Goal: Task Accomplishment & Management: Manage account settings

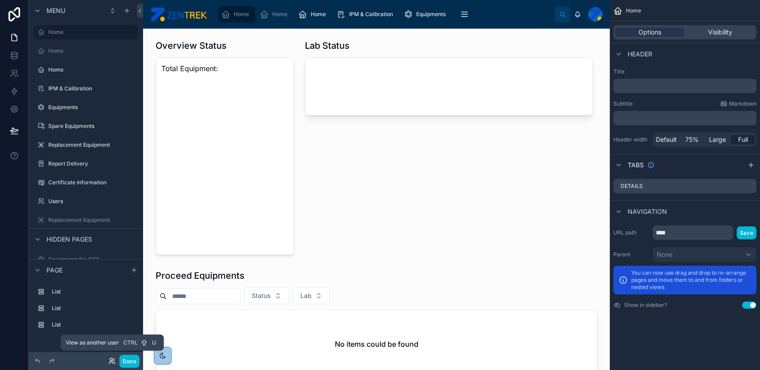
click at [110, 360] on icon at bounding box center [111, 359] width 2 height 2
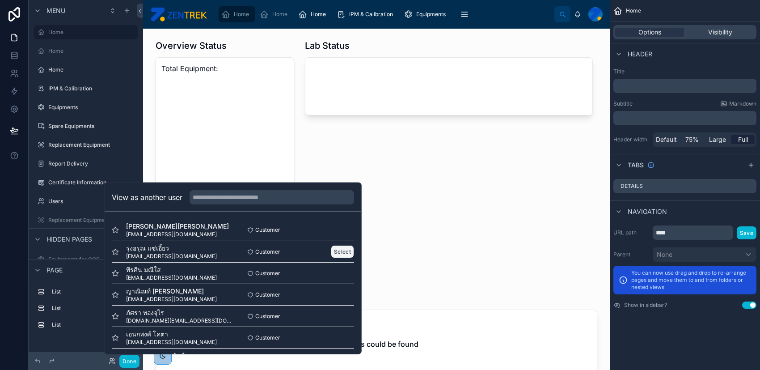
scroll to position [238, 0]
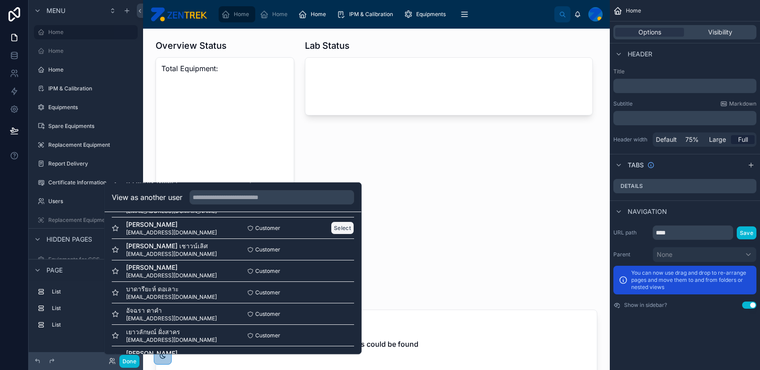
click at [339, 222] on button "Select" at bounding box center [342, 227] width 23 height 13
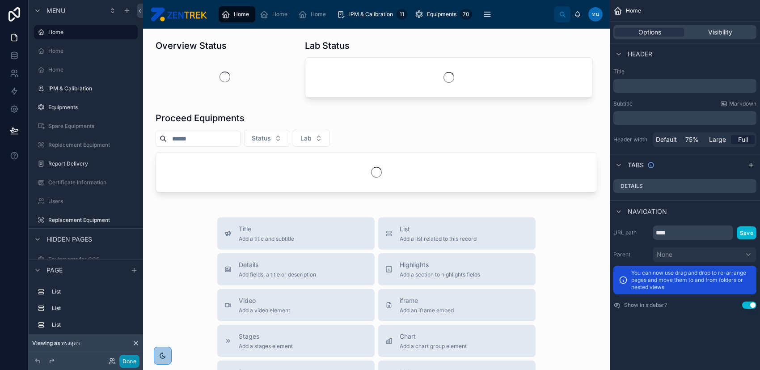
click at [123, 360] on button "Done" at bounding box center [129, 361] width 20 height 13
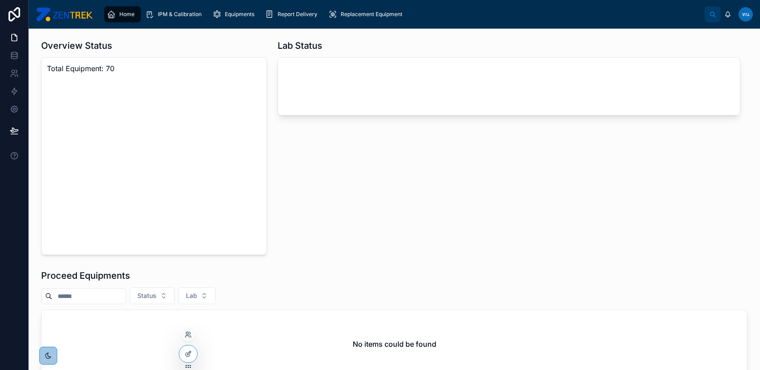
click at [189, 338] on div at bounding box center [188, 334] width 14 height 14
click at [187, 334] on icon at bounding box center [187, 333] width 2 height 2
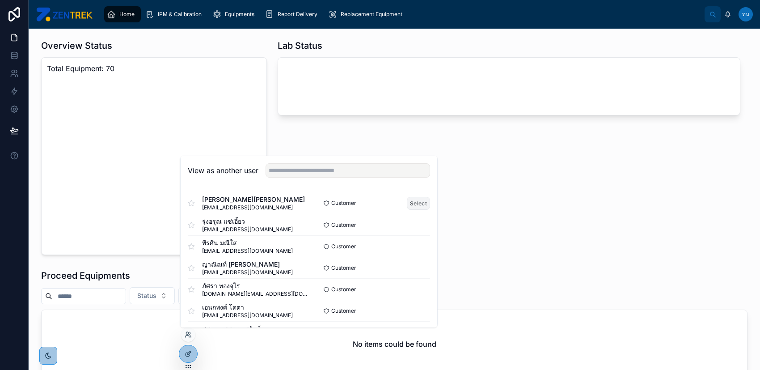
click at [409, 204] on button "Select" at bounding box center [418, 203] width 23 height 13
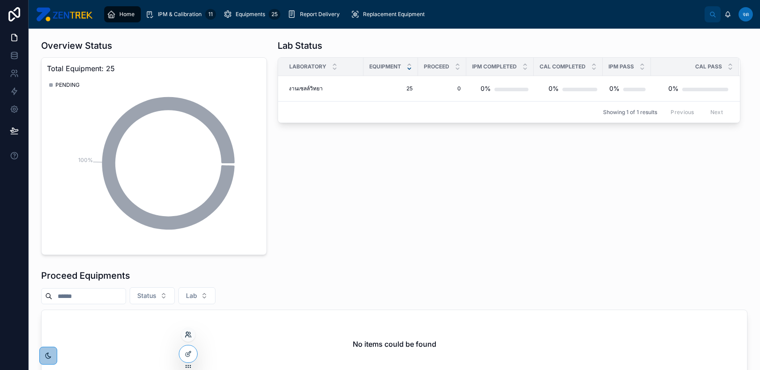
click at [185, 336] on icon at bounding box center [188, 334] width 7 height 7
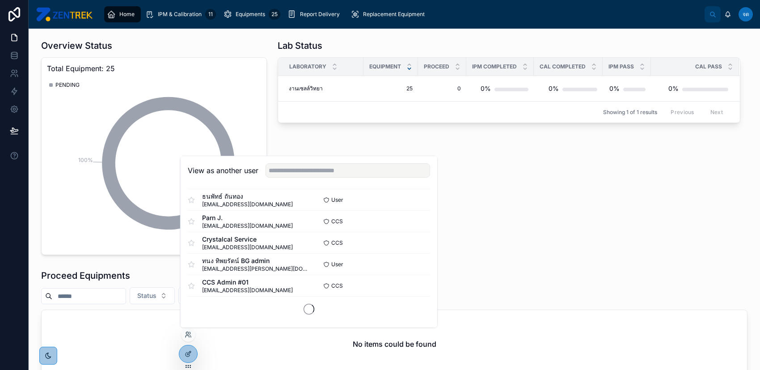
scroll to position [542, 0]
click at [412, 217] on button "Select" at bounding box center [418, 219] width 23 height 13
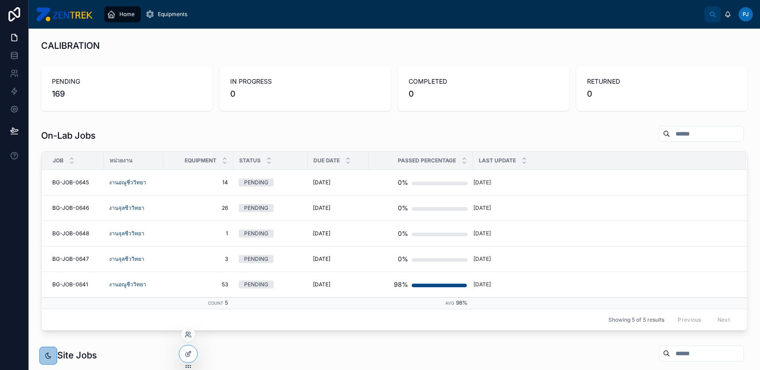
click at [183, 334] on div at bounding box center [188, 334] width 14 height 14
click at [188, 334] on icon at bounding box center [188, 334] width 7 height 7
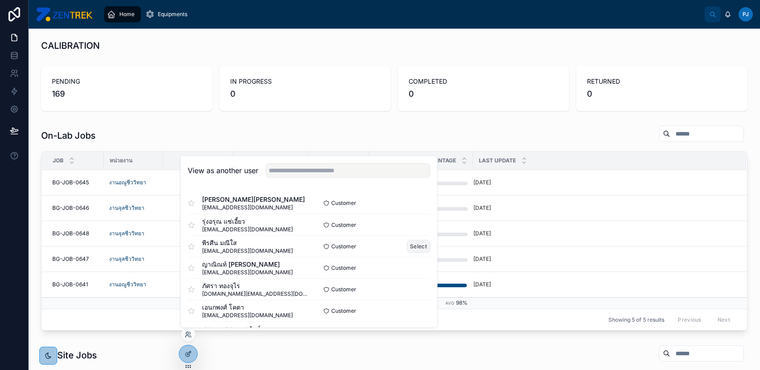
click at [409, 243] on button "Select" at bounding box center [418, 246] width 23 height 13
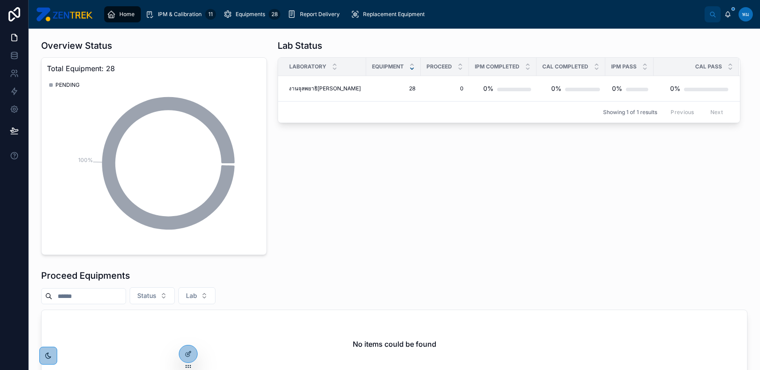
click at [405, 195] on div "Lab Status Laboratory Equipment PROCEED IPM COMPLETED CAL COMPLETED IPM PASS CA…" at bounding box center [509, 147] width 474 height 223
drag, startPoint x: 488, startPoint y: 252, endPoint x: 425, endPoint y: 227, distance: 68.0
click at [486, 251] on div "Lab Status Laboratory Equipment PROCEED IPM COMPLETED CAL COMPLETED IPM PASS CA…" at bounding box center [509, 147] width 474 height 223
click at [190, 337] on icon at bounding box center [188, 334] width 7 height 7
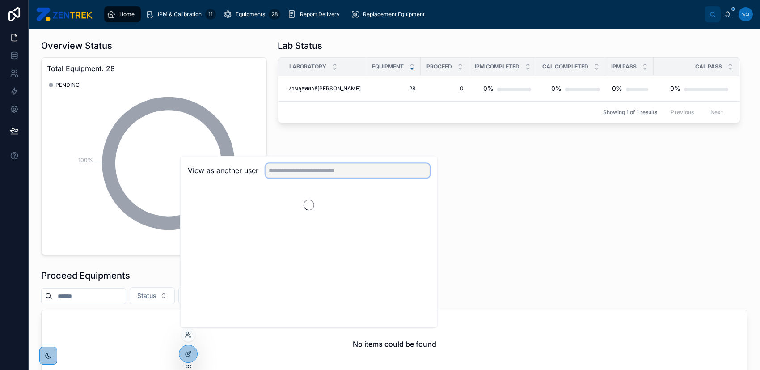
click at [376, 169] on input "text" at bounding box center [348, 170] width 165 height 14
type input "*******"
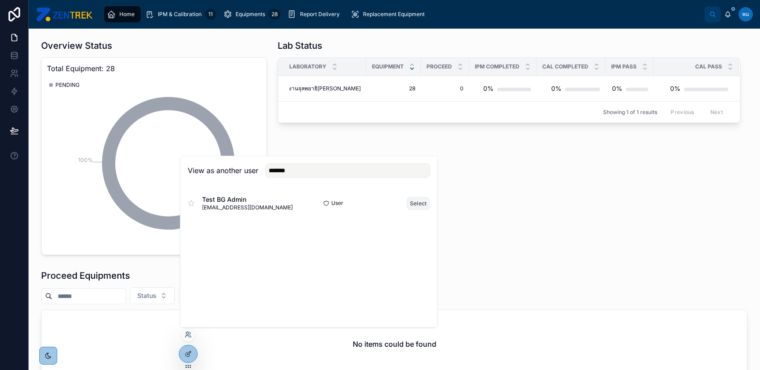
click at [417, 204] on button "Select" at bounding box center [418, 203] width 23 height 13
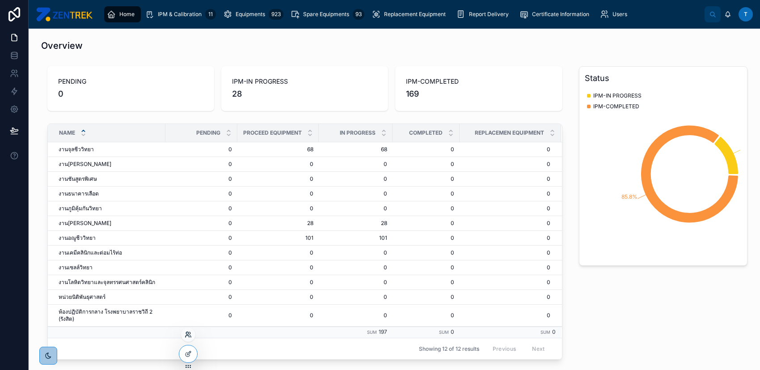
click at [186, 336] on icon at bounding box center [188, 334] width 7 height 7
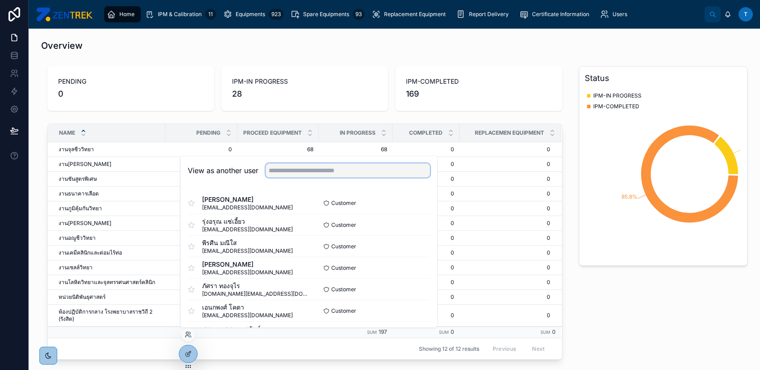
click at [310, 174] on input "text" at bounding box center [348, 170] width 165 height 14
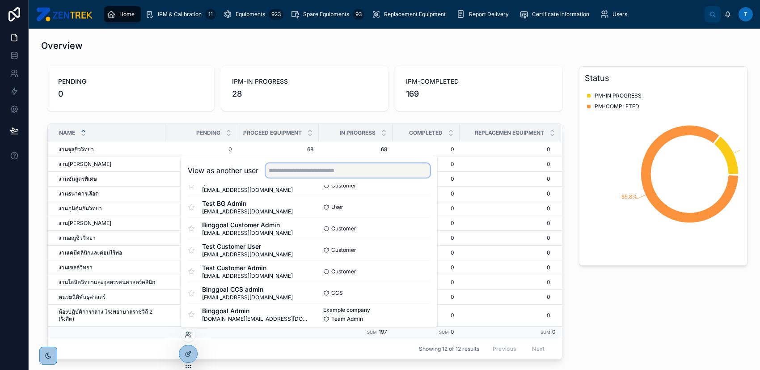
scroll to position [688, 0]
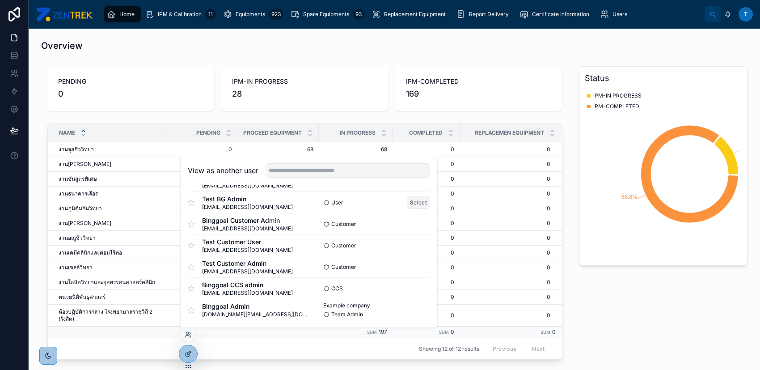
click at [415, 200] on button "Select" at bounding box center [418, 202] width 23 height 13
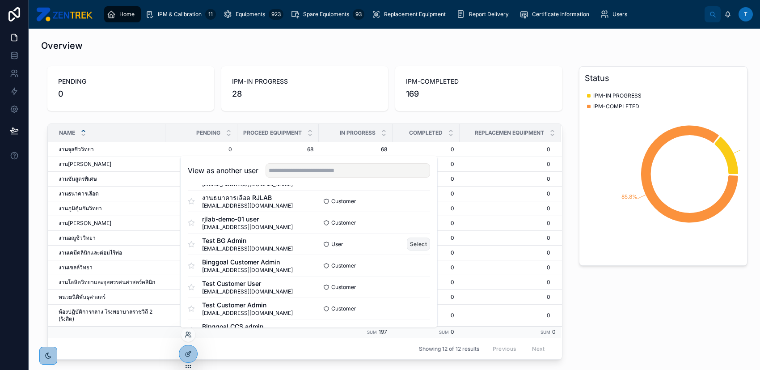
scroll to position [628, 0]
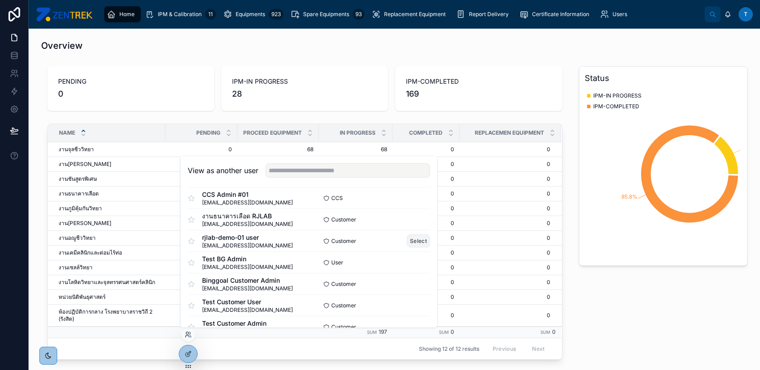
click at [415, 240] on button "Select" at bounding box center [418, 240] width 23 height 13
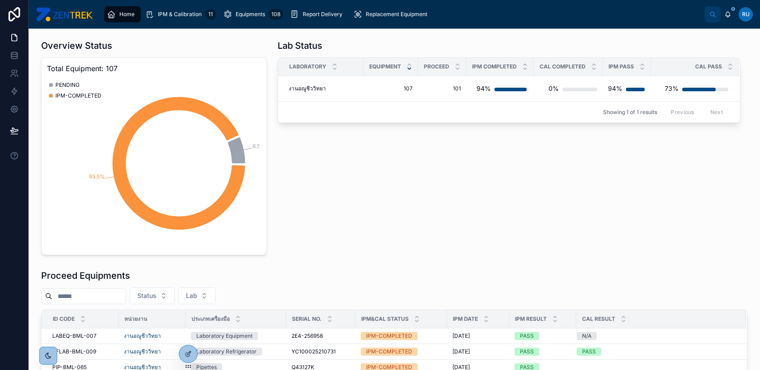
click at [319, 201] on div "Lab Status Laboratory Equipment PROCEED IPM COMPLETED CAL COMPLETED IPM PASS CA…" at bounding box center [509, 147] width 474 height 223
click at [183, 356] on div at bounding box center [188, 353] width 18 height 17
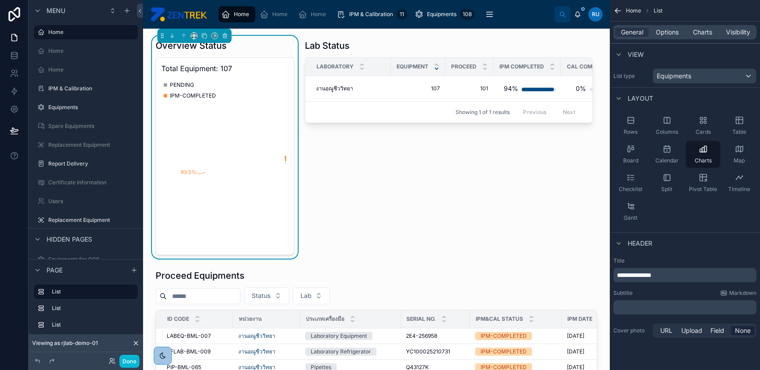
click at [270, 142] on icon "6.5% 93.5%" at bounding box center [223, 163] width 125 height 172
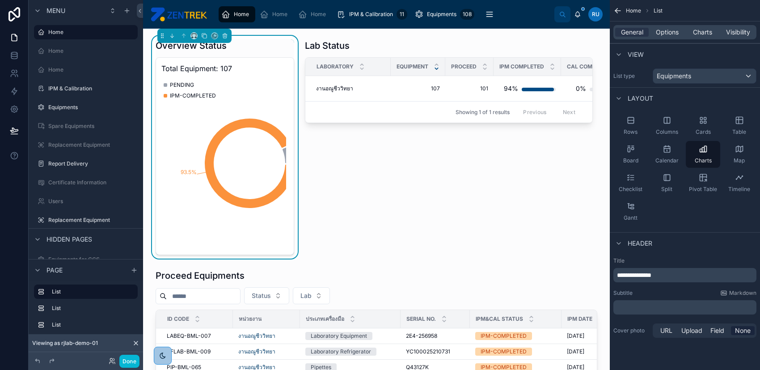
click at [259, 74] on div "Total Equipment: 107 6.5% 93.5% PENDING IPM-COMPLETED" at bounding box center [225, 156] width 139 height 198
click at [703, 33] on span "Charts" at bounding box center [702, 32] width 19 height 9
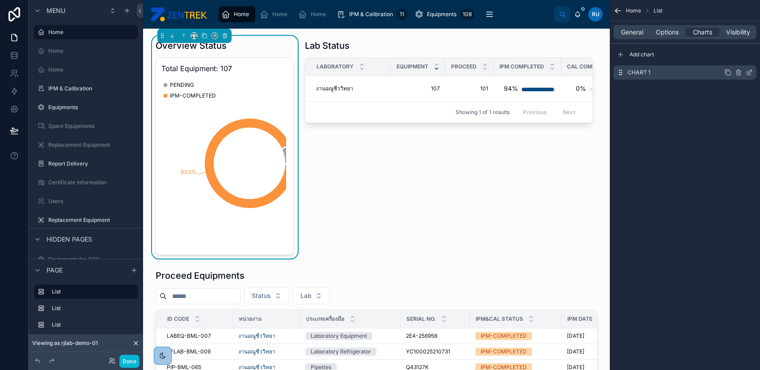
click at [749, 71] on icon "scrollable content" at bounding box center [749, 72] width 7 height 7
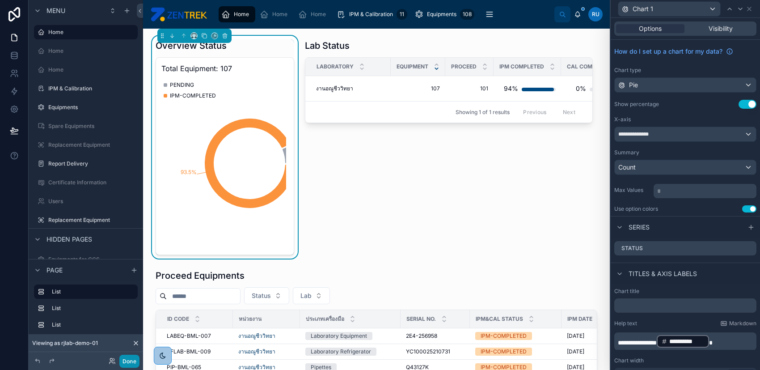
click at [124, 359] on button "Done" at bounding box center [129, 361] width 20 height 13
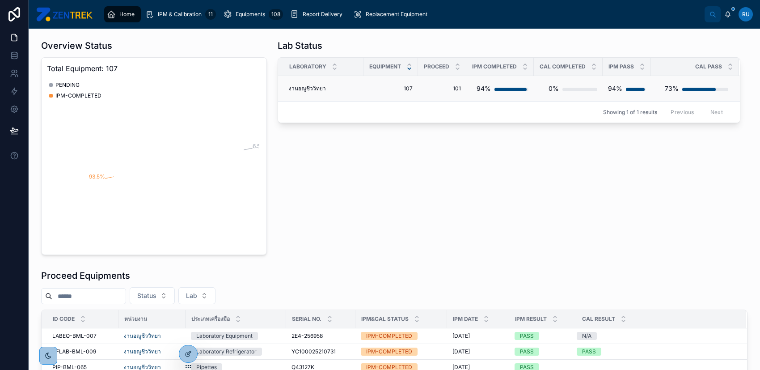
click at [358, 92] on td "งานอณูชีววิทยา งานอณูชีววิทยา" at bounding box center [320, 88] width 85 height 25
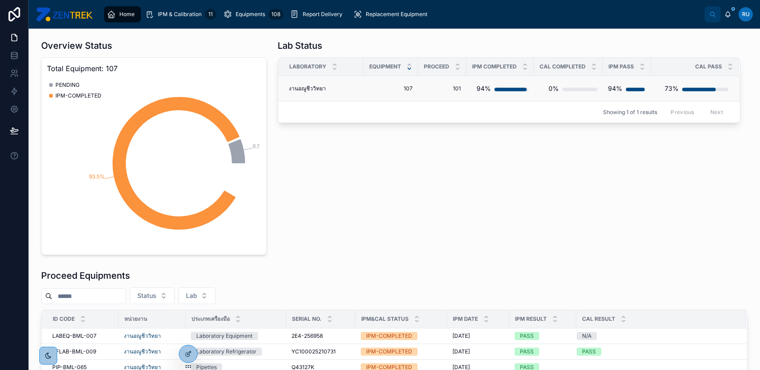
click at [316, 85] on span "งานอณูชีววิทยา" at bounding box center [307, 88] width 37 height 7
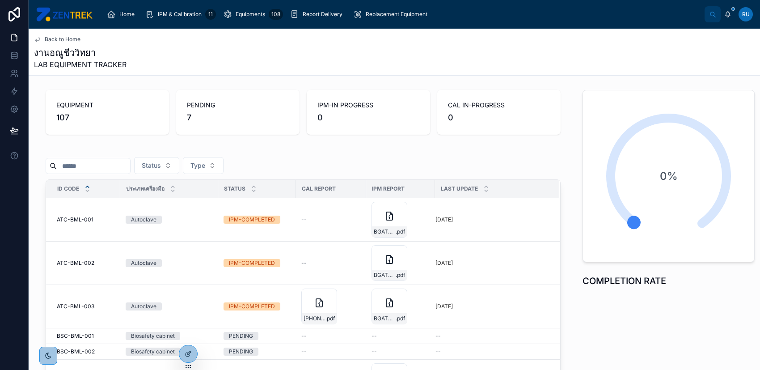
click at [71, 39] on span "Back to Home" at bounding box center [63, 39] width 36 height 7
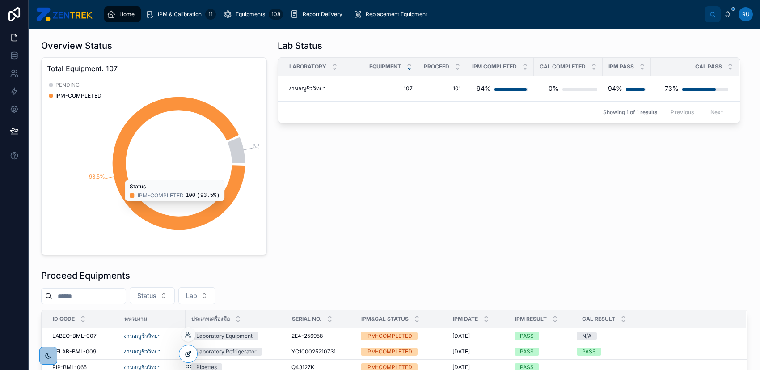
click at [187, 351] on icon at bounding box center [188, 353] width 7 height 7
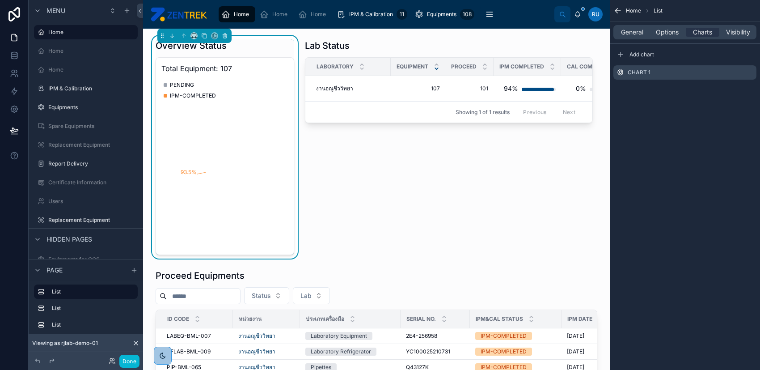
click at [260, 152] on icon "6.5% 93.5%" at bounding box center [223, 163] width 125 height 172
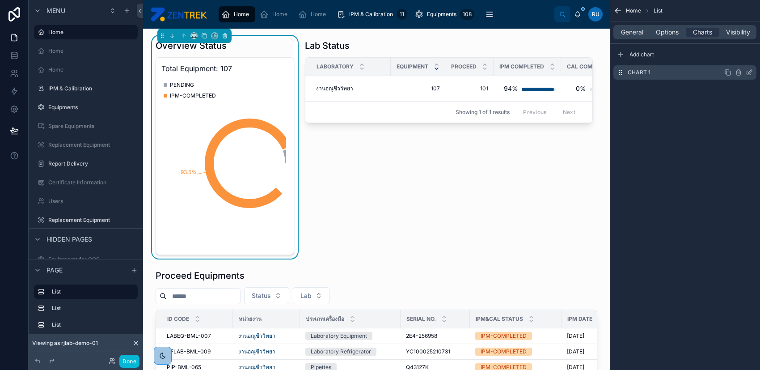
click at [749, 73] on icon "scrollable content" at bounding box center [751, 72] width 4 height 4
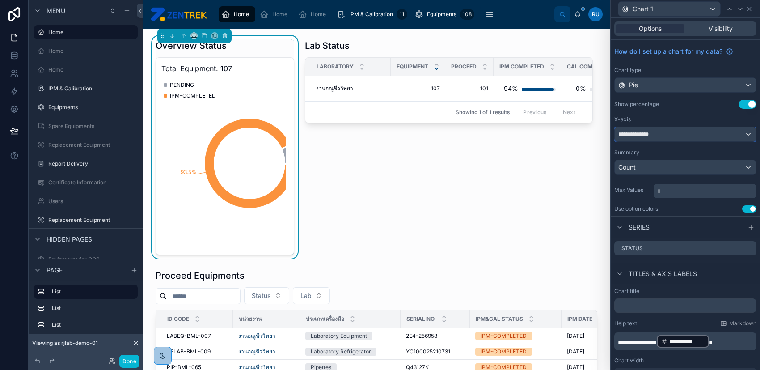
click at [697, 135] on div "**********" at bounding box center [685, 134] width 141 height 14
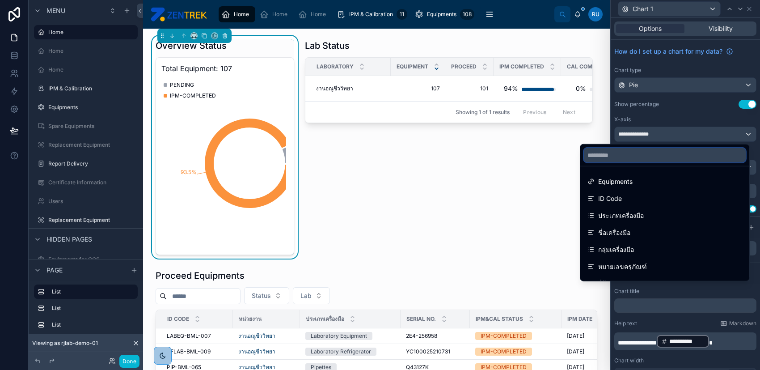
click at [642, 155] on input "text" at bounding box center [665, 155] width 162 height 14
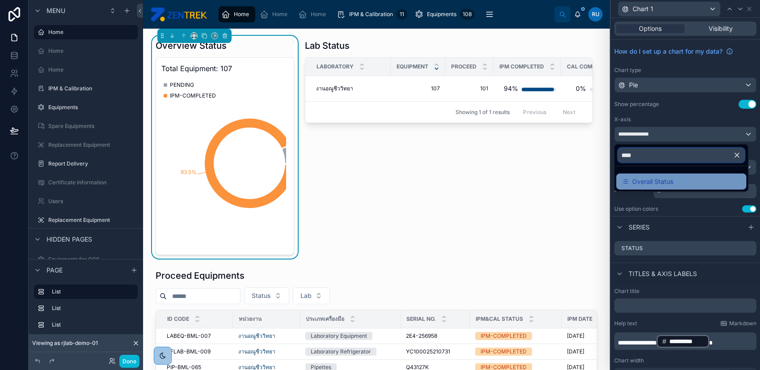
type input "****"
click at [650, 175] on div "Overall Status" at bounding box center [681, 182] width 130 height 16
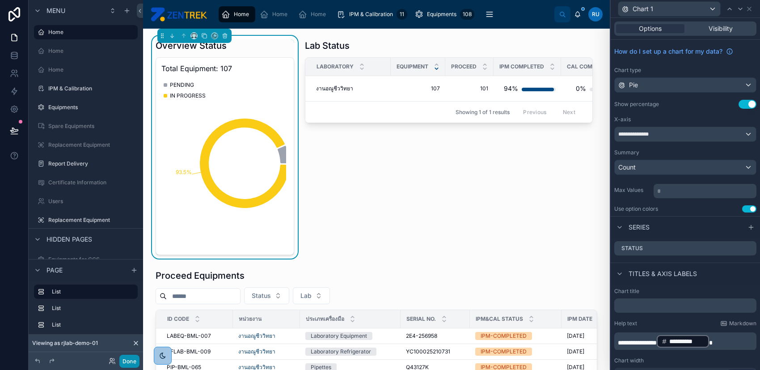
click at [127, 362] on button "Done" at bounding box center [129, 361] width 20 height 13
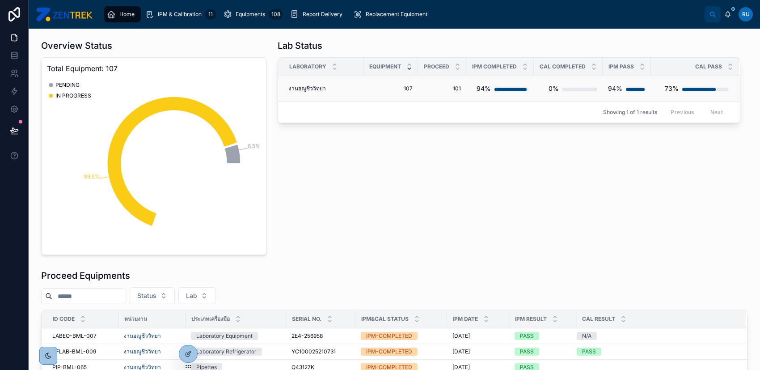
click at [371, 89] on span "107" at bounding box center [391, 88] width 44 height 7
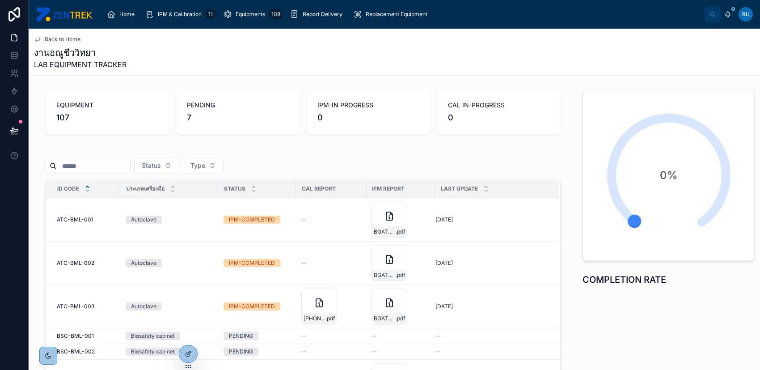
click at [334, 155] on div "Status Type ID Code ประเภทเครื่องมือ Status CAL Report IPM Report Last Update A…" at bounding box center [303, 302] width 515 height 310
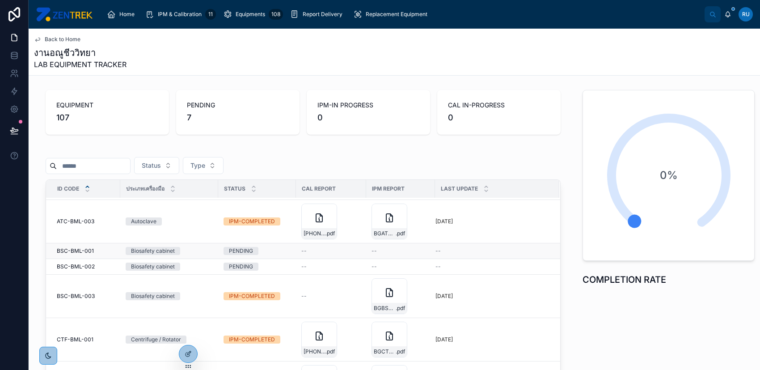
scroll to position [139, 0]
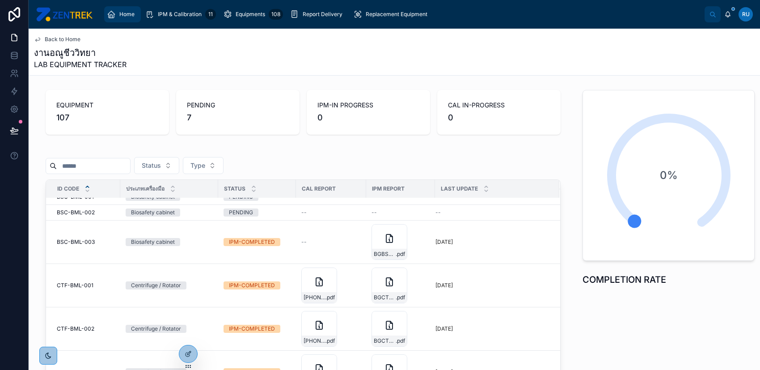
click at [124, 15] on span "Home" at bounding box center [126, 14] width 15 height 7
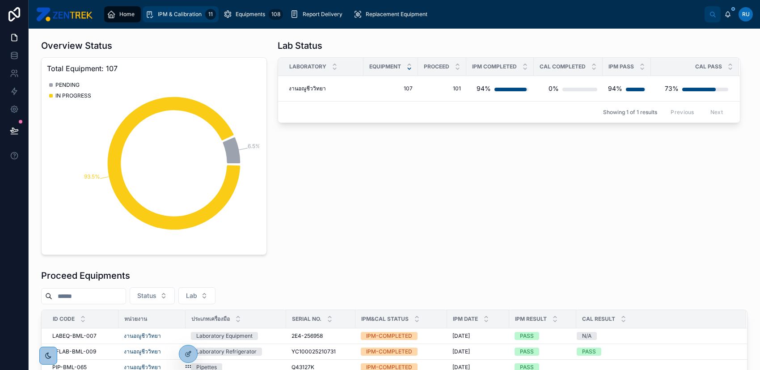
click at [175, 17] on span "IPM & Calibration" at bounding box center [180, 14] width 44 height 7
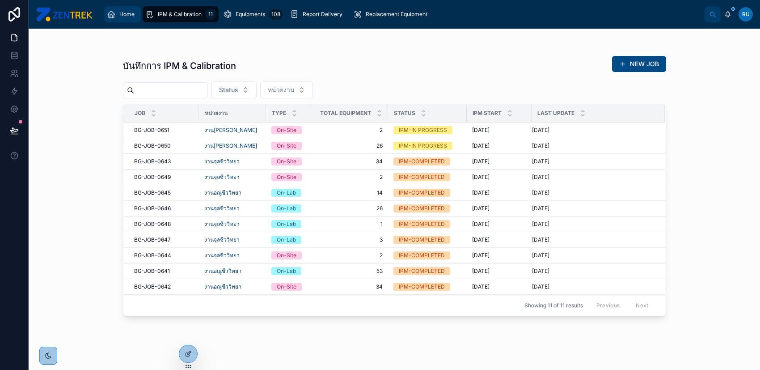
click at [131, 14] on span "Home" at bounding box center [126, 14] width 15 height 7
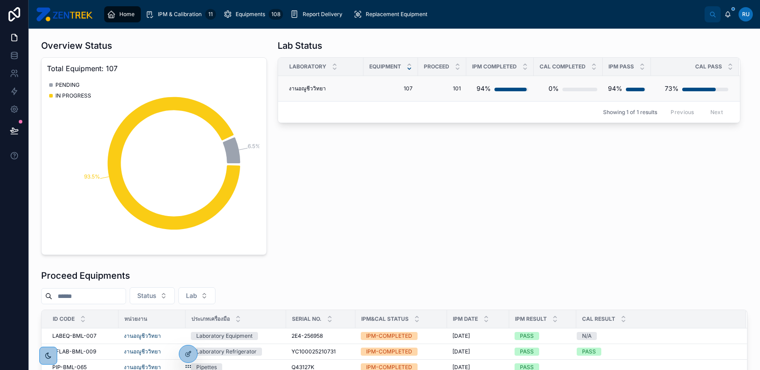
click at [371, 89] on span "107" at bounding box center [391, 88] width 44 height 7
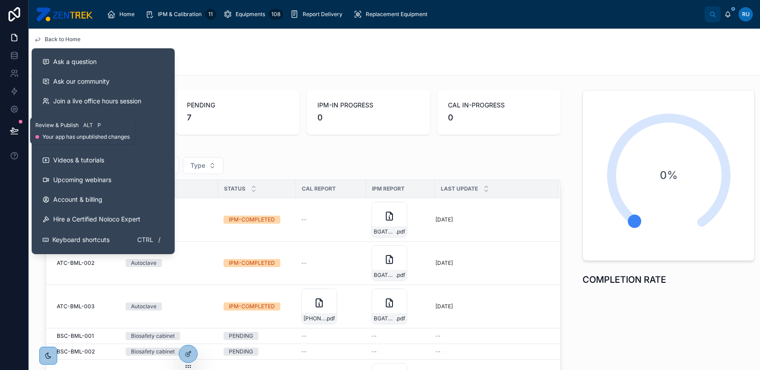
click at [16, 130] on icon at bounding box center [14, 130] width 9 height 9
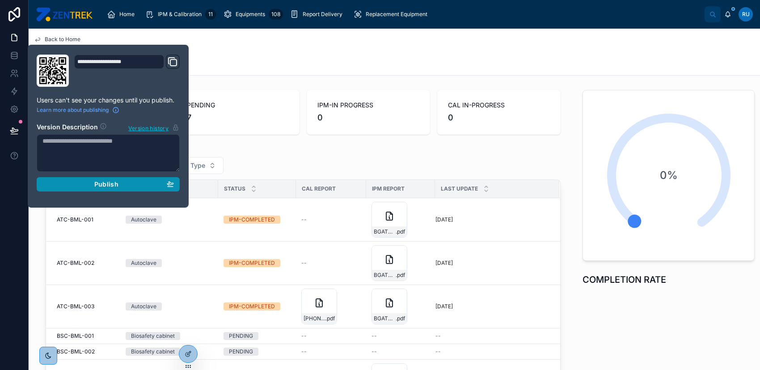
click at [110, 183] on span "Publish" at bounding box center [106, 184] width 24 height 8
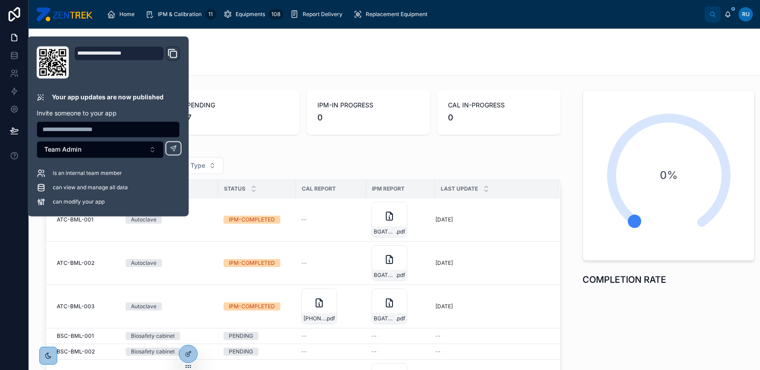
click at [434, 58] on div "งานอณูชีววิทยา LAB EQUIPMENT TRACKER" at bounding box center [394, 58] width 721 height 23
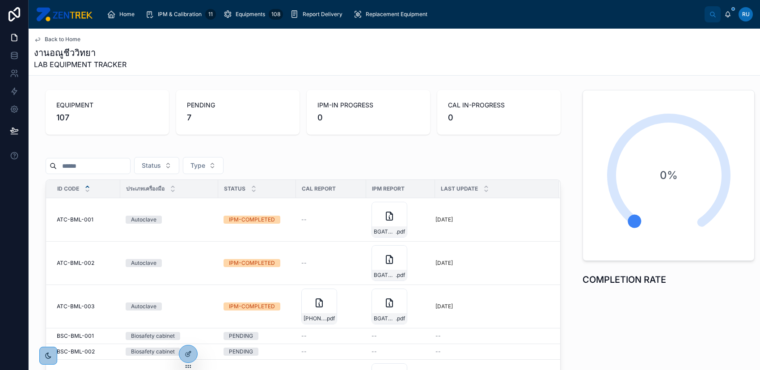
click at [403, 155] on div "Status Type ID Code ประเภทเครื่องมือ Status CAL Report IPM Report Last Update A…" at bounding box center [303, 302] width 515 height 310
click at [442, 155] on div "Status Type ID Code ประเภทเครื่องมือ Status CAL Report IPM Report Last Update A…" at bounding box center [303, 302] width 515 height 310
click at [107, 14] on icon "scrollable content" at bounding box center [111, 14] width 9 height 9
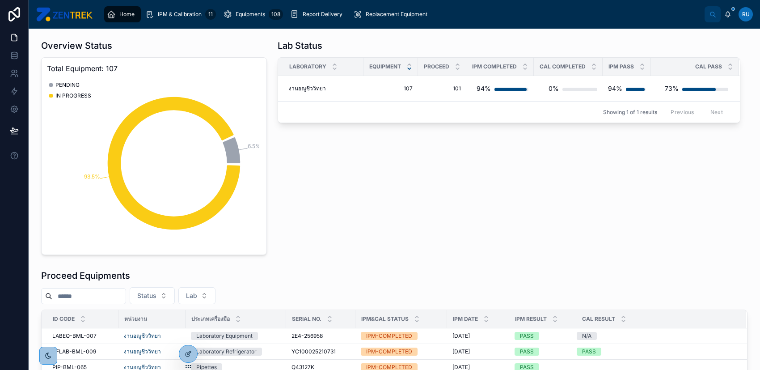
click at [399, 221] on div "Lab Status Laboratory Equipment PROCEED IPM COMPLETED CAL COMPLETED IPM PASS CA…" at bounding box center [509, 147] width 474 height 223
click at [392, 215] on div "Lab Status Laboratory Equipment PROCEED IPM COMPLETED CAL COMPLETED IPM PASS CA…" at bounding box center [509, 147] width 474 height 223
click at [192, 354] on div at bounding box center [188, 353] width 18 height 17
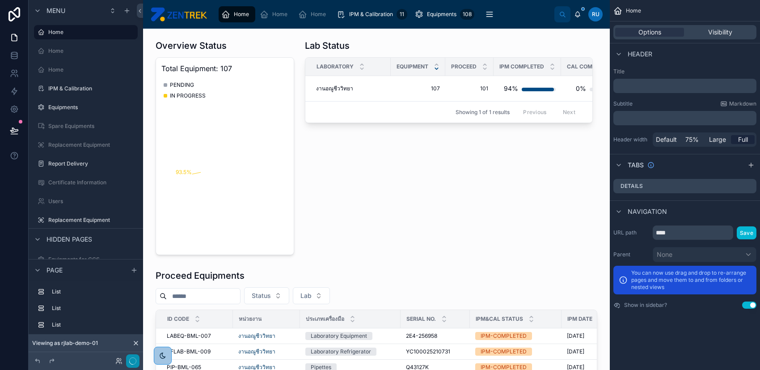
click at [137, 358] on button "button" at bounding box center [132, 360] width 13 height 13
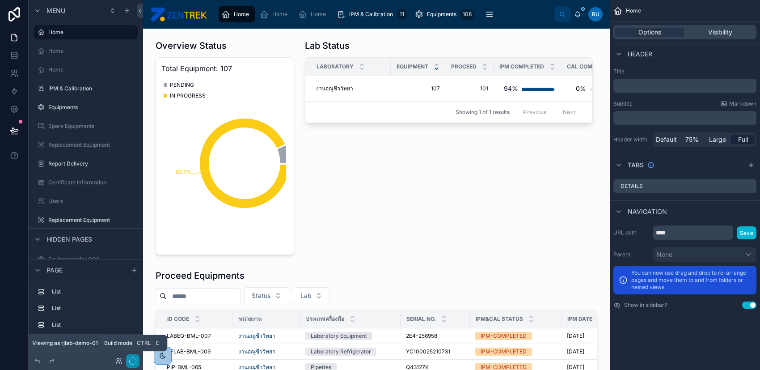
click at [132, 360] on icon "button" at bounding box center [132, 360] width 7 height 7
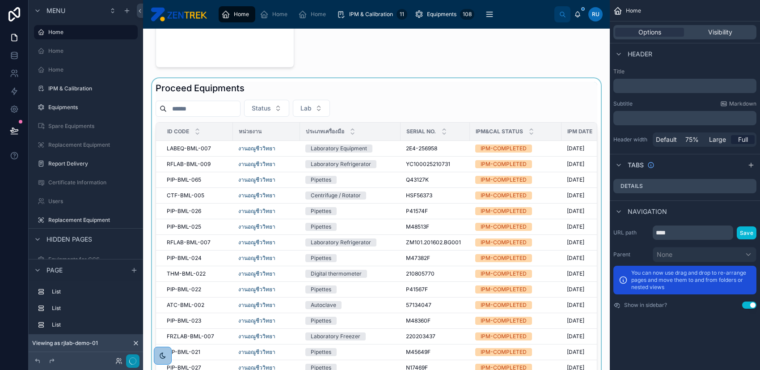
scroll to position [238, 0]
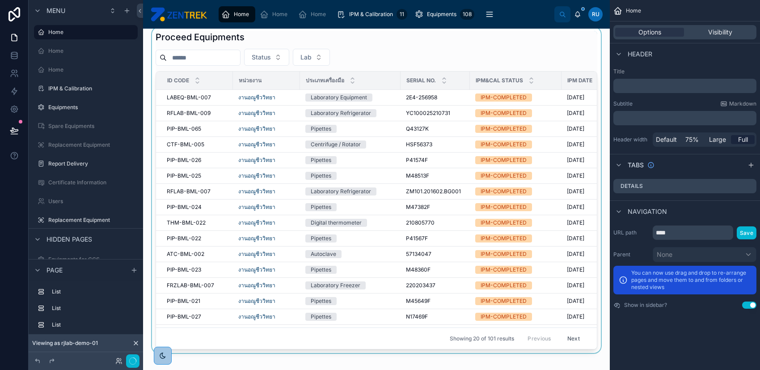
click at [387, 345] on div at bounding box center [376, 190] width 453 height 326
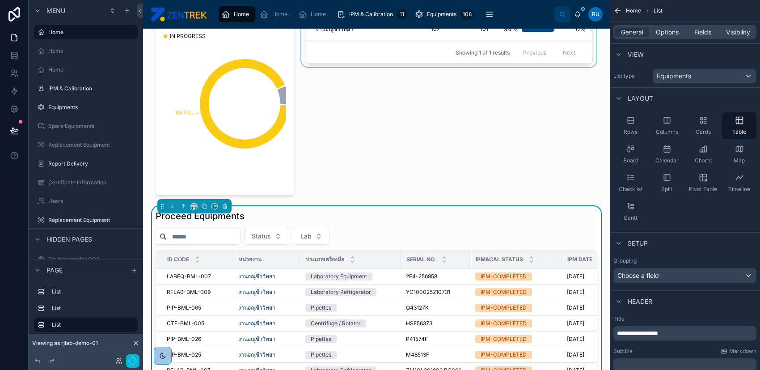
scroll to position [0, 0]
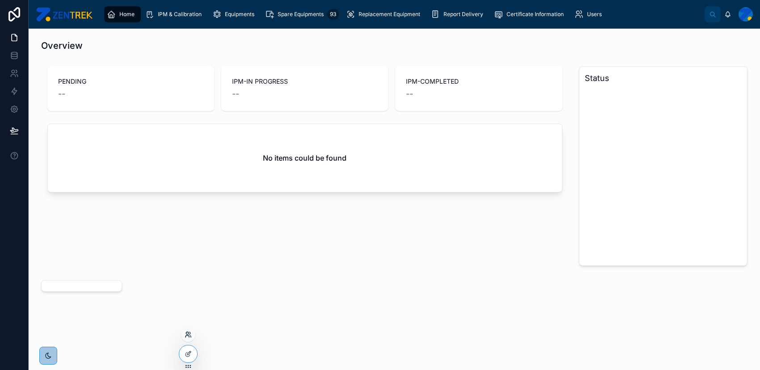
click at [187, 336] on icon at bounding box center [188, 334] width 7 height 7
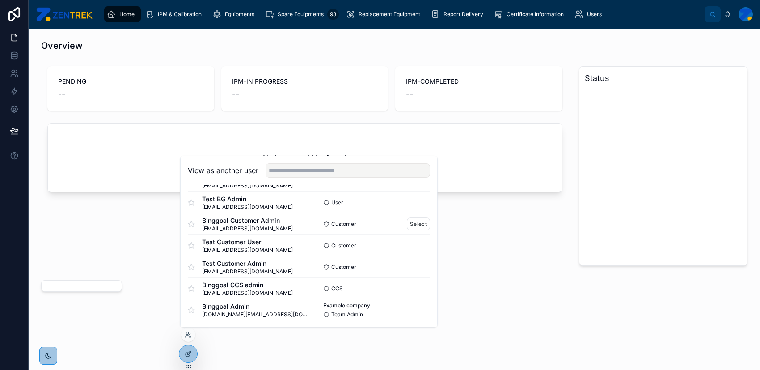
scroll to position [628, 0]
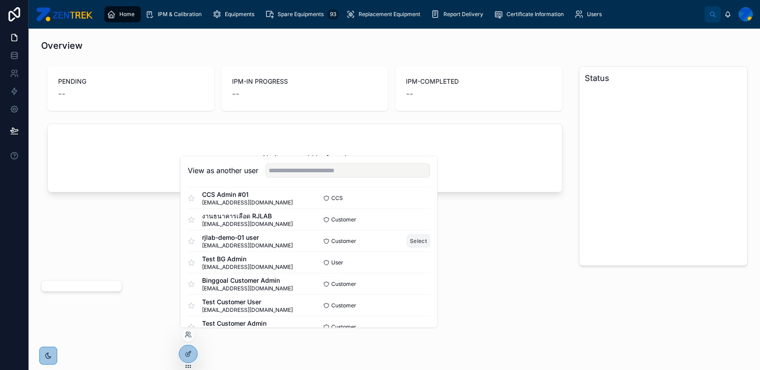
click at [412, 242] on button "Select" at bounding box center [418, 240] width 23 height 13
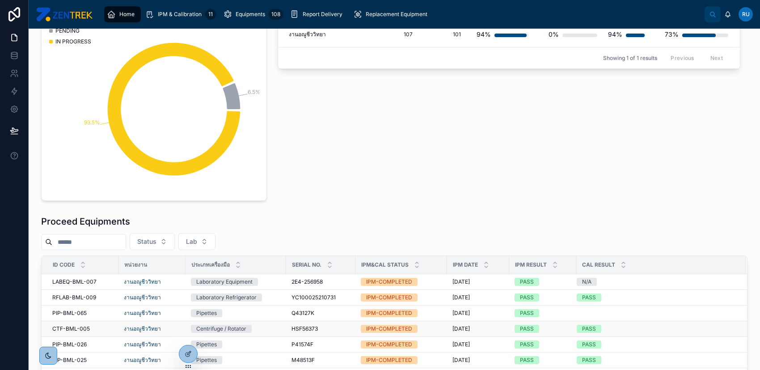
scroll to position [54, 0]
click at [191, 355] on icon at bounding box center [188, 353] width 7 height 7
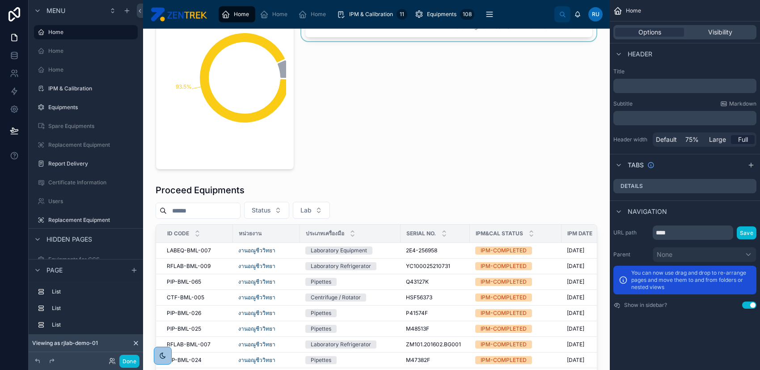
scroll to position [50, 0]
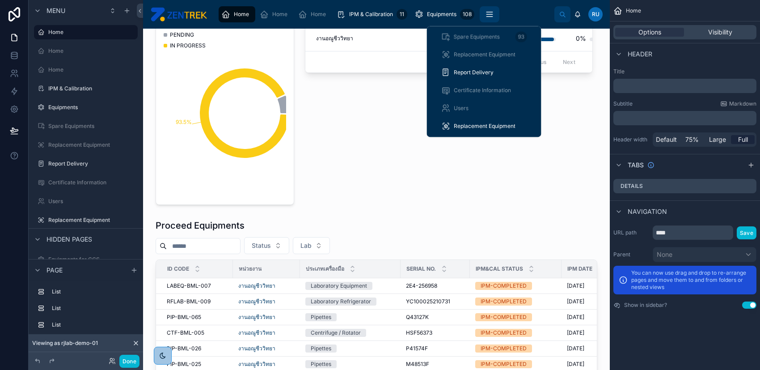
click at [481, 17] on button "scrollable content" at bounding box center [490, 14] width 20 height 16
click at [476, 72] on span "Report Delivery" at bounding box center [474, 72] width 40 height 7
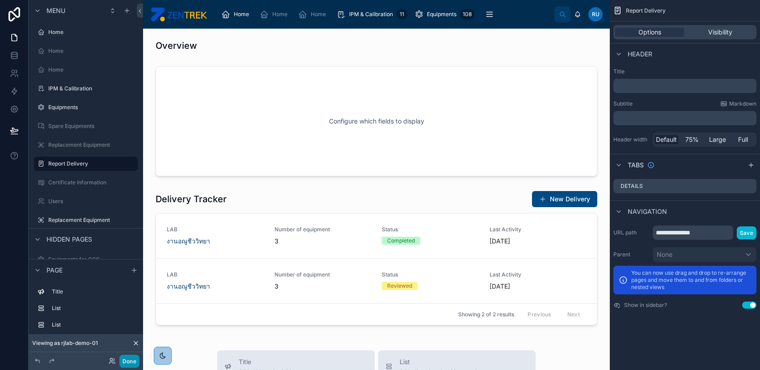
click at [128, 361] on button "Done" at bounding box center [129, 361] width 20 height 13
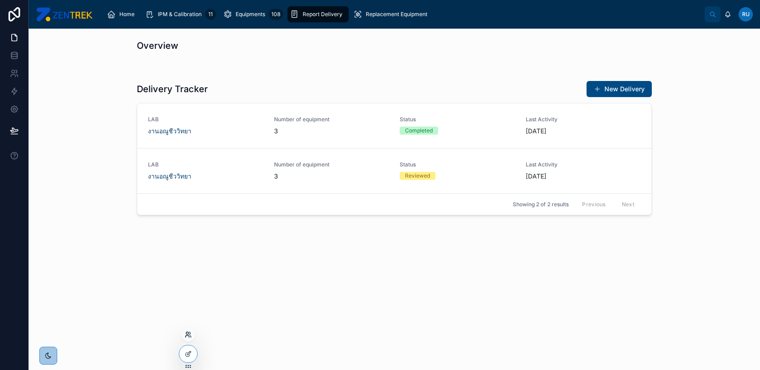
click at [185, 335] on icon at bounding box center [188, 334] width 7 height 7
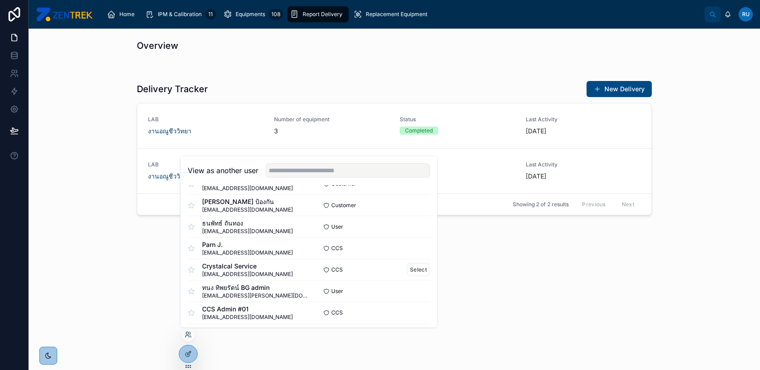
scroll to position [542, 0]
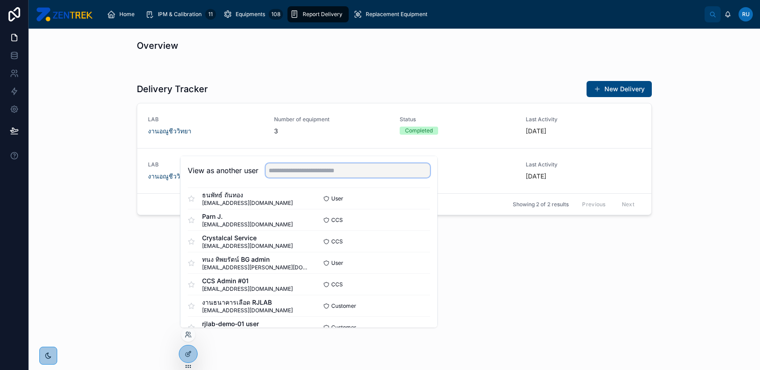
click at [352, 174] on input "text" at bounding box center [348, 170] width 165 height 14
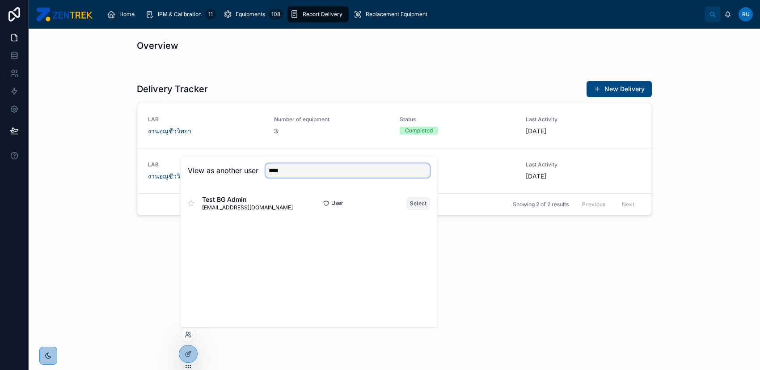
type input "****"
click at [413, 204] on button "Select" at bounding box center [418, 203] width 23 height 13
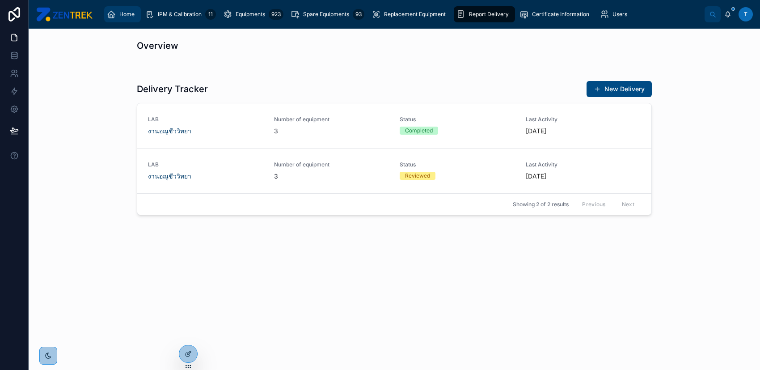
click at [132, 16] on span "Home" at bounding box center [126, 14] width 15 height 7
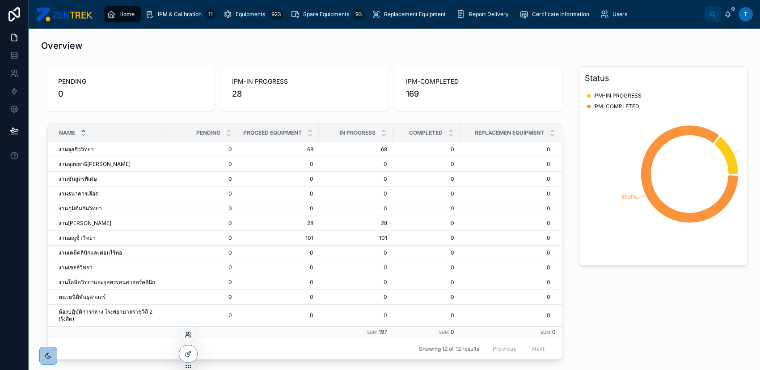
click at [188, 334] on icon at bounding box center [187, 333] width 2 height 2
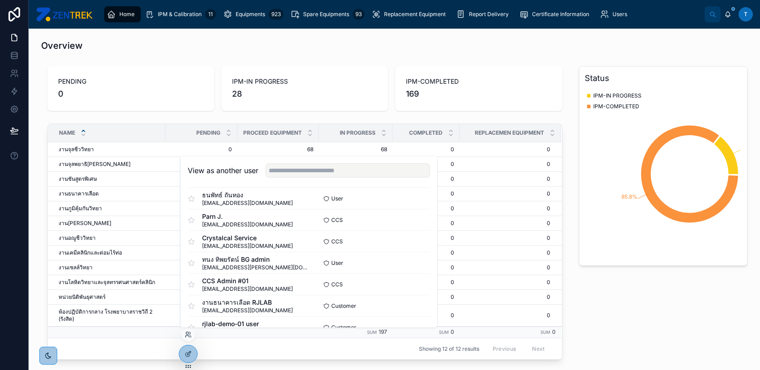
scroll to position [688, 0]
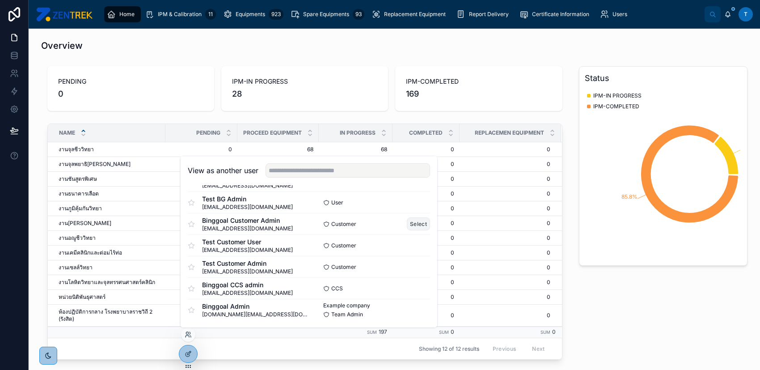
click at [413, 227] on button "Select" at bounding box center [418, 223] width 23 height 13
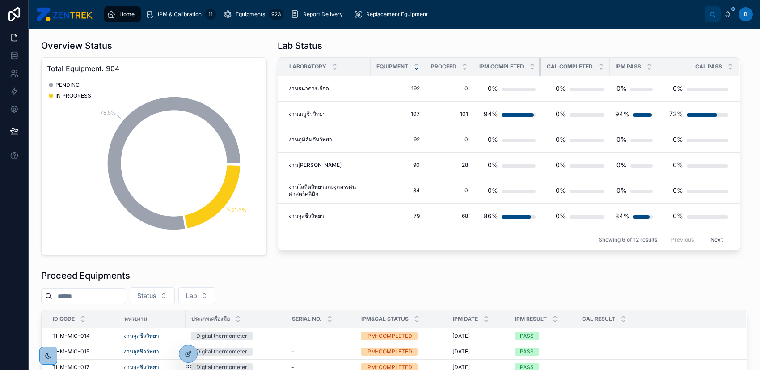
click at [542, 65] on tr "Laboratory Equipment PROCEED IPM COMPLETED CAL COMPLETED IPM PASS CAL PASS" at bounding box center [509, 67] width 462 height 18
click at [467, 261] on div "Overview Status Total Equipment: 904 78.5% 21.5% PENDING IN PROGRESS Lab Status…" at bounding box center [395, 339] width 732 height 620
click at [467, 260] on div "Overview Status Total Equipment: 904 78.5% 21.5% PENDING IN PROGRESS Lab Status…" at bounding box center [395, 339] width 732 height 620
click at [366, 14] on span "Replacement Equipment" at bounding box center [397, 14] width 62 height 7
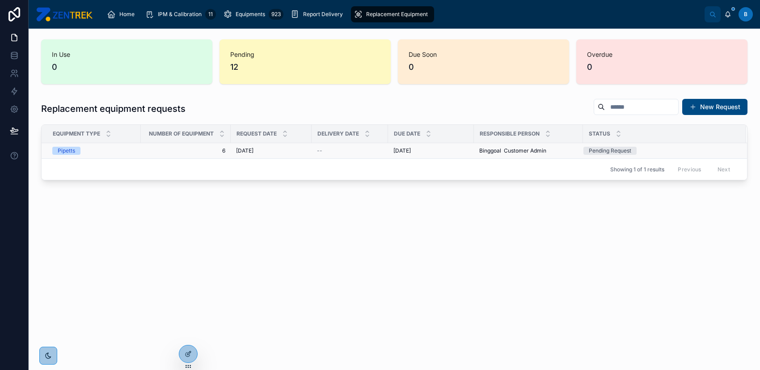
click at [280, 149] on div "9/11/2025 9/11/2025" at bounding box center [271, 150] width 70 height 7
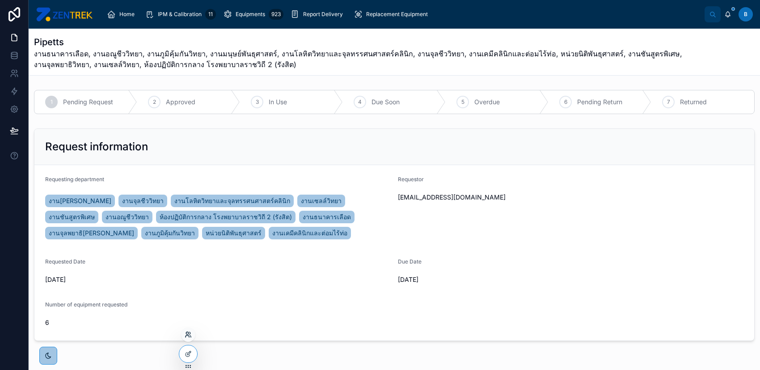
click at [187, 334] on icon at bounding box center [187, 333] width 2 height 2
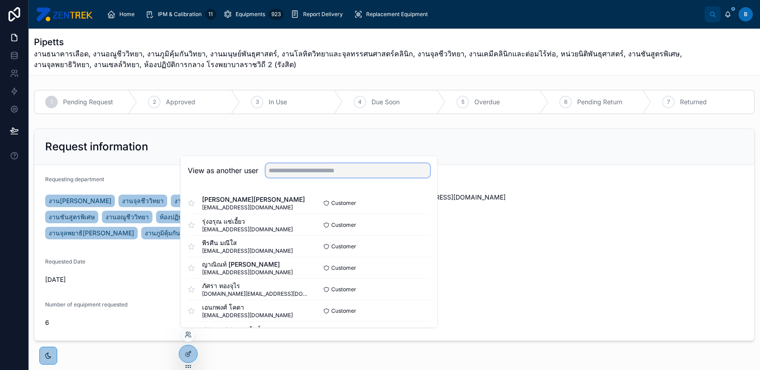
click at [357, 167] on input "text" at bounding box center [348, 170] width 165 height 14
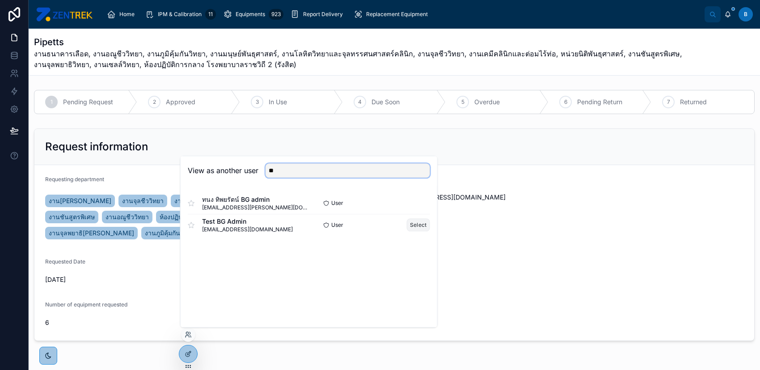
type input "**"
click at [416, 224] on button "Select" at bounding box center [418, 224] width 23 height 13
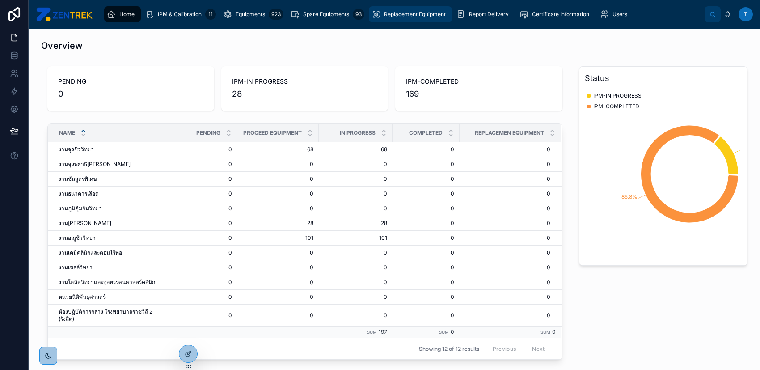
click at [427, 16] on span "Replacement Equipment" at bounding box center [415, 14] width 62 height 7
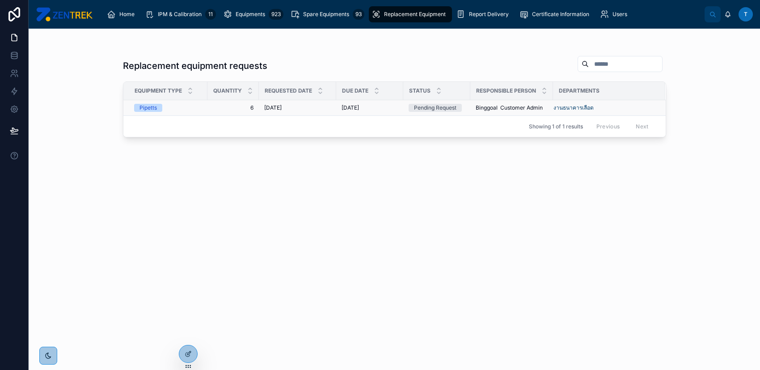
click at [200, 107] on div "Pipetts" at bounding box center [168, 108] width 68 height 8
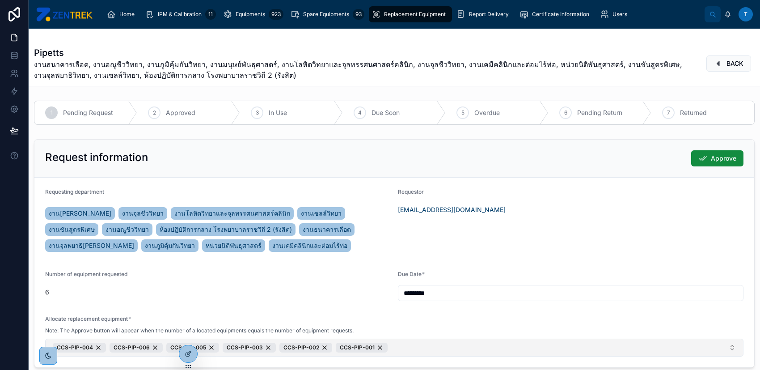
click at [416, 346] on button "CCS-PIP-004 CCS-PIP-006 CCS-PIP-005 CCS-PIP-003 CCS-PIP-002 CCS-PIP-001" at bounding box center [394, 348] width 699 height 18
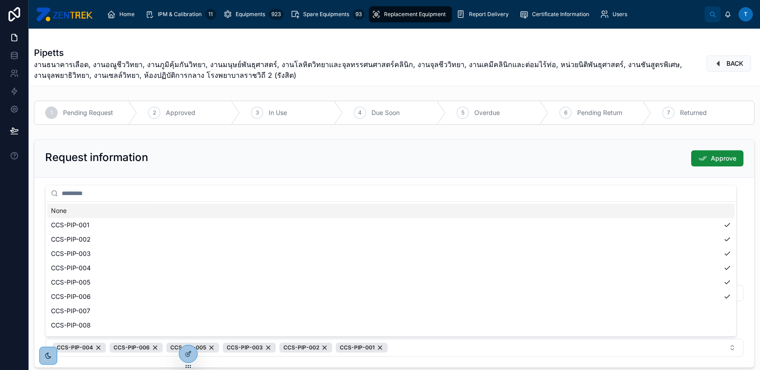
click at [267, 185] on input "text" at bounding box center [397, 193] width 670 height 16
click at [268, 174] on div "Request information Approve" at bounding box center [394, 159] width 720 height 38
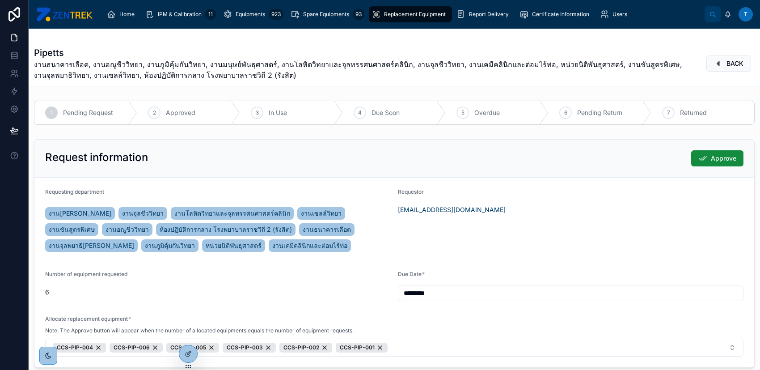
click at [408, 12] on span "Replacement Equipment" at bounding box center [415, 14] width 62 height 7
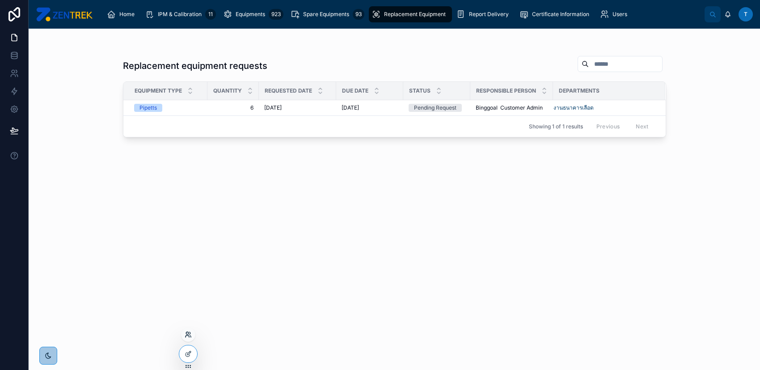
click at [190, 335] on icon at bounding box center [188, 334] width 7 height 7
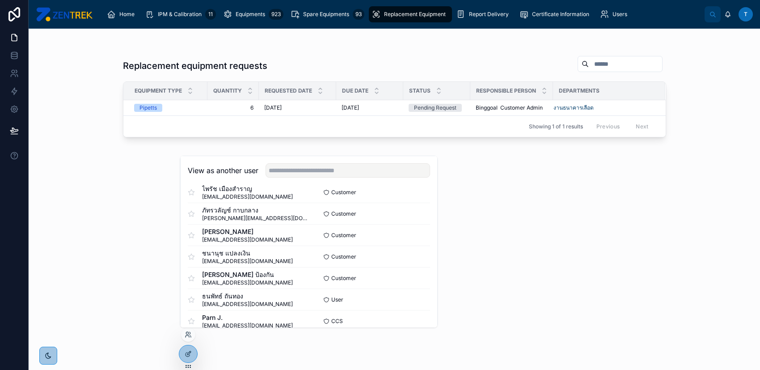
scroll to position [363, 0]
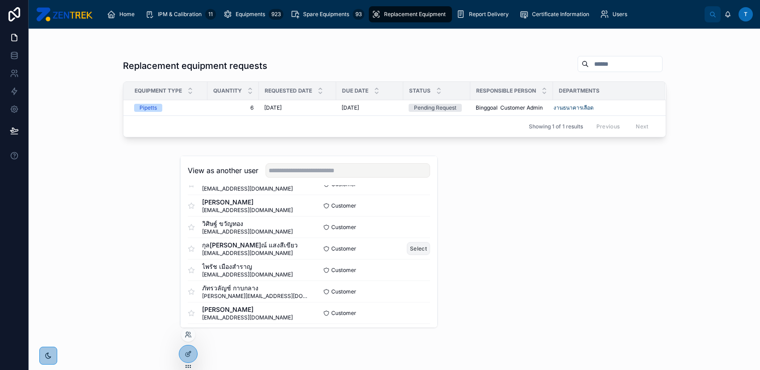
click at [408, 249] on button "Select" at bounding box center [418, 248] width 23 height 13
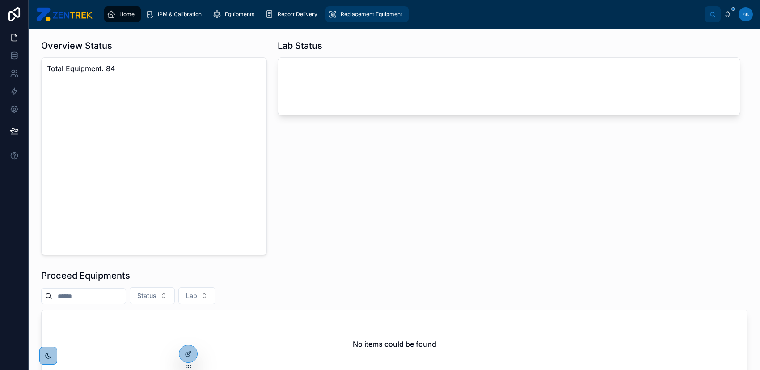
click at [374, 11] on span "Replacement Equipment" at bounding box center [372, 14] width 62 height 7
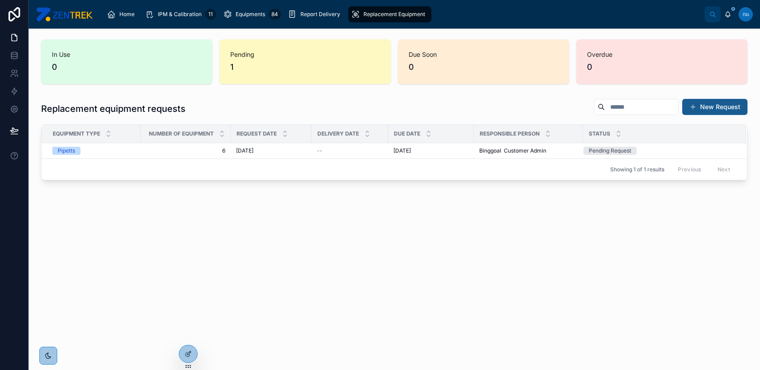
click at [716, 110] on button "New Request" at bounding box center [715, 107] width 65 height 16
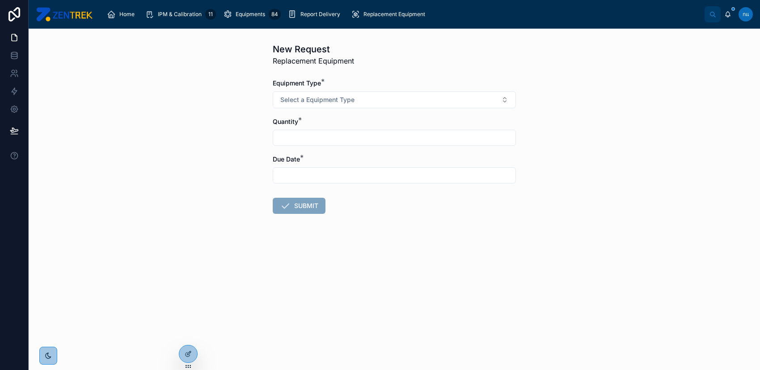
click at [312, 139] on input "text" at bounding box center [394, 138] width 242 height 13
click at [306, 98] on span "Select a Equipment Type" at bounding box center [317, 99] width 74 height 9
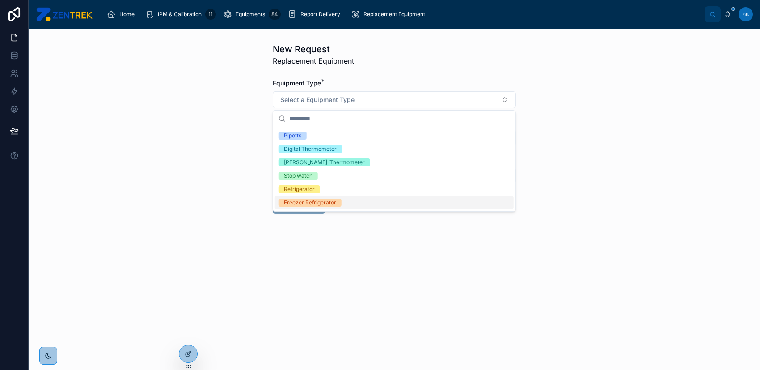
click at [190, 260] on div "New Request Replacement Equipment Equipment Type * Select a Equipment Type Quan…" at bounding box center [395, 199] width 732 height 341
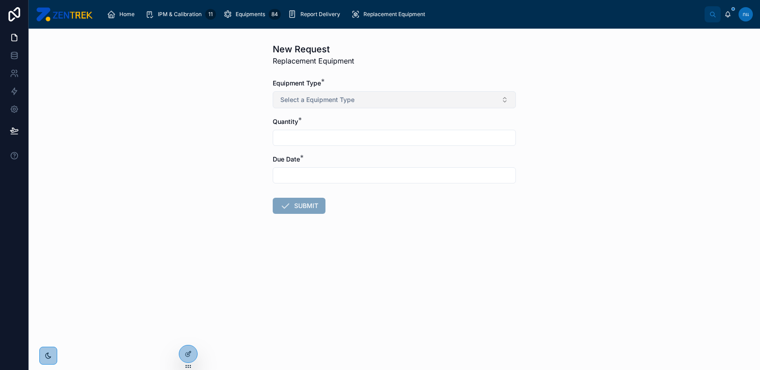
click at [379, 101] on button "Select a Equipment Type" at bounding box center [394, 99] width 243 height 17
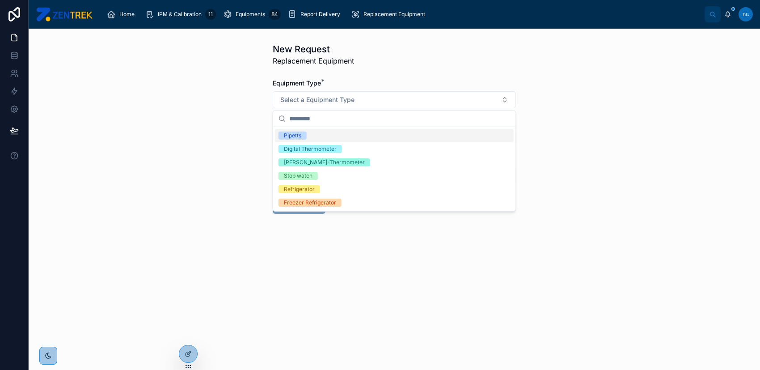
click at [370, 136] on div "Pipetts" at bounding box center [394, 135] width 239 height 13
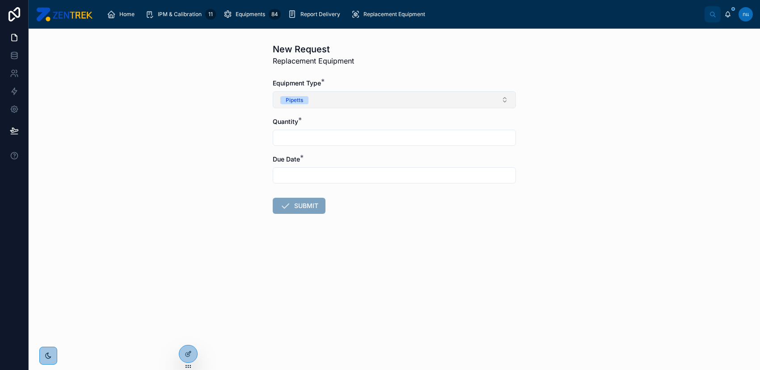
click at [354, 101] on button "Pipetts" at bounding box center [394, 99] width 243 height 17
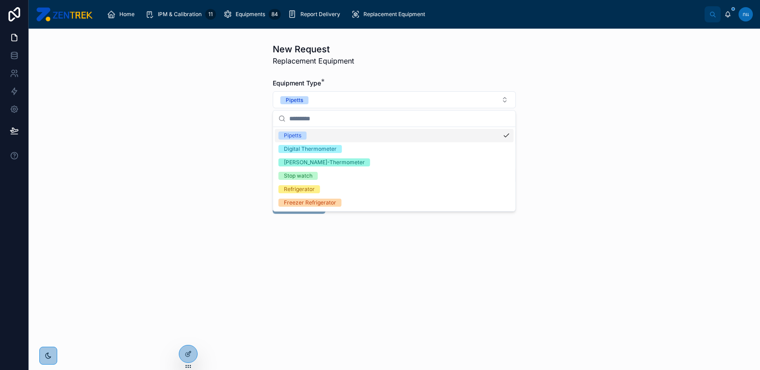
click at [626, 130] on div "New Request Replacement Equipment Equipment Type * Pipetts Quantity * Due Date …" at bounding box center [395, 199] width 732 height 341
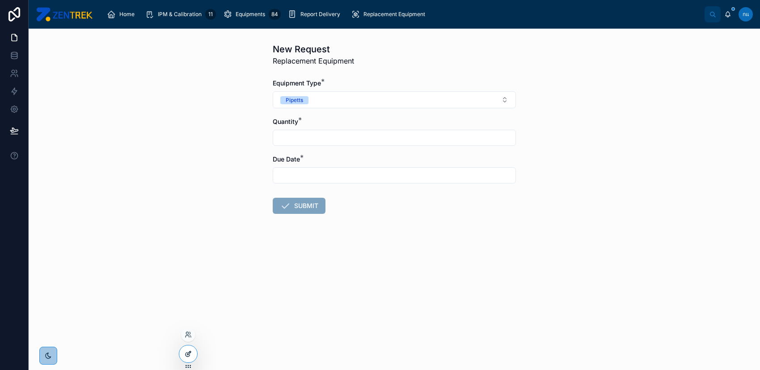
click at [182, 353] on div at bounding box center [188, 353] width 18 height 17
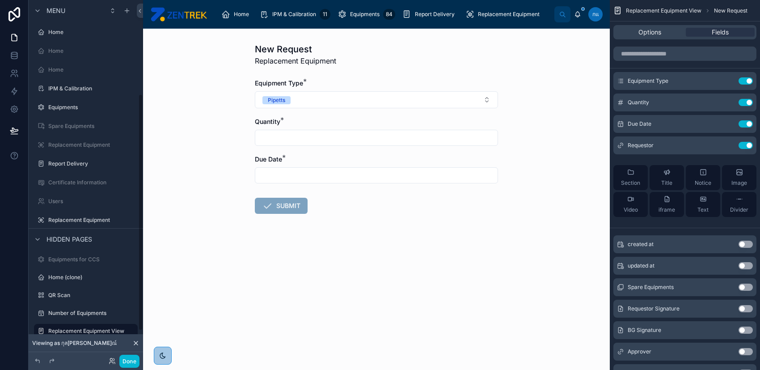
scroll to position [142, 0]
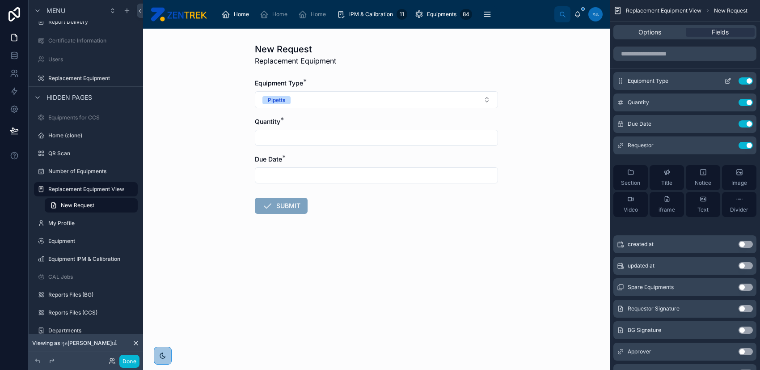
click at [726, 81] on icon "scrollable content" at bounding box center [728, 82] width 4 height 4
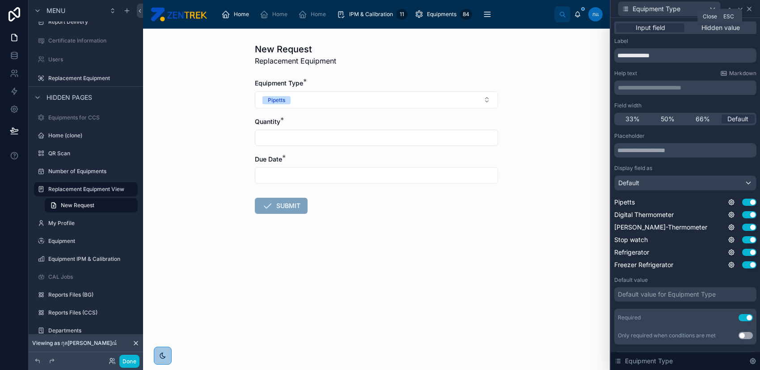
click at [752, 9] on icon at bounding box center [749, 8] width 7 height 7
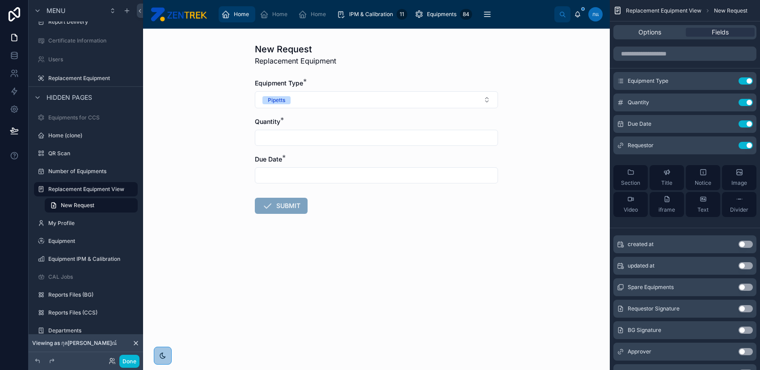
drag, startPoint x: 238, startPoint y: 11, endPoint x: 243, endPoint y: 14, distance: 5.8
click at [238, 11] on span "Home" at bounding box center [241, 14] width 15 height 7
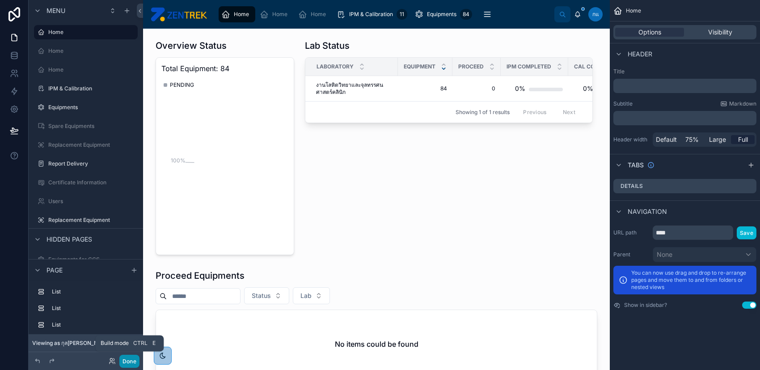
click at [133, 361] on button "Done" at bounding box center [129, 361] width 20 height 13
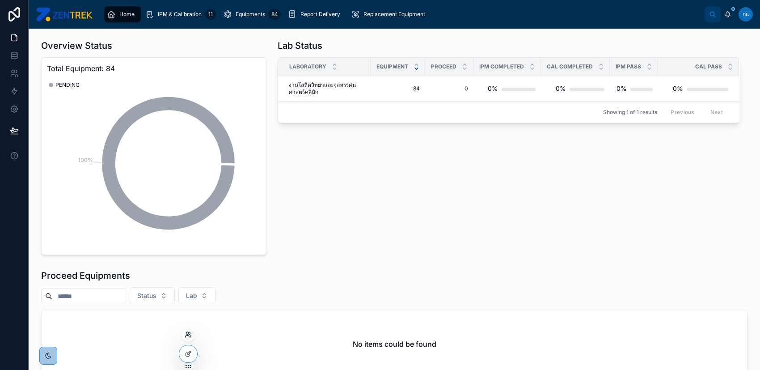
click at [190, 337] on icon at bounding box center [188, 334] width 7 height 7
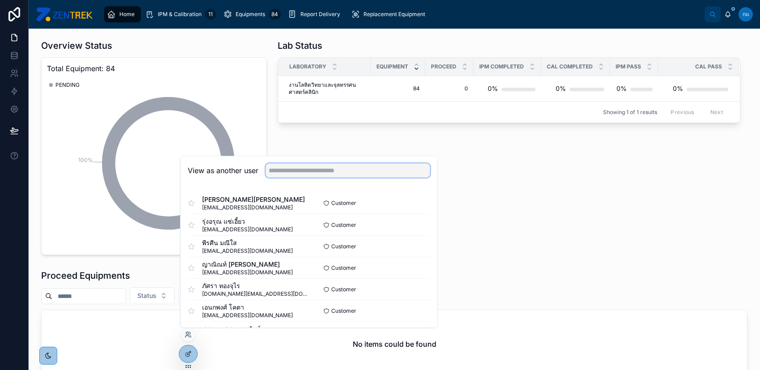
click at [358, 172] on input "text" at bounding box center [348, 170] width 165 height 14
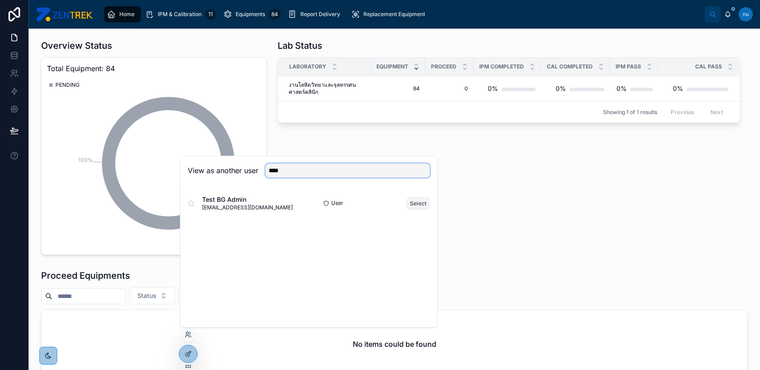
type input "****"
click at [408, 203] on button "Select" at bounding box center [418, 203] width 23 height 13
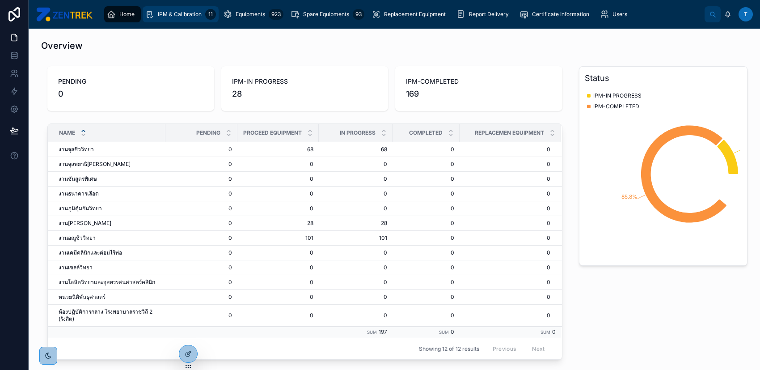
click at [180, 12] on span "IPM & Calibration" at bounding box center [180, 14] width 44 height 7
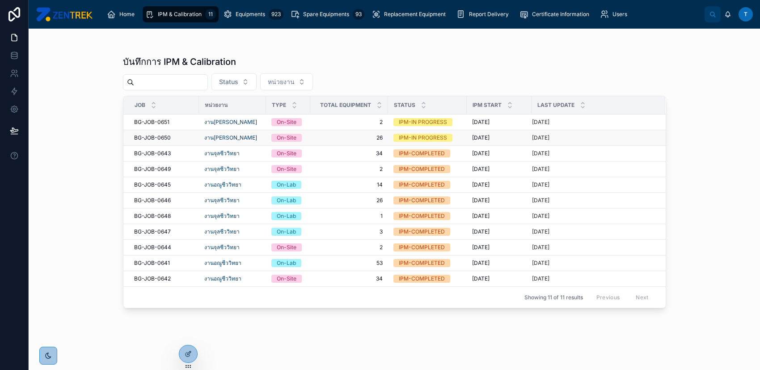
click at [333, 138] on span "26" at bounding box center [349, 137] width 67 height 7
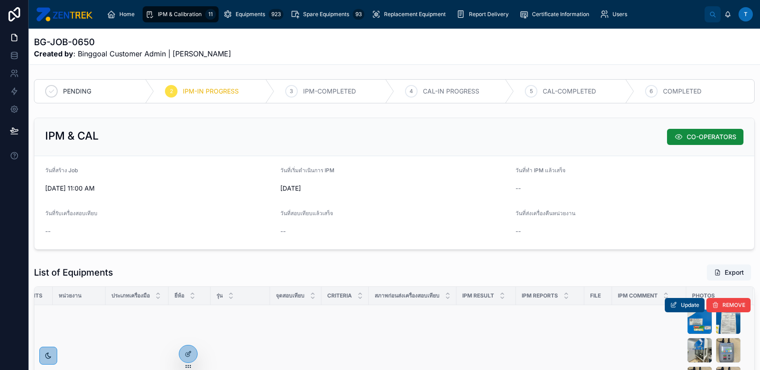
scroll to position [59, 0]
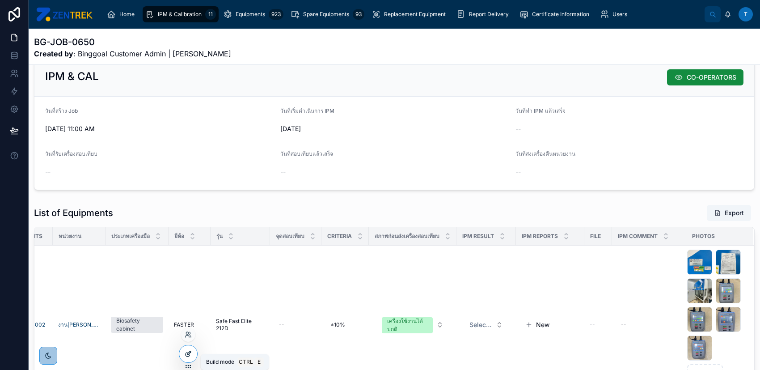
click at [186, 357] on icon at bounding box center [188, 353] width 7 height 7
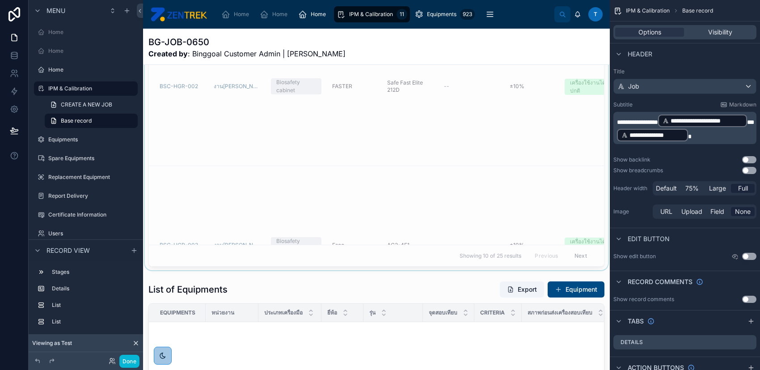
scroll to position [417, 0]
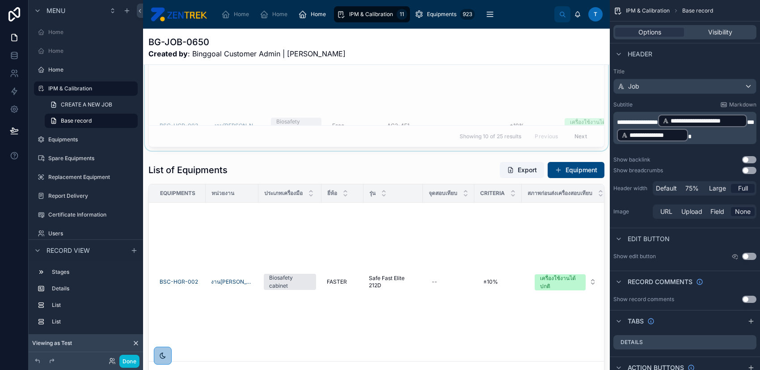
click at [301, 133] on div "Showing 10 of 25 results Previous Next" at bounding box center [376, 135] width 455 height 21
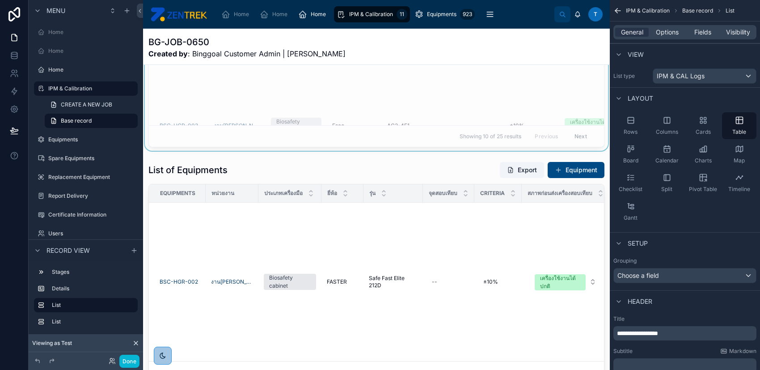
click at [313, 180] on div at bounding box center [376, 312] width 467 height 308
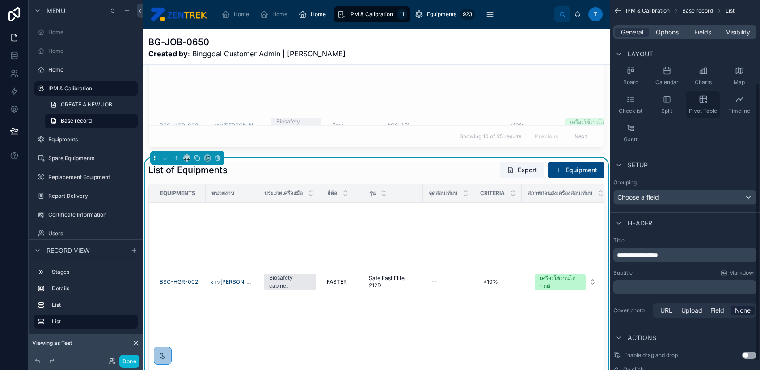
scroll to position [119, 0]
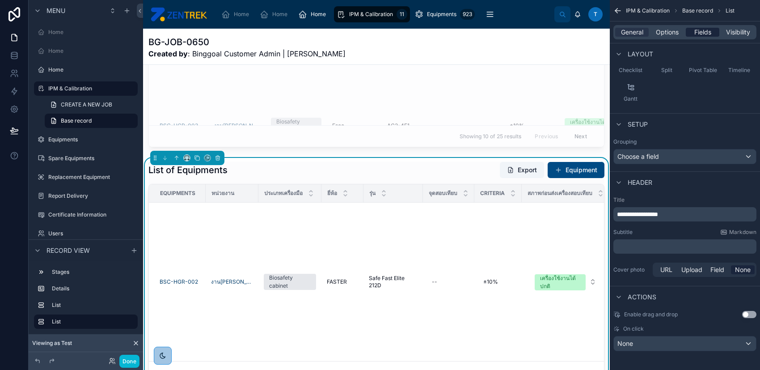
click at [705, 32] on span "Fields" at bounding box center [703, 32] width 17 height 9
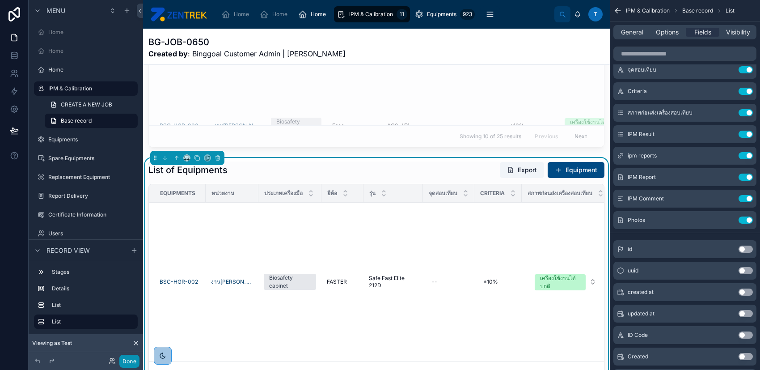
click at [131, 357] on button "Done" at bounding box center [129, 361] width 20 height 13
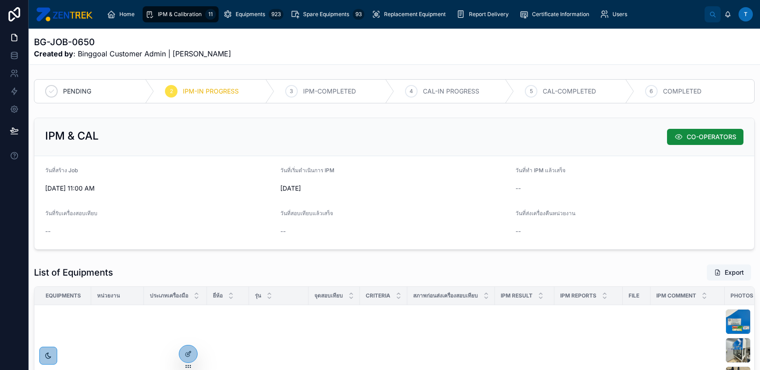
scroll to position [0, 0]
click at [190, 357] on icon at bounding box center [188, 353] width 7 height 7
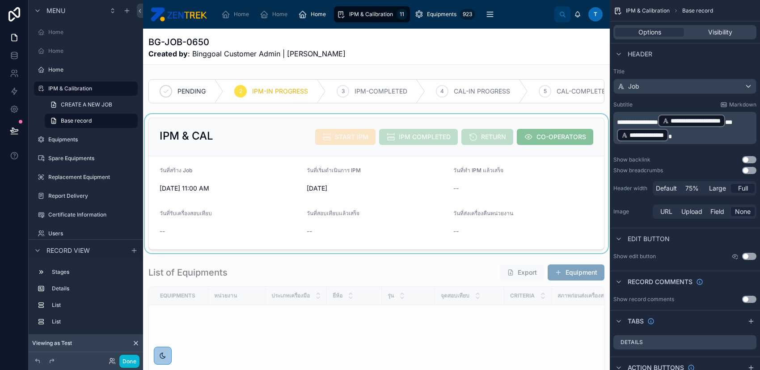
click at [296, 114] on div at bounding box center [376, 183] width 467 height 139
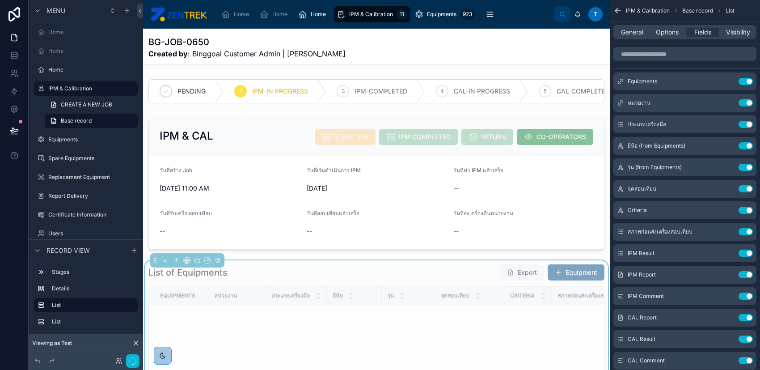
scroll to position [119, 0]
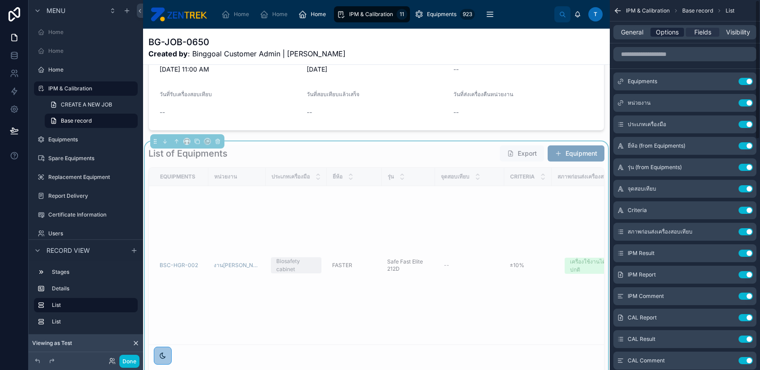
click at [672, 32] on span "Options" at bounding box center [667, 32] width 23 height 9
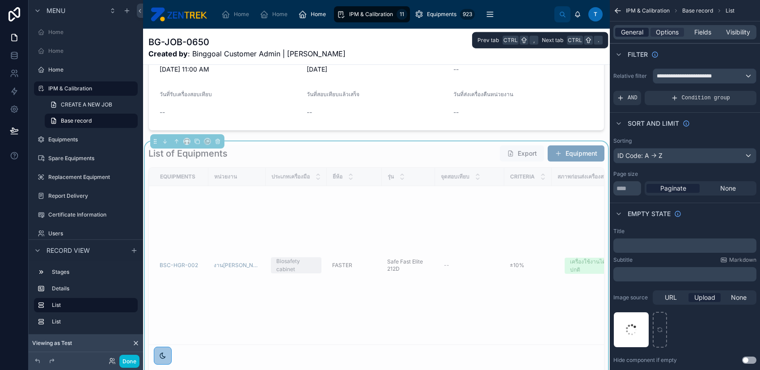
click at [642, 32] on span "General" at bounding box center [632, 32] width 22 height 9
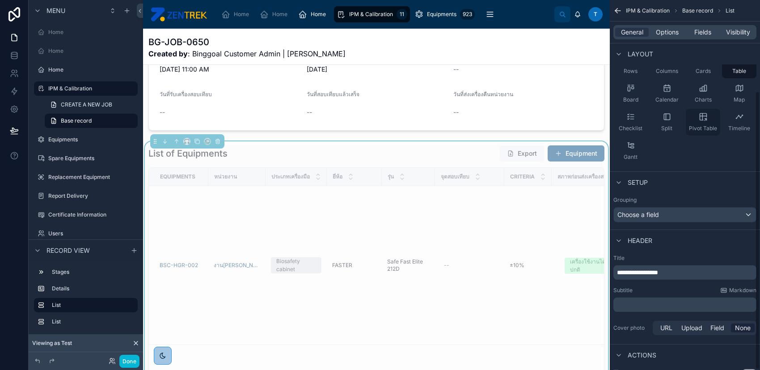
scroll to position [121, 0]
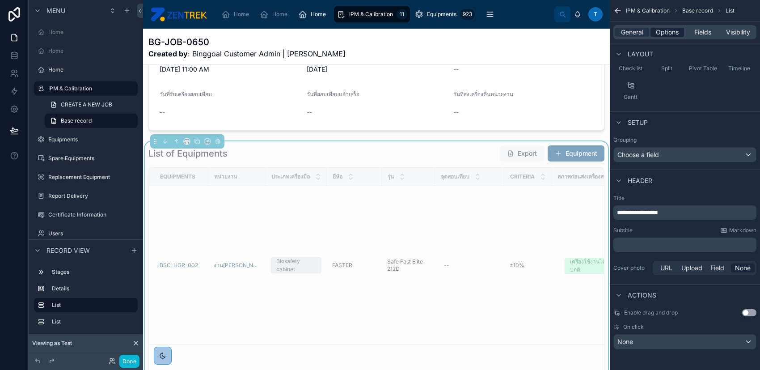
click at [665, 36] on span "Options" at bounding box center [667, 32] width 23 height 9
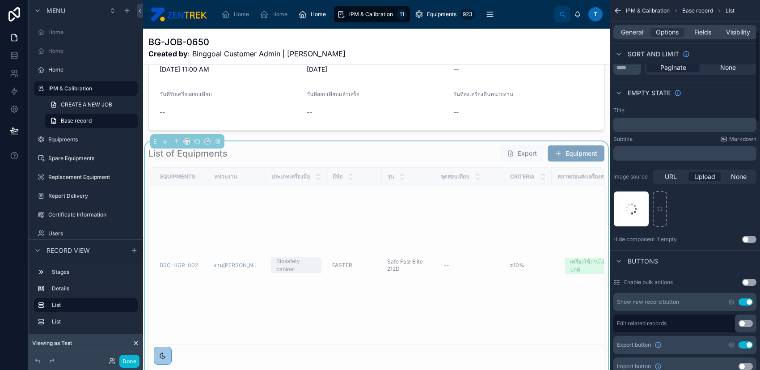
scroll to position [181, 0]
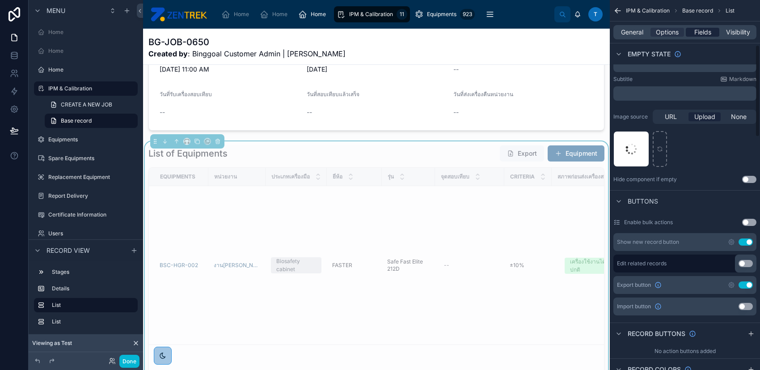
click at [705, 31] on span "Fields" at bounding box center [703, 32] width 17 height 9
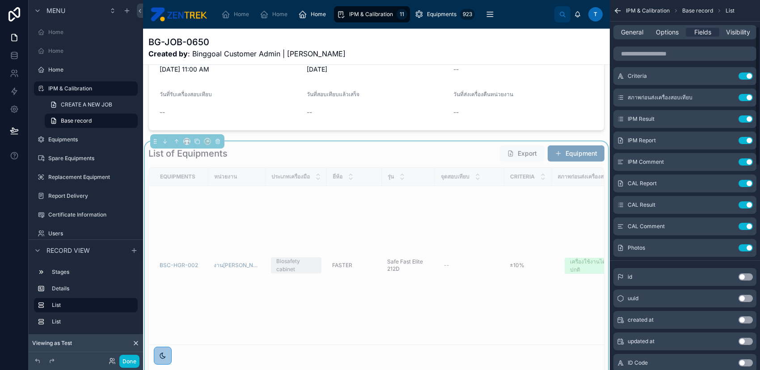
scroll to position [61, 0]
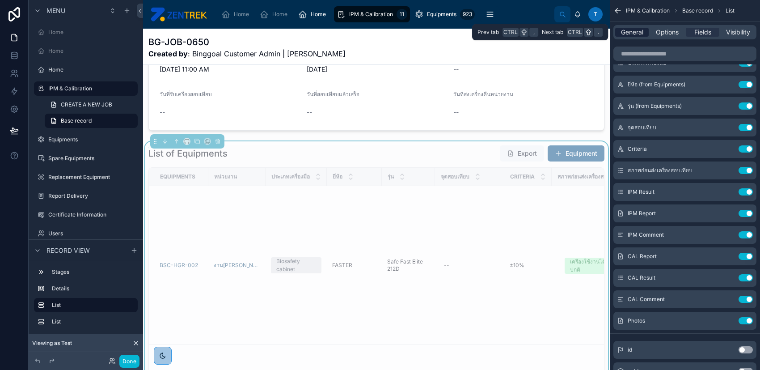
click at [635, 31] on span "General" at bounding box center [632, 32] width 22 height 9
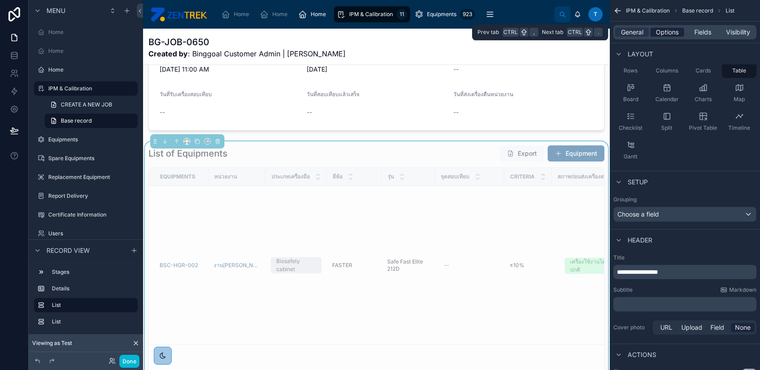
click at [663, 30] on span "Options" at bounding box center [667, 32] width 23 height 9
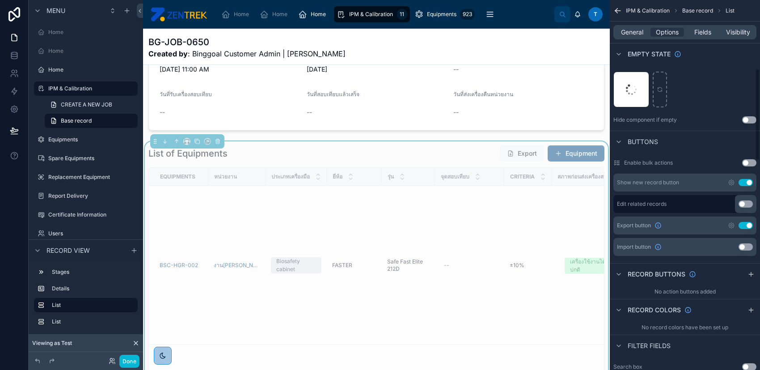
scroll to position [300, 0]
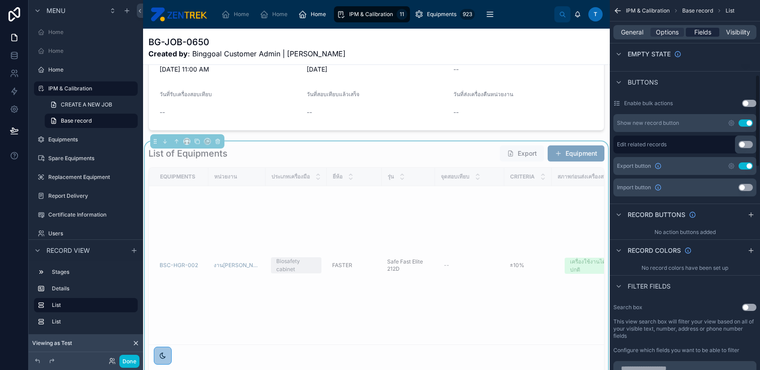
click at [689, 30] on div "Fields" at bounding box center [703, 32] width 34 height 9
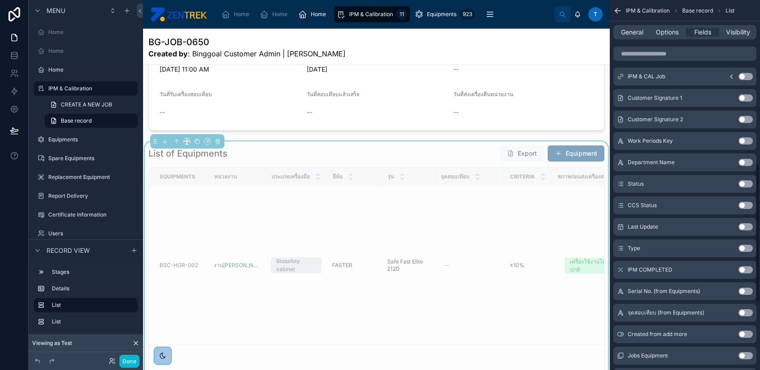
scroll to position [432, 0]
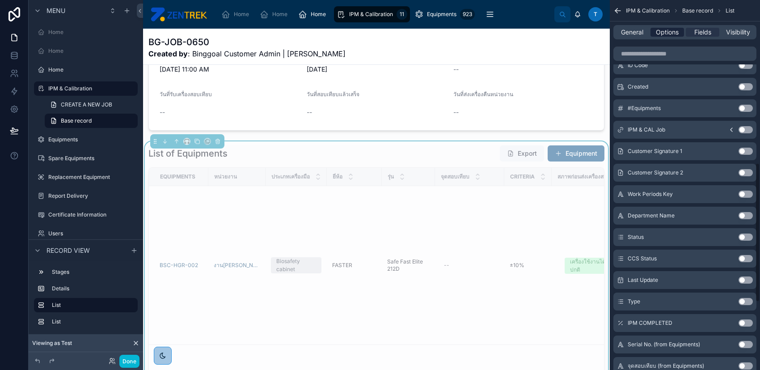
click at [670, 28] on span "Options" at bounding box center [667, 32] width 23 height 9
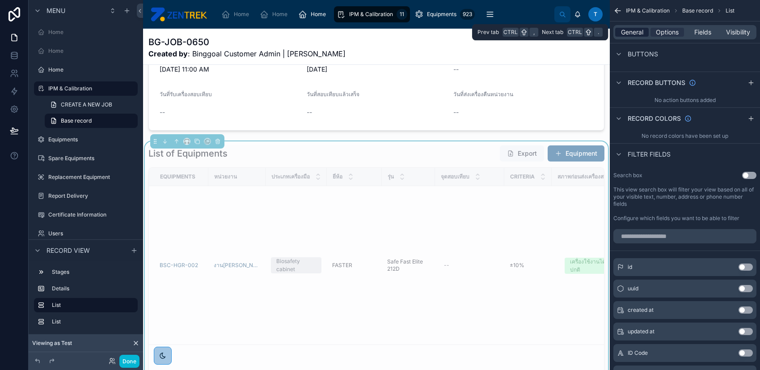
click at [634, 33] on span "General" at bounding box center [632, 32] width 22 height 9
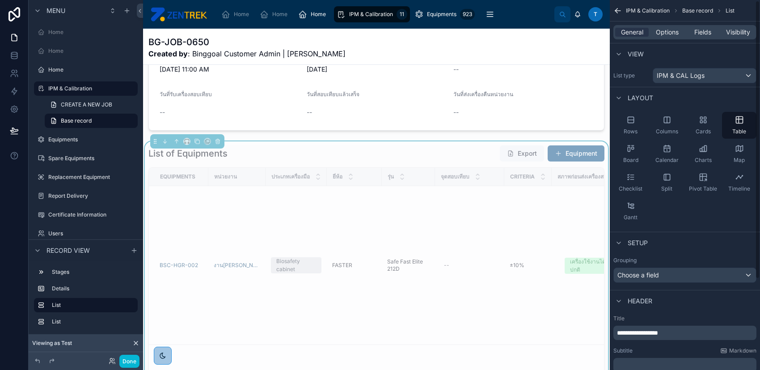
scroll to position [0, 0]
click at [671, 35] on span "Options" at bounding box center [667, 32] width 23 height 9
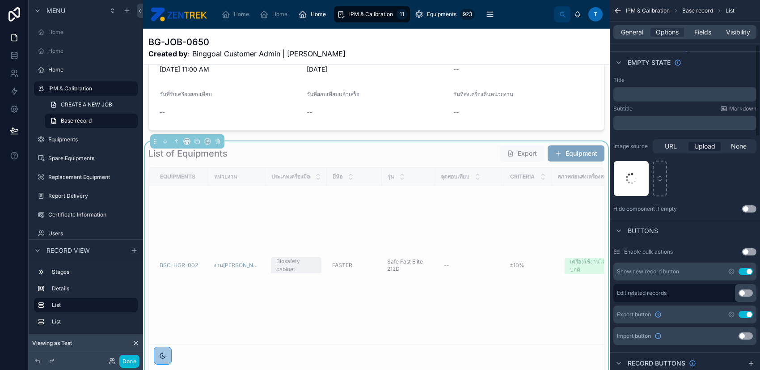
scroll to position [179, 0]
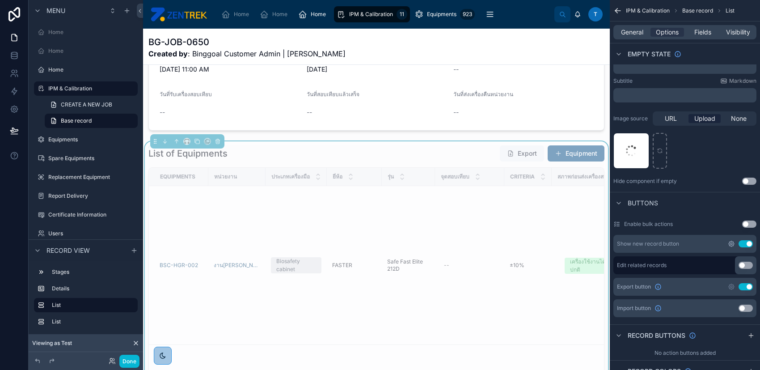
click at [732, 240] on icon "scrollable content" at bounding box center [731, 243] width 7 height 7
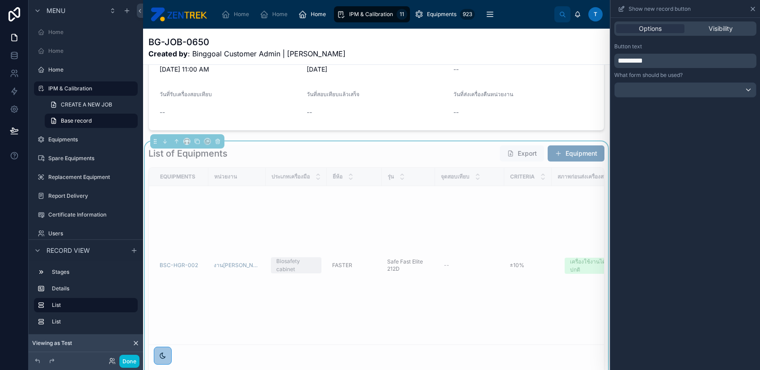
click at [751, 7] on icon at bounding box center [753, 8] width 7 height 7
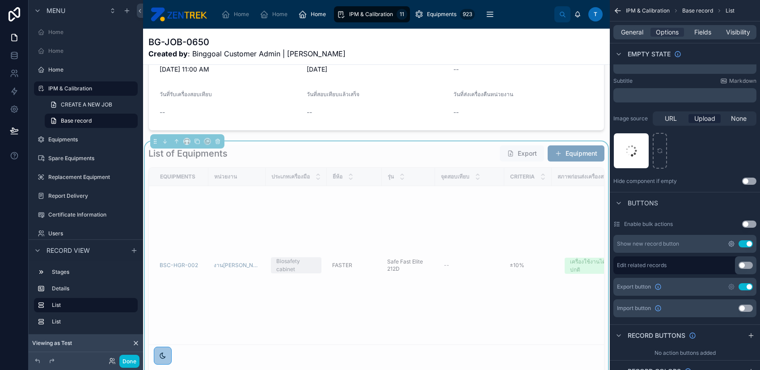
click at [729, 242] on icon "scrollable content" at bounding box center [731, 243] width 7 height 7
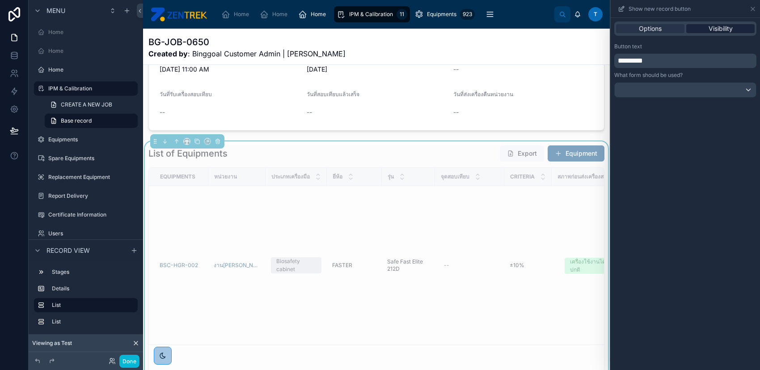
click at [712, 27] on span "Visibility" at bounding box center [721, 28] width 24 height 9
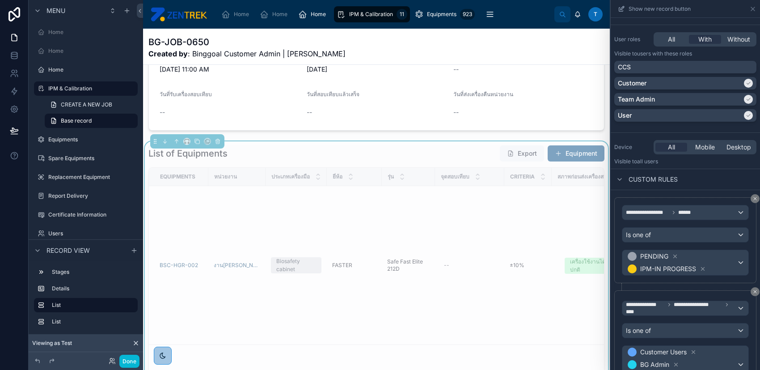
scroll to position [119, 0]
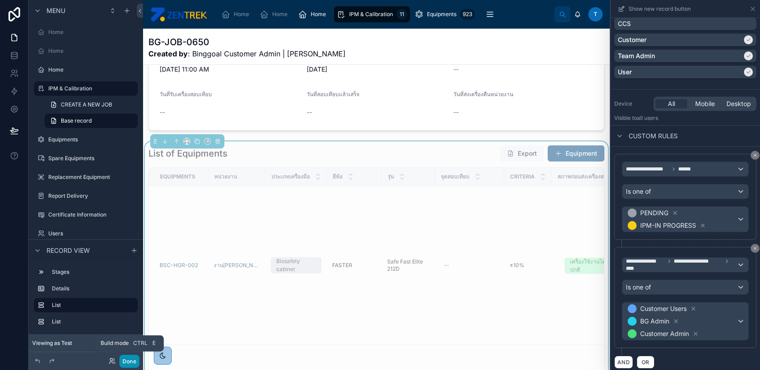
click at [131, 358] on button "Done" at bounding box center [129, 361] width 20 height 13
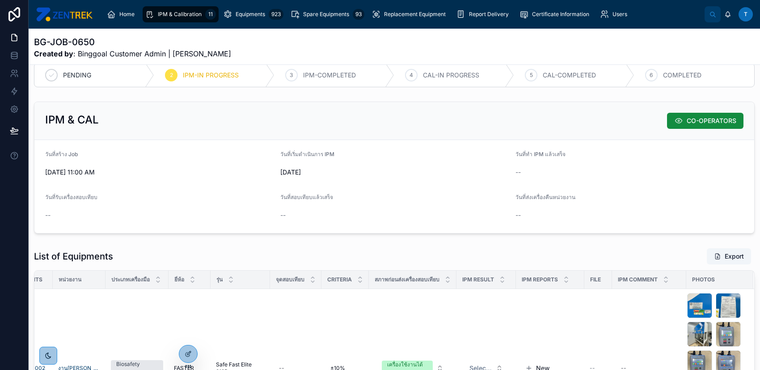
scroll to position [76, 0]
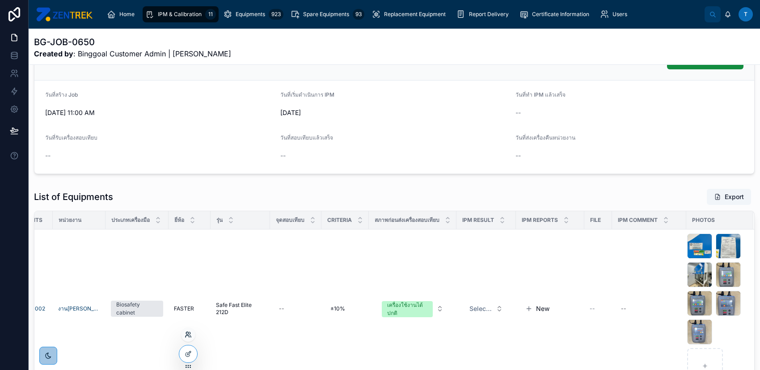
click at [190, 336] on icon at bounding box center [188, 334] width 7 height 7
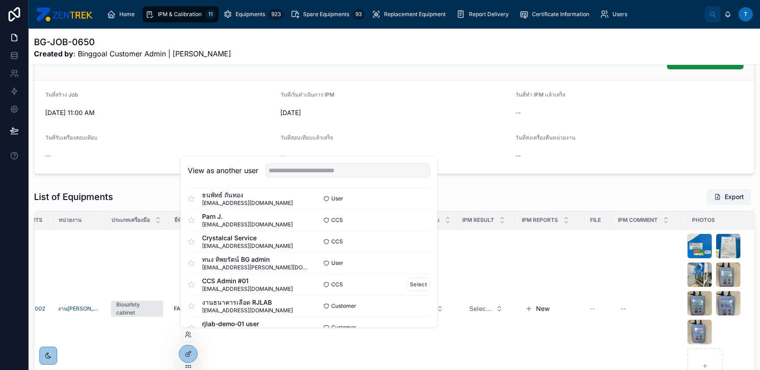
scroll to position [688, 0]
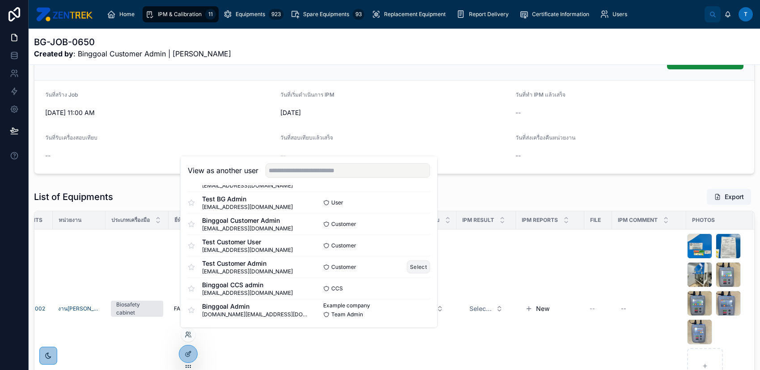
click at [416, 268] on button "Select" at bounding box center [418, 266] width 23 height 13
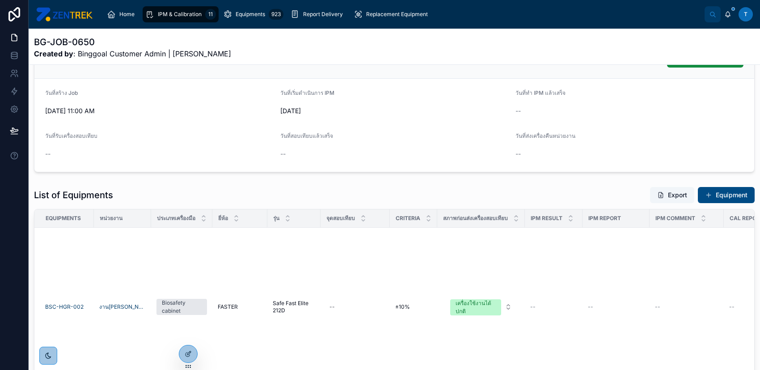
scroll to position [59, 0]
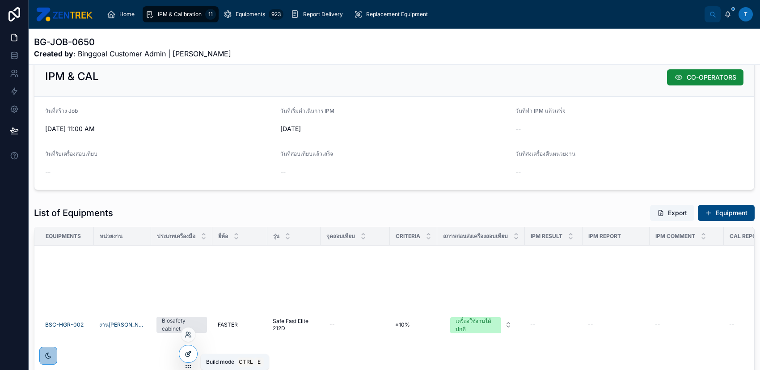
click at [188, 351] on icon at bounding box center [188, 353] width 7 height 7
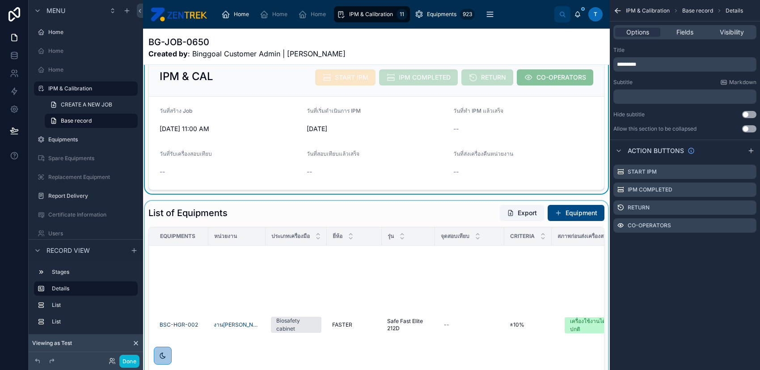
click at [425, 215] on div at bounding box center [376, 355] width 467 height 308
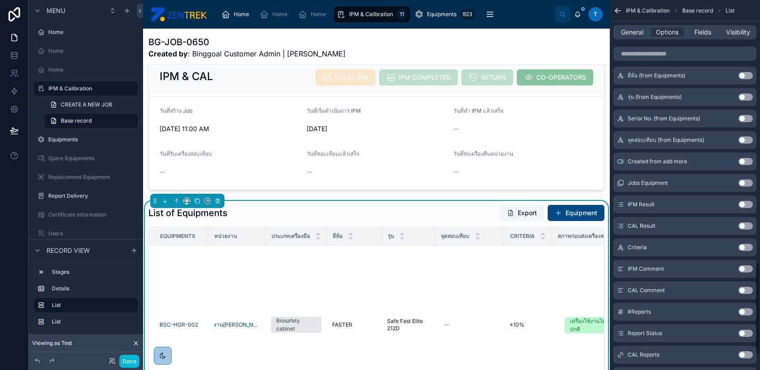
scroll to position [1113, 0]
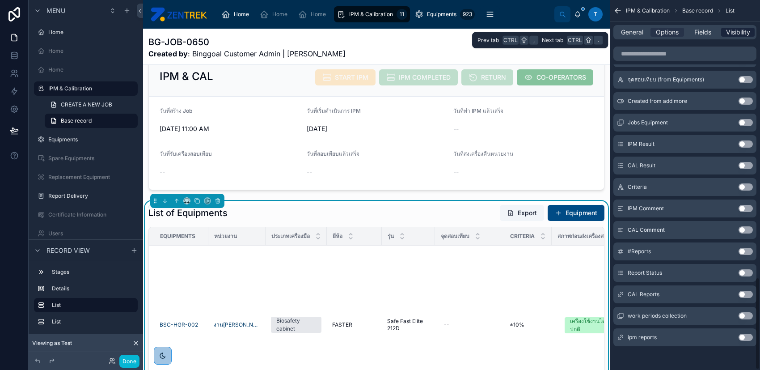
click at [722, 32] on div "Visibility" at bounding box center [739, 32] width 34 height 9
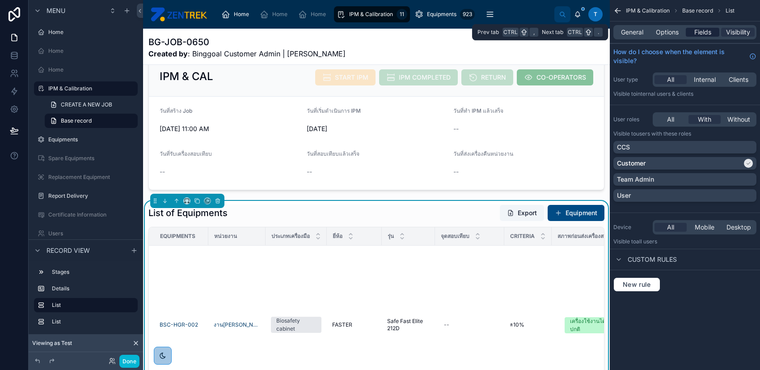
click at [698, 28] on span "Fields" at bounding box center [703, 32] width 17 height 9
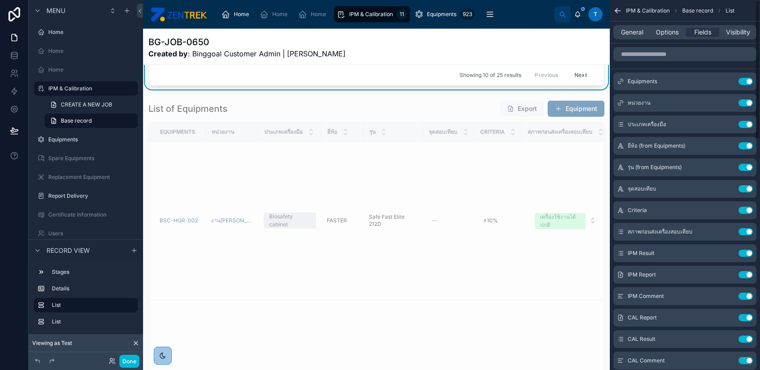
scroll to position [417, 0]
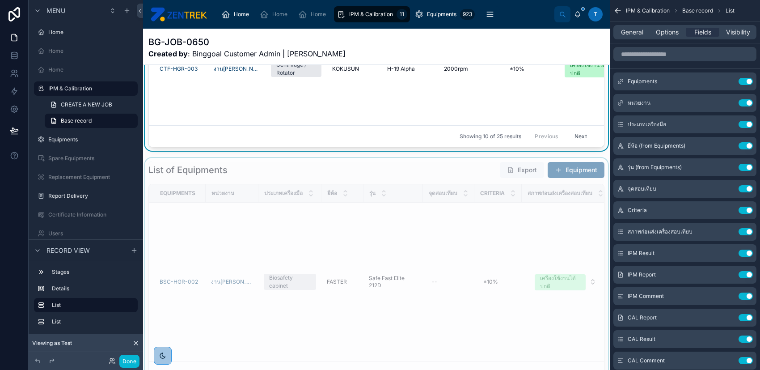
click at [440, 170] on div at bounding box center [376, 312] width 467 height 308
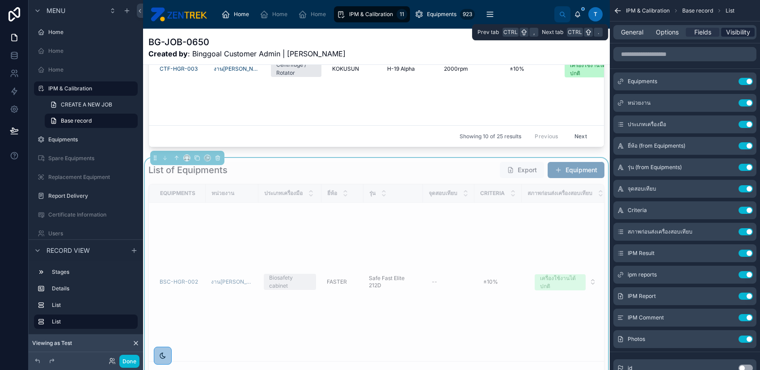
click at [733, 35] on span "Visibility" at bounding box center [738, 32] width 24 height 9
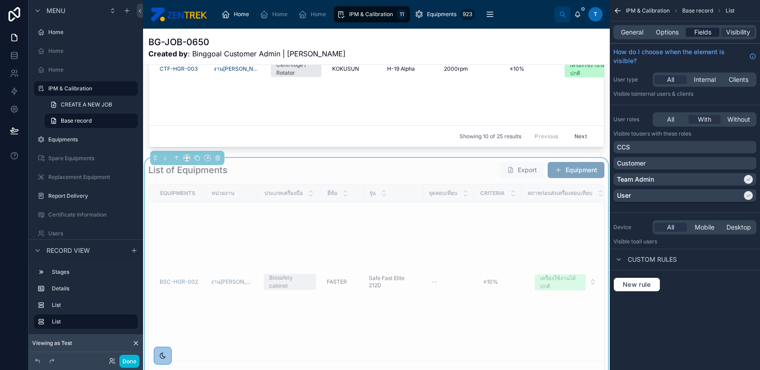
click at [702, 33] on span "Fields" at bounding box center [703, 32] width 17 height 9
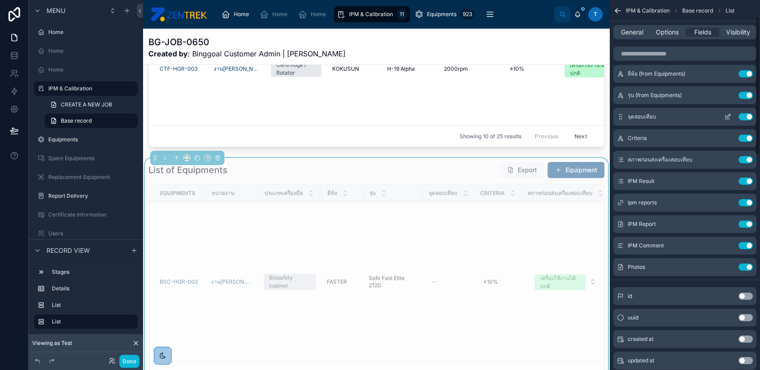
scroll to position [119, 0]
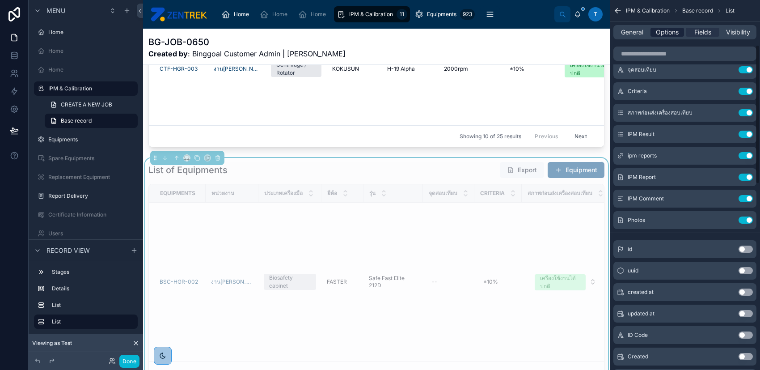
click at [665, 33] on span "Options" at bounding box center [667, 32] width 23 height 9
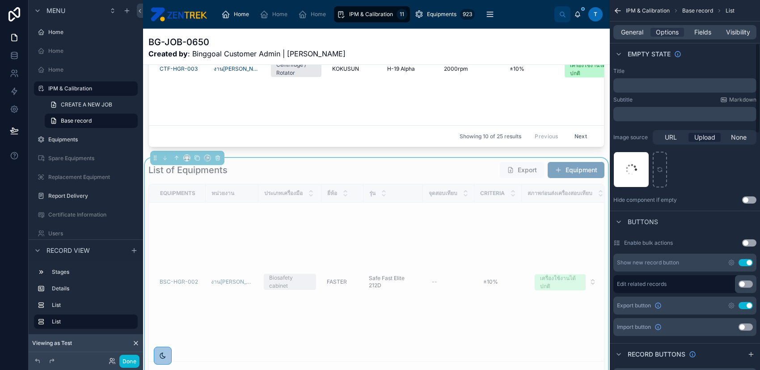
scroll to position [179, 0]
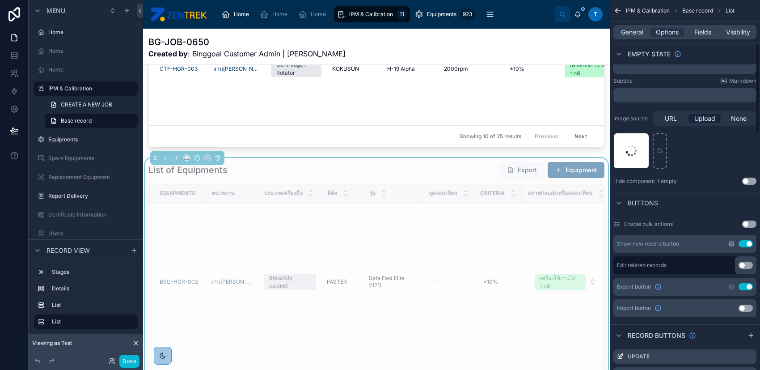
click at [734, 243] on icon "scrollable content" at bounding box center [731, 243] width 5 height 5
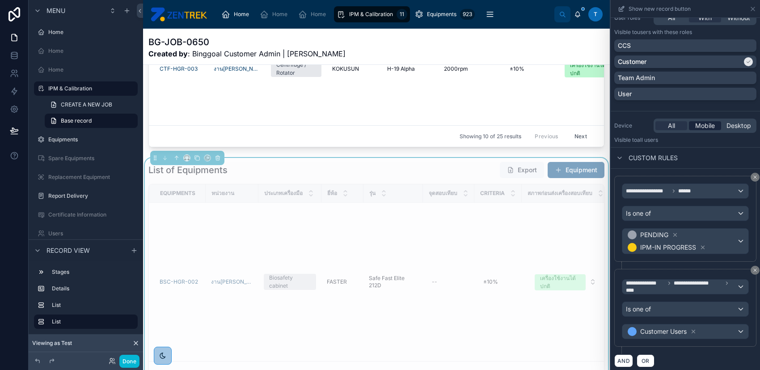
scroll to position [99, 0]
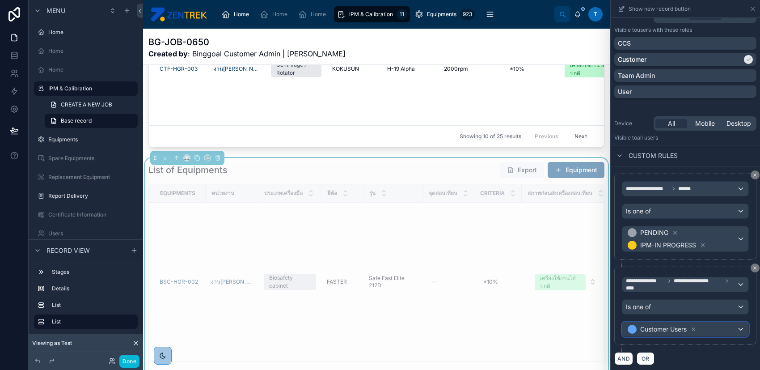
click at [706, 329] on div "Customer Users" at bounding box center [686, 329] width 126 height 14
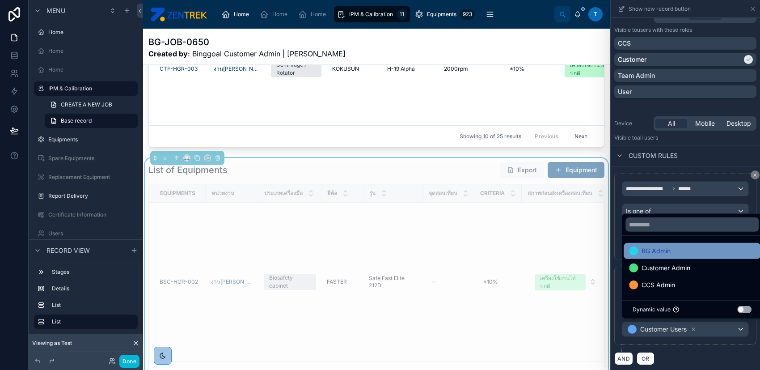
click at [703, 253] on div "BG Admin" at bounding box center [692, 251] width 126 height 11
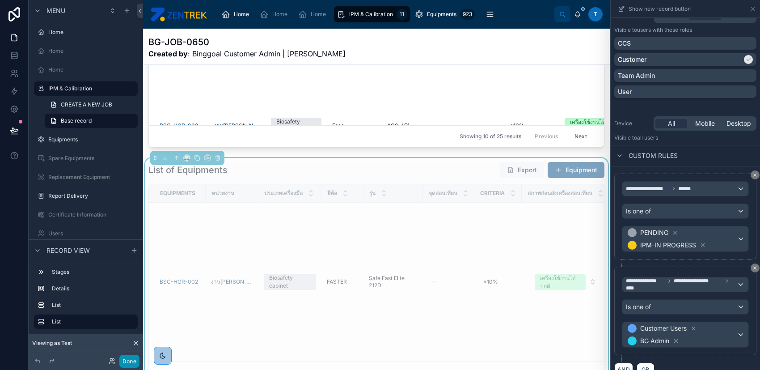
click at [119, 363] on button "Done" at bounding box center [129, 361] width 20 height 13
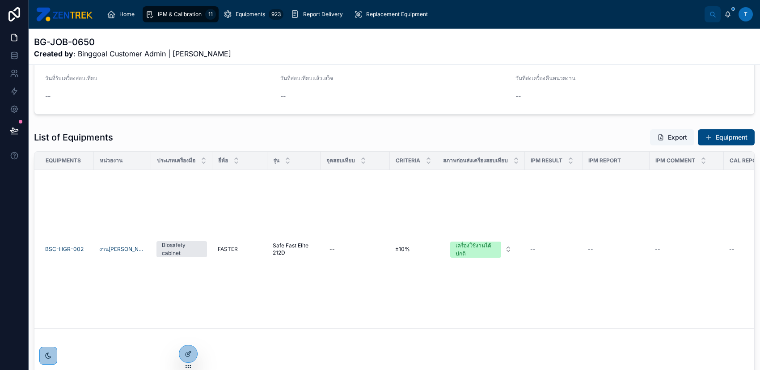
scroll to position [76, 0]
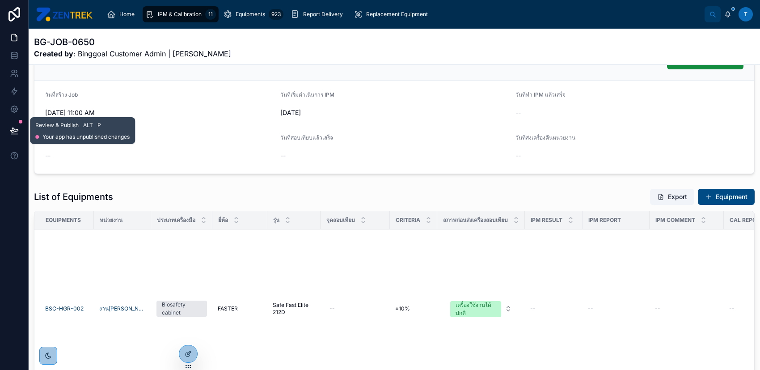
click at [13, 119] on button at bounding box center [14, 130] width 20 height 25
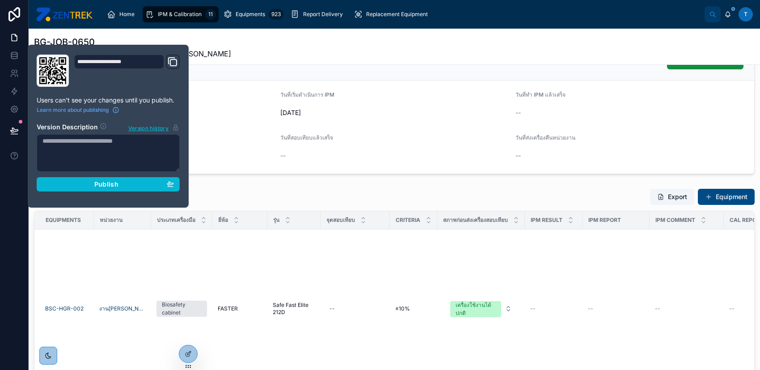
click at [89, 171] on textarea at bounding box center [108, 153] width 143 height 38
click at [92, 185] on div "Publish" at bounding box center [108, 184] width 132 height 8
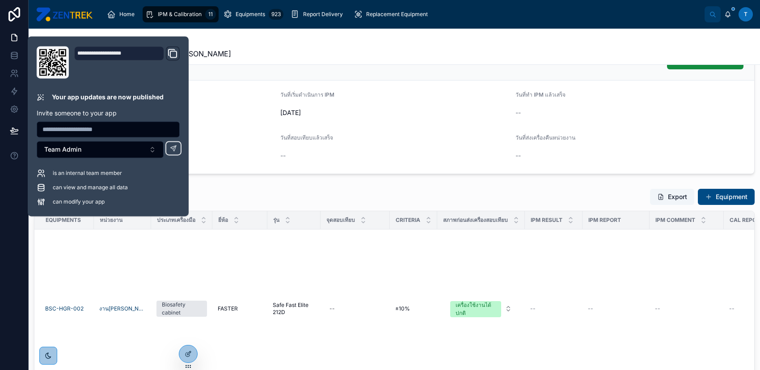
click at [299, 194] on div "List of Equipments Export Equipment" at bounding box center [394, 196] width 721 height 17
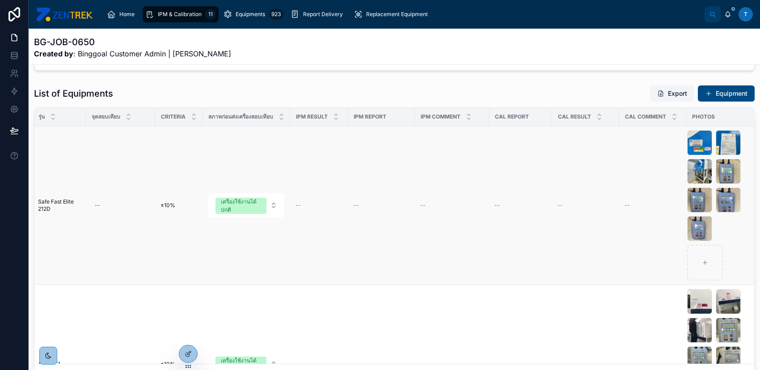
scroll to position [76, 0]
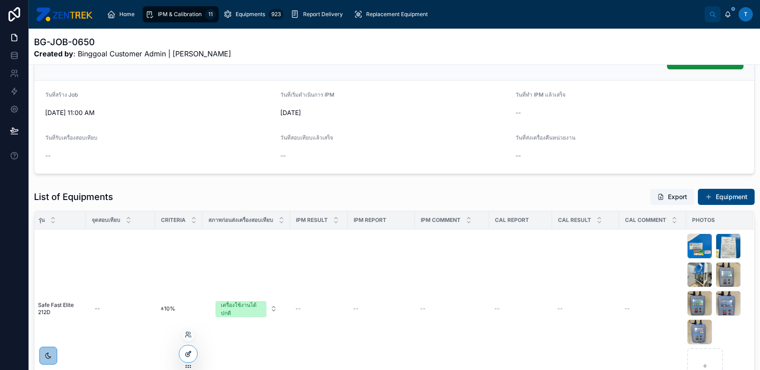
click at [184, 355] on div at bounding box center [188, 353] width 18 height 17
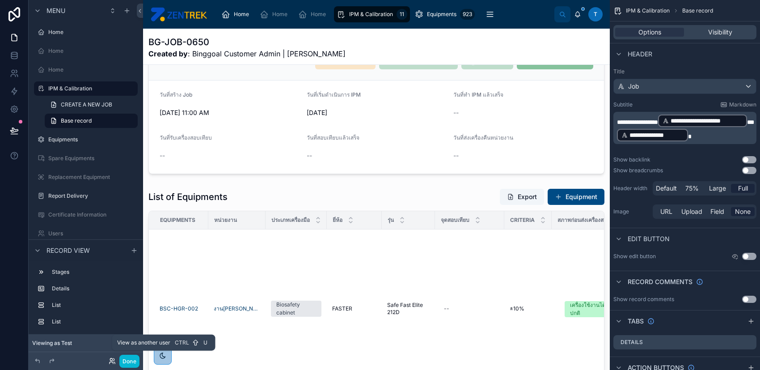
click at [110, 358] on icon at bounding box center [111, 359] width 2 height 2
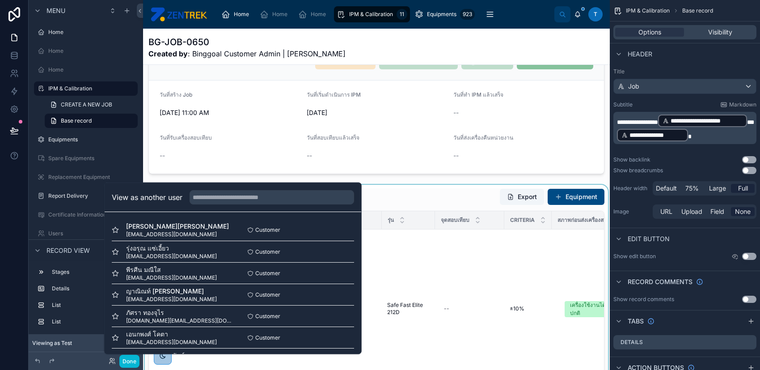
click at [422, 194] on div at bounding box center [376, 339] width 467 height 308
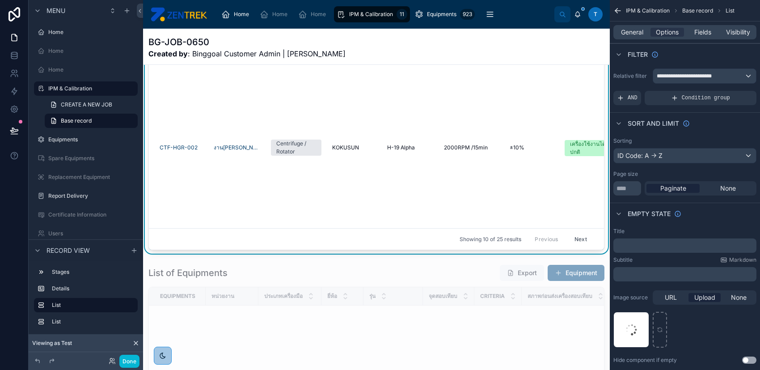
scroll to position [238, 0]
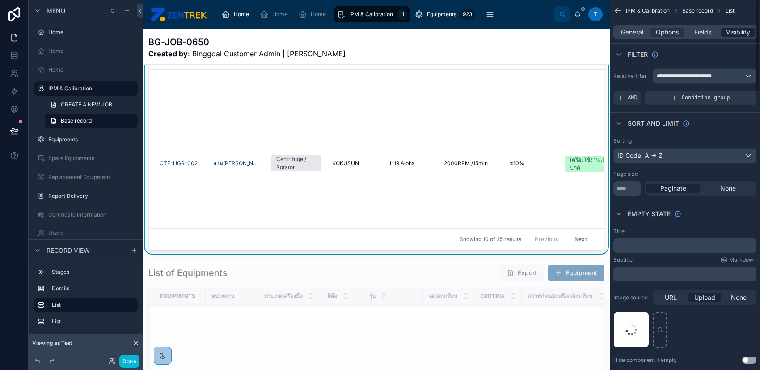
click at [739, 32] on span "Visibility" at bounding box center [738, 32] width 24 height 9
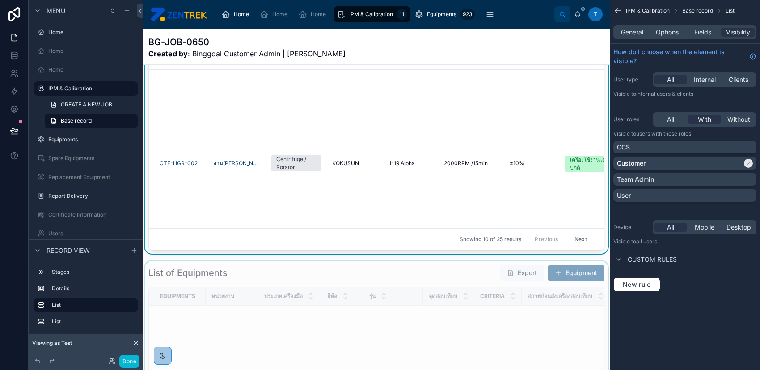
click at [303, 293] on div "ประเภทเครื่องมือ" at bounding box center [290, 296] width 62 height 17
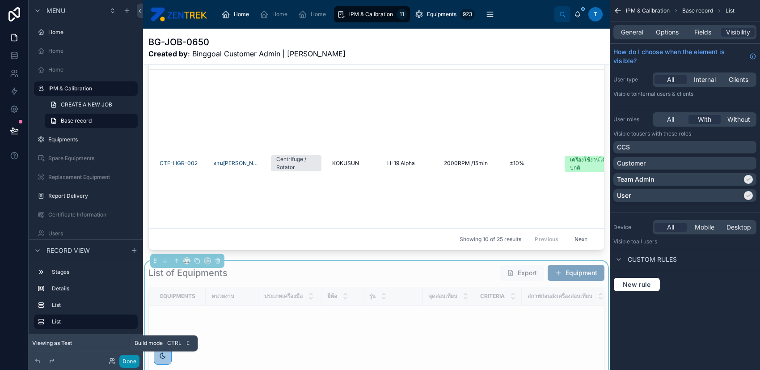
click at [123, 364] on button "Done" at bounding box center [129, 361] width 20 height 13
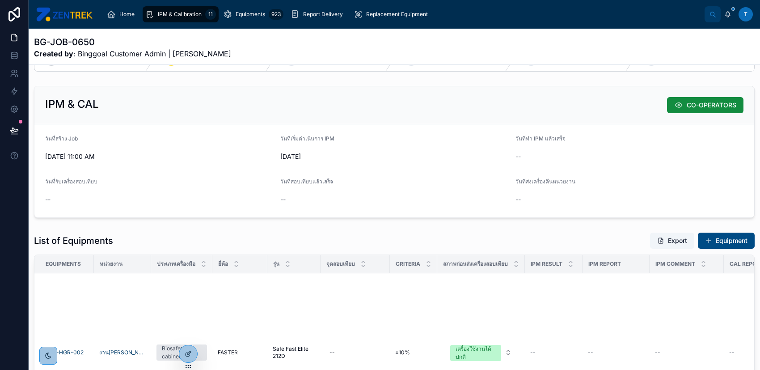
scroll to position [0, 0]
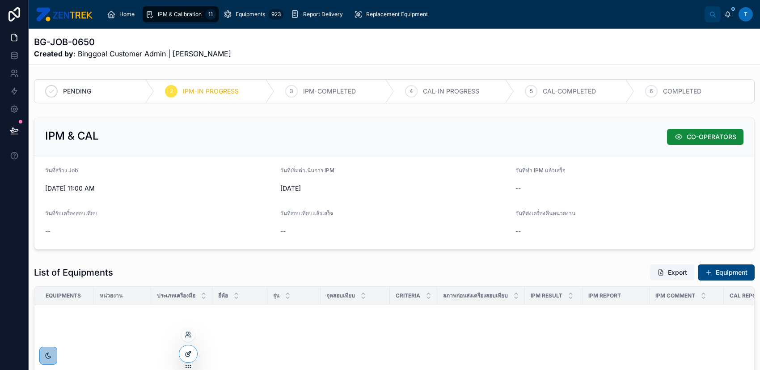
click at [185, 355] on icon at bounding box center [188, 353] width 7 height 7
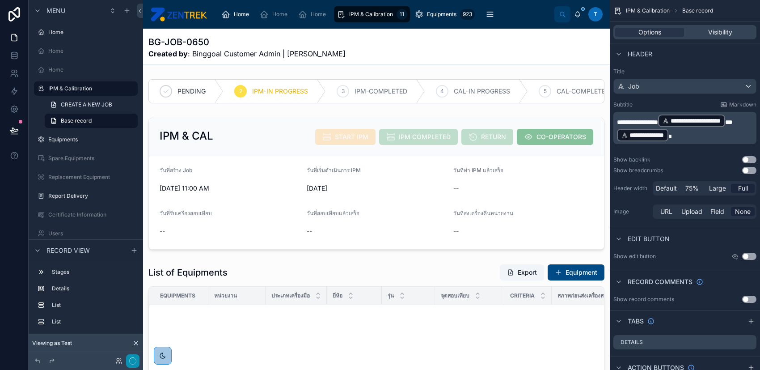
click at [128, 361] on button "button" at bounding box center [132, 360] width 13 height 13
click at [127, 361] on button "Done" at bounding box center [129, 361] width 20 height 13
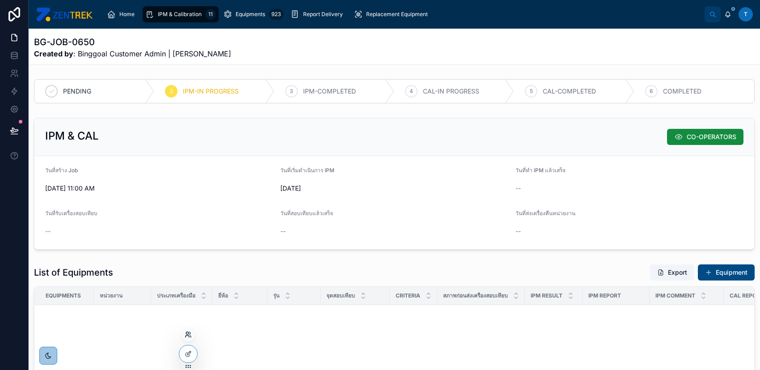
click at [189, 334] on icon at bounding box center [188, 334] width 7 height 7
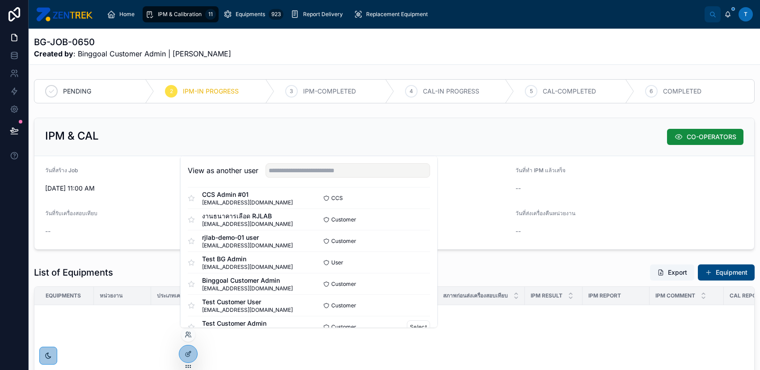
scroll to position [569, 0]
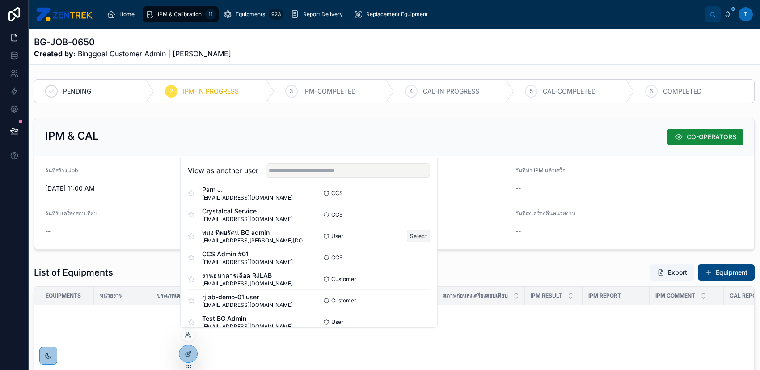
click at [412, 236] on button "Select" at bounding box center [418, 235] width 23 height 13
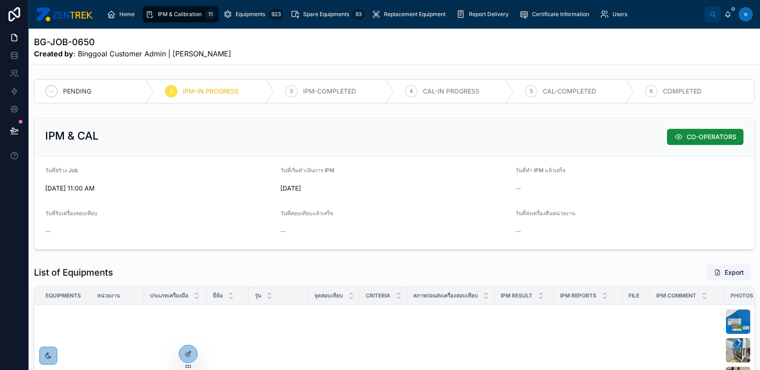
scroll to position [59, 0]
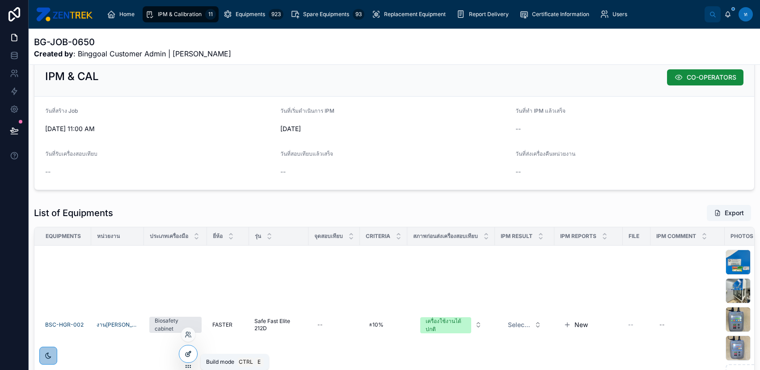
click at [185, 359] on div at bounding box center [188, 353] width 18 height 17
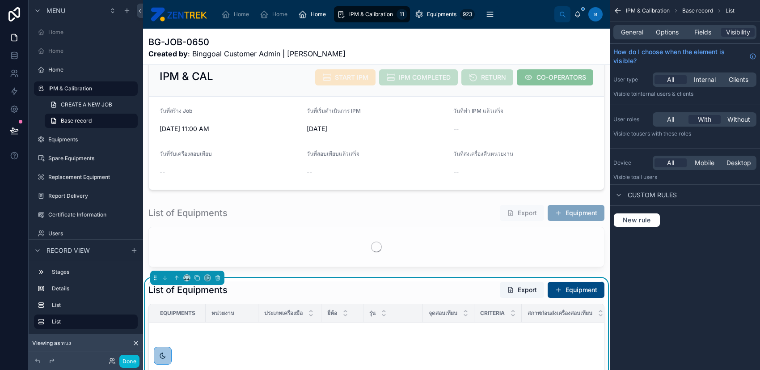
click at [437, 293] on div "List of Equipments Export Equipment" at bounding box center [377, 289] width 456 height 17
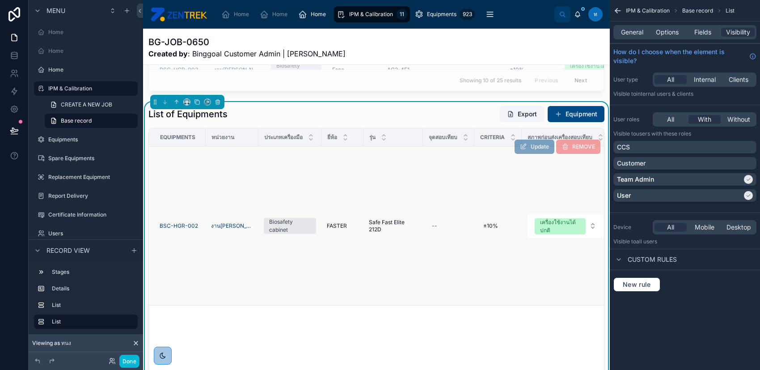
scroll to position [477, 0]
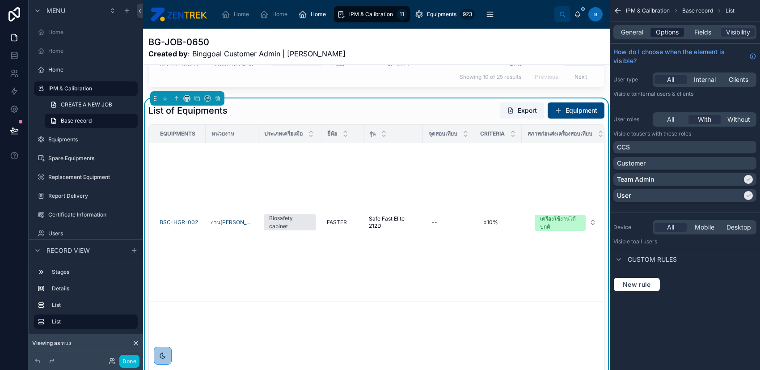
click at [666, 30] on span "Options" at bounding box center [667, 32] width 23 height 9
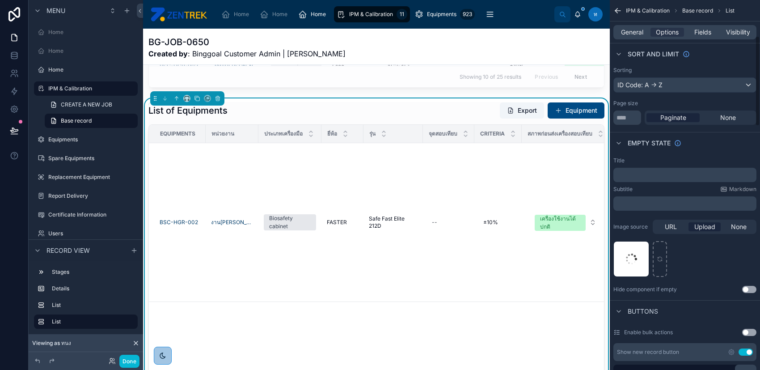
scroll to position [238, 0]
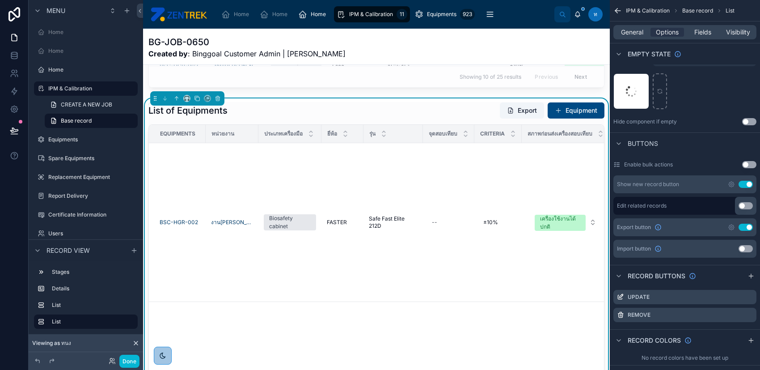
click at [732, 179] on div "Show new record button Use setting" at bounding box center [685, 184] width 143 height 18
click at [731, 181] on icon "scrollable content" at bounding box center [731, 184] width 7 height 7
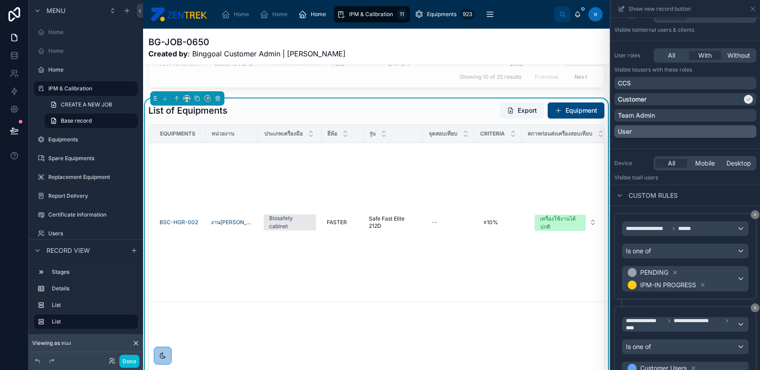
scroll to position [110, 0]
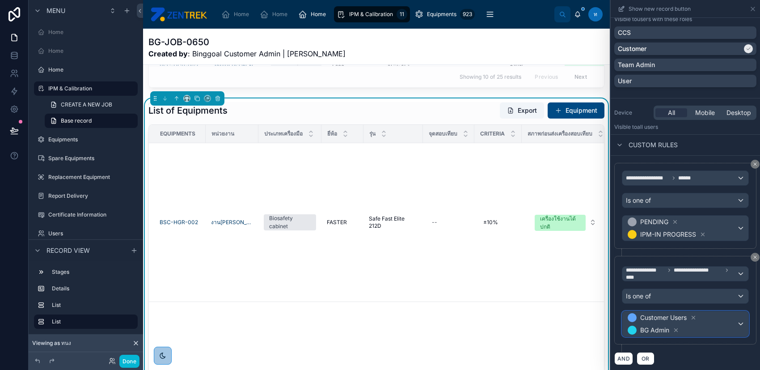
click at [708, 327] on span "Customer Users BG Admin" at bounding box center [681, 323] width 111 height 25
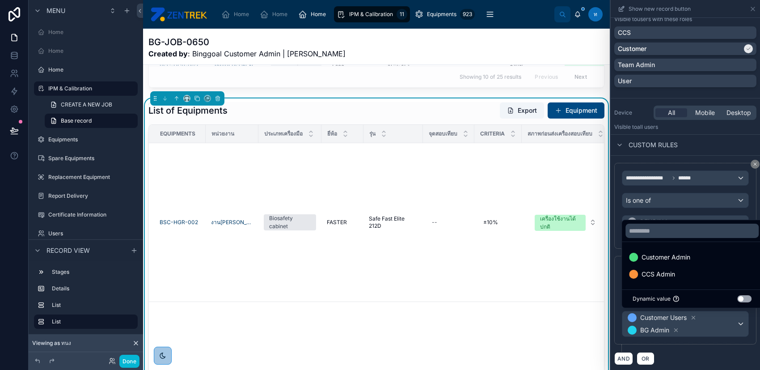
click at [694, 357] on div at bounding box center [685, 185] width 149 height 370
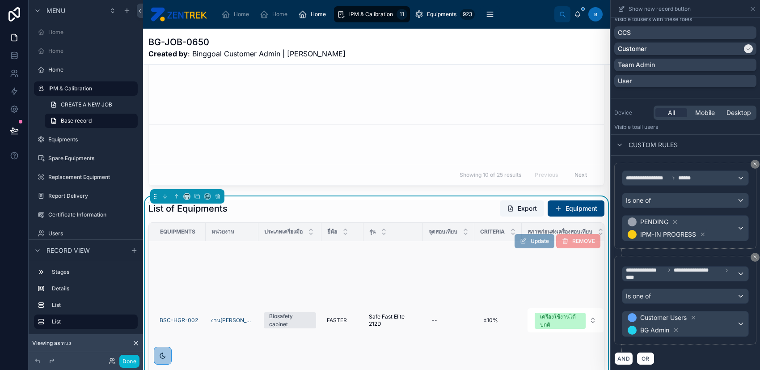
scroll to position [298, 0]
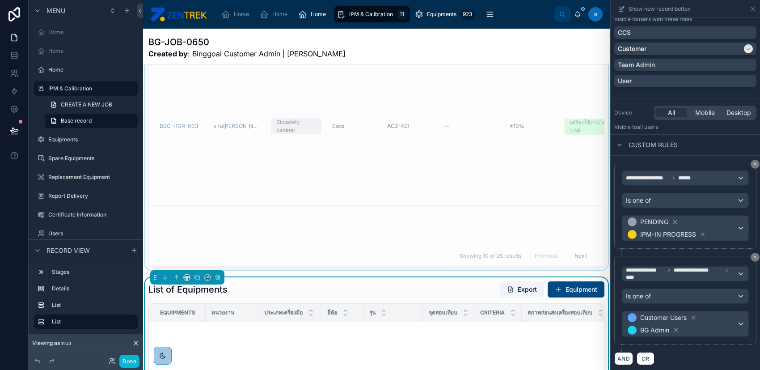
click at [472, 181] on div at bounding box center [376, 116] width 467 height 308
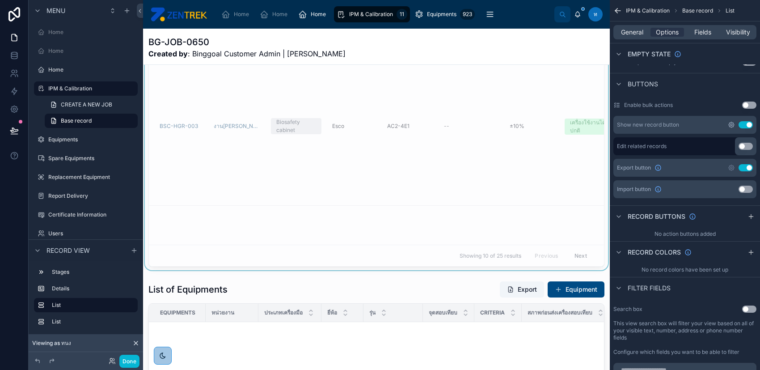
click at [729, 125] on icon "scrollable content" at bounding box center [731, 124] width 7 height 7
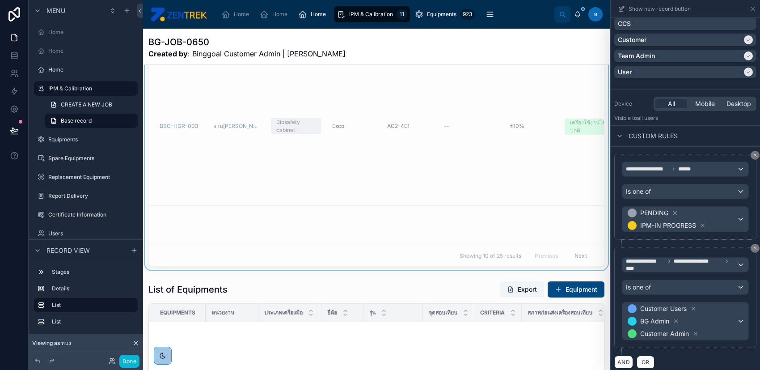
scroll to position [123, 0]
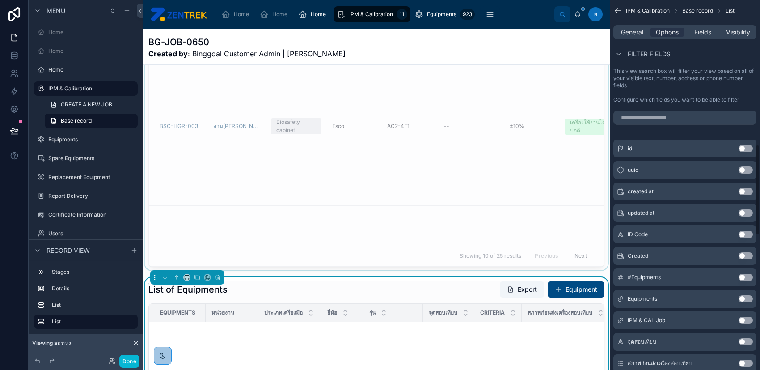
scroll to position [596, 0]
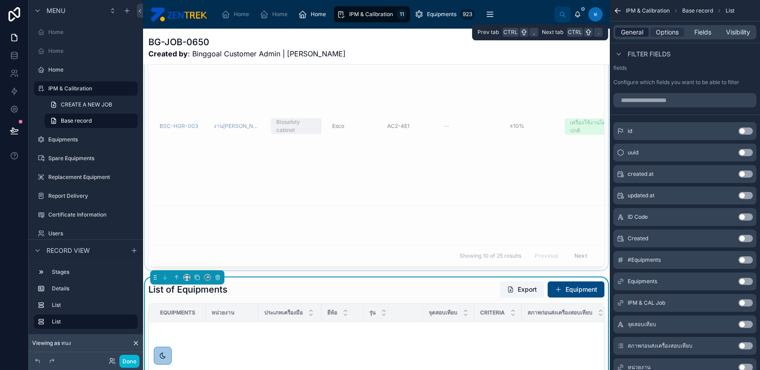
click at [635, 33] on span "General" at bounding box center [632, 32] width 22 height 9
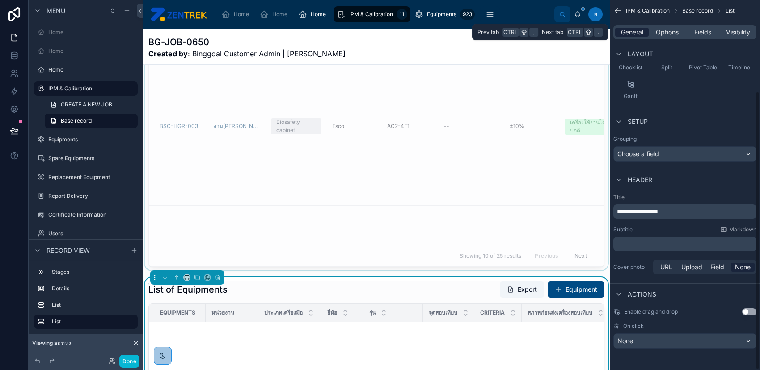
scroll to position [121, 0]
click at [746, 30] on span "Visibility" at bounding box center [738, 32] width 24 height 9
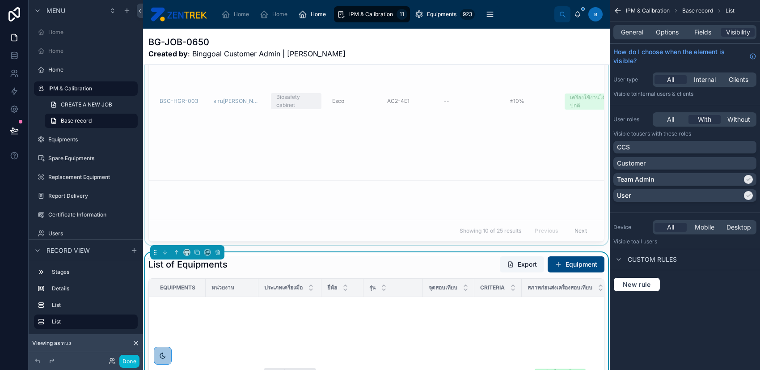
scroll to position [358, 0]
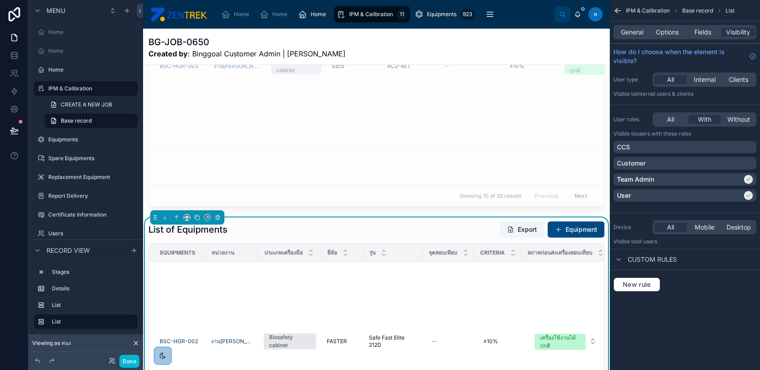
click at [408, 236] on div "List of Equipments Export Equipment" at bounding box center [377, 229] width 456 height 17
click at [403, 206] on div at bounding box center [376, 56] width 467 height 308
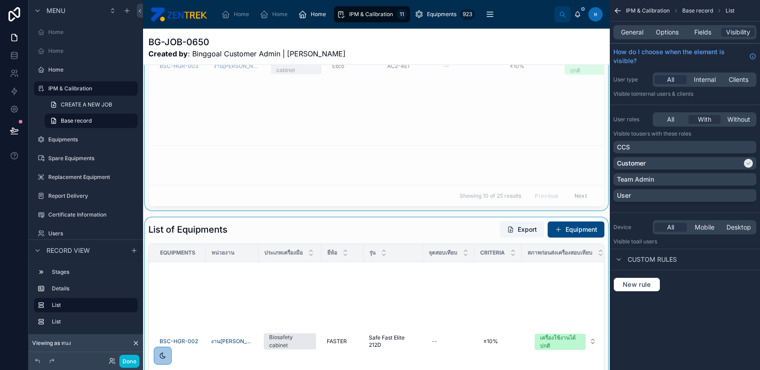
click at [397, 230] on div at bounding box center [376, 371] width 467 height 308
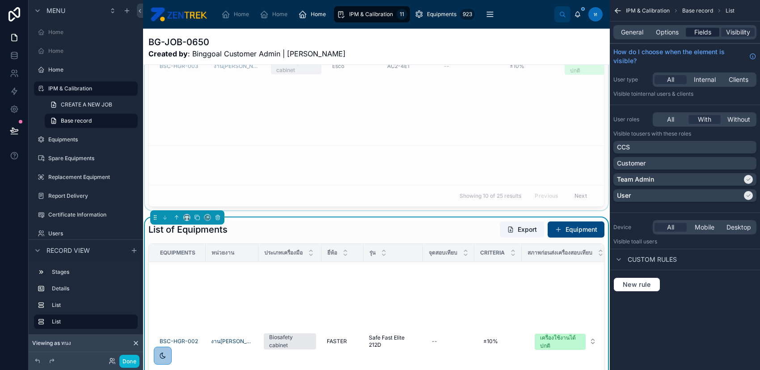
click at [708, 30] on span "Fields" at bounding box center [703, 32] width 17 height 9
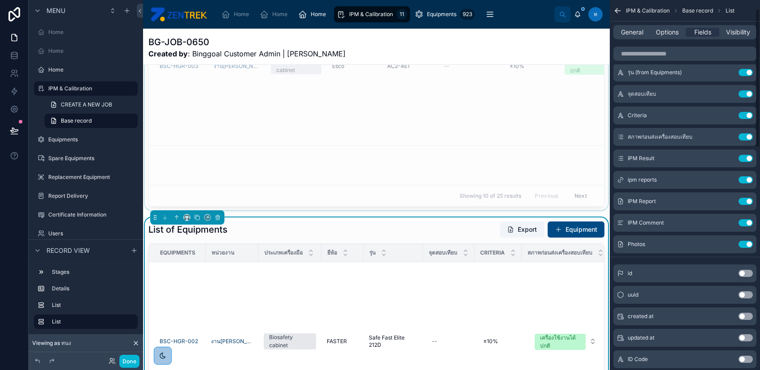
scroll to position [179, 0]
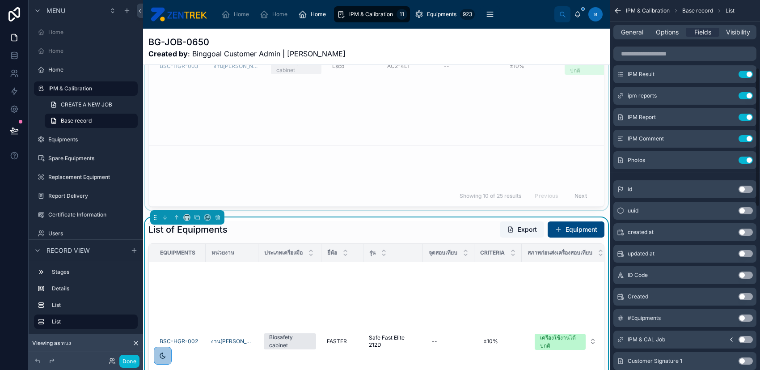
click at [669, 27] on div "General Options Fields Visibility" at bounding box center [685, 32] width 143 height 14
click at [670, 34] on span "Options" at bounding box center [667, 32] width 23 height 9
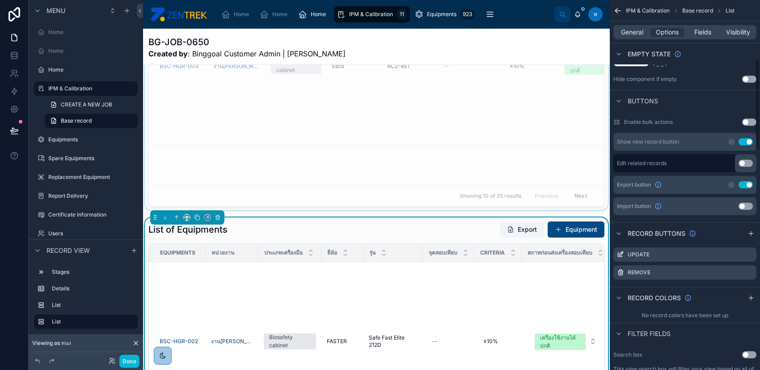
scroll to position [238, 0]
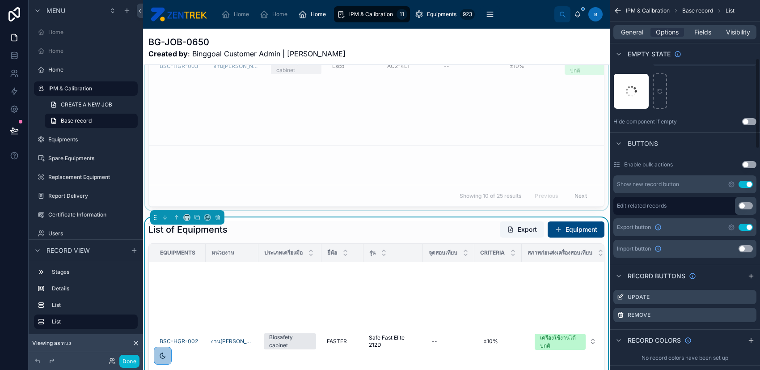
click at [726, 183] on div "Show new record button Use setting" at bounding box center [685, 184] width 143 height 18
click at [729, 182] on icon "scrollable content" at bounding box center [731, 184] width 7 height 7
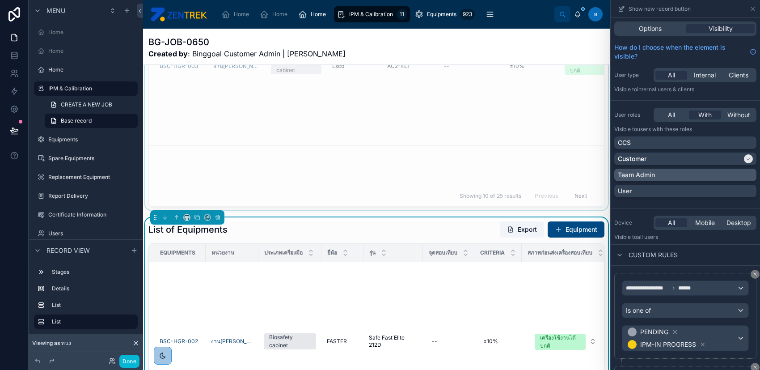
scroll to position [110, 0]
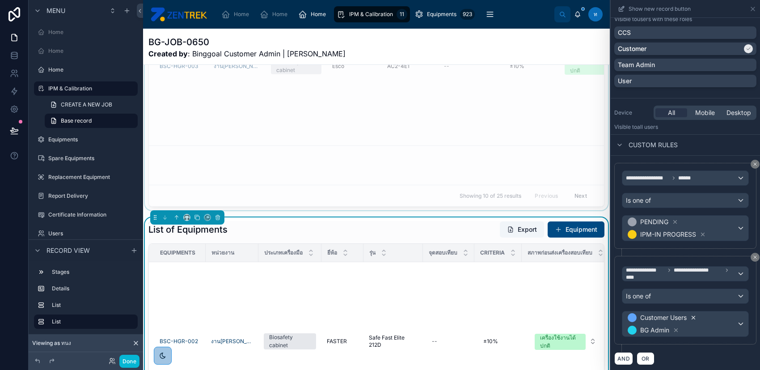
click at [697, 317] on icon at bounding box center [694, 317] width 6 height 6
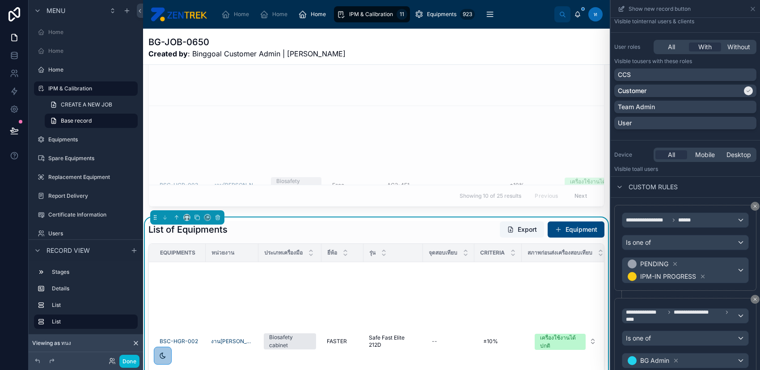
scroll to position [99, 0]
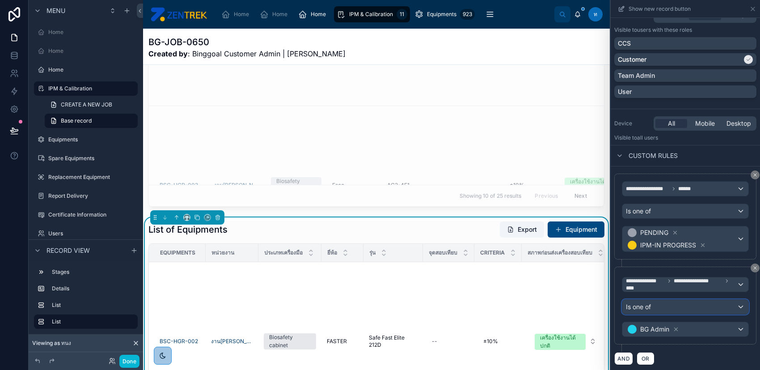
click at [680, 308] on div "Is one of" at bounding box center [686, 307] width 126 height 14
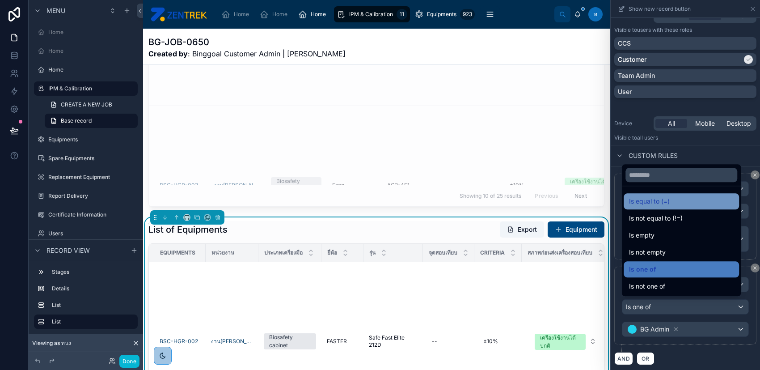
click at [677, 208] on div "Is equal to (=)" at bounding box center [681, 201] width 115 height 16
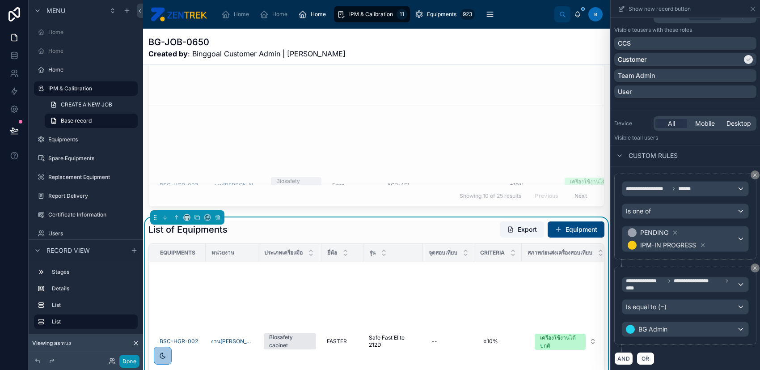
click at [127, 360] on button "Done" at bounding box center [129, 361] width 20 height 13
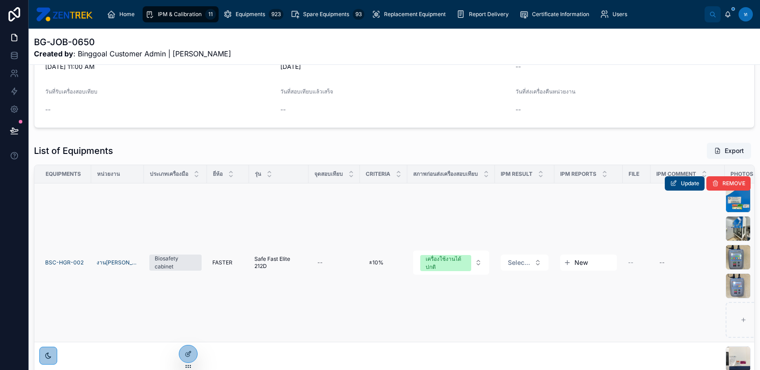
scroll to position [136, 0]
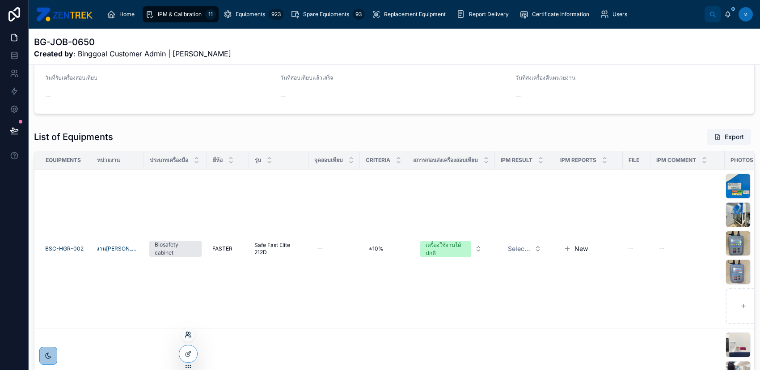
click at [188, 332] on icon at bounding box center [187, 333] width 2 height 2
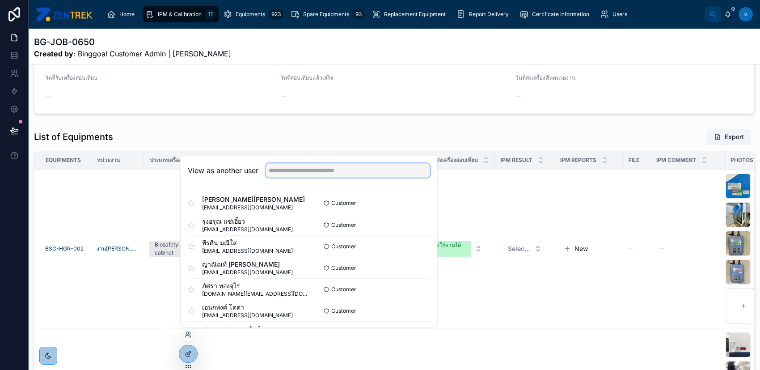
click at [337, 172] on input "text" at bounding box center [348, 170] width 165 height 14
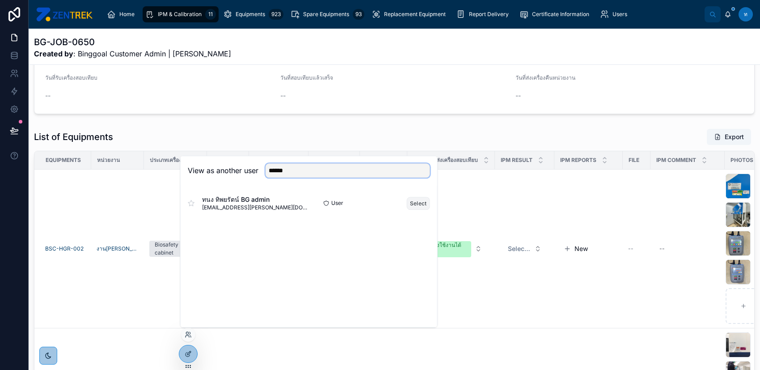
type input "******"
click at [415, 201] on button "Select" at bounding box center [418, 203] width 23 height 13
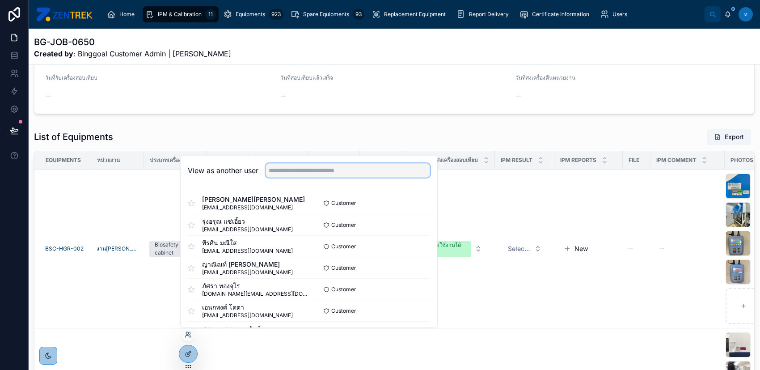
click at [369, 174] on input "text" at bounding box center [348, 170] width 165 height 14
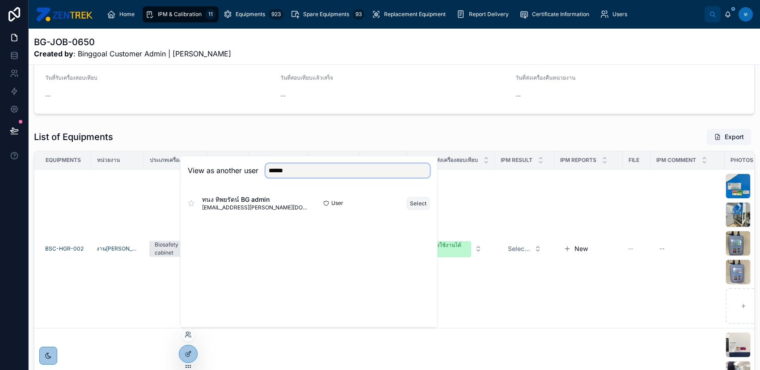
type input "******"
click at [413, 201] on button "Select" at bounding box center [418, 203] width 23 height 13
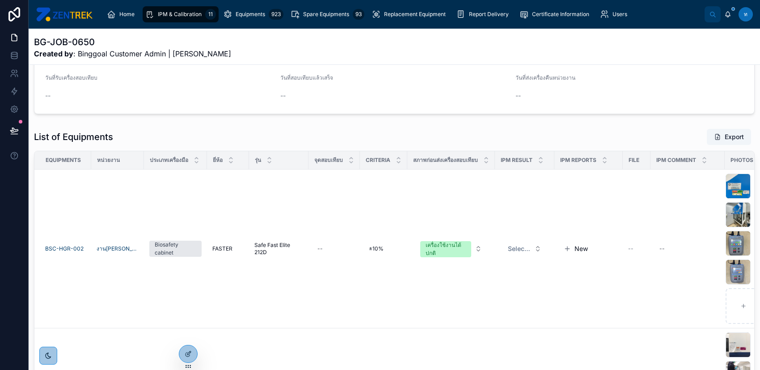
click at [347, 130] on div "List of Equipments Export" at bounding box center [394, 136] width 721 height 17
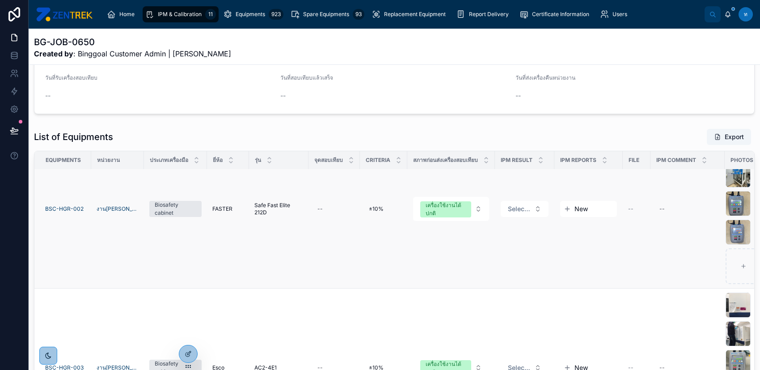
scroll to position [0, 0]
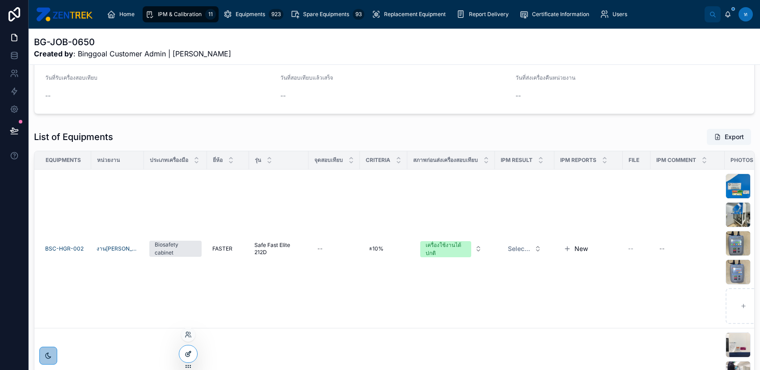
click at [185, 356] on icon at bounding box center [188, 353] width 7 height 7
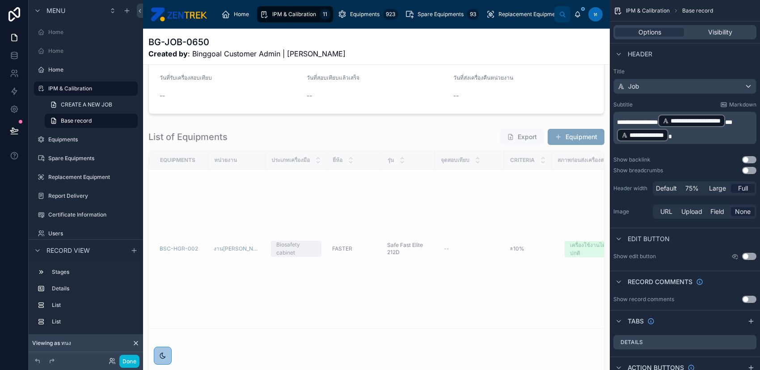
click at [455, 143] on div at bounding box center [376, 279] width 467 height 308
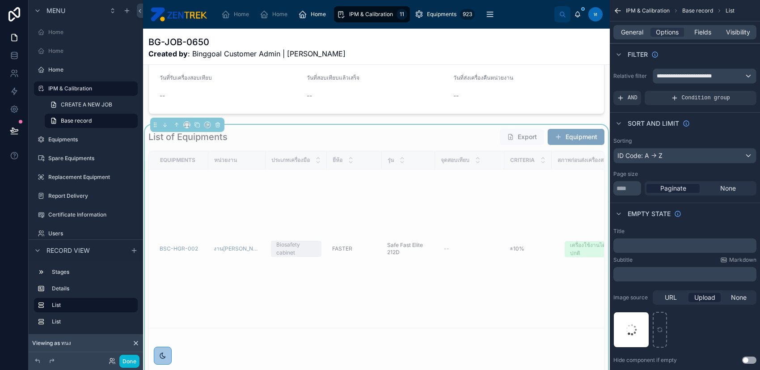
click at [8, 133] on button at bounding box center [14, 130] width 20 height 25
click at [127, 355] on button "Done" at bounding box center [129, 361] width 20 height 13
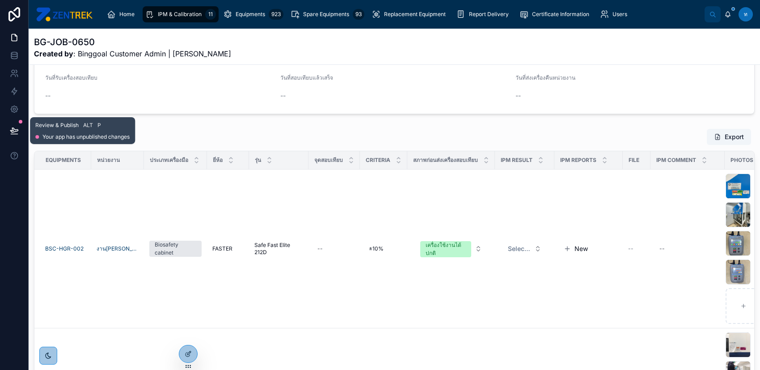
click at [17, 123] on button at bounding box center [14, 130] width 20 height 25
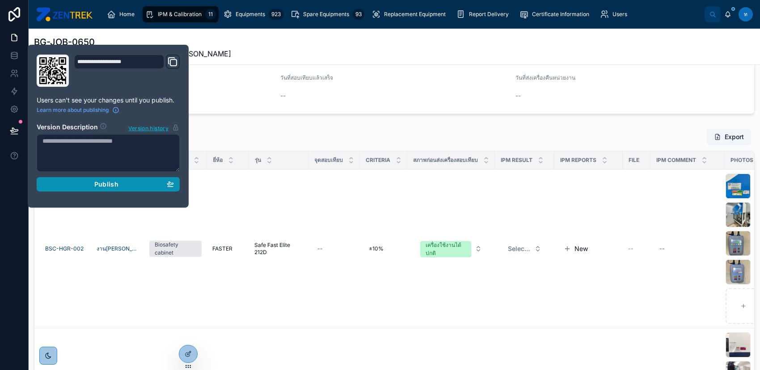
click at [62, 178] on button "Publish" at bounding box center [108, 184] width 143 height 14
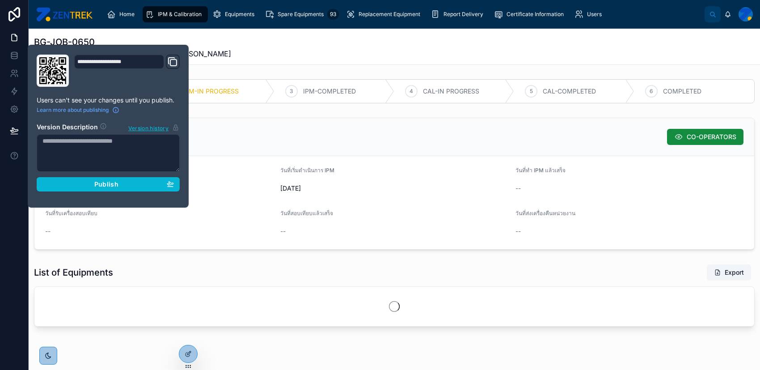
click at [272, 41] on div "BG-JOB-0650 Created by : Binggoal Customer Admin | งานมนุษย์พันธุศาสตร์" at bounding box center [394, 47] width 721 height 23
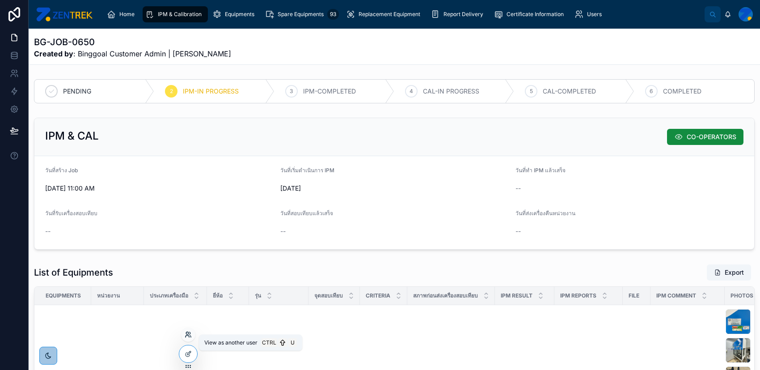
click at [186, 334] on icon at bounding box center [188, 334] width 7 height 7
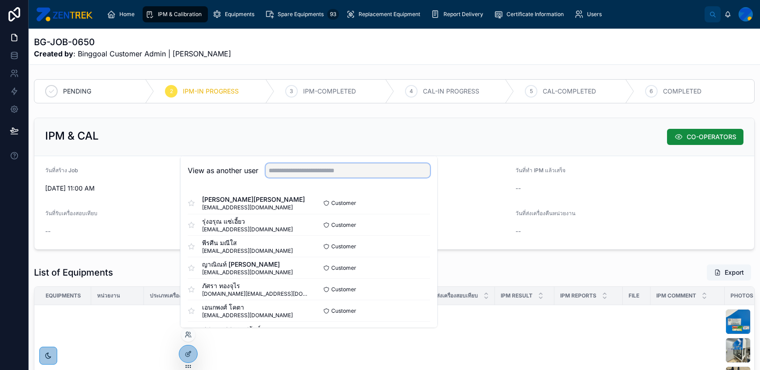
click at [297, 170] on input "text" at bounding box center [348, 170] width 165 height 14
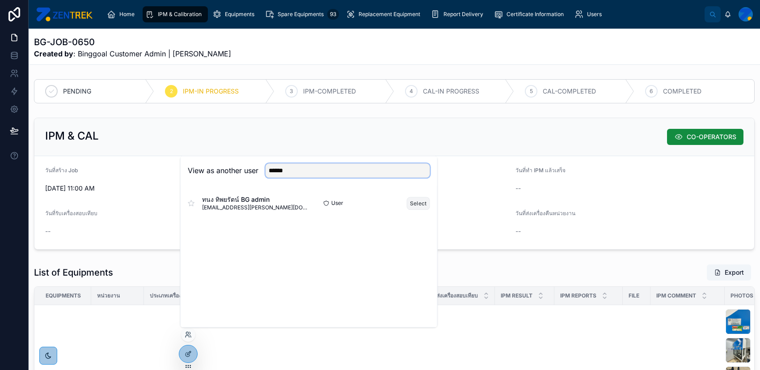
type input "******"
click at [412, 206] on button "Select" at bounding box center [418, 203] width 23 height 13
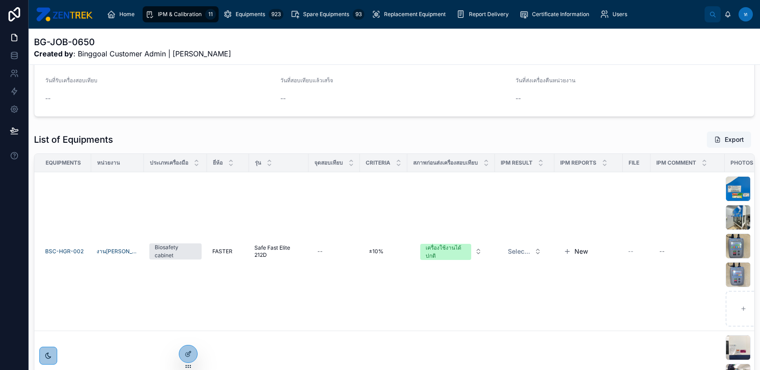
scroll to position [119, 0]
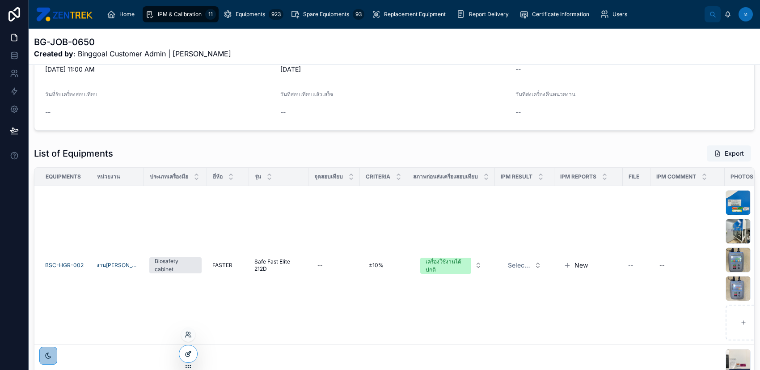
click at [184, 360] on div at bounding box center [188, 353] width 18 height 17
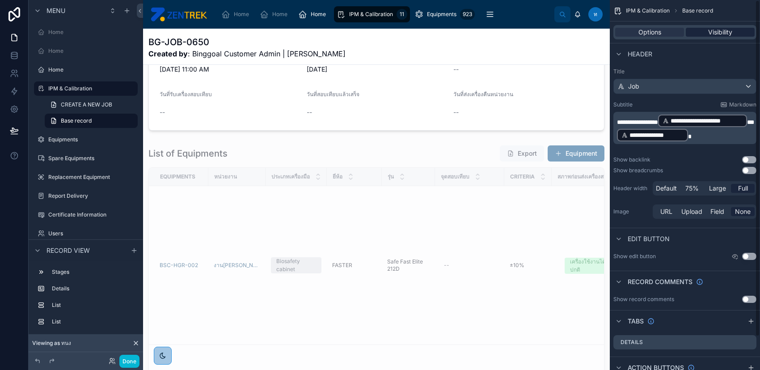
click at [723, 29] on span "Visibility" at bounding box center [721, 32] width 24 height 9
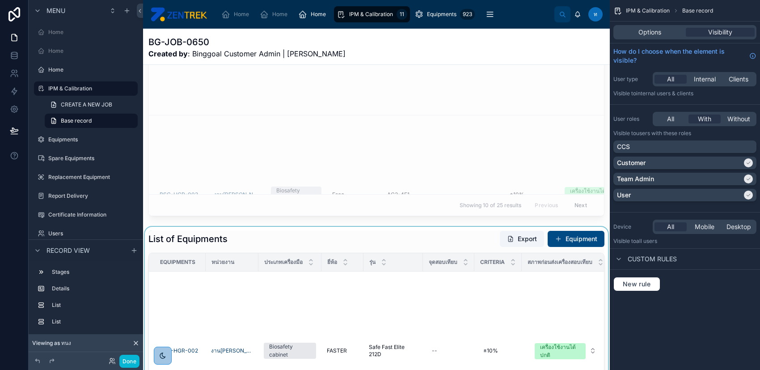
scroll to position [417, 0]
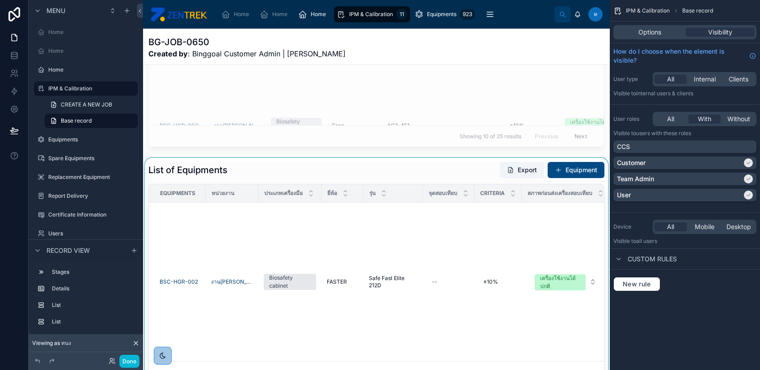
click at [378, 170] on div at bounding box center [376, 312] width 467 height 308
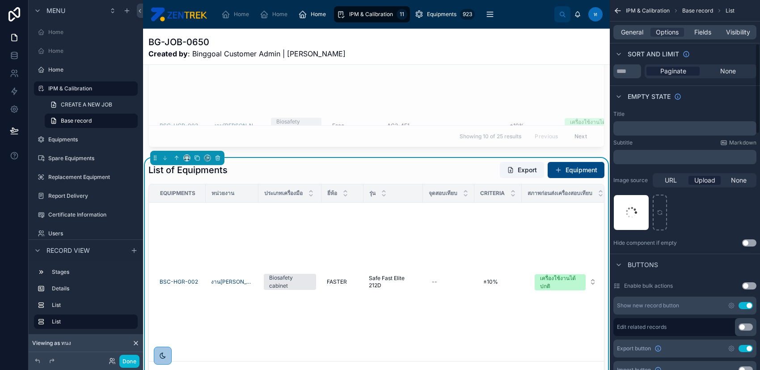
scroll to position [179, 0]
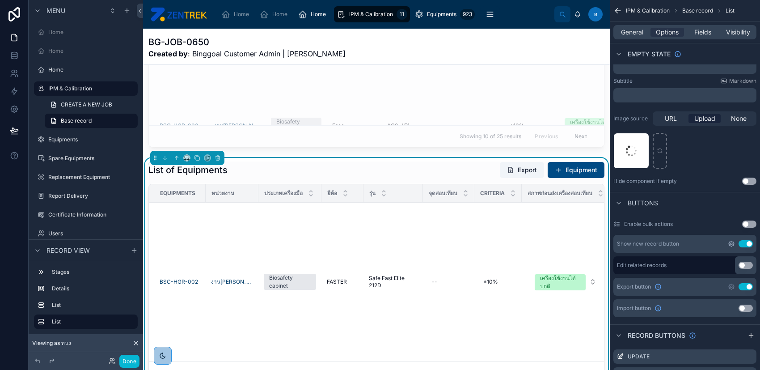
click at [733, 240] on icon "scrollable content" at bounding box center [731, 243] width 7 height 7
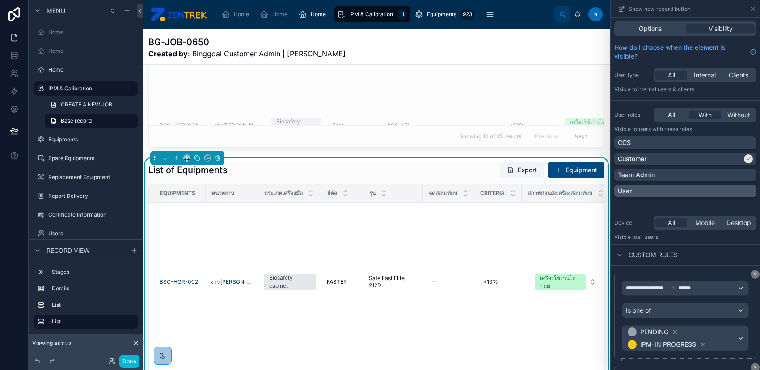
scroll to position [99, 0]
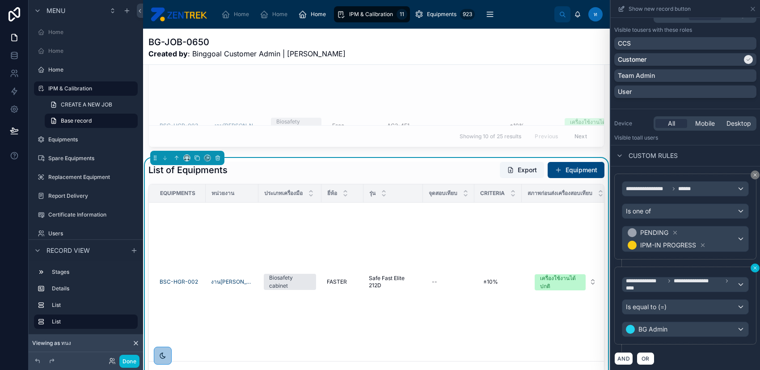
click at [753, 269] on icon at bounding box center [755, 267] width 5 height 5
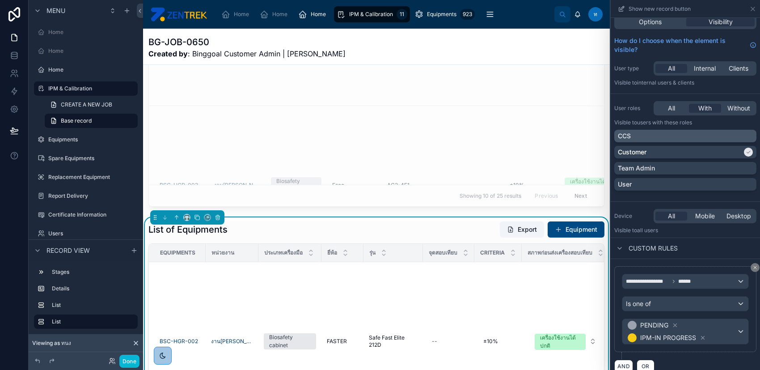
scroll to position [0, 0]
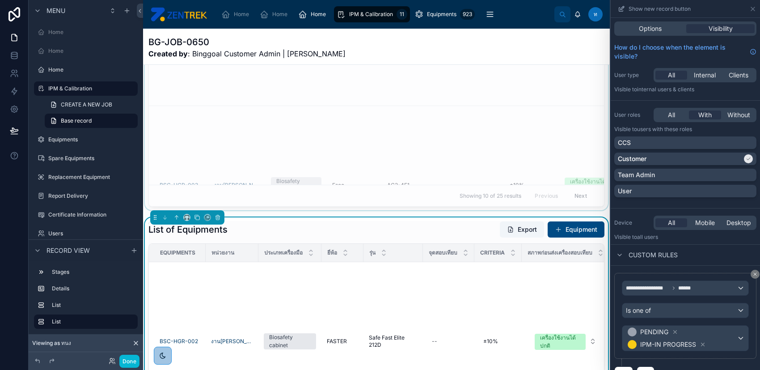
click at [397, 195] on div "Showing 10 of 25 results Previous Next" at bounding box center [376, 195] width 455 height 21
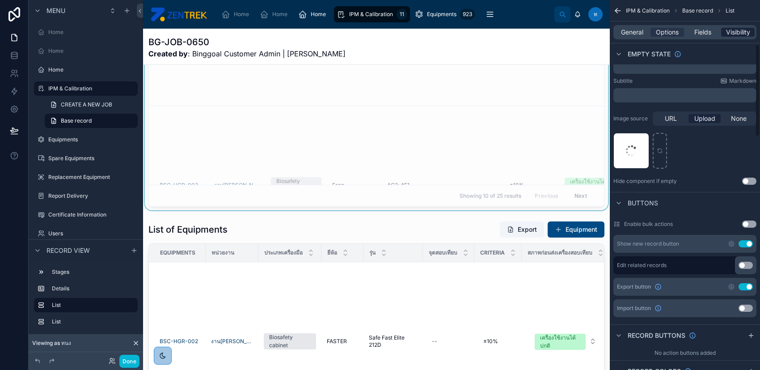
click at [732, 31] on span "Visibility" at bounding box center [738, 32] width 24 height 9
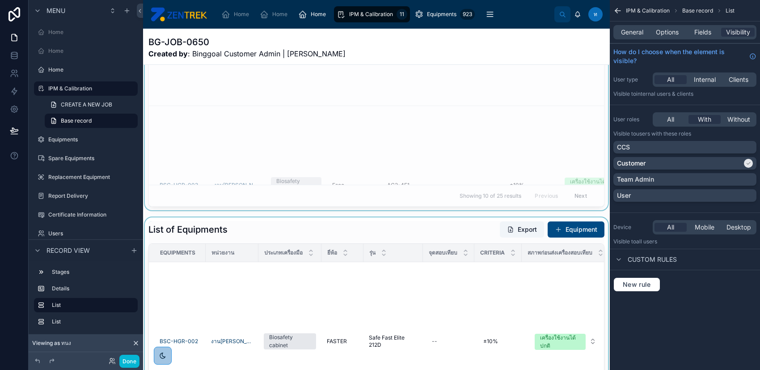
click at [417, 242] on div at bounding box center [376, 371] width 467 height 308
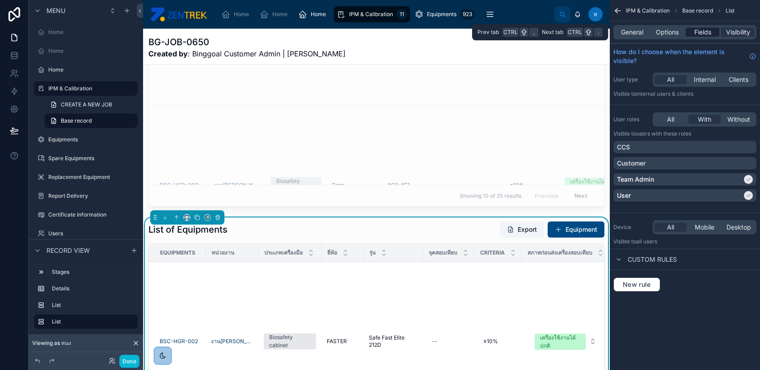
click at [700, 33] on span "Fields" at bounding box center [703, 32] width 17 height 9
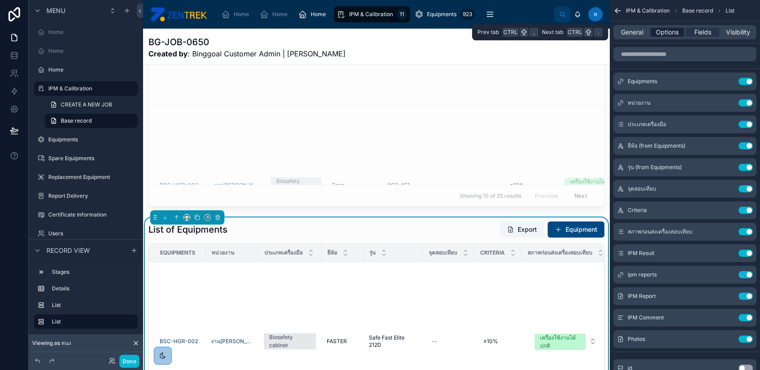
click at [675, 30] on span "Options" at bounding box center [667, 32] width 23 height 9
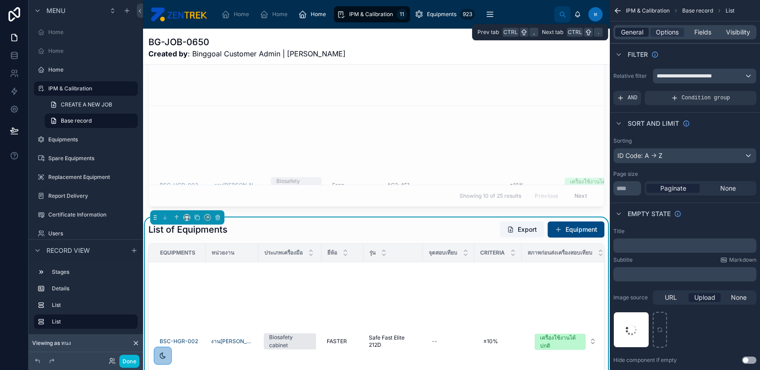
click at [640, 30] on span "General" at bounding box center [632, 32] width 22 height 9
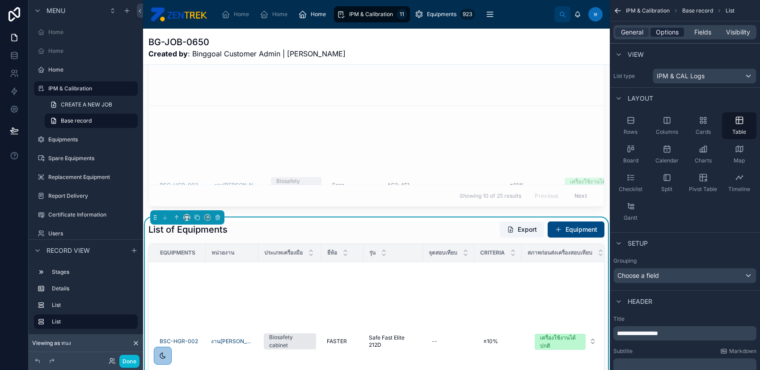
click at [675, 30] on span "Options" at bounding box center [667, 32] width 23 height 9
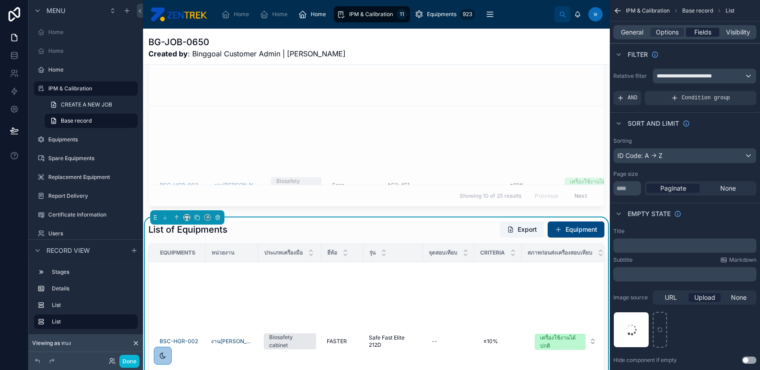
click at [703, 31] on span "Fields" at bounding box center [703, 32] width 17 height 9
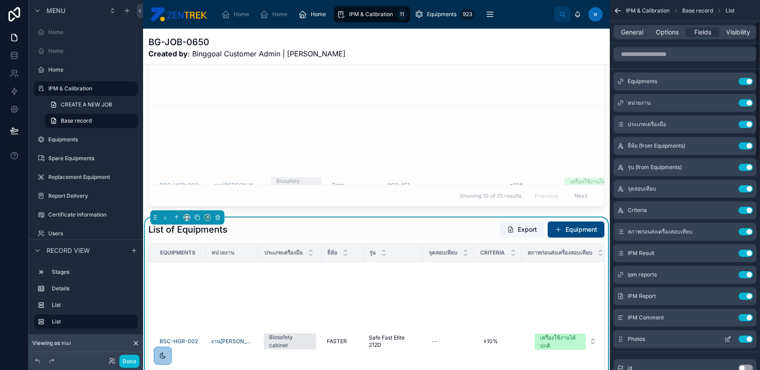
scroll to position [179, 0]
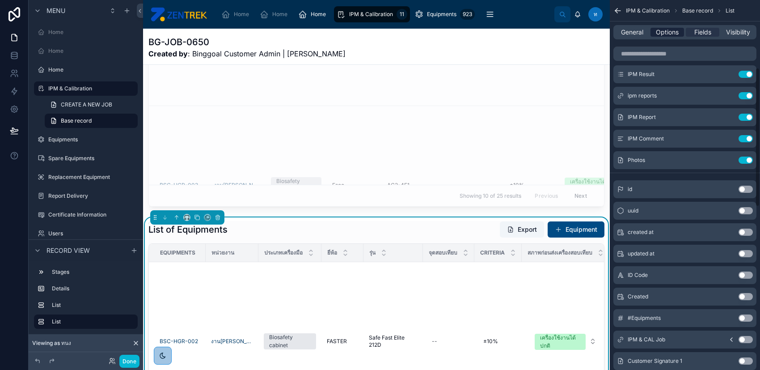
click at [675, 37] on div "General Options Fields Visibility" at bounding box center [685, 32] width 143 height 14
click at [672, 30] on span "Options" at bounding box center [667, 32] width 23 height 9
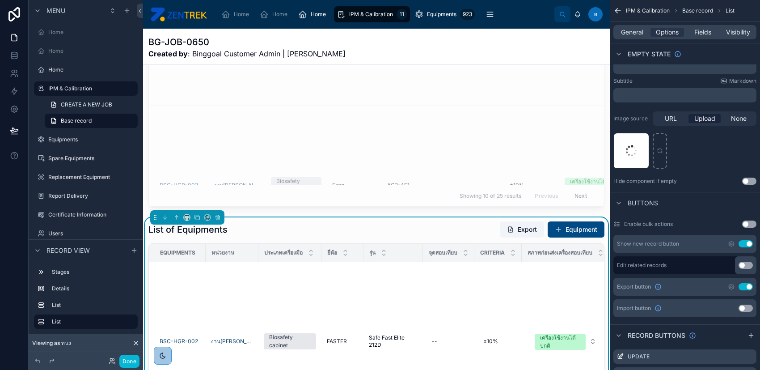
click at [729, 281] on div "Export button Use setting" at bounding box center [685, 287] width 143 height 18
click at [729, 284] on icon "scrollable content" at bounding box center [731, 286] width 7 height 7
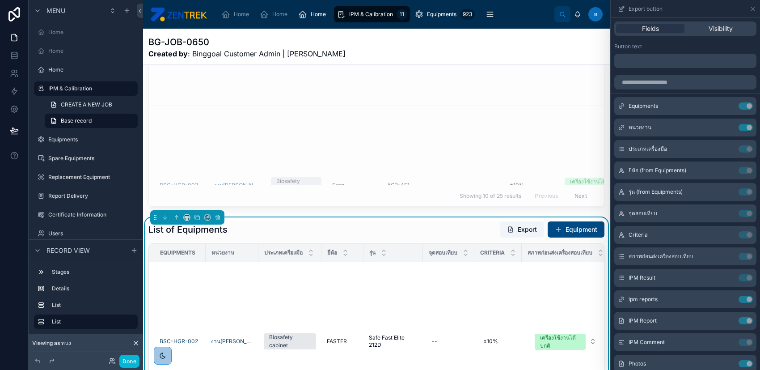
click at [716, 21] on div "Fields Visibility" at bounding box center [686, 28] width 142 height 14
click at [718, 25] on span "Visibility" at bounding box center [721, 28] width 24 height 9
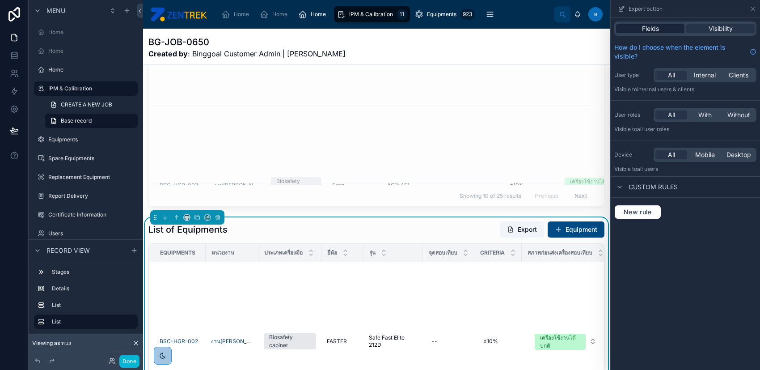
click at [657, 25] on span "Fields" at bounding box center [650, 28] width 17 height 9
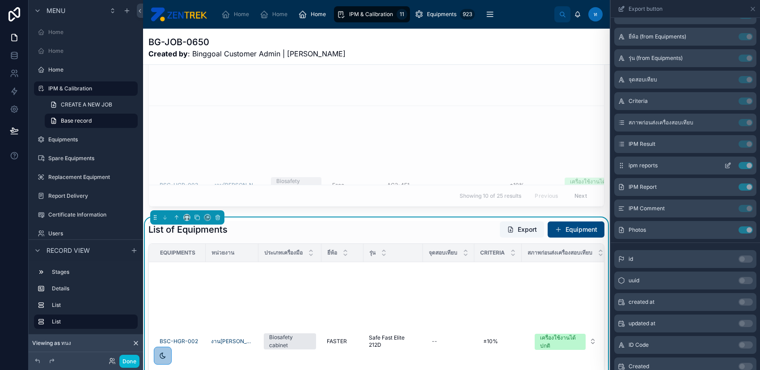
scroll to position [0, 0]
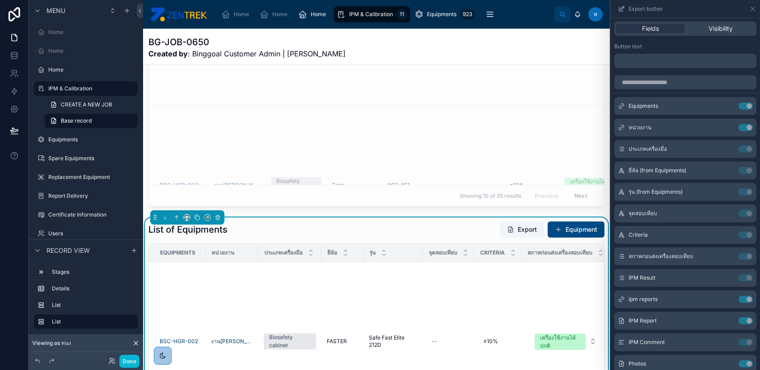
click at [749, 10] on div "Export button" at bounding box center [686, 8] width 142 height 17
click at [752, 8] on icon at bounding box center [753, 8] width 7 height 7
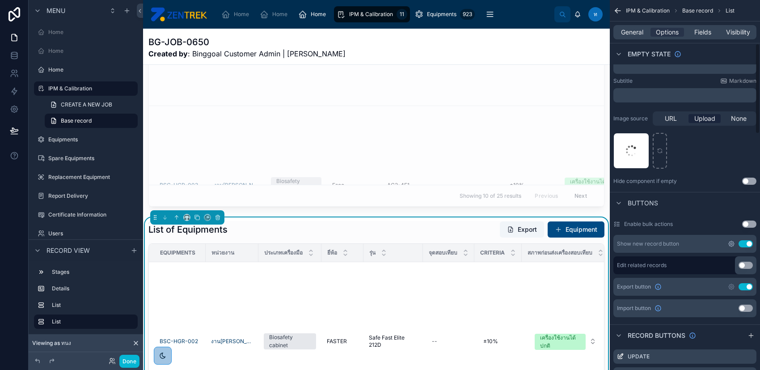
click at [731, 243] on icon "scrollable content" at bounding box center [732, 244] width 2 height 2
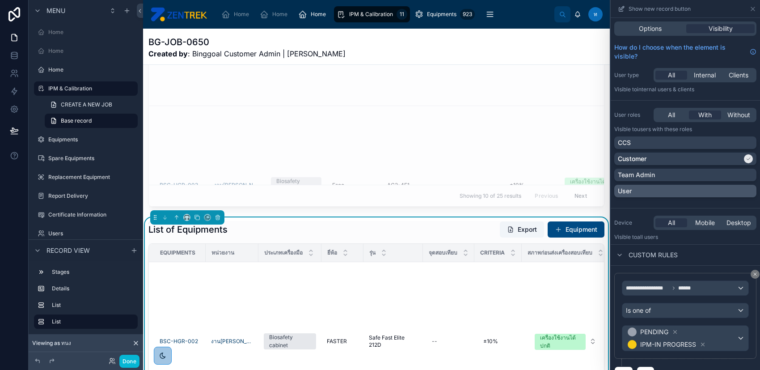
click at [730, 191] on div "User" at bounding box center [685, 191] width 135 height 9
click at [669, 116] on span "All" at bounding box center [671, 114] width 7 height 9
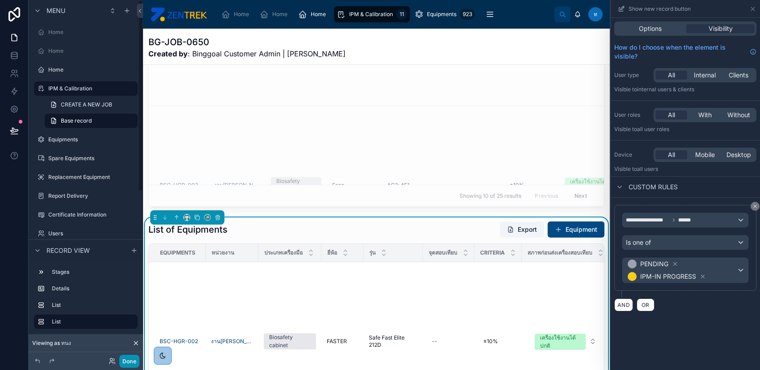
click at [124, 362] on button "Done" at bounding box center [129, 361] width 20 height 13
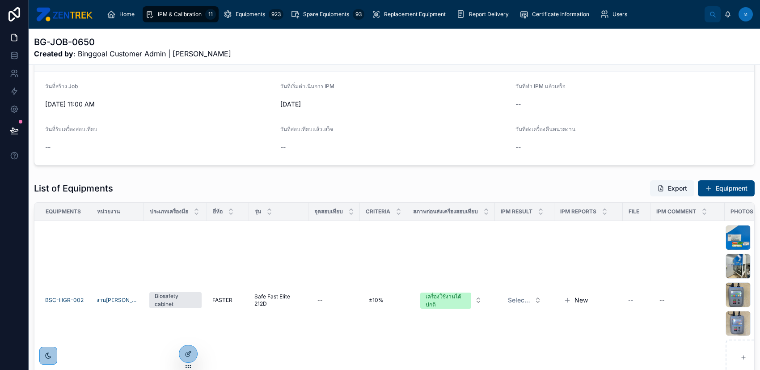
scroll to position [76, 0]
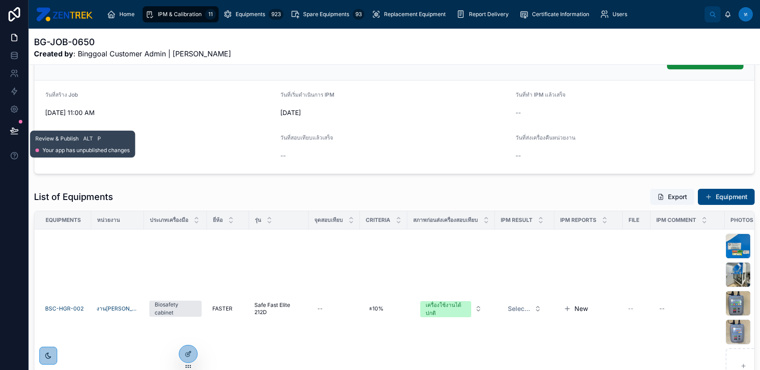
click at [17, 130] on icon at bounding box center [14, 130] width 9 height 9
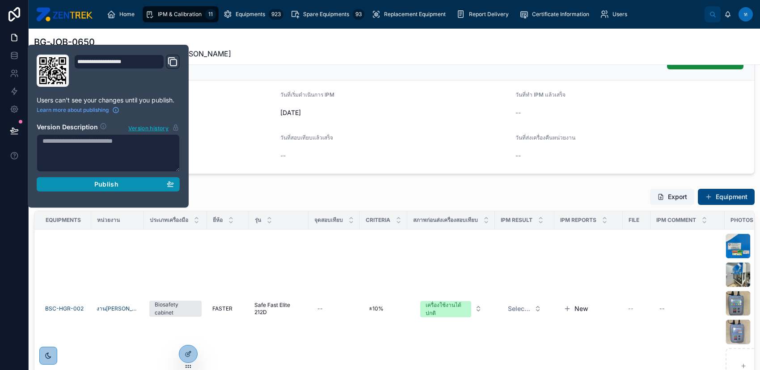
click at [66, 183] on div "Publish" at bounding box center [108, 184] width 132 height 8
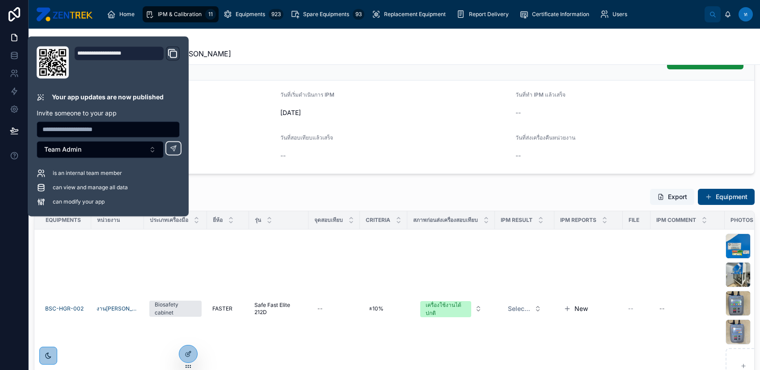
click at [280, 185] on div "List of Equipments Export Equipment Equipments หน่วยงาน ประเภทเครื่องมือ ยี่ห้อ…" at bounding box center [395, 339] width 732 height 308
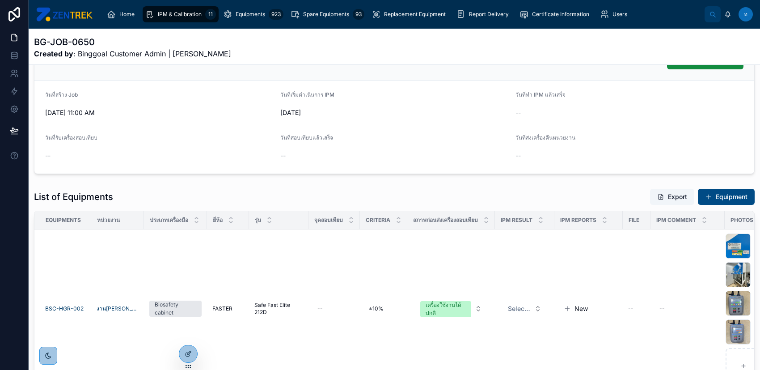
click at [529, 193] on div "List of Equipments Export Equipment" at bounding box center [394, 196] width 721 height 17
click at [705, 195] on span at bounding box center [708, 196] width 7 height 7
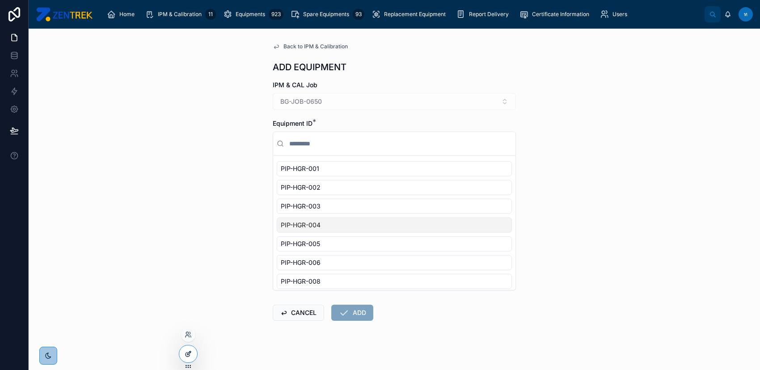
click at [189, 353] on icon at bounding box center [189, 353] width 4 height 4
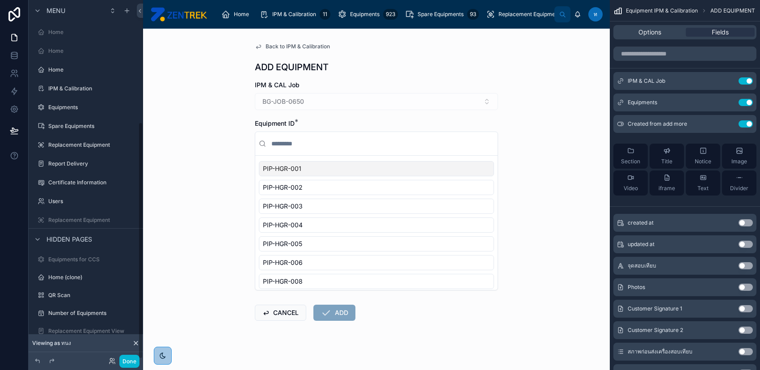
scroll to position [185, 0]
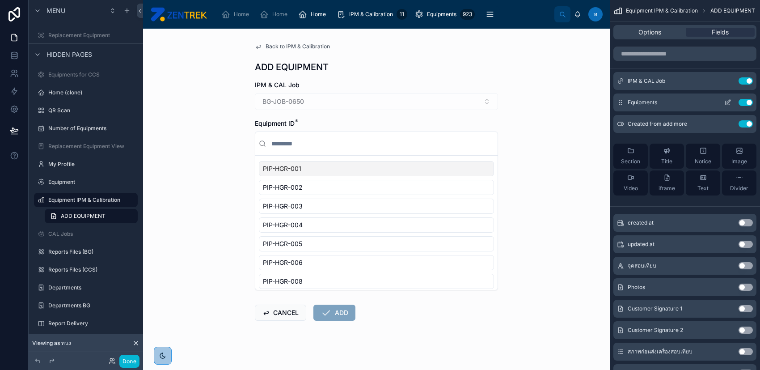
click at [728, 99] on icon "scrollable content" at bounding box center [728, 102] width 7 height 7
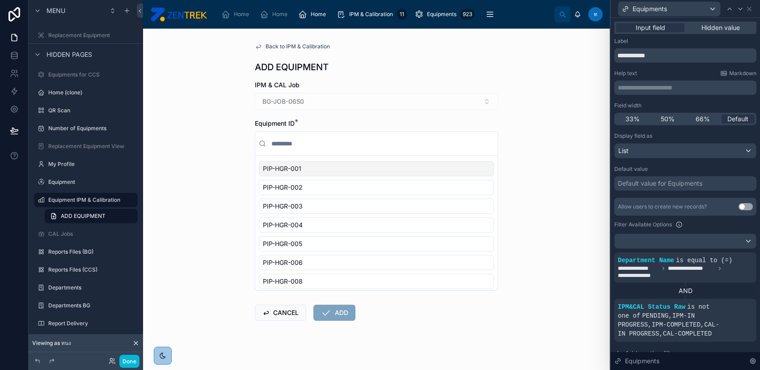
scroll to position [59, 0]
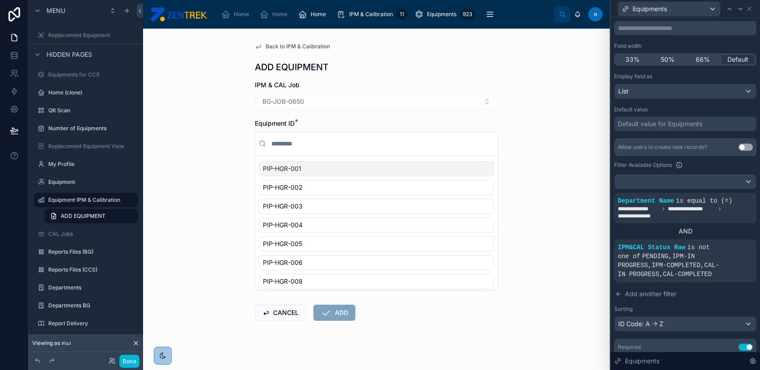
click at [204, 198] on div "Back to IPM & Calibration ADD EQUIPMENT IPM & CAL Job BG-JOB-0650 Equipment ID …" at bounding box center [376, 199] width 467 height 341
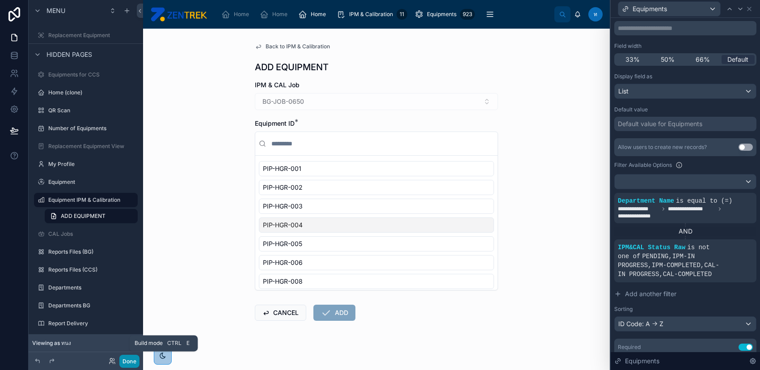
click at [129, 360] on button "Done" at bounding box center [129, 361] width 20 height 13
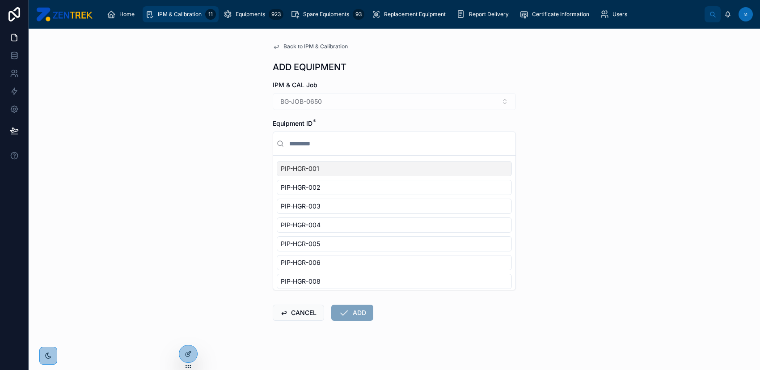
click at [179, 13] on span "IPM & Calibration" at bounding box center [180, 14] width 44 height 7
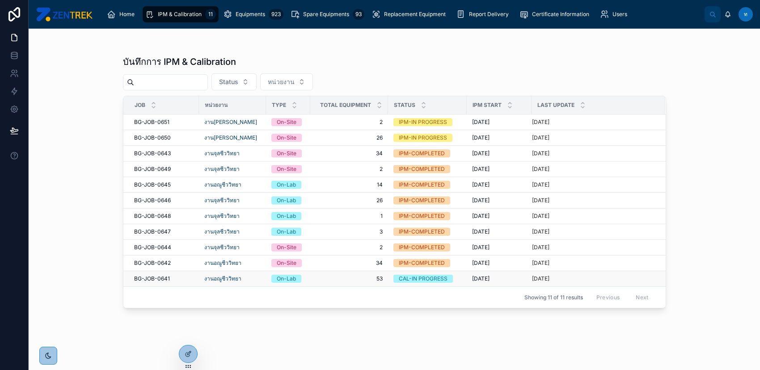
click at [460, 278] on div "CAL-IN PROGRESS" at bounding box center [428, 279] width 68 height 8
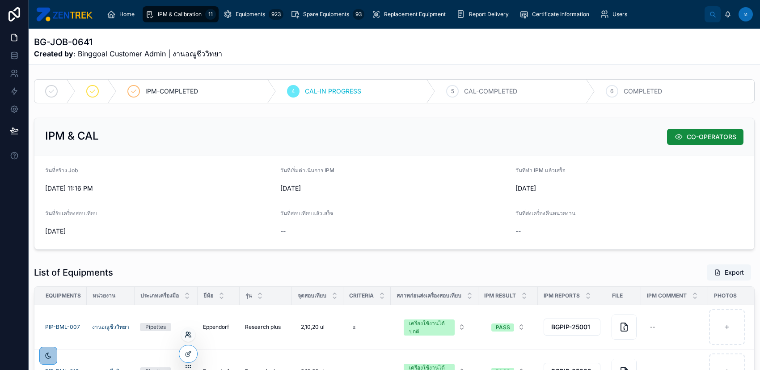
click at [188, 334] on icon at bounding box center [187, 333] width 2 height 2
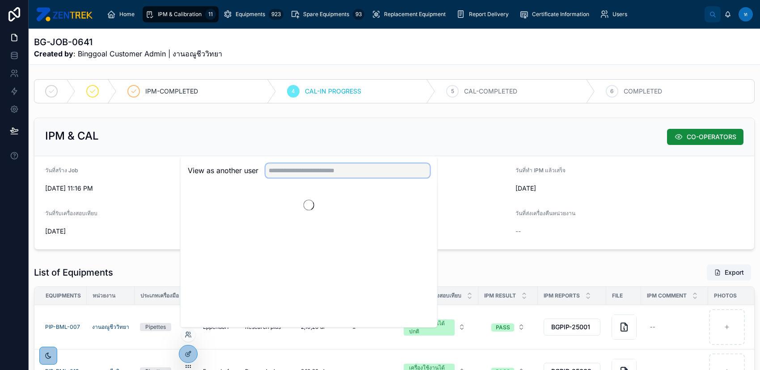
click at [374, 175] on input "text" at bounding box center [348, 170] width 165 height 14
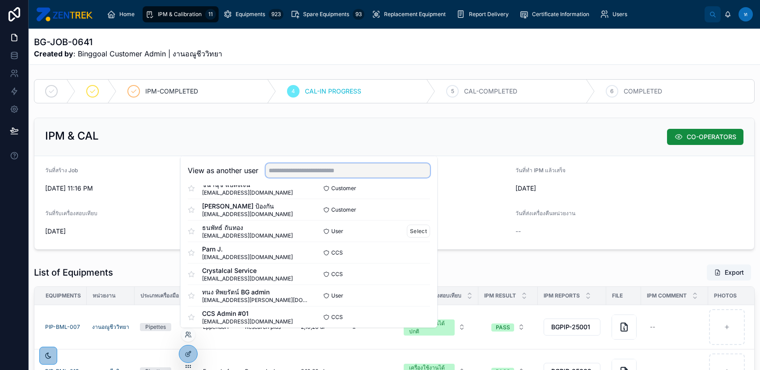
scroll to position [542, 0]
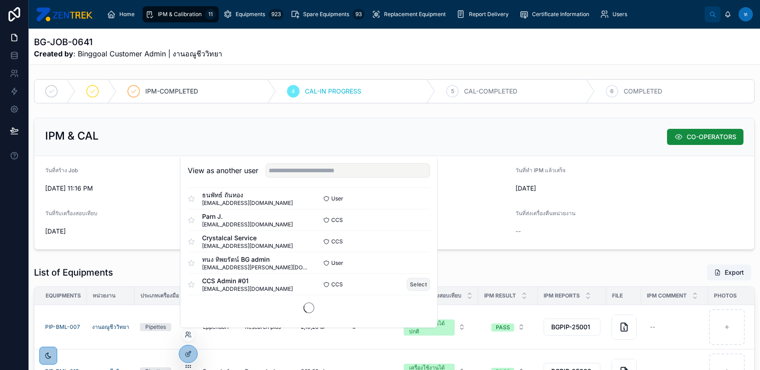
click at [415, 285] on button "Select" at bounding box center [418, 284] width 23 height 13
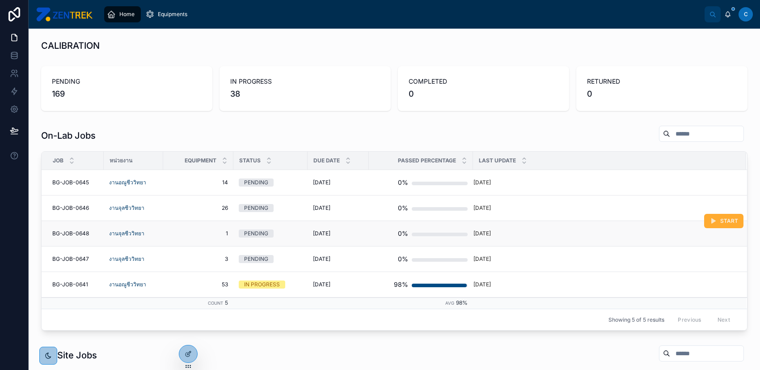
scroll to position [179, 0]
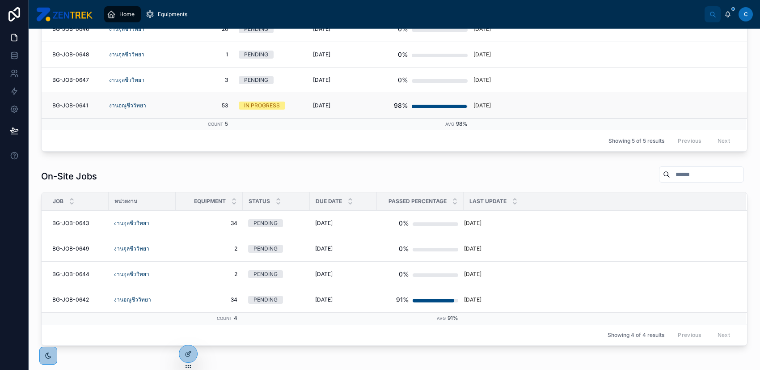
click at [333, 98] on td "[DATE] [DATE]" at bounding box center [338, 105] width 61 height 25
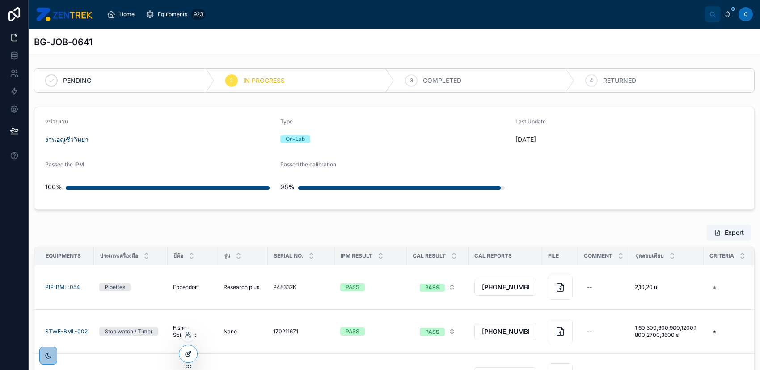
click at [189, 354] on icon at bounding box center [189, 353] width 4 height 4
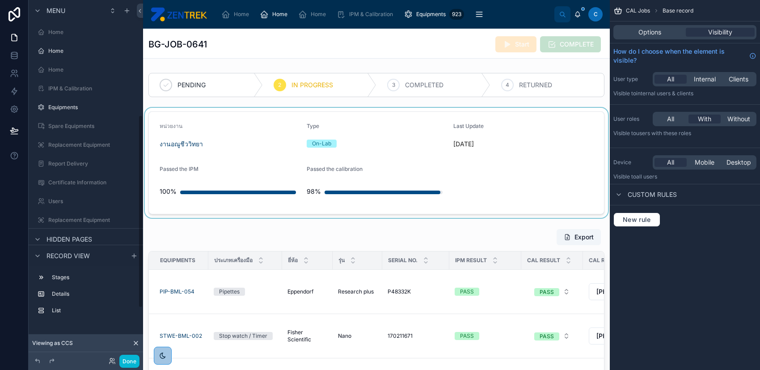
scroll to position [213, 0]
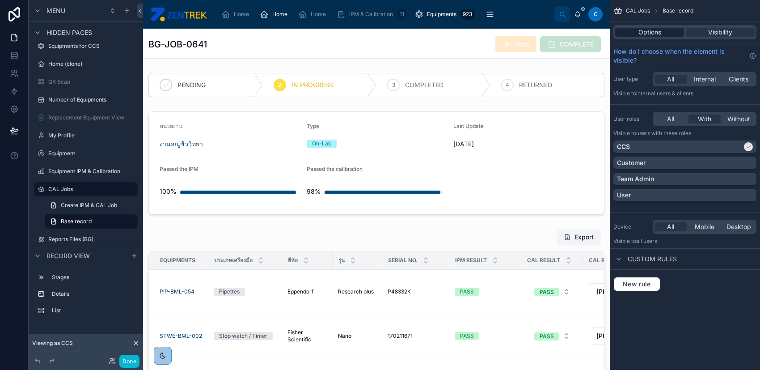
click at [653, 33] on span "Options" at bounding box center [650, 32] width 23 height 9
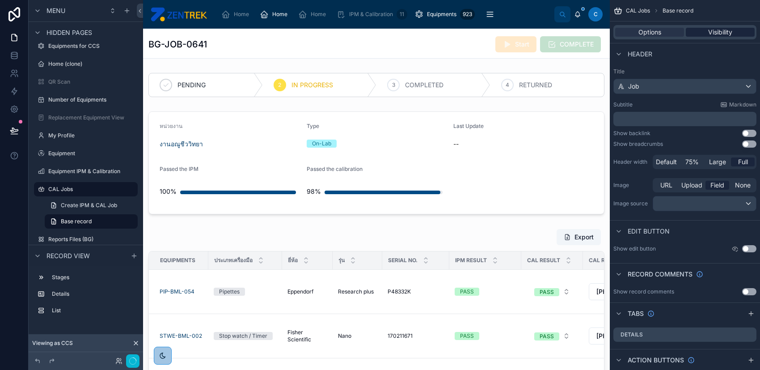
click at [729, 30] on span "Visibility" at bounding box center [721, 32] width 24 height 9
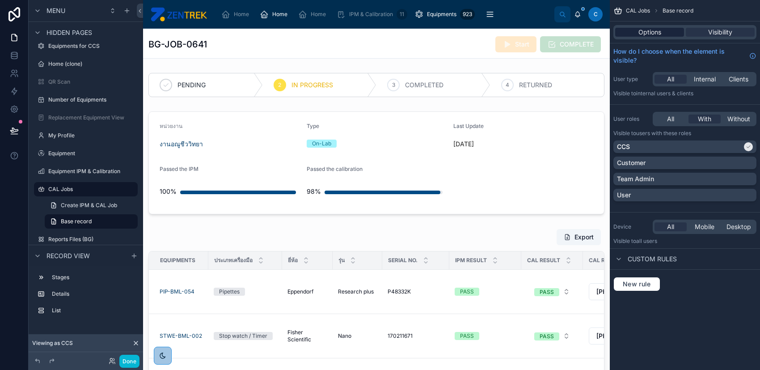
click at [669, 28] on div "Options" at bounding box center [650, 32] width 69 height 9
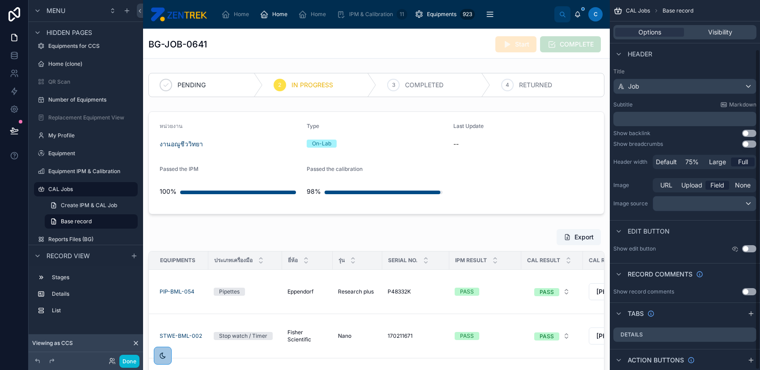
scroll to position [57, 0]
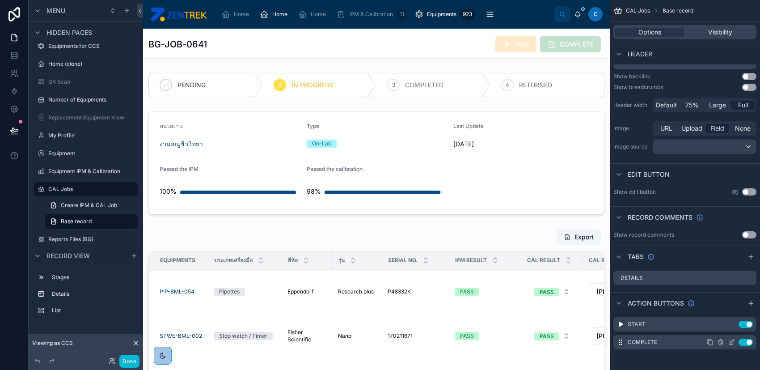
click at [733, 340] on icon "scrollable content" at bounding box center [731, 342] width 7 height 7
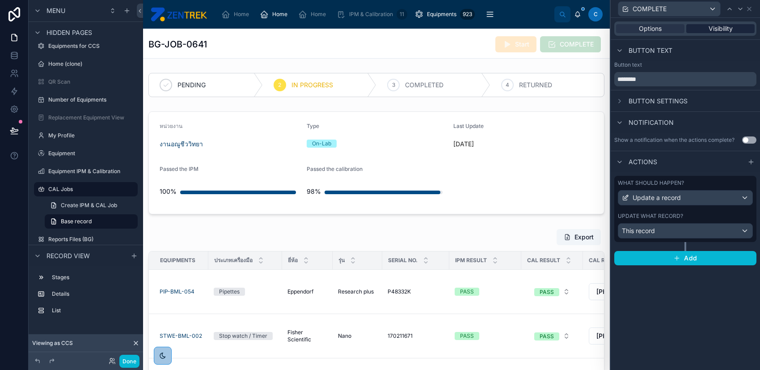
click at [721, 32] on span "Visibility" at bounding box center [721, 28] width 24 height 9
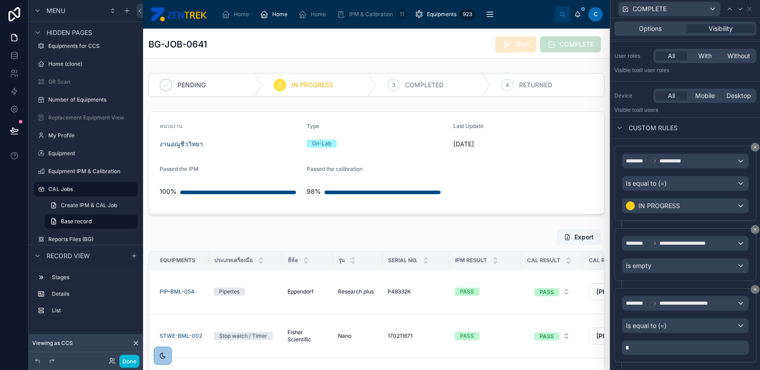
scroll to position [78, 0]
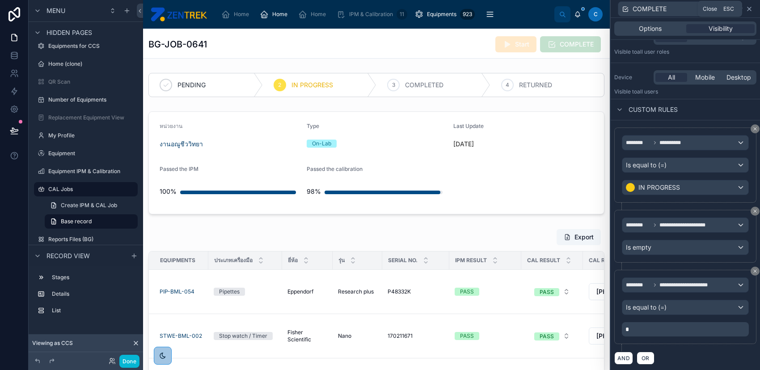
click at [750, 8] on icon at bounding box center [750, 9] width 4 height 4
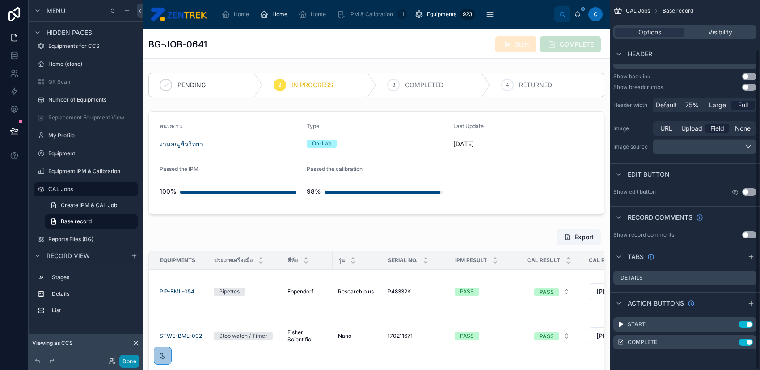
click at [131, 366] on button "Done" at bounding box center [129, 361] width 20 height 13
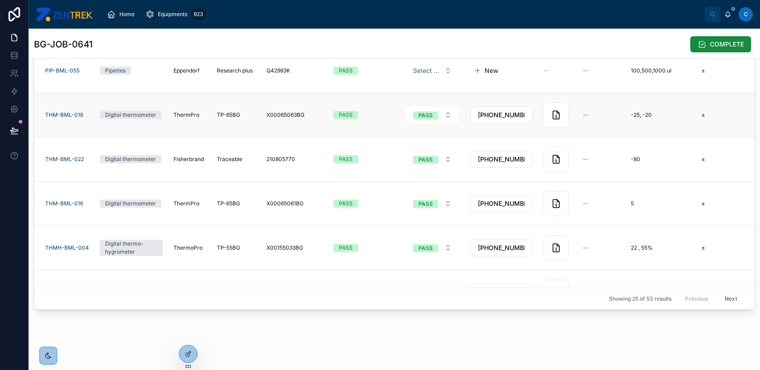
scroll to position [635, 0]
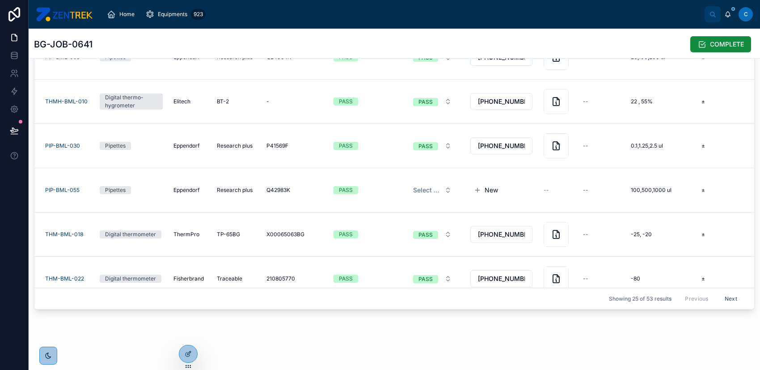
click at [476, 329] on div "BG-JOB-0641 COMPLETE PENDING 2 IN PROGRESS 3 COMPLETED 4 RETURNED หน่วยงาน งานอ…" at bounding box center [395, 89] width 732 height 561
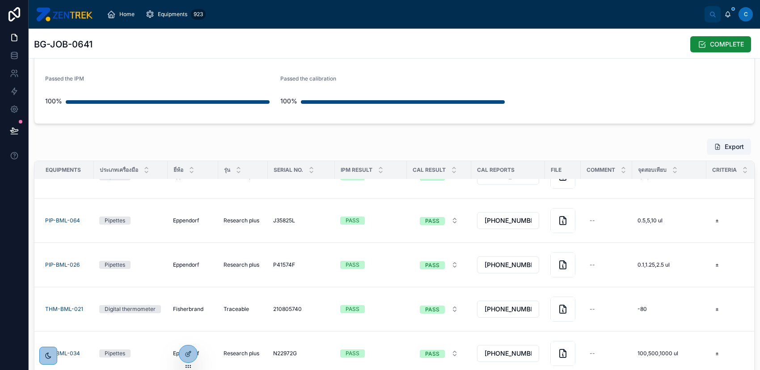
scroll to position [0, 0]
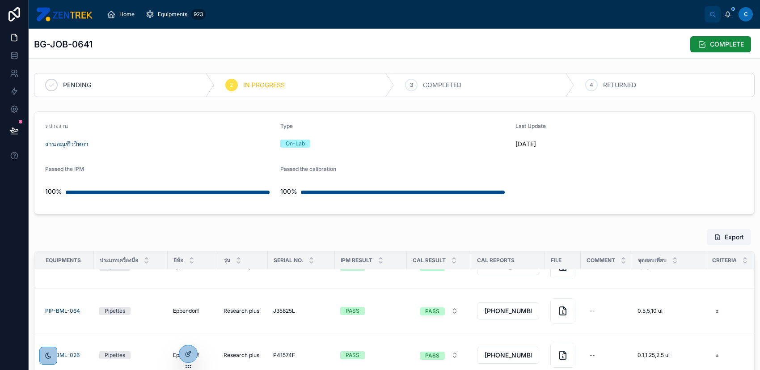
click at [519, 231] on div "Export" at bounding box center [394, 237] width 721 height 17
click at [187, 356] on icon at bounding box center [188, 353] width 7 height 7
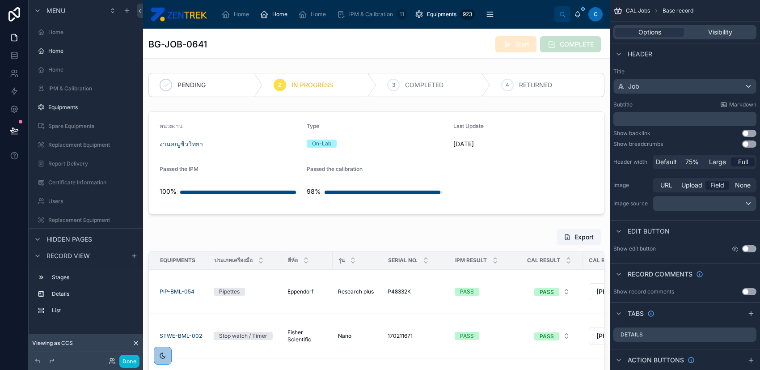
scroll to position [213, 0]
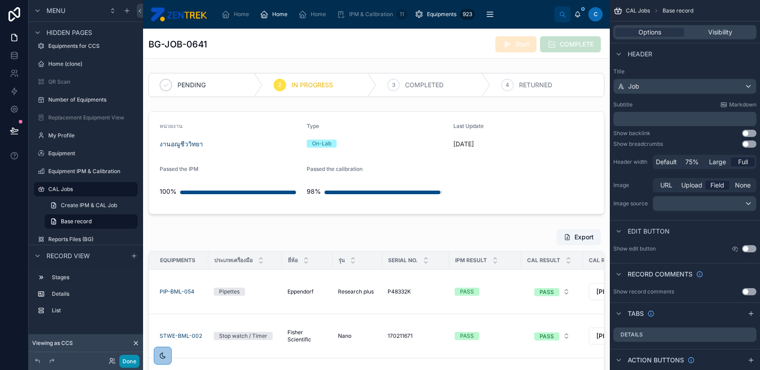
click at [131, 361] on button "Done" at bounding box center [129, 361] width 20 height 13
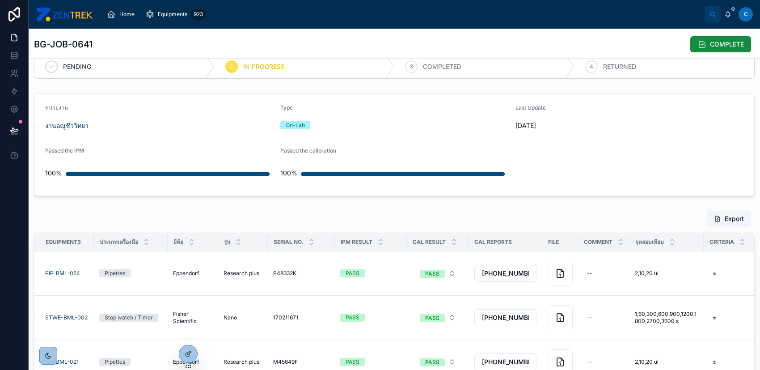
scroll to position [0, 0]
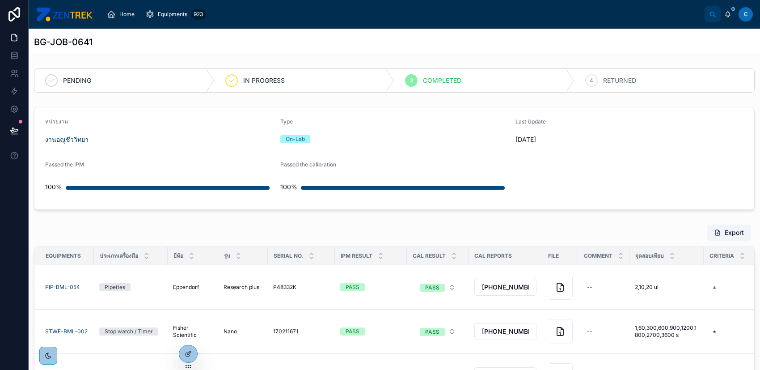
click at [472, 96] on div "PENDING IN PROGRESS 3 COMPLETED 4 RETURNED หน่วยงาน งานอณูชีววิทยา Type On-Lab …" at bounding box center [395, 296] width 732 height 463
click at [112, 15] on icon "scrollable content" at bounding box center [111, 14] width 9 height 9
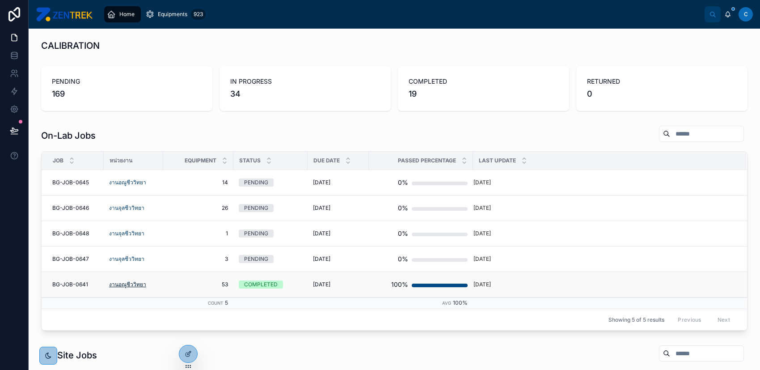
click at [127, 285] on span "งานอณูชีววิทยา" at bounding box center [127, 284] width 37 height 7
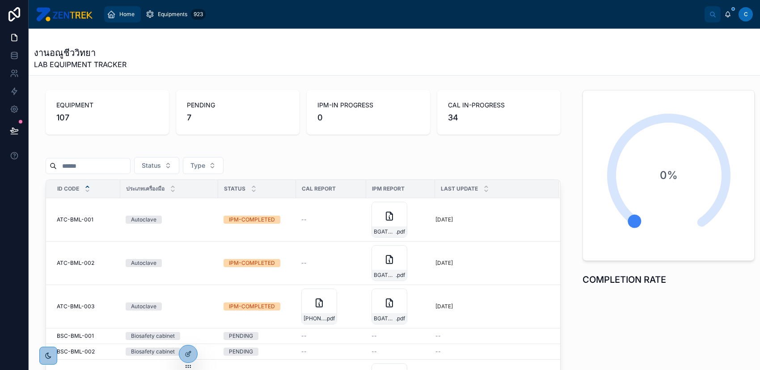
click at [122, 15] on span "Home" at bounding box center [126, 14] width 15 height 7
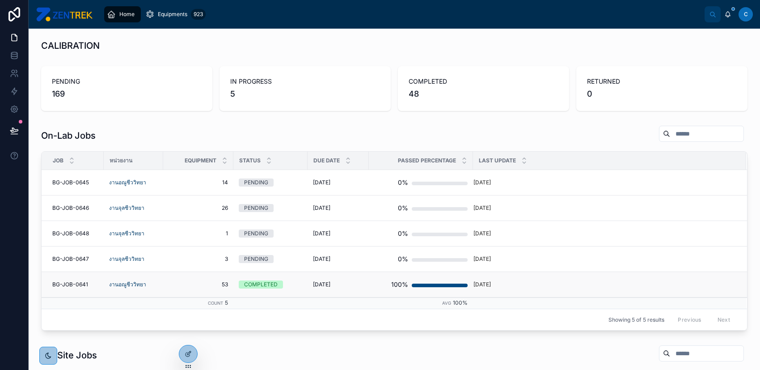
click at [331, 284] on span "[DATE]" at bounding box center [321, 284] width 17 height 7
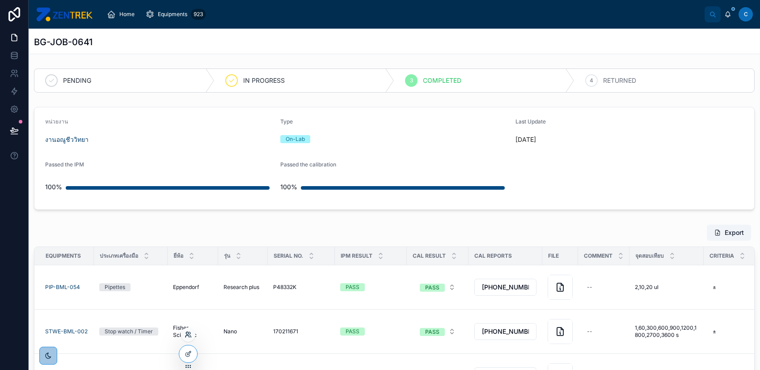
click at [186, 333] on icon at bounding box center [187, 333] width 2 height 2
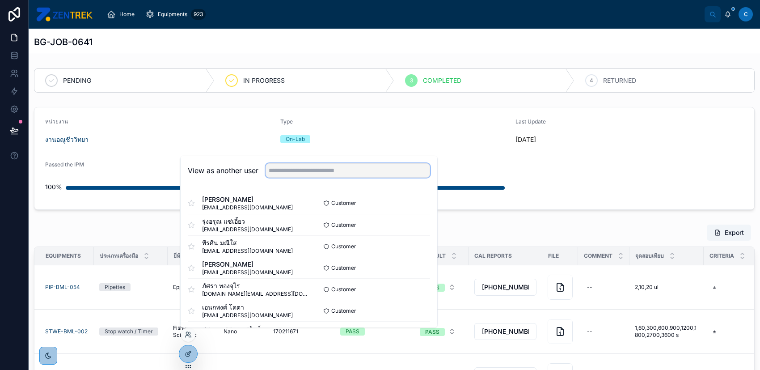
click at [333, 170] on input "text" at bounding box center [348, 170] width 165 height 14
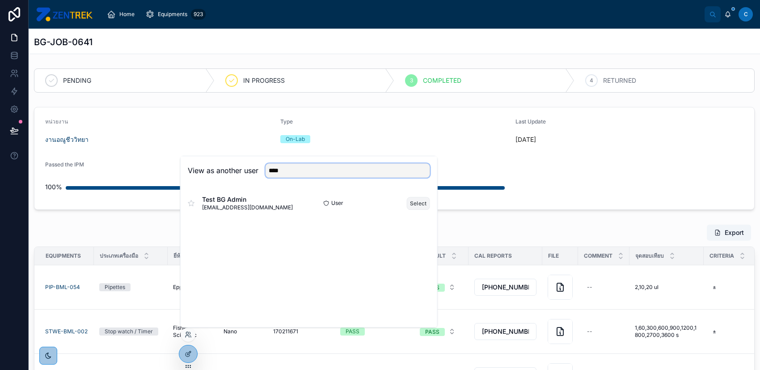
type input "****"
click at [416, 200] on button "Select" at bounding box center [418, 203] width 23 height 13
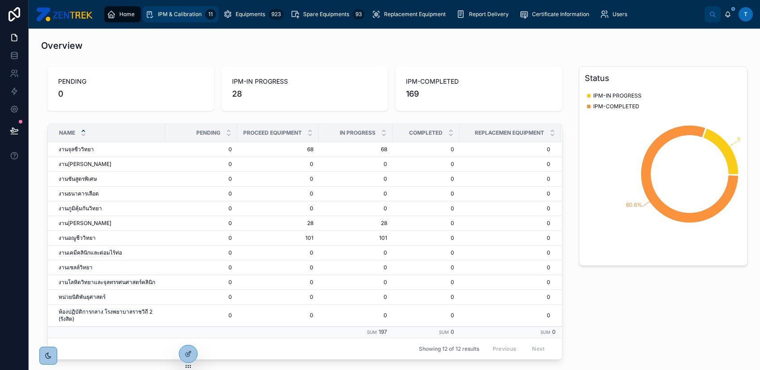
click at [179, 17] on span "IPM & Calibration" at bounding box center [180, 14] width 44 height 7
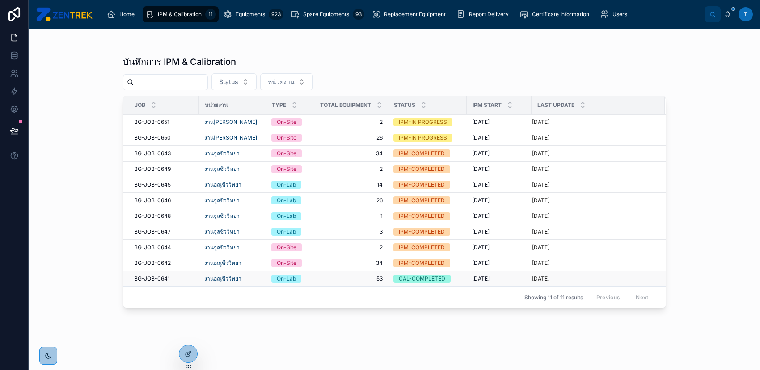
click at [405, 278] on div "CAL-COMPLETED" at bounding box center [422, 279] width 47 height 8
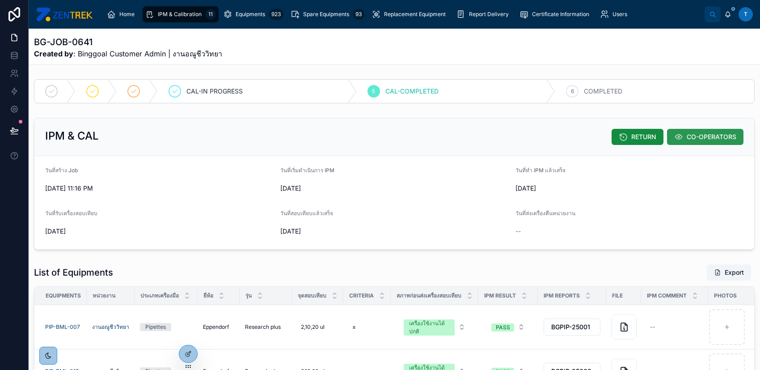
click at [692, 136] on span "CO-OPERATORS" at bounding box center [712, 136] width 50 height 9
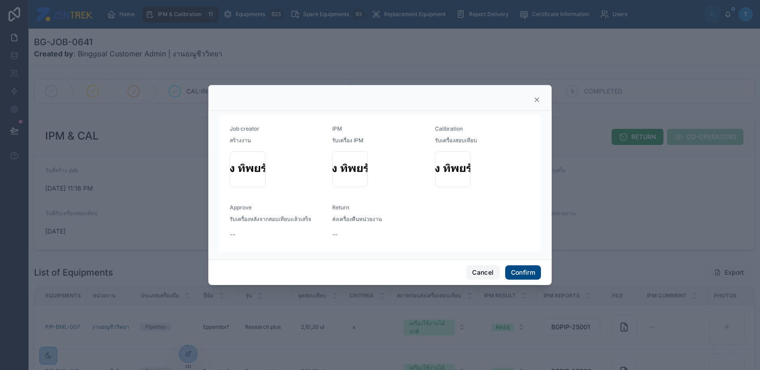
click at [478, 270] on button "Cancel" at bounding box center [483, 272] width 33 height 14
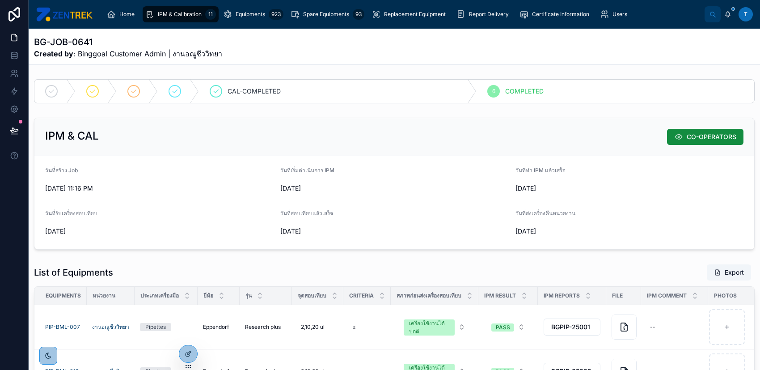
scroll to position [119, 0]
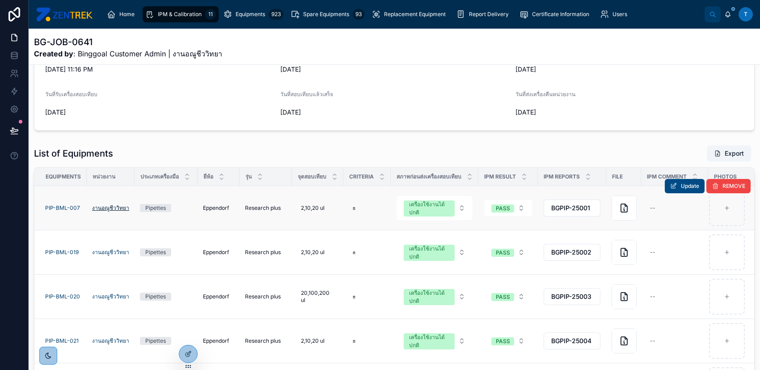
click at [101, 208] on span "งานอณูชีววิทยา" at bounding box center [110, 207] width 37 height 7
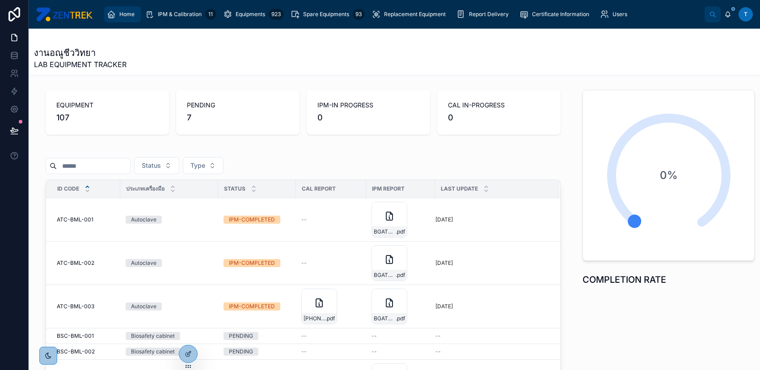
click at [118, 19] on div "Home" at bounding box center [122, 14] width 31 height 14
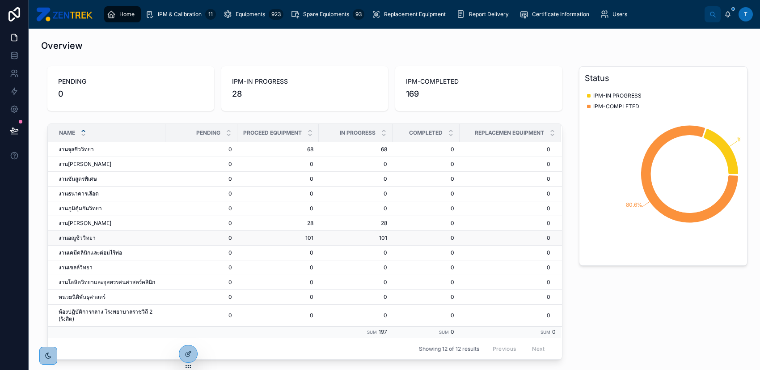
click at [80, 238] on span "งานอณูชีววิทยา" at bounding box center [77, 237] width 37 height 7
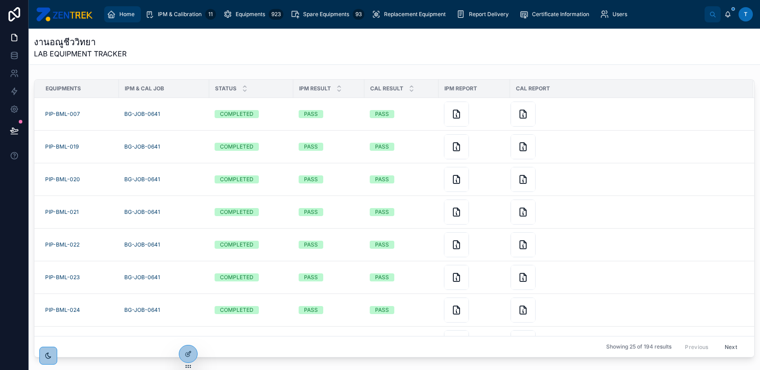
click at [124, 15] on span "Home" at bounding box center [126, 14] width 15 height 7
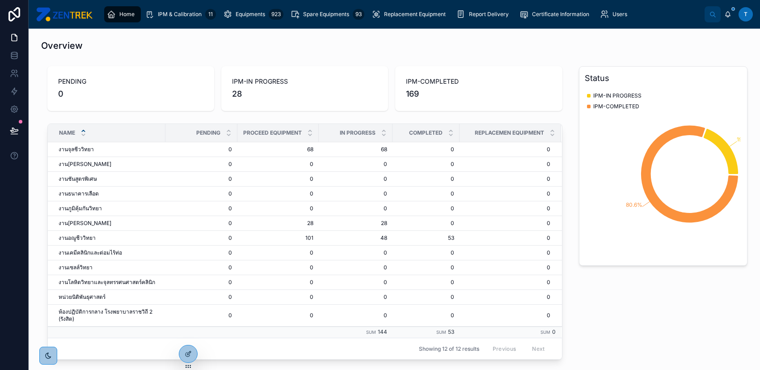
click at [119, 11] on span "Home" at bounding box center [126, 14] width 15 height 7
click at [187, 336] on icon at bounding box center [188, 334] width 7 height 7
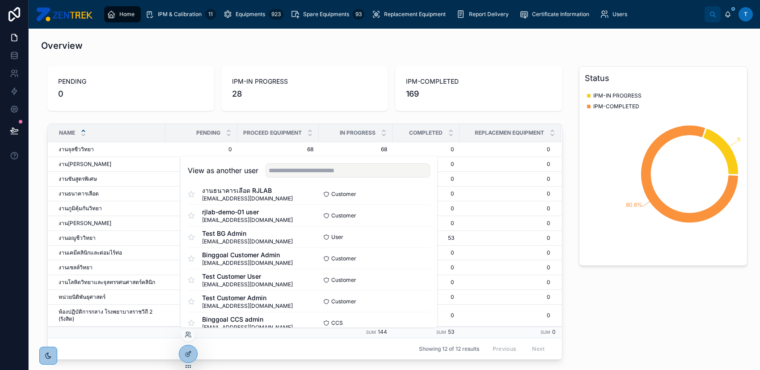
scroll to position [688, 0]
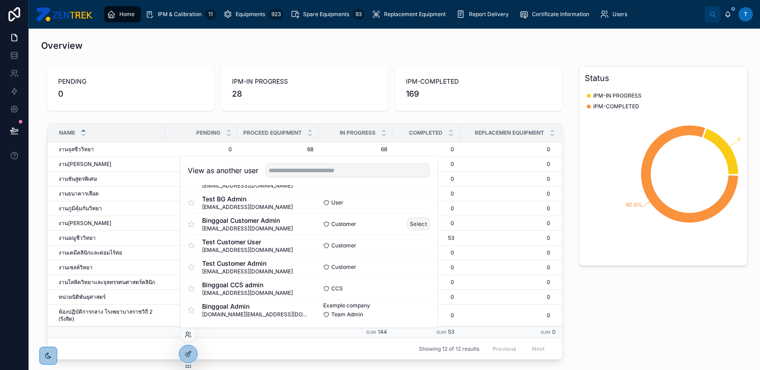
click at [417, 228] on button "Select" at bounding box center [418, 223] width 23 height 13
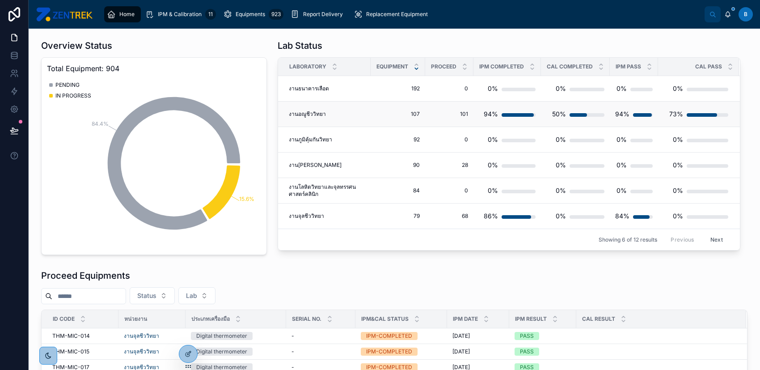
click at [354, 113] on div "งานอณูชีววิทยา งานอณูชีววิทยา" at bounding box center [327, 113] width 76 height 7
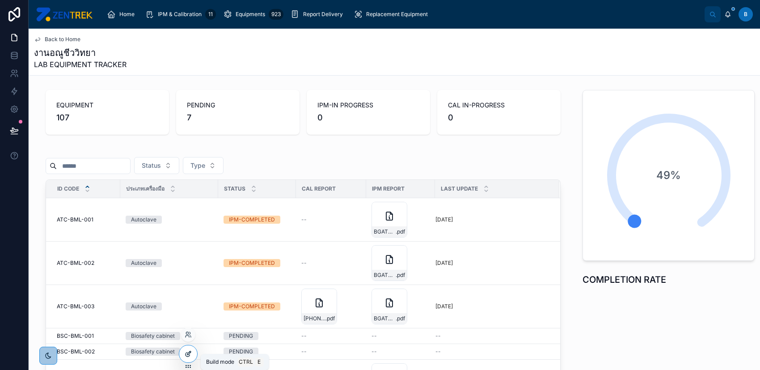
click at [188, 353] on icon at bounding box center [188, 353] width 7 height 7
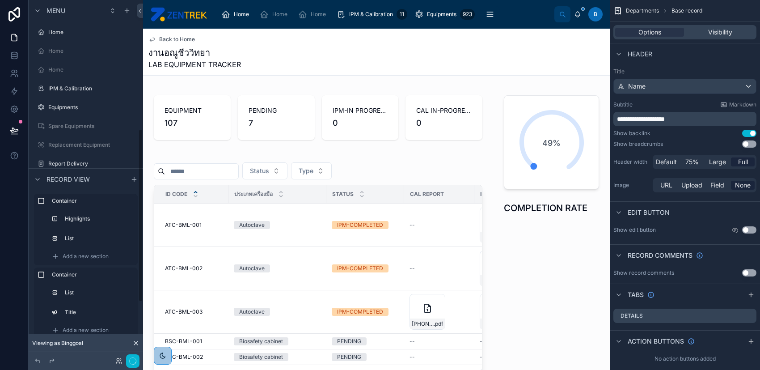
scroll to position [267, 0]
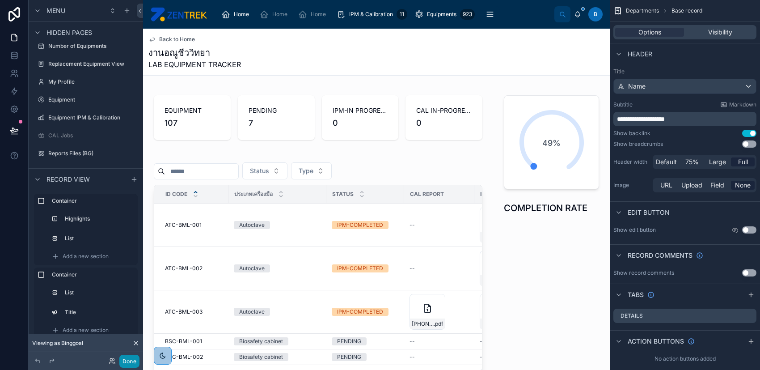
click at [126, 359] on button "Done" at bounding box center [129, 361] width 20 height 13
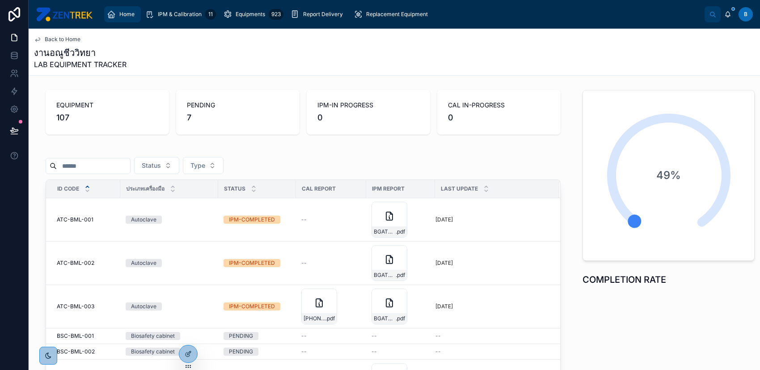
click at [120, 17] on span "Home" at bounding box center [126, 14] width 15 height 7
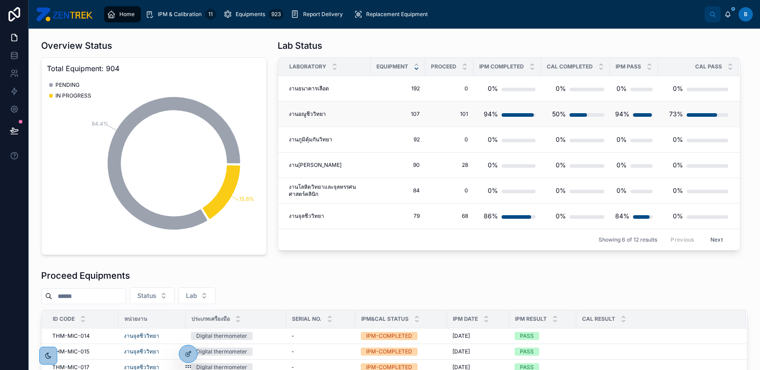
click at [386, 109] on td "107 107" at bounding box center [398, 114] width 55 height 25
click at [312, 116] on span "งานอณูชีววิทยา" at bounding box center [307, 113] width 37 height 7
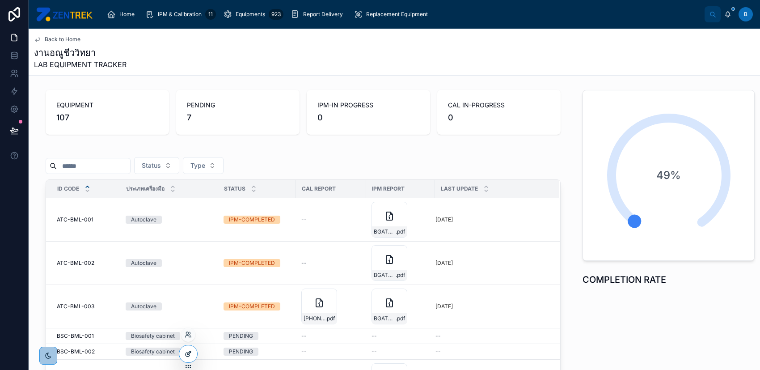
click at [189, 352] on icon at bounding box center [188, 353] width 7 height 7
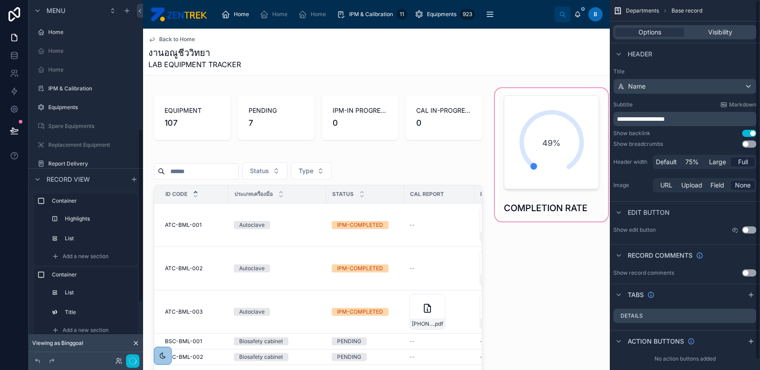
scroll to position [267, 0]
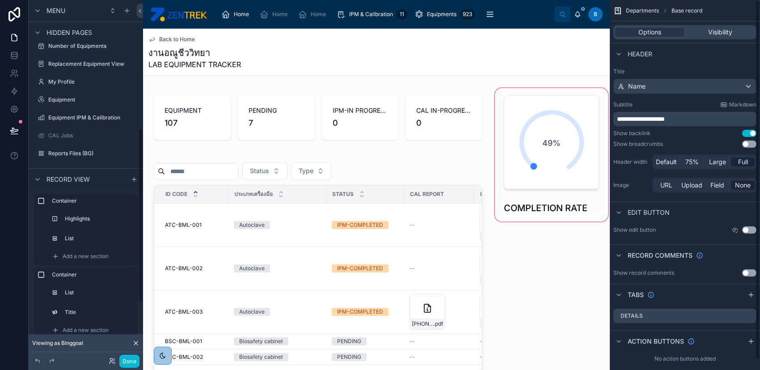
click at [526, 146] on div at bounding box center [551, 279] width 117 height 386
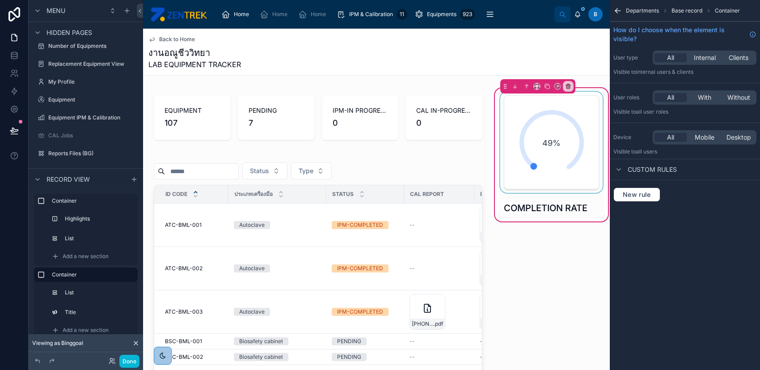
click at [539, 130] on div at bounding box center [552, 142] width 106 height 101
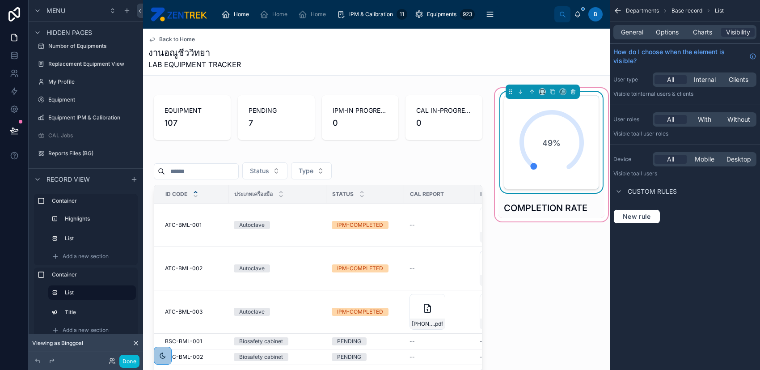
click at [539, 130] on div "49%" at bounding box center [552, 142] width 82 height 82
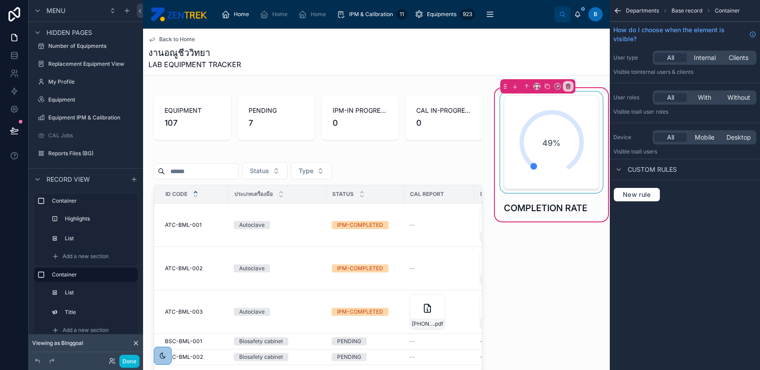
click at [537, 134] on div at bounding box center [552, 142] width 106 height 101
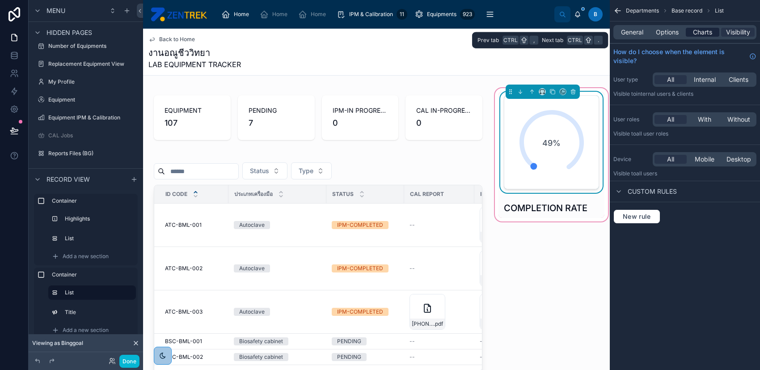
click at [705, 31] on span "Charts" at bounding box center [702, 32] width 19 height 9
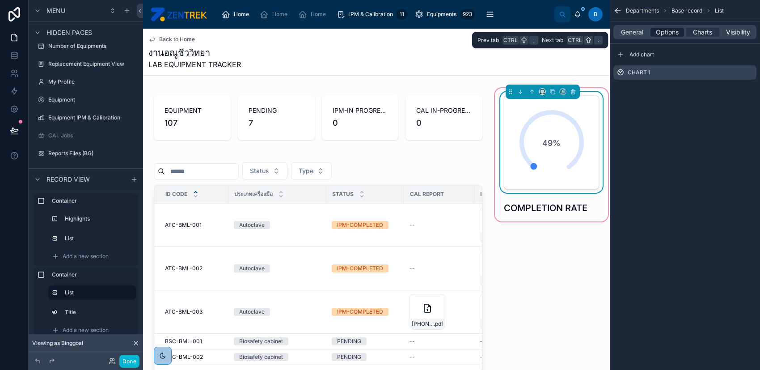
click at [679, 30] on span "Options" at bounding box center [667, 32] width 23 height 9
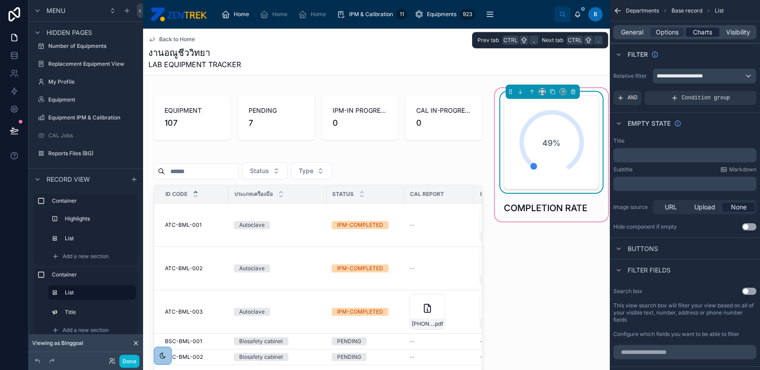
click at [694, 31] on span "Charts" at bounding box center [702, 32] width 19 height 9
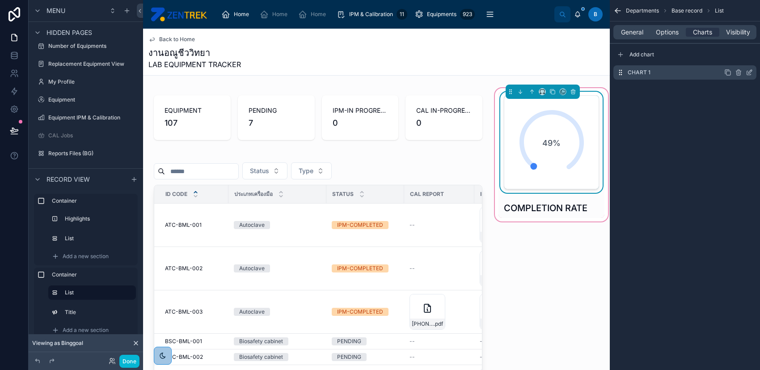
click at [748, 72] on icon "scrollable content" at bounding box center [750, 73] width 4 height 4
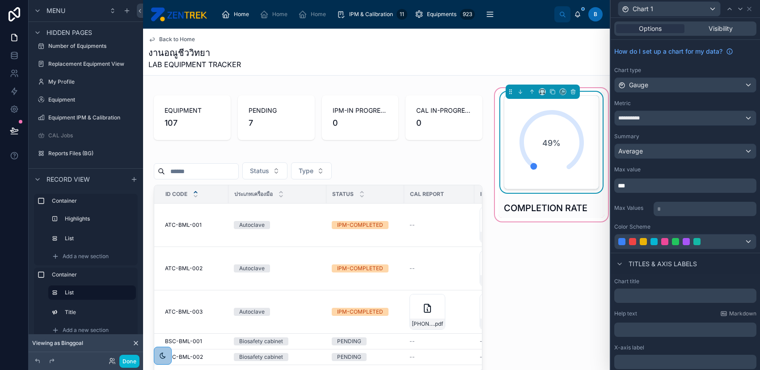
click at [658, 188] on p "***" at bounding box center [686, 185] width 137 height 9
click at [645, 201] on div "Max Values * ﻿" at bounding box center [686, 208] width 142 height 16
click at [633, 185] on p "***" at bounding box center [686, 185] width 137 height 9
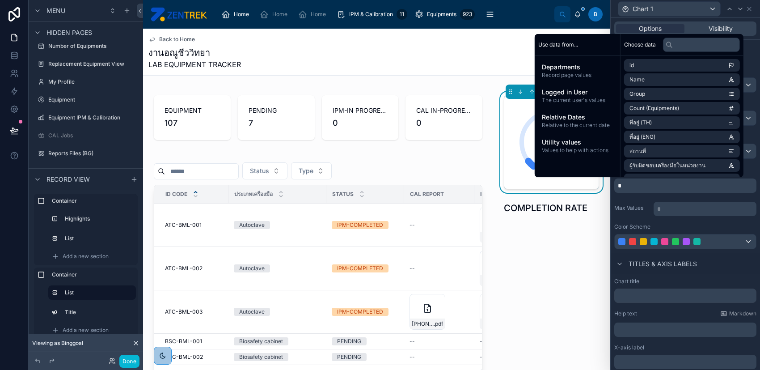
click at [633, 201] on div "Max Values * ﻿" at bounding box center [686, 208] width 142 height 16
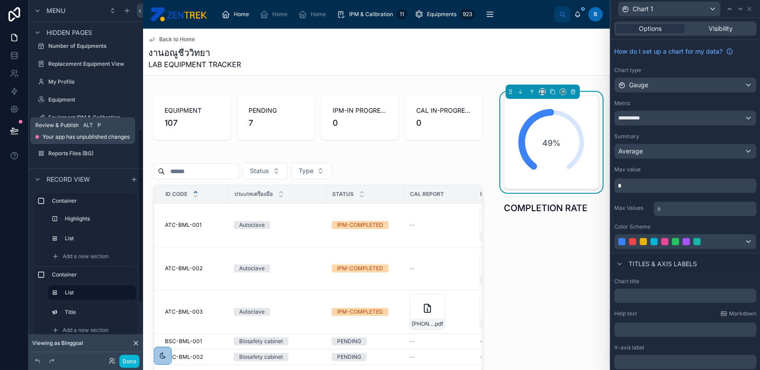
click at [13, 134] on icon at bounding box center [14, 134] width 7 height 0
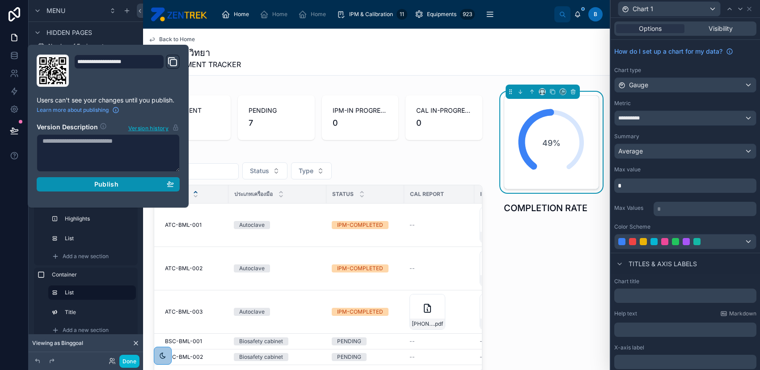
click at [73, 183] on div "Publish" at bounding box center [108, 184] width 132 height 8
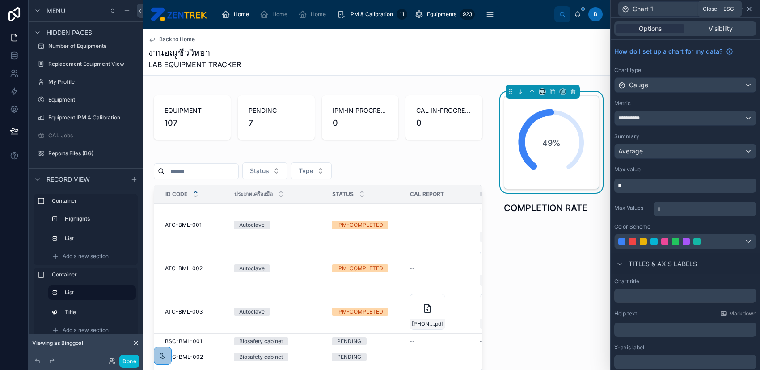
click at [749, 8] on icon at bounding box center [749, 8] width 7 height 7
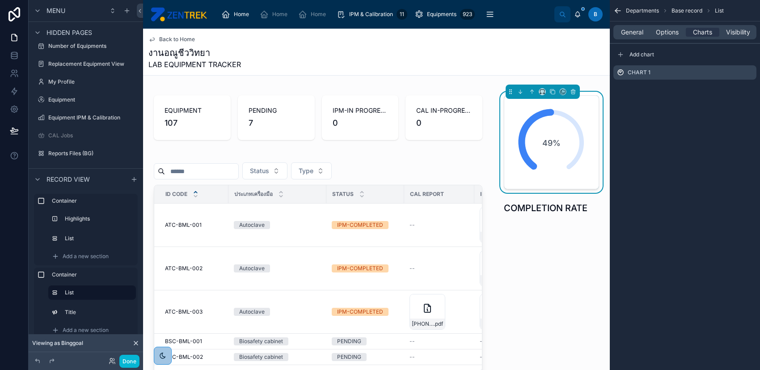
click at [616, 8] on icon "scrollable content" at bounding box center [618, 10] width 9 height 9
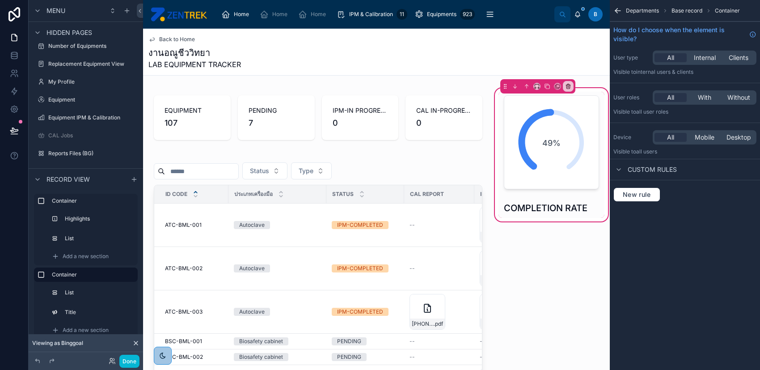
click at [620, 11] on icon "scrollable content" at bounding box center [618, 11] width 5 height 0
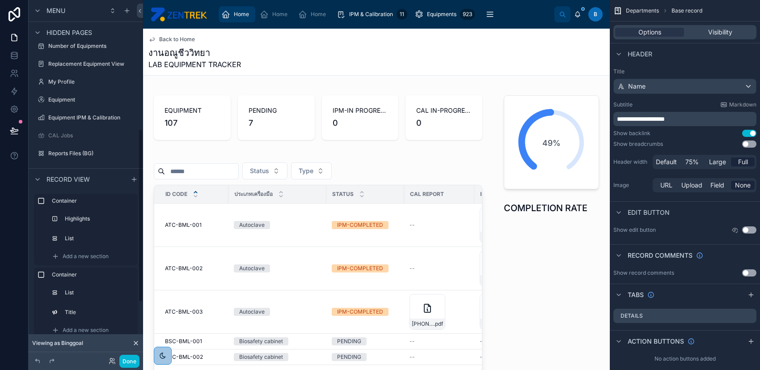
click at [242, 9] on div "Home" at bounding box center [236, 14] width 31 height 14
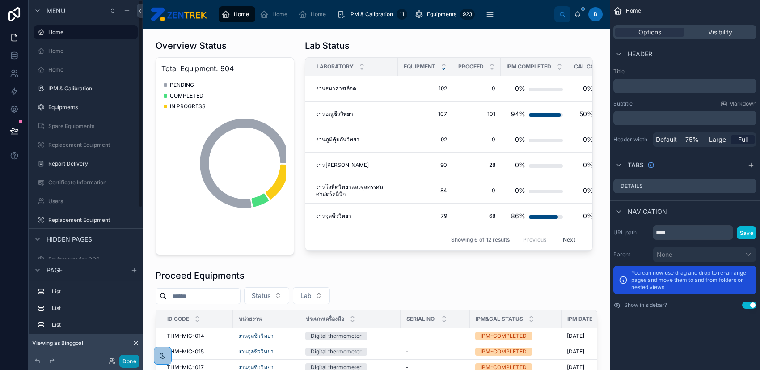
click at [129, 361] on button "Done" at bounding box center [129, 361] width 20 height 13
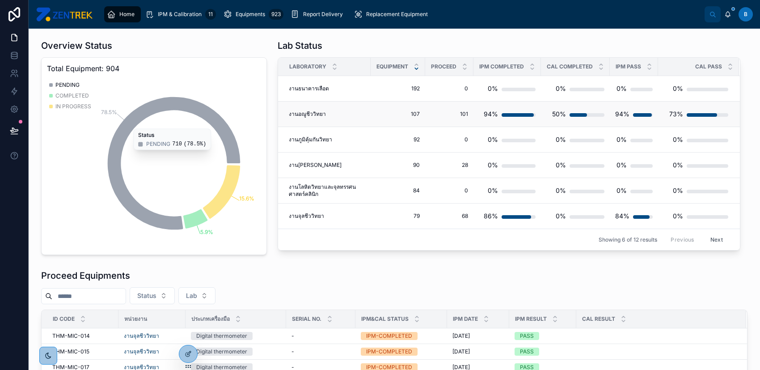
click at [323, 111] on div "งานอณูชีววิทยา งานอณูชีววิทยา" at bounding box center [327, 113] width 76 height 7
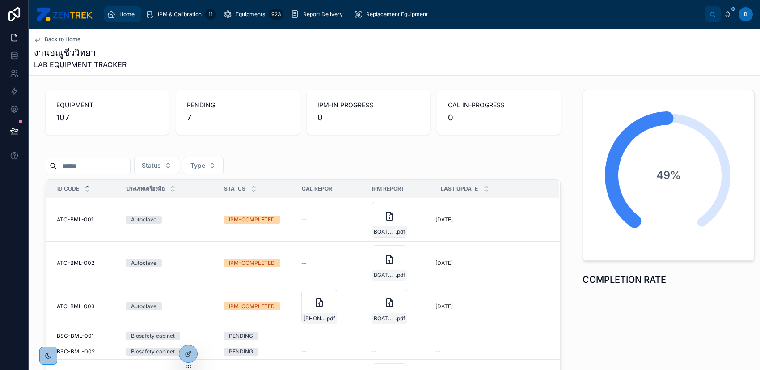
click at [123, 9] on div "Home" at bounding box center [122, 14] width 31 height 14
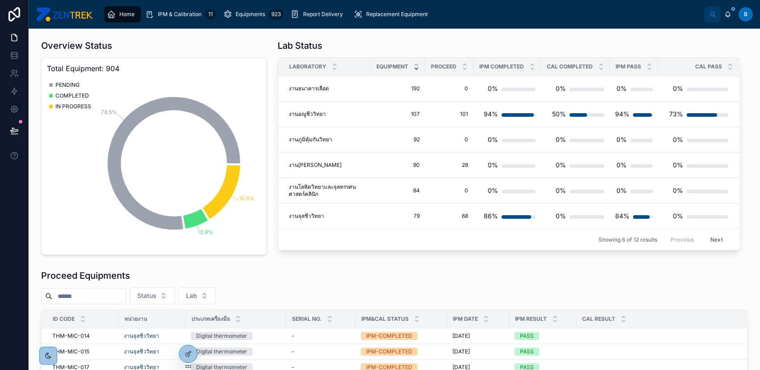
click at [429, 272] on div "Proceed Equipments" at bounding box center [394, 275] width 707 height 13
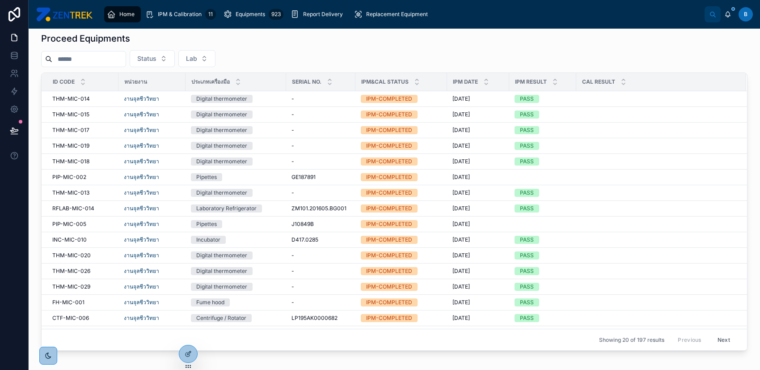
scroll to position [292, 0]
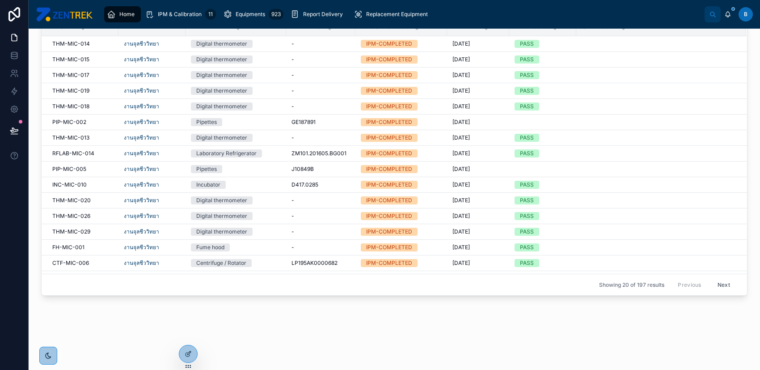
click at [397, 297] on div "Proceed Equipments Status Lab ID Code หน่วยงาน ประเภทเครื่องมือ Serial No. IPM&…" at bounding box center [395, 137] width 718 height 326
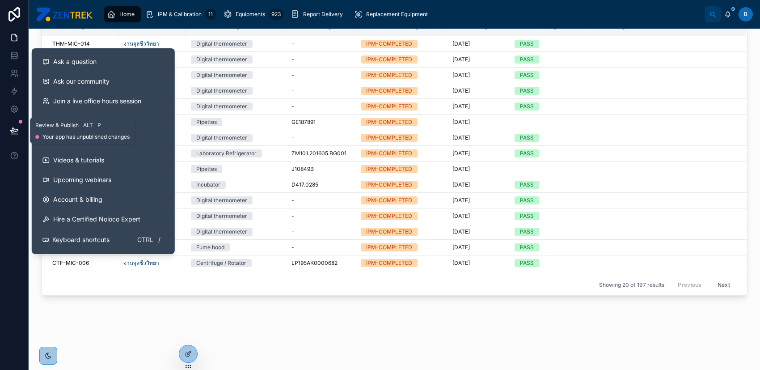
click at [12, 132] on icon at bounding box center [14, 130] width 8 height 4
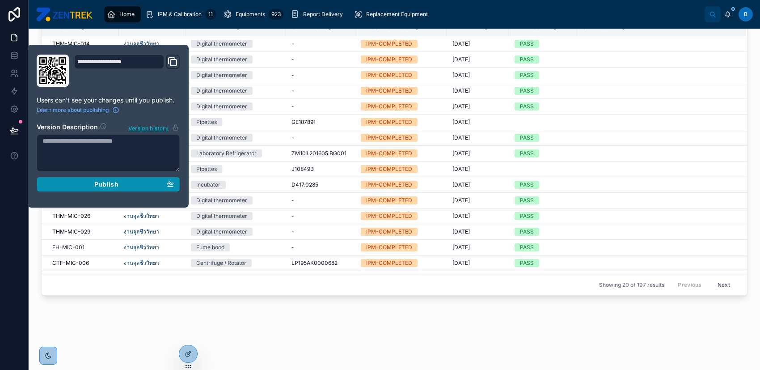
click at [101, 184] on span "Publish" at bounding box center [106, 184] width 24 height 8
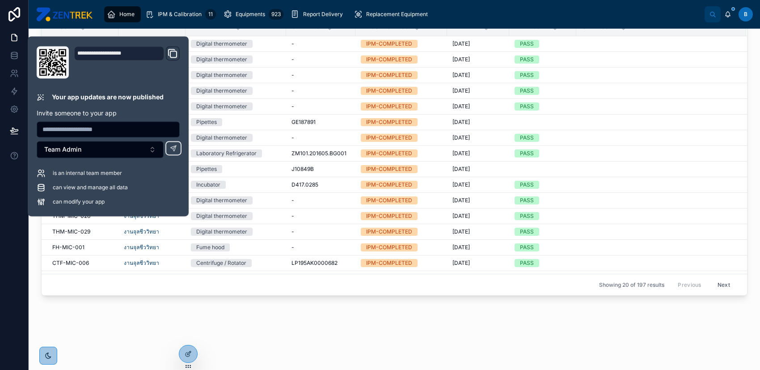
click at [260, 332] on div "Overview Status Total Equipment: 904 78.5% 5.9% 15.6% PENDING COMPLETED IN PROG…" at bounding box center [395, 47] width 732 height 620
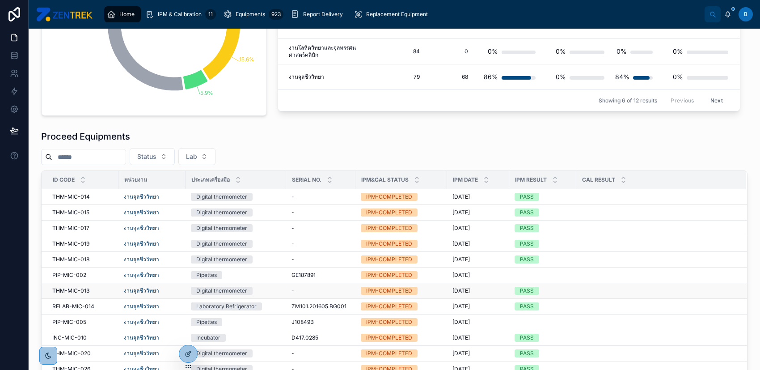
scroll to position [113, 0]
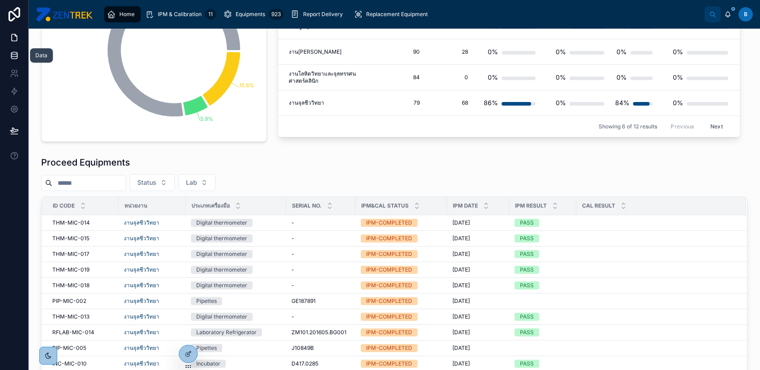
click at [10, 56] on icon at bounding box center [14, 55] width 9 height 9
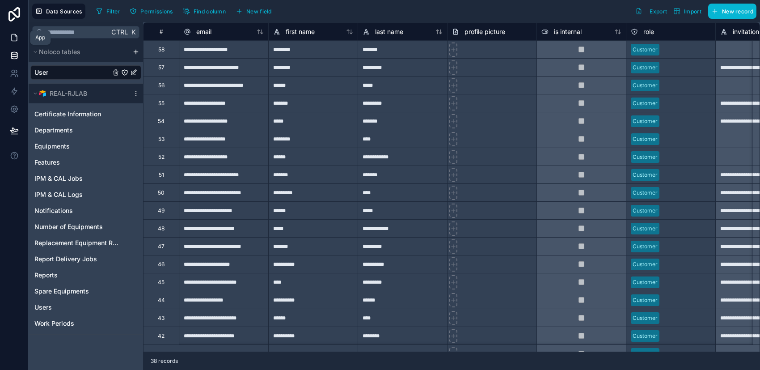
click at [15, 41] on icon at bounding box center [14, 37] width 9 height 9
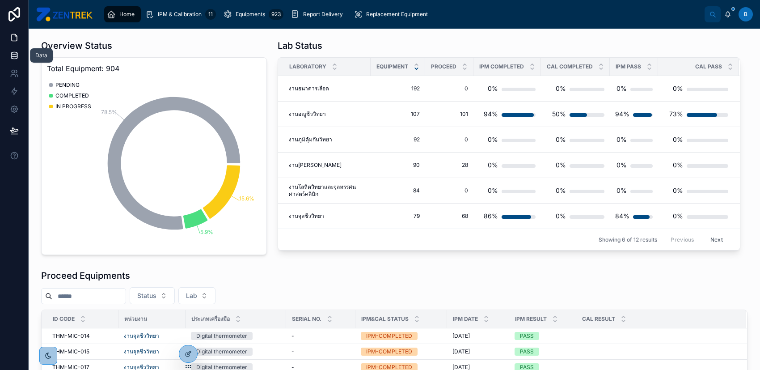
click at [14, 59] on icon at bounding box center [14, 57] width 6 height 4
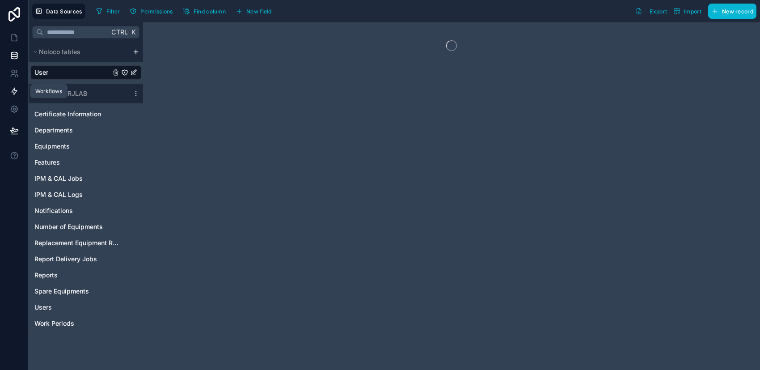
click at [11, 89] on icon at bounding box center [14, 91] width 9 height 9
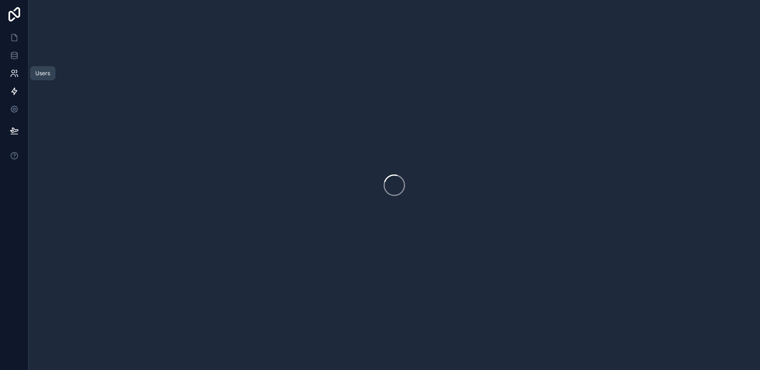
click at [11, 73] on icon at bounding box center [14, 73] width 9 height 9
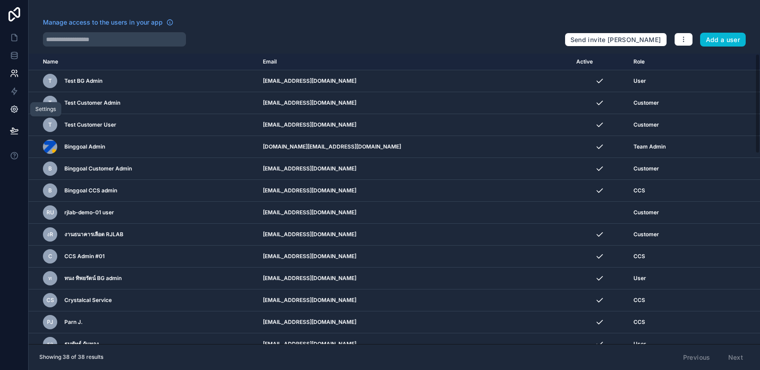
click at [12, 105] on icon at bounding box center [14, 109] width 9 height 9
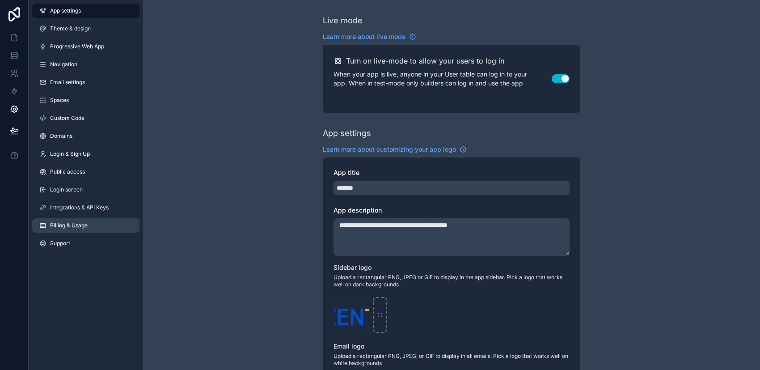
click at [75, 224] on span "Billing & Usage" at bounding box center [69, 225] width 38 height 7
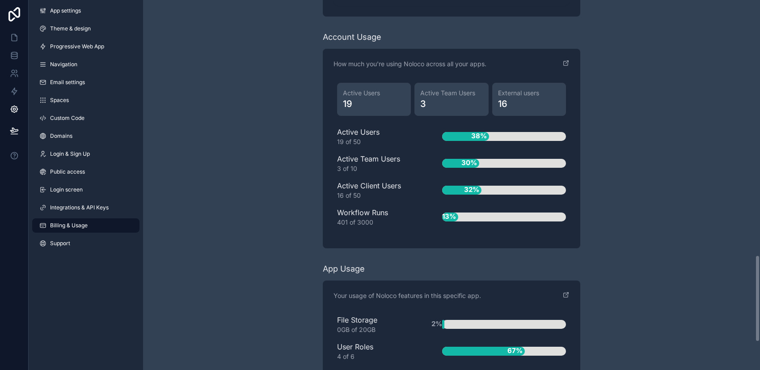
scroll to position [1086, 0]
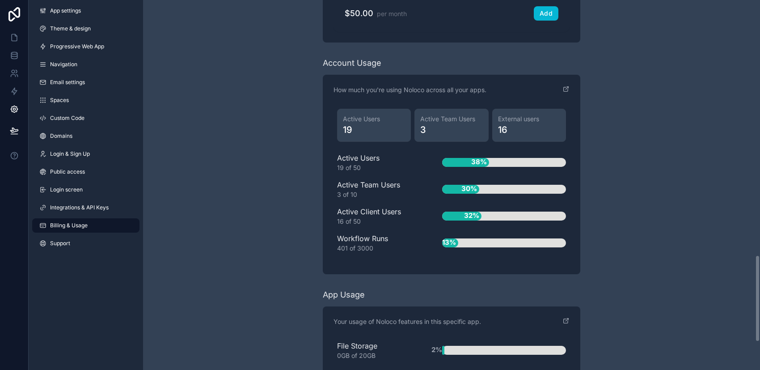
click at [16, 41] on icon at bounding box center [14, 37] width 5 height 7
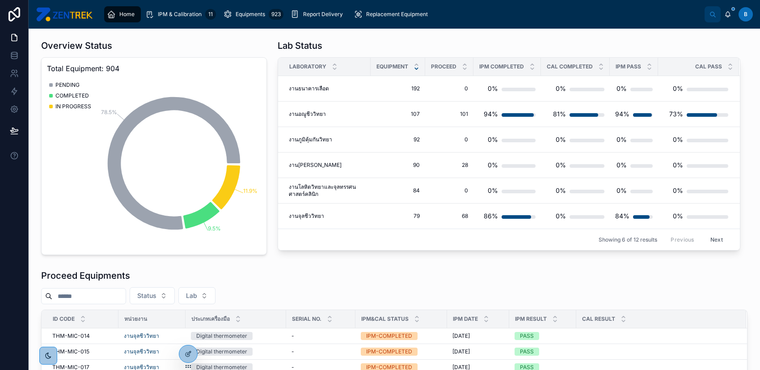
scroll to position [59, 0]
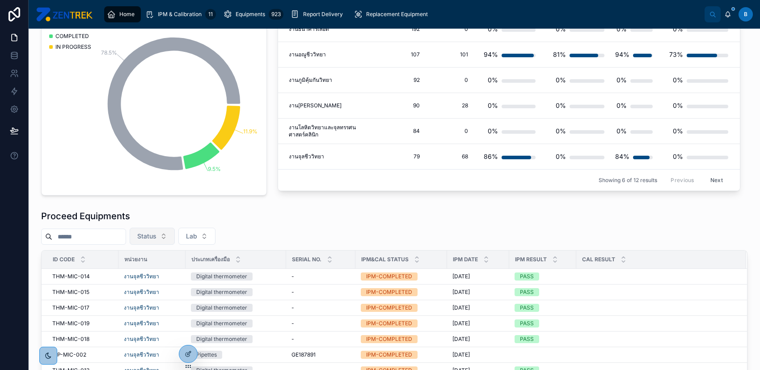
click at [175, 236] on button "Status" at bounding box center [152, 236] width 45 height 17
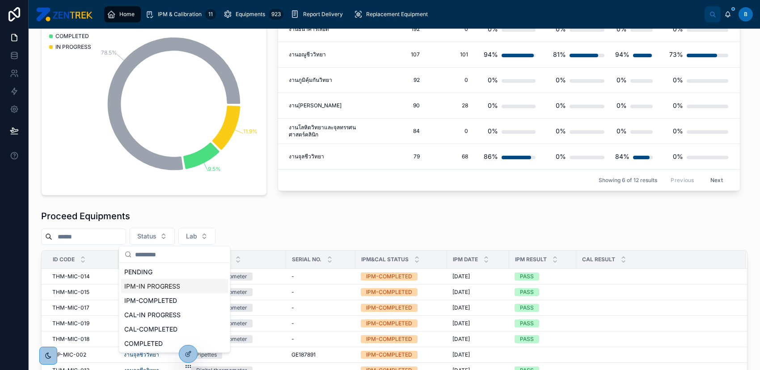
click at [197, 290] on div "IPM-IN PROGRESS" at bounding box center [174, 286] width 107 height 14
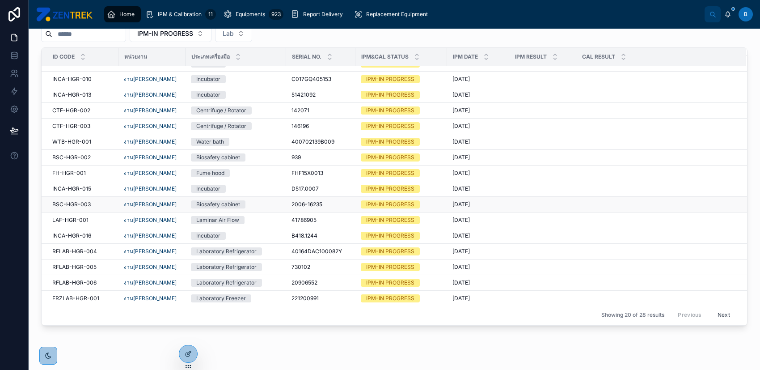
scroll to position [292, 0]
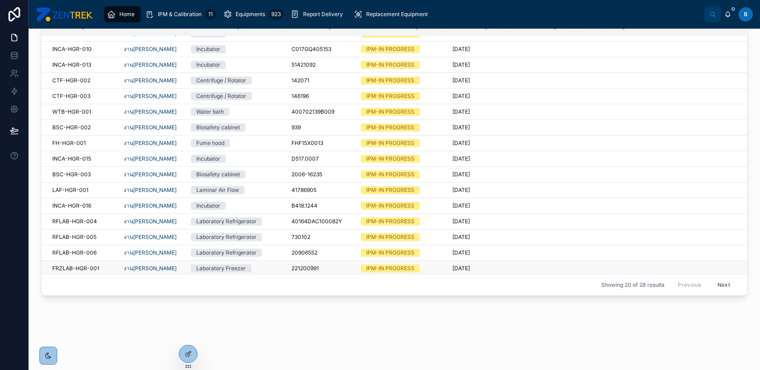
click at [530, 268] on td at bounding box center [543, 269] width 67 height 16
click at [524, 265] on td at bounding box center [543, 269] width 67 height 16
click at [244, 265] on div "Laboratory Freezer" at bounding box center [221, 268] width 50 height 8
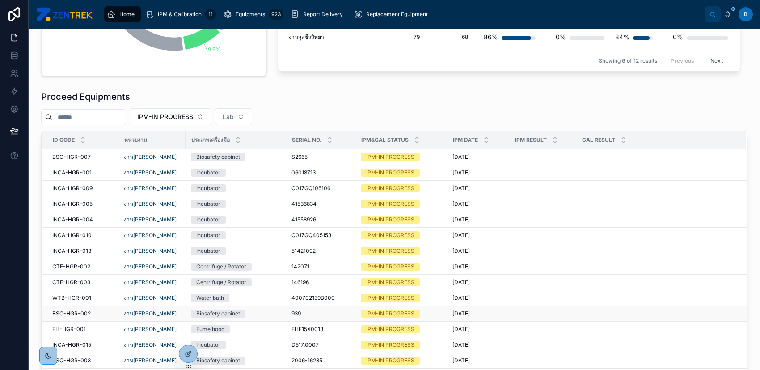
scroll to position [292, 0]
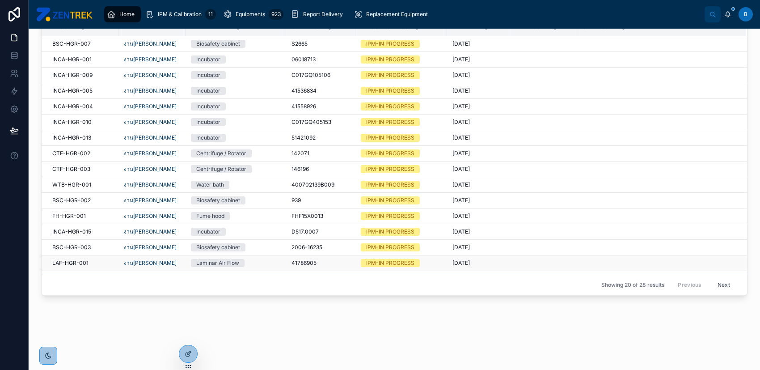
click at [515, 260] on td at bounding box center [543, 263] width 67 height 16
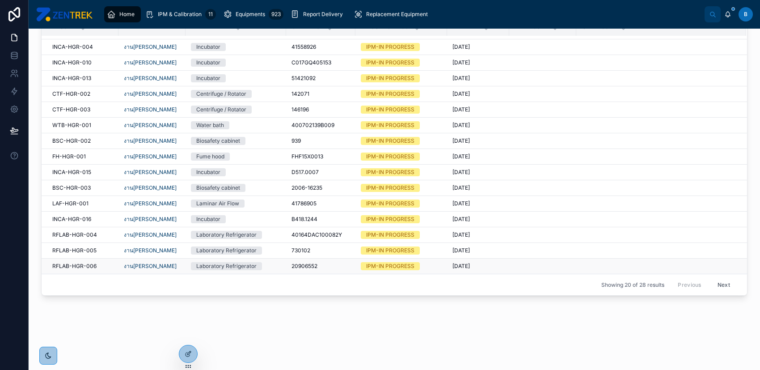
click at [336, 264] on div "20906552 20906552" at bounding box center [321, 266] width 59 height 7
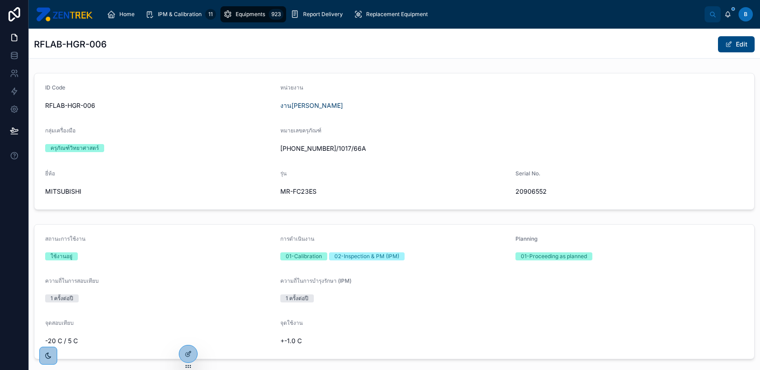
scroll to position [178, 0]
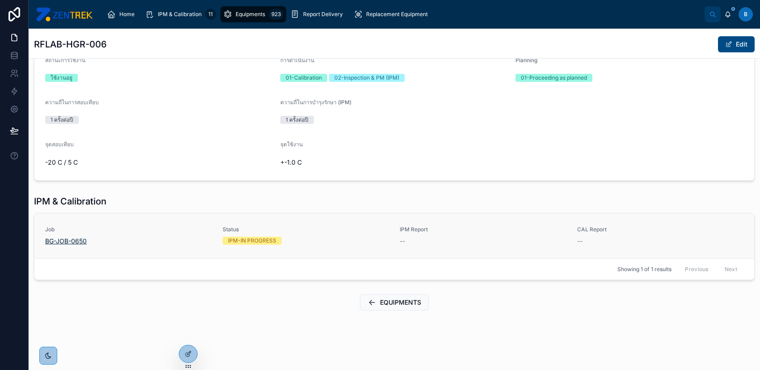
click at [59, 237] on span "BG-JOB-0650" at bounding box center [66, 241] width 42 height 9
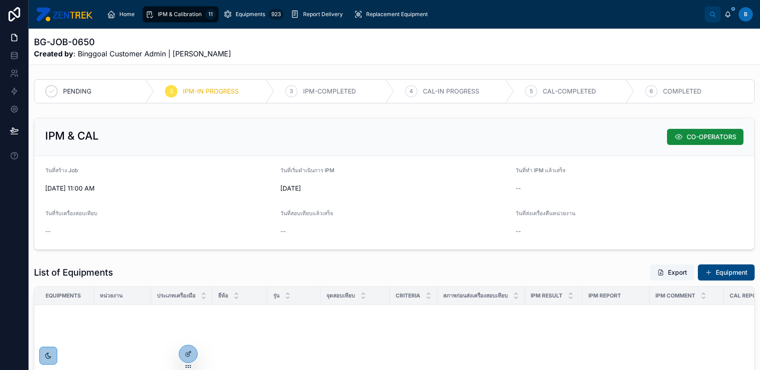
scroll to position [179, 0]
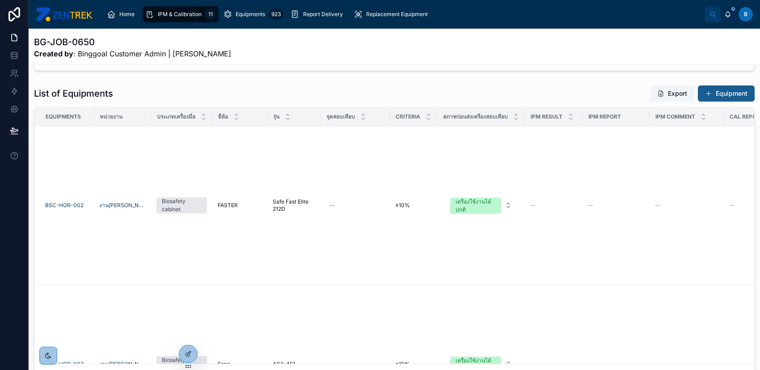
click at [730, 93] on button "Equipment" at bounding box center [726, 93] width 57 height 16
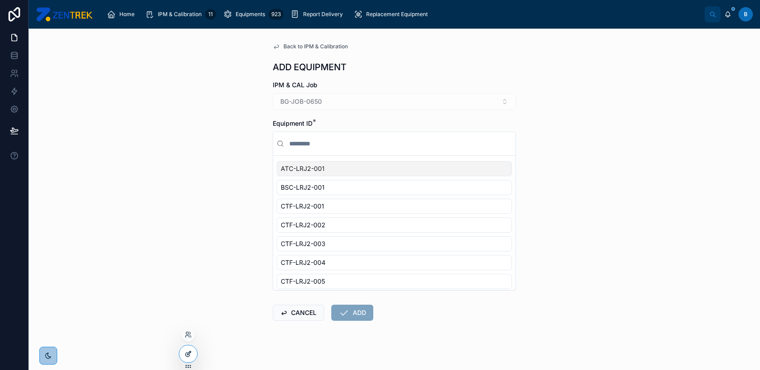
click at [186, 361] on div at bounding box center [188, 353] width 18 height 17
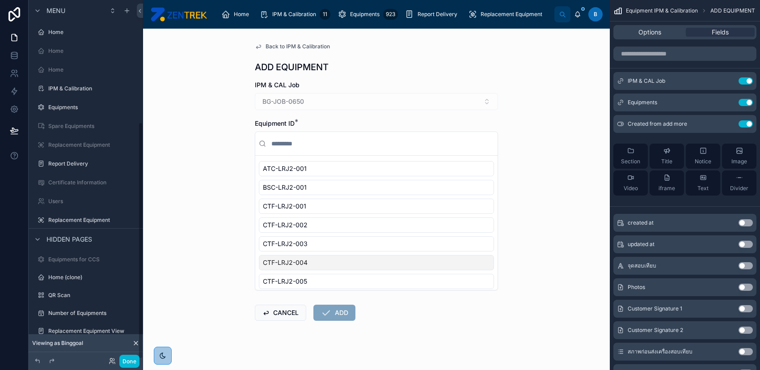
scroll to position [185, 0]
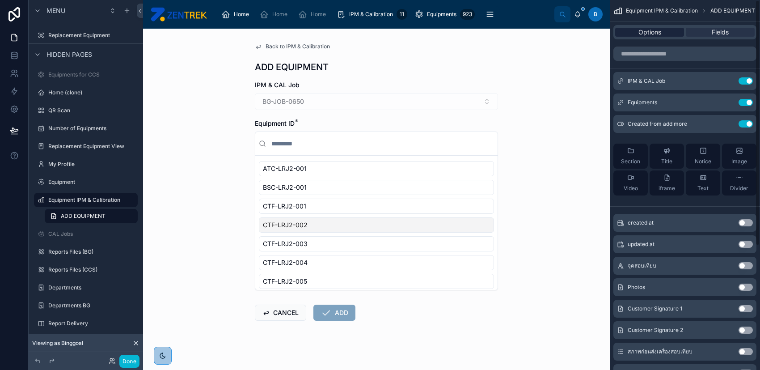
click at [654, 34] on span "Options" at bounding box center [650, 32] width 23 height 9
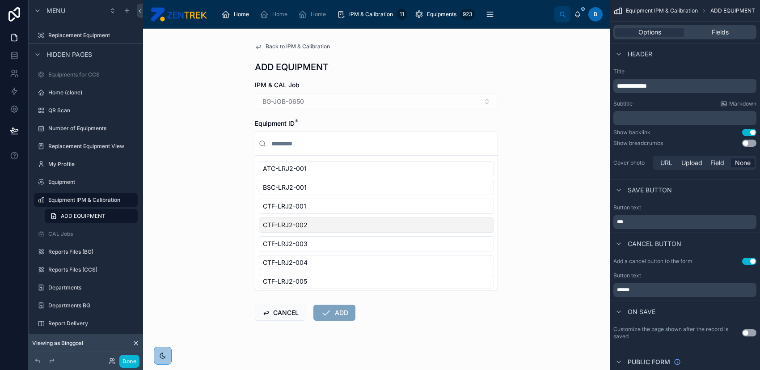
click at [506, 105] on div "Back to IPM & Calibration ADD EQUIPMENT IPM & CAL Job BG-JOB-0650 Equipment ID …" at bounding box center [376, 199] width 467 height 341
click at [737, 34] on div "Fields" at bounding box center [720, 32] width 69 height 9
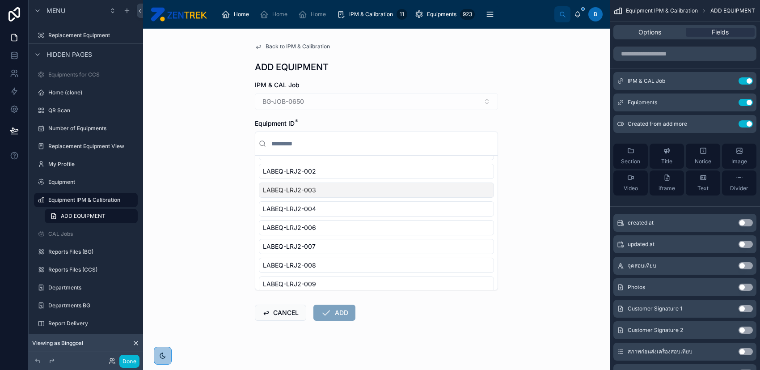
scroll to position [694, 0]
click at [729, 102] on icon "scrollable content" at bounding box center [729, 102] width 4 height 4
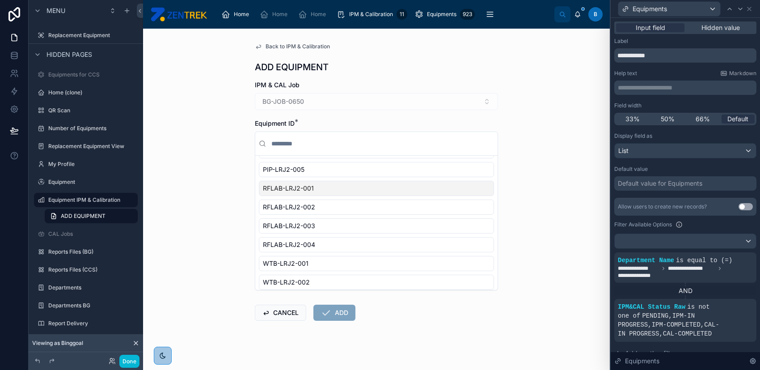
click at [692, 288] on div "AND" at bounding box center [686, 290] width 142 height 9
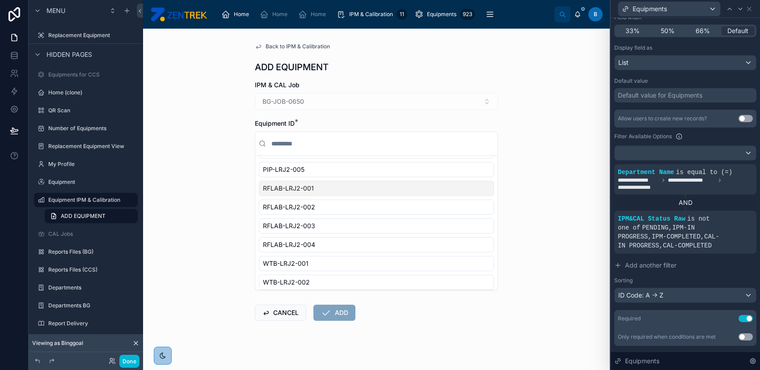
scroll to position [110, 0]
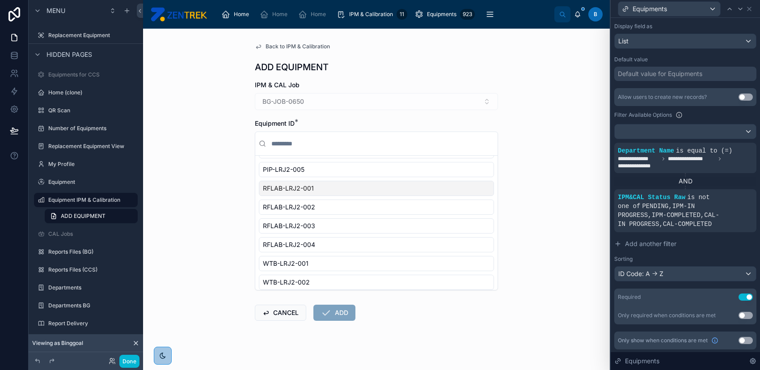
click at [572, 131] on div "Back to IPM & Calibration ADD EQUIPMENT IPM & CAL Job BG-JOB-0650 Equipment ID …" at bounding box center [376, 199] width 467 height 341
click at [347, 15] on div "IPM & Calibration 11" at bounding box center [367, 14] width 60 height 14
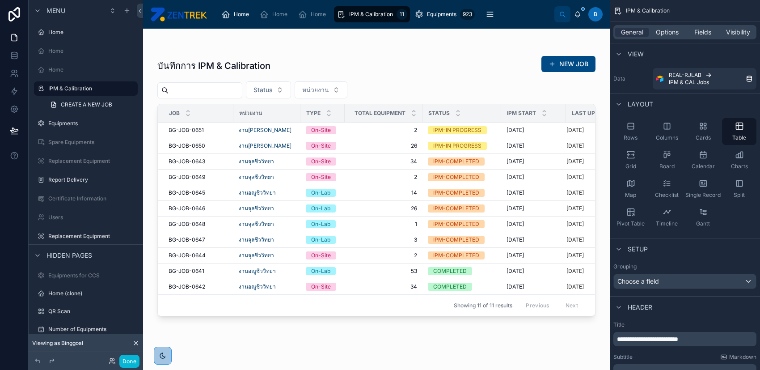
drag, startPoint x: 410, startPoint y: 317, endPoint x: 418, endPoint y: 316, distance: 8.5
click at [418, 316] on div at bounding box center [376, 194] width 467 height 331
click at [376, 188] on td "14 14" at bounding box center [384, 193] width 78 height 16
click at [132, 359] on button "Done" at bounding box center [129, 361] width 20 height 13
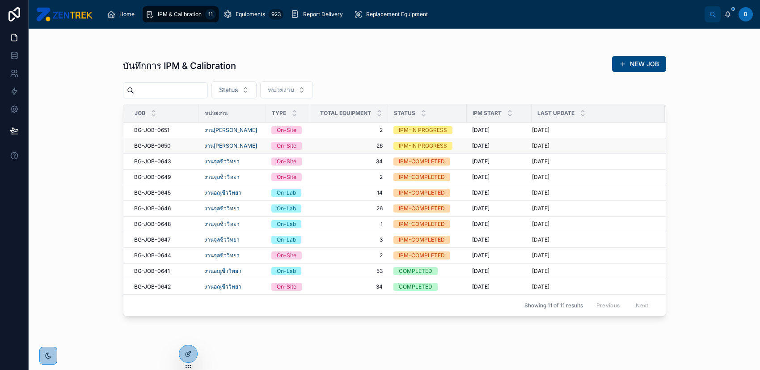
click at [476, 143] on span "9/9/2025" at bounding box center [480, 145] width 17 height 7
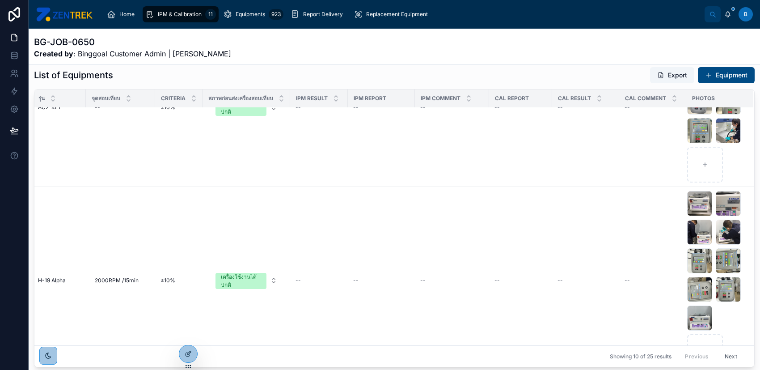
scroll to position [76, 0]
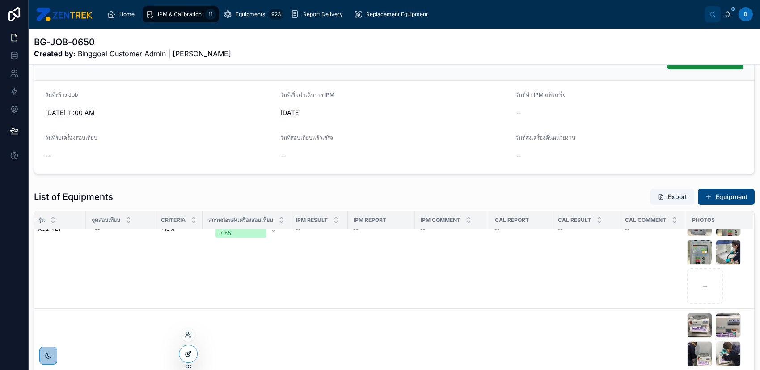
click at [190, 351] on icon at bounding box center [189, 353] width 4 height 4
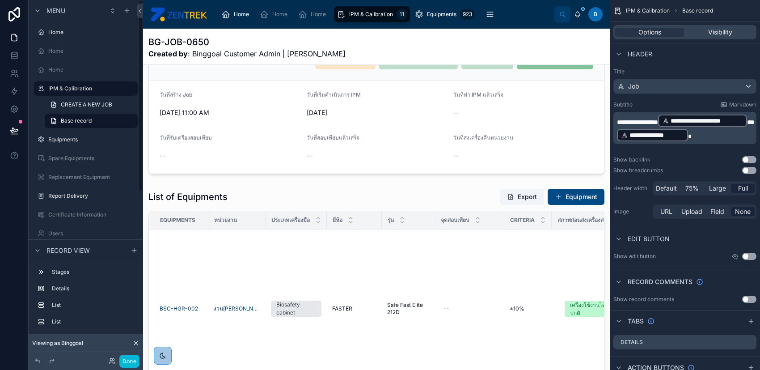
click at [111, 357] on div "Done" at bounding box center [122, 361] width 36 height 13
click at [114, 361] on icon at bounding box center [112, 360] width 7 height 7
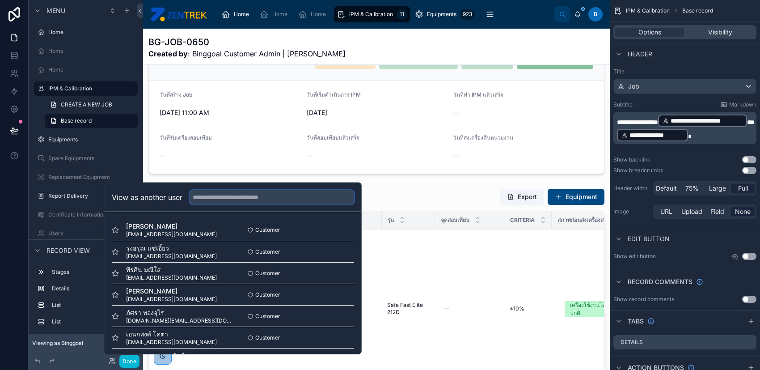
click at [293, 196] on input "text" at bounding box center [272, 197] width 165 height 14
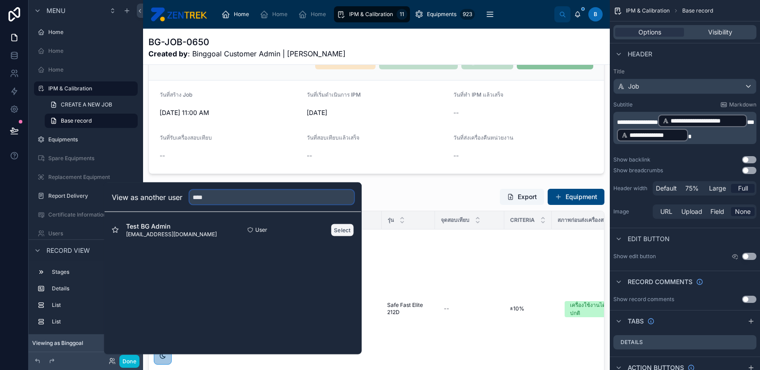
type input "****"
click at [338, 230] on button "Select" at bounding box center [342, 229] width 23 height 13
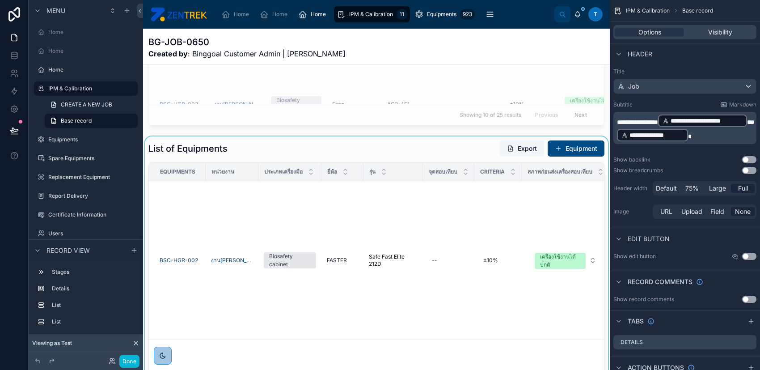
scroll to position [477, 0]
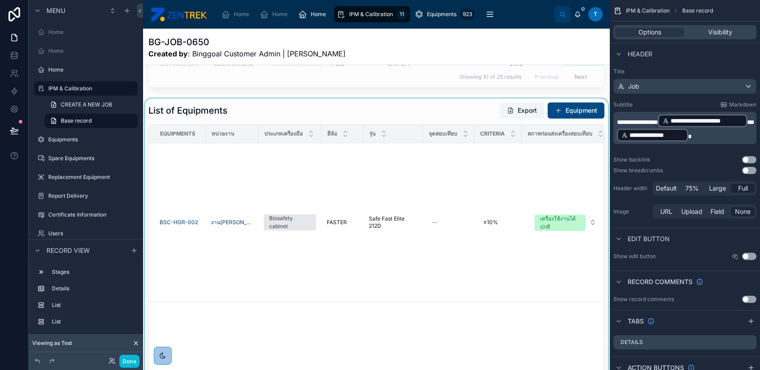
click at [355, 117] on div at bounding box center [376, 252] width 467 height 308
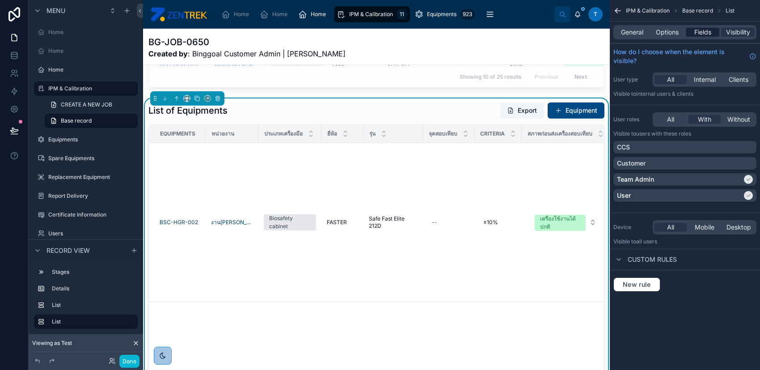
click at [692, 32] on div "Fields" at bounding box center [703, 32] width 34 height 9
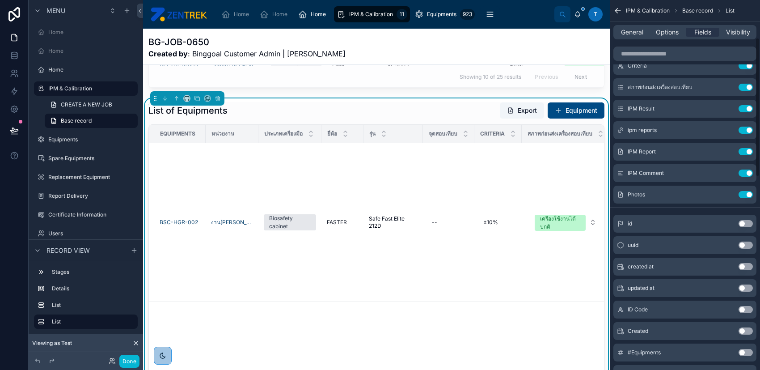
scroll to position [238, 0]
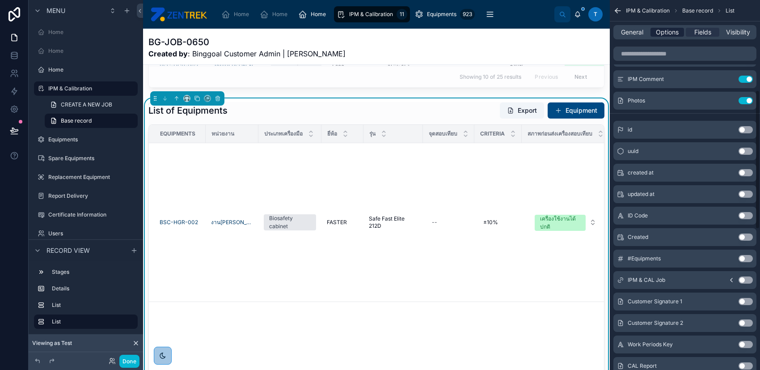
click at [659, 36] on span "Options" at bounding box center [667, 32] width 23 height 9
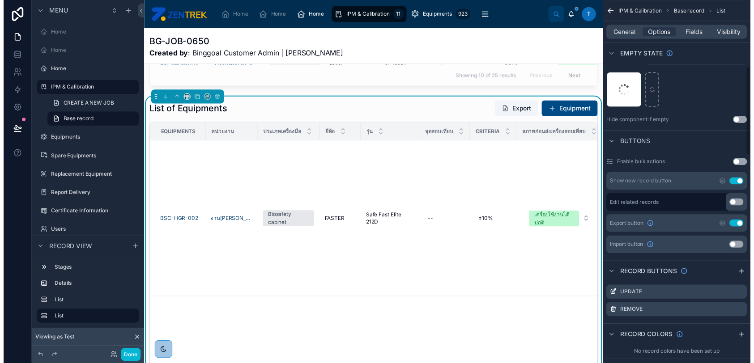
scroll to position [298, 0]
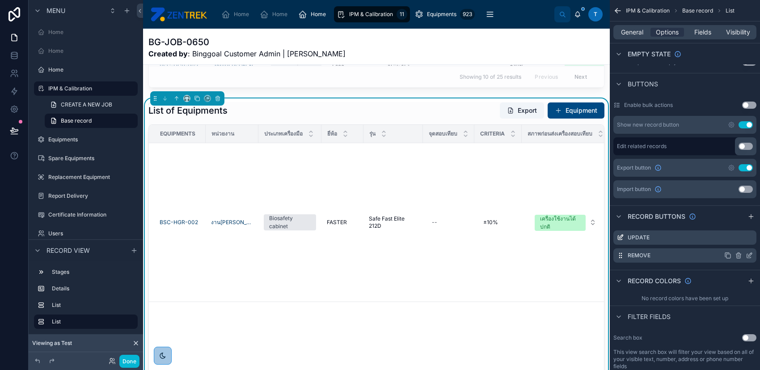
click at [748, 255] on icon "scrollable content" at bounding box center [750, 256] width 4 height 4
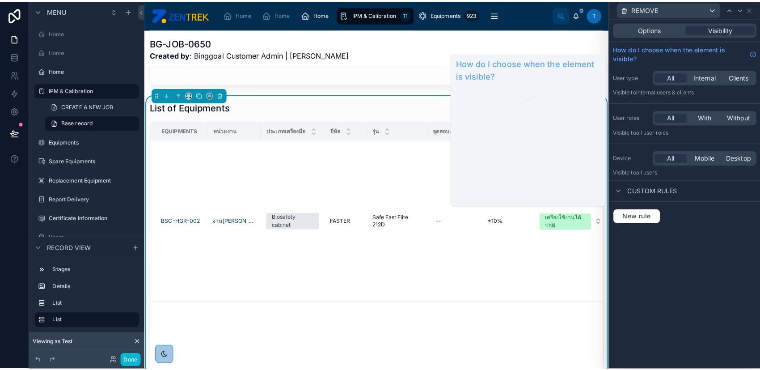
scroll to position [0, 0]
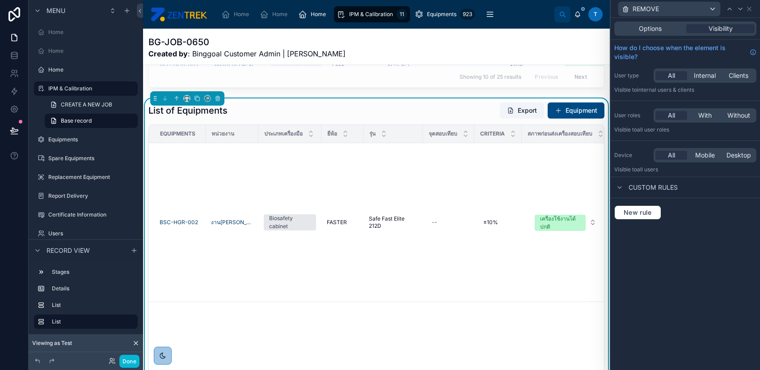
click at [647, 18] on div "Options Visibility" at bounding box center [685, 28] width 149 height 21
click at [647, 26] on span "Options" at bounding box center [650, 28] width 23 height 9
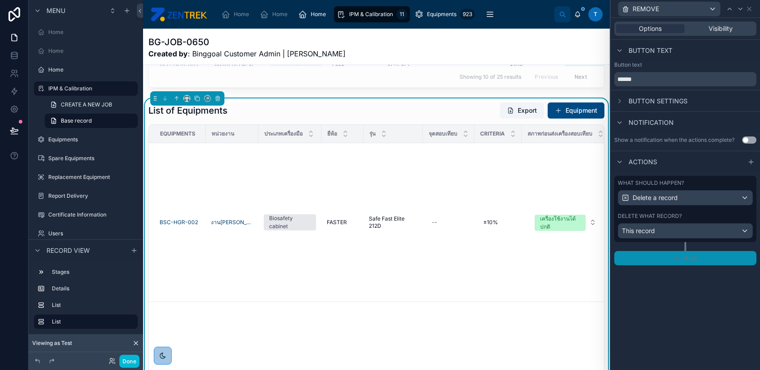
click at [686, 254] on span "Add" at bounding box center [690, 258] width 13 height 8
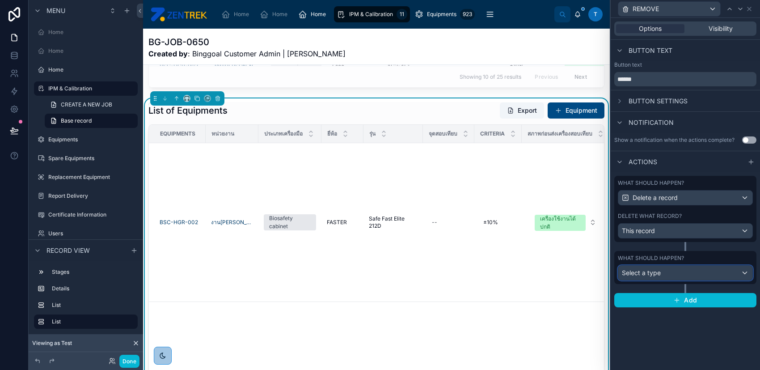
click at [692, 266] on div "Select a type" at bounding box center [686, 273] width 134 height 14
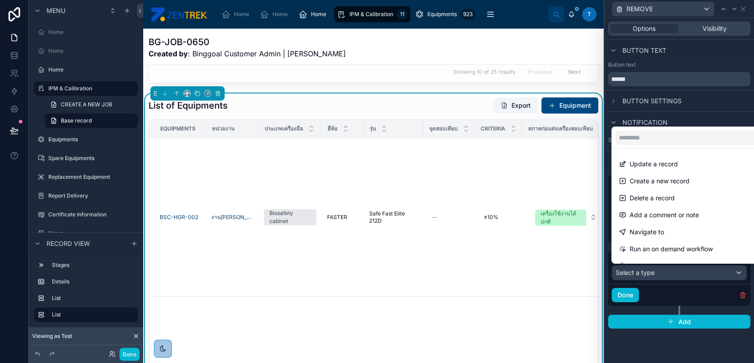
click at [698, 302] on div at bounding box center [678, 181] width 149 height 363
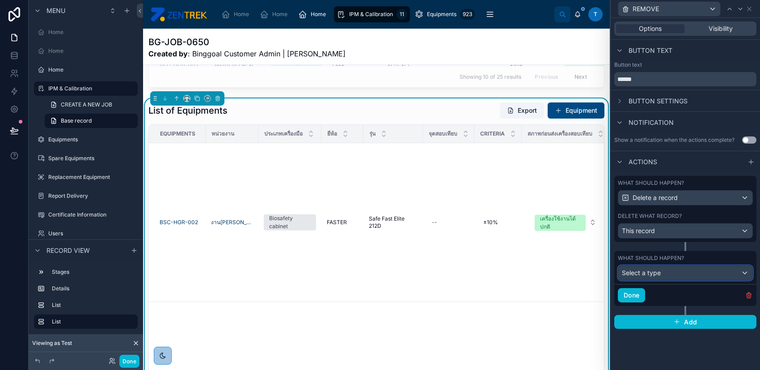
click at [691, 273] on div "Select a type" at bounding box center [686, 273] width 134 height 14
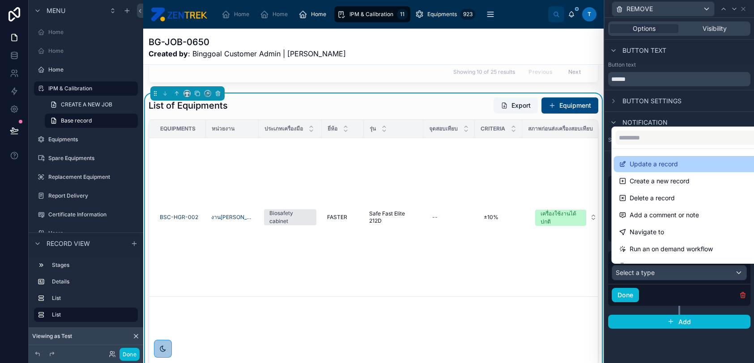
click at [670, 164] on span "Update a record" at bounding box center [653, 164] width 48 height 11
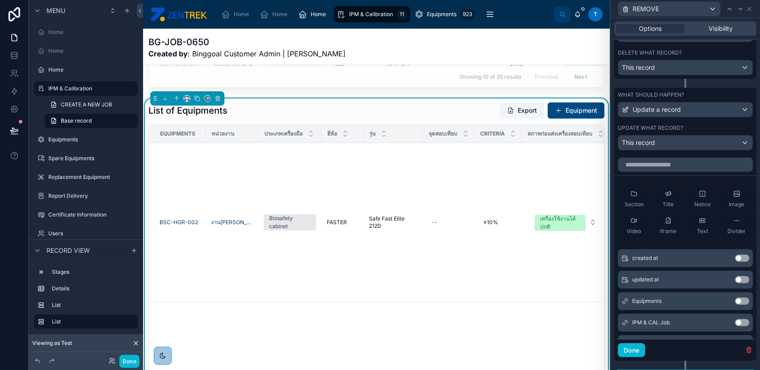
scroll to position [179, 0]
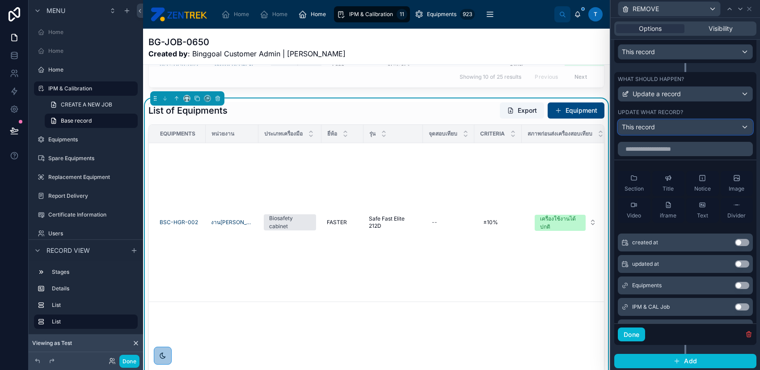
click at [667, 124] on div "This record" at bounding box center [686, 127] width 134 height 14
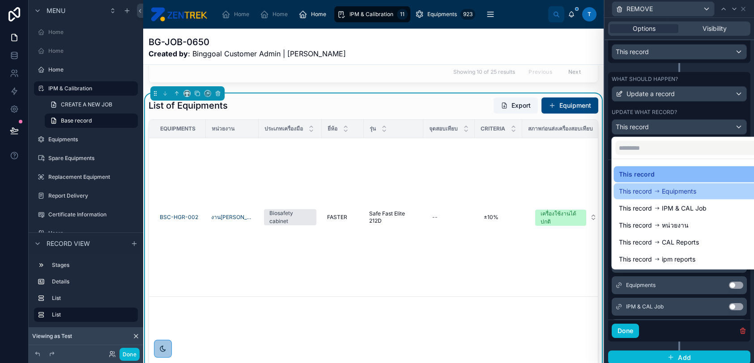
click at [676, 192] on span "Equipments" at bounding box center [679, 191] width 34 height 11
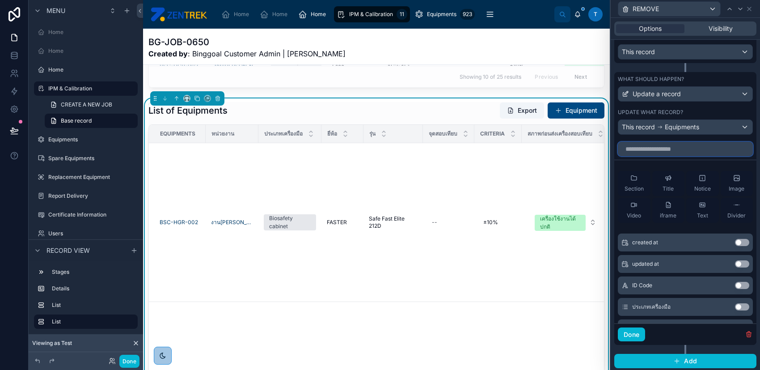
click at [680, 146] on input "text" at bounding box center [685, 149] width 135 height 14
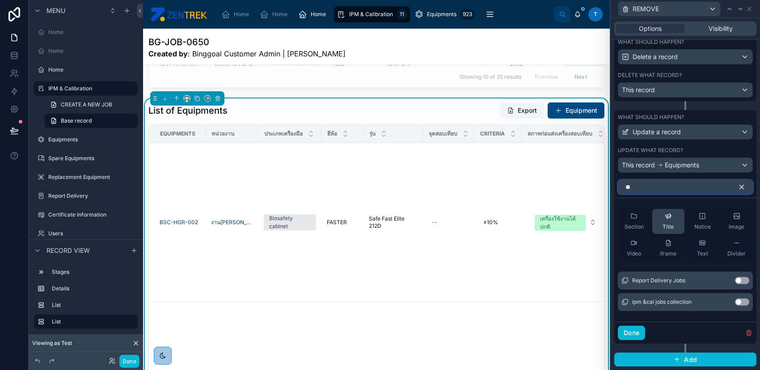
scroll to position [100, 0]
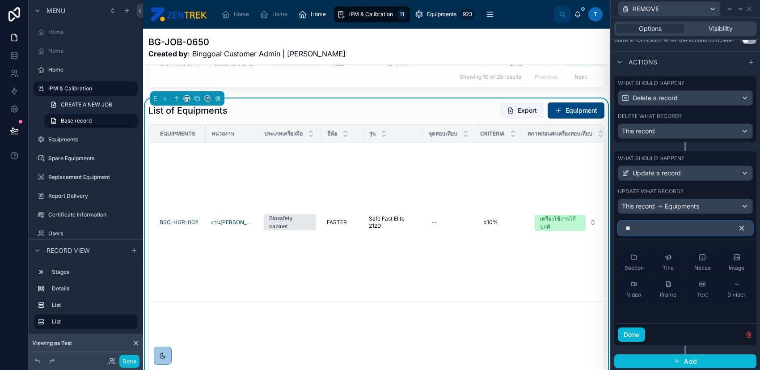
type input "*"
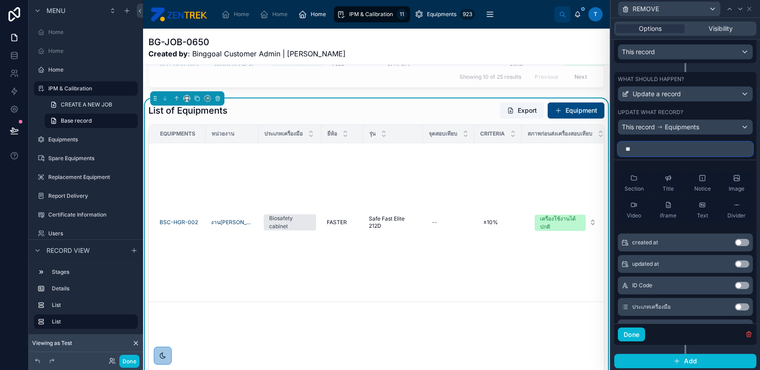
scroll to position [140, 0]
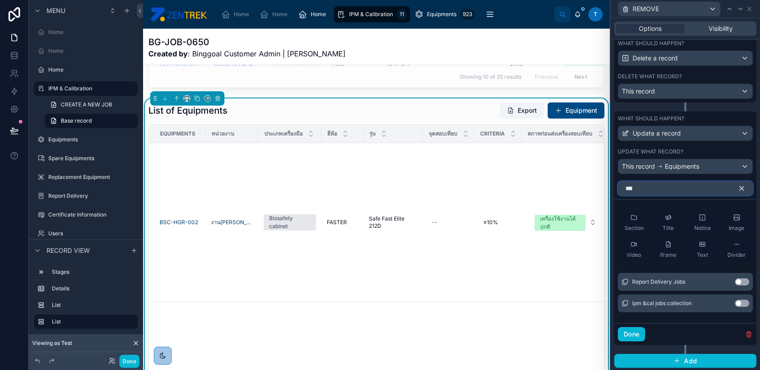
type input "***"
click at [739, 304] on button "Use setting" at bounding box center [742, 303] width 14 height 7
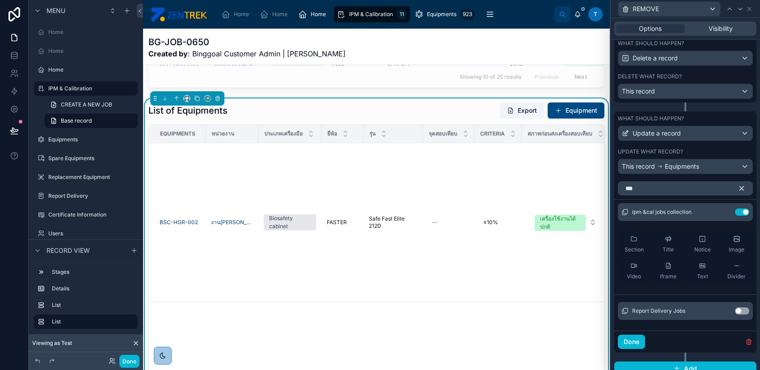
click at [740, 187] on icon "button" at bounding box center [742, 189] width 4 height 4
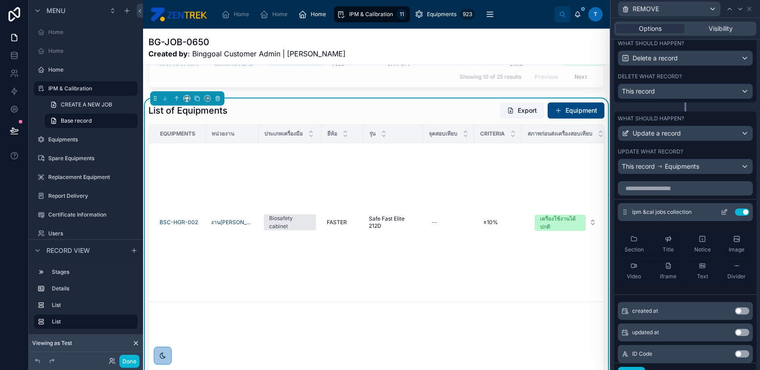
click at [724, 211] on icon at bounding box center [726, 211] width 4 height 4
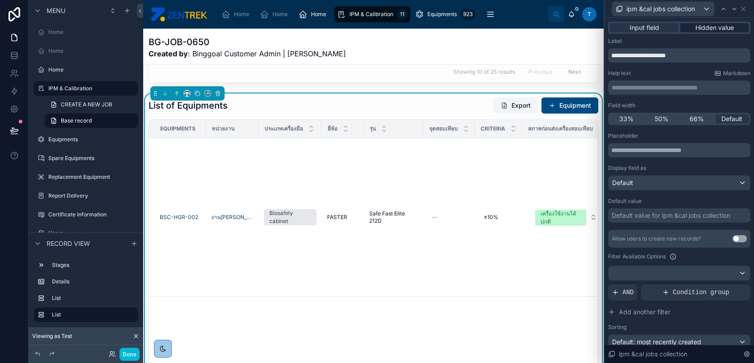
click at [719, 30] on span "Hidden value" at bounding box center [714, 27] width 38 height 9
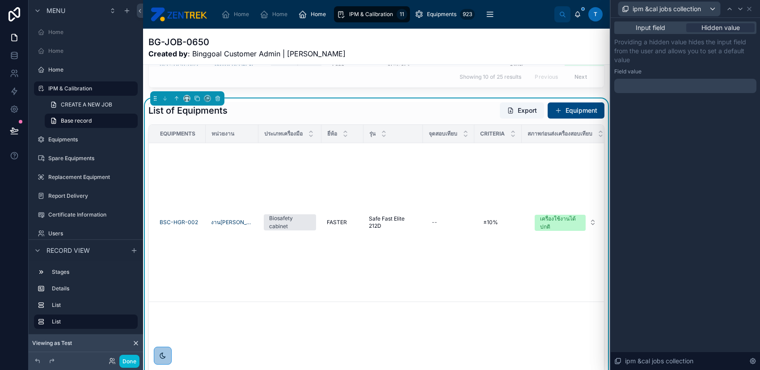
click at [715, 88] on div at bounding box center [686, 86] width 142 height 14
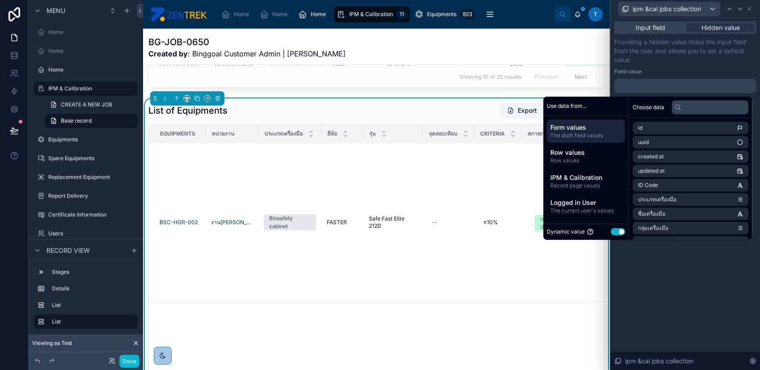
click at [612, 230] on button "Use setting" at bounding box center [618, 231] width 14 height 7
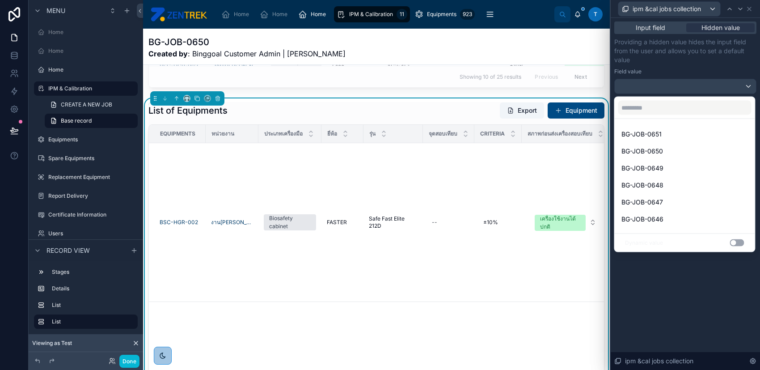
click at [721, 86] on div at bounding box center [685, 185] width 149 height 370
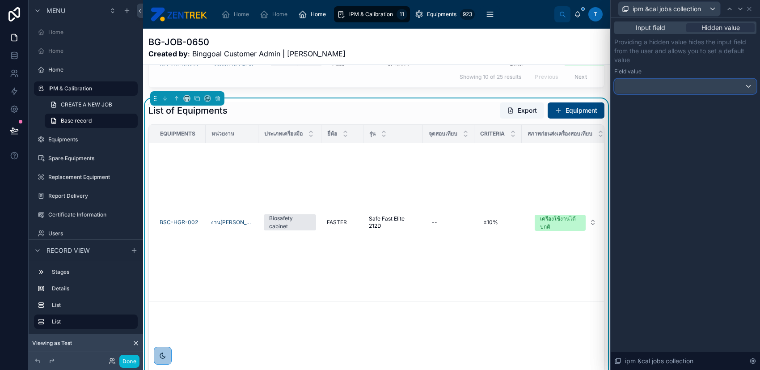
click at [714, 84] on div at bounding box center [685, 86] width 141 height 14
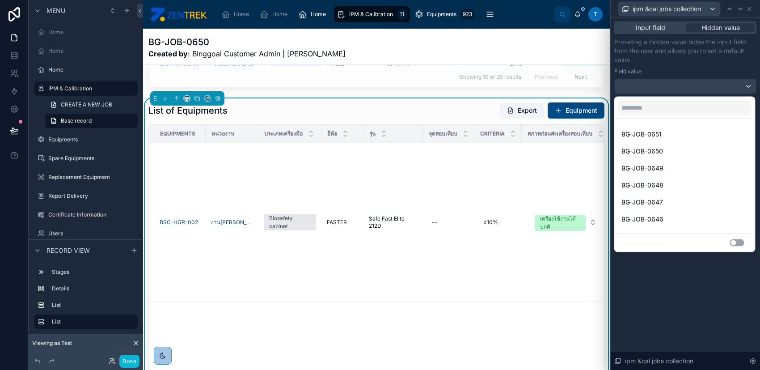
click at [739, 240] on button "Use setting" at bounding box center [737, 242] width 14 height 7
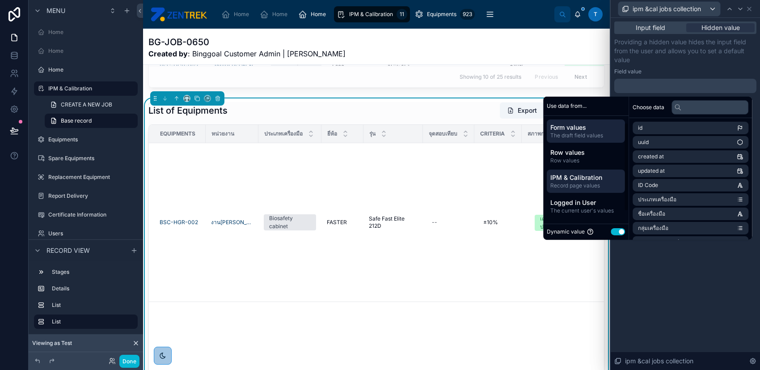
scroll to position [22, 0]
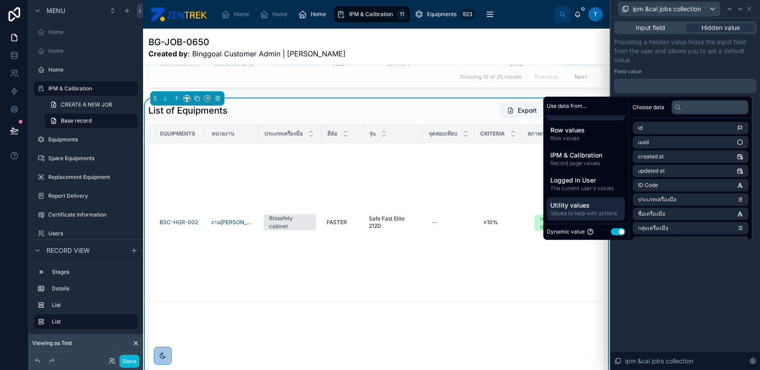
click at [597, 208] on span "Utility values" at bounding box center [586, 205] width 71 height 9
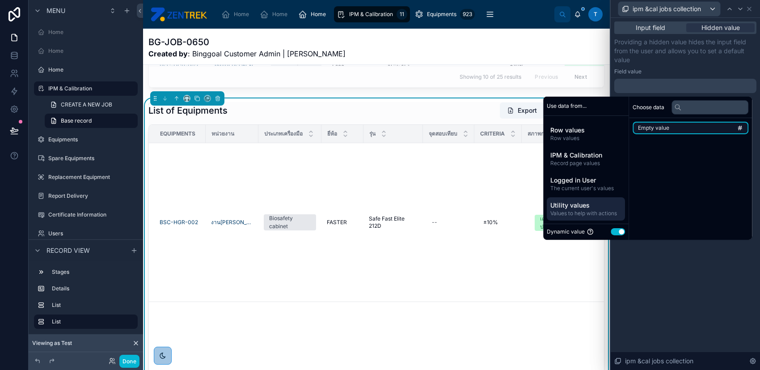
click at [666, 123] on li "Empty value" at bounding box center [691, 128] width 116 height 13
click at [673, 126] on li "Empty value" at bounding box center [691, 128] width 116 height 13
click at [705, 66] on div "**********" at bounding box center [686, 65] width 142 height 55
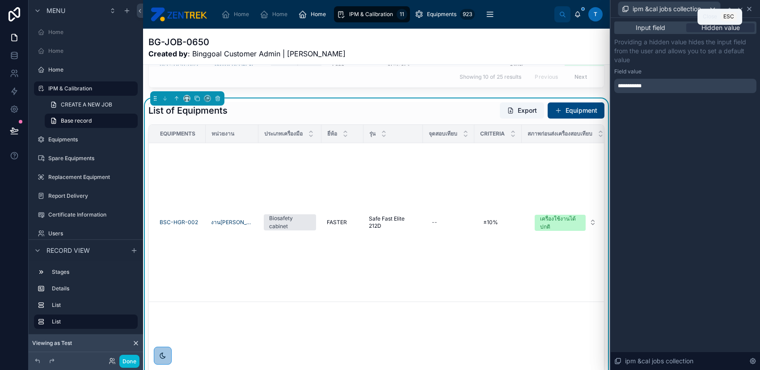
click at [753, 9] on icon at bounding box center [749, 8] width 7 height 7
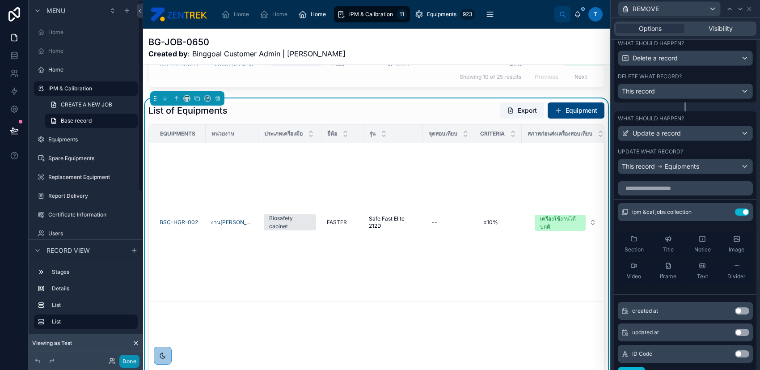
click at [127, 361] on button "Done" at bounding box center [129, 361] width 20 height 13
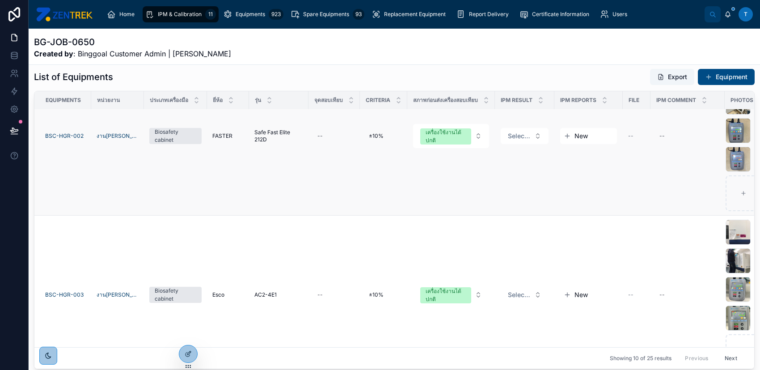
scroll to position [59, 0]
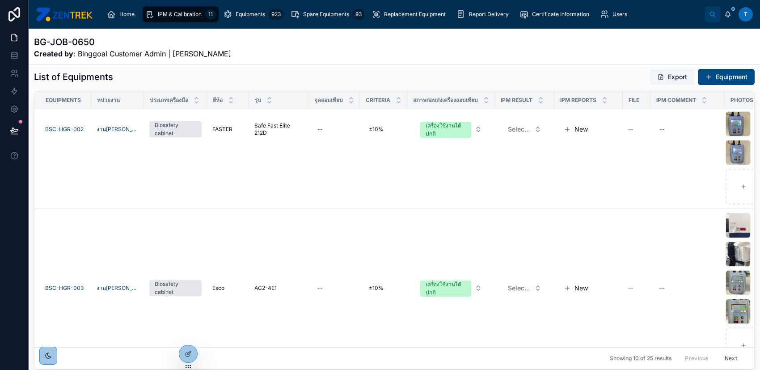
click at [186, 16] on span "IPM & Calibration" at bounding box center [180, 14] width 44 height 7
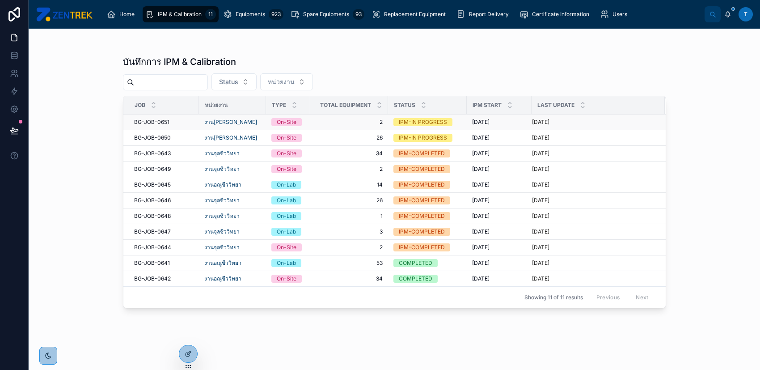
click at [346, 120] on span "2" at bounding box center [349, 122] width 67 height 7
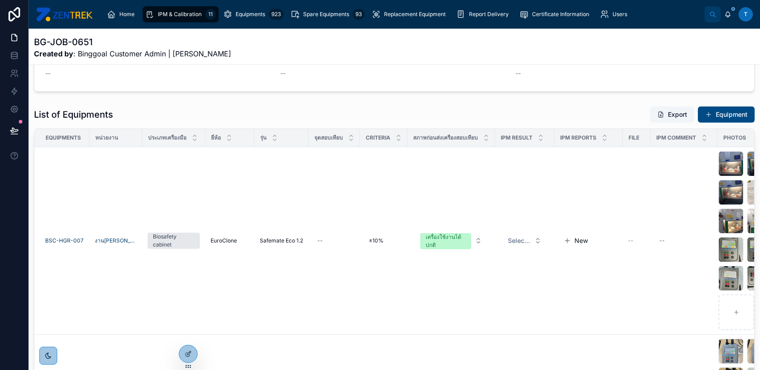
scroll to position [119, 0]
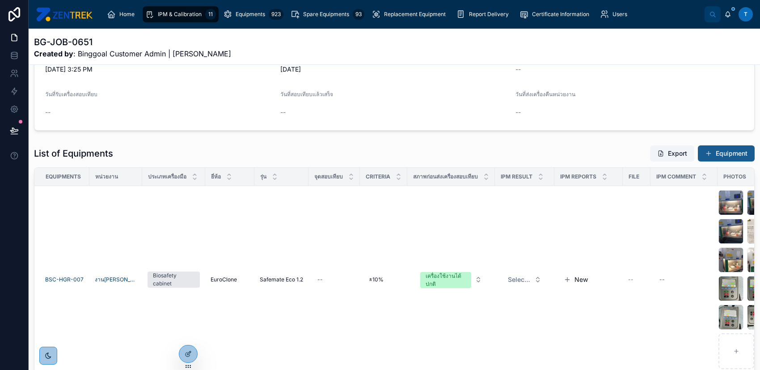
click at [731, 147] on button "Equipment" at bounding box center [726, 153] width 57 height 16
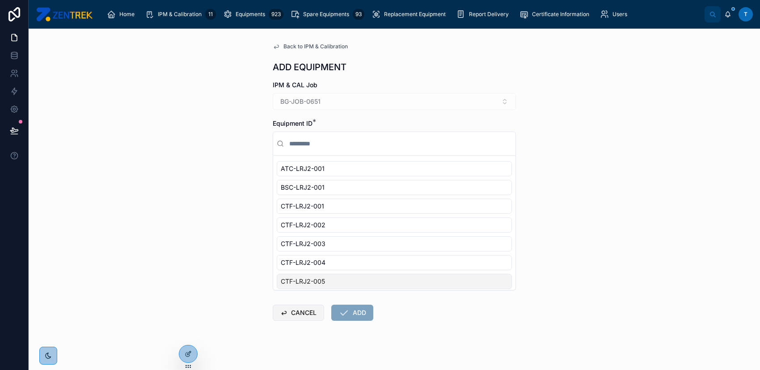
click at [278, 319] on button "CANCEL" at bounding box center [298, 313] width 51 height 16
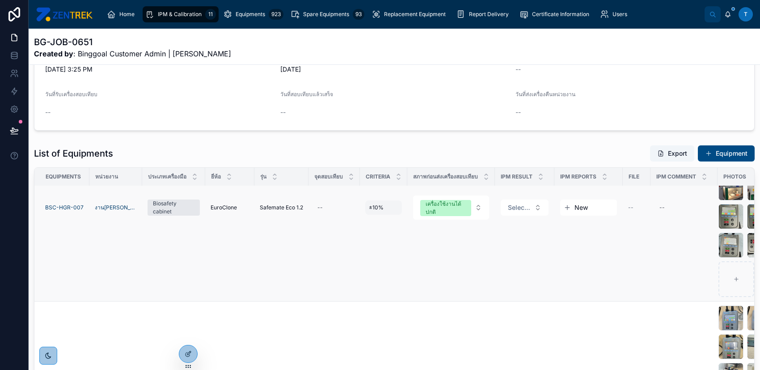
scroll to position [55, 0]
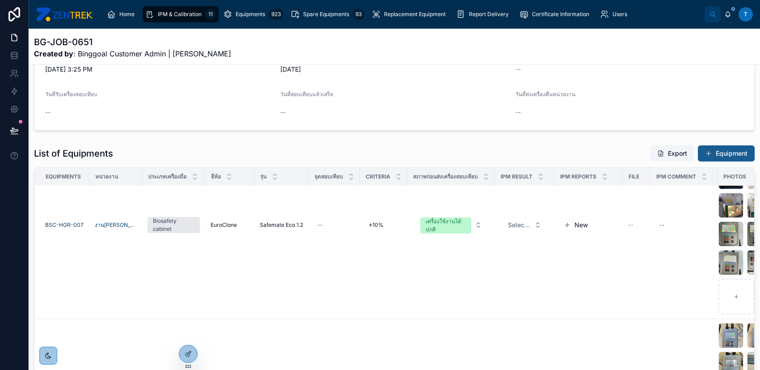
click at [708, 152] on button "Equipment" at bounding box center [726, 153] width 57 height 16
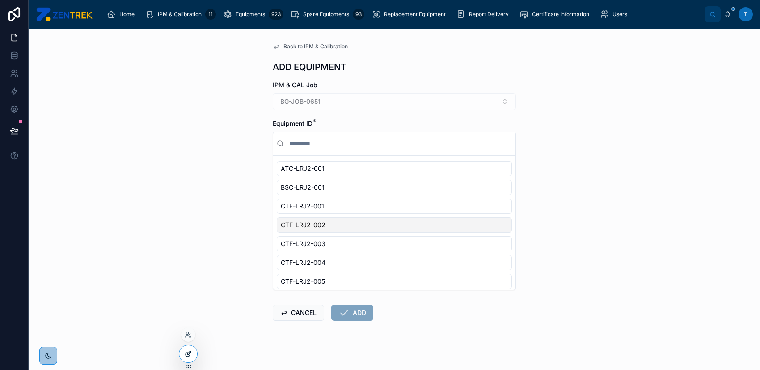
click at [186, 352] on icon at bounding box center [188, 353] width 7 height 7
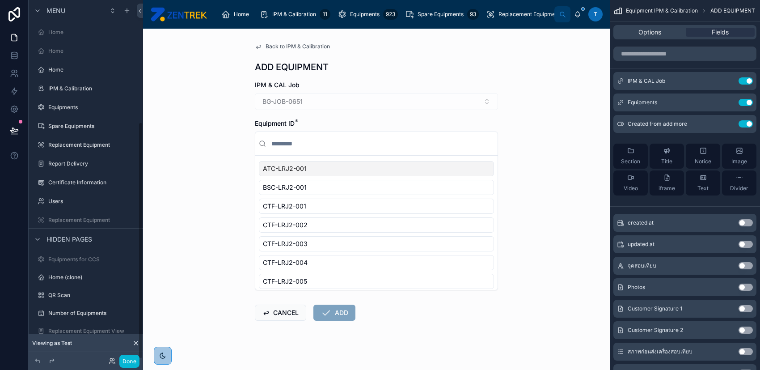
scroll to position [185, 0]
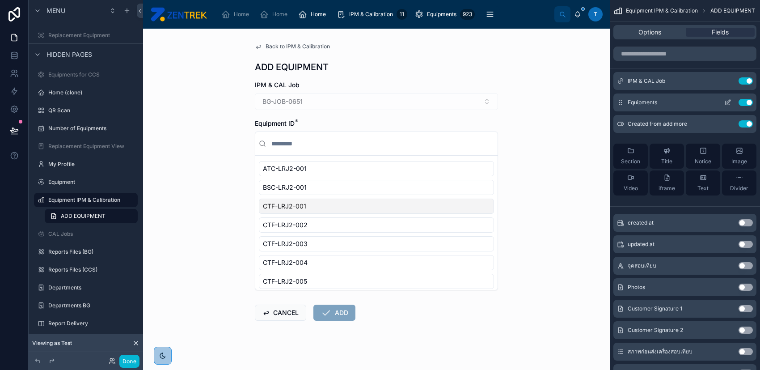
click at [726, 101] on icon "scrollable content" at bounding box center [728, 103] width 4 height 4
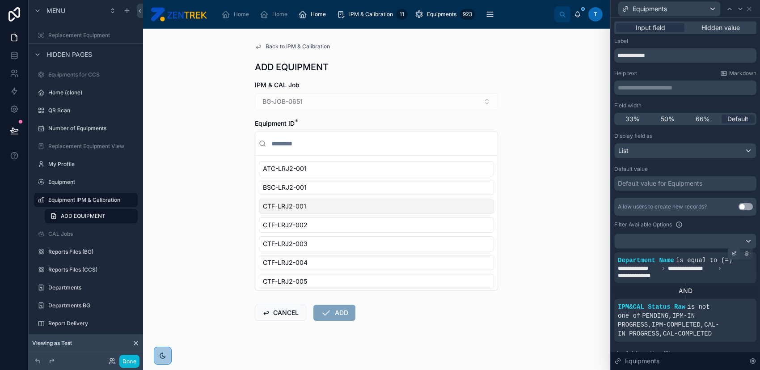
click at [732, 255] on icon at bounding box center [734, 253] width 5 height 5
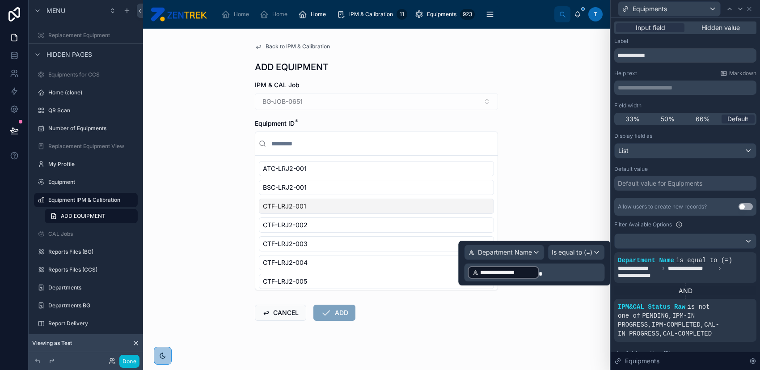
click at [576, 269] on p "**********" at bounding box center [535, 272] width 135 height 14
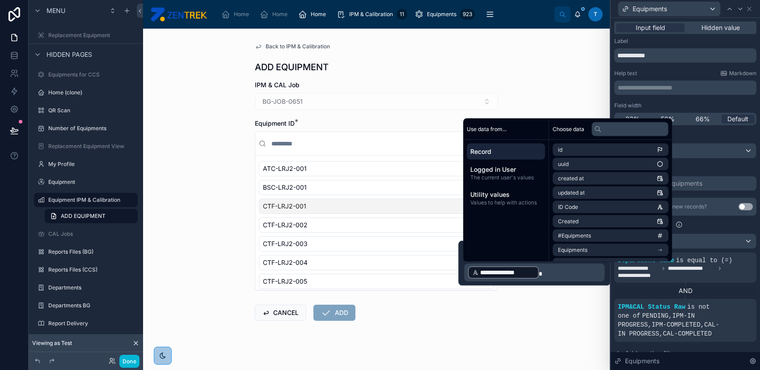
click at [576, 269] on p "**********" at bounding box center [535, 272] width 135 height 14
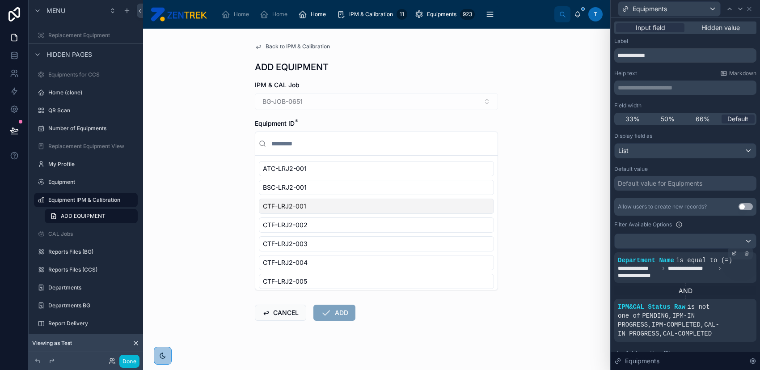
click at [689, 272] on span "**********" at bounding box center [685, 272] width 135 height 14
click at [728, 255] on div at bounding box center [734, 253] width 13 height 13
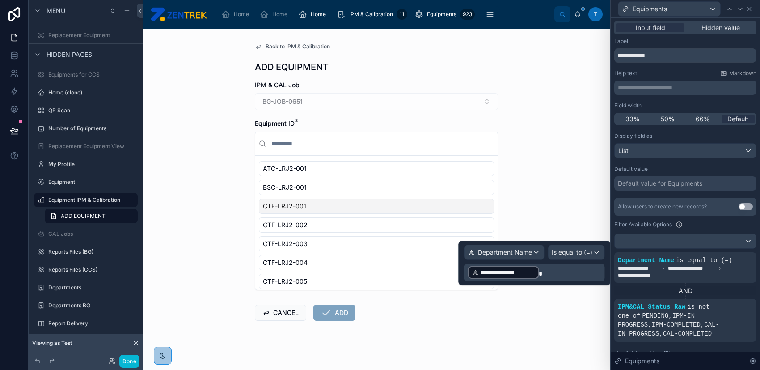
click at [569, 276] on p "**********" at bounding box center [535, 272] width 135 height 14
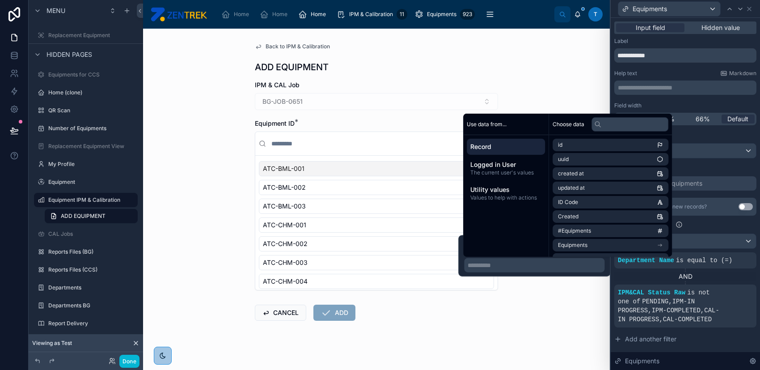
click at [507, 147] on span "Record" at bounding box center [506, 146] width 71 height 9
click at [513, 145] on span "Record" at bounding box center [506, 146] width 71 height 9
click at [609, 127] on input "text" at bounding box center [630, 124] width 77 height 14
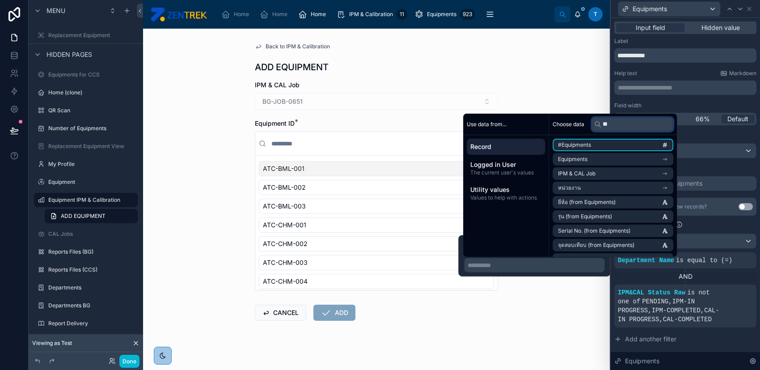
type input "*"
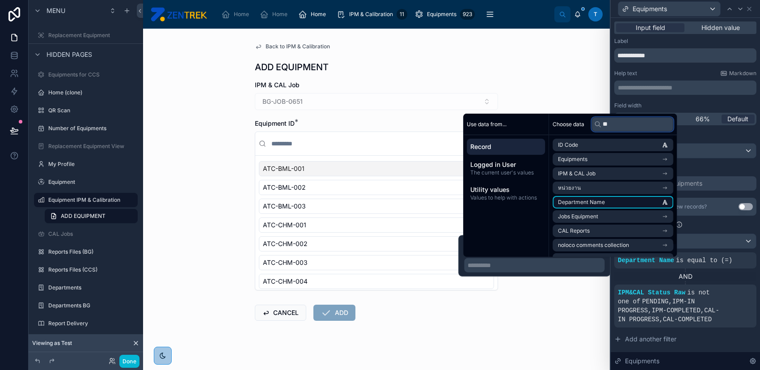
type input "**"
click at [587, 204] on span "Department Name" at bounding box center [581, 202] width 47 height 7
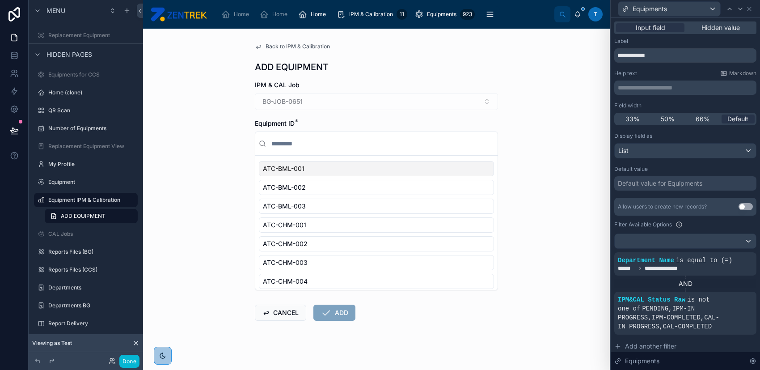
click at [641, 288] on div "AND" at bounding box center [686, 283] width 142 height 9
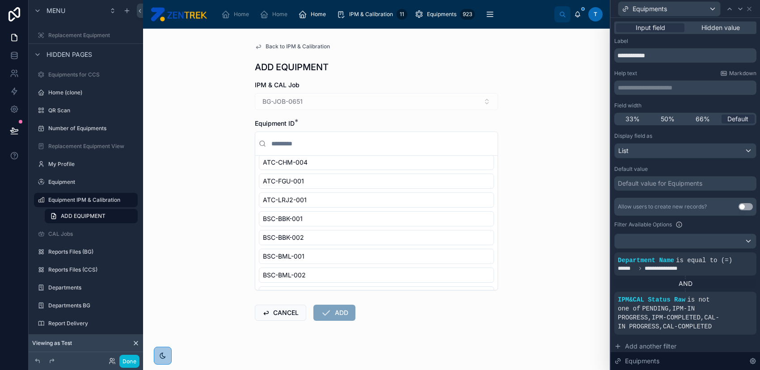
scroll to position [0, 0]
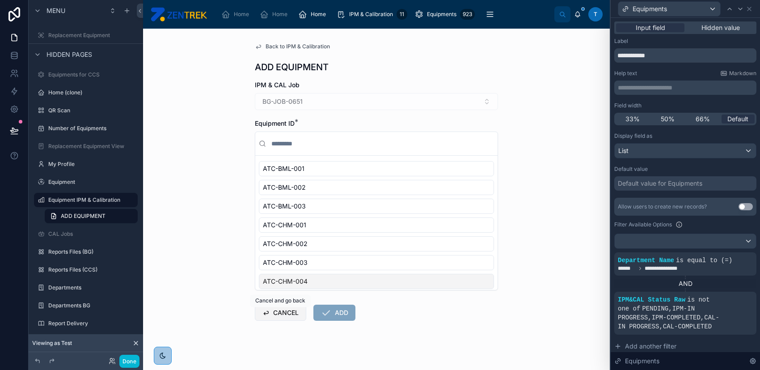
click at [269, 315] on button "CANCEL" at bounding box center [280, 313] width 51 height 16
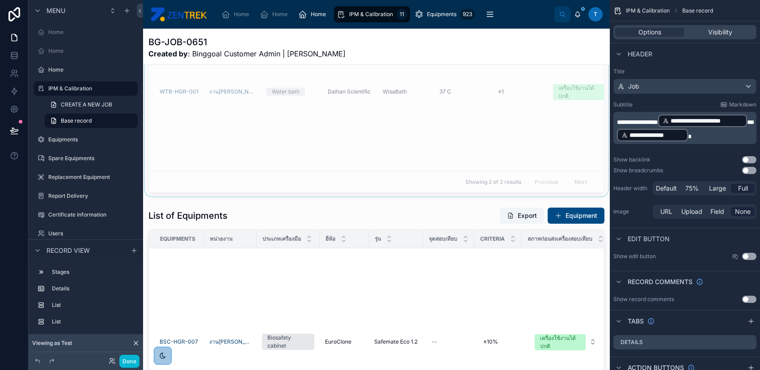
scroll to position [417, 0]
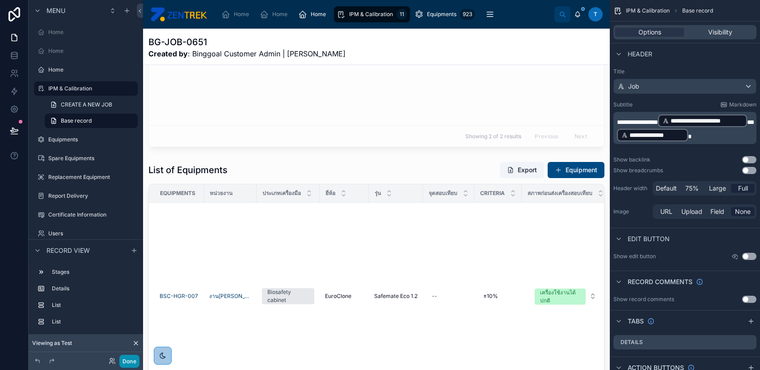
click at [133, 361] on button "Done" at bounding box center [129, 361] width 20 height 13
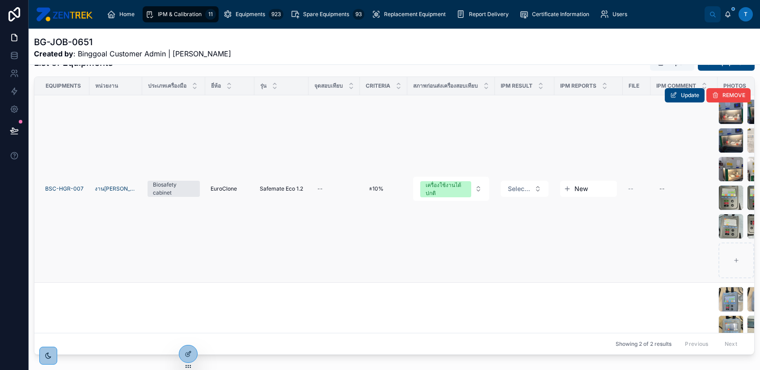
scroll to position [136, 0]
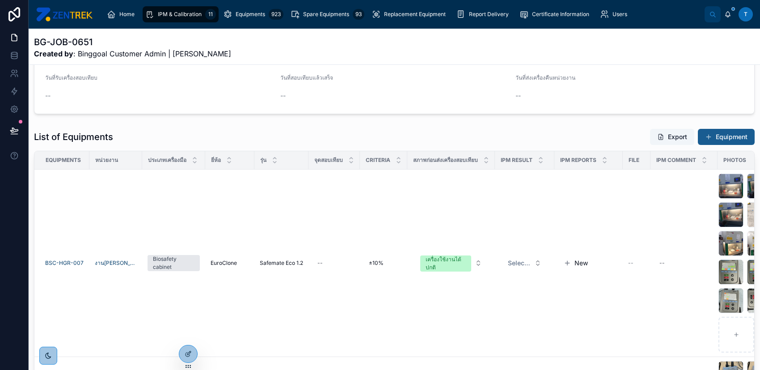
click at [726, 130] on button "Equipment" at bounding box center [726, 137] width 57 height 16
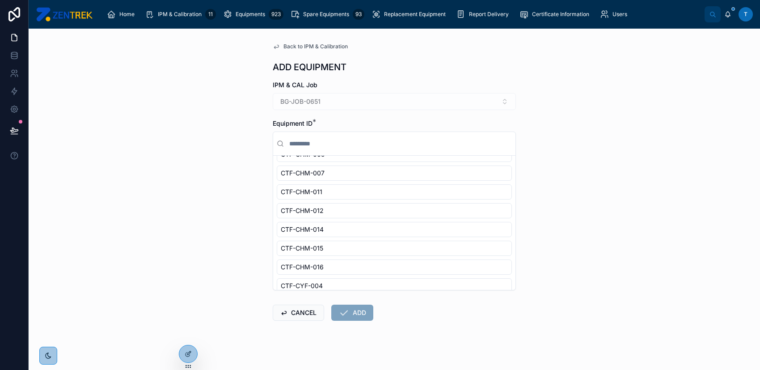
scroll to position [649, 0]
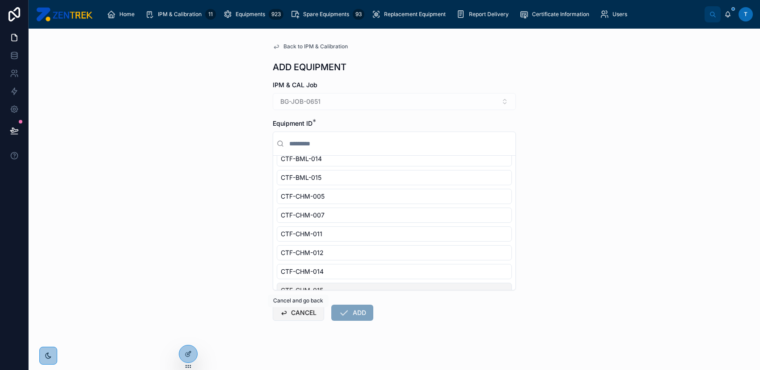
click at [298, 315] on button "CANCEL" at bounding box center [298, 313] width 51 height 16
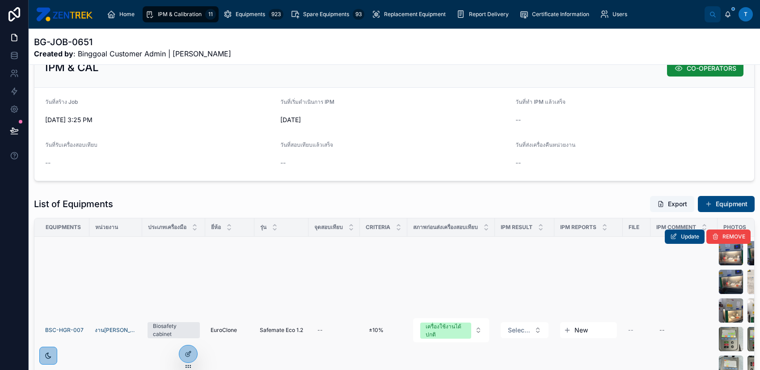
scroll to position [119, 0]
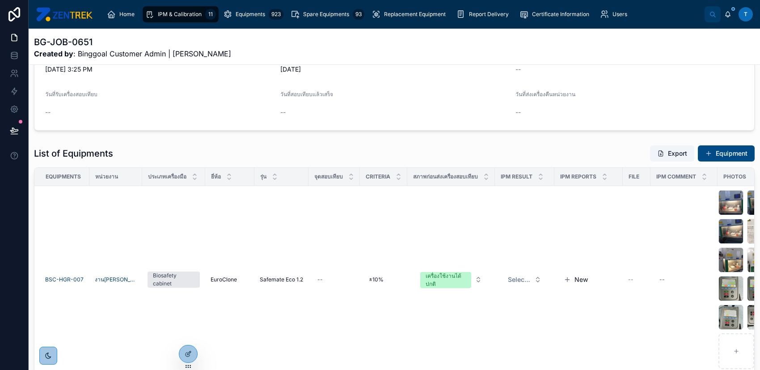
click at [725, 149] on button "Equipment" at bounding box center [726, 153] width 57 height 16
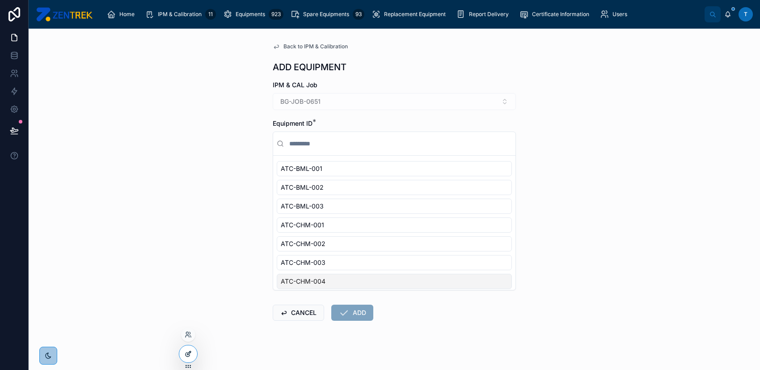
click at [190, 347] on div at bounding box center [188, 353] width 18 height 17
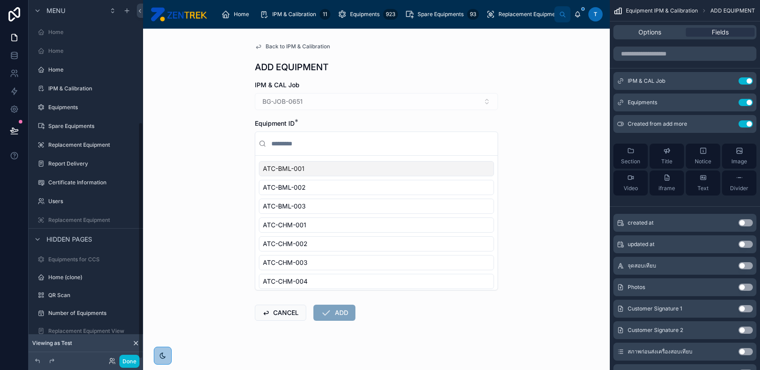
scroll to position [185, 0]
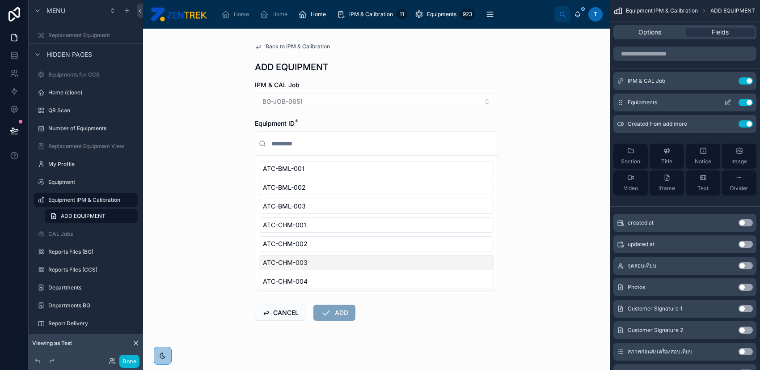
click at [730, 102] on icon "scrollable content" at bounding box center [728, 102] width 7 height 7
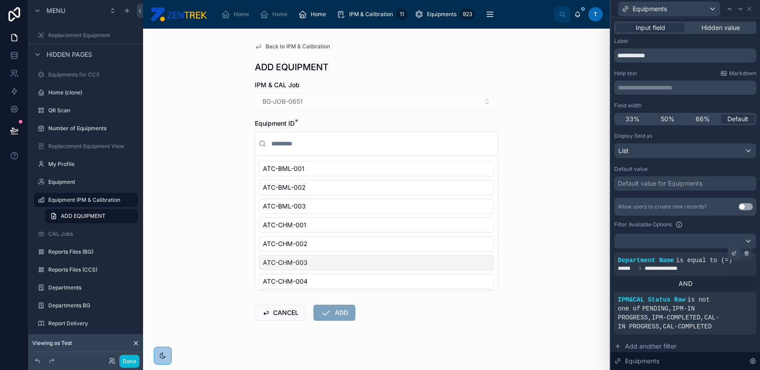
click at [728, 251] on div at bounding box center [734, 253] width 13 height 13
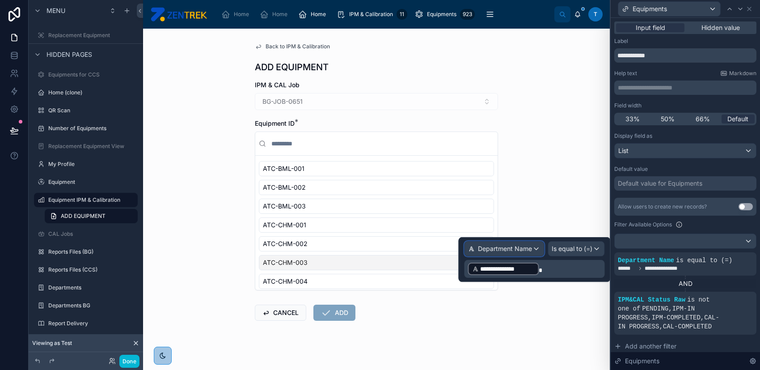
click at [529, 253] on span "Department Name" at bounding box center [505, 248] width 54 height 9
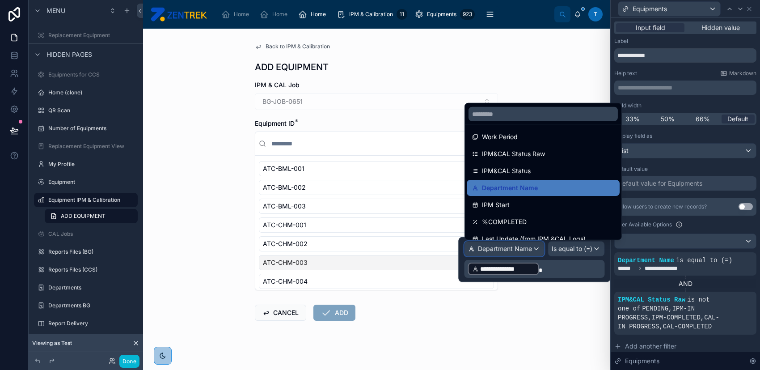
scroll to position [417, 0]
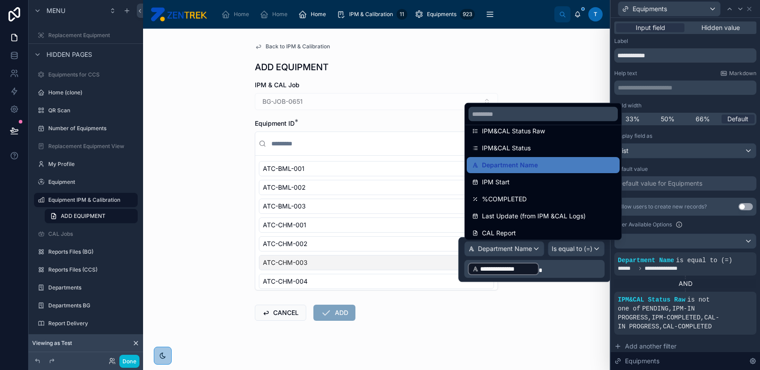
click at [575, 264] on div at bounding box center [535, 259] width 152 height 45
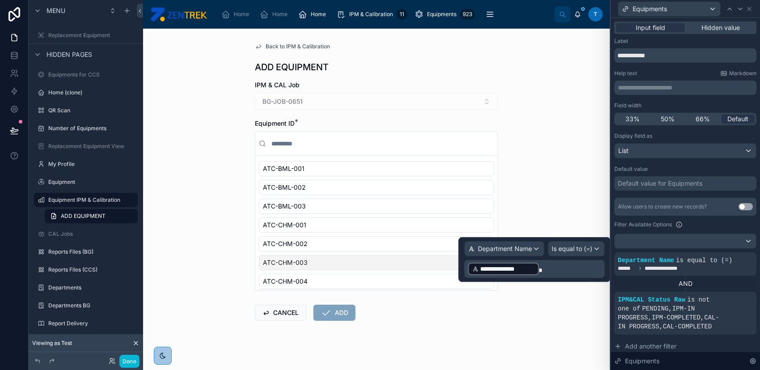
click at [568, 264] on p "**********" at bounding box center [535, 269] width 135 height 14
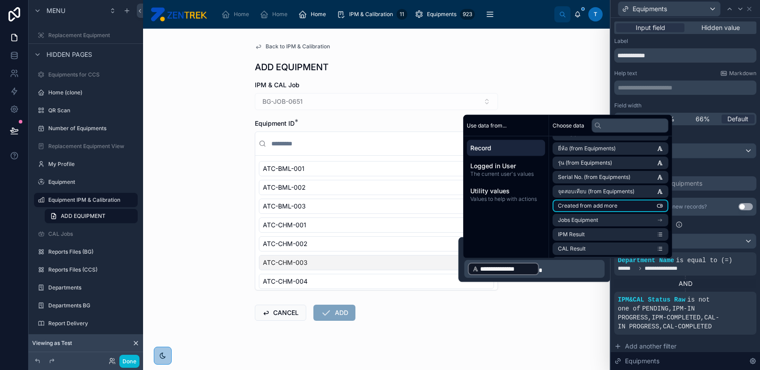
scroll to position [358, 0]
click at [497, 302] on div "Back to IPM & Calibration ADD EQUIPMENT IPM & CAL Job BG-JOB-0651 Equipment ID …" at bounding box center [377, 203] width 258 height 349
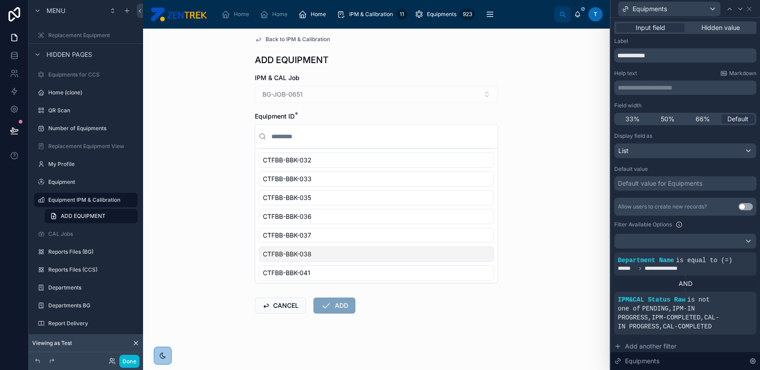
scroll to position [1761, 0]
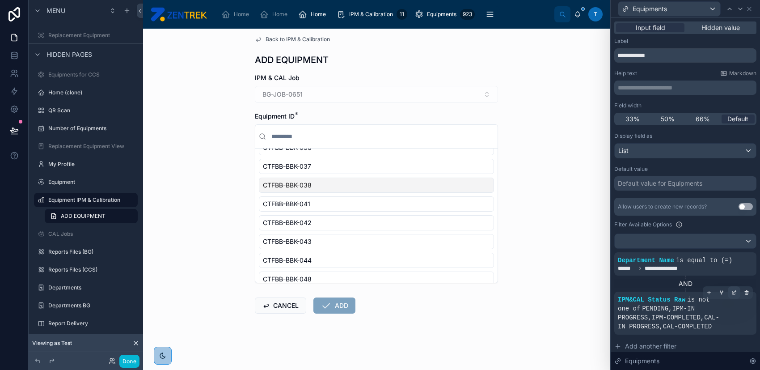
click at [732, 290] on icon at bounding box center [734, 292] width 5 height 5
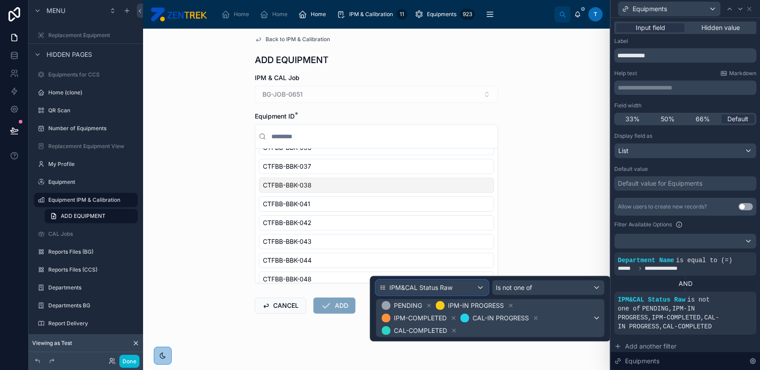
click at [475, 286] on div "IPM&CAL Status Raw" at bounding box center [432, 287] width 112 height 14
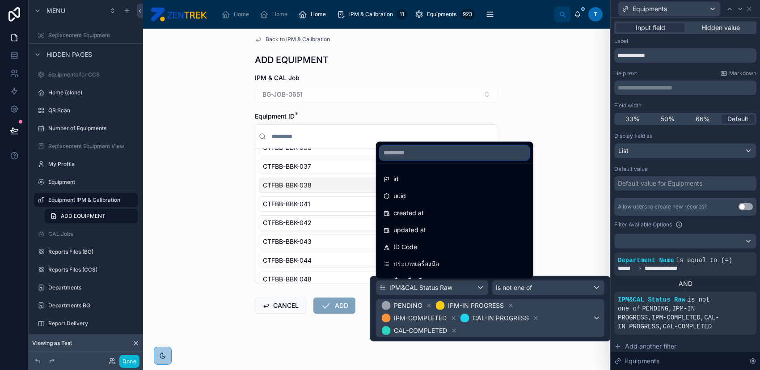
click at [476, 153] on input "text" at bounding box center [454, 152] width 149 height 14
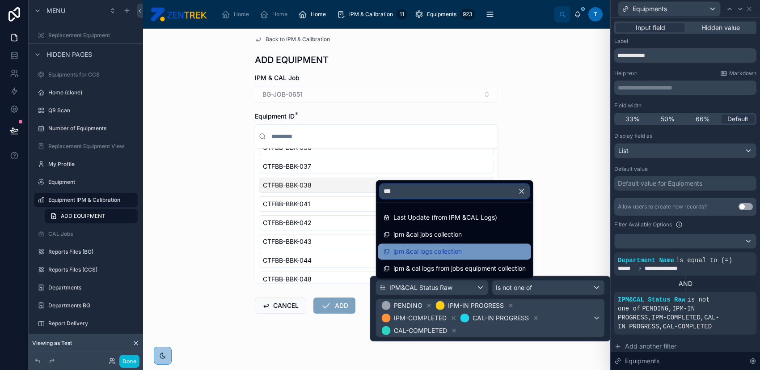
type input "***"
click at [475, 248] on div "ipm &cal logs collection" at bounding box center [455, 251] width 142 height 11
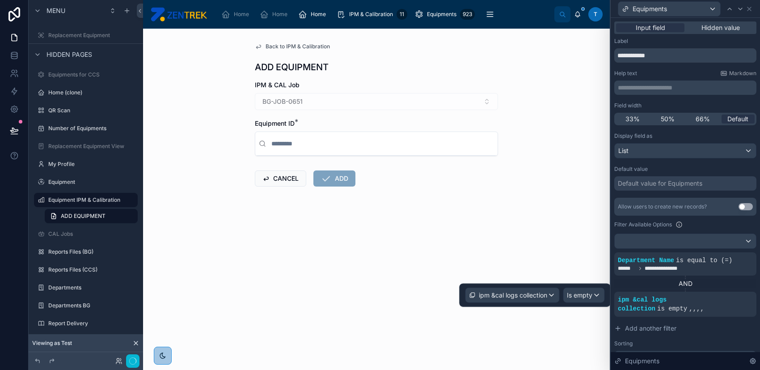
scroll to position [0, 0]
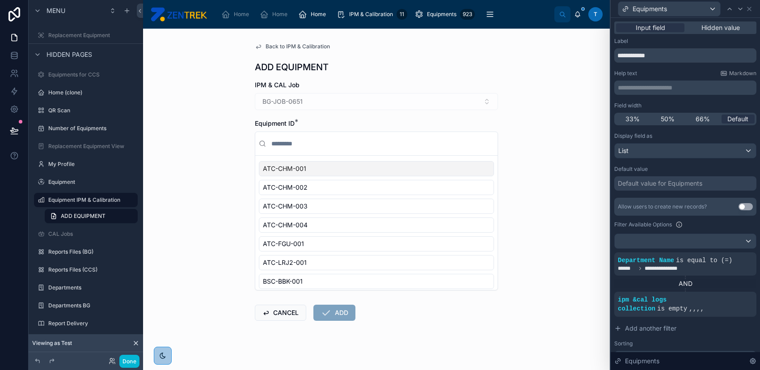
click at [650, 283] on div "AND" at bounding box center [686, 283] width 142 height 9
click at [667, 297] on span "ipm &cal logs collection" at bounding box center [642, 304] width 49 height 16
click at [732, 290] on icon at bounding box center [734, 292] width 5 height 5
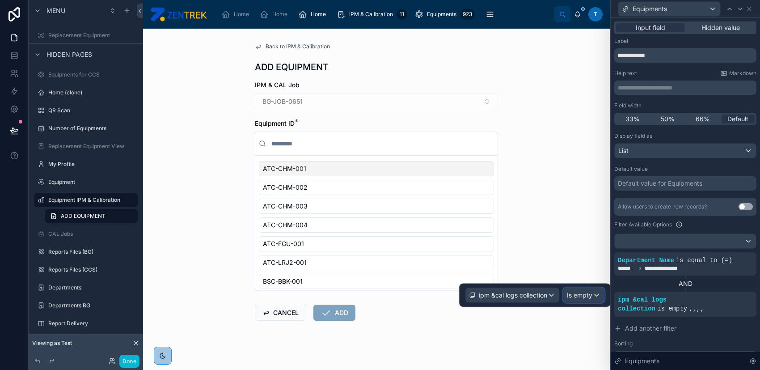
click at [580, 294] on span "Is empty" at bounding box center [579, 295] width 25 height 9
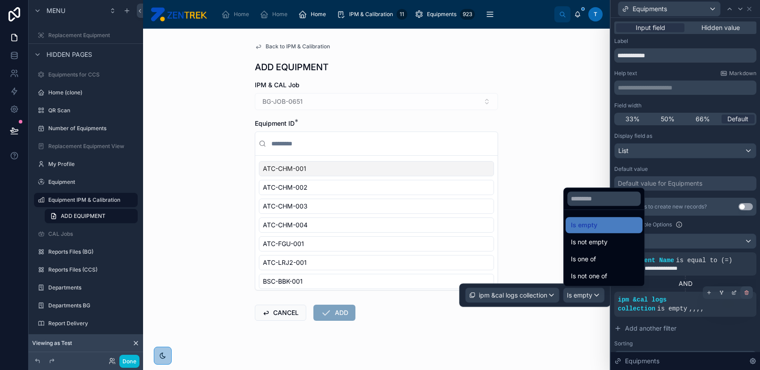
click at [744, 290] on icon at bounding box center [746, 292] width 5 height 5
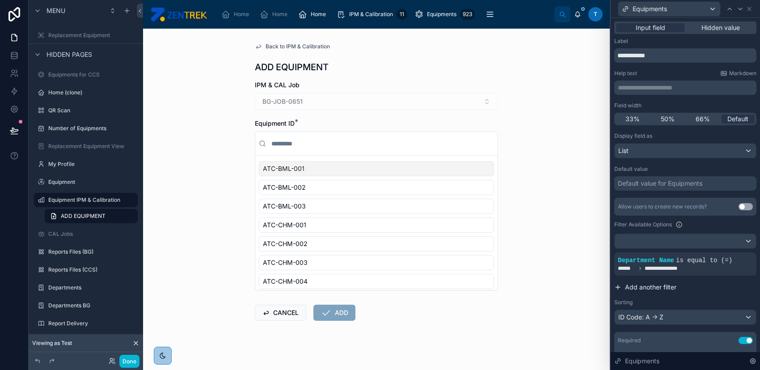
click at [658, 287] on span "Add another filter" at bounding box center [650, 287] width 51 height 9
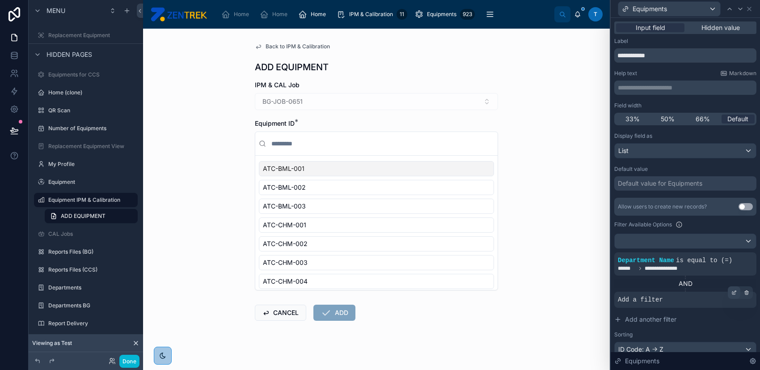
click at [728, 289] on div at bounding box center [734, 292] width 13 height 13
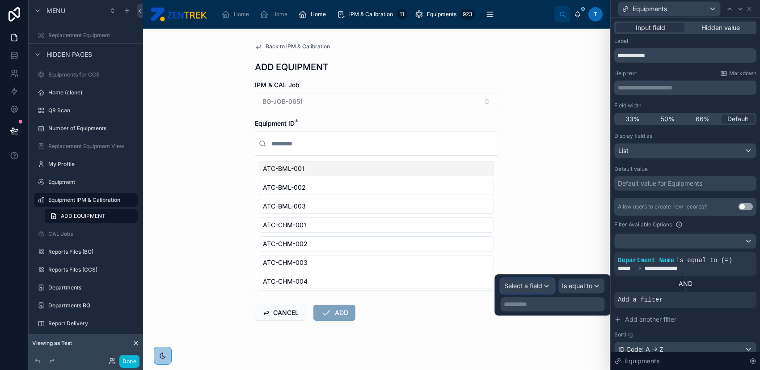
click at [521, 284] on span "Select a field" at bounding box center [524, 286] width 38 height 8
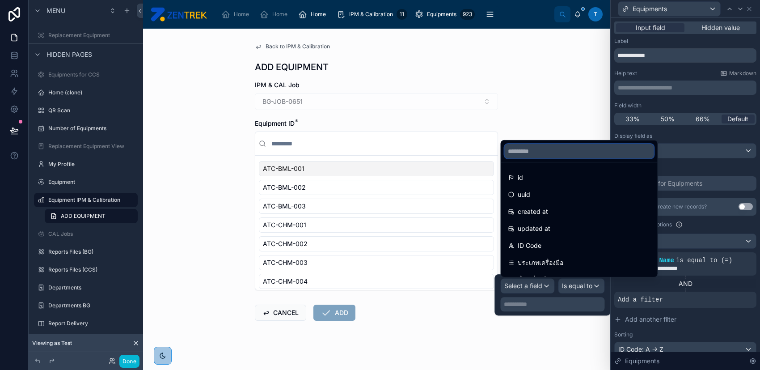
click at [570, 155] on input "text" at bounding box center [579, 151] width 149 height 14
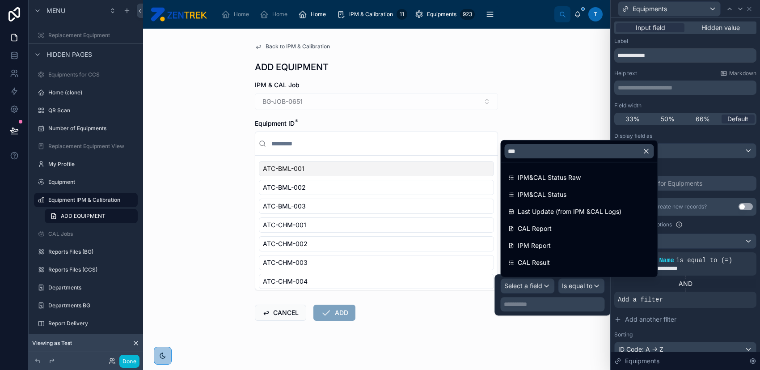
click at [581, 143] on div "***" at bounding box center [579, 150] width 157 height 21
click at [577, 150] on input "***" at bounding box center [579, 151] width 149 height 14
type input "*"
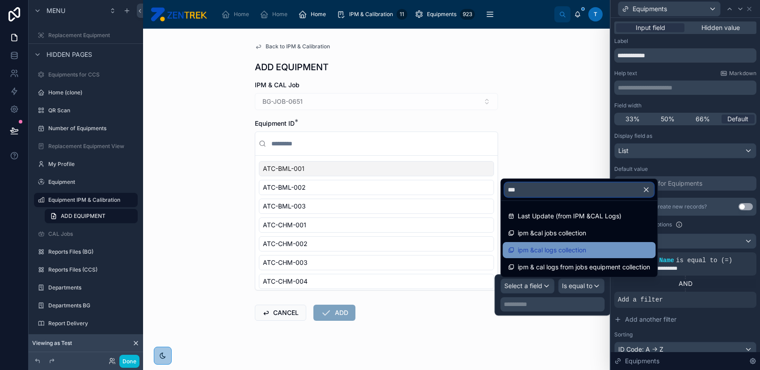
type input "***"
click at [586, 247] on span "ipm &cal logs collection" at bounding box center [552, 250] width 68 height 11
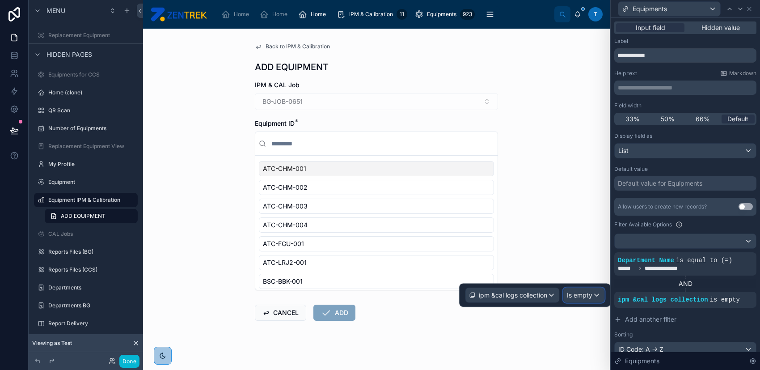
click at [581, 292] on span "Is empty" at bounding box center [579, 295] width 25 height 9
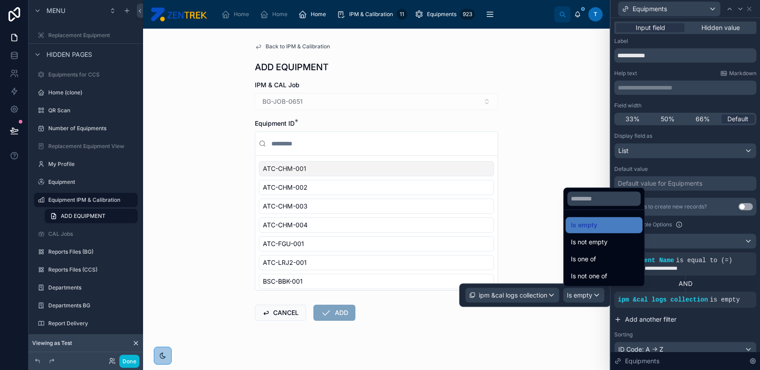
click at [700, 316] on button "Add another filter" at bounding box center [686, 319] width 142 height 16
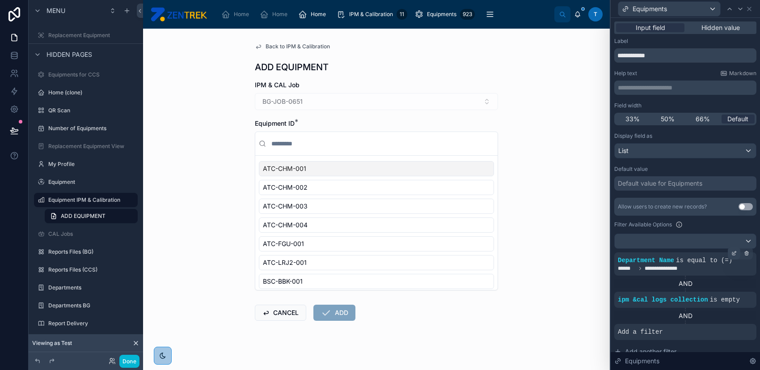
click at [733, 253] on icon at bounding box center [734, 253] width 3 height 3
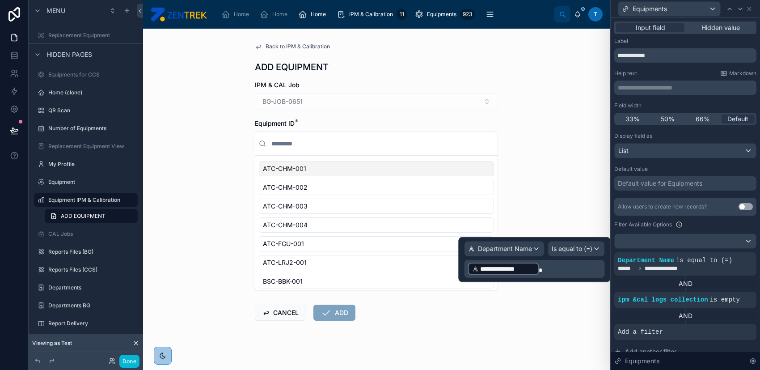
click at [557, 263] on p "**********" at bounding box center [535, 269] width 135 height 14
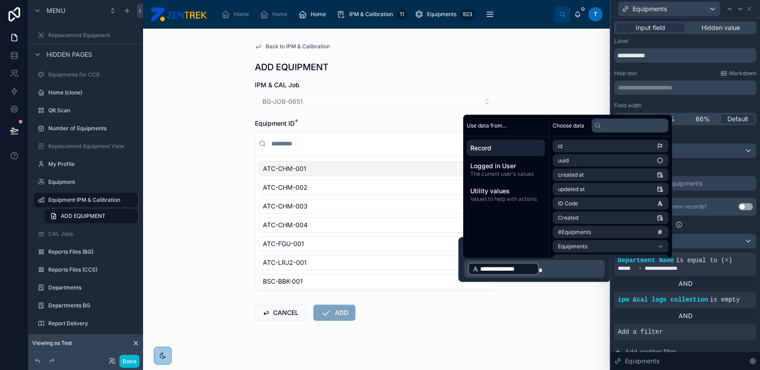
click at [548, 326] on div "Back to IPM & Calibration ADD EQUIPMENT IPM & CAL Job BG-JOB-0651 Equipment ID …" at bounding box center [376, 199] width 467 height 341
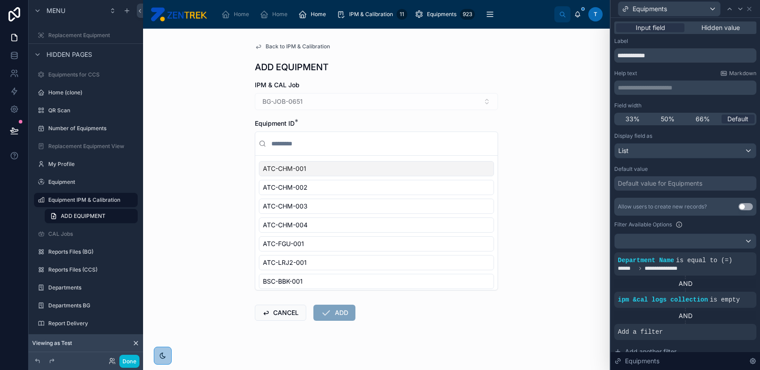
click at [294, 47] on span "Back to IPM & Calibration" at bounding box center [298, 46] width 64 height 7
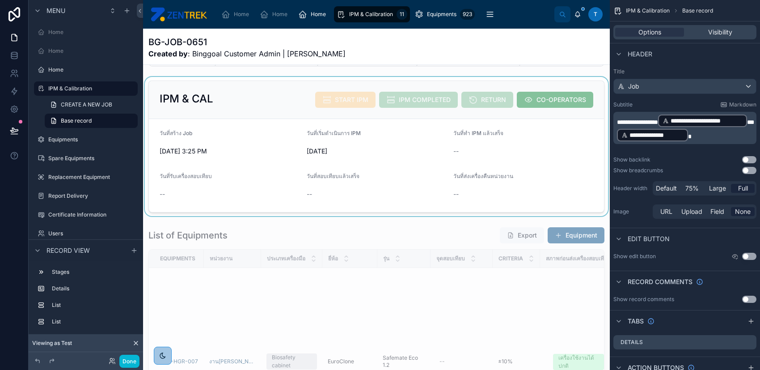
scroll to position [119, 0]
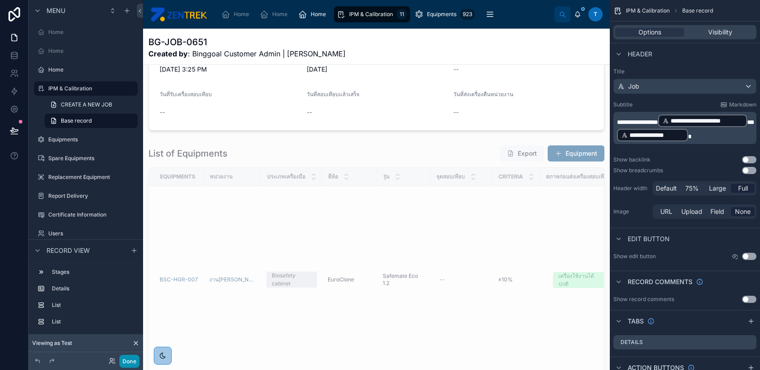
click at [131, 361] on button "Done" at bounding box center [129, 361] width 20 height 13
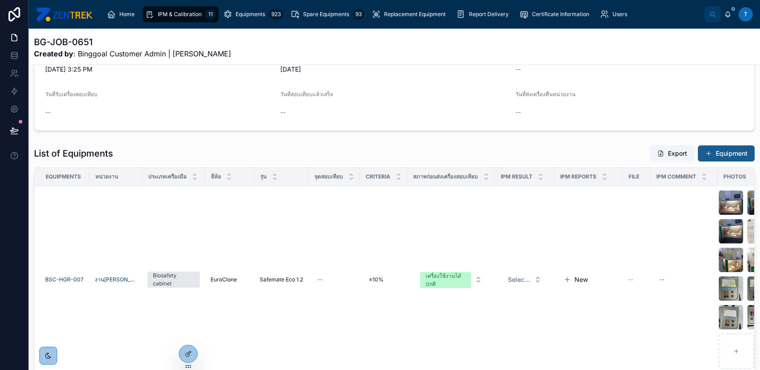
click at [708, 150] on button "Equipment" at bounding box center [726, 153] width 57 height 16
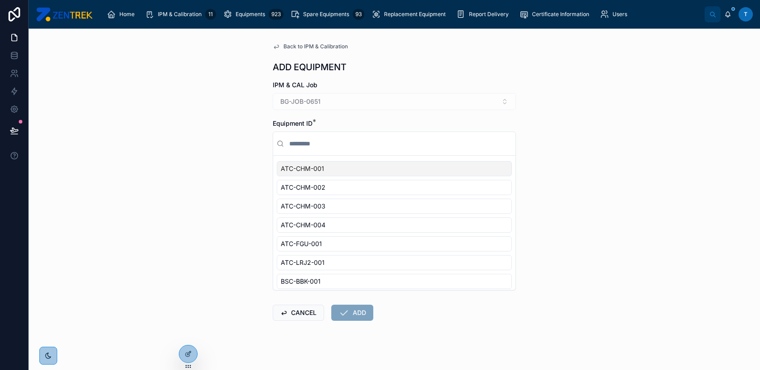
click at [420, 143] on input "text" at bounding box center [400, 144] width 225 height 16
type input "*"
click at [193, 344] on div "Back to IPM & Calibration ADD EQUIPMENT IPM & CAL Job BG-JOB-0651 Equipment ID …" at bounding box center [395, 199] width 732 height 341
click at [191, 349] on div at bounding box center [188, 353] width 18 height 17
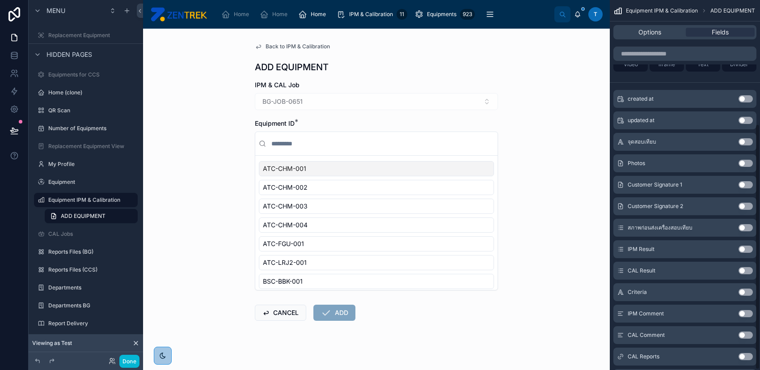
scroll to position [187, 0]
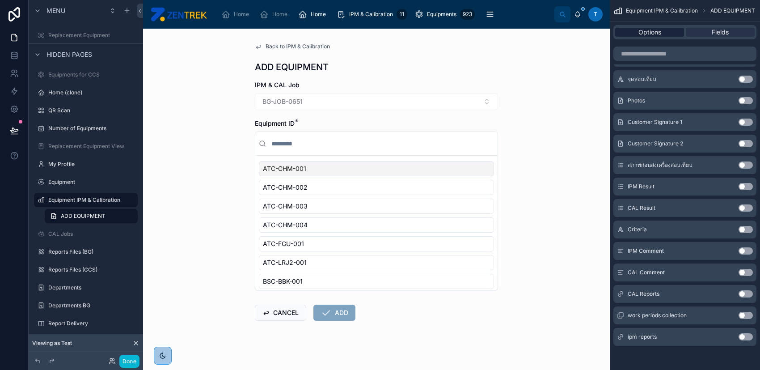
click at [658, 33] on span "Options" at bounding box center [650, 32] width 23 height 9
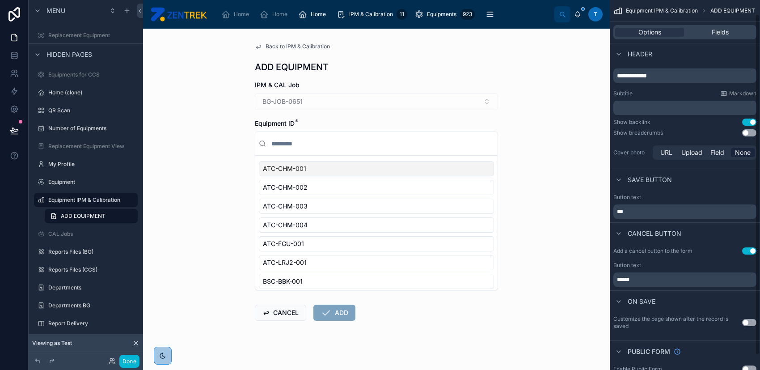
scroll to position [0, 0]
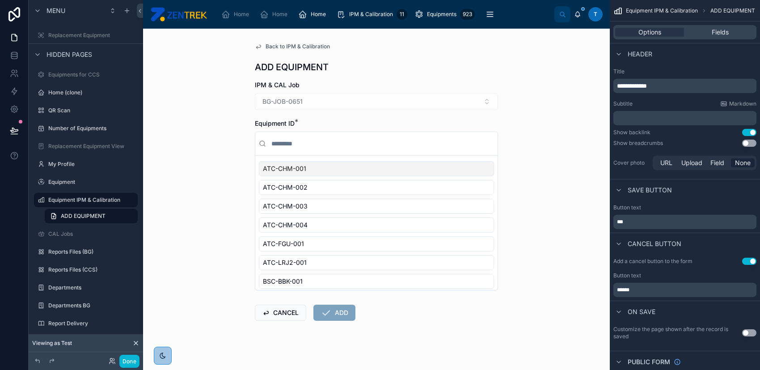
click at [302, 47] on span "Back to IPM & Calibration" at bounding box center [298, 46] width 64 height 7
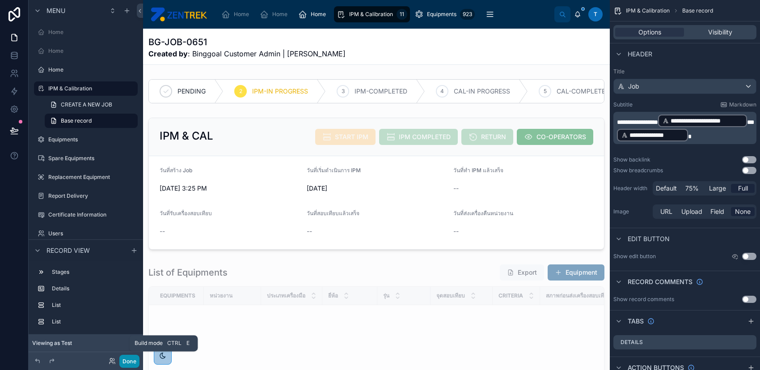
click at [124, 361] on button "Done" at bounding box center [129, 361] width 20 height 13
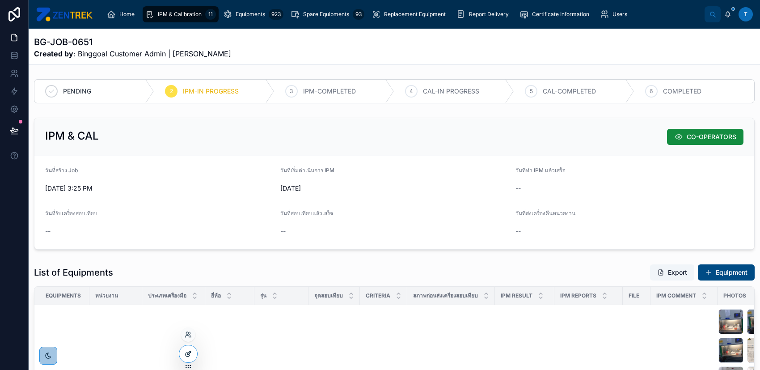
click at [182, 359] on div at bounding box center [188, 353] width 18 height 17
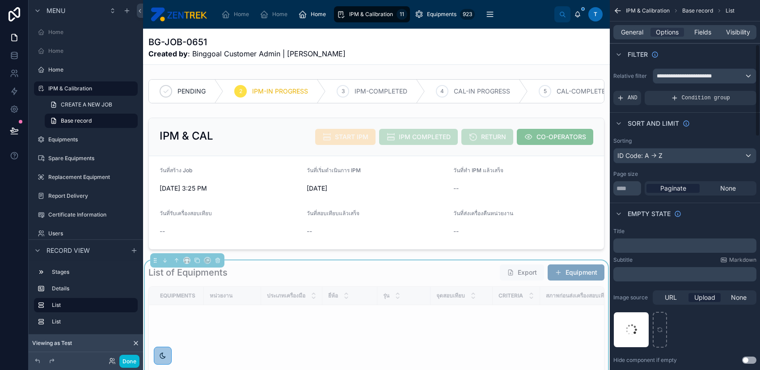
scroll to position [179, 0]
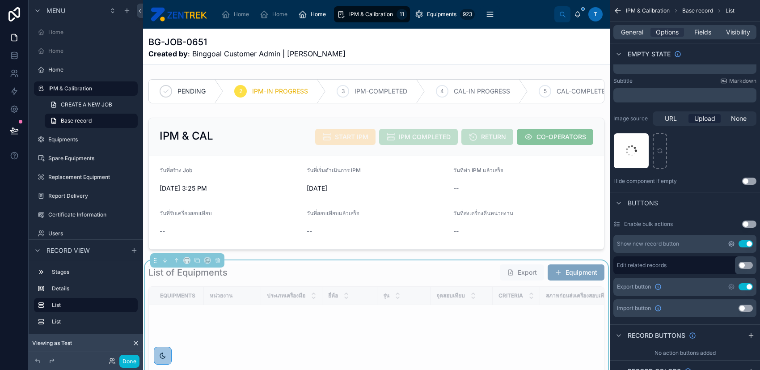
click at [732, 244] on icon "scrollable content" at bounding box center [732, 244] width 2 height 2
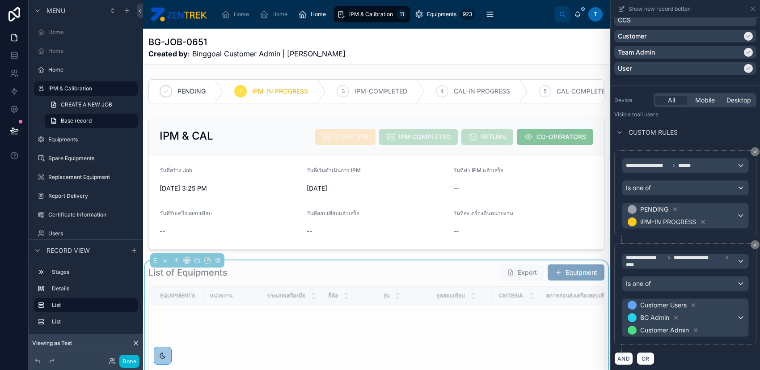
scroll to position [0, 0]
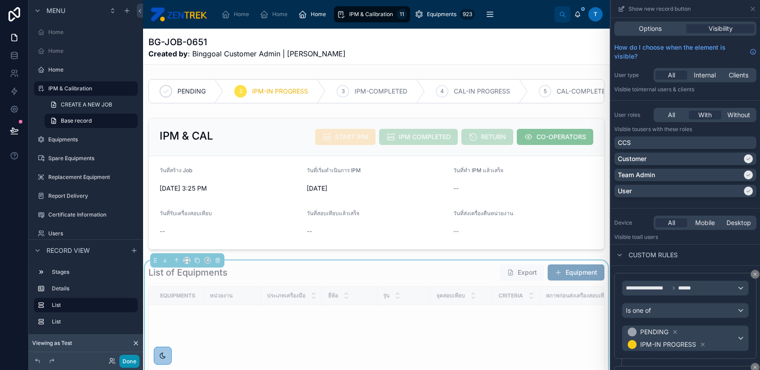
click at [125, 358] on button "Done" at bounding box center [129, 361] width 20 height 13
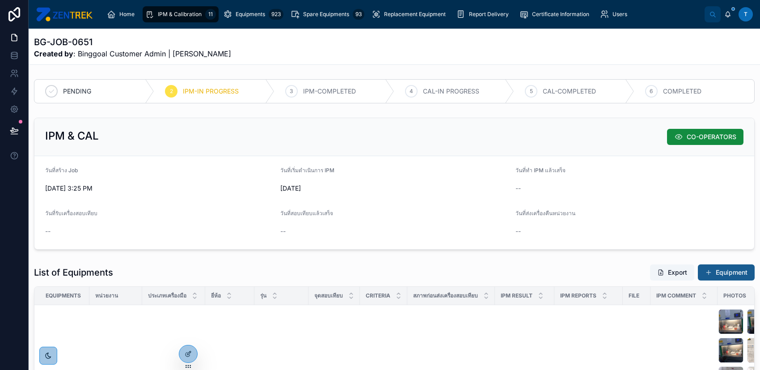
click at [723, 270] on button "Equipment" at bounding box center [726, 272] width 57 height 16
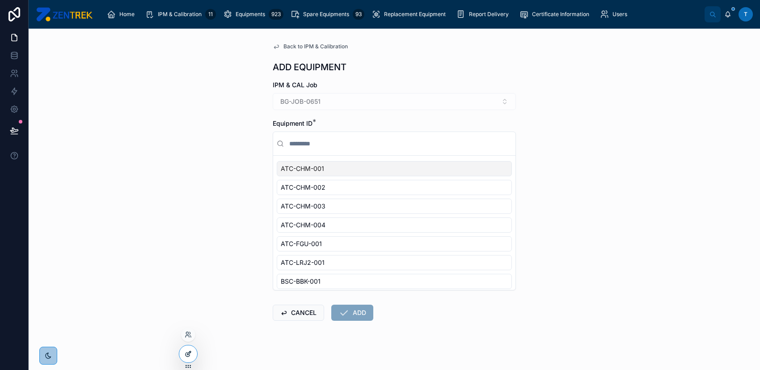
click at [187, 350] on div at bounding box center [188, 353] width 18 height 17
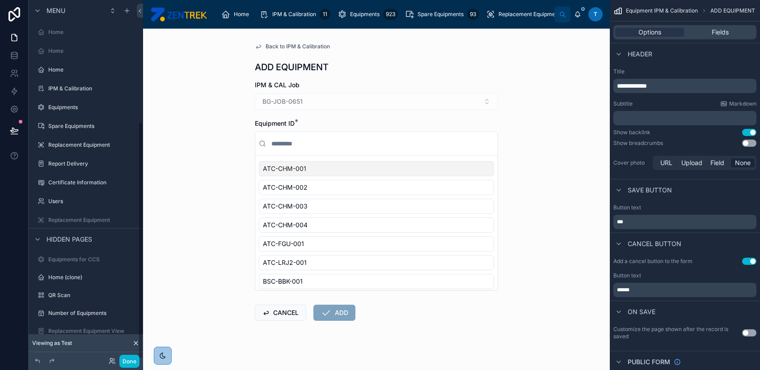
scroll to position [185, 0]
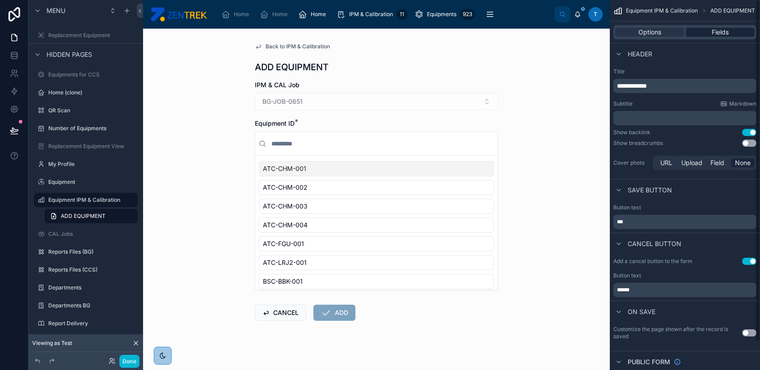
click at [719, 30] on span "Fields" at bounding box center [720, 32] width 17 height 9
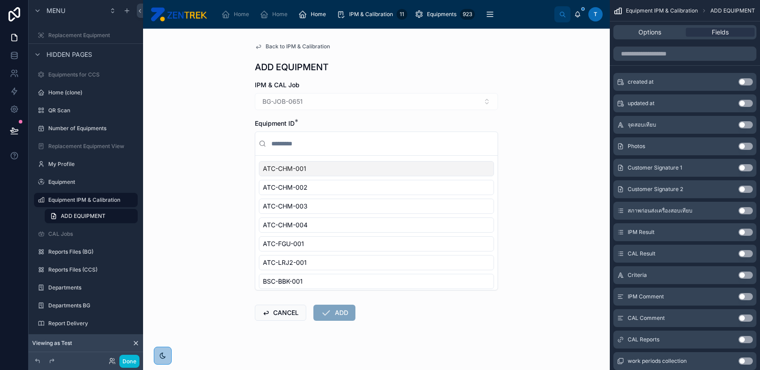
scroll to position [187, 0]
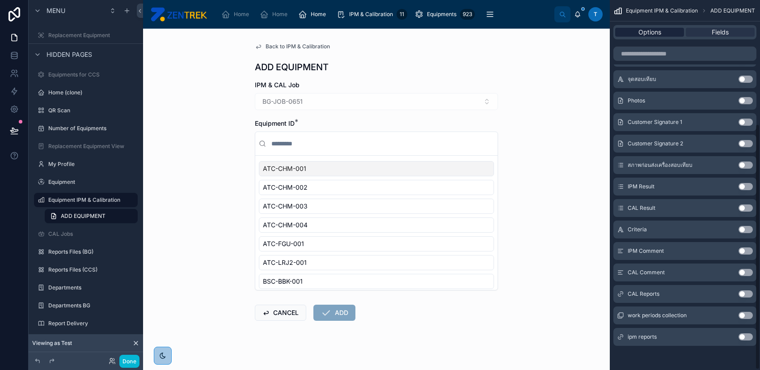
click at [676, 31] on div "Options" at bounding box center [650, 32] width 69 height 9
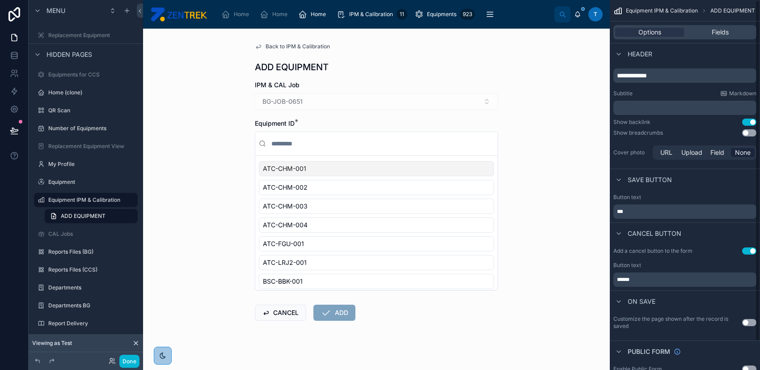
scroll to position [0, 0]
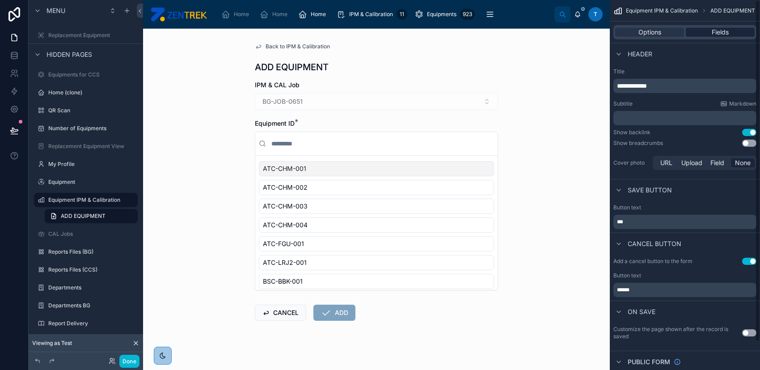
click at [718, 33] on span "Fields" at bounding box center [720, 32] width 17 height 9
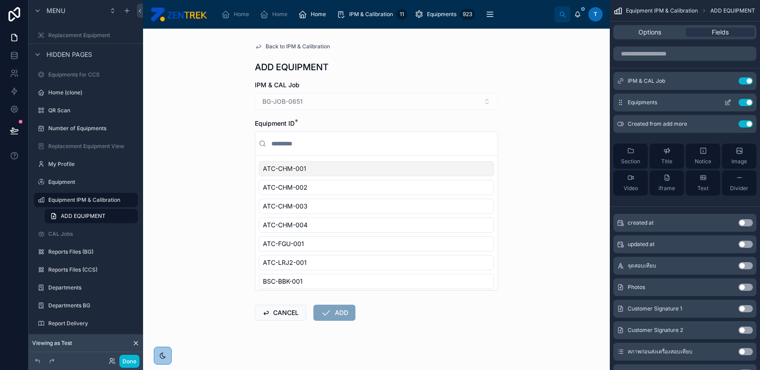
click at [727, 100] on icon "scrollable content" at bounding box center [728, 102] width 7 height 7
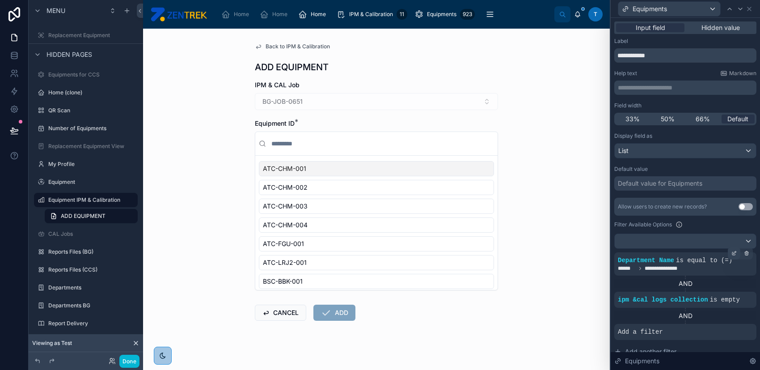
click at [732, 255] on icon at bounding box center [734, 253] width 5 height 5
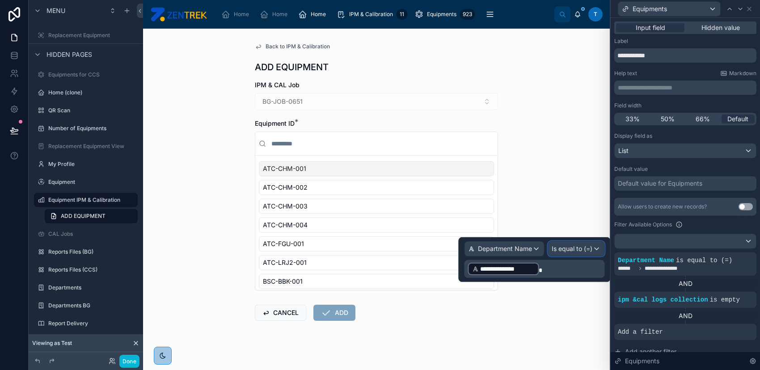
click at [589, 249] on span "Is equal to (=)" at bounding box center [572, 248] width 41 height 9
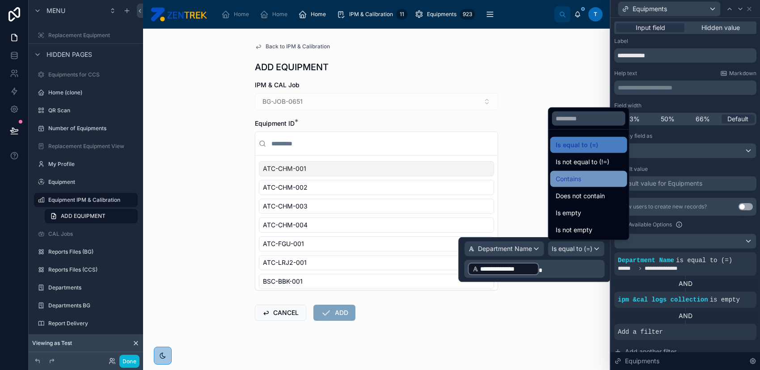
click at [600, 181] on div "Contains" at bounding box center [589, 179] width 66 height 11
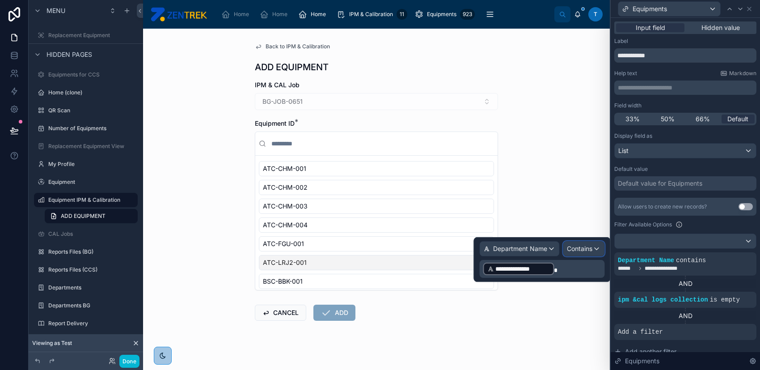
click at [577, 250] on span "Contains" at bounding box center [579, 248] width 25 height 9
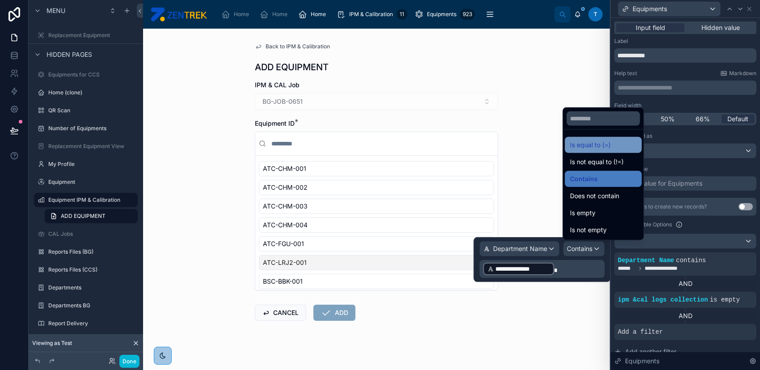
click at [612, 147] on div "Is equal to (=)" at bounding box center [603, 145] width 66 height 11
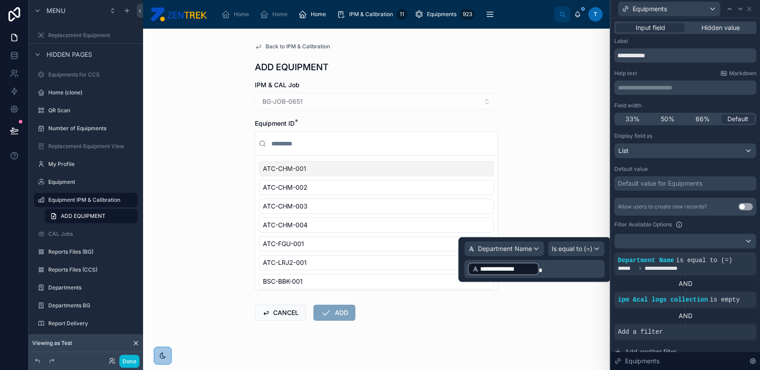
click at [559, 263] on p "**********" at bounding box center [535, 269] width 135 height 14
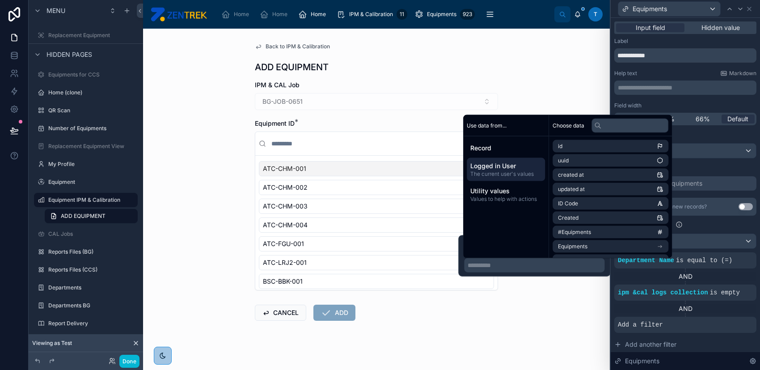
click at [519, 171] on span "The current user's values" at bounding box center [506, 173] width 71 height 7
click at [624, 117] on input "text" at bounding box center [630, 124] width 77 height 14
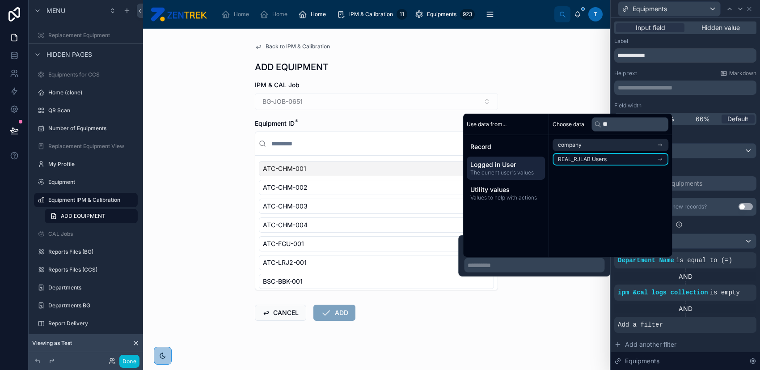
click at [615, 159] on li "REAL_RJLAB Users" at bounding box center [611, 159] width 116 height 13
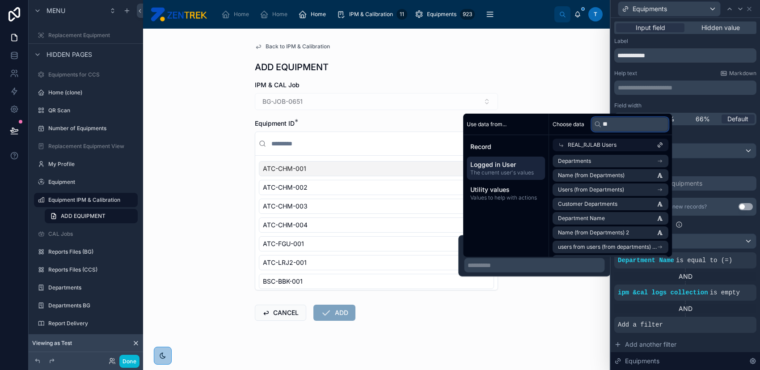
click at [625, 127] on input "**" at bounding box center [630, 124] width 77 height 14
type input "****"
click at [624, 219] on li "Department Name" at bounding box center [611, 218] width 116 height 13
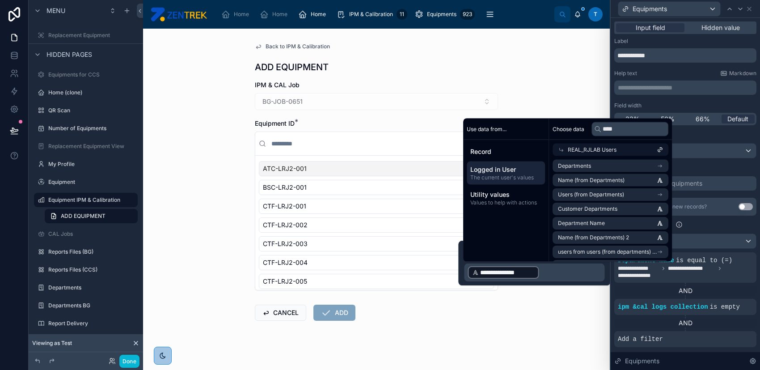
click at [569, 269] on p "**********" at bounding box center [535, 272] width 135 height 14
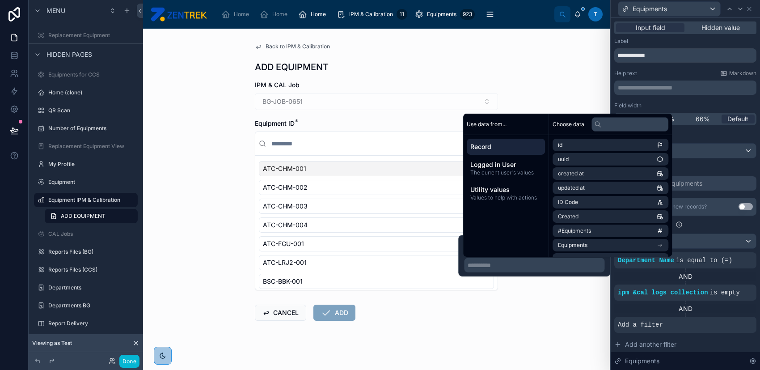
click at [506, 149] on span "Record" at bounding box center [506, 146] width 71 height 9
click at [612, 123] on input "text" at bounding box center [630, 124] width 77 height 14
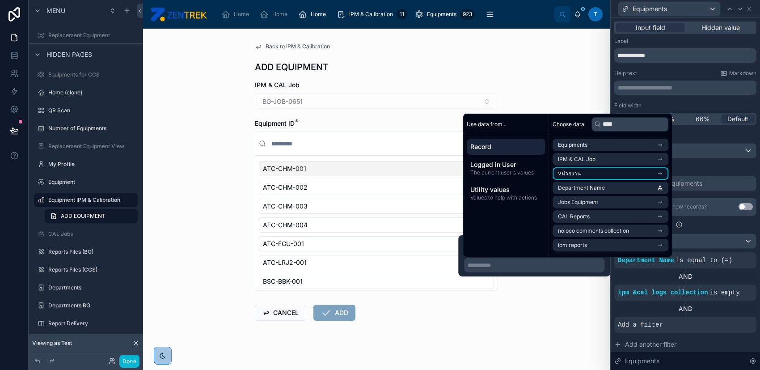
click at [610, 171] on li "หน่วยงาน" at bounding box center [611, 173] width 116 height 13
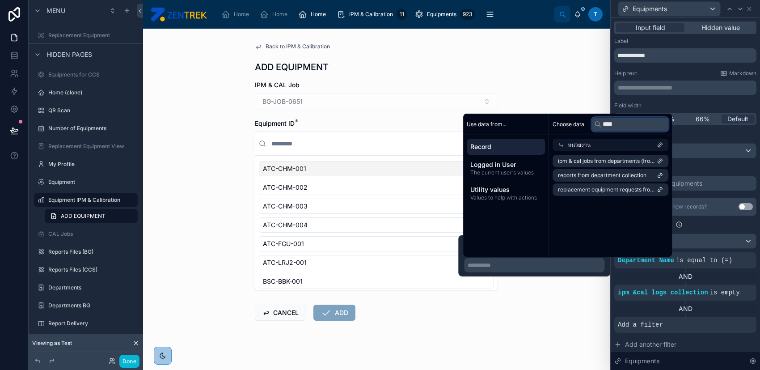
click at [621, 122] on input "****" at bounding box center [630, 124] width 77 height 14
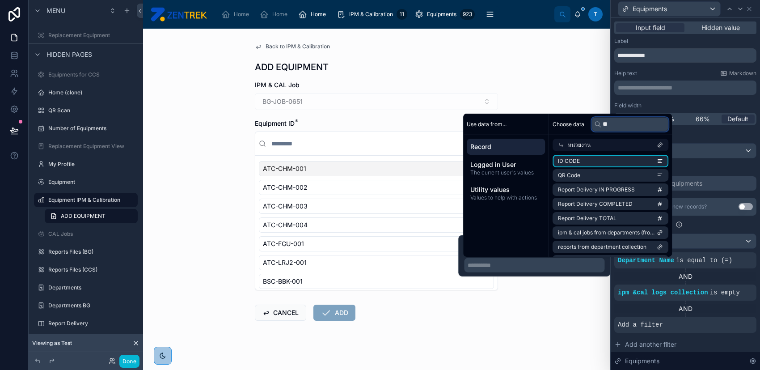
type input "*"
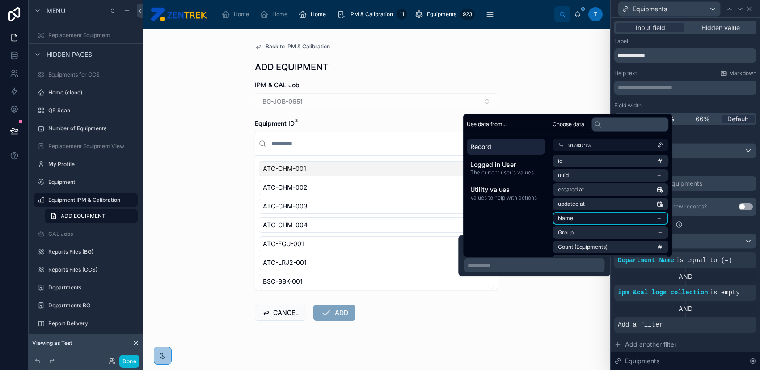
click at [599, 222] on li "Name" at bounding box center [611, 218] width 116 height 13
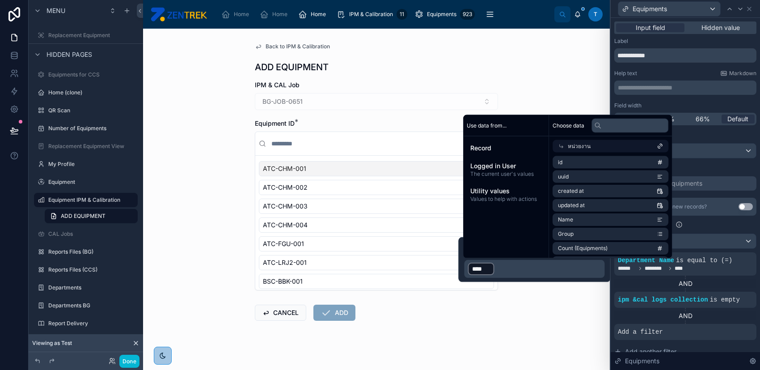
click at [596, 276] on div "﻿ **** ﻿ ﻿" at bounding box center [534, 269] width 140 height 18
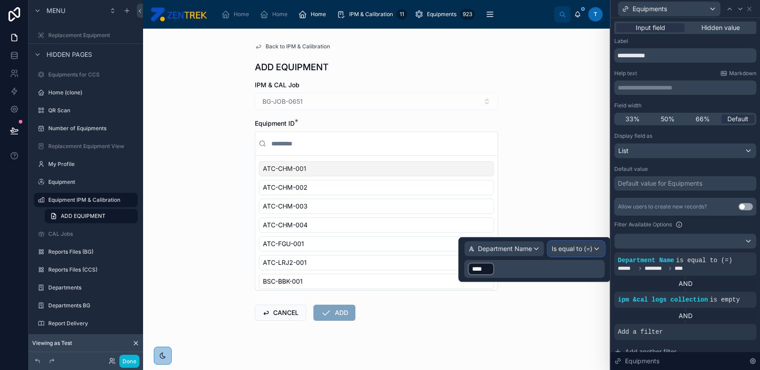
click at [588, 247] on span "Is equal to (=)" at bounding box center [572, 248] width 41 height 9
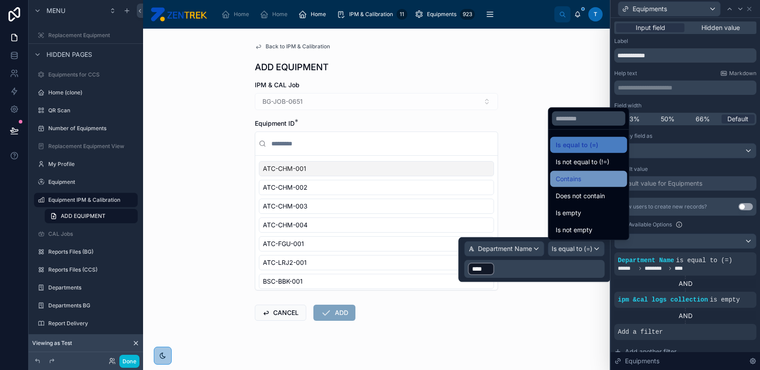
click at [611, 181] on div "Contains" at bounding box center [589, 179] width 66 height 11
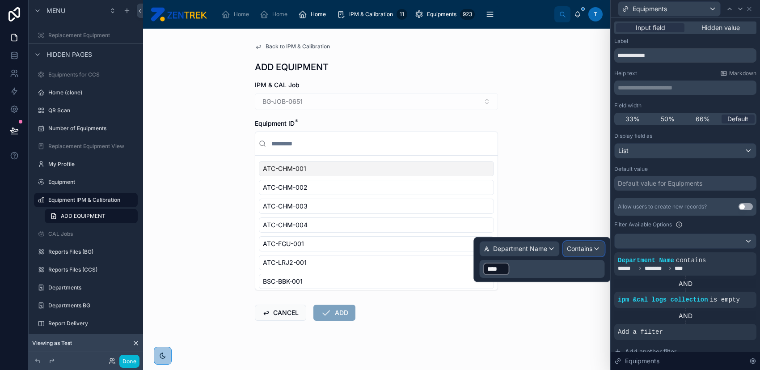
click at [586, 249] on span "Contains" at bounding box center [579, 248] width 25 height 9
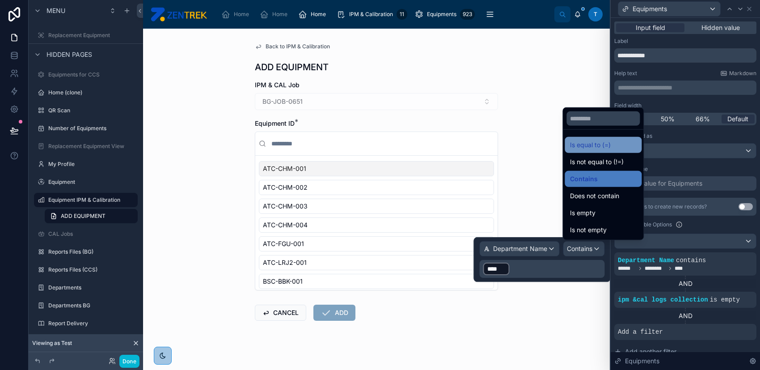
click at [601, 142] on span "Is equal to (=)" at bounding box center [590, 145] width 41 height 11
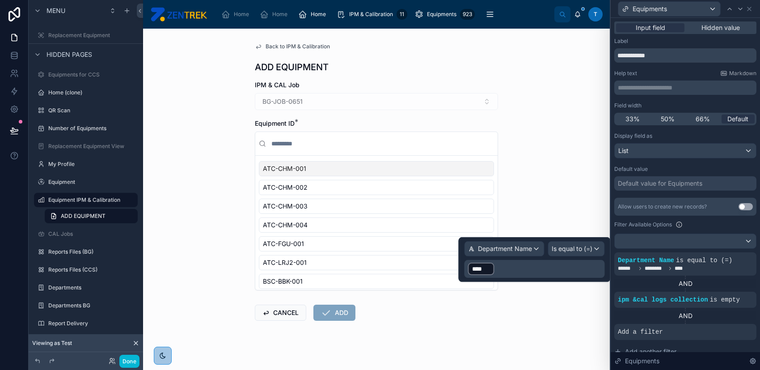
click at [563, 263] on p "﻿ **** ﻿ ﻿" at bounding box center [535, 269] width 135 height 14
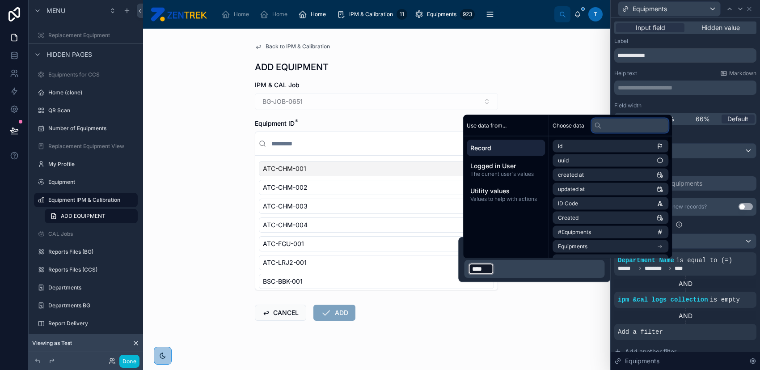
click at [621, 126] on input "text" at bounding box center [630, 125] width 77 height 14
type input "**"
click at [610, 200] on li "Department Name" at bounding box center [611, 203] width 116 height 13
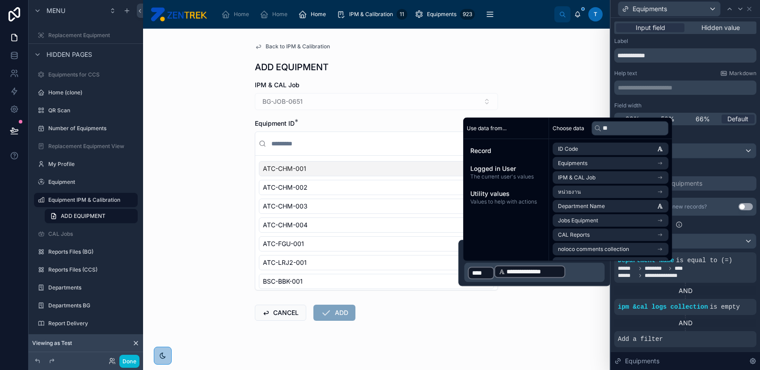
click at [571, 269] on p "**********" at bounding box center [535, 272] width 135 height 16
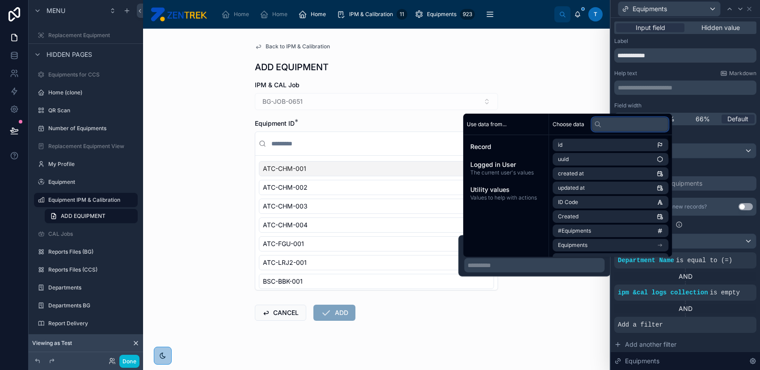
click at [623, 125] on input "text" at bounding box center [630, 124] width 77 height 14
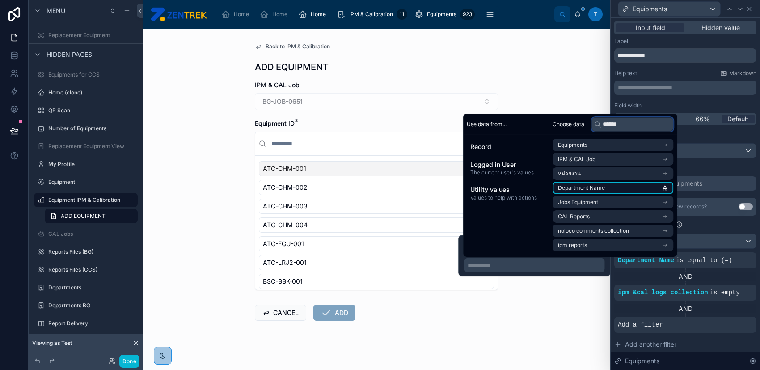
type input "******"
click at [605, 188] on li "Department Name" at bounding box center [613, 188] width 121 height 13
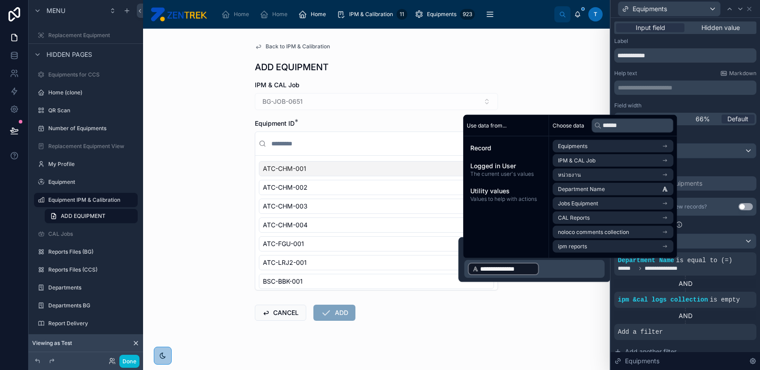
click at [274, 336] on form "IPM & CAL Job BG-JOB-0651 Equipment ID * ATC-CHM-001 ATC-CHM-002 ATC-CHM-003 AT…" at bounding box center [376, 229] width 243 height 297
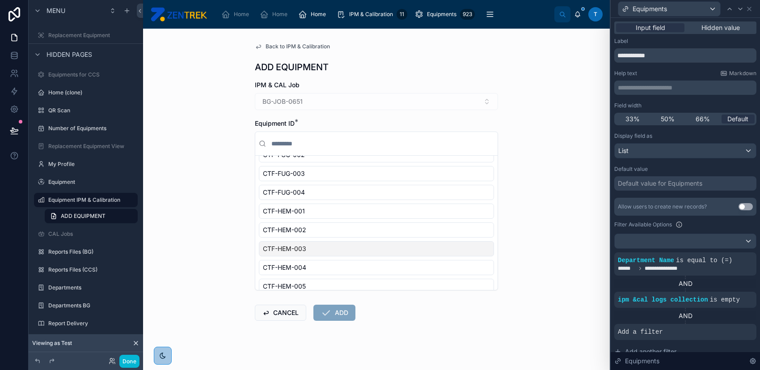
scroll to position [828, 0]
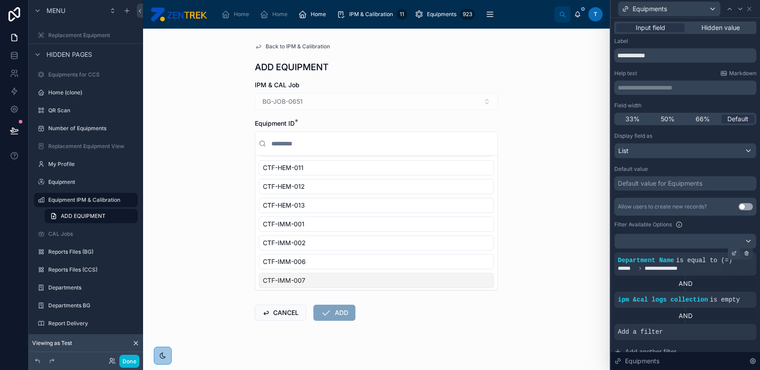
click at [732, 253] on icon at bounding box center [734, 253] width 5 height 5
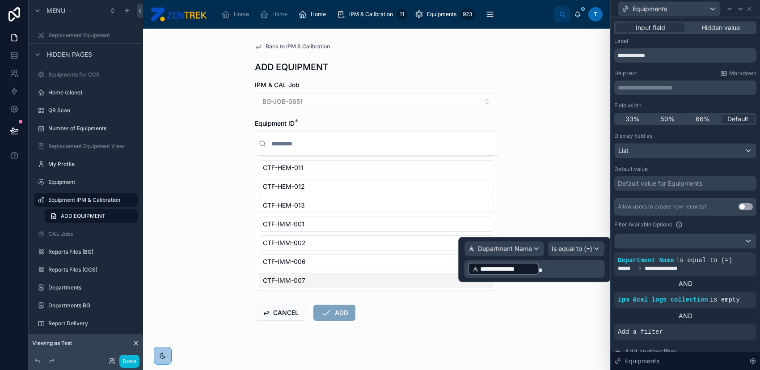
click at [272, 48] on span "Back to IPM & Calibration" at bounding box center [298, 46] width 64 height 7
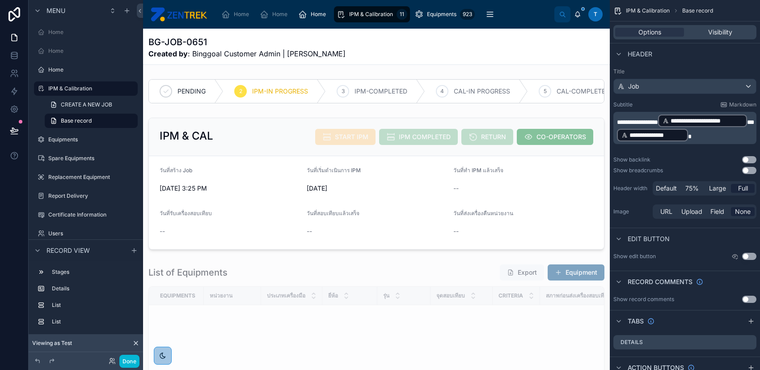
drag, startPoint x: 285, startPoint y: 53, endPoint x: 357, endPoint y: 52, distance: 72.0
click at [357, 52] on div "BG-JOB-0651 Created by : Binggoal Customer Admin | งานมนุษย์พันธุศาสตร์" at bounding box center [377, 47] width 456 height 23
drag, startPoint x: 297, startPoint y: 54, endPoint x: 354, endPoint y: 54, distance: 57.7
click at [354, 54] on div "BG-JOB-0651 Created by : Binggoal Customer Admin | งานมนุษย์พันธุศาสตร์" at bounding box center [377, 47] width 456 height 23
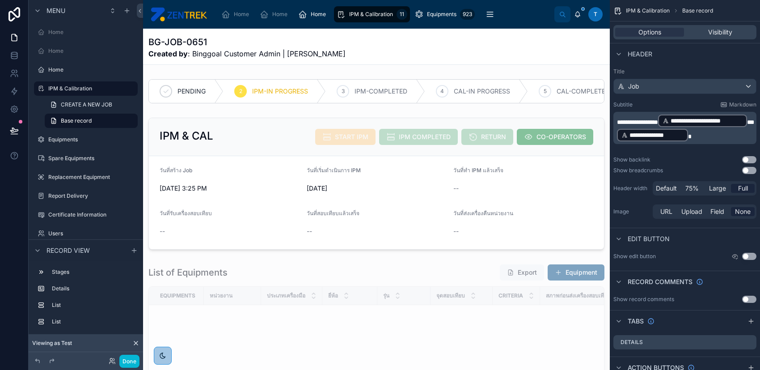
copy span "งาน[PERSON_NAME]"
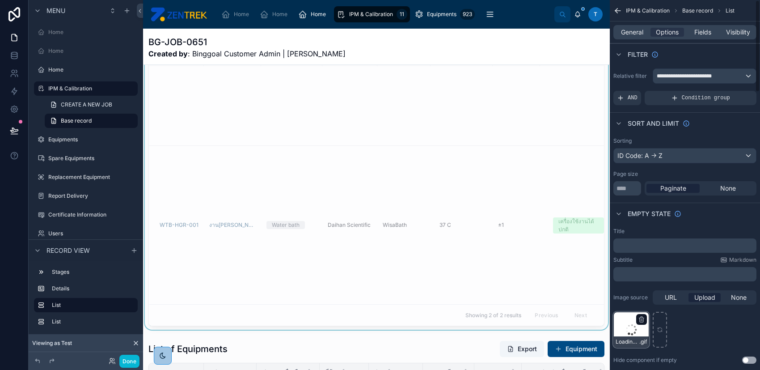
scroll to position [179, 0]
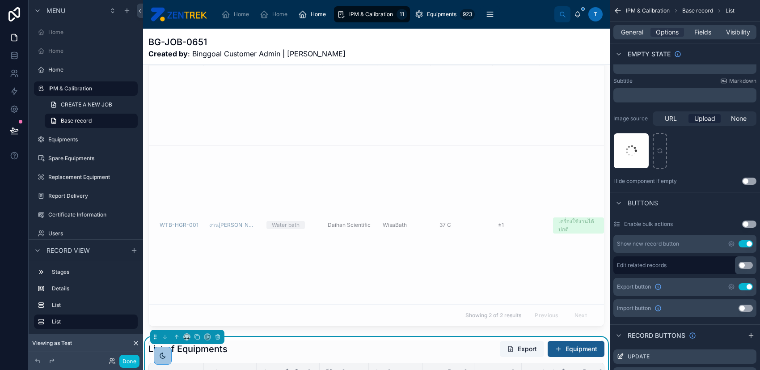
click at [583, 354] on button "Equipment" at bounding box center [576, 349] width 57 height 16
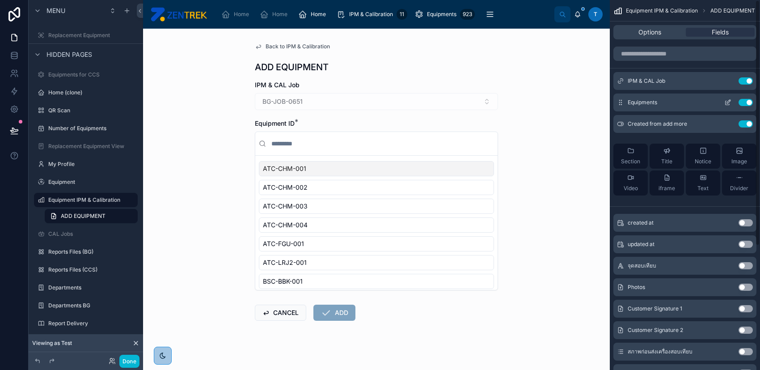
click at [732, 105] on button "scrollable content" at bounding box center [728, 102] width 14 height 7
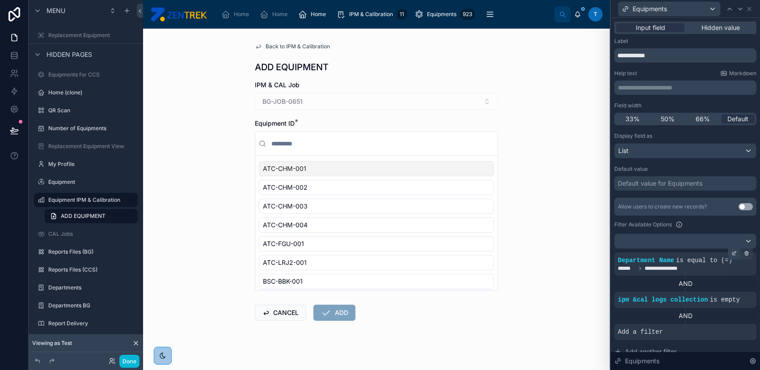
click at [732, 251] on icon at bounding box center [734, 253] width 5 height 5
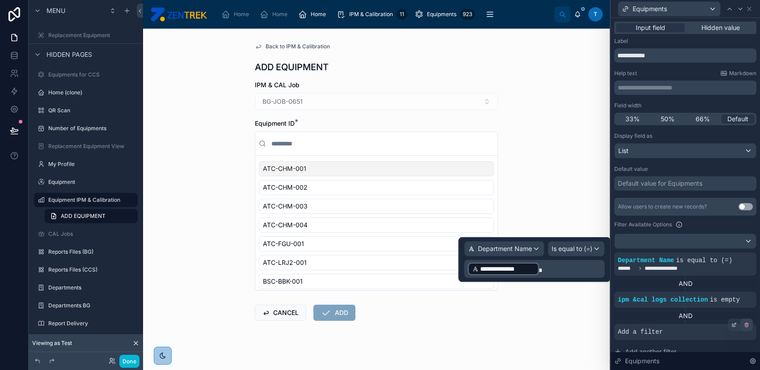
click at [746, 324] on icon at bounding box center [747, 324] width 3 height 3
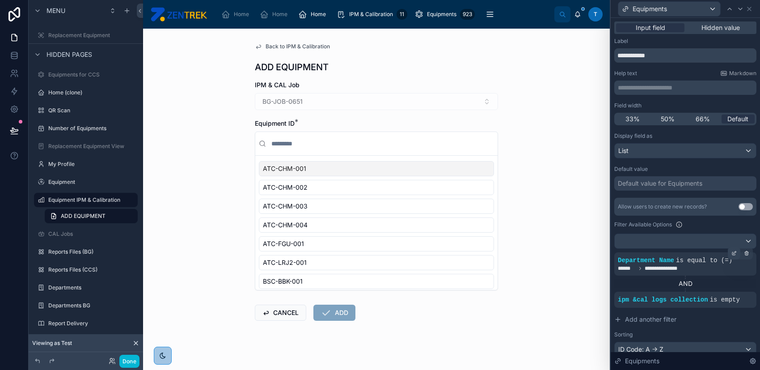
click at [732, 252] on icon at bounding box center [734, 253] width 5 height 5
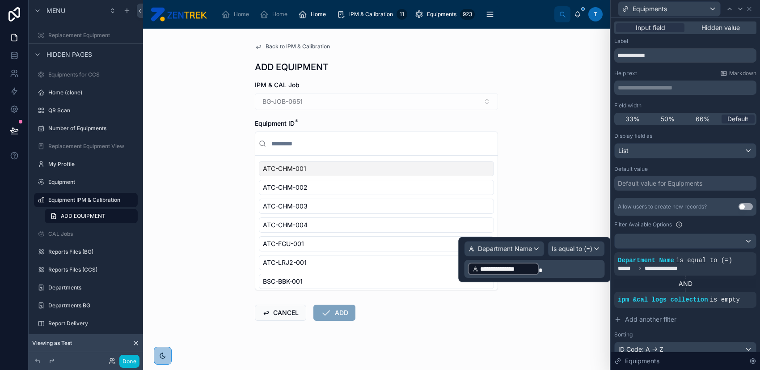
click at [547, 263] on p "**********" at bounding box center [535, 269] width 135 height 14
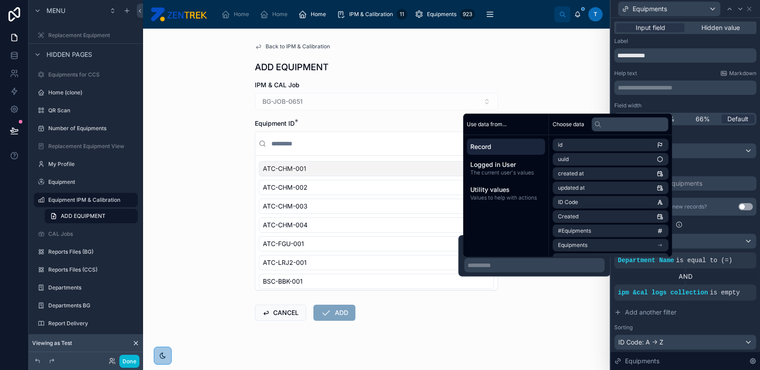
click at [518, 147] on span "Record" at bounding box center [506, 146] width 71 height 9
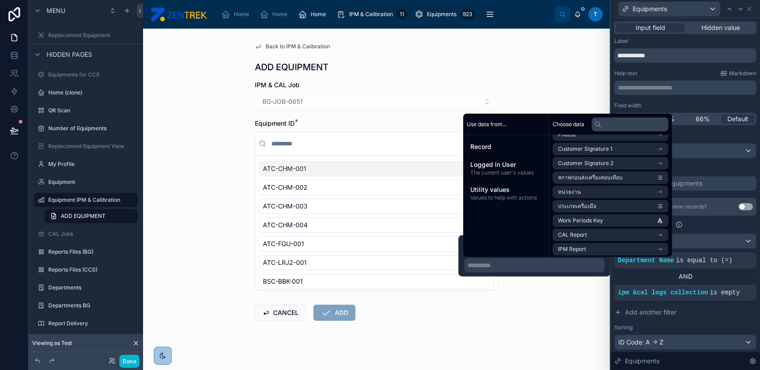
scroll to position [179, 0]
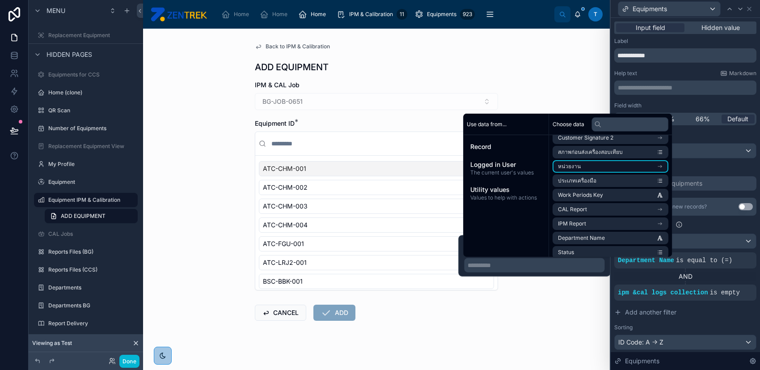
click at [623, 168] on li "หน่วยงาน" at bounding box center [611, 166] width 116 height 13
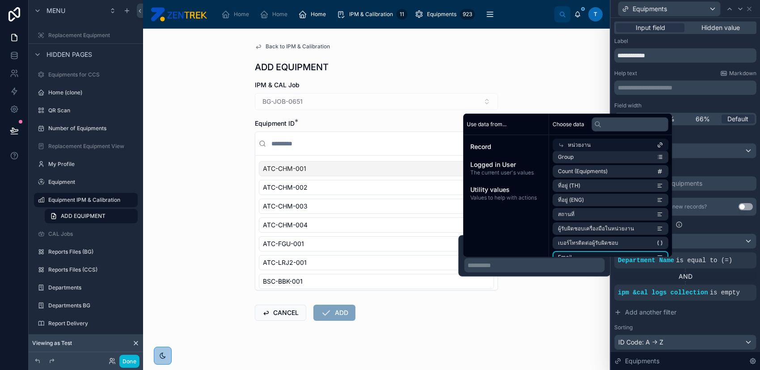
scroll to position [0, 0]
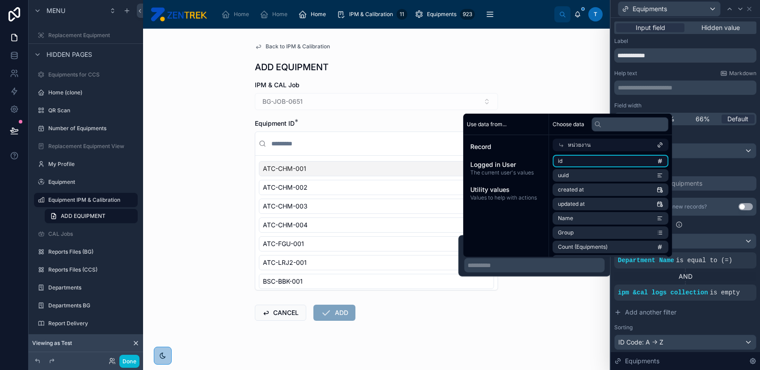
click at [617, 162] on li "id" at bounding box center [611, 161] width 116 height 13
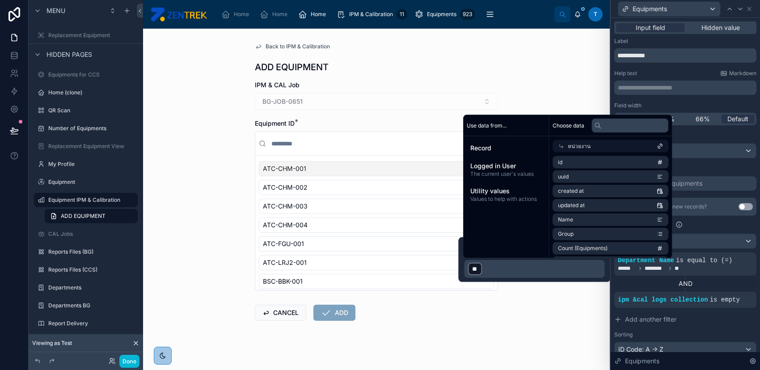
click at [549, 267] on p "﻿ ** ﻿ ﻿" at bounding box center [535, 269] width 135 height 14
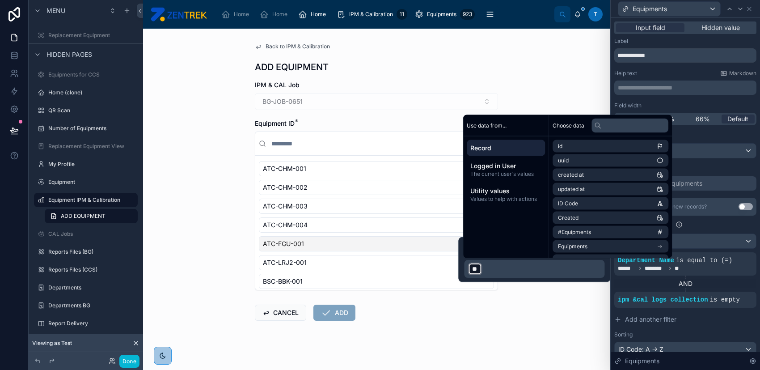
click at [462, 250] on div "Department Name Is equal to (=) ﻿ ** ﻿ ﻿" at bounding box center [535, 259] width 152 height 45
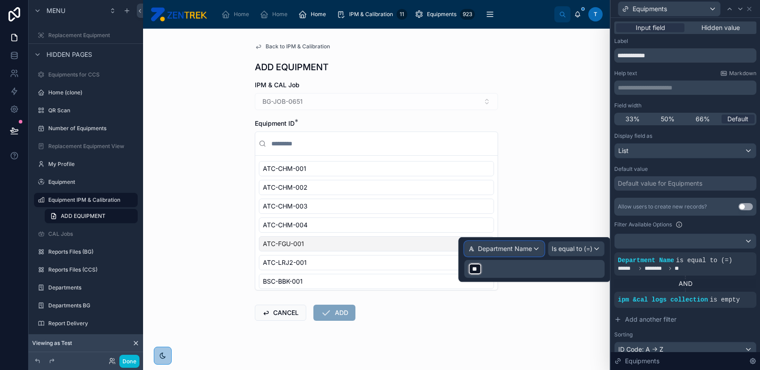
click at [490, 249] on span "Department Name" at bounding box center [505, 248] width 54 height 9
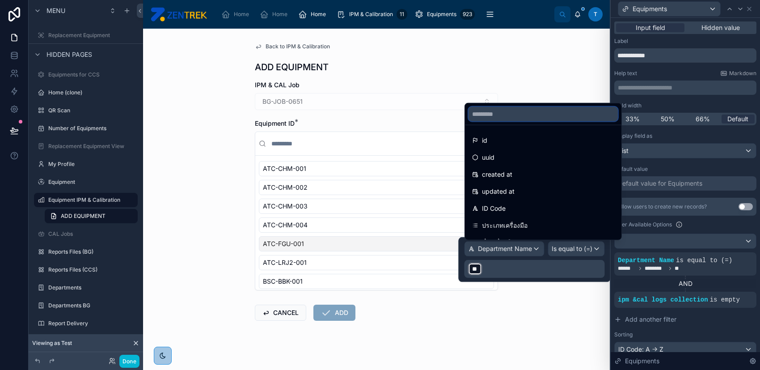
click at [532, 115] on input "text" at bounding box center [543, 114] width 149 height 14
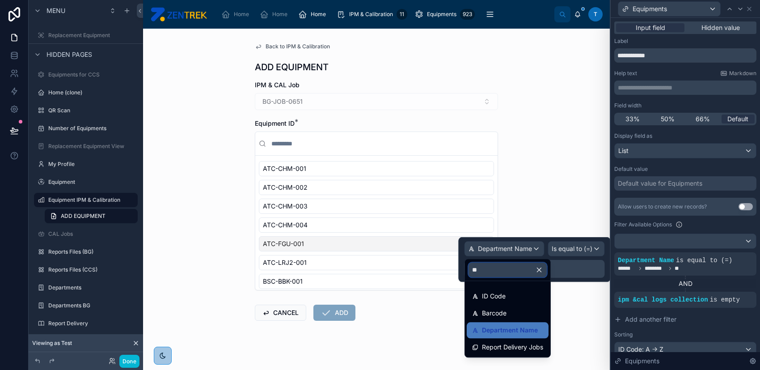
type input "*"
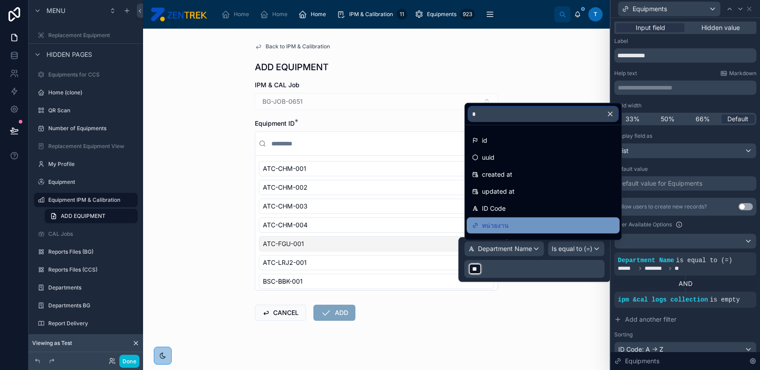
type input "*"
click at [544, 220] on div "หน่วยงาน" at bounding box center [543, 225] width 142 height 11
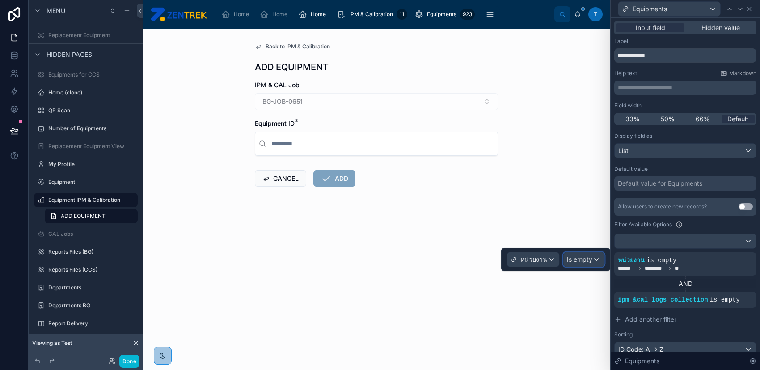
click at [574, 261] on span "Is empty" at bounding box center [579, 259] width 25 height 9
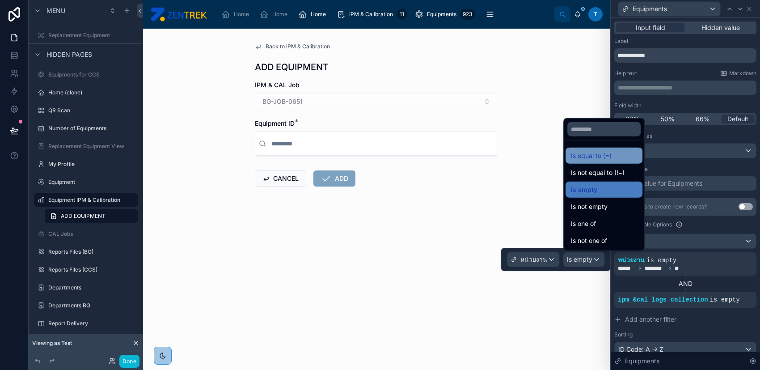
click at [601, 153] on span "Is equal to (=)" at bounding box center [591, 155] width 41 height 11
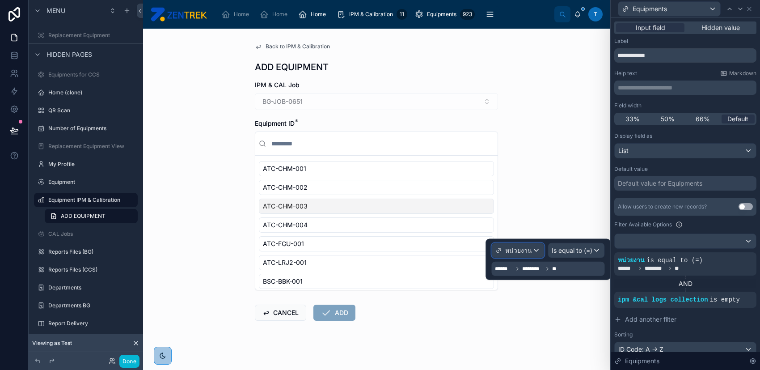
click at [533, 249] on div "หน่วยงาน" at bounding box center [518, 250] width 52 height 14
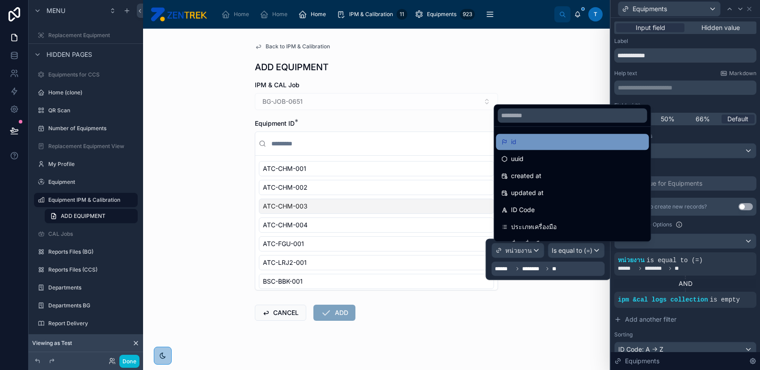
click at [548, 138] on div "id" at bounding box center [572, 141] width 142 height 11
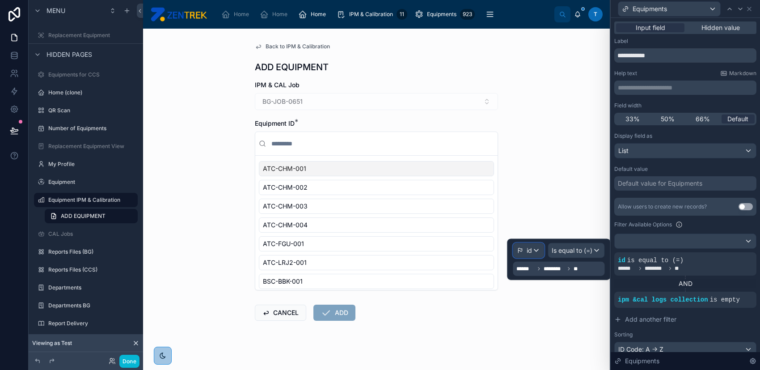
click at [531, 253] on span "id" at bounding box center [529, 250] width 5 height 9
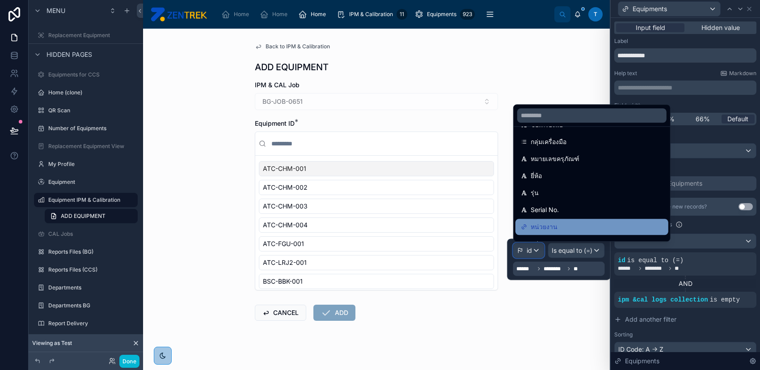
scroll to position [179, 0]
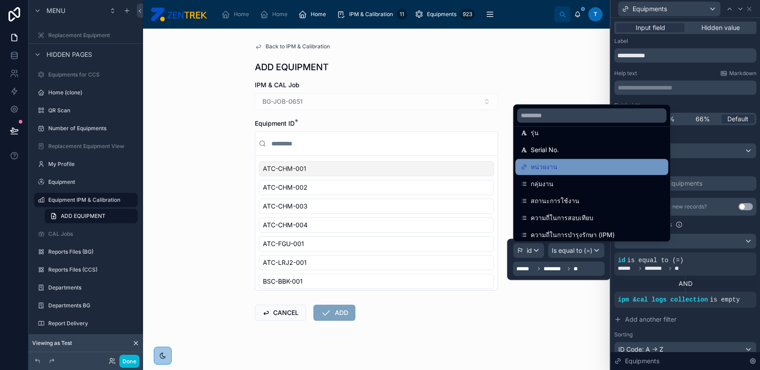
click at [569, 166] on div "หน่วยงาน" at bounding box center [592, 166] width 142 height 11
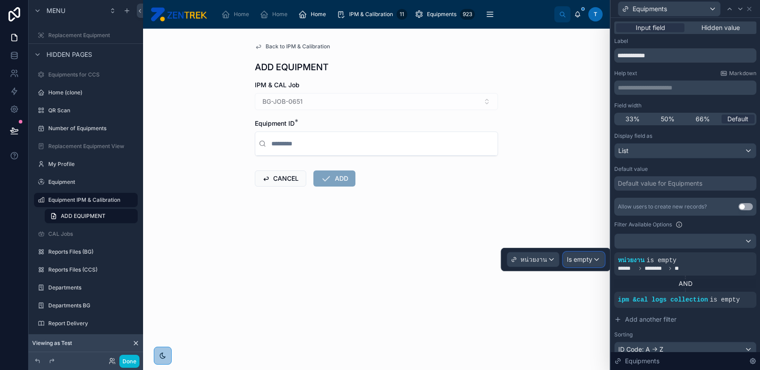
click at [578, 263] on span "Is empty" at bounding box center [579, 259] width 25 height 9
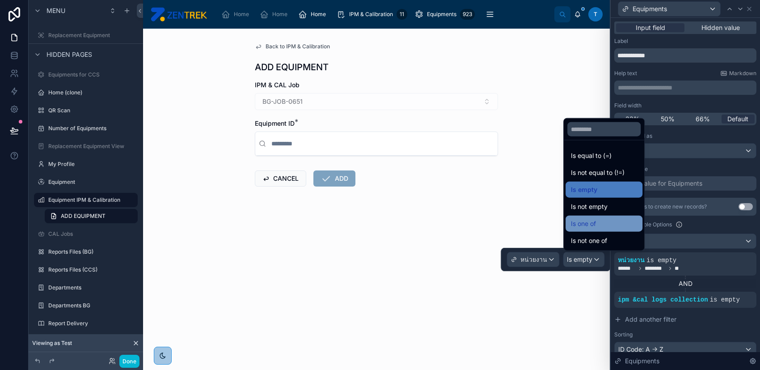
click at [600, 222] on div "Is one of" at bounding box center [604, 223] width 66 height 11
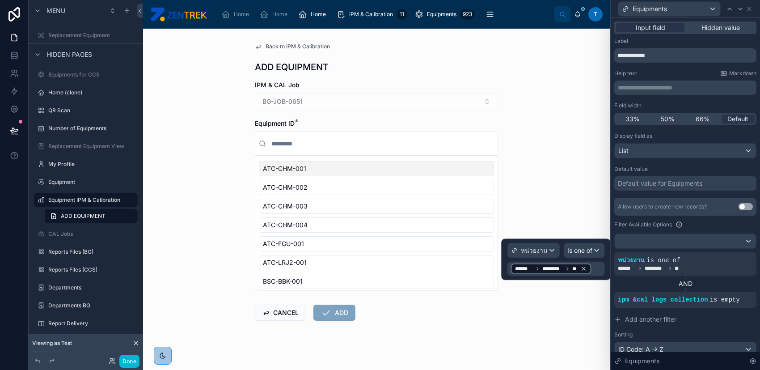
click at [586, 267] on icon at bounding box center [584, 269] width 6 height 6
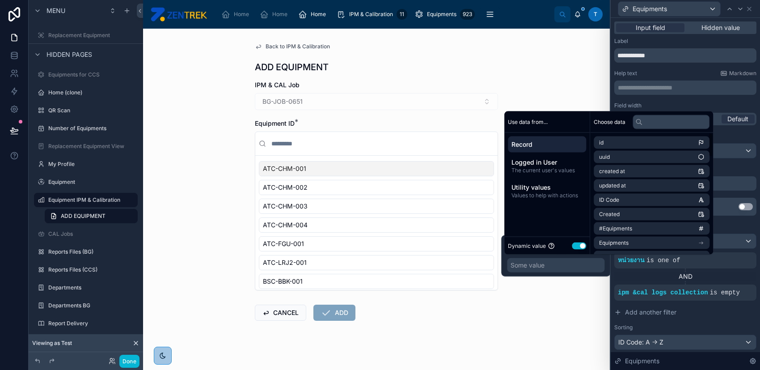
click at [550, 148] on span "Record" at bounding box center [547, 144] width 71 height 9
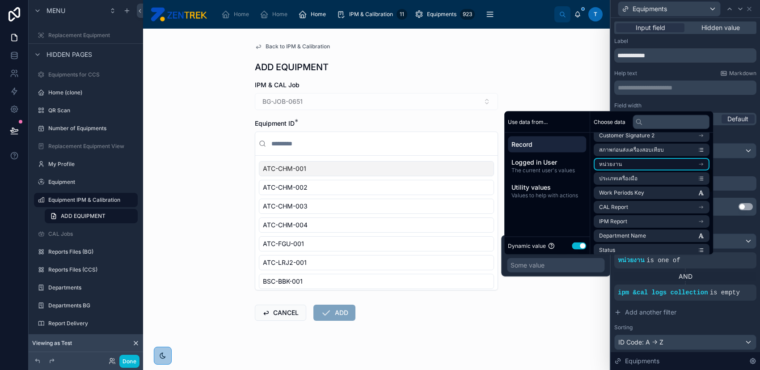
click at [649, 164] on li "หน่วยงาน" at bounding box center [652, 164] width 116 height 13
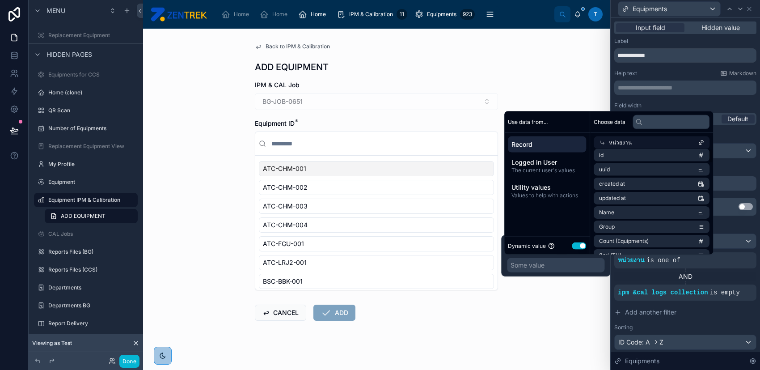
scroll to position [0, 0]
click at [632, 159] on li "id" at bounding box center [652, 159] width 116 height 13
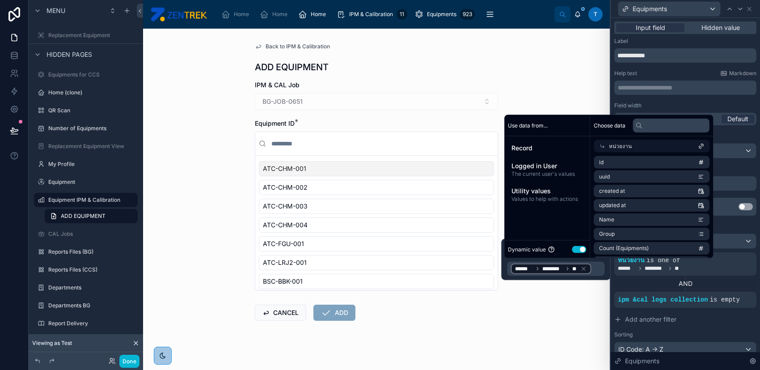
click at [609, 269] on div "หน่วยงาน Is one of ****** ******** **" at bounding box center [555, 259] width 109 height 41
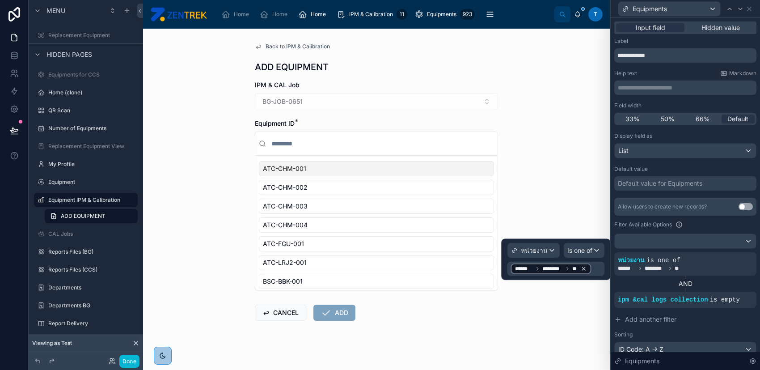
click at [587, 267] on icon at bounding box center [584, 269] width 6 height 6
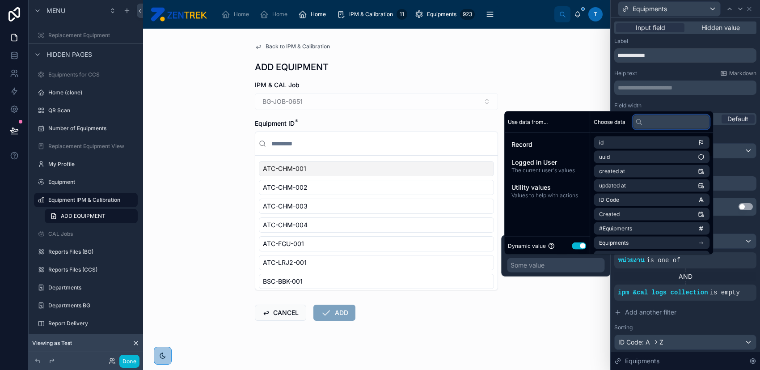
click at [668, 121] on input "text" at bounding box center [671, 122] width 77 height 14
type input "*"
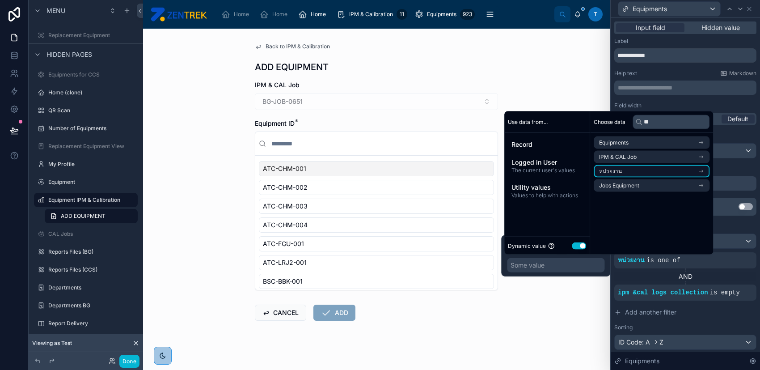
click at [647, 173] on li "หน่วยงาน" at bounding box center [652, 171] width 116 height 13
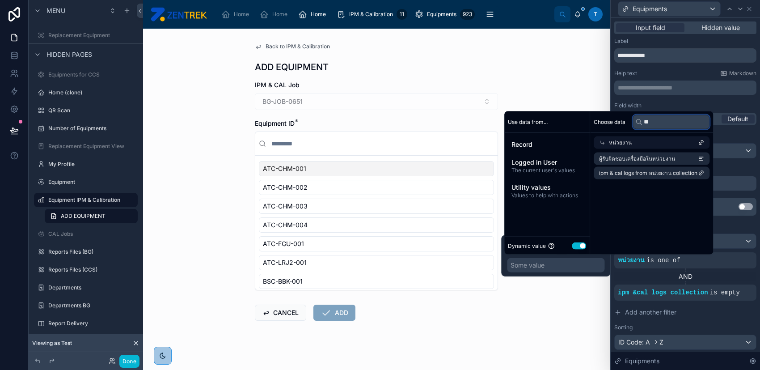
click at [656, 123] on input "**" at bounding box center [671, 122] width 77 height 14
type input "*"
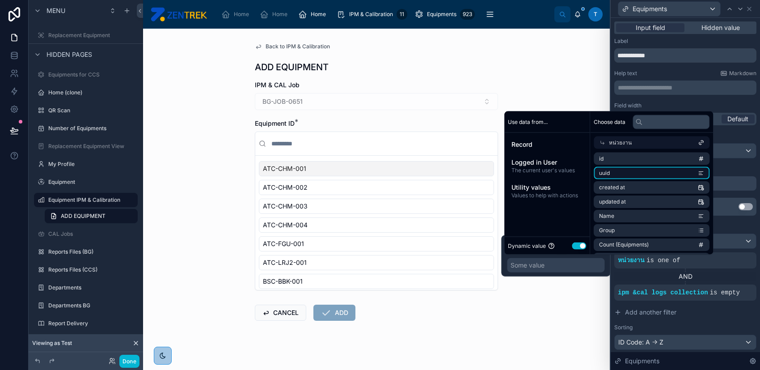
click at [645, 170] on li "uuid" at bounding box center [652, 173] width 116 height 13
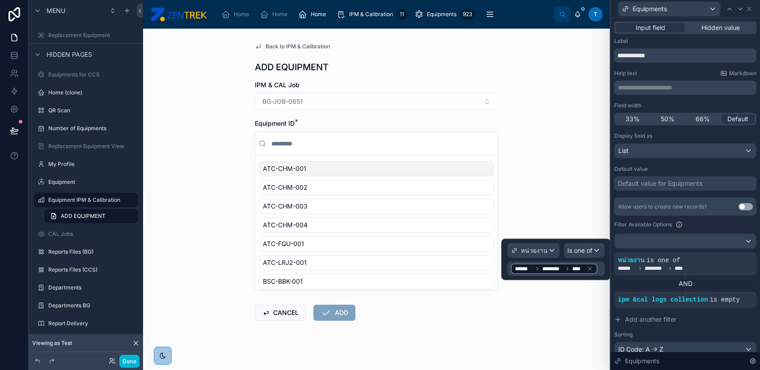
click at [597, 266] on div "****** ******** ****" at bounding box center [554, 268] width 87 height 11
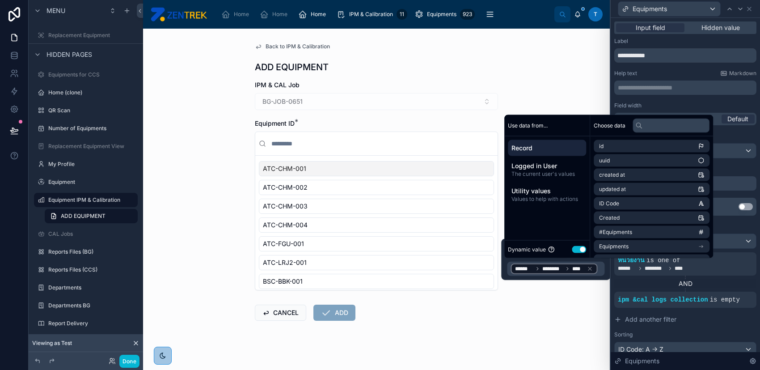
click at [582, 260] on div "หน่วยงาน Is one of ****** ******** ****" at bounding box center [556, 259] width 98 height 33
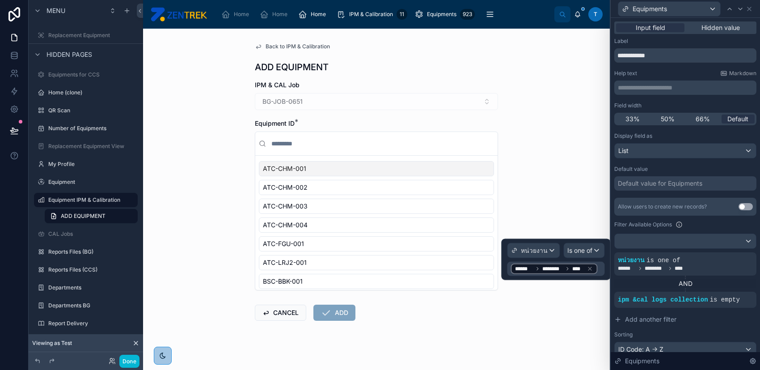
click at [592, 268] on icon at bounding box center [590, 269] width 6 height 6
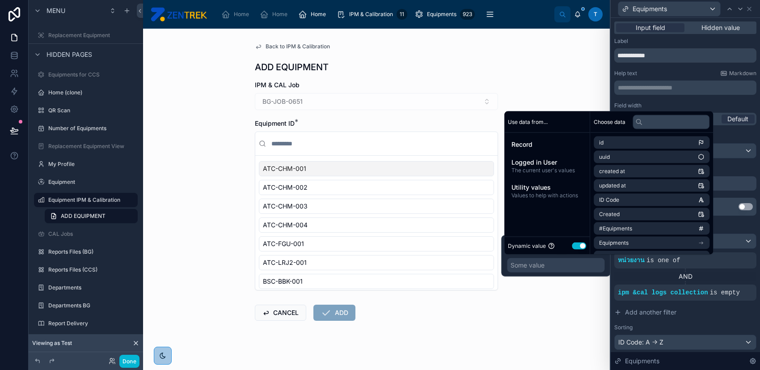
click at [537, 259] on div "Some value" at bounding box center [556, 265] width 98 height 14
click at [573, 245] on button "Use setting" at bounding box center [579, 245] width 14 height 7
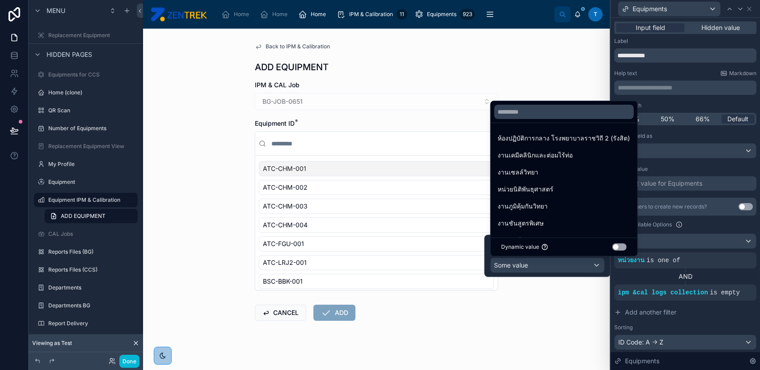
click at [587, 263] on div at bounding box center [547, 256] width 126 height 42
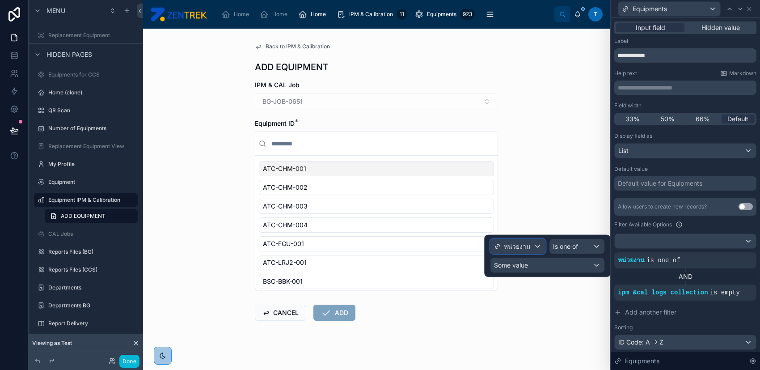
click at [530, 250] on div "หน่วยงาน" at bounding box center [518, 246] width 55 height 14
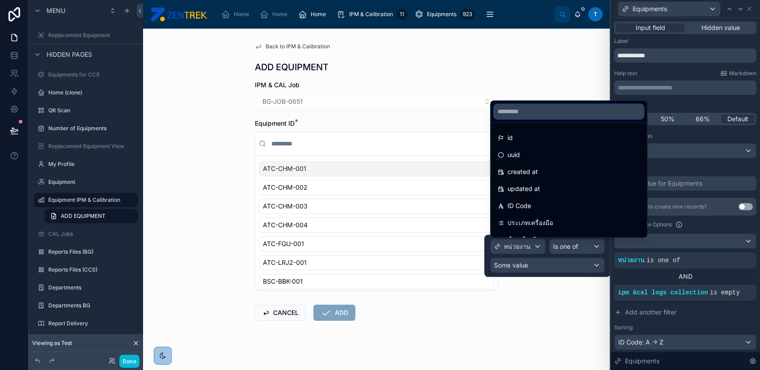
click at [549, 113] on input "text" at bounding box center [568, 111] width 149 height 14
type input "*"
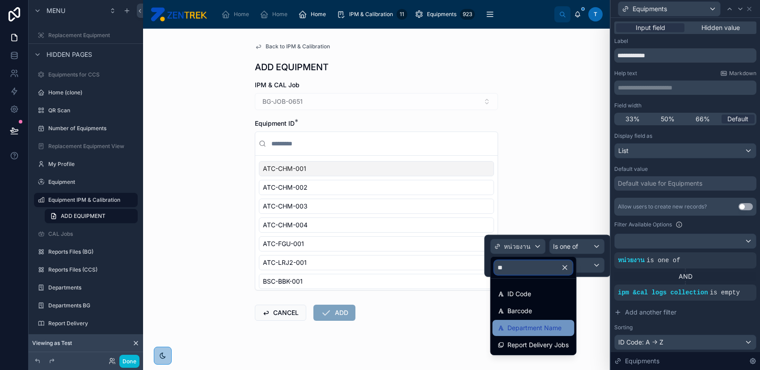
type input "**"
click at [569, 326] on div "Department Name" at bounding box center [533, 328] width 71 height 11
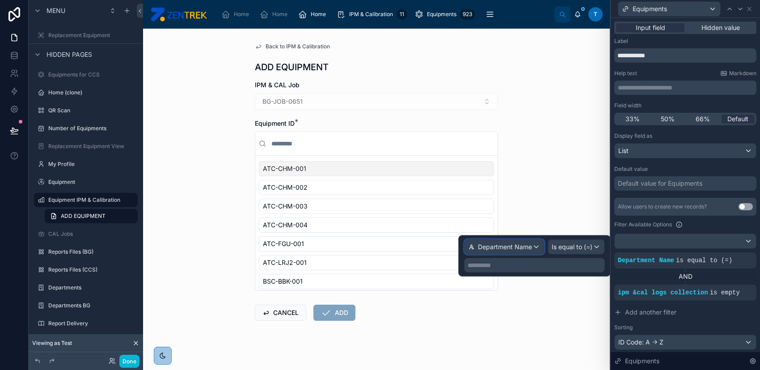
click at [527, 243] on span "Department Name" at bounding box center [505, 246] width 54 height 9
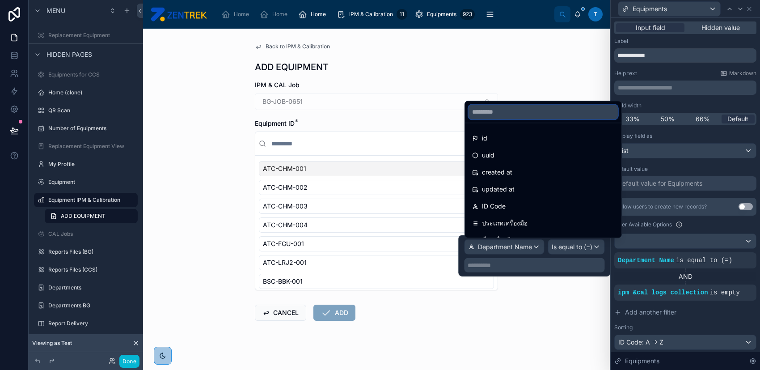
click at [518, 115] on input "text" at bounding box center [543, 112] width 149 height 14
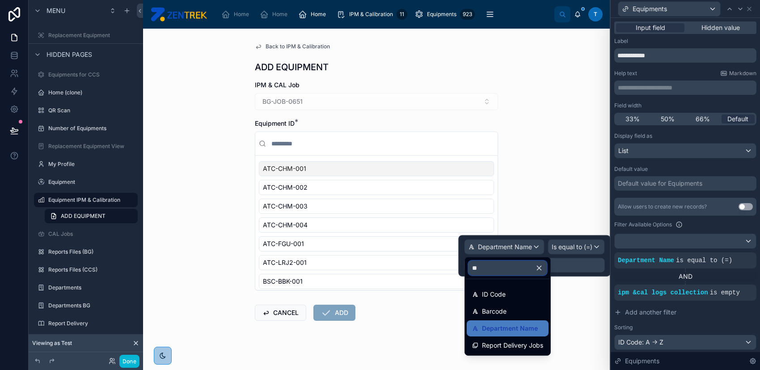
type input "*"
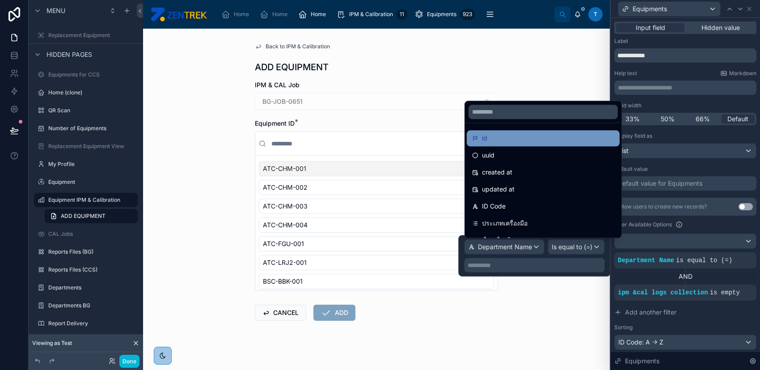
click at [515, 141] on div "id" at bounding box center [543, 138] width 142 height 11
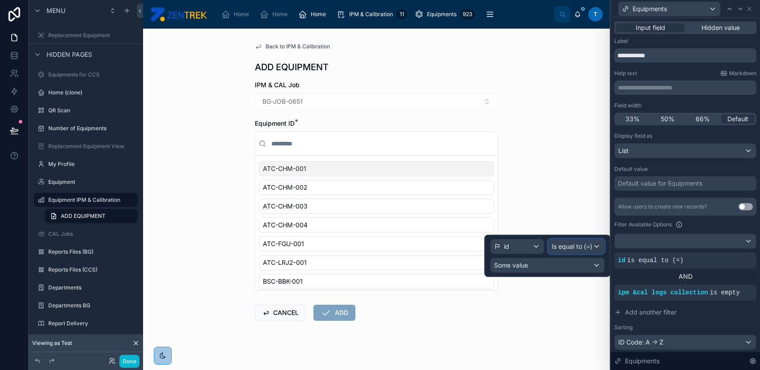
click at [573, 243] on span "Is equal to (=)" at bounding box center [572, 246] width 41 height 9
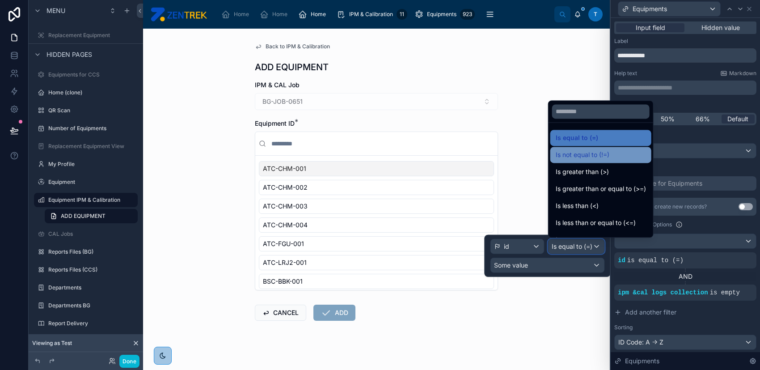
scroll to position [63, 0]
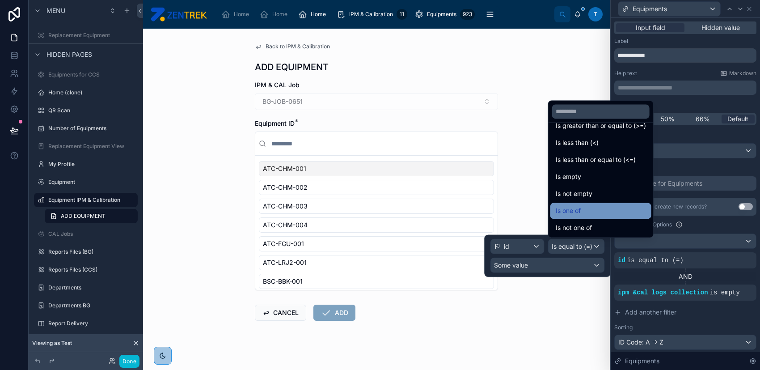
click at [621, 212] on div "Is one of" at bounding box center [601, 210] width 90 height 11
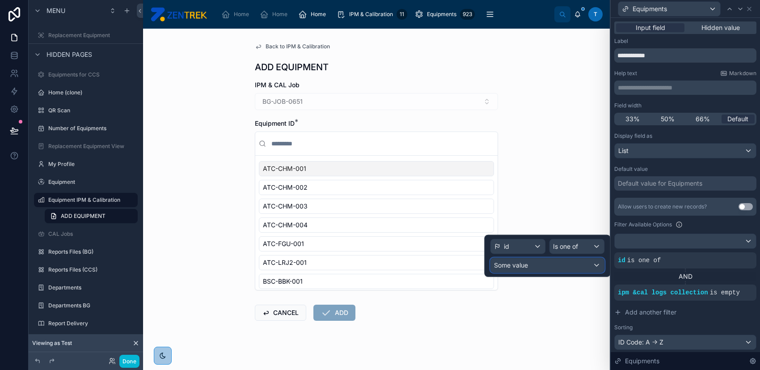
click at [564, 260] on div "Some value" at bounding box center [548, 265] width 114 height 14
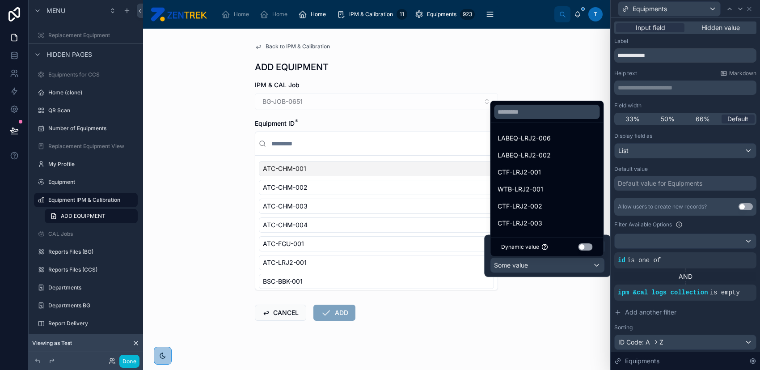
click at [586, 247] on button "Use setting" at bounding box center [585, 246] width 14 height 7
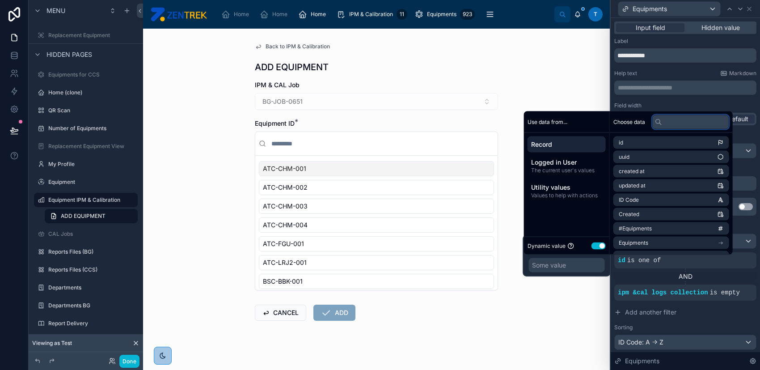
click at [671, 121] on input "text" at bounding box center [691, 122] width 77 height 14
type input "*"
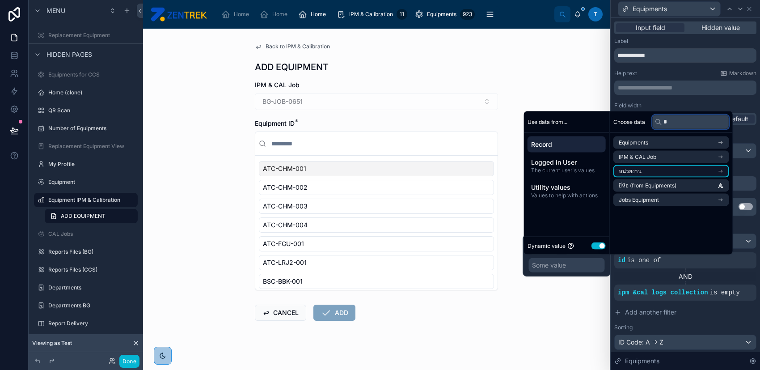
type input "*"
click at [658, 168] on li "หน่วยงาน" at bounding box center [672, 171] width 116 height 13
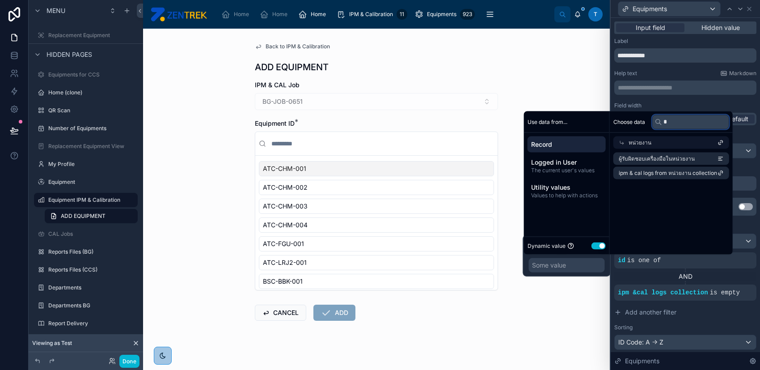
click at [675, 119] on input "*" at bounding box center [691, 122] width 77 height 14
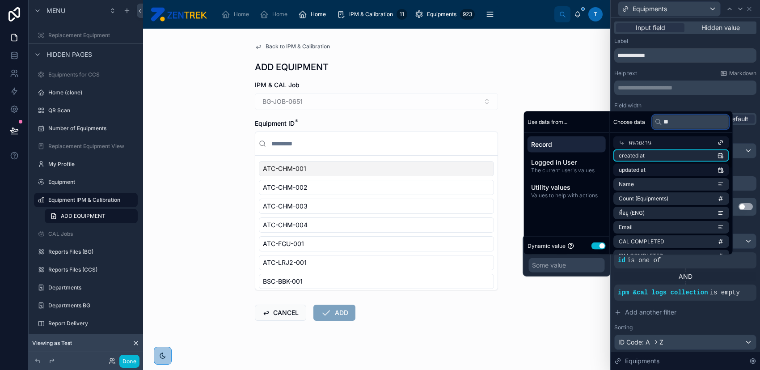
scroll to position [0, 0]
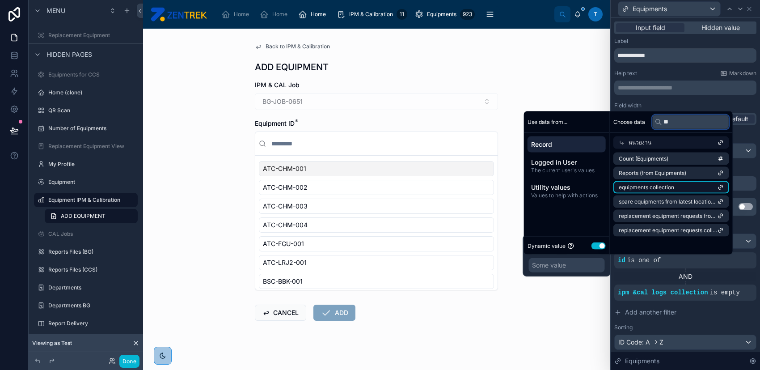
type input "**"
click at [695, 185] on li "equipments collection" at bounding box center [672, 187] width 116 height 13
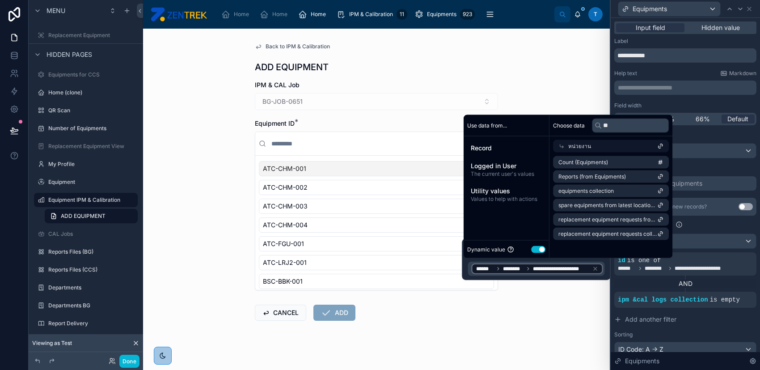
click at [637, 285] on div "AND" at bounding box center [686, 283] width 142 height 9
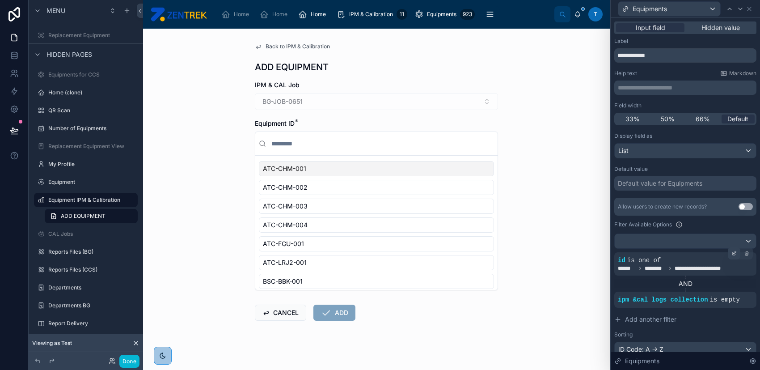
click at [732, 251] on icon at bounding box center [734, 253] width 5 height 5
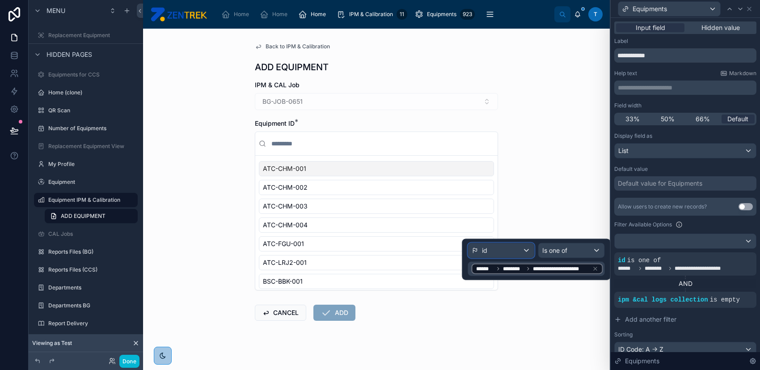
click at [522, 250] on div "id" at bounding box center [502, 250] width 66 height 14
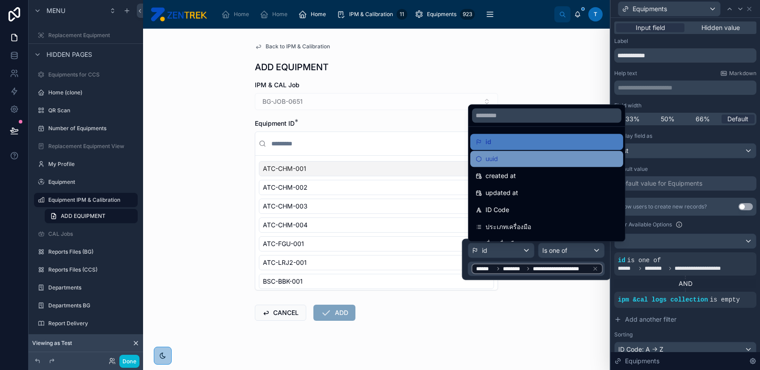
click at [531, 152] on div "uuid" at bounding box center [547, 159] width 153 height 16
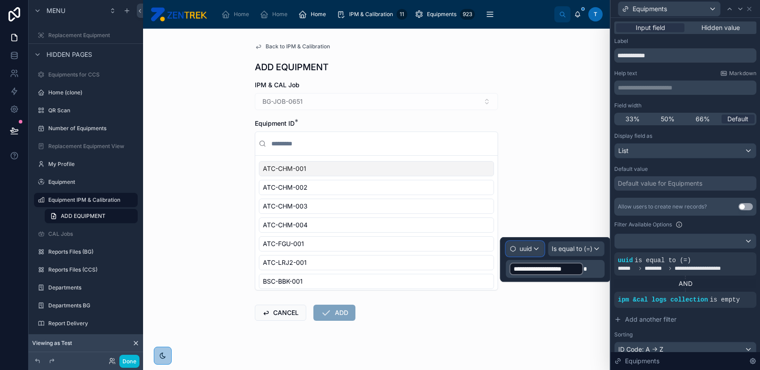
click at [528, 251] on span "uuid" at bounding box center [526, 248] width 13 height 9
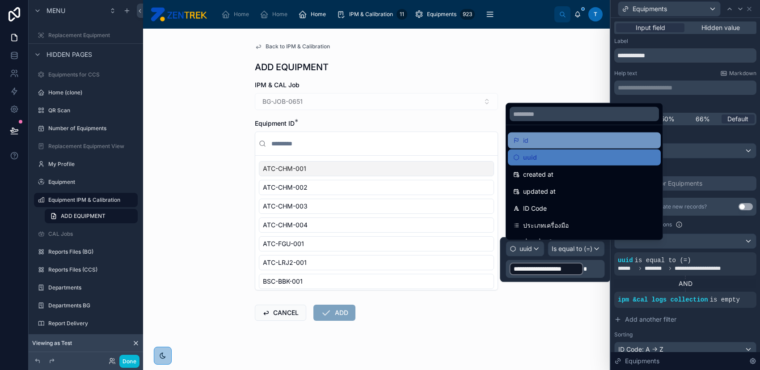
click at [568, 141] on div "id" at bounding box center [585, 140] width 142 height 11
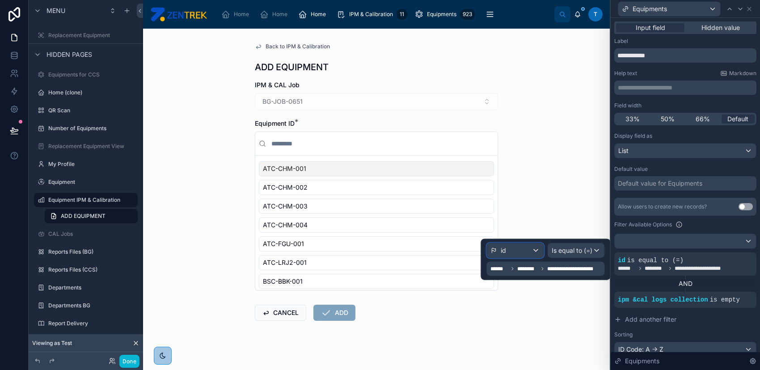
click at [533, 252] on div "id" at bounding box center [516, 250] width 56 height 14
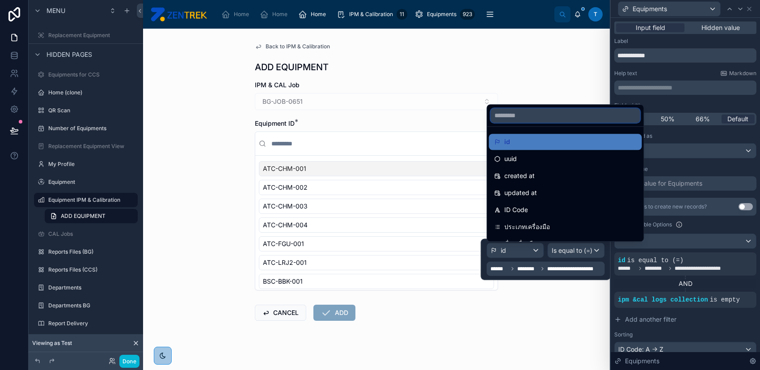
click at [548, 114] on input "text" at bounding box center [565, 115] width 149 height 14
type input "*"
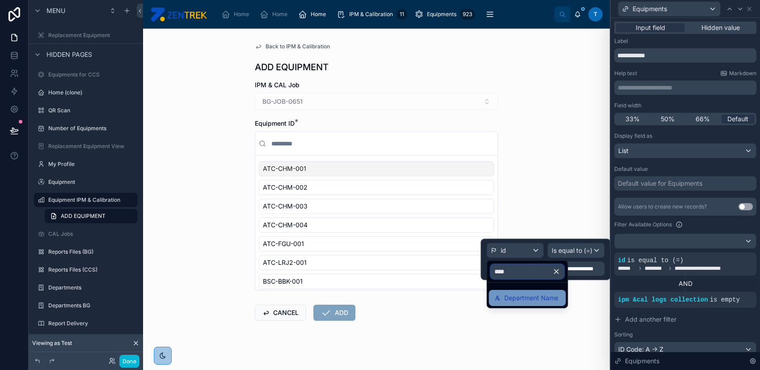
type input "****"
click at [549, 302] on span "Department Name" at bounding box center [532, 298] width 54 height 11
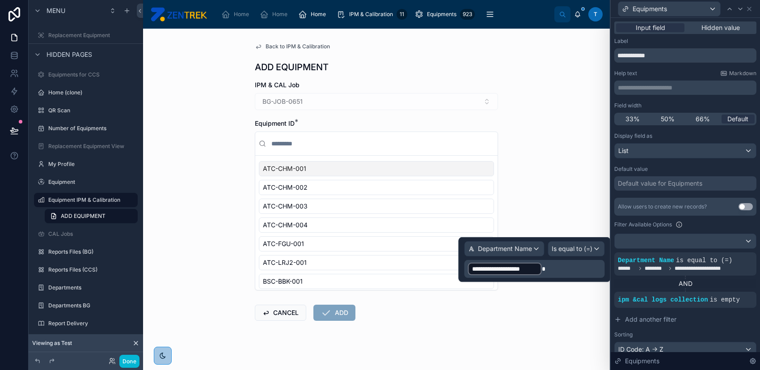
click at [562, 267] on p "**********" at bounding box center [535, 269] width 135 height 14
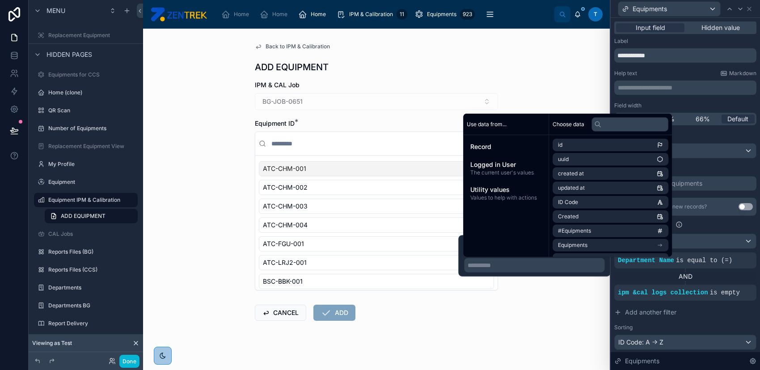
click at [489, 155] on div "Record Logged in User The current user's values Utility values Values to help w…" at bounding box center [505, 171] width 85 height 73
click at [492, 143] on span "Record" at bounding box center [506, 146] width 71 height 9
click at [649, 126] on input "text" at bounding box center [630, 124] width 77 height 14
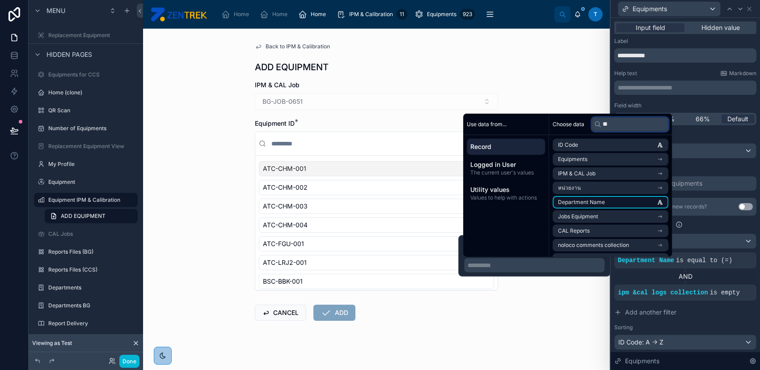
type input "**"
click at [628, 204] on li "Department Name" at bounding box center [611, 202] width 116 height 13
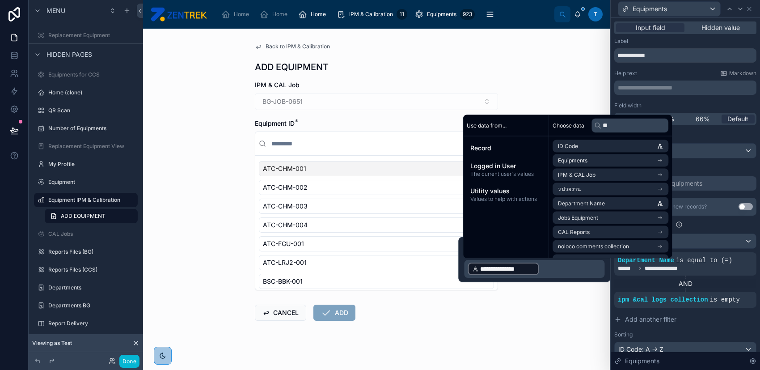
click at [340, 338] on form "IPM & CAL Job BG-JOB-0651 Equipment ID * ATC-CHM-001 ATC-CHM-002 ATC-CHM-003 AT…" at bounding box center [376, 229] width 243 height 297
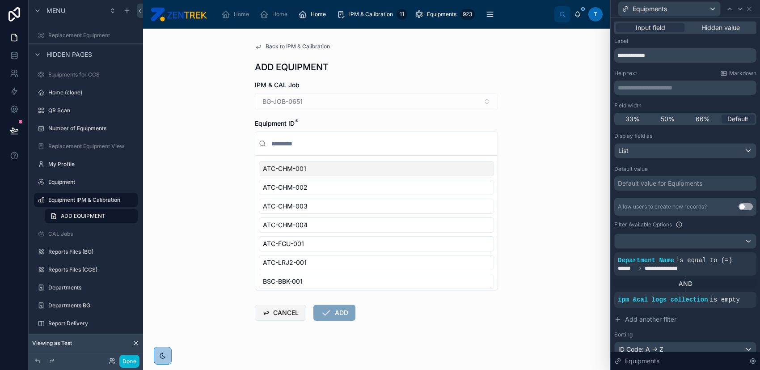
click at [276, 316] on button "CANCEL" at bounding box center [280, 313] width 51 height 16
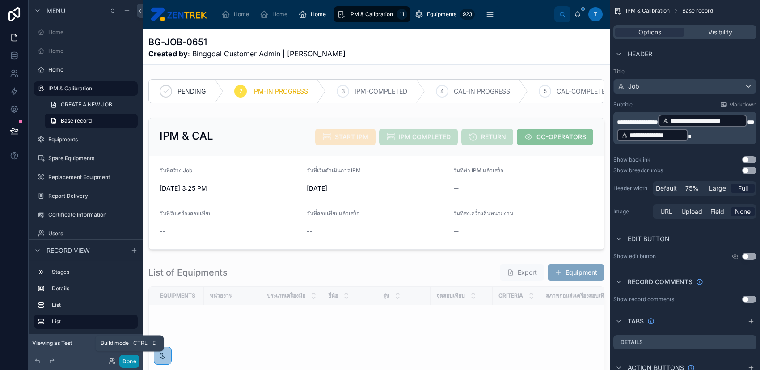
click at [130, 361] on button "Done" at bounding box center [129, 361] width 20 height 13
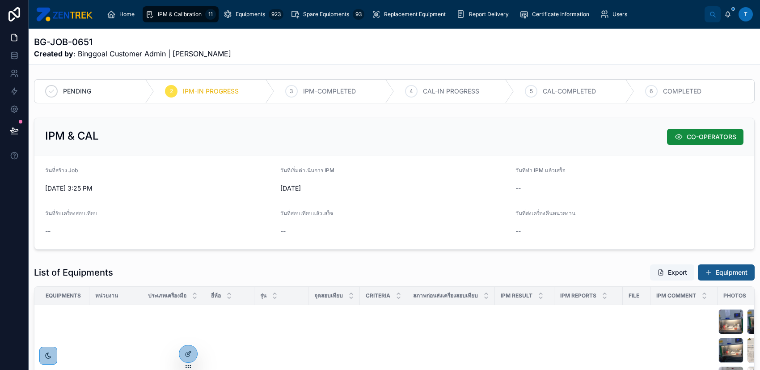
click at [716, 272] on button "Equipment" at bounding box center [726, 272] width 57 height 16
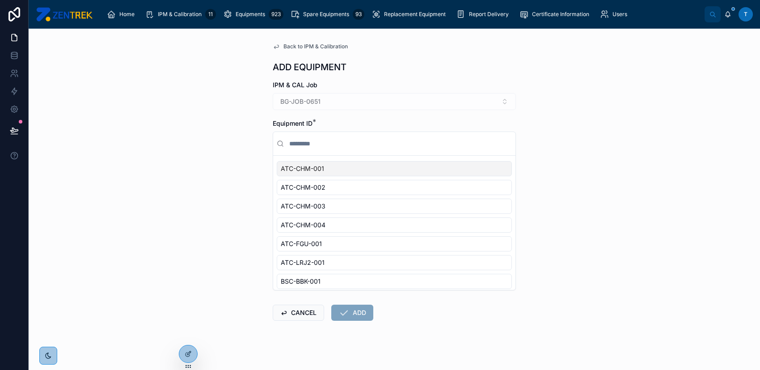
click at [295, 136] on div at bounding box center [394, 144] width 242 height 24
click at [298, 141] on input "text" at bounding box center [400, 144] width 225 height 16
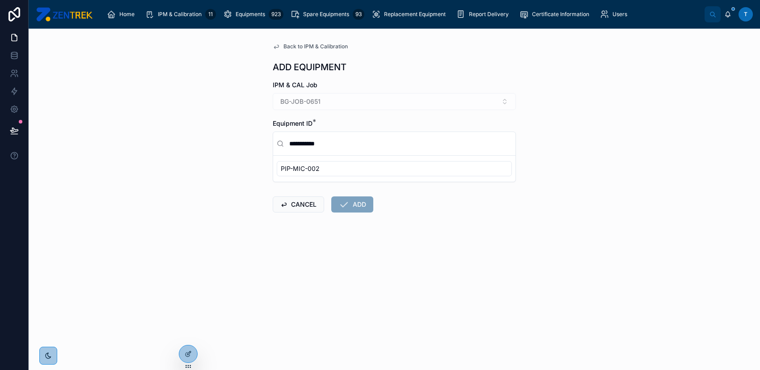
click at [300, 141] on input "**********" at bounding box center [400, 144] width 225 height 16
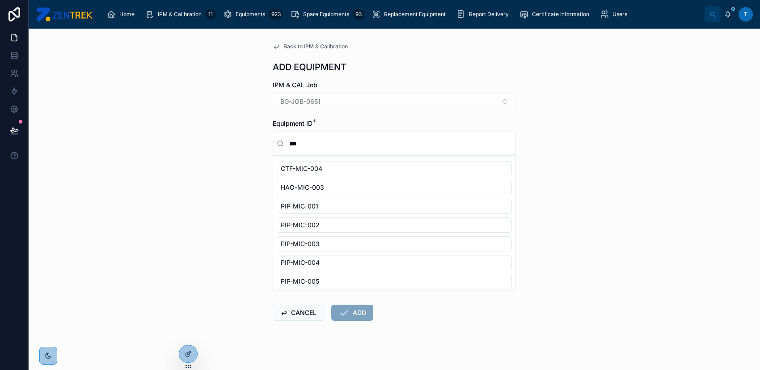
type input "***"
click at [595, 160] on div "Back to IPM & Calibration ADD EQUIPMENT IPM & CAL Job BG-JOB-0651 Equipment ID …" at bounding box center [395, 199] width 732 height 341
click at [285, 312] on button "CANCEL" at bounding box center [298, 313] width 51 height 16
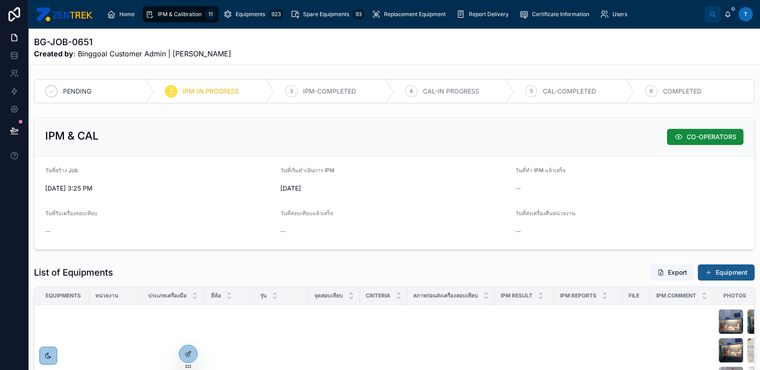
click at [734, 272] on button "Equipment" at bounding box center [726, 272] width 57 height 16
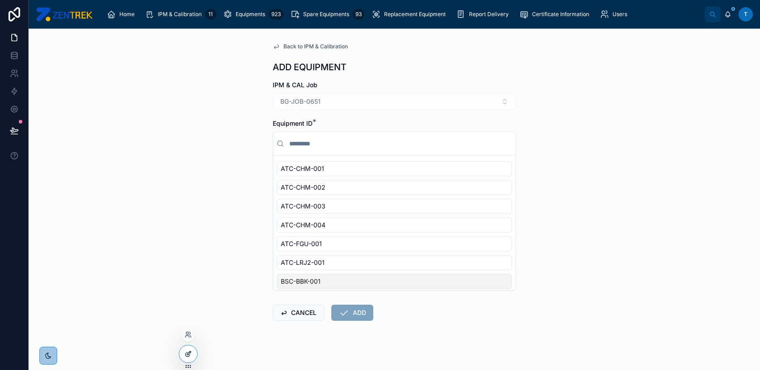
click at [183, 348] on div at bounding box center [188, 353] width 18 height 17
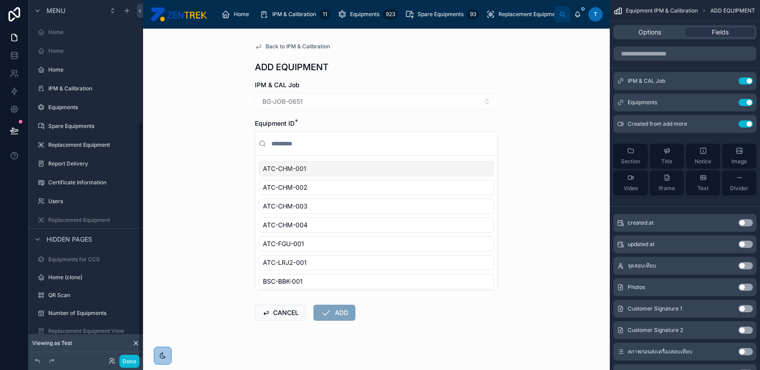
scroll to position [185, 0]
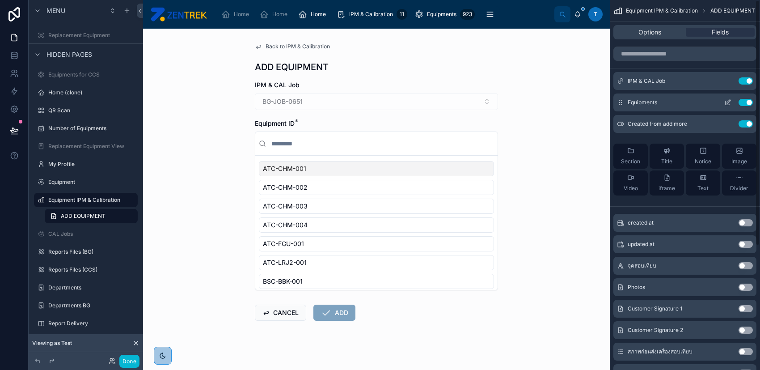
click at [728, 101] on icon "scrollable content" at bounding box center [728, 102] width 7 height 7
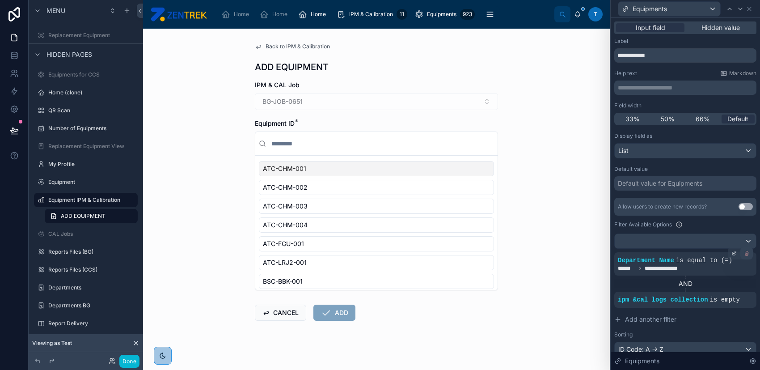
click at [744, 252] on icon at bounding box center [746, 253] width 5 height 5
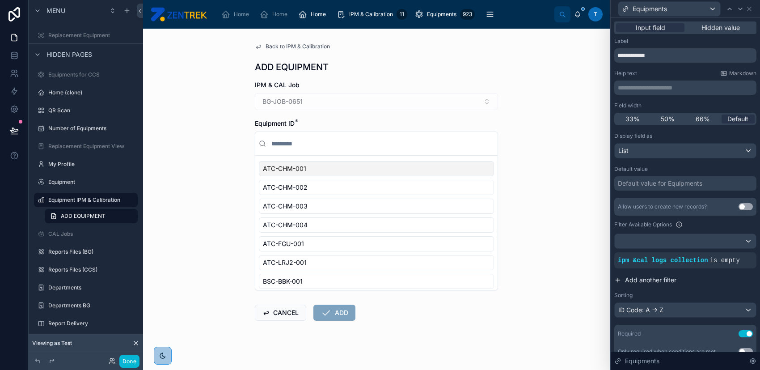
click at [665, 277] on span "Add another filter" at bounding box center [650, 280] width 51 height 9
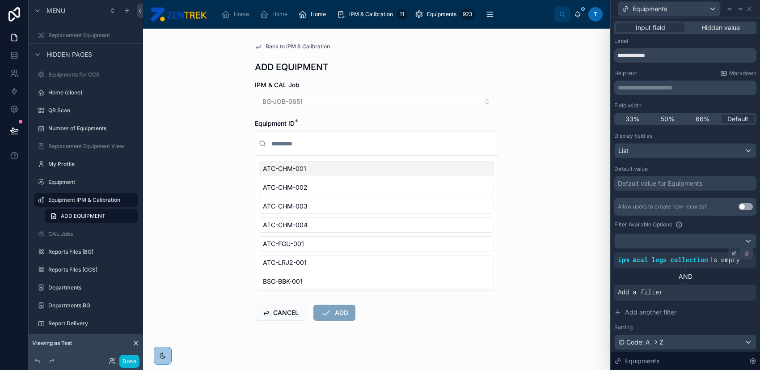
click at [741, 256] on div at bounding box center [747, 253] width 13 height 13
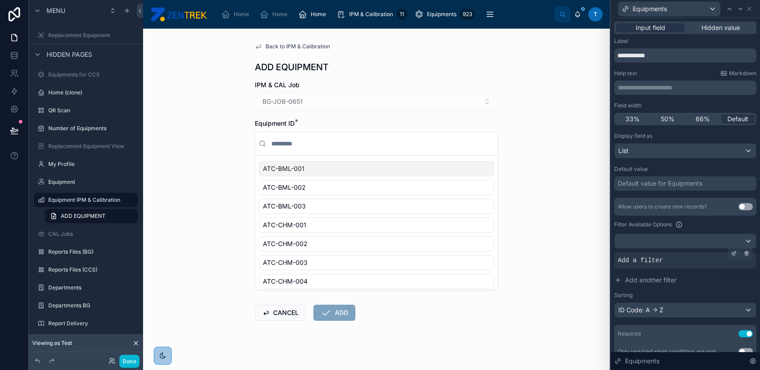
click at [644, 260] on span "Add a filter" at bounding box center [640, 260] width 45 height 9
click at [641, 272] on button "Add another filter" at bounding box center [686, 280] width 142 height 16
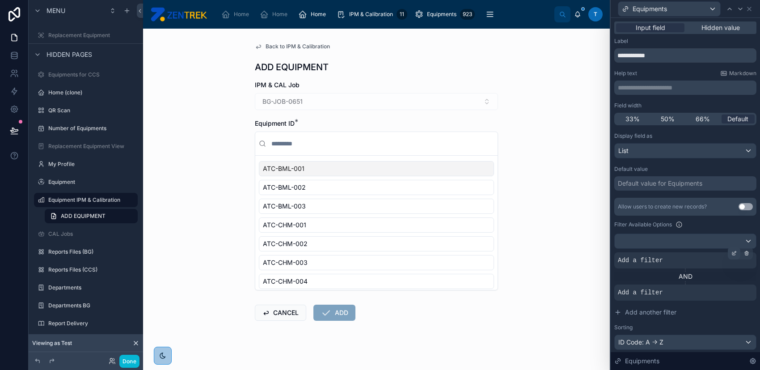
click at [728, 252] on div at bounding box center [734, 253] width 13 height 13
click at [697, 242] on div at bounding box center [685, 241] width 141 height 14
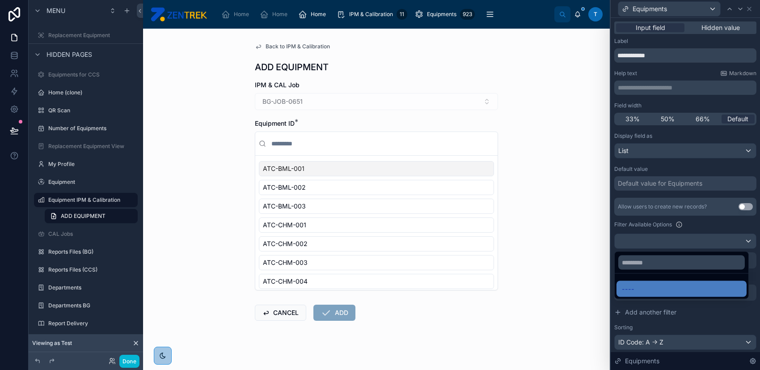
click at [697, 242] on div at bounding box center [685, 185] width 149 height 370
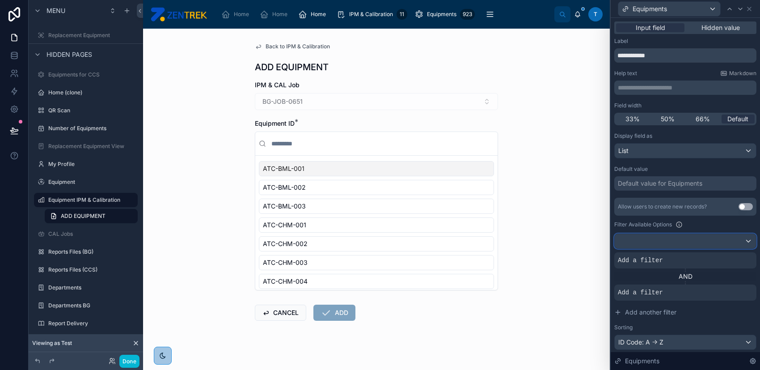
click at [697, 242] on div at bounding box center [685, 241] width 141 height 14
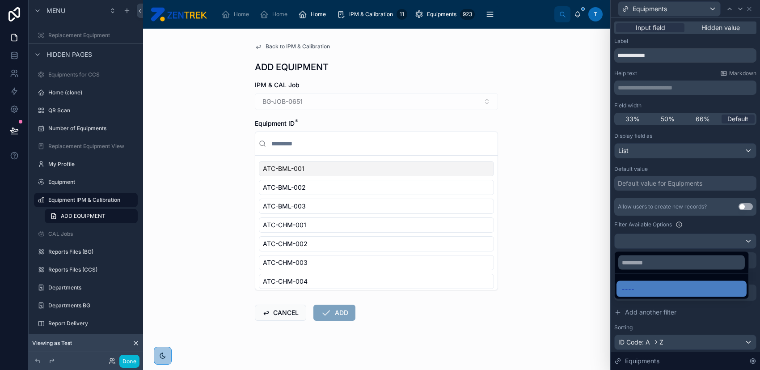
click at [697, 242] on div at bounding box center [685, 185] width 149 height 370
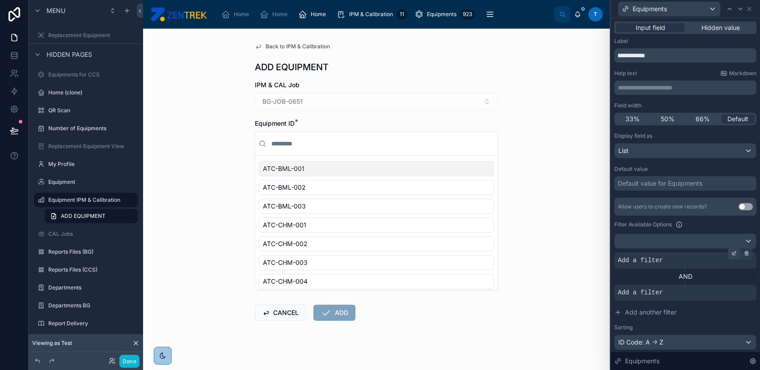
click at [732, 254] on icon at bounding box center [734, 253] width 5 height 5
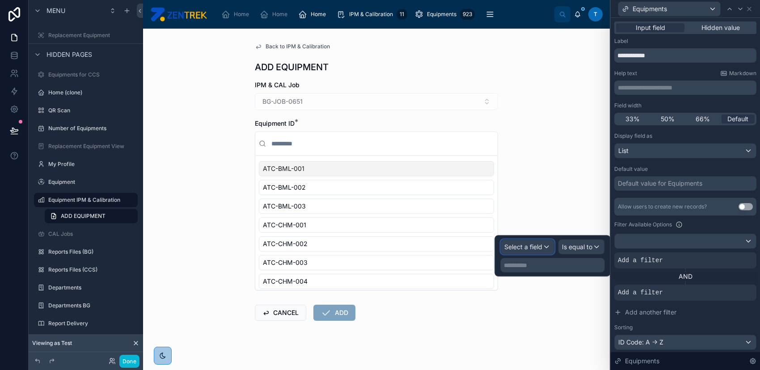
click at [529, 243] on span "Select a field" at bounding box center [524, 247] width 38 height 8
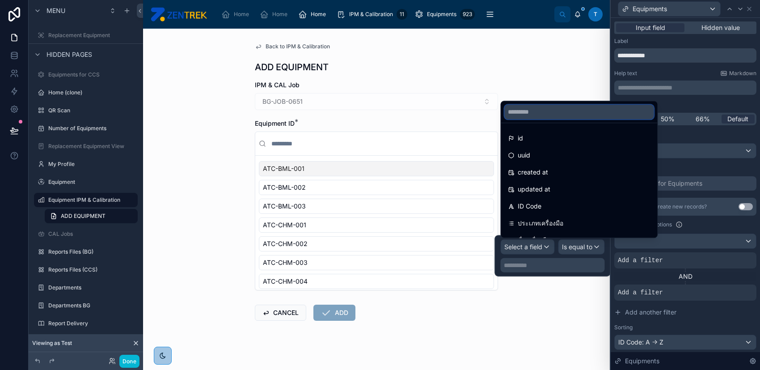
click at [559, 111] on input "text" at bounding box center [579, 112] width 149 height 14
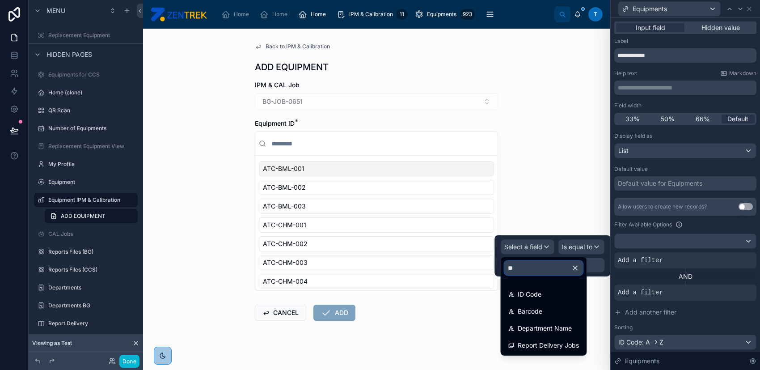
type input "*"
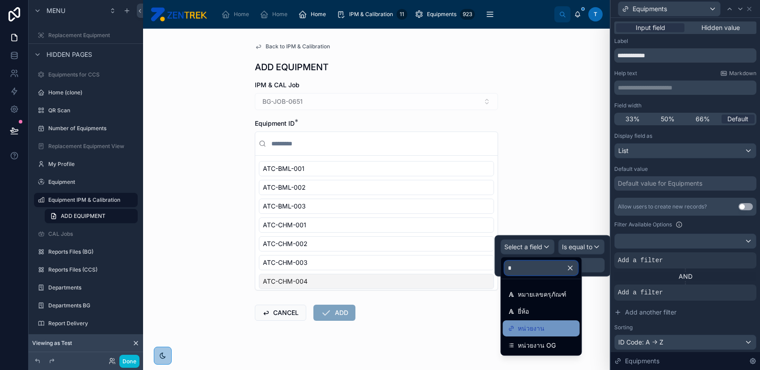
type input "*"
click at [549, 323] on div "หน่วยงาน" at bounding box center [541, 328] width 66 height 11
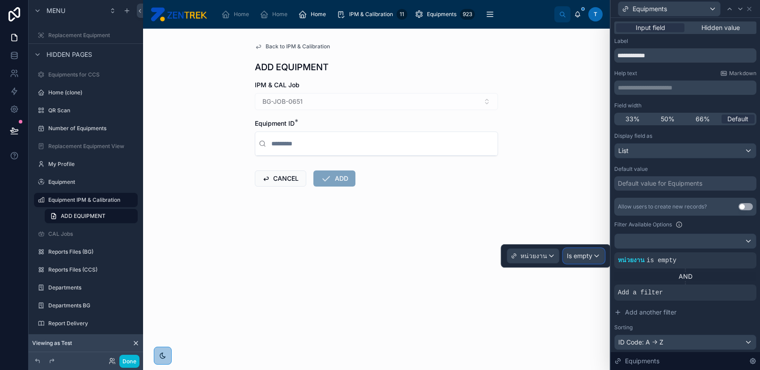
click at [581, 257] on span "Is empty" at bounding box center [579, 255] width 25 height 9
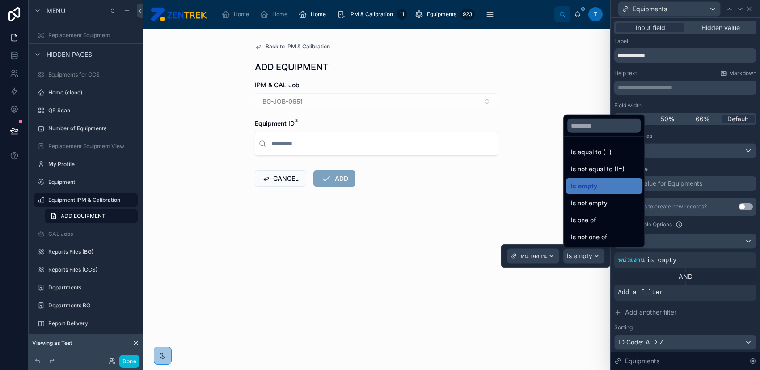
click at [547, 255] on div at bounding box center [556, 255] width 110 height 23
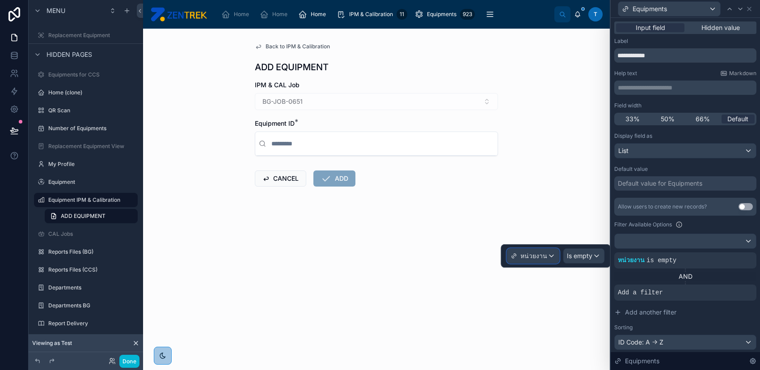
click at [547, 255] on span "หน่วยงาน" at bounding box center [534, 255] width 27 height 9
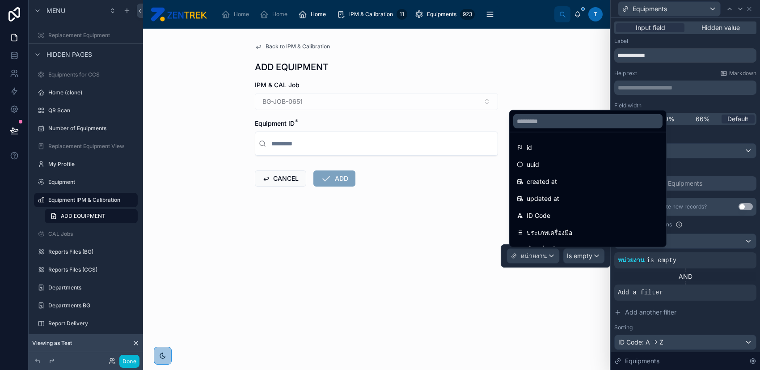
click at [570, 255] on div at bounding box center [556, 255] width 110 height 23
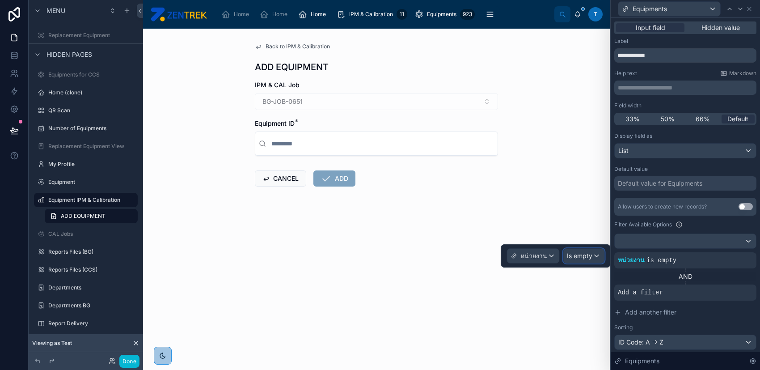
click at [571, 255] on span "Is empty" at bounding box center [579, 255] width 25 height 9
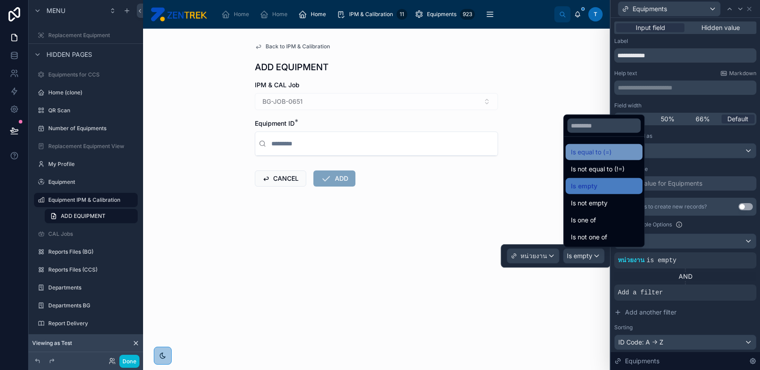
click at [598, 157] on div "Is equal to (=)" at bounding box center [604, 152] width 77 height 16
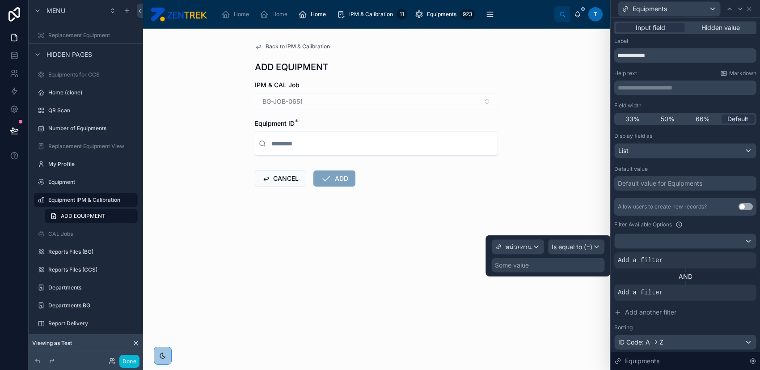
click at [569, 265] on div "Some value" at bounding box center [548, 265] width 113 height 14
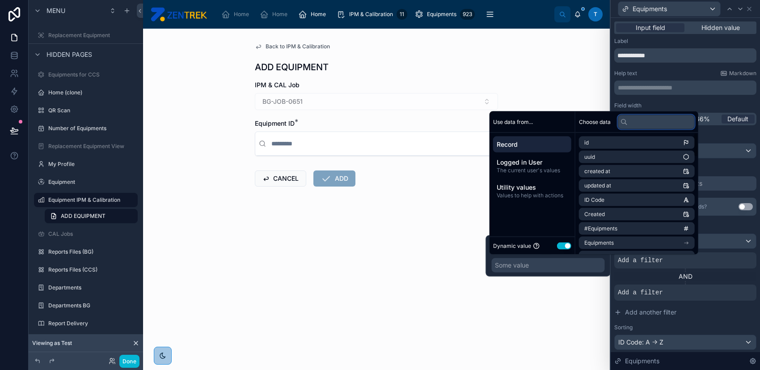
click at [640, 124] on input "text" at bounding box center [656, 122] width 77 height 14
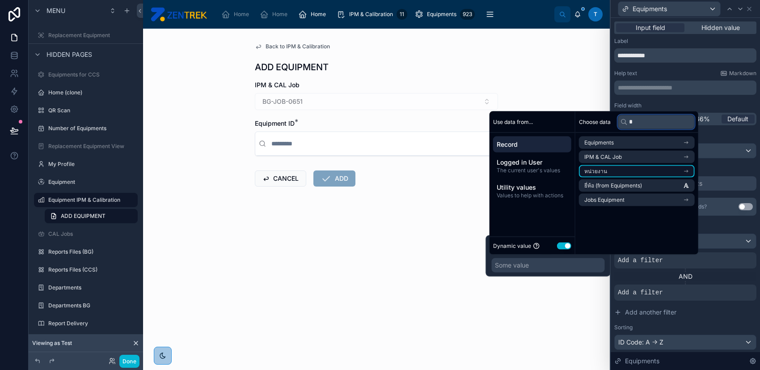
type input "*"
click at [636, 174] on li "หน่วยงาน" at bounding box center [637, 171] width 116 height 13
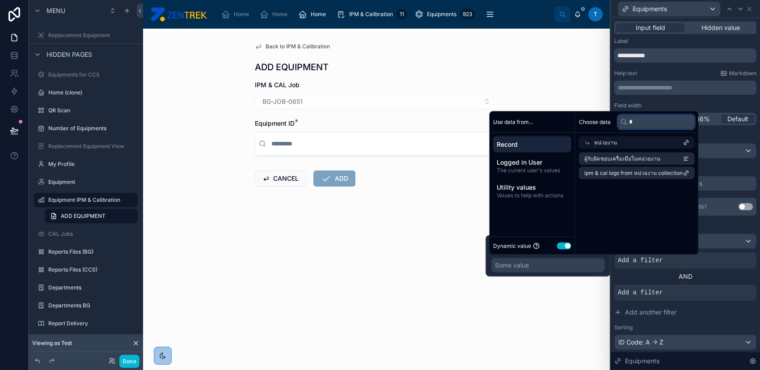
click at [648, 123] on input "*" at bounding box center [656, 122] width 77 height 14
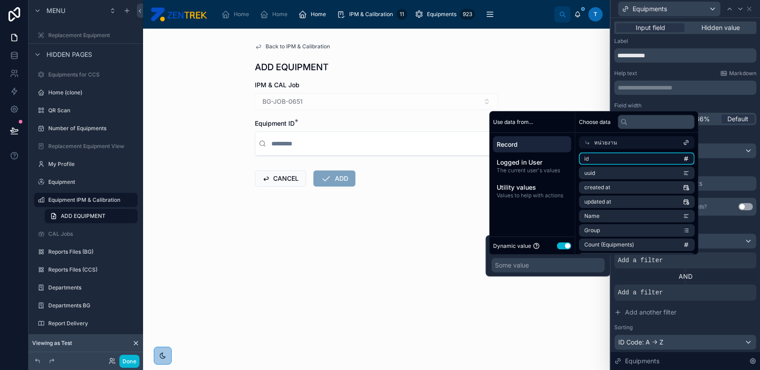
click at [646, 155] on li "id" at bounding box center [637, 159] width 116 height 13
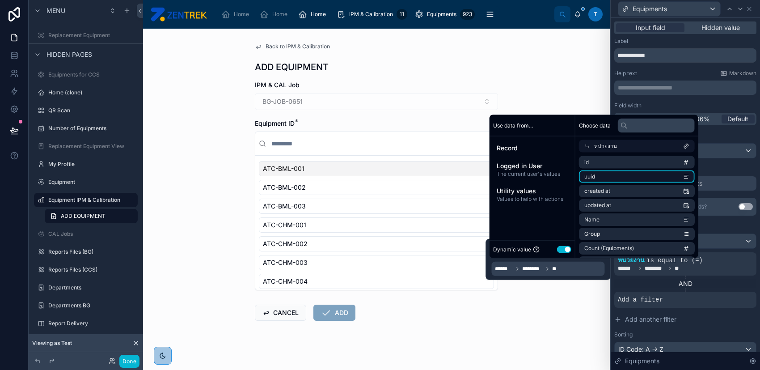
click at [644, 171] on li "uuid" at bounding box center [637, 176] width 116 height 13
click at [638, 219] on li "Name" at bounding box center [637, 219] width 116 height 13
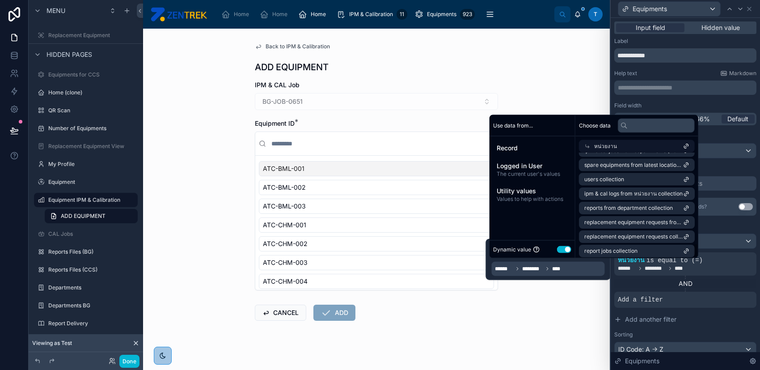
scroll to position [657, 0]
click at [587, 267] on div "****** ******** ****" at bounding box center [548, 269] width 113 height 14
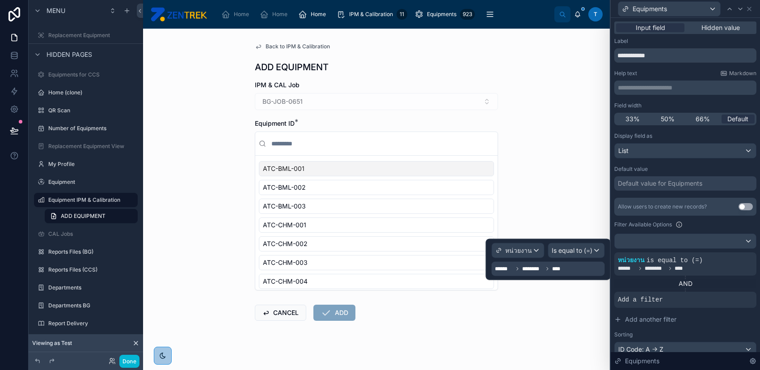
click at [587, 267] on div "****** ******** ****" at bounding box center [548, 269] width 113 height 14
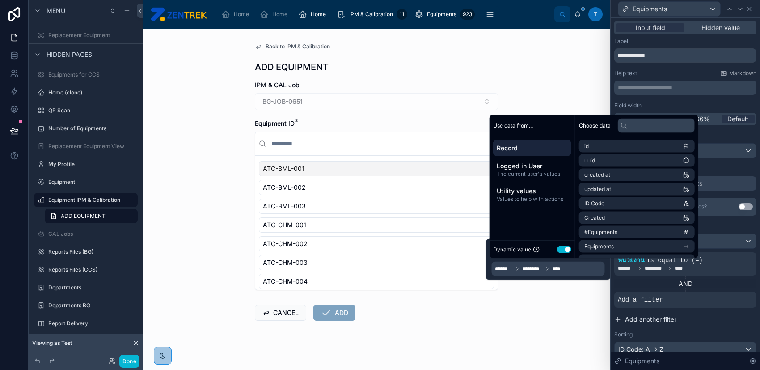
click at [707, 315] on button "Add another filter" at bounding box center [686, 319] width 142 height 16
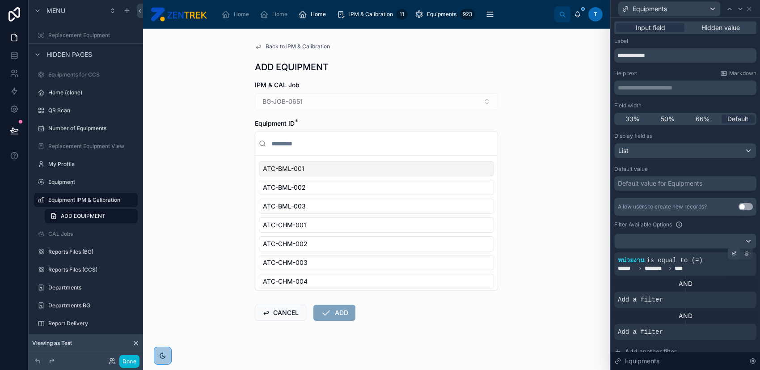
click at [731, 253] on div at bounding box center [734, 253] width 13 height 13
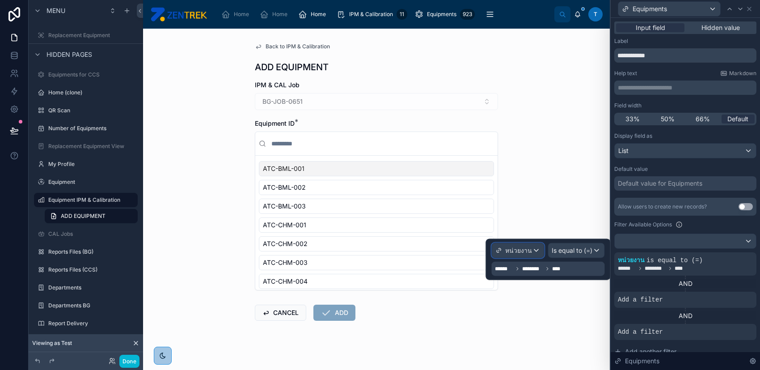
click at [536, 246] on div "หน่วยงาน" at bounding box center [518, 250] width 52 height 14
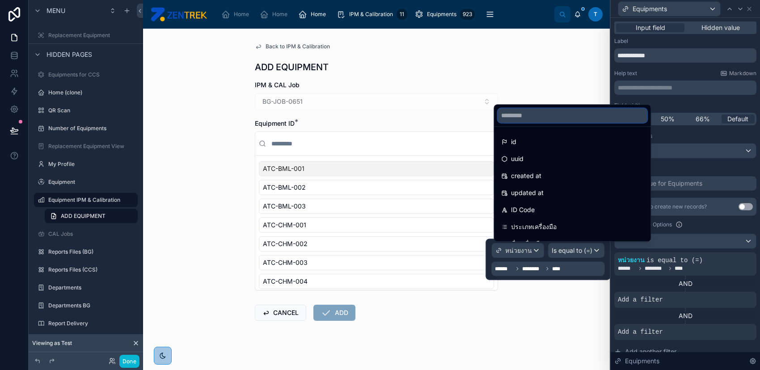
click at [559, 119] on input "text" at bounding box center [572, 115] width 149 height 14
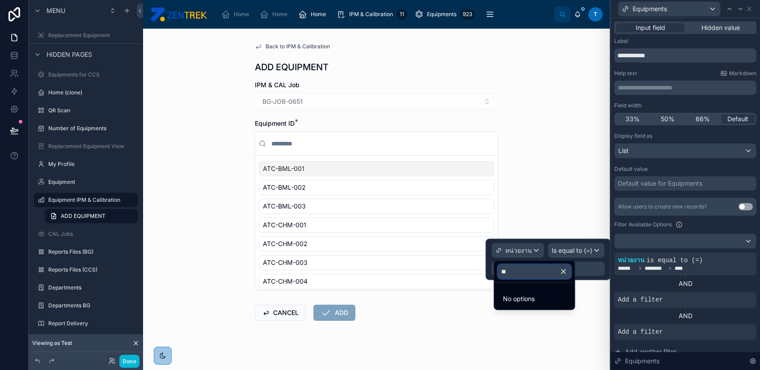
type input "*"
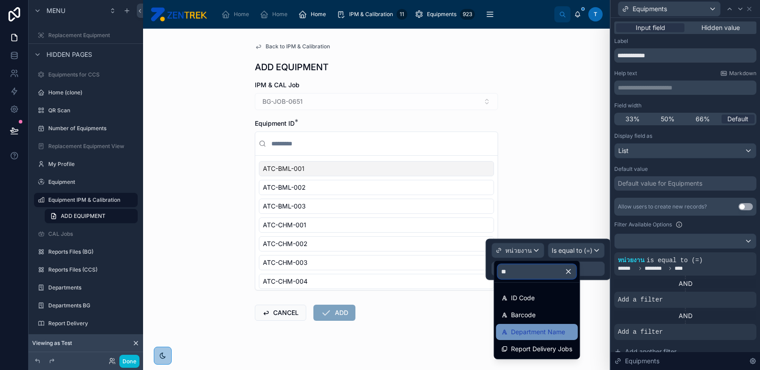
type input "**"
click at [564, 329] on span "Department Name" at bounding box center [538, 332] width 54 height 11
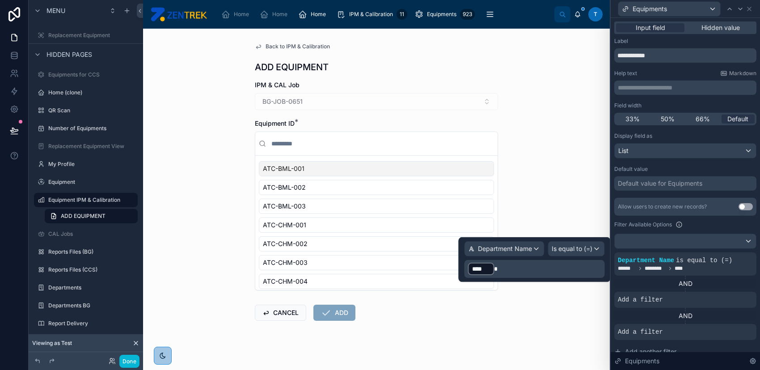
click at [578, 264] on p "﻿ **** ﻿" at bounding box center [535, 269] width 135 height 14
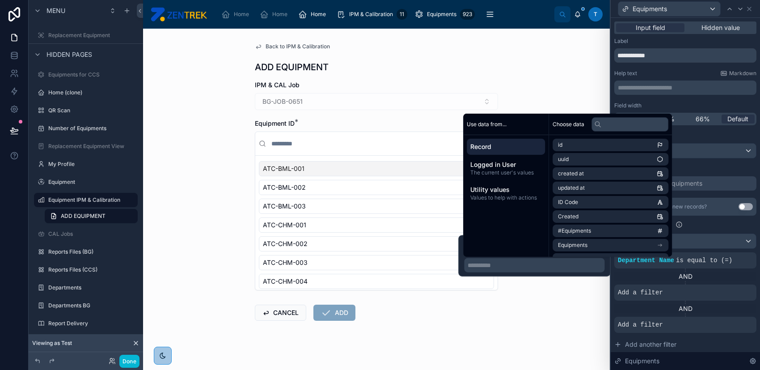
click at [519, 151] on div "Record" at bounding box center [506, 147] width 78 height 16
click at [519, 149] on span "Record" at bounding box center [506, 146] width 71 height 9
click at [519, 147] on span "Record" at bounding box center [506, 146] width 71 height 9
click at [622, 125] on input "text" at bounding box center [630, 124] width 77 height 14
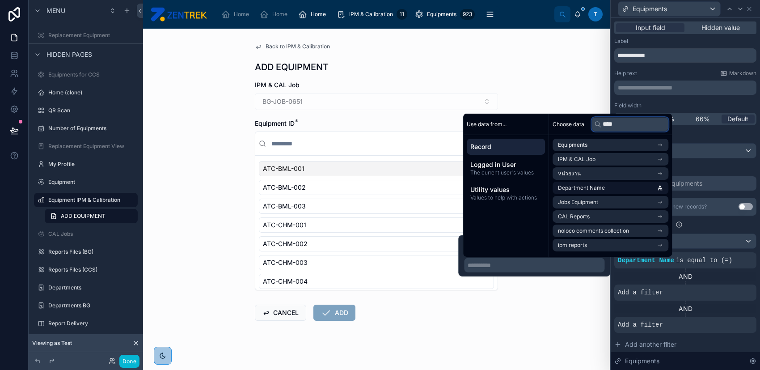
type input "****"
click at [603, 183] on li "Department Name" at bounding box center [611, 188] width 116 height 13
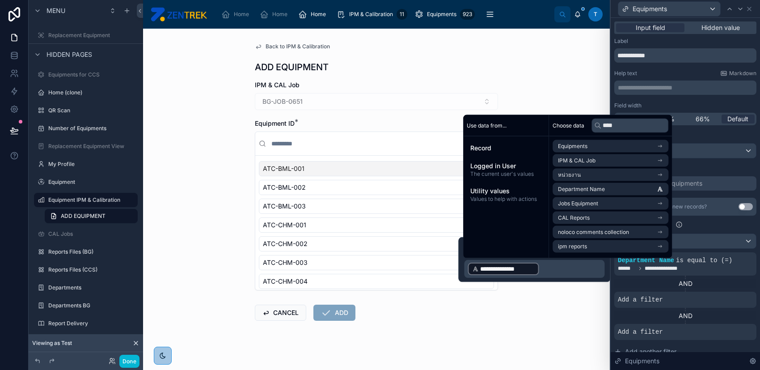
click at [569, 274] on p "**********" at bounding box center [535, 269] width 135 height 14
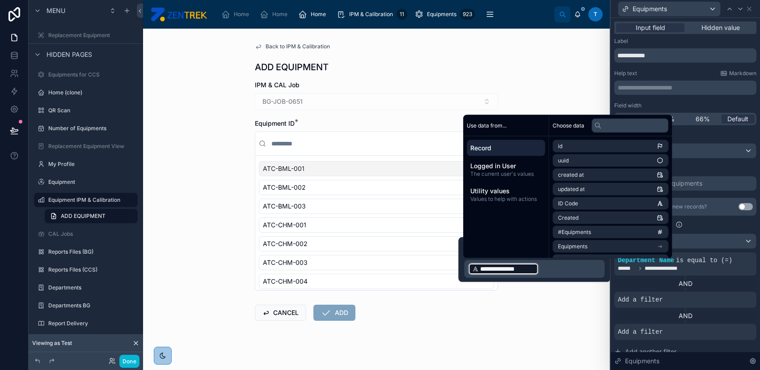
click at [580, 295] on div "Back to IPM & Calibration ADD EQUIPMENT IPM & CAL Job BG-JOB-0651 Equipment ID …" at bounding box center [376, 199] width 467 height 341
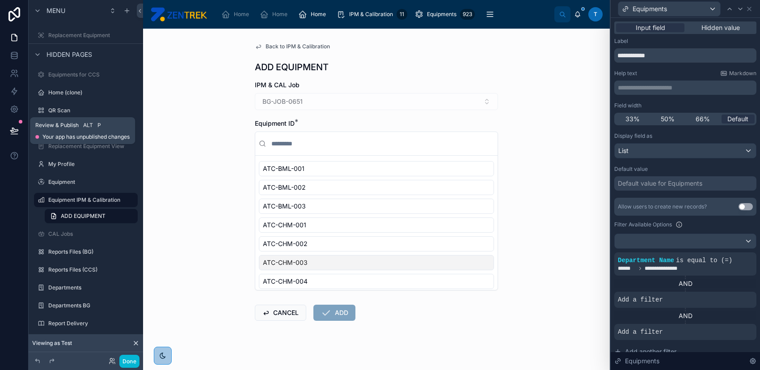
click at [17, 132] on icon at bounding box center [14, 130] width 9 height 9
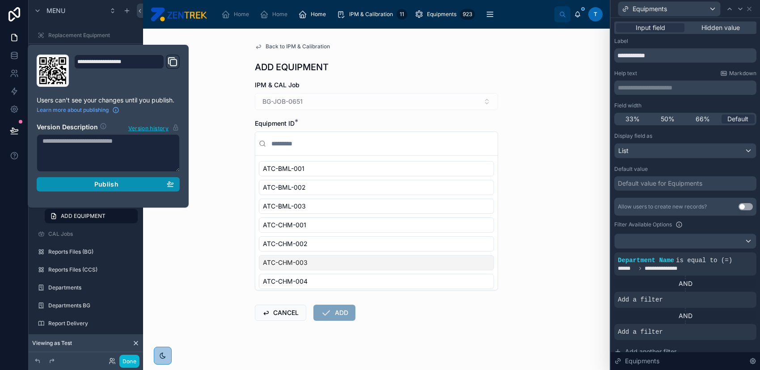
click at [69, 184] on div "Publish" at bounding box center [108, 184] width 132 height 8
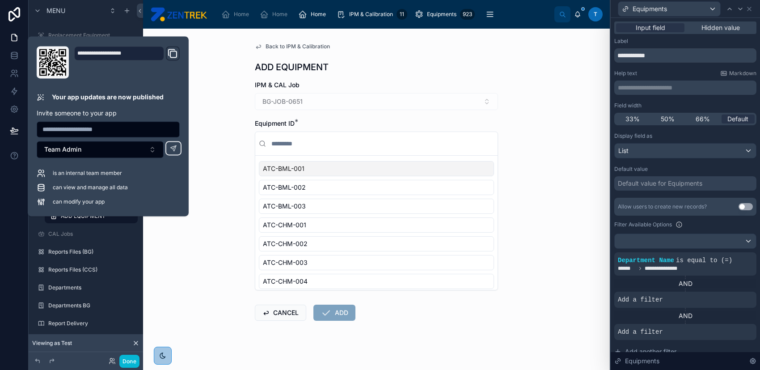
click at [208, 211] on div "Back to IPM & Calibration ADD EQUIPMENT IPM & CAL Job BG-JOB-0651 Equipment ID …" at bounding box center [376, 199] width 467 height 341
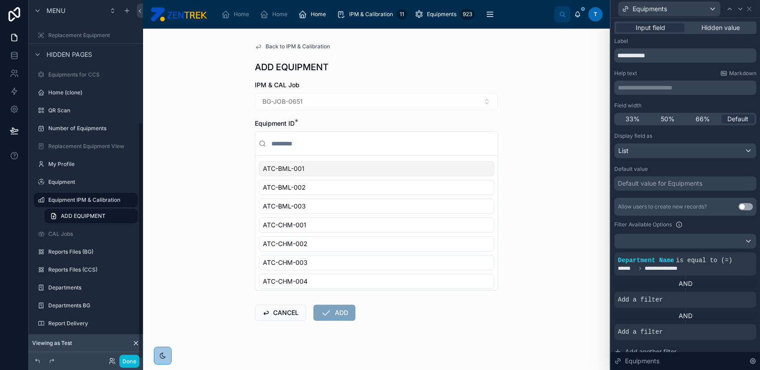
click at [266, 43] on span "Back to IPM & Calibration" at bounding box center [298, 46] width 64 height 7
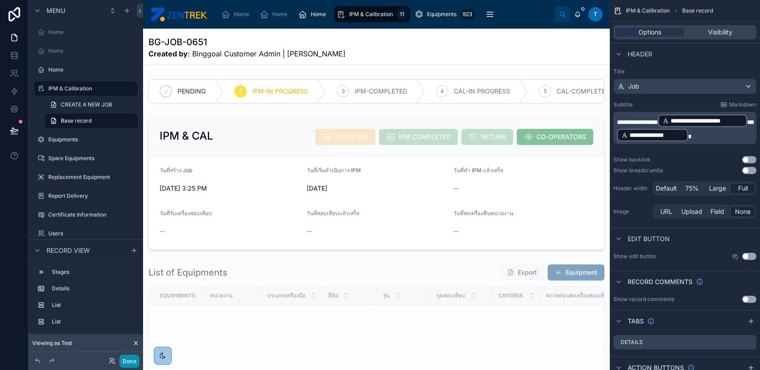
click at [128, 362] on button "Done" at bounding box center [129, 361] width 20 height 13
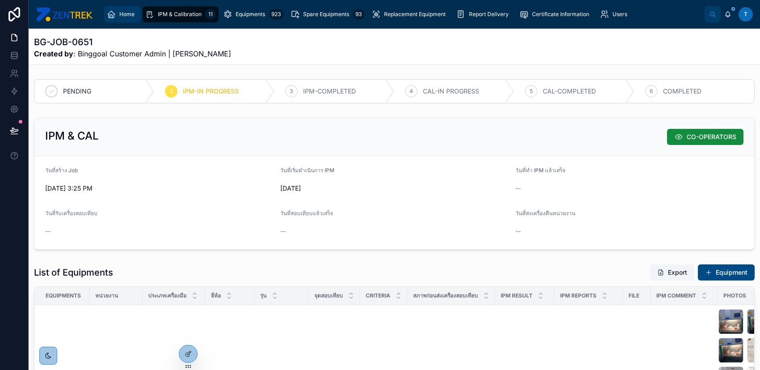
click at [124, 19] on div "Home" at bounding box center [122, 14] width 31 height 14
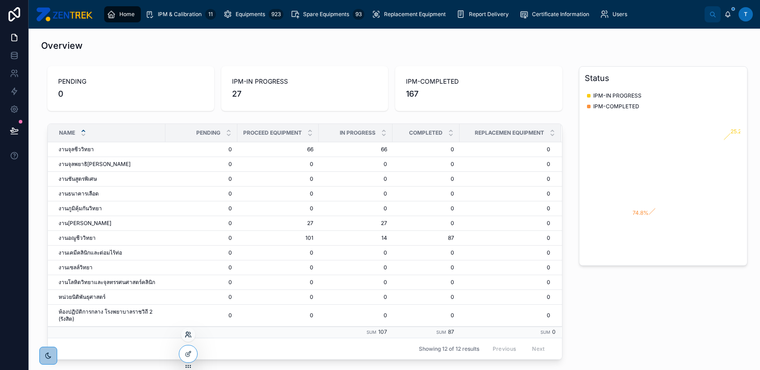
click at [189, 333] on icon at bounding box center [188, 334] width 7 height 7
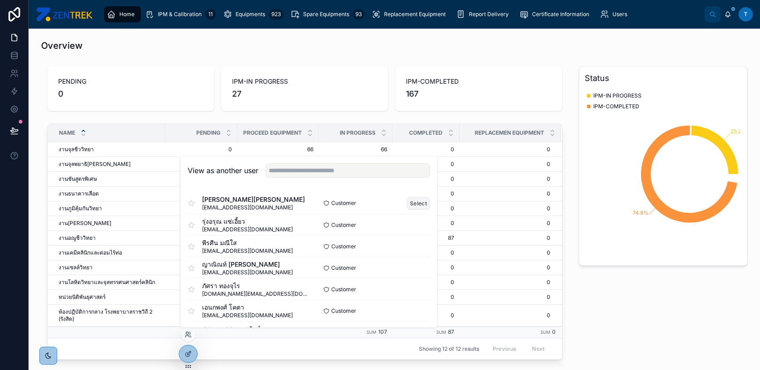
click at [407, 204] on button "Select" at bounding box center [418, 203] width 23 height 13
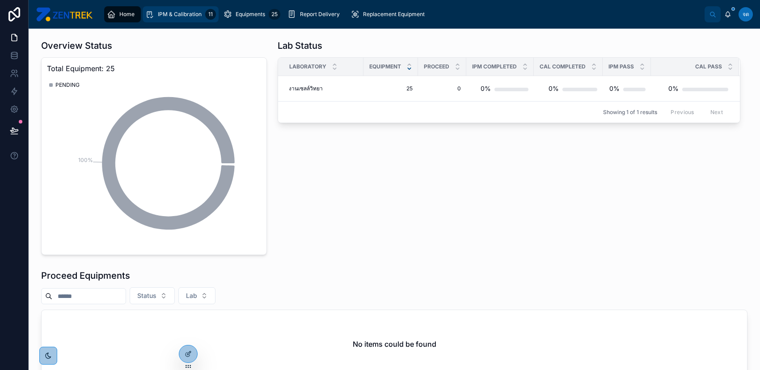
click at [195, 14] on span "IPM & Calibration" at bounding box center [180, 14] width 44 height 7
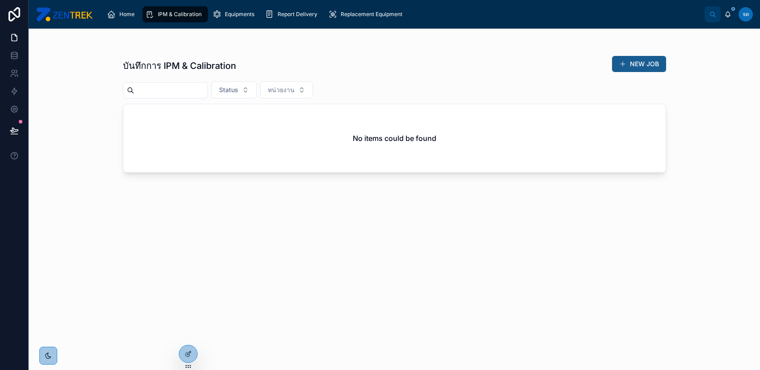
click at [642, 63] on button "NEW JOB" at bounding box center [639, 64] width 54 height 16
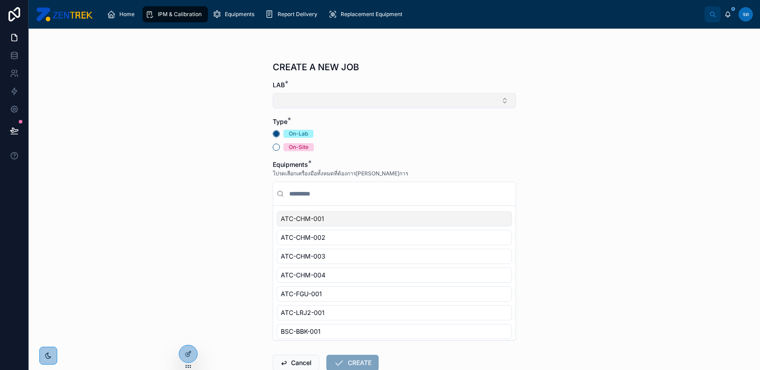
click at [332, 102] on button "Select Button" at bounding box center [394, 100] width 243 height 15
click at [336, 134] on div "งานเซลล์วิทยา" at bounding box center [391, 136] width 239 height 14
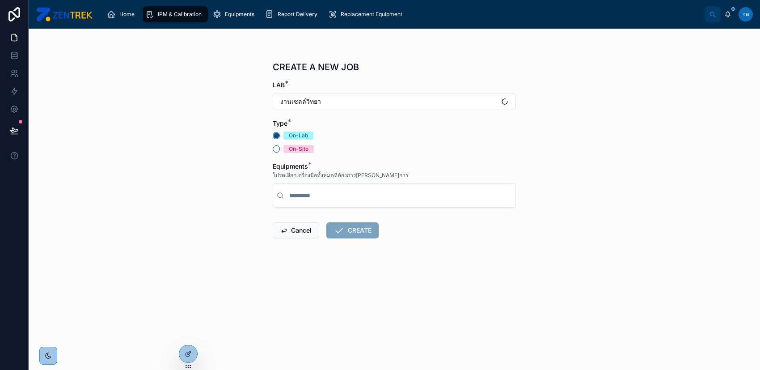
click at [440, 137] on div "On-Lab" at bounding box center [394, 136] width 243 height 8
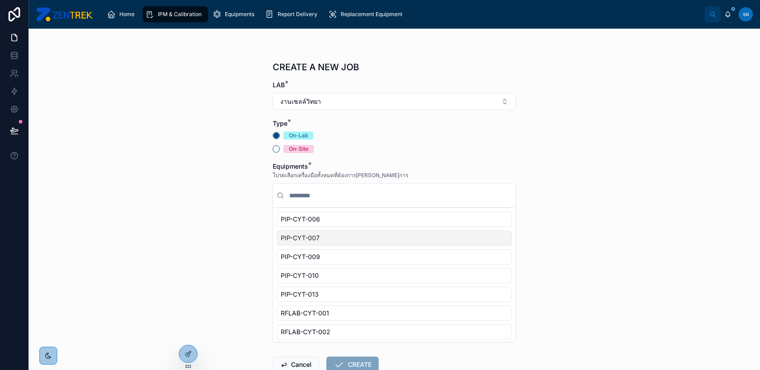
scroll to position [220, 0]
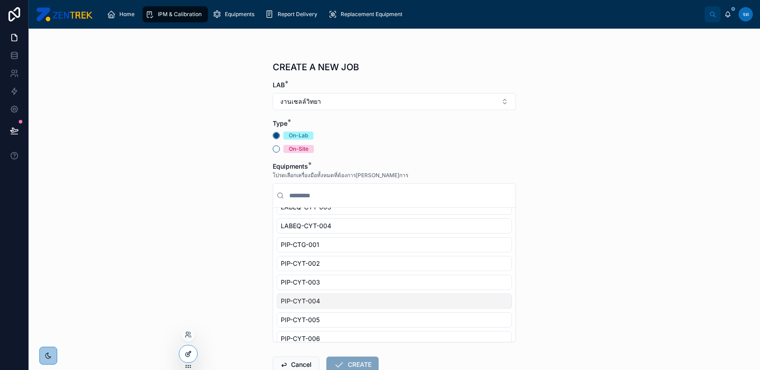
click at [182, 353] on div at bounding box center [188, 353] width 18 height 17
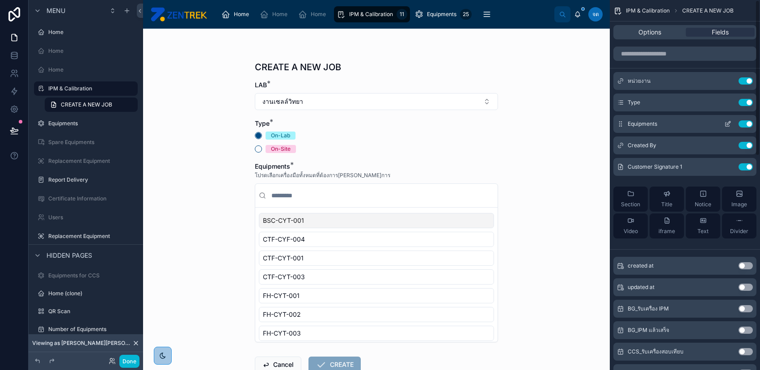
click at [729, 123] on icon "scrollable content" at bounding box center [729, 123] width 4 height 4
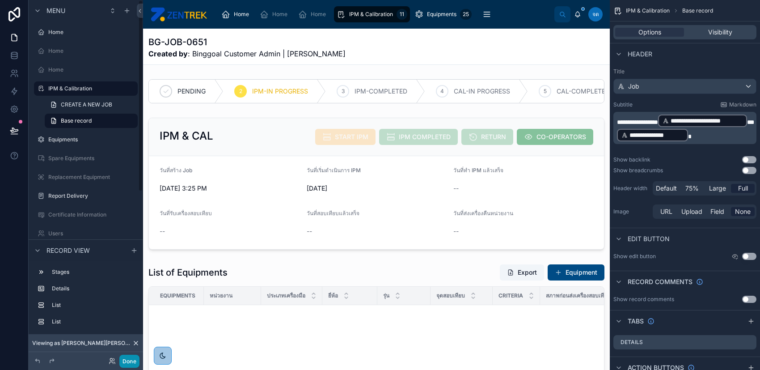
click at [129, 361] on button "Done" at bounding box center [129, 361] width 20 height 13
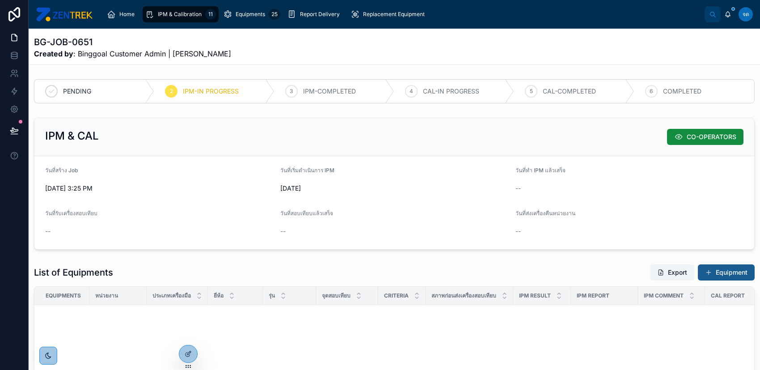
click at [739, 272] on button "Equipment" at bounding box center [726, 272] width 57 height 16
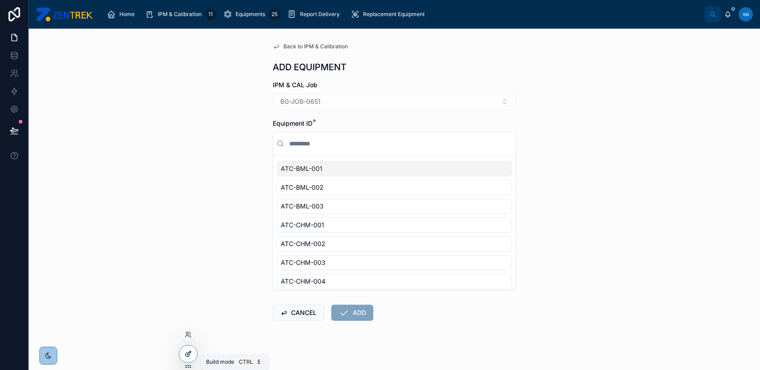
click at [189, 351] on icon at bounding box center [188, 353] width 7 height 7
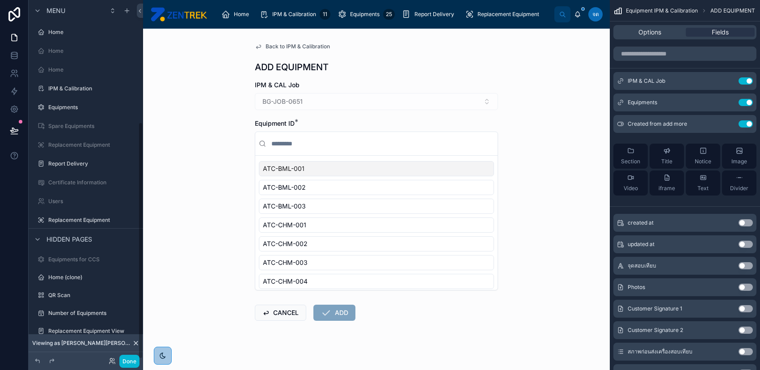
scroll to position [185, 0]
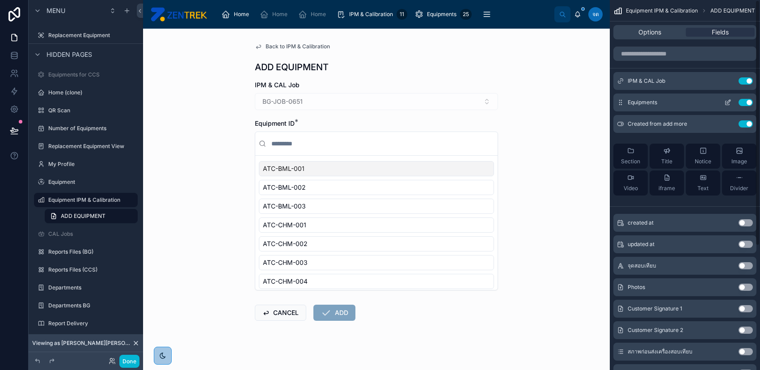
click at [728, 103] on icon "scrollable content" at bounding box center [729, 102] width 4 height 4
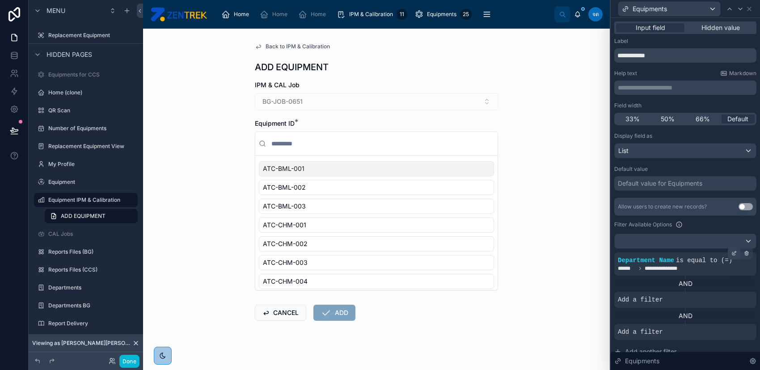
click at [732, 251] on icon at bounding box center [734, 253] width 5 height 5
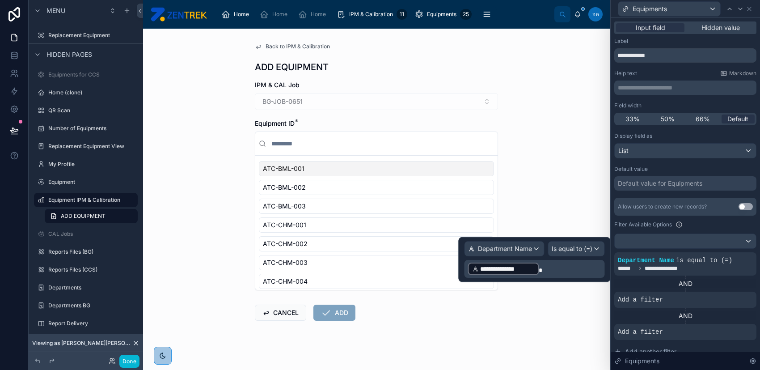
click at [553, 257] on div "**********" at bounding box center [534, 259] width 140 height 37
click at [532, 251] on span "Department Name" at bounding box center [505, 248] width 54 height 9
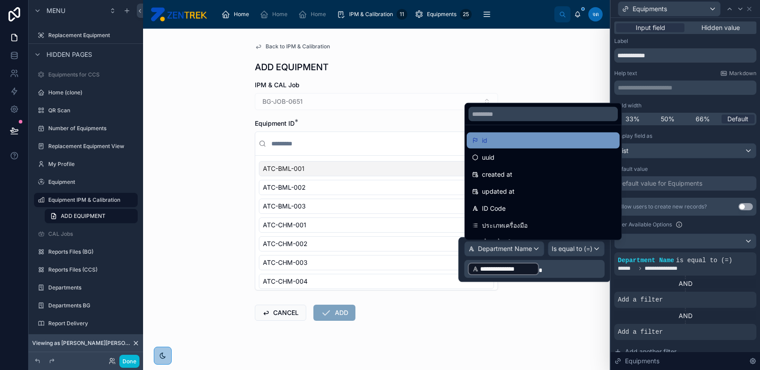
click at [527, 144] on div "id" at bounding box center [543, 140] width 142 height 11
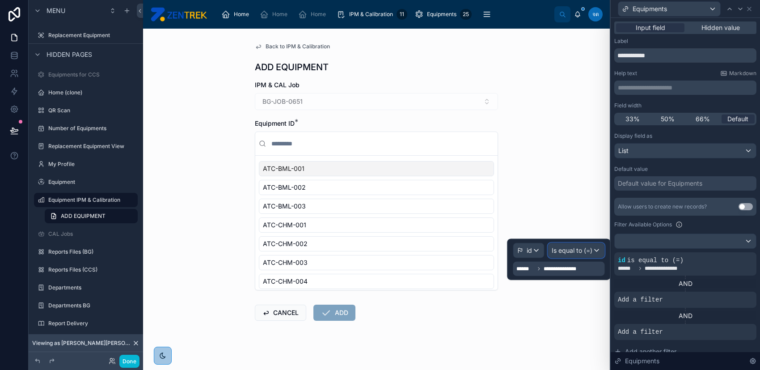
click at [565, 250] on span "Is equal to (=)" at bounding box center [572, 250] width 41 height 9
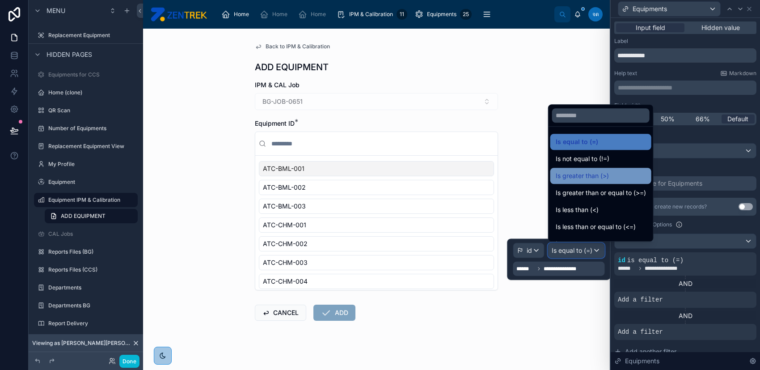
scroll to position [63, 0]
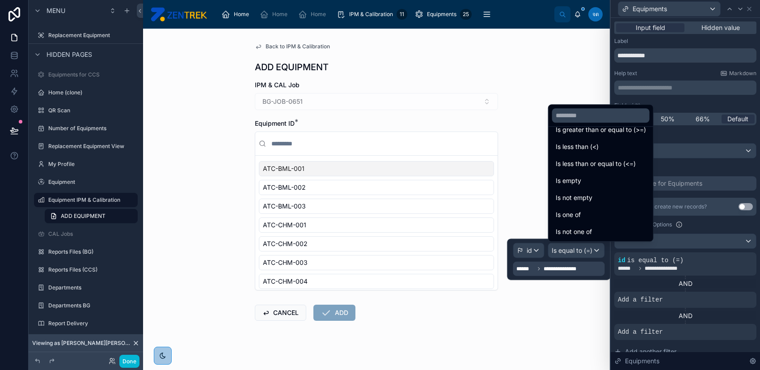
click at [602, 216] on div "Is one of" at bounding box center [601, 214] width 90 height 11
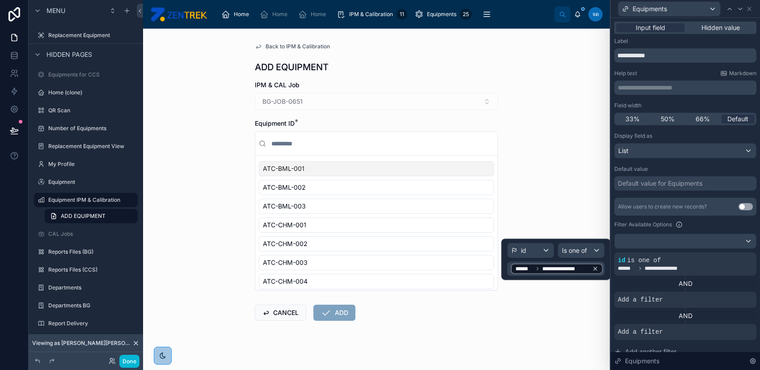
click at [594, 270] on icon at bounding box center [595, 269] width 6 height 6
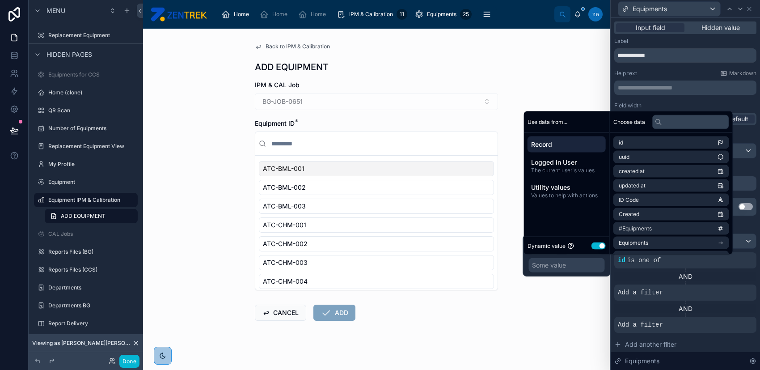
click at [575, 141] on span "Record" at bounding box center [566, 144] width 71 height 9
click at [680, 126] on input "text" at bounding box center [691, 122] width 77 height 14
type input "*"
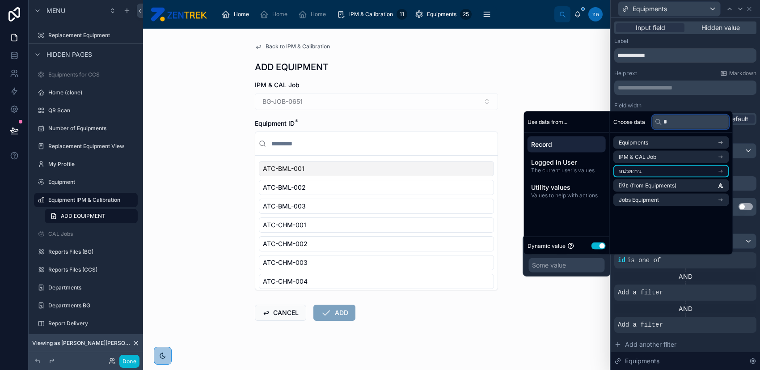
type input "*"
click at [673, 170] on li "หน่วยงาน" at bounding box center [672, 171] width 116 height 13
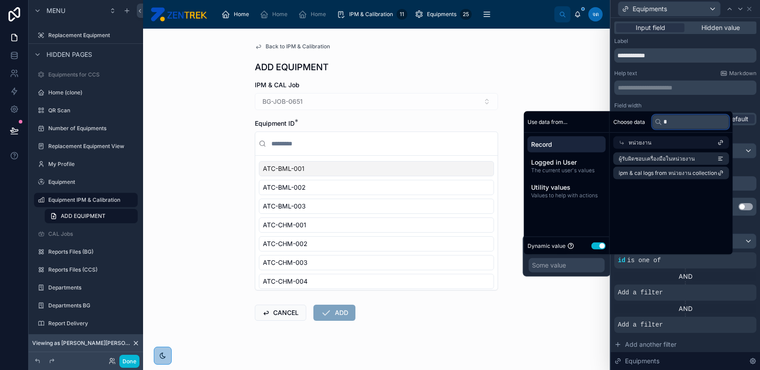
click at [683, 121] on input "*" at bounding box center [691, 122] width 77 height 14
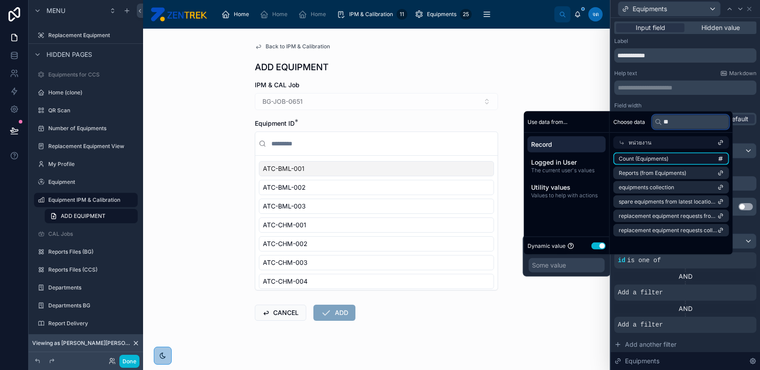
scroll to position [0, 0]
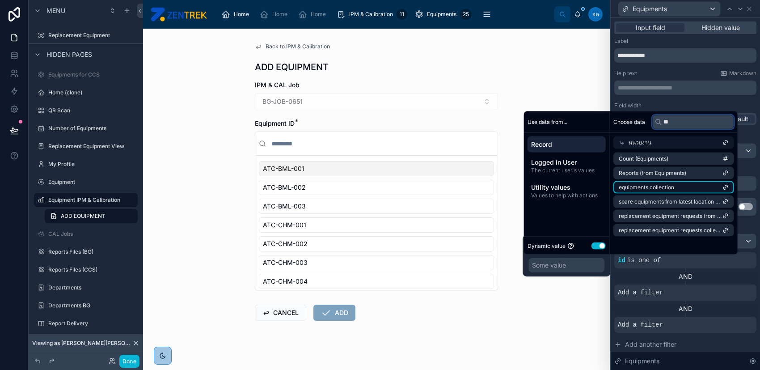
type input "**"
click at [690, 186] on li "equipments collection" at bounding box center [674, 187] width 121 height 13
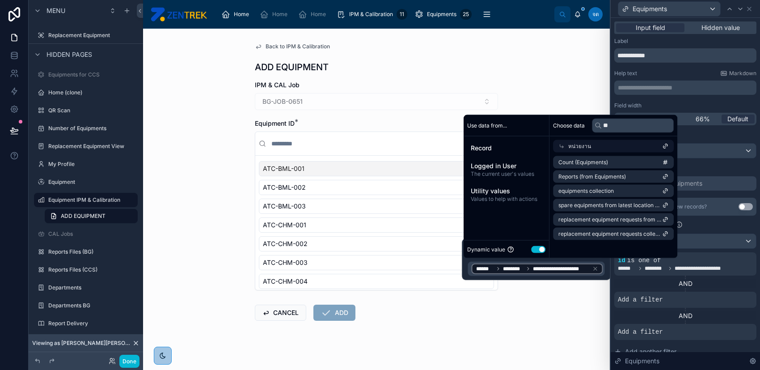
click at [585, 296] on div "Back to IPM & Calibration ADD EQUIPMENT IPM & CAL Job BG-JOB-0651 Equipment ID …" at bounding box center [376, 199] width 467 height 341
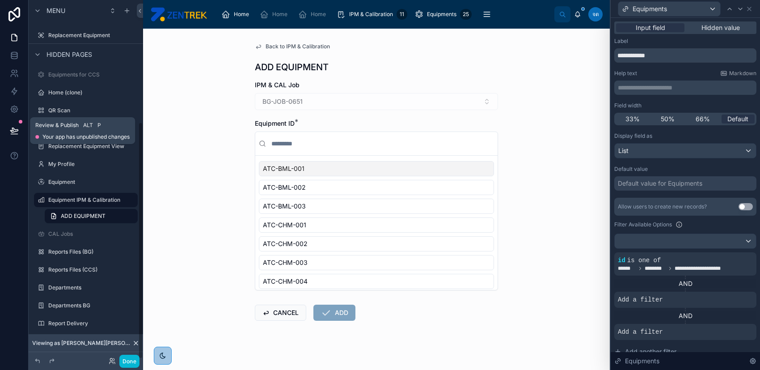
click at [15, 134] on icon at bounding box center [14, 134] width 7 height 0
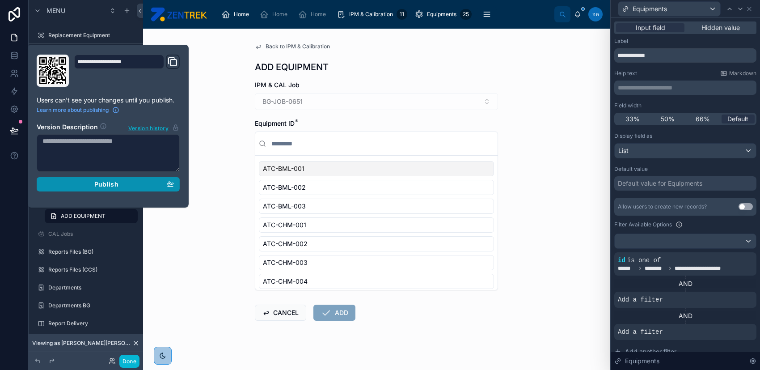
click at [135, 183] on div "Publish" at bounding box center [108, 184] width 132 height 8
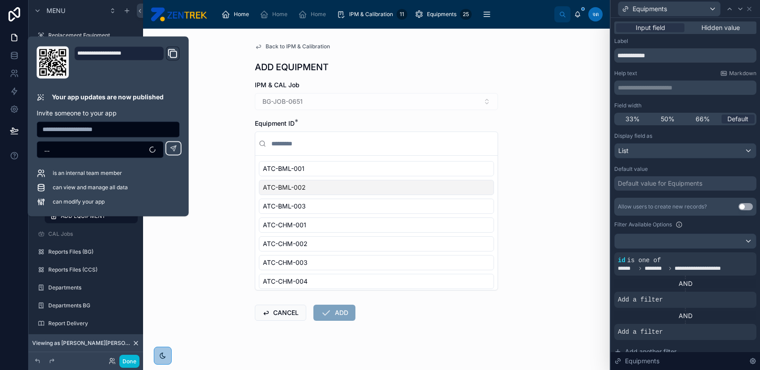
click at [573, 188] on div "Back to IPM & Calibration ADD EQUIPMENT IPM & CAL Job BG-JOB-0651 Equipment ID …" at bounding box center [376, 199] width 467 height 341
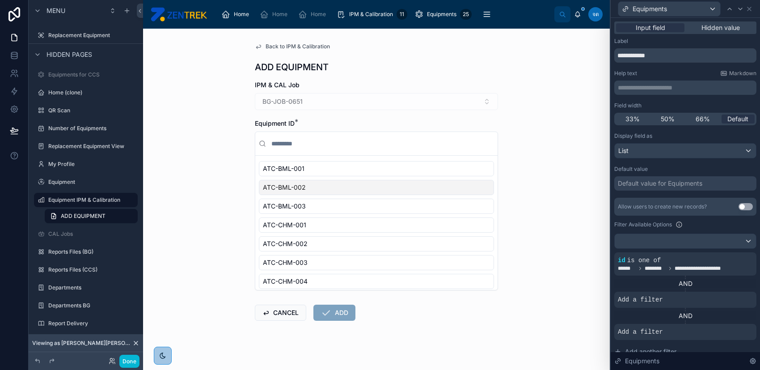
click at [305, 98] on div "BG-JOB-0651" at bounding box center [376, 101] width 243 height 17
click at [309, 104] on div "BG-JOB-0651" at bounding box center [376, 101] width 243 height 17
click at [302, 44] on span "Back to IPM & Calibration" at bounding box center [298, 46] width 64 height 7
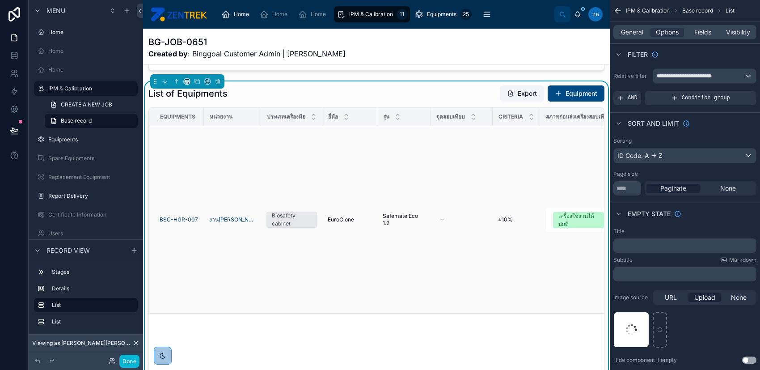
scroll to position [59, 0]
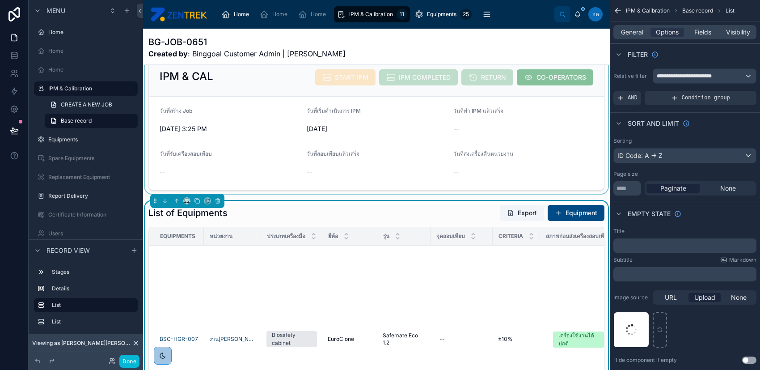
click at [310, 137] on div at bounding box center [376, 124] width 467 height 139
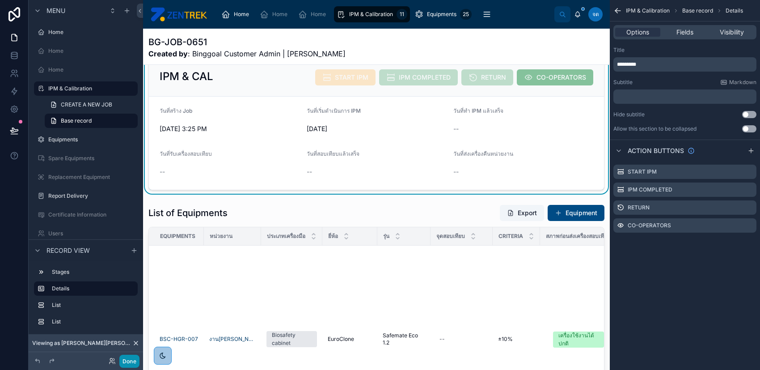
click at [137, 357] on button "Done" at bounding box center [129, 361] width 20 height 13
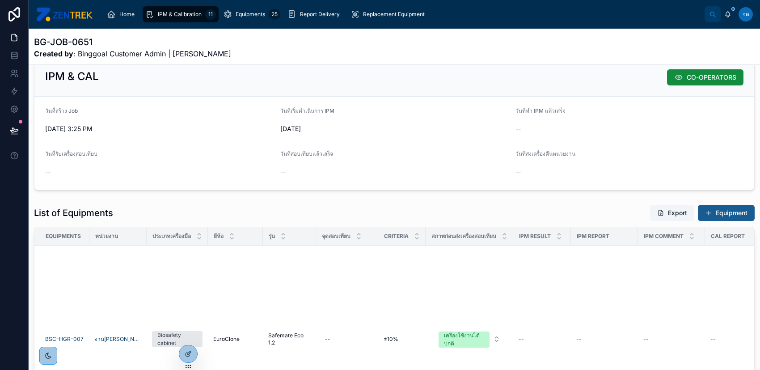
scroll to position [24, 0]
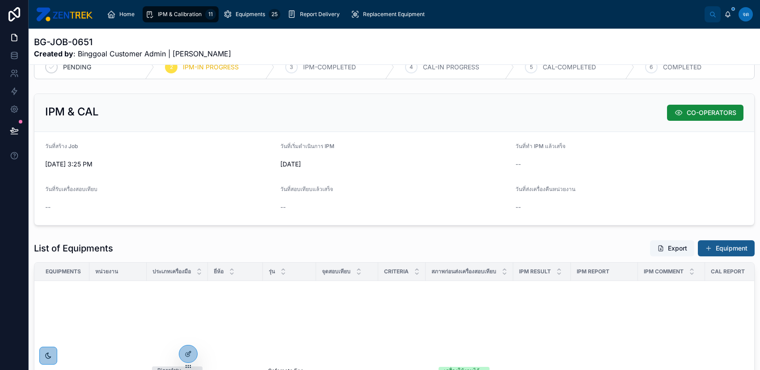
click at [713, 212] on div "PENDING 2 IPM-IN PROGRESS 3 IPM-COMPLETED 4 CAL-IN PROGRESS 5 CAL-COMPLETED 6 C…" at bounding box center [395, 297] width 732 height 493
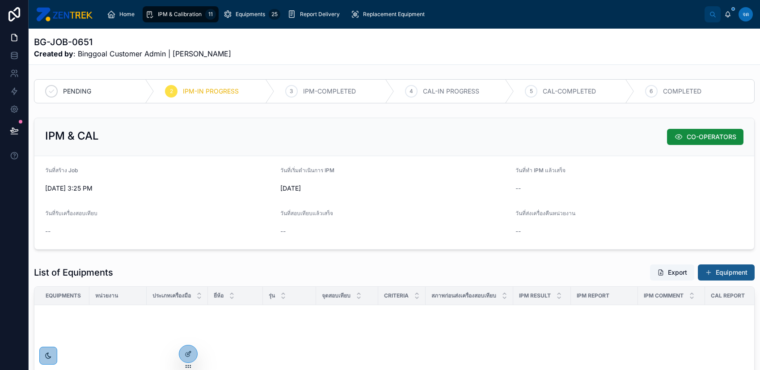
click at [717, 270] on button "Equipment" at bounding box center [726, 272] width 57 height 16
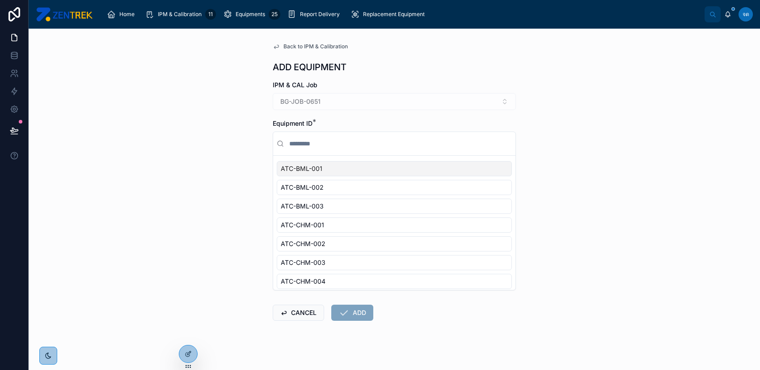
click at [340, 45] on span "Back to IPM & Calibration" at bounding box center [316, 46] width 64 height 7
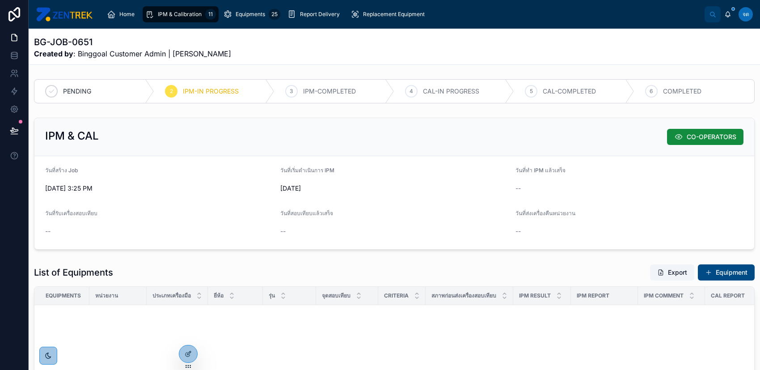
drag, startPoint x: 237, startPoint y: 55, endPoint x: 171, endPoint y: 52, distance: 65.8
click at [171, 52] on div "BG-JOB-0651 Created by : Binggoal Customer Admin | งานมนุษย์พันธุศาสตร์" at bounding box center [394, 47] width 721 height 23
copy span "งาน[PERSON_NAME]"
click at [742, 277] on button "Equipment" at bounding box center [726, 272] width 57 height 16
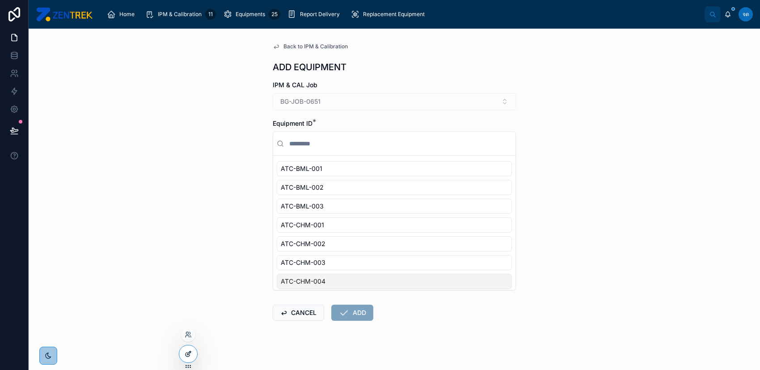
click at [184, 352] on div at bounding box center [188, 353] width 18 height 17
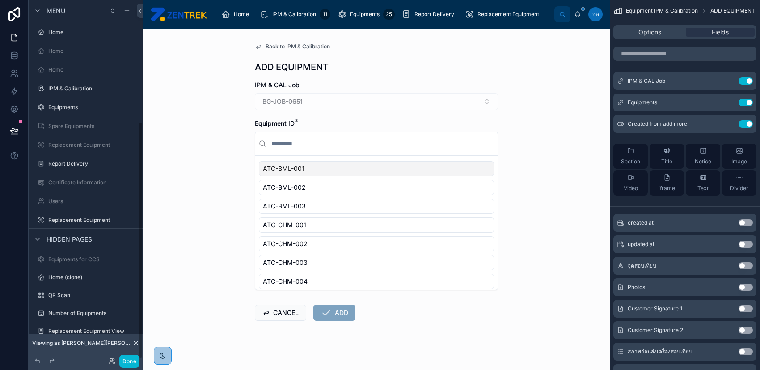
scroll to position [185, 0]
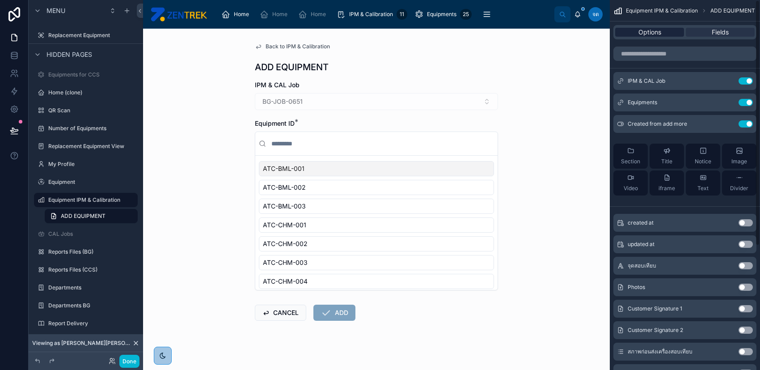
click at [669, 34] on div "Options" at bounding box center [650, 32] width 69 height 9
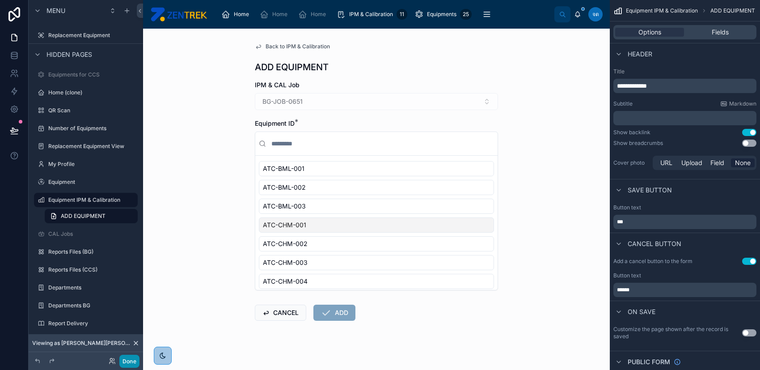
click at [128, 364] on button "Done" at bounding box center [129, 361] width 20 height 13
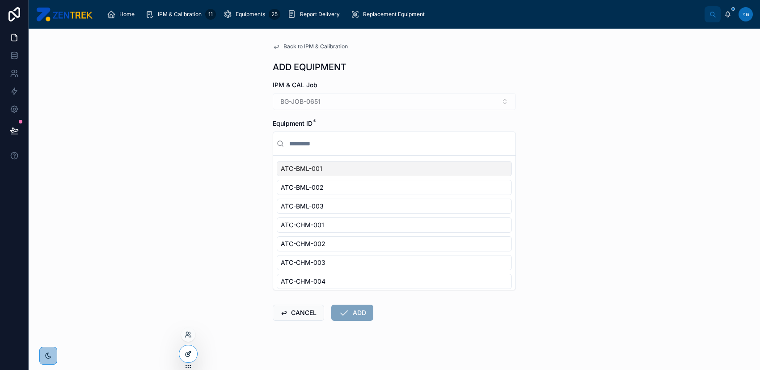
click at [182, 357] on div at bounding box center [188, 353] width 18 height 17
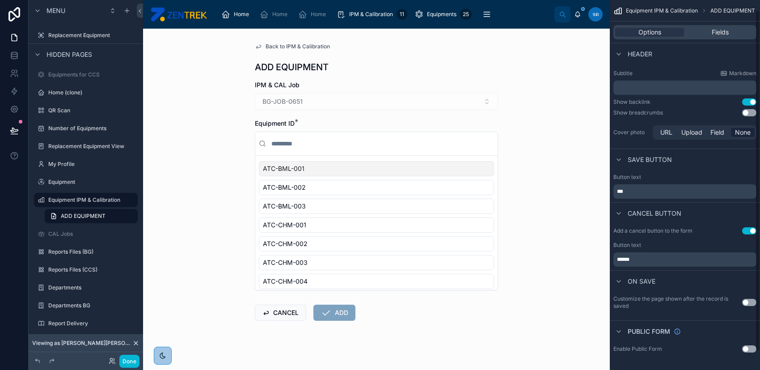
scroll to position [0, 0]
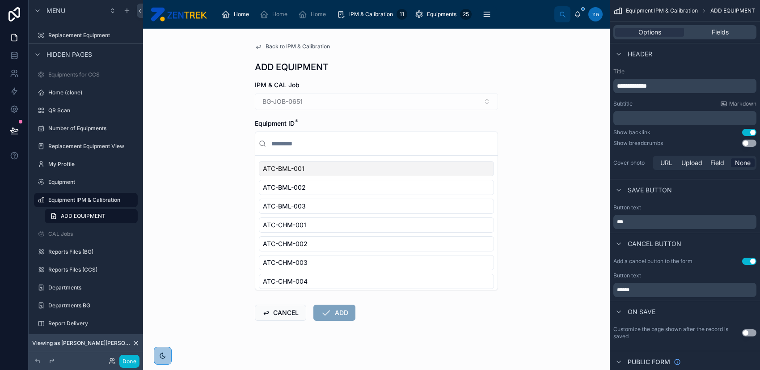
click at [278, 44] on span "Back to IPM & Calibration" at bounding box center [298, 46] width 64 height 7
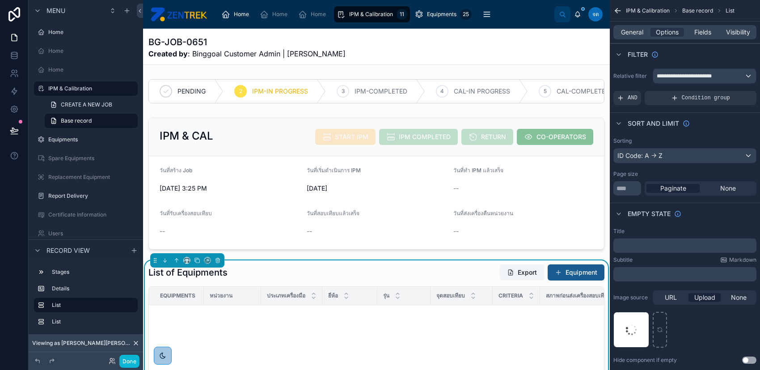
click at [576, 279] on button "Equipment" at bounding box center [576, 272] width 57 height 16
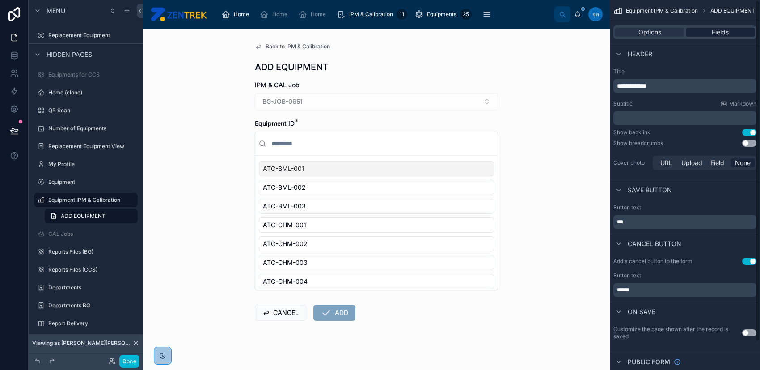
click at [719, 32] on span "Fields" at bounding box center [720, 32] width 17 height 9
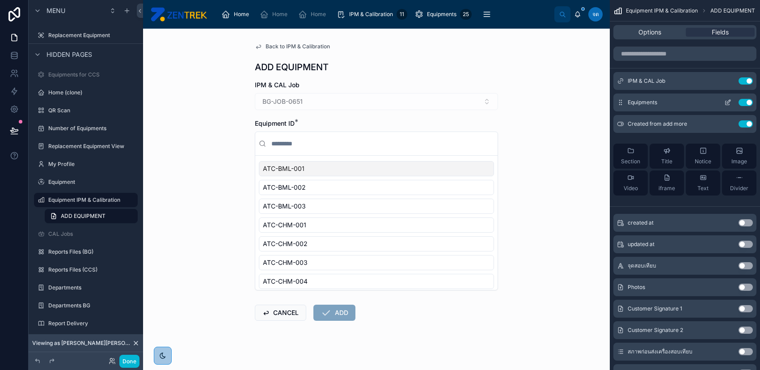
click at [729, 102] on icon "scrollable content" at bounding box center [728, 102] width 7 height 7
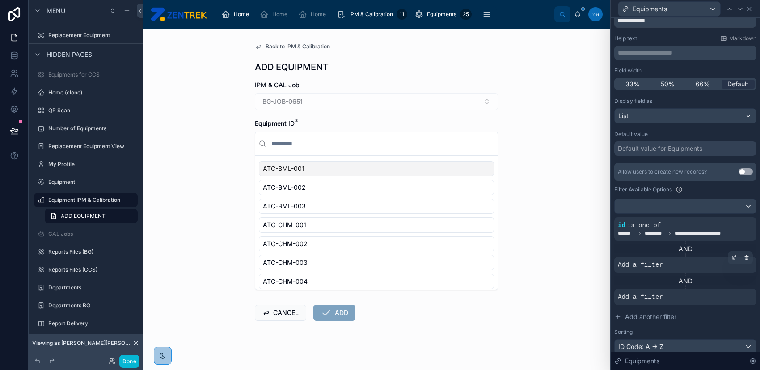
scroll to position [59, 0]
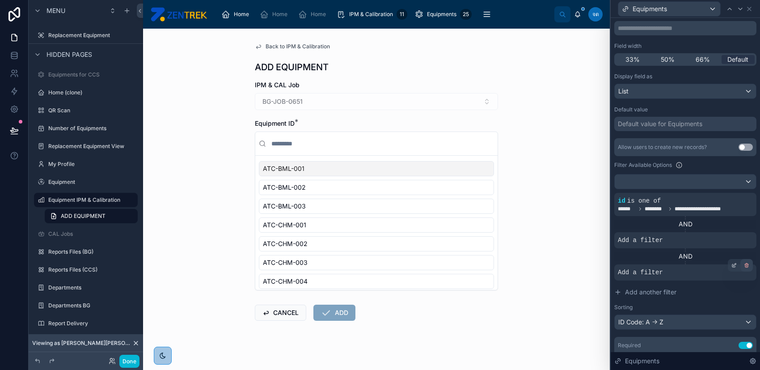
click at [747, 265] on icon at bounding box center [747, 265] width 0 height 1
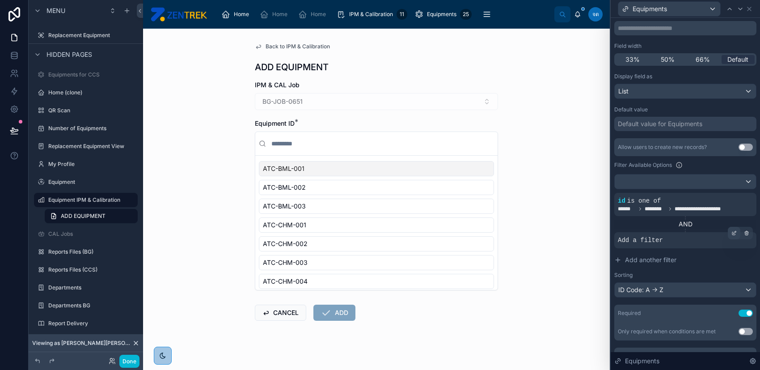
click at [733, 234] on icon at bounding box center [734, 233] width 3 height 3
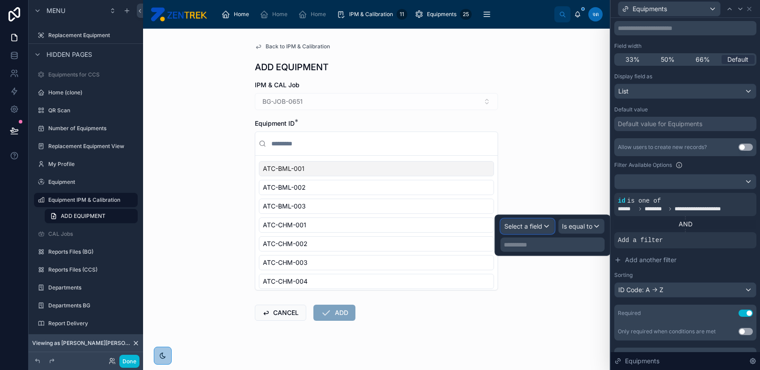
click at [518, 225] on span "Select a field" at bounding box center [524, 226] width 38 height 8
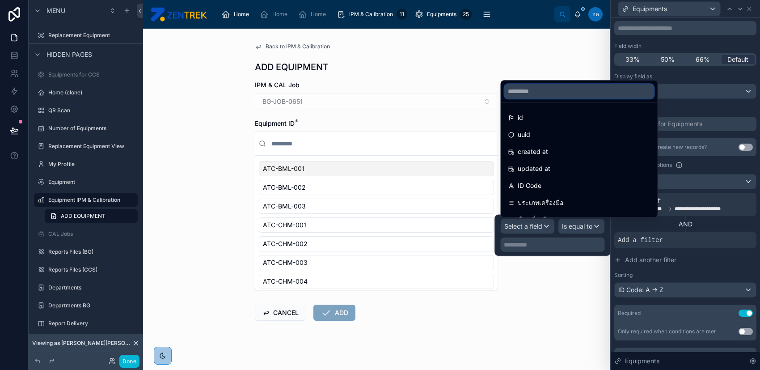
click at [564, 94] on input "text" at bounding box center [579, 91] width 149 height 14
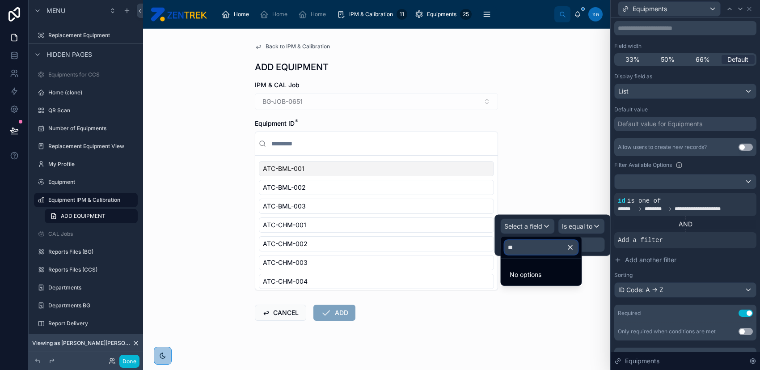
type input "*"
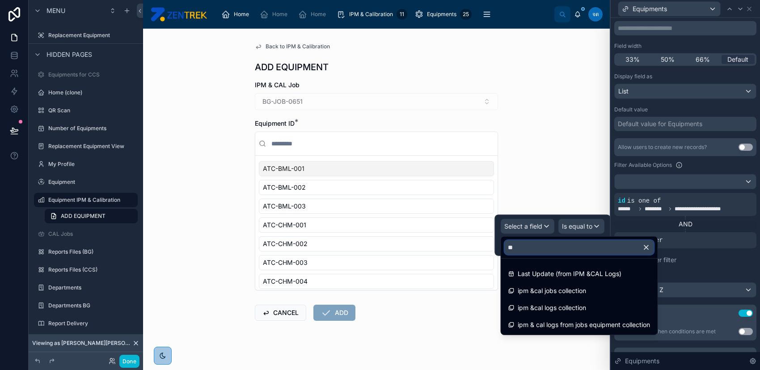
type input "***"
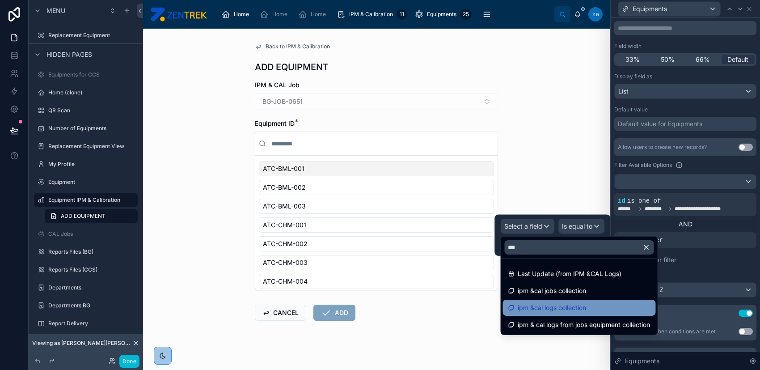
click at [594, 303] on div "ipm &cal logs collection" at bounding box center [579, 307] width 142 height 11
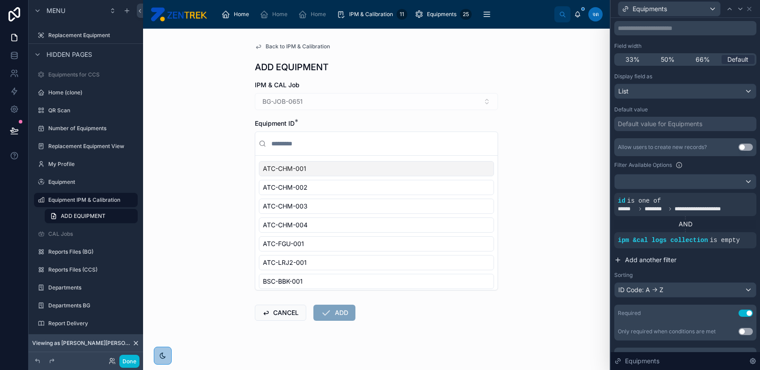
click at [676, 265] on button "Add another filter" at bounding box center [686, 260] width 142 height 16
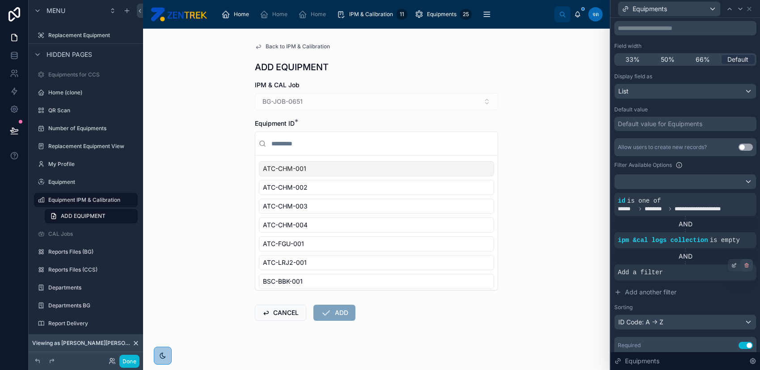
click at [744, 264] on div at bounding box center [747, 265] width 13 height 13
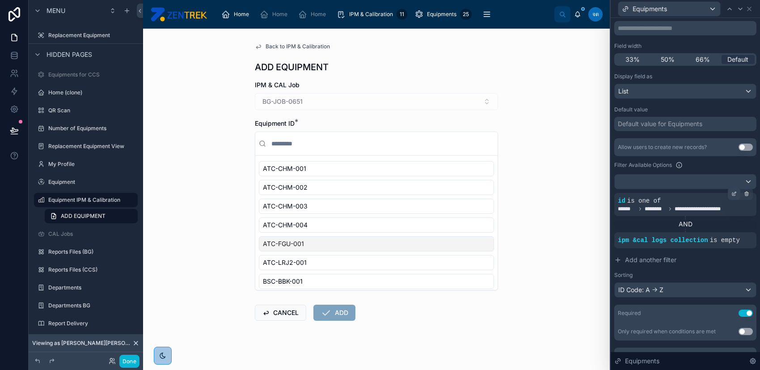
click at [728, 191] on div at bounding box center [734, 193] width 13 height 13
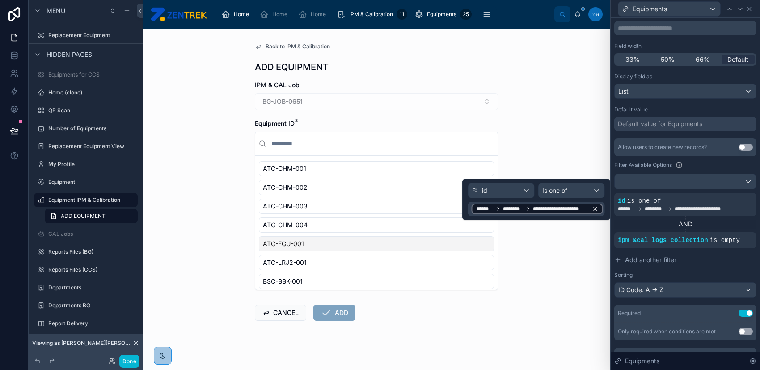
click at [596, 208] on icon at bounding box center [595, 209] width 3 height 3
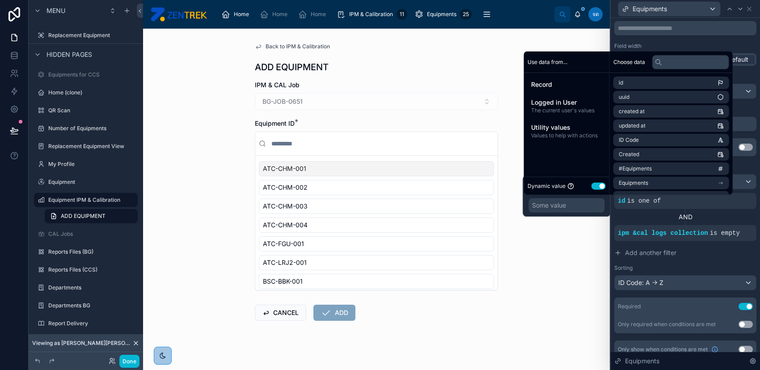
click at [561, 64] on span "Use data from..." at bounding box center [548, 61] width 40 height 7
click at [558, 85] on span "Record" at bounding box center [566, 84] width 71 height 9
click at [593, 185] on button "Use setting" at bounding box center [599, 185] width 14 height 7
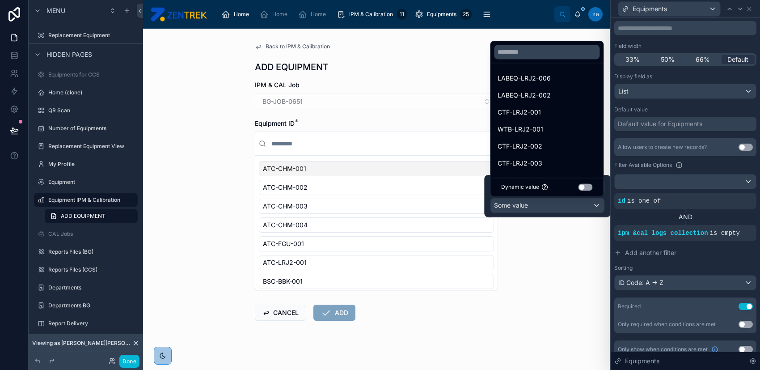
click at [590, 184] on button "Use setting" at bounding box center [585, 186] width 14 height 7
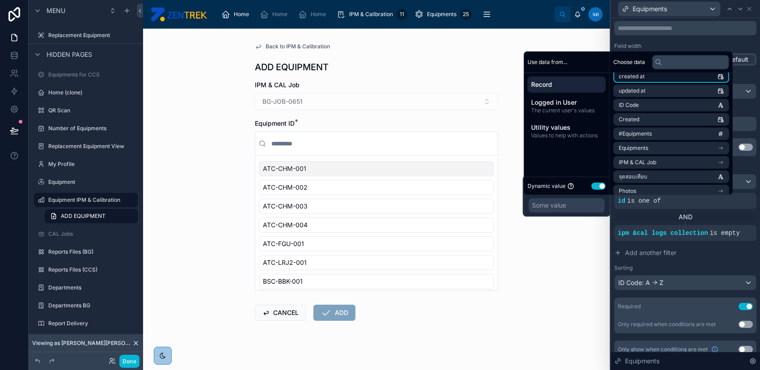
scroll to position [59, 0]
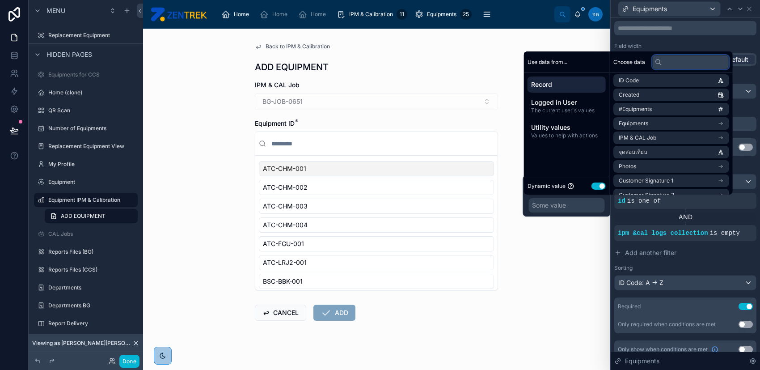
click at [674, 56] on input "text" at bounding box center [691, 62] width 77 height 14
type input "*"
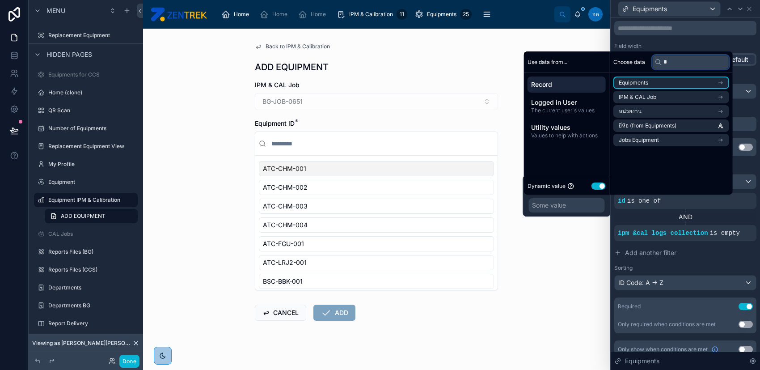
scroll to position [0, 0]
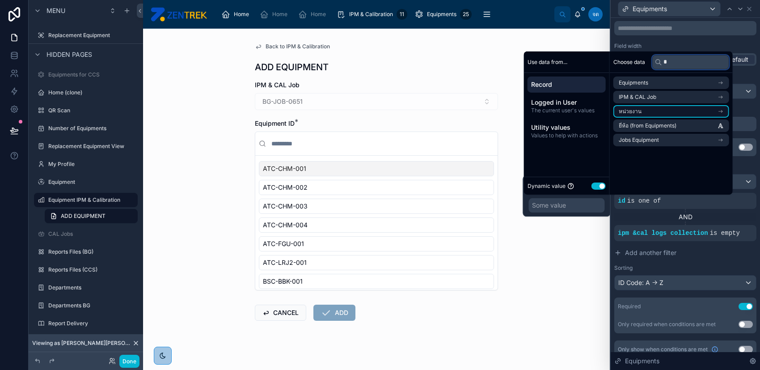
type input "*"
click at [671, 108] on li "หน่วยงาน" at bounding box center [672, 111] width 116 height 13
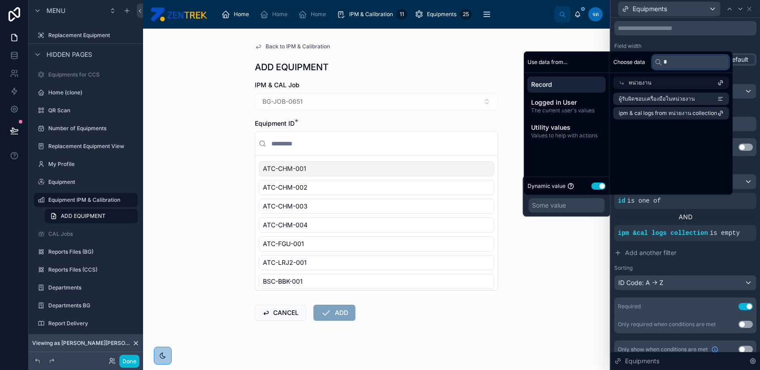
click at [673, 59] on input "*" at bounding box center [691, 62] width 77 height 14
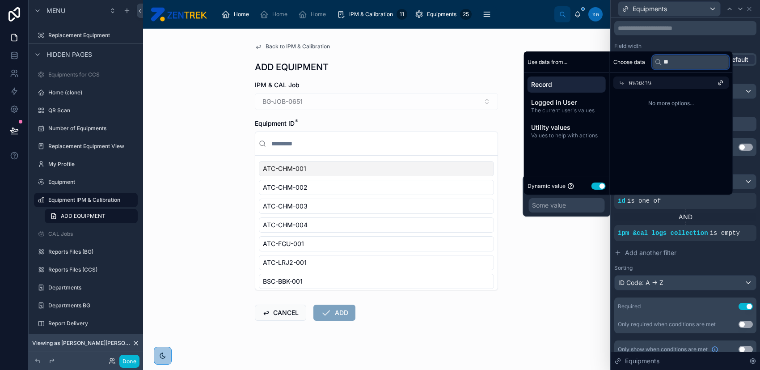
type input "*"
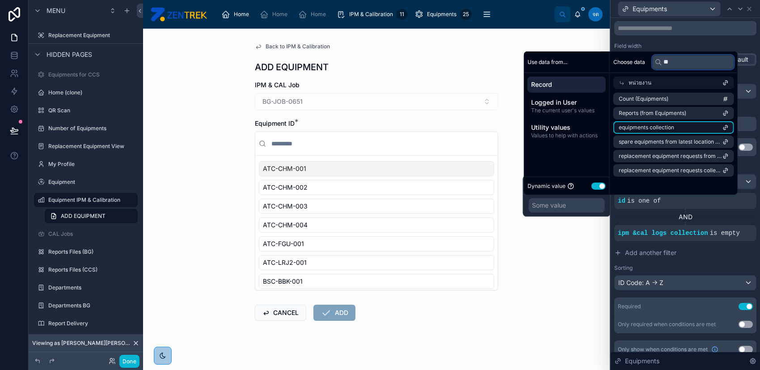
type input "**"
click at [668, 125] on span "equipments collection" at bounding box center [646, 127] width 55 height 7
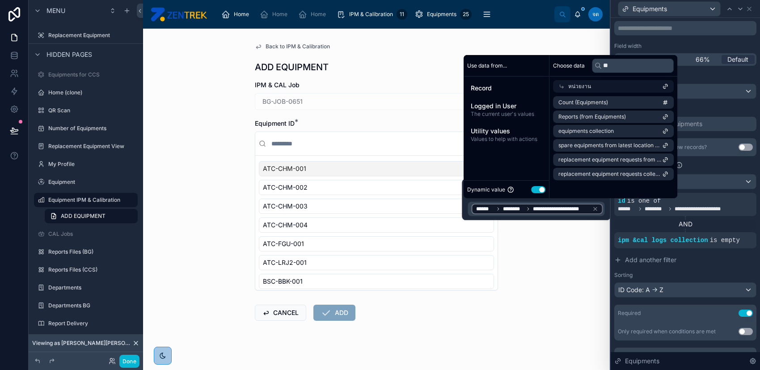
click at [620, 217] on div "AND" at bounding box center [686, 224] width 142 height 16
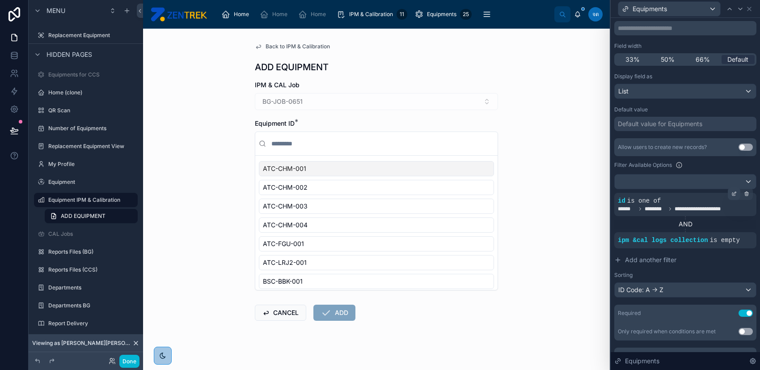
click at [732, 191] on icon at bounding box center [734, 193] width 5 height 5
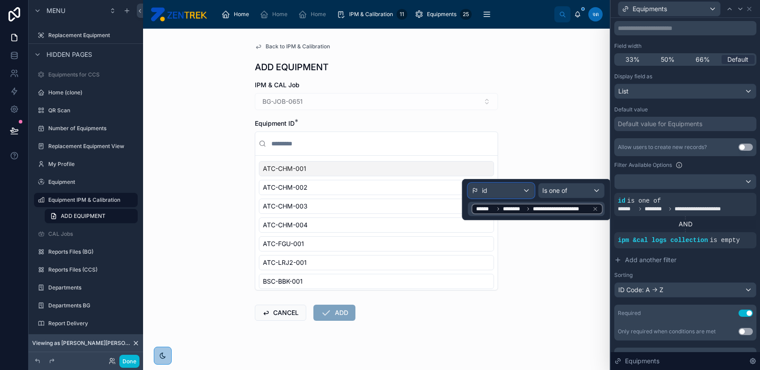
click at [523, 188] on div "id" at bounding box center [502, 190] width 66 height 14
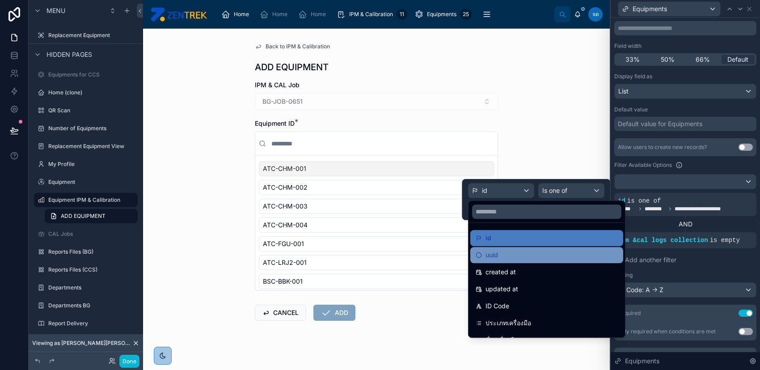
click at [577, 254] on div "uuid" at bounding box center [547, 255] width 142 height 11
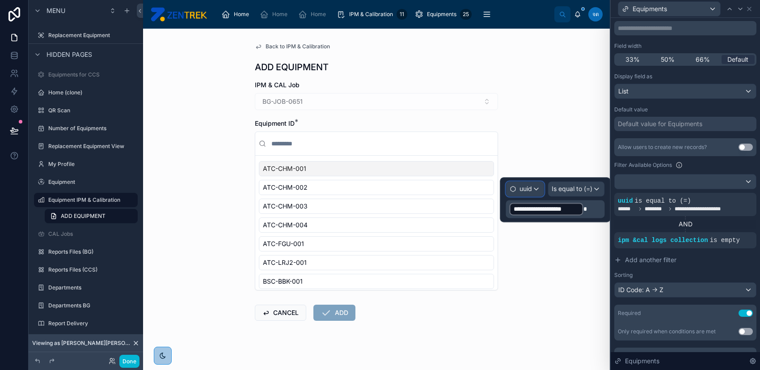
click at [528, 185] on span "uuid" at bounding box center [526, 188] width 13 height 9
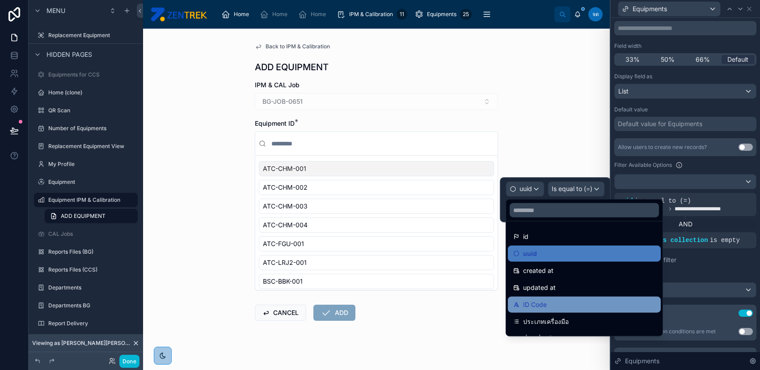
click at [556, 300] on div "ID Code" at bounding box center [585, 304] width 142 height 11
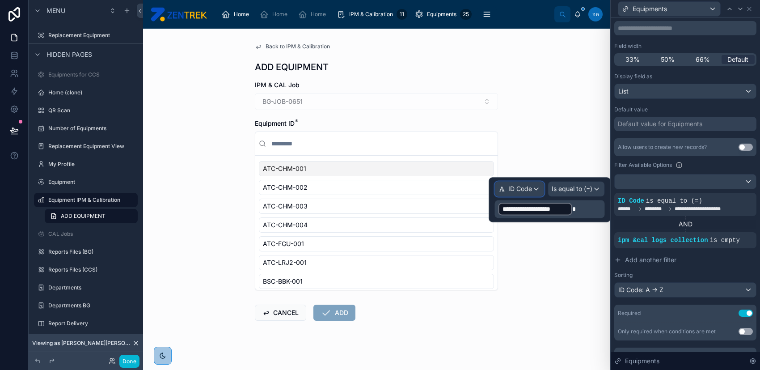
click at [534, 189] on div "ID Code" at bounding box center [519, 189] width 49 height 14
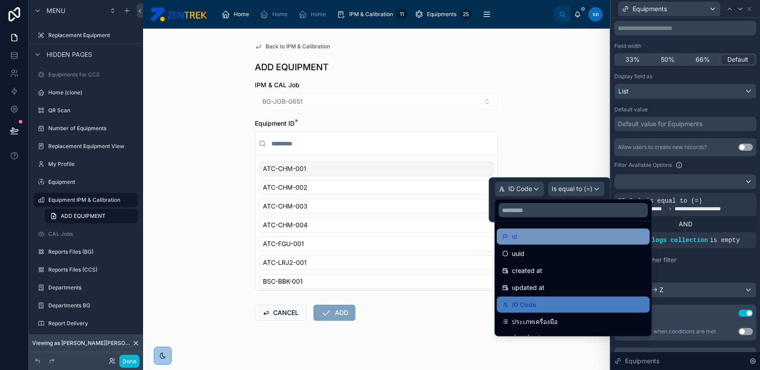
click at [530, 236] on div "id" at bounding box center [573, 236] width 142 height 11
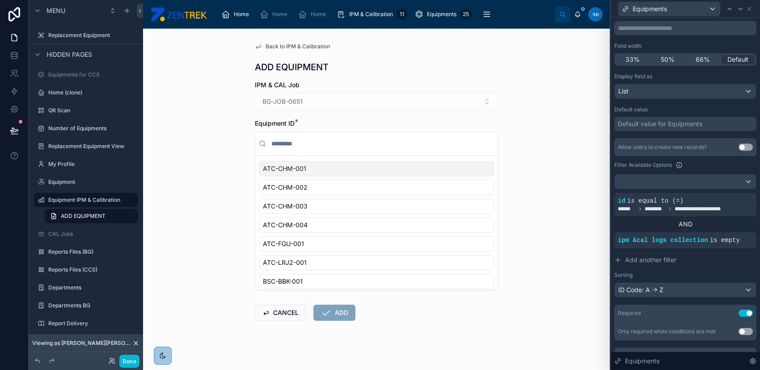
click at [661, 168] on div "Filter Available Options" at bounding box center [686, 165] width 142 height 11
click at [658, 179] on div at bounding box center [685, 181] width 141 height 14
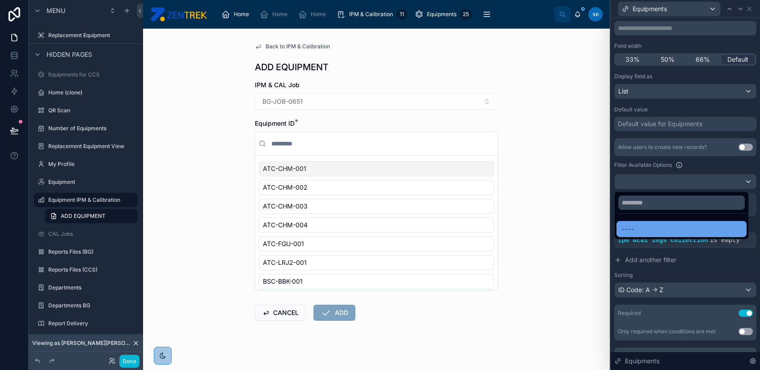
click at [660, 226] on div "----" at bounding box center [681, 229] width 119 height 11
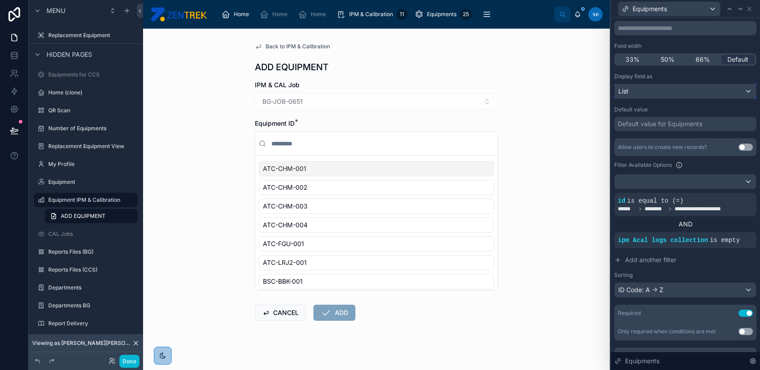
click at [657, 91] on div "List" at bounding box center [685, 91] width 141 height 14
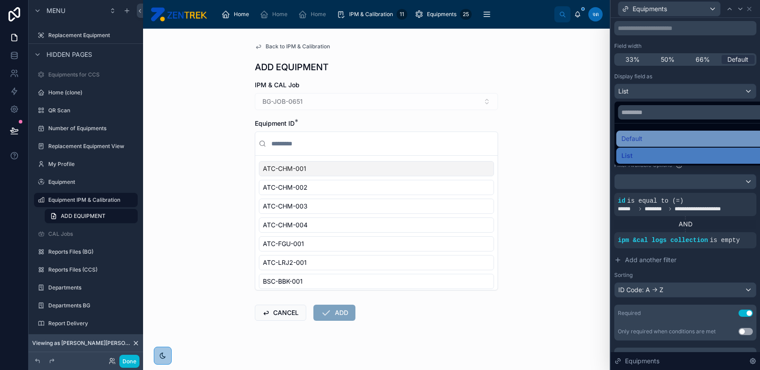
click at [654, 143] on div "Default" at bounding box center [692, 138] width 141 height 11
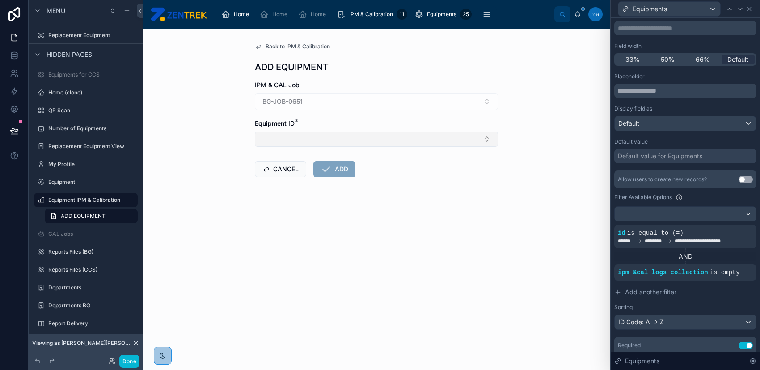
click at [445, 139] on button "Select Button" at bounding box center [376, 139] width 243 height 15
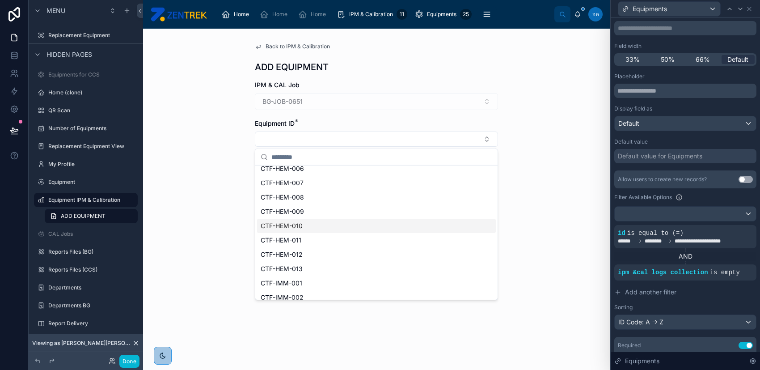
scroll to position [605, 0]
click at [664, 122] on div "Default" at bounding box center [685, 123] width 141 height 14
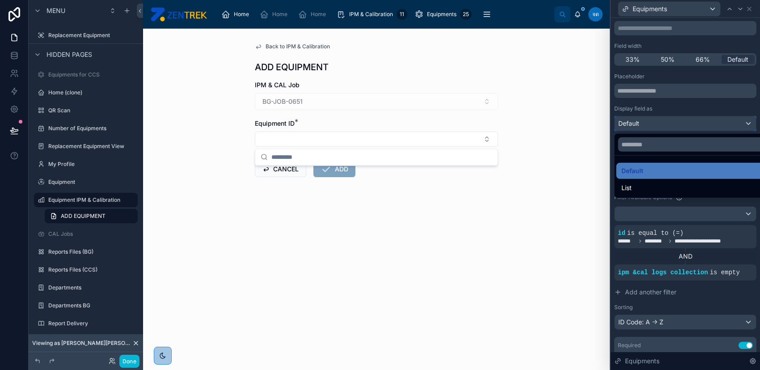
scroll to position [0, 0]
click at [645, 179] on ul "Default List" at bounding box center [692, 177] width 155 height 42
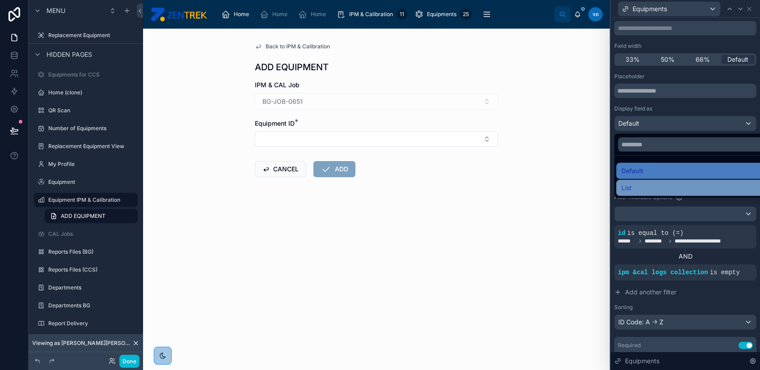
click at [640, 185] on div "List" at bounding box center [692, 188] width 141 height 11
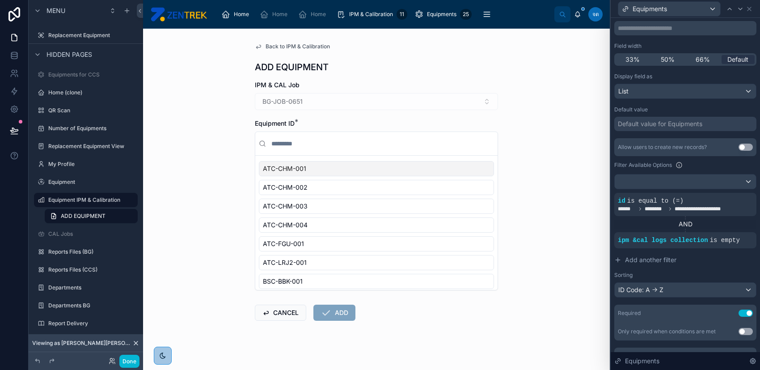
click at [309, 137] on input "text" at bounding box center [382, 144] width 225 height 16
click at [310, 139] on input "text" at bounding box center [382, 144] width 225 height 16
paste input "**********"
type input "**********"
click at [336, 141] on input "text" at bounding box center [382, 144] width 225 height 16
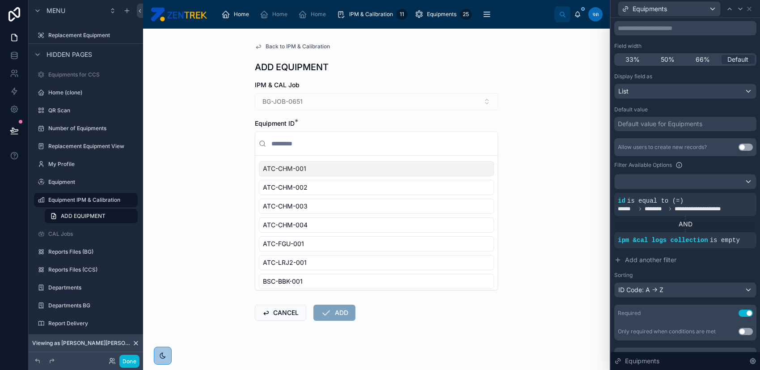
paste input "**********"
type input "**********"
click at [741, 193] on div at bounding box center [747, 193] width 13 height 13
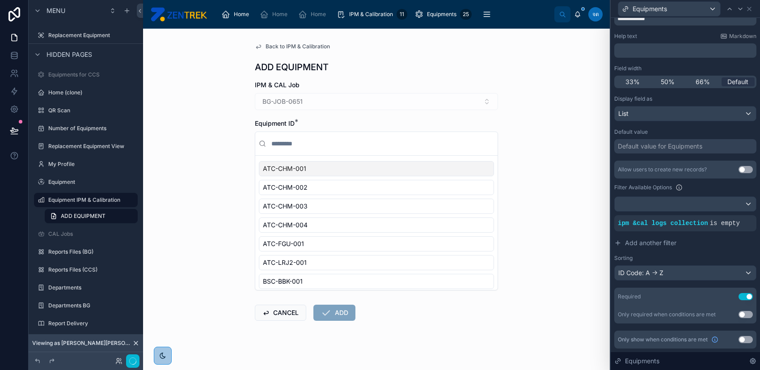
scroll to position [36, 0]
click at [739, 205] on div at bounding box center [685, 205] width 141 height 14
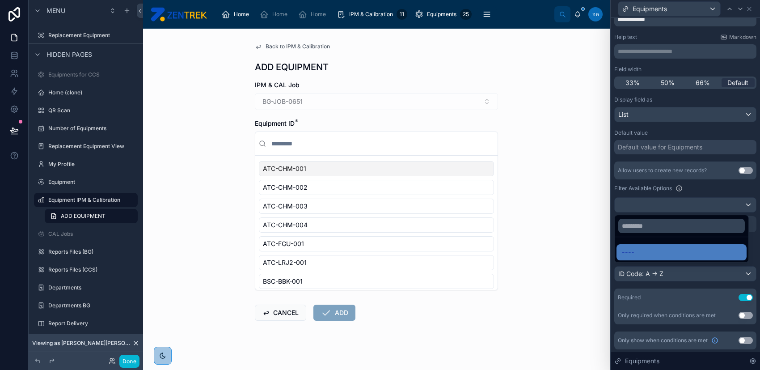
click at [718, 197] on div at bounding box center [685, 185] width 149 height 370
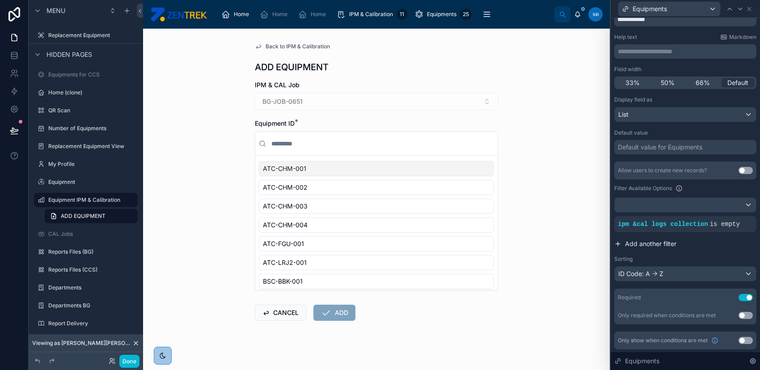
click at [671, 242] on span "Add another filter" at bounding box center [650, 243] width 51 height 9
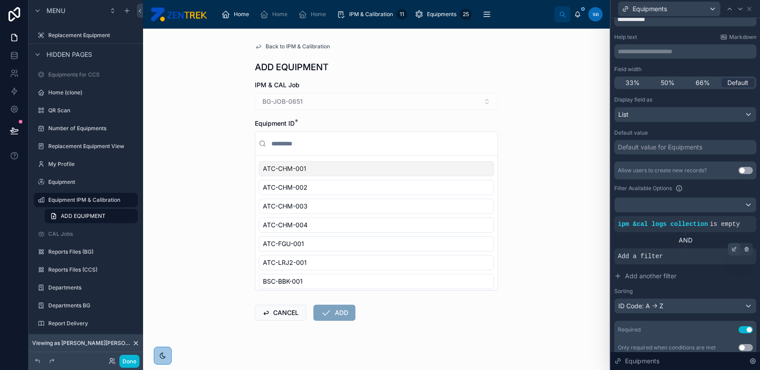
click at [734, 247] on icon at bounding box center [735, 248] width 3 height 3
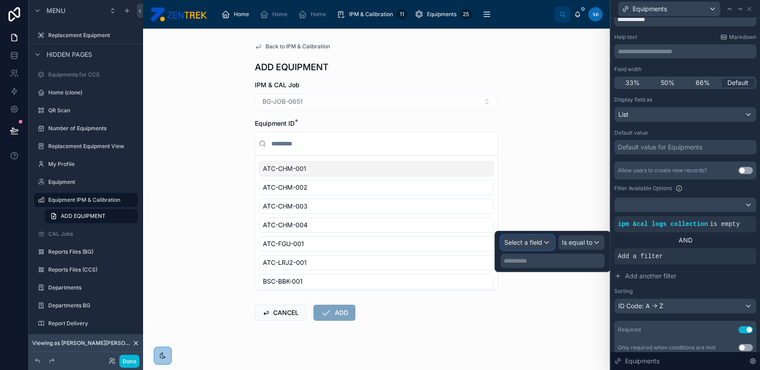
click at [534, 243] on span "Select a field" at bounding box center [524, 242] width 38 height 8
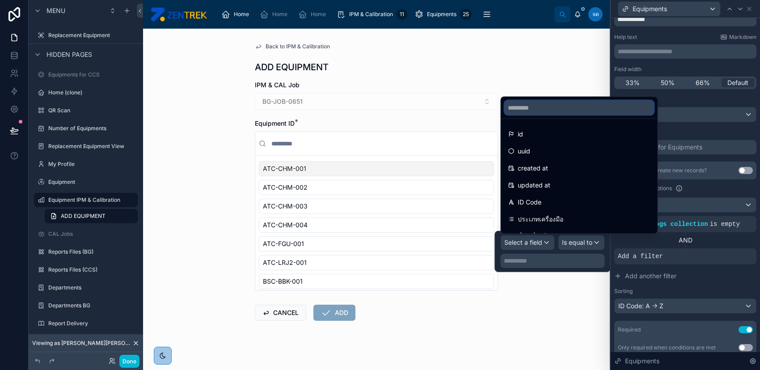
click at [572, 107] on input "text" at bounding box center [579, 108] width 149 height 14
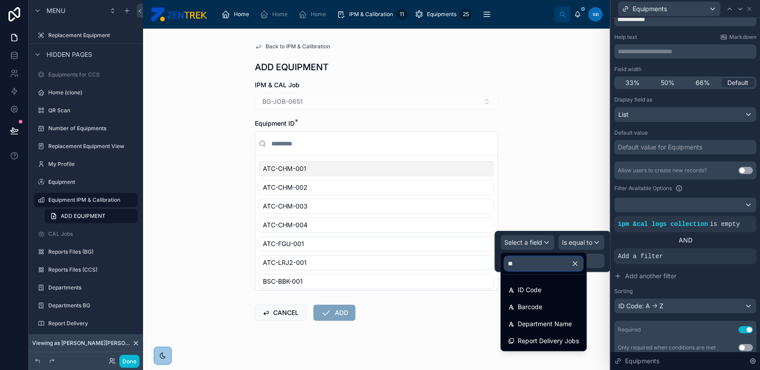
type input "*"
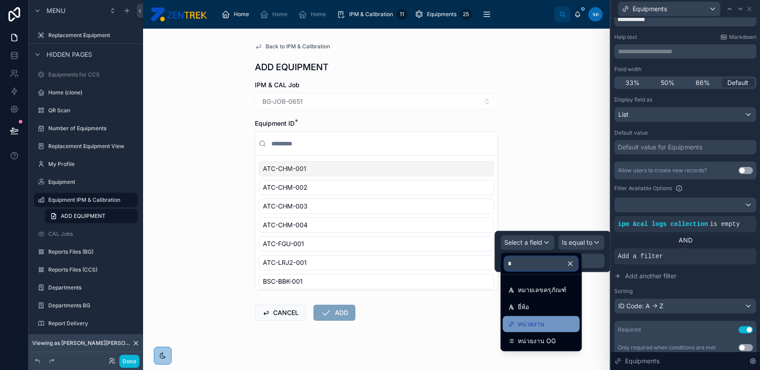
type input "*"
click at [538, 327] on span "หน่วยงาน" at bounding box center [531, 324] width 27 height 11
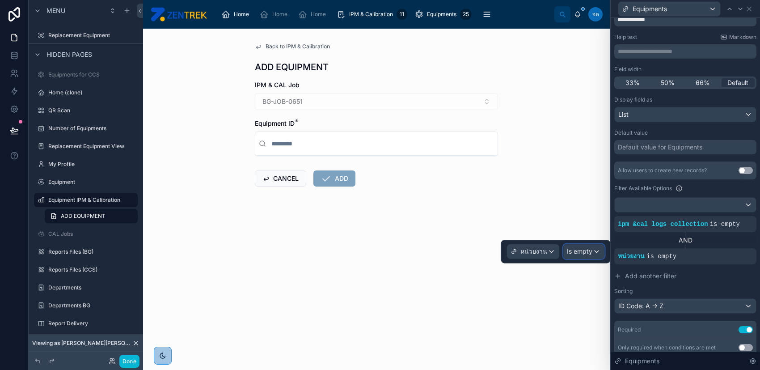
click at [586, 253] on span "Is empty" at bounding box center [579, 251] width 25 height 9
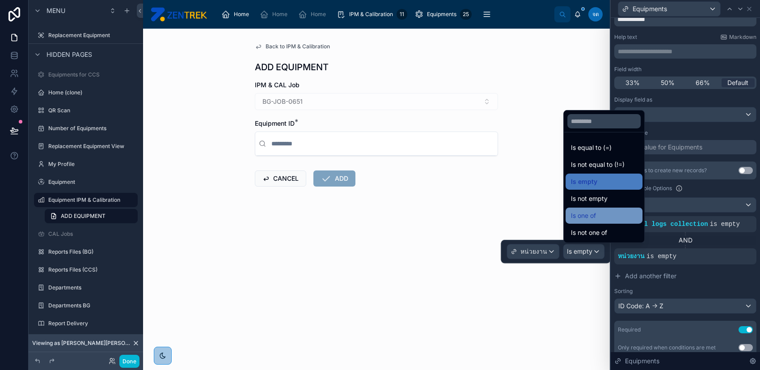
click at [603, 210] on div "Is one of" at bounding box center [604, 215] width 66 height 11
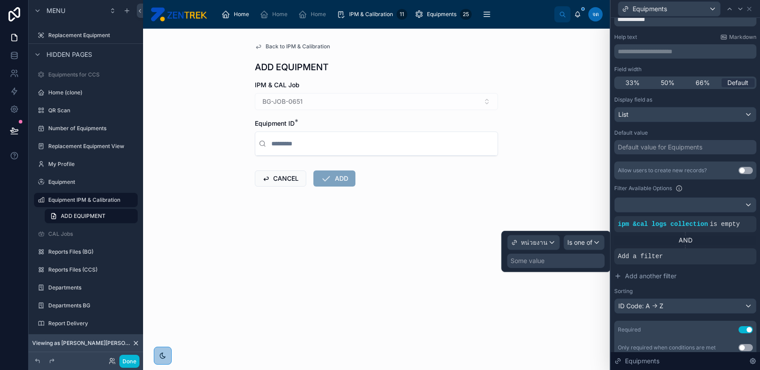
click at [574, 255] on div "Some value" at bounding box center [556, 261] width 98 height 14
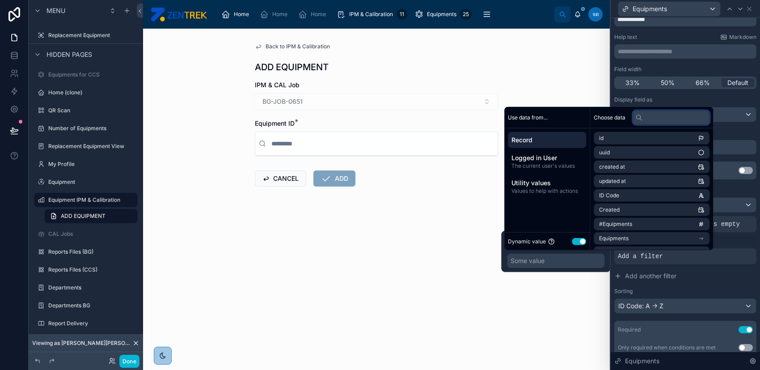
click at [663, 116] on input "text" at bounding box center [671, 117] width 77 height 14
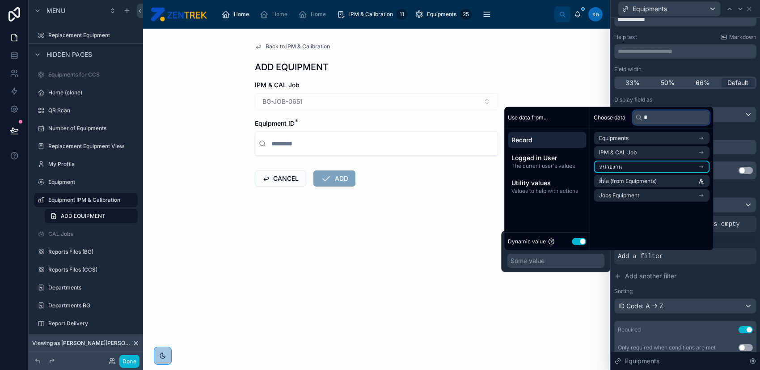
type input "*"
click at [655, 164] on li "หน่วยงาน" at bounding box center [652, 167] width 116 height 13
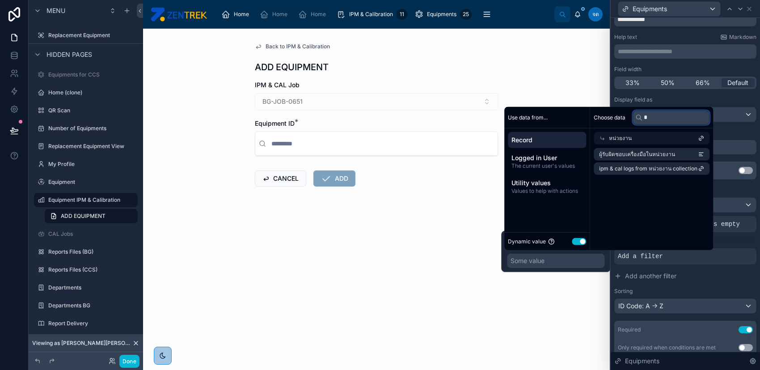
click at [656, 119] on input "*" at bounding box center [671, 117] width 77 height 14
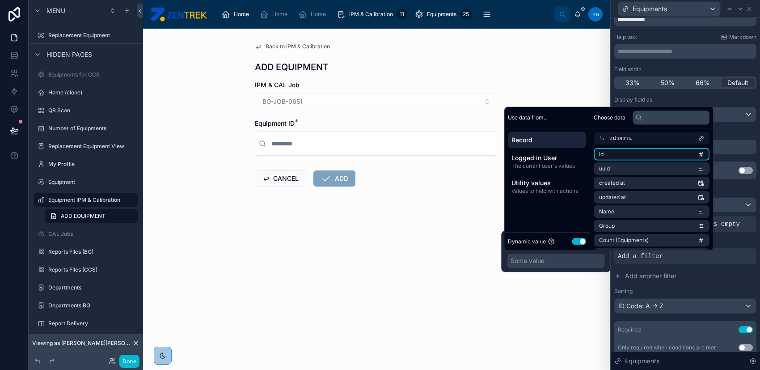
click at [654, 153] on li "id" at bounding box center [652, 154] width 116 height 13
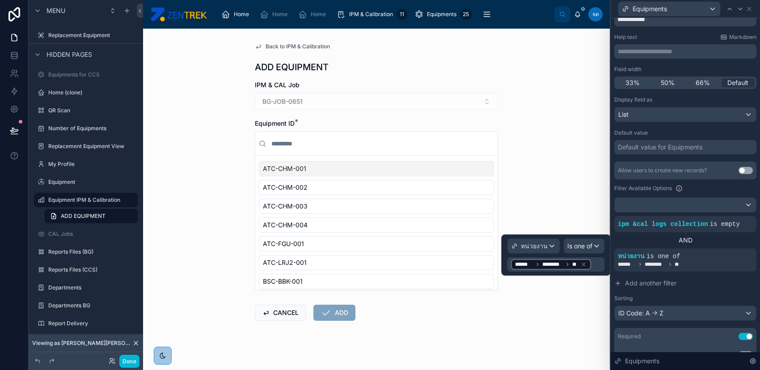
click at [600, 265] on div "****** ******** **" at bounding box center [556, 264] width 98 height 14
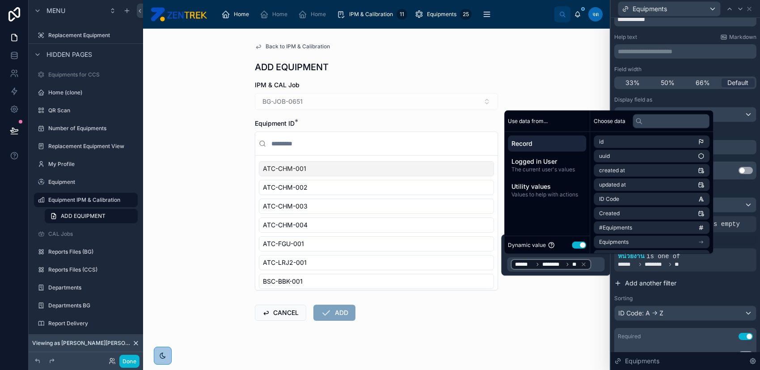
click at [704, 285] on button "Add another filter" at bounding box center [686, 283] width 142 height 16
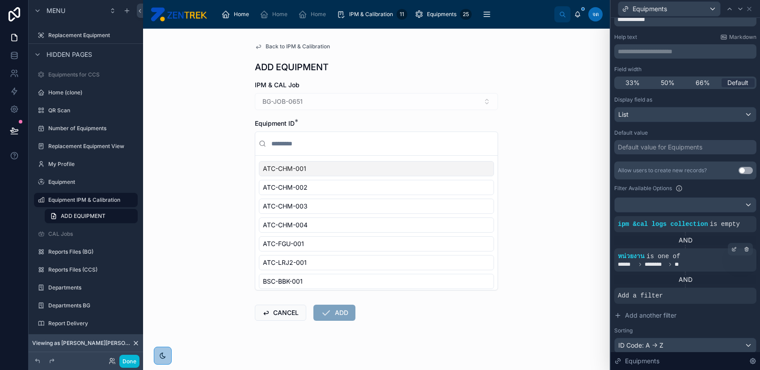
click at [638, 259] on span "หน่วยงาน" at bounding box center [631, 256] width 27 height 7
click at [728, 247] on div at bounding box center [734, 249] width 13 height 13
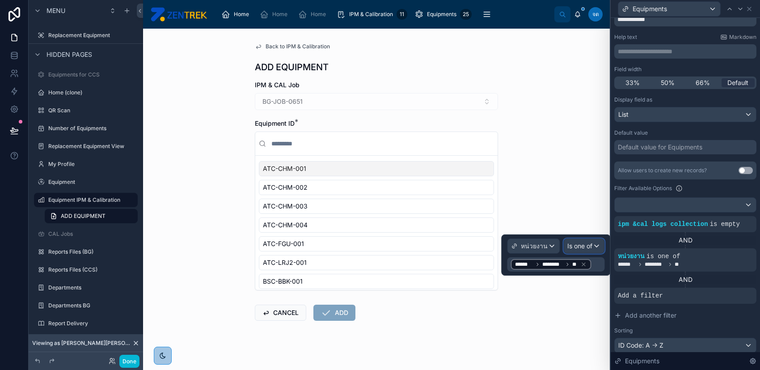
click at [586, 247] on span "Is one of" at bounding box center [580, 246] width 25 height 9
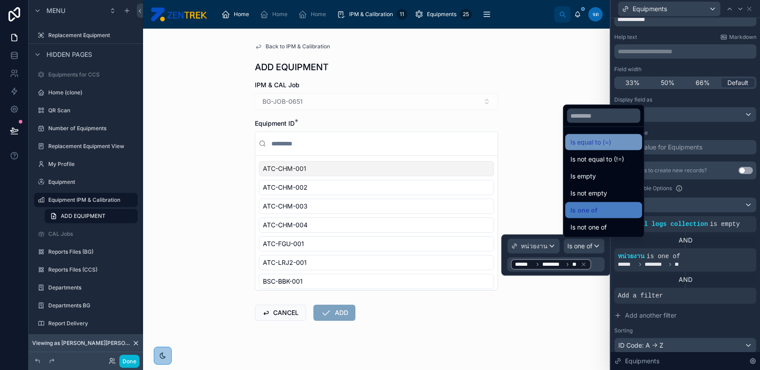
click at [604, 144] on span "Is equal to (=)" at bounding box center [591, 142] width 41 height 11
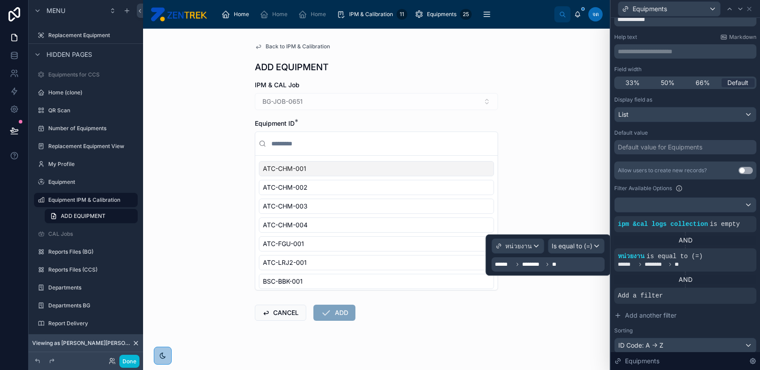
click at [568, 262] on div "****** ******** **" at bounding box center [548, 264] width 113 height 14
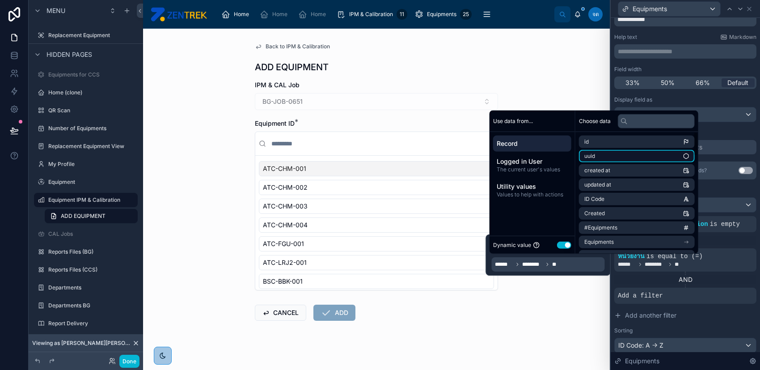
click at [619, 154] on li "uuid" at bounding box center [637, 156] width 116 height 13
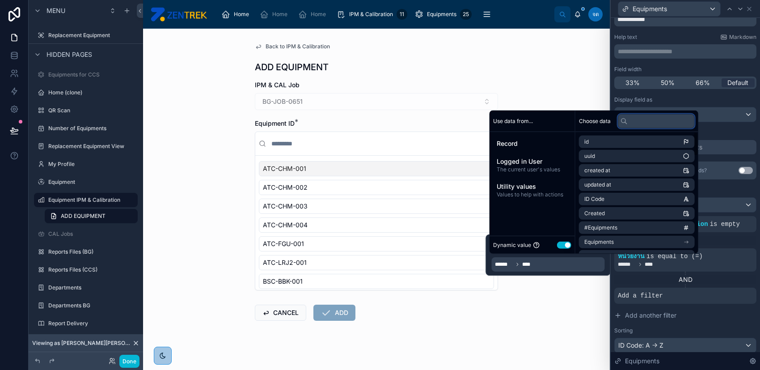
click at [641, 119] on input "text" at bounding box center [656, 121] width 77 height 14
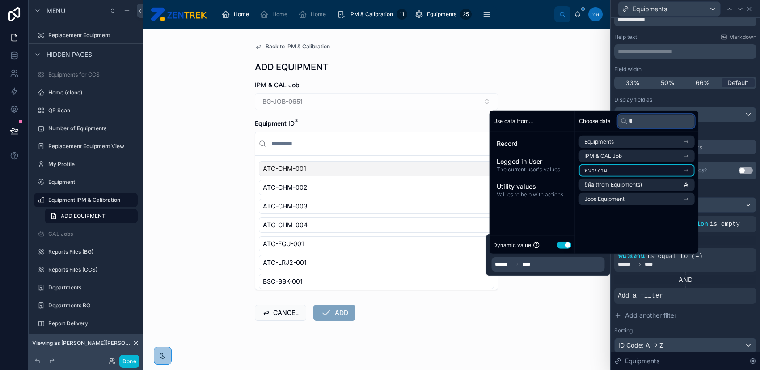
type input "*"
click at [642, 170] on li "หน่วยงาน" at bounding box center [637, 170] width 116 height 13
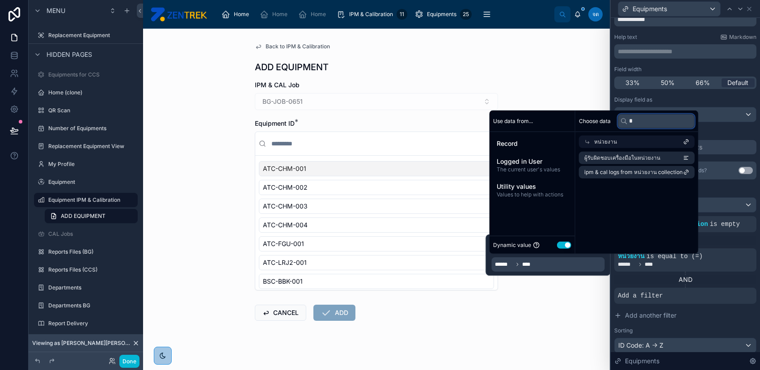
click at [649, 119] on input "*" at bounding box center [656, 121] width 77 height 14
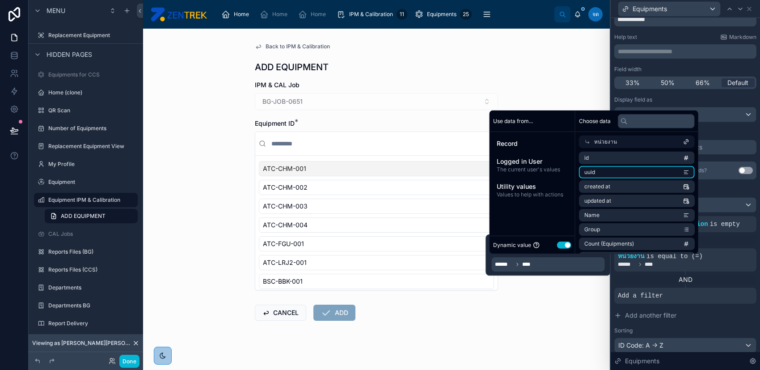
click at [637, 170] on li "uuid" at bounding box center [637, 172] width 116 height 13
click at [537, 316] on div "Back to IPM & Calibration ADD EQUIPMENT IPM & CAL Job BG-JOB-0651 Equipment ID …" at bounding box center [376, 199] width 467 height 341
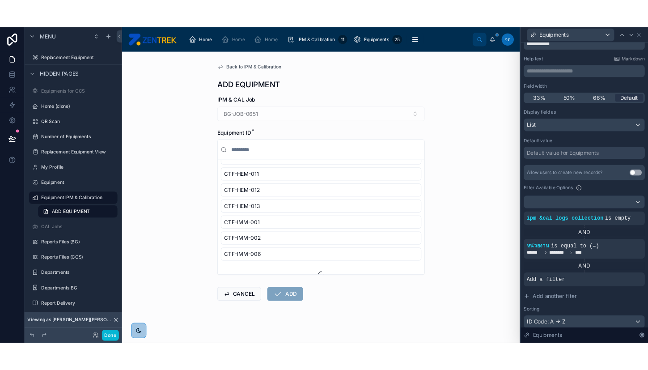
scroll to position [828, 0]
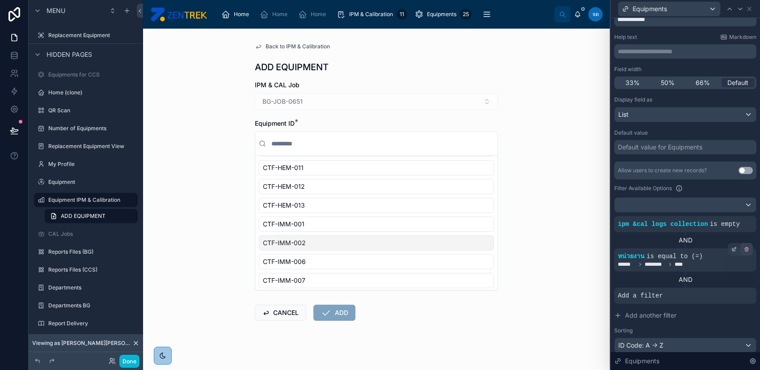
click at [744, 246] on icon at bounding box center [746, 248] width 5 height 5
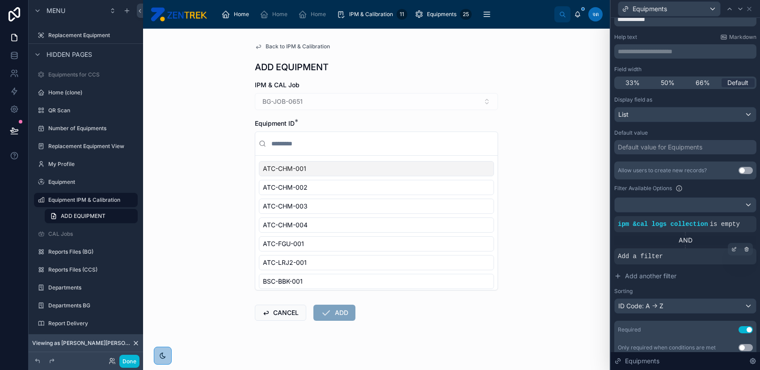
click at [736, 255] on div at bounding box center [740, 249] width 25 height 13
click at [732, 250] on icon at bounding box center [734, 248] width 5 height 5
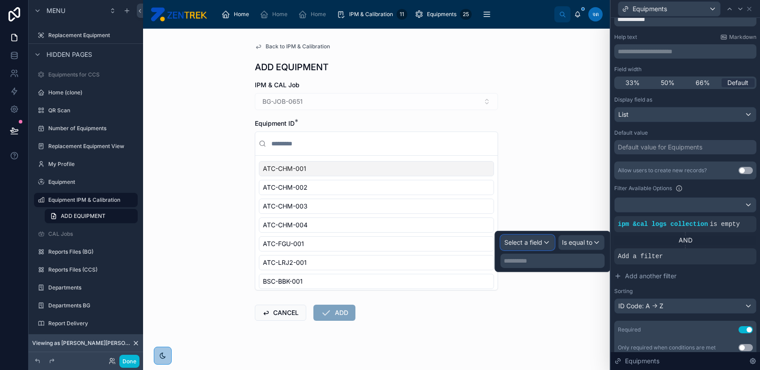
click at [537, 245] on span "Select a field" at bounding box center [524, 242] width 38 height 8
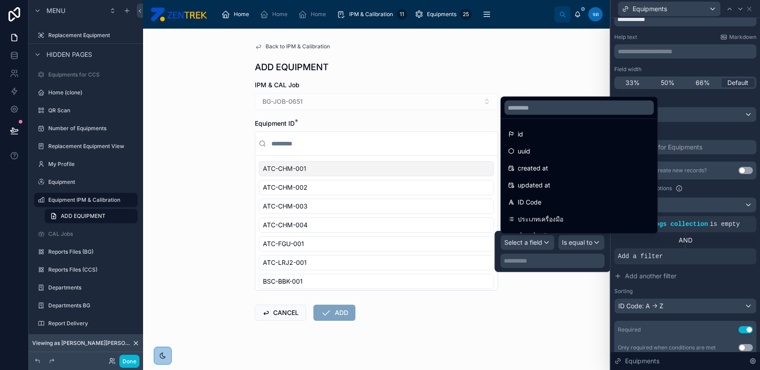
click at [741, 238] on div "AND" at bounding box center [686, 240] width 142 height 9
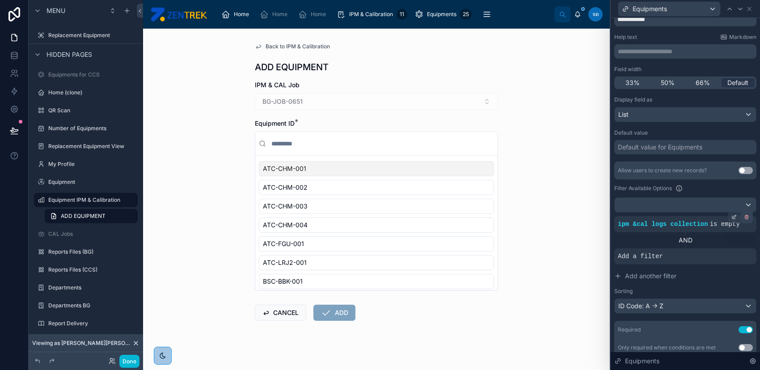
click at [744, 219] on icon at bounding box center [746, 216] width 5 height 5
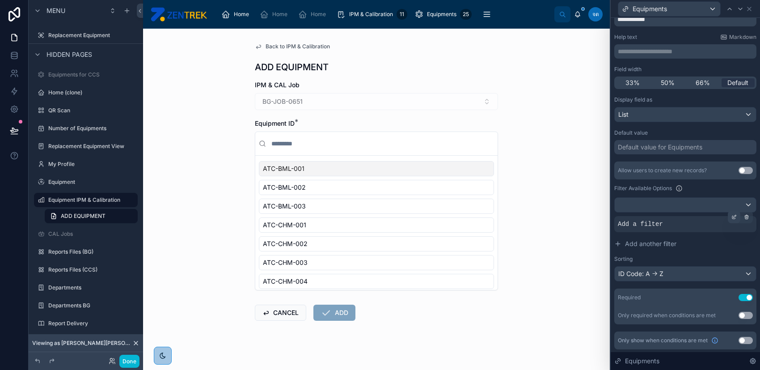
click at [734, 216] on icon at bounding box center [735, 216] width 3 height 3
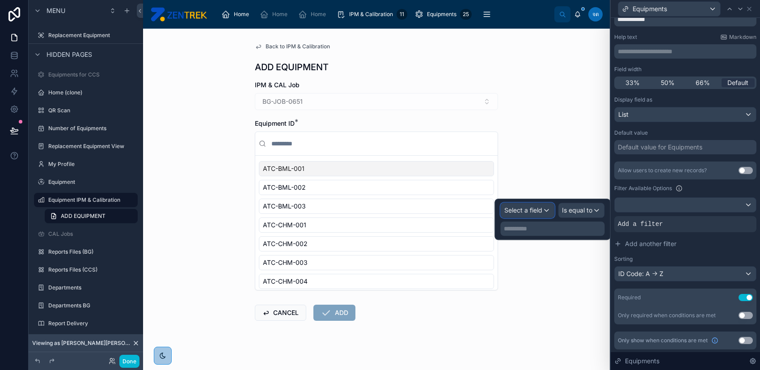
click at [518, 211] on span "Select a field" at bounding box center [524, 210] width 38 height 8
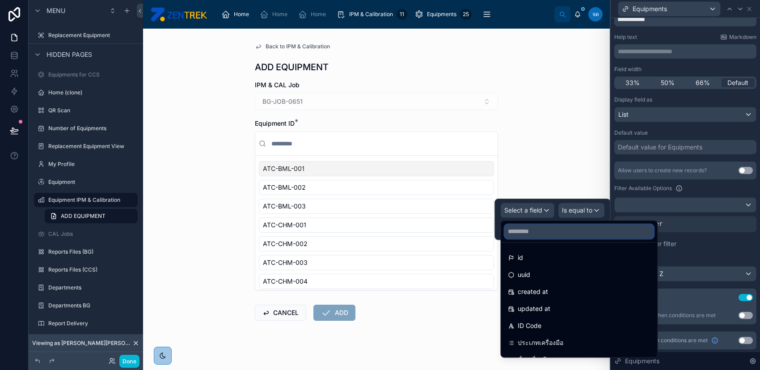
click at [539, 226] on input "text" at bounding box center [579, 231] width 149 height 14
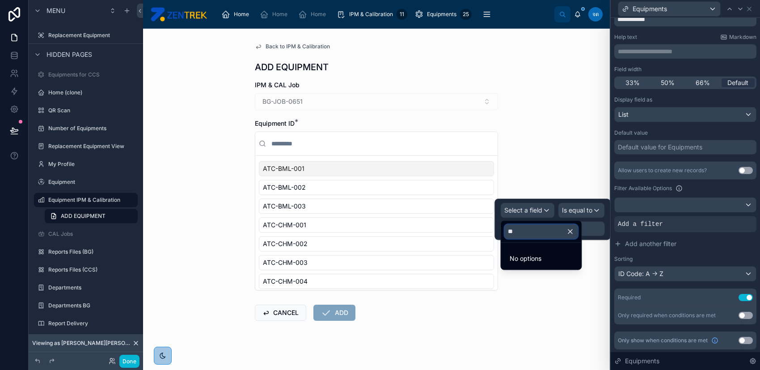
type input "*"
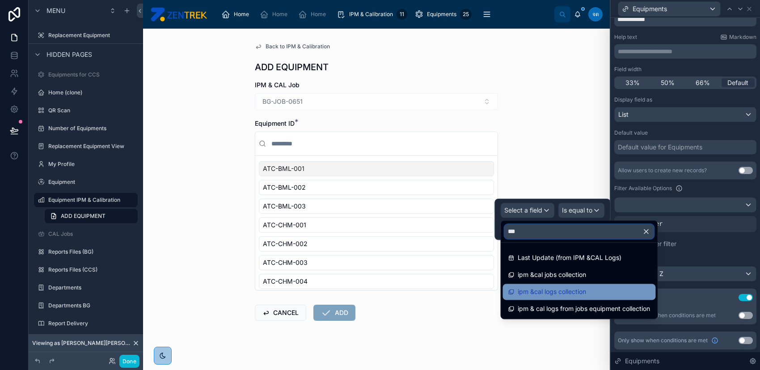
type input "***"
click at [606, 295] on div "ipm &cal logs collection" at bounding box center [579, 291] width 142 height 11
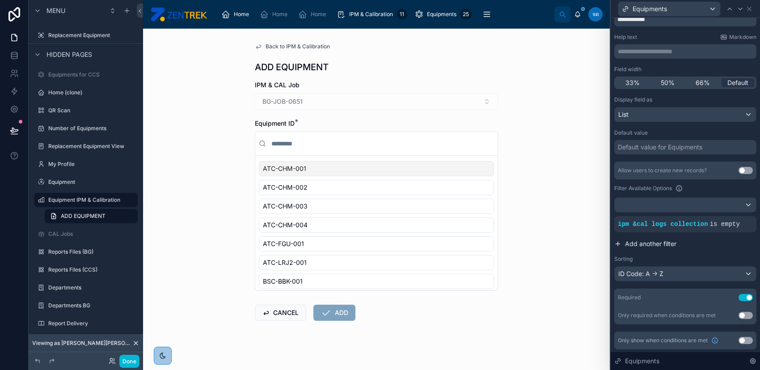
click at [718, 251] on button "Add another filter" at bounding box center [686, 244] width 142 height 16
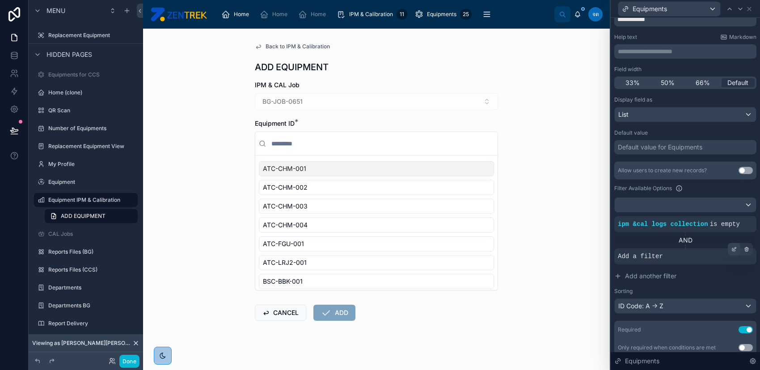
click at [732, 247] on icon at bounding box center [734, 248] width 5 height 5
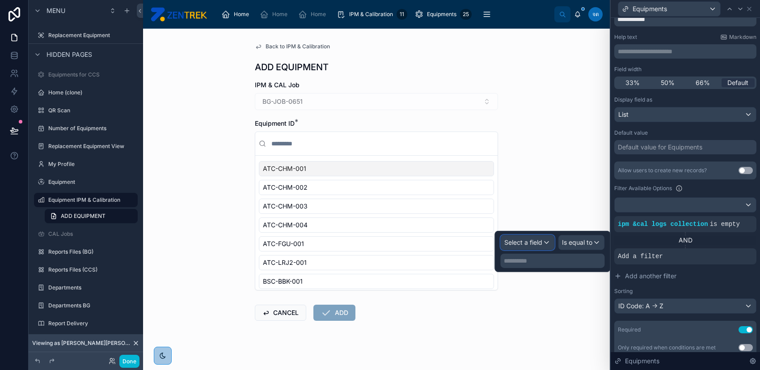
click at [540, 238] on span "Select a field" at bounding box center [524, 242] width 38 height 8
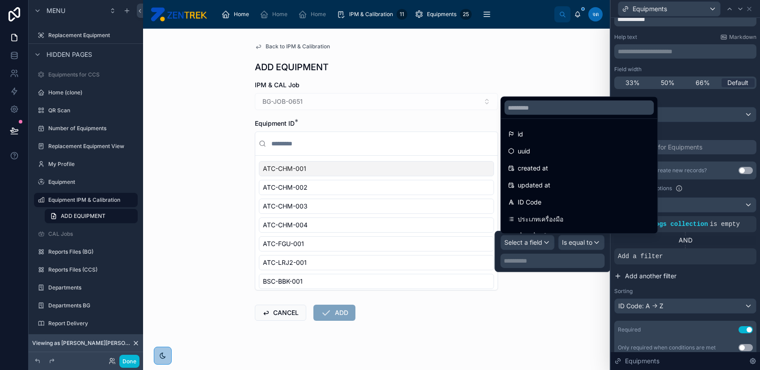
click at [672, 279] on span "Add another filter" at bounding box center [650, 276] width 51 height 9
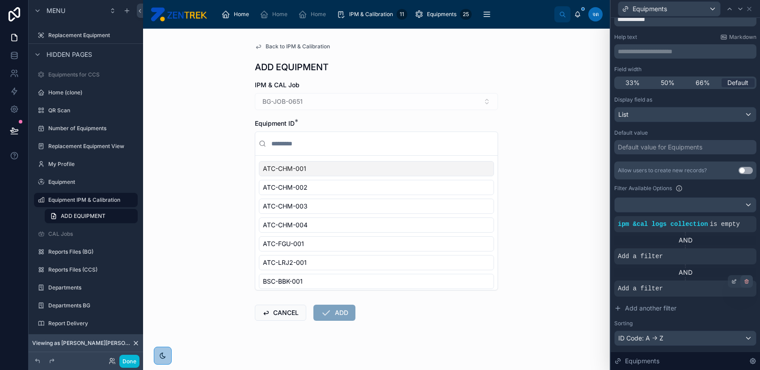
click at [741, 277] on div at bounding box center [747, 281] width 13 height 13
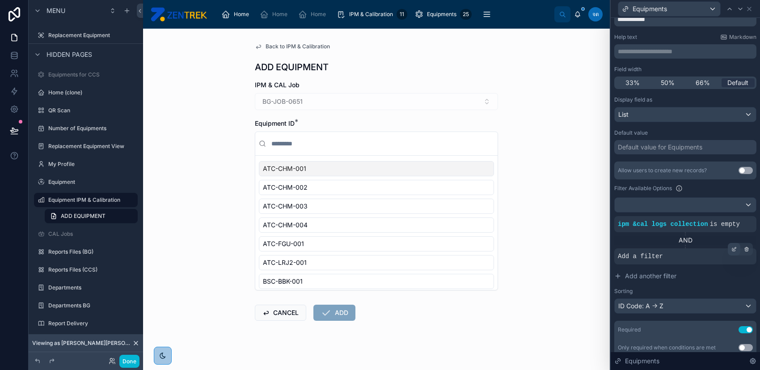
click at [732, 249] on icon at bounding box center [734, 248] width 5 height 5
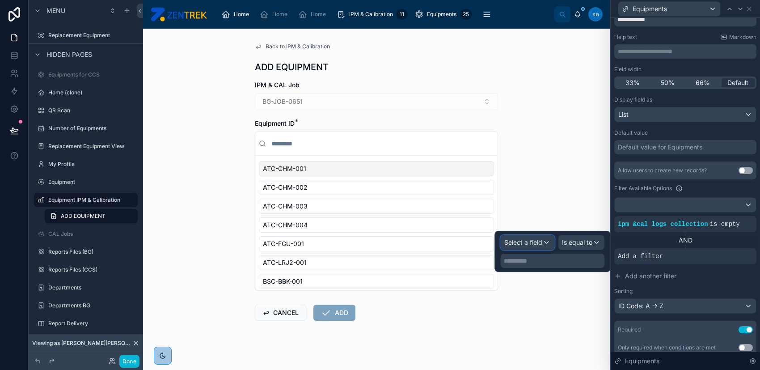
click at [531, 246] on span "Select a field" at bounding box center [524, 242] width 38 height 9
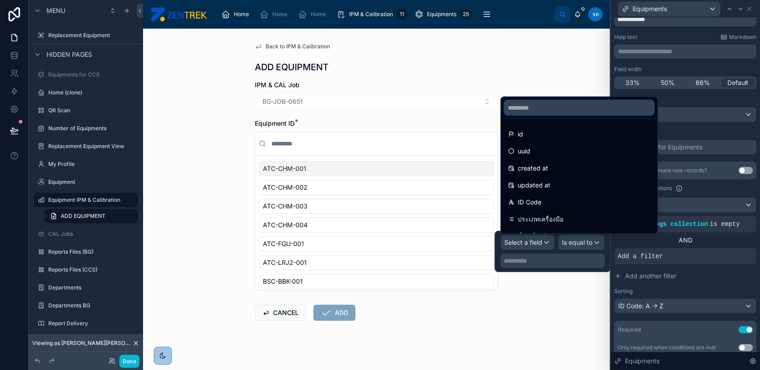
click at [581, 104] on input "text" at bounding box center [579, 108] width 149 height 14
type input "*"
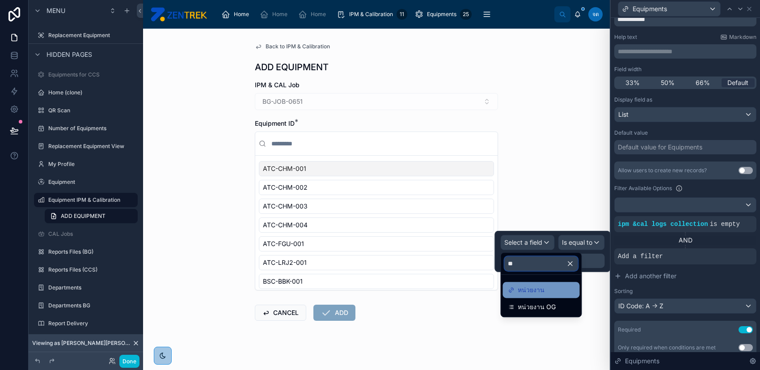
type input "**"
click at [550, 283] on div "หน่วยงาน" at bounding box center [541, 290] width 77 height 16
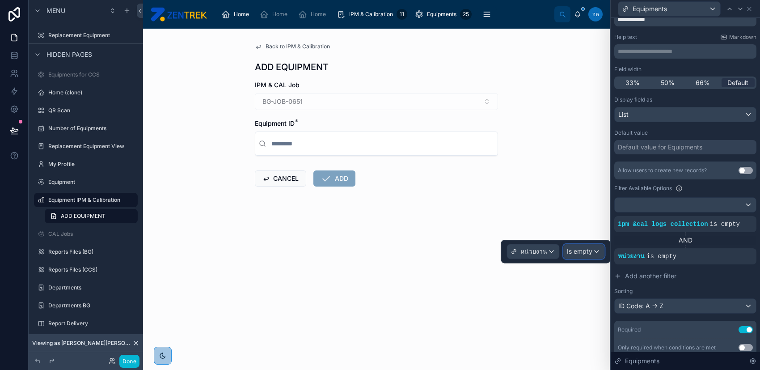
click at [570, 251] on span "Is empty" at bounding box center [579, 251] width 25 height 9
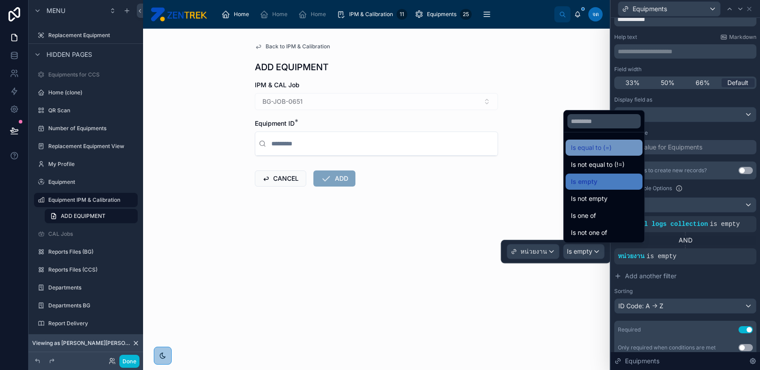
click at [602, 153] on span "Is equal to (=)" at bounding box center [591, 147] width 41 height 11
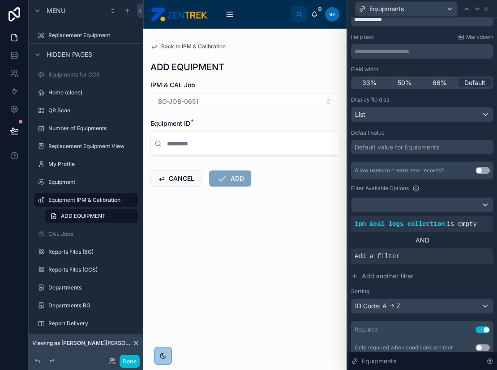
click at [261, 140] on input "text" at bounding box center [250, 144] width 170 height 16
click at [268, 142] on input "text" at bounding box center [250, 144] width 170 height 16
click at [229, 144] on input "text" at bounding box center [250, 144] width 170 height 16
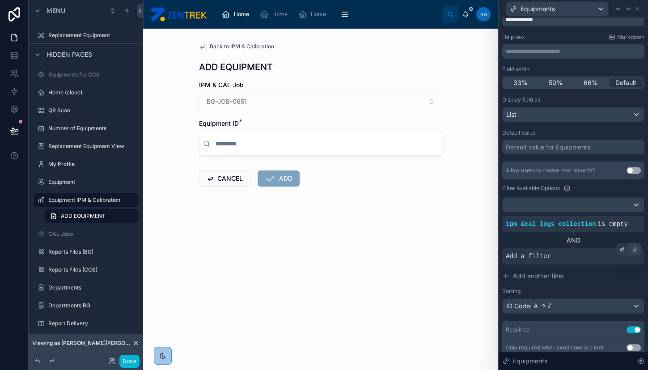
click at [632, 247] on icon at bounding box center [634, 248] width 5 height 5
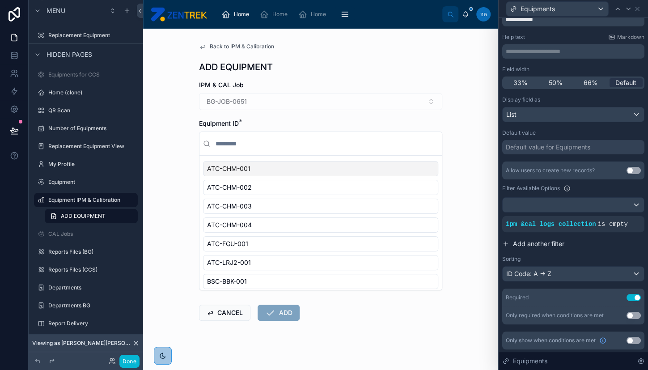
click at [537, 241] on span "Add another filter" at bounding box center [538, 243] width 51 height 9
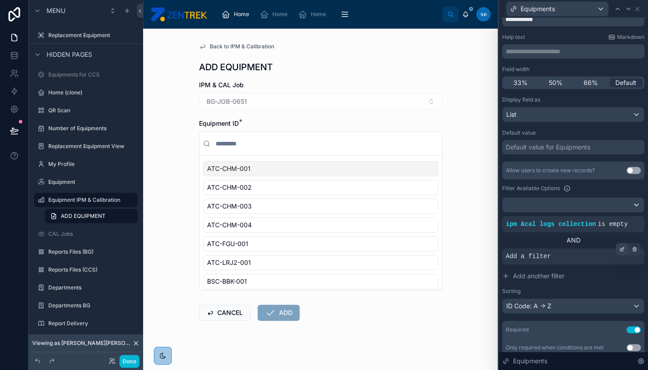
click at [616, 250] on div at bounding box center [622, 249] width 13 height 13
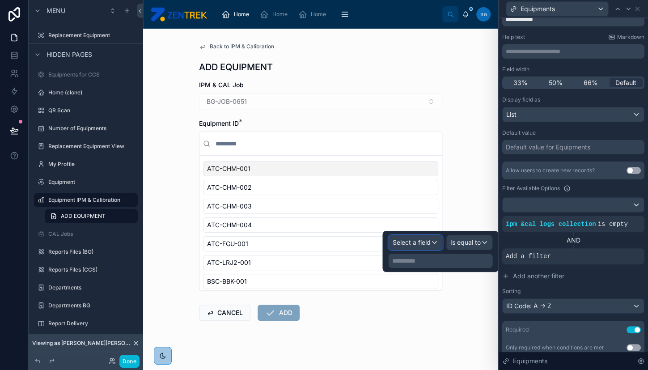
click at [431, 245] on div "Select a field" at bounding box center [415, 242] width 53 height 14
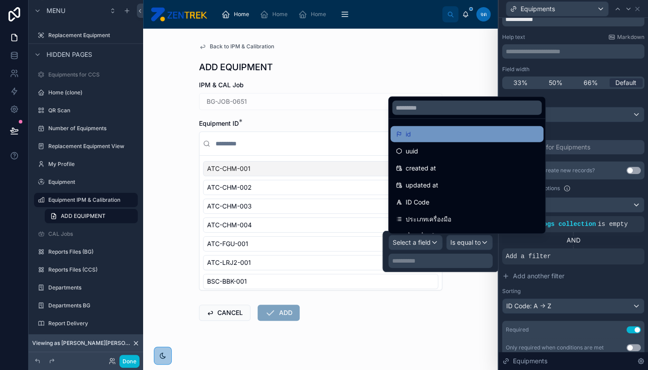
click at [463, 133] on div "id" at bounding box center [467, 134] width 142 height 11
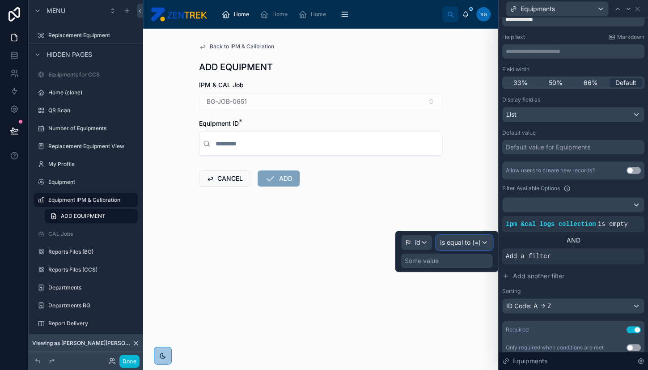
click at [454, 246] on span "Is equal to (=)" at bounding box center [460, 242] width 41 height 9
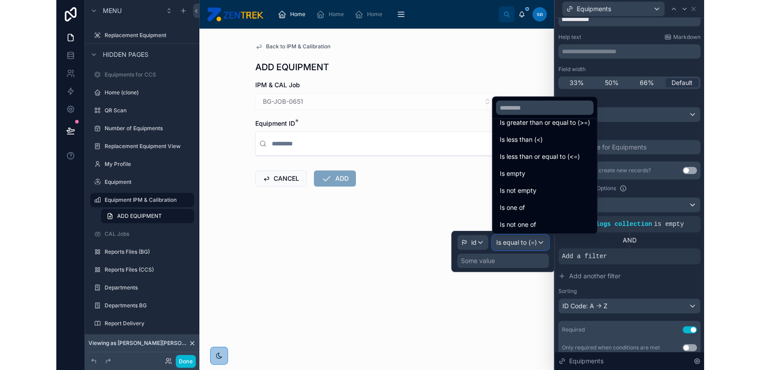
scroll to position [63, 0]
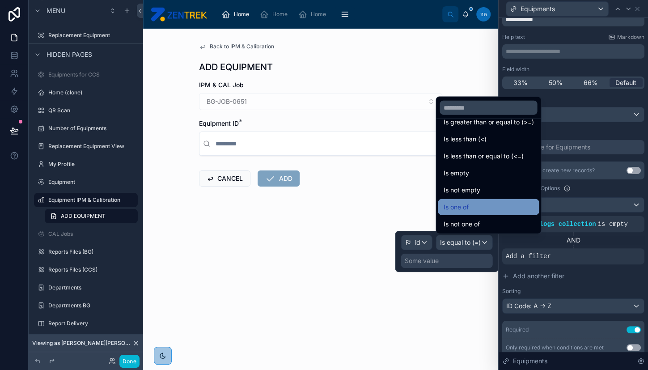
click at [495, 205] on div "Is one of" at bounding box center [488, 207] width 90 height 11
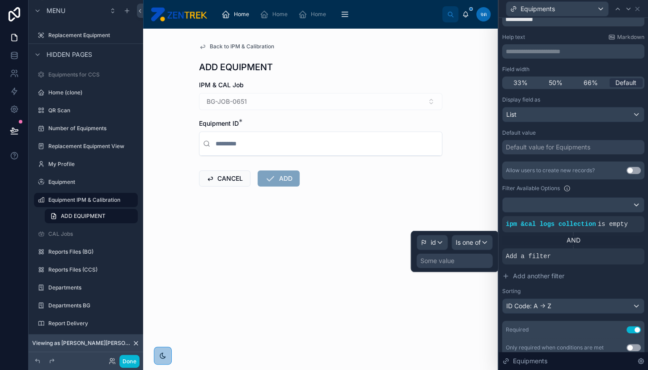
click at [485, 260] on div "Some value" at bounding box center [454, 261] width 76 height 14
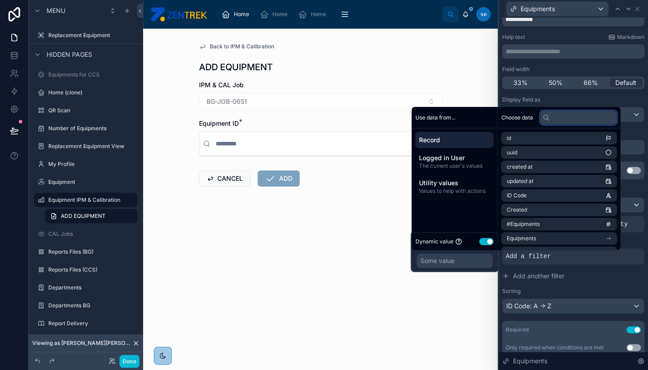
click at [568, 117] on input "text" at bounding box center [578, 117] width 77 height 14
type input "*"
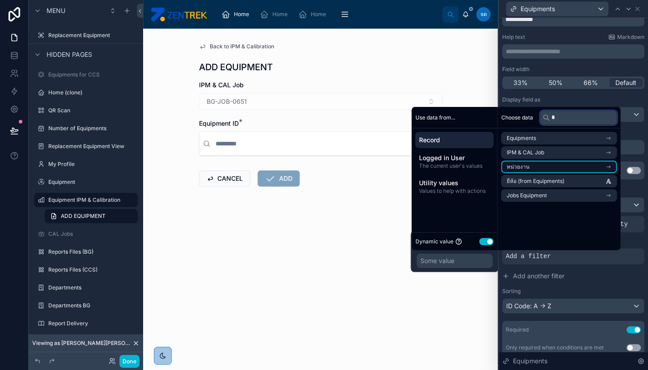
type input "*"
click at [553, 167] on li "หน่วยงาน" at bounding box center [559, 167] width 116 height 13
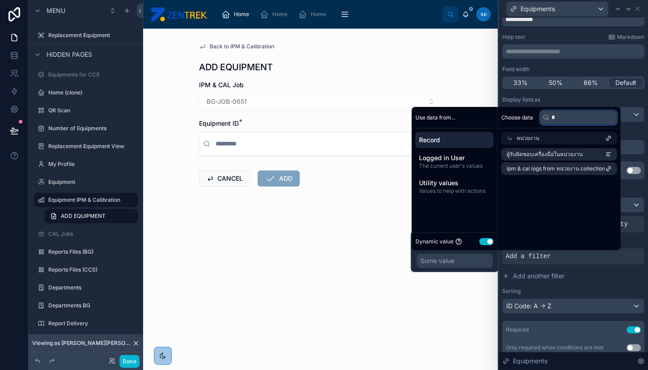
click at [581, 120] on input "*" at bounding box center [578, 117] width 77 height 14
type input "*"
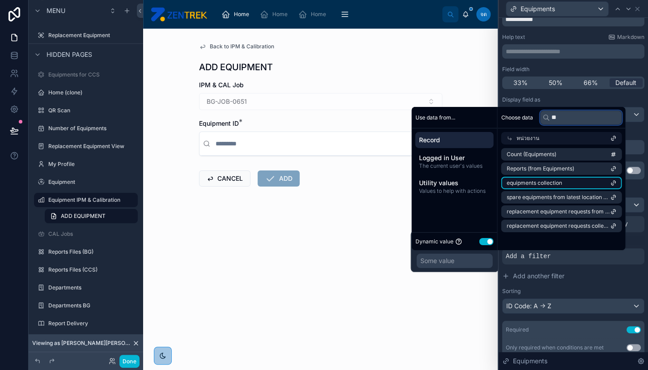
type input "**"
click at [560, 183] on span "equipments collection" at bounding box center [533, 182] width 55 height 7
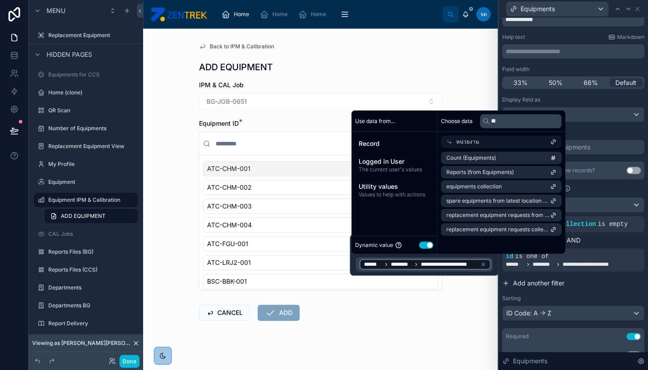
click at [606, 283] on button "Add another filter" at bounding box center [573, 283] width 142 height 16
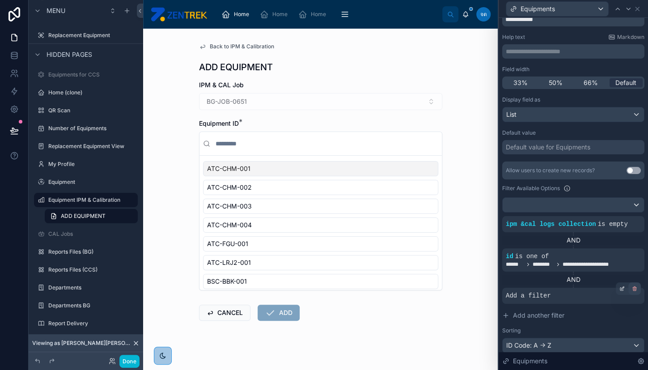
click at [632, 289] on icon at bounding box center [634, 288] width 5 height 5
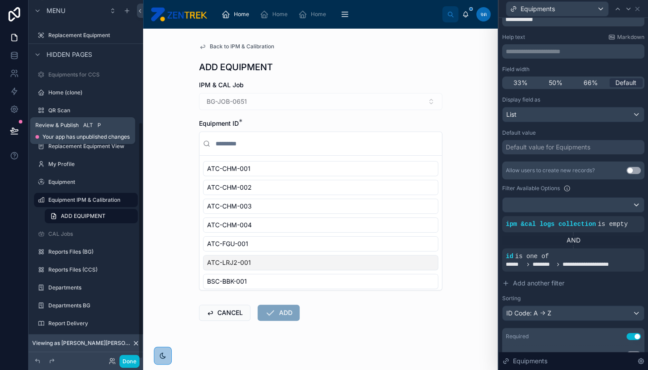
click at [19, 131] on button at bounding box center [14, 130] width 20 height 25
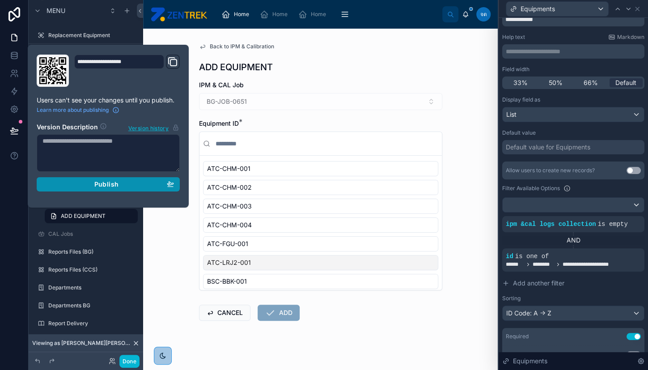
click at [130, 186] on div "Publish" at bounding box center [108, 184] width 132 height 8
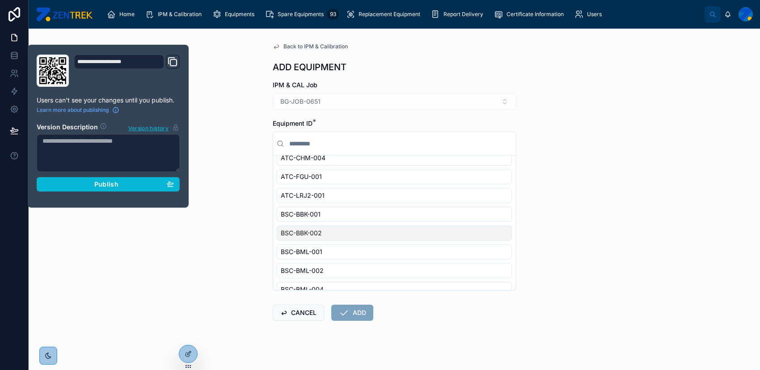
scroll to position [119, 0]
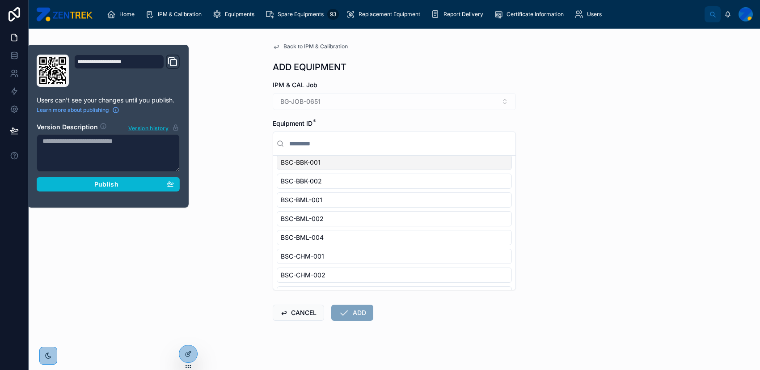
click at [215, 148] on div "Back to IPM & Calibration ADD EQUIPMENT IPM & CAL Job BG-JOB-0651 Equipment ID …" at bounding box center [395, 199] width 732 height 341
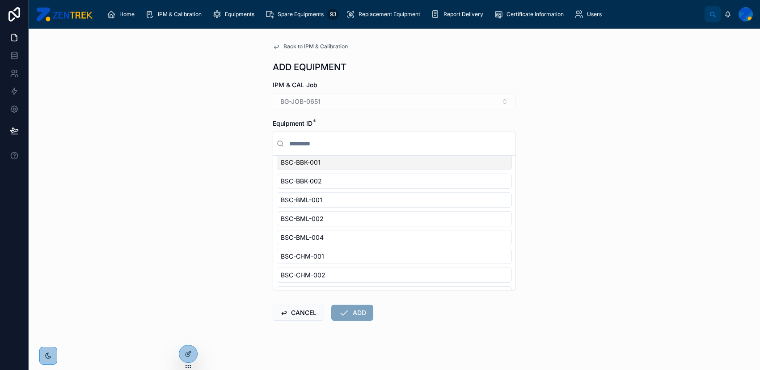
click at [292, 43] on span "Back to IPM & Calibration" at bounding box center [316, 46] width 64 height 7
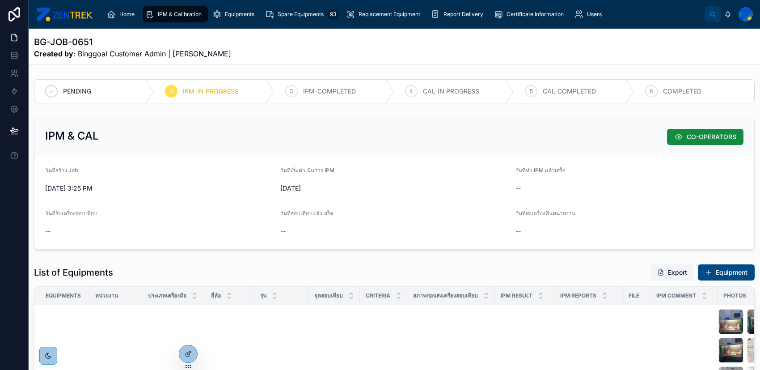
click at [177, 18] on div "IPM & Calibration" at bounding box center [175, 14] width 60 height 14
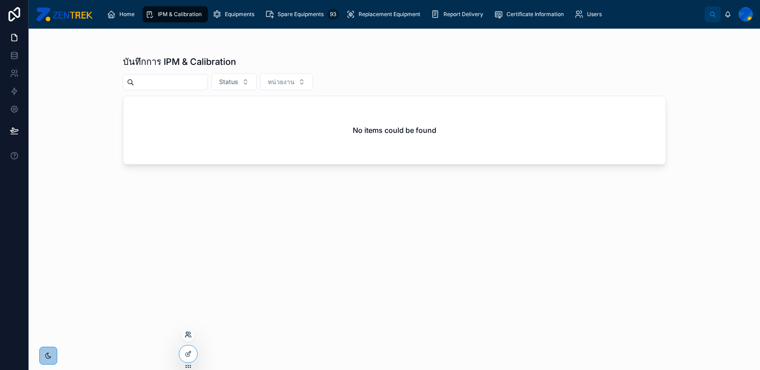
click at [187, 336] on icon at bounding box center [188, 337] width 4 height 2
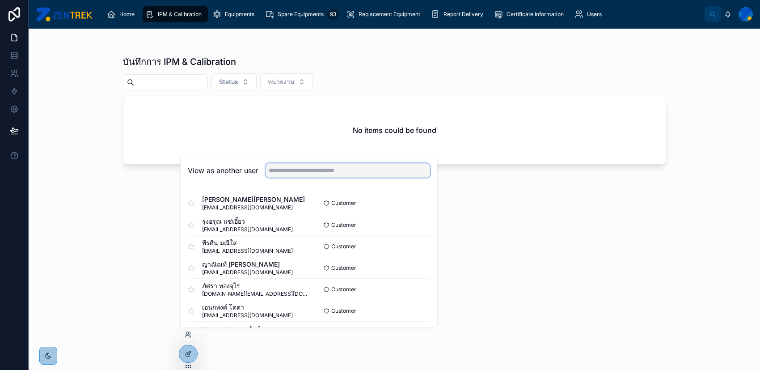
click at [372, 176] on input "text" at bounding box center [348, 170] width 165 height 14
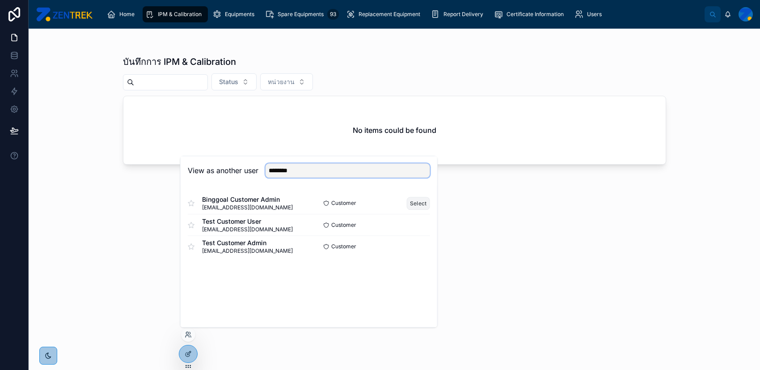
type input "********"
click at [413, 207] on button "Select" at bounding box center [418, 203] width 23 height 13
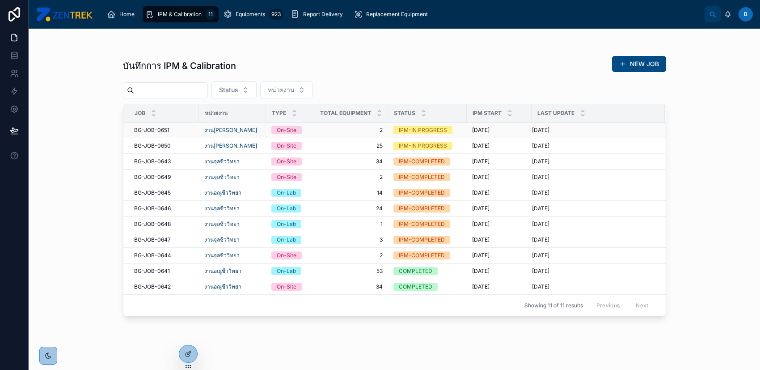
click at [456, 133] on div "IPM-IN PROGRESS" at bounding box center [428, 130] width 68 height 8
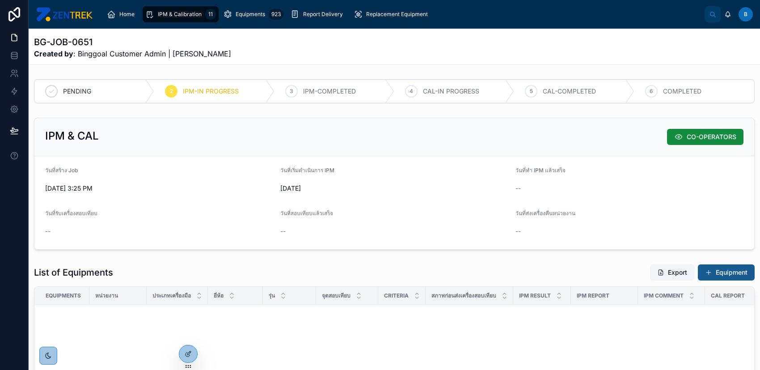
click at [707, 269] on button "Equipment" at bounding box center [726, 272] width 57 height 16
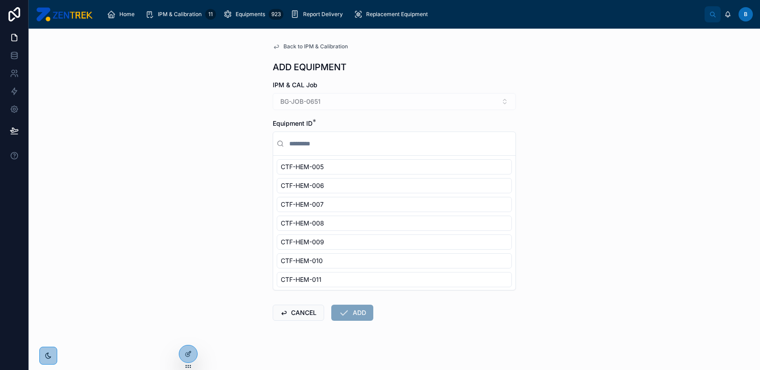
scroll to position [828, 0]
click at [306, 309] on button "CANCEL" at bounding box center [298, 313] width 51 height 16
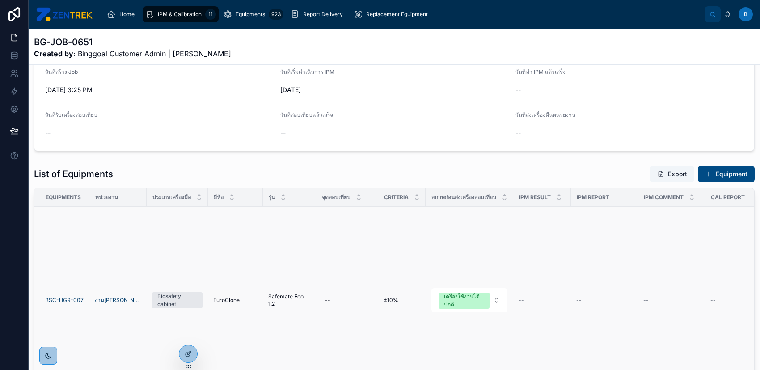
scroll to position [238, 0]
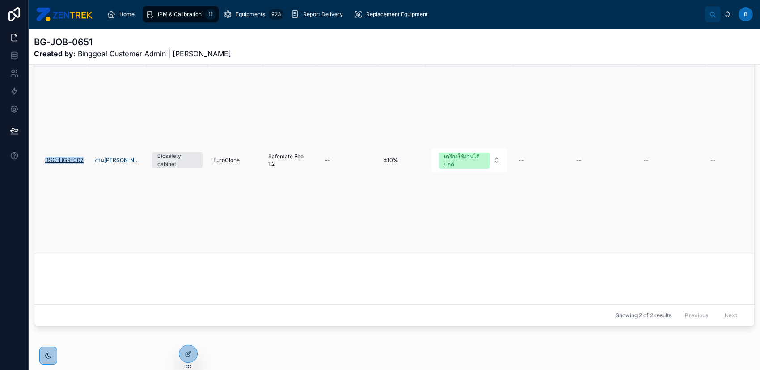
drag, startPoint x: 85, startPoint y: 155, endPoint x: 46, endPoint y: 156, distance: 39.8
click at [46, 156] on td "BSC-HGR-007" at bounding box center [61, 160] width 55 height 187
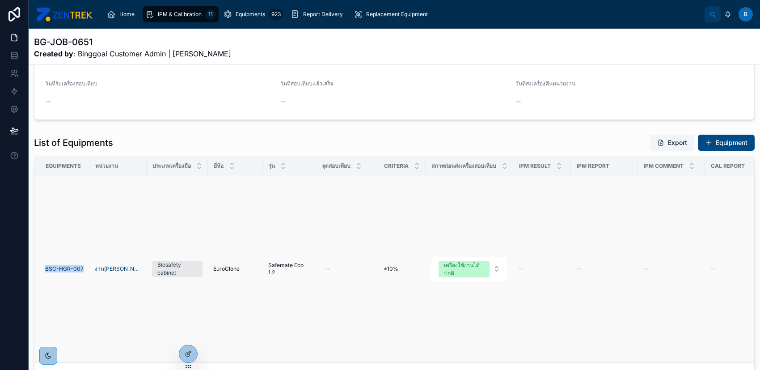
scroll to position [119, 0]
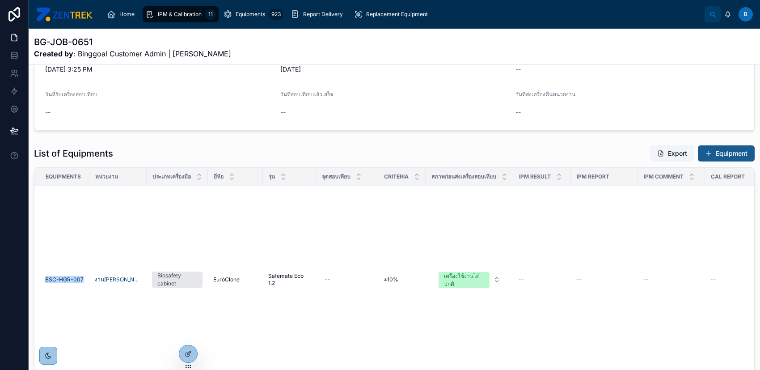
click at [717, 152] on button "Equipment" at bounding box center [726, 153] width 57 height 16
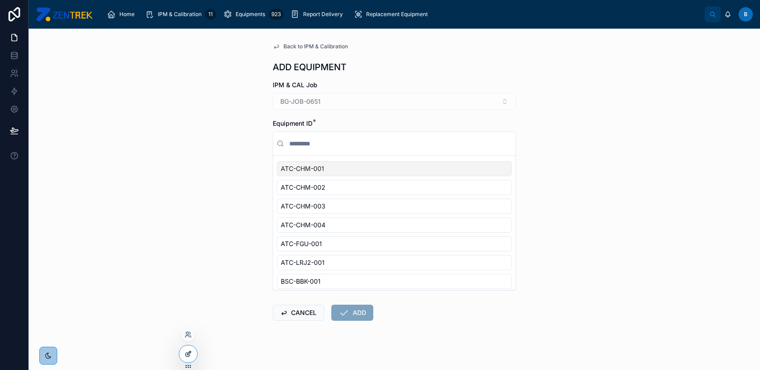
click at [186, 353] on icon at bounding box center [188, 353] width 7 height 7
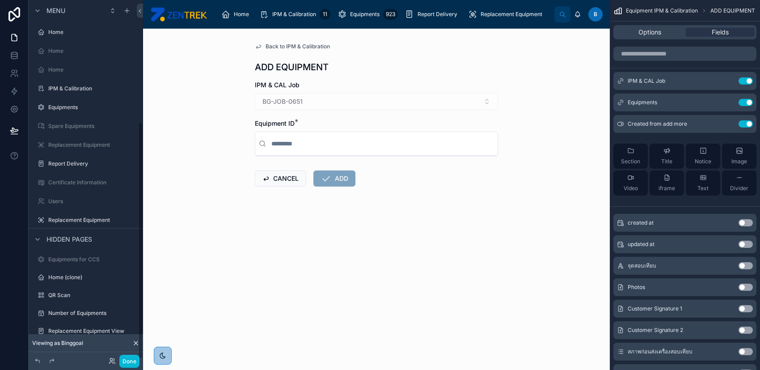
scroll to position [185, 0]
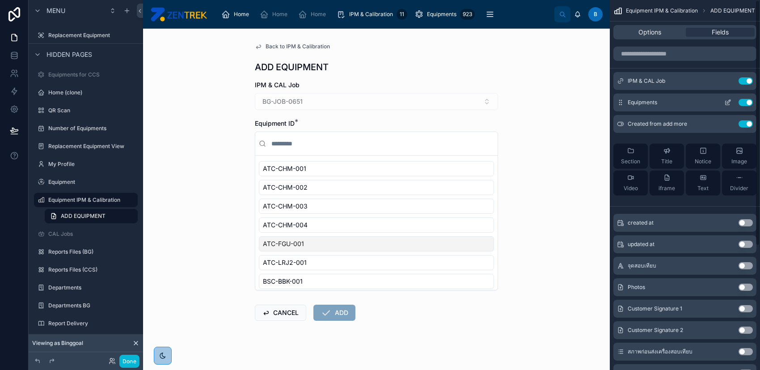
click at [728, 102] on icon "scrollable content" at bounding box center [729, 102] width 4 height 4
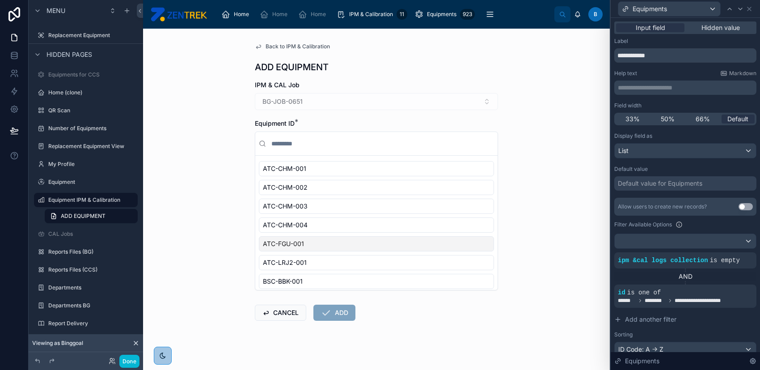
click at [747, 13] on div "Equipments" at bounding box center [686, 8] width 142 height 17
click at [749, 10] on icon at bounding box center [749, 8] width 7 height 7
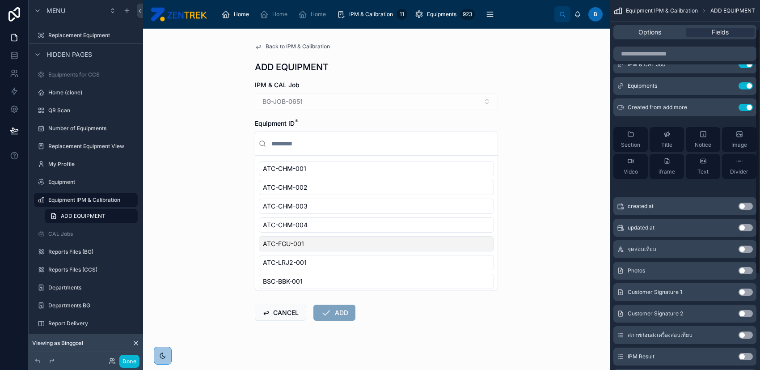
scroll to position [0, 0]
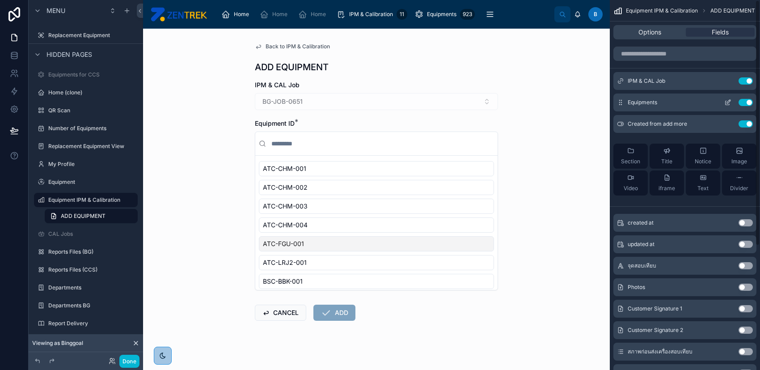
click at [725, 102] on icon "scrollable content" at bounding box center [728, 102] width 7 height 7
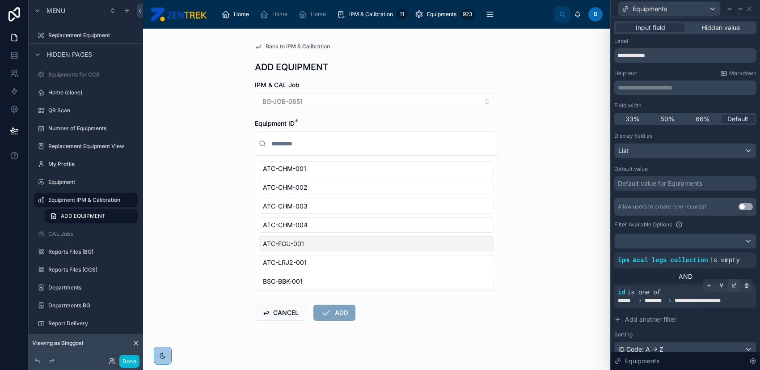
click at [732, 284] on icon at bounding box center [734, 285] width 5 height 5
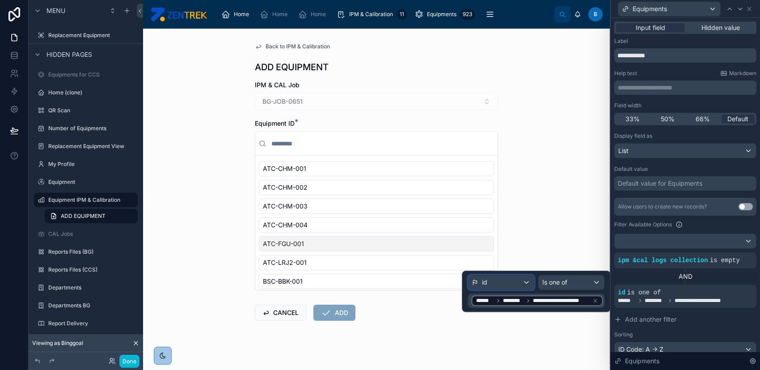
click at [494, 283] on div "id" at bounding box center [502, 282] width 66 height 14
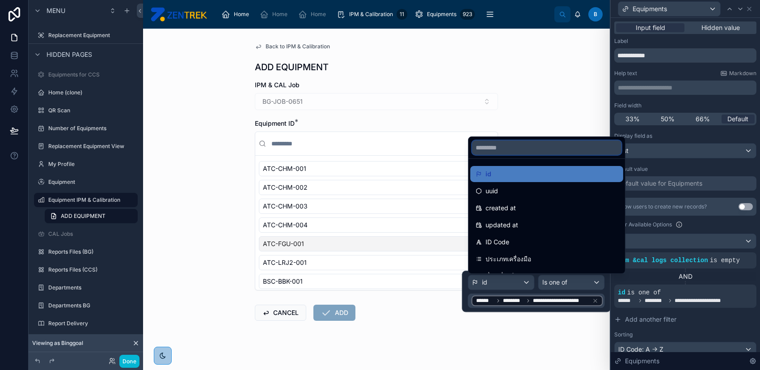
click at [524, 145] on input "text" at bounding box center [546, 147] width 149 height 14
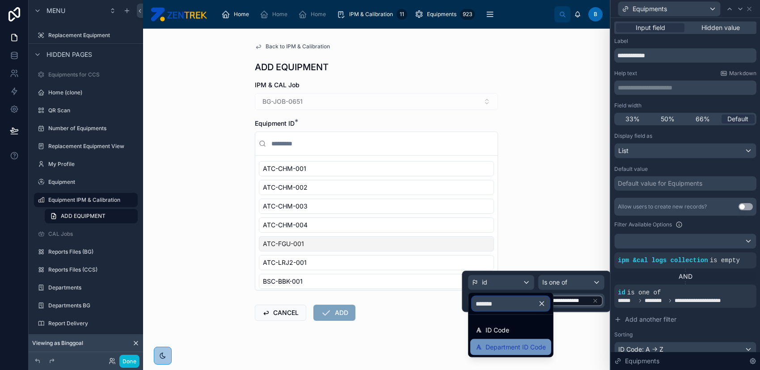
type input "*******"
click at [532, 343] on span "Department ID Code" at bounding box center [516, 347] width 60 height 11
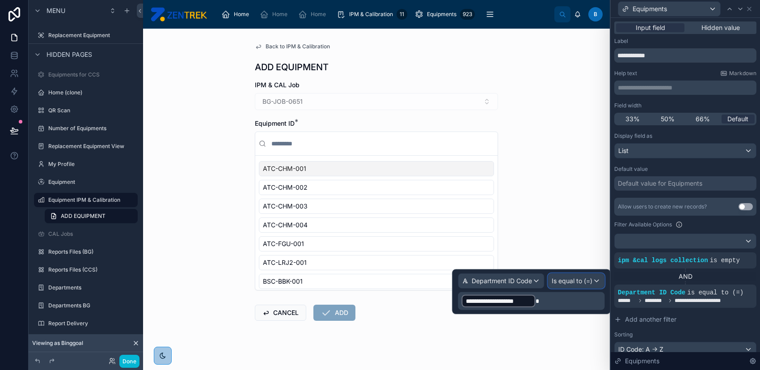
click at [567, 280] on span "Is equal to (=)" at bounding box center [572, 280] width 41 height 9
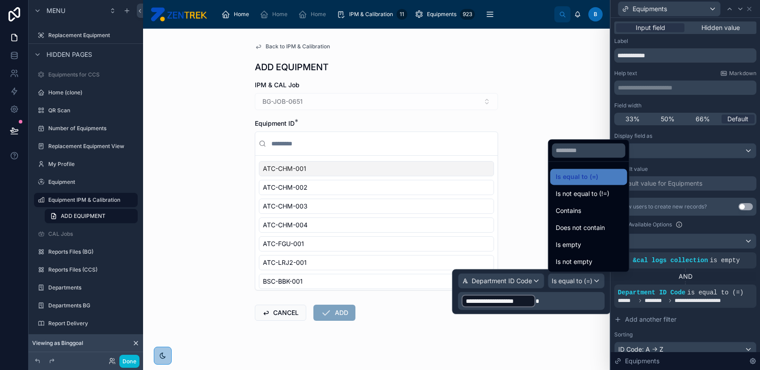
click at [566, 304] on div at bounding box center [531, 291] width 158 height 45
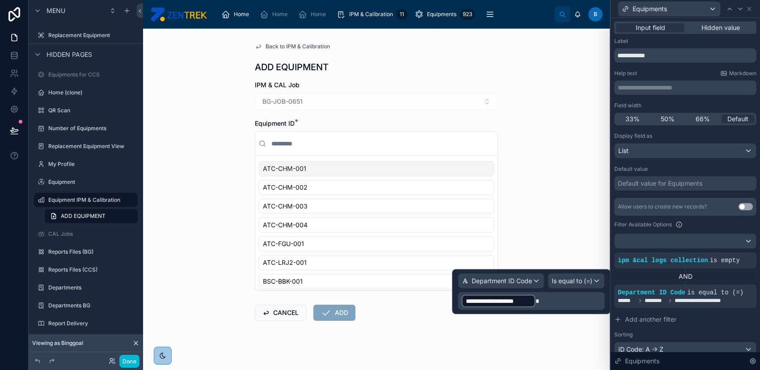
click at [560, 302] on p "**********" at bounding box center [532, 301] width 141 height 14
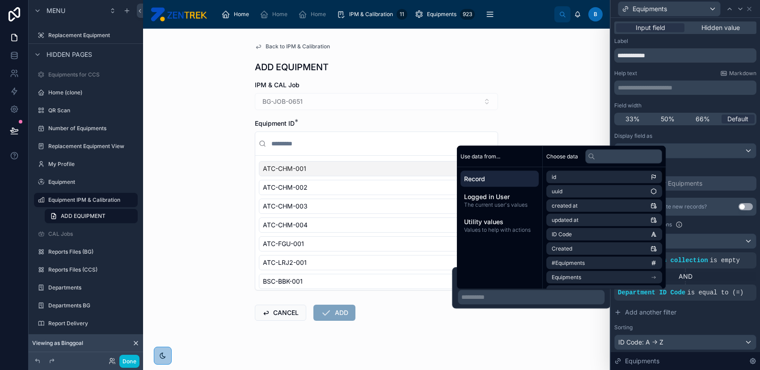
click at [489, 178] on span "Record" at bounding box center [499, 178] width 71 height 9
click at [628, 157] on input "text" at bounding box center [624, 156] width 77 height 14
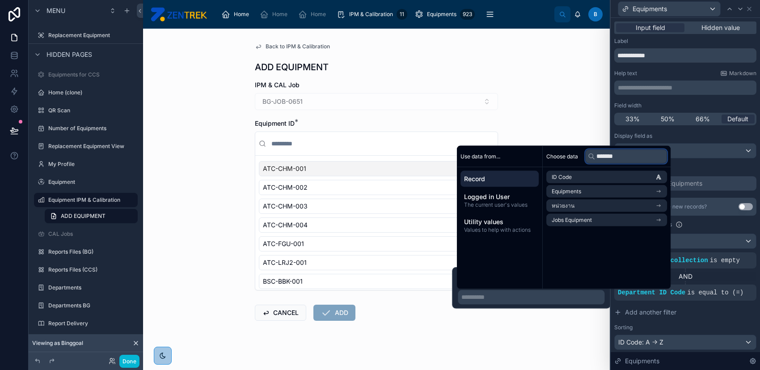
type input "*******"
drag, startPoint x: 619, startPoint y: 156, endPoint x: 577, endPoint y: 151, distance: 42.3
click at [577, 151] on div "Choose data *******" at bounding box center [607, 156] width 128 height 21
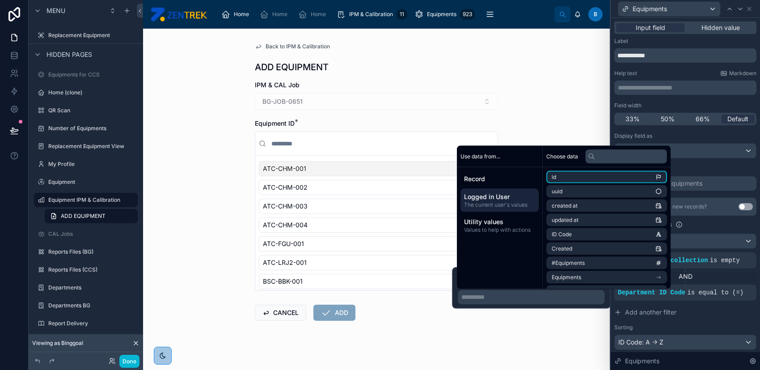
click at [489, 209] on div "Logged in User The current user's values" at bounding box center [500, 200] width 78 height 23
click at [490, 182] on span "Record" at bounding box center [499, 178] width 71 height 9
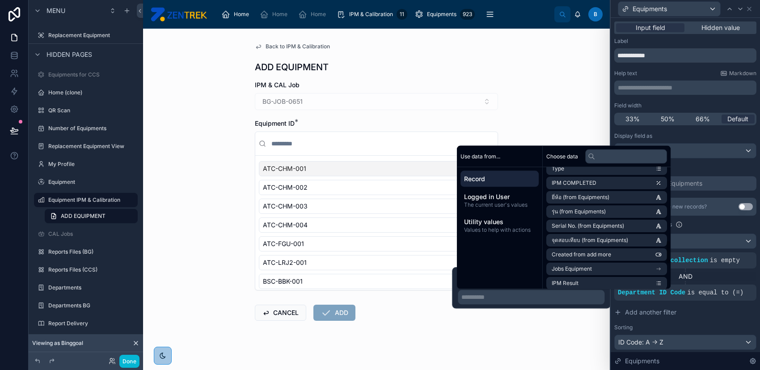
scroll to position [365, 0]
click at [628, 155] on input "text" at bounding box center [627, 156] width 82 height 14
paste input "**********"
type input "**********"
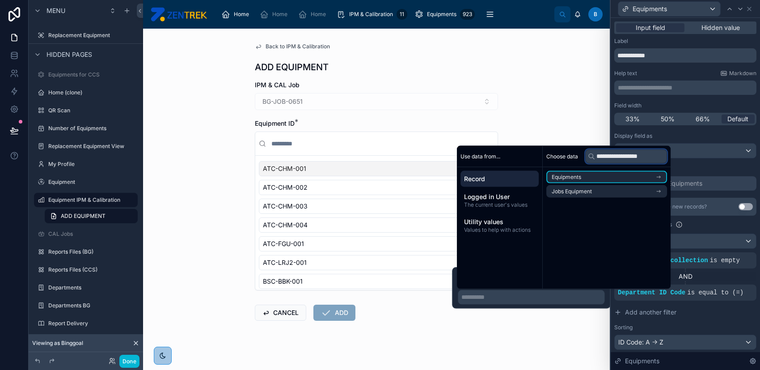
scroll to position [0, 0]
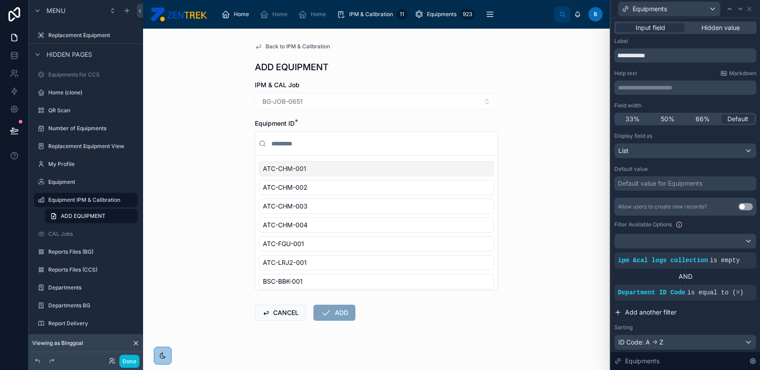
click at [705, 314] on button "Add another filter" at bounding box center [686, 312] width 142 height 16
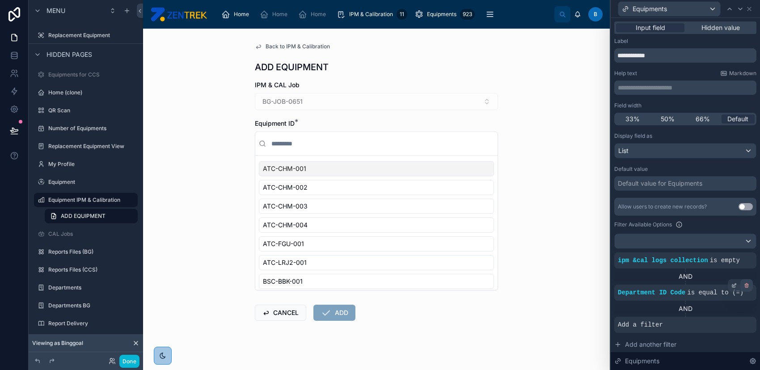
click at [747, 284] on icon at bounding box center [747, 284] width 1 height 1
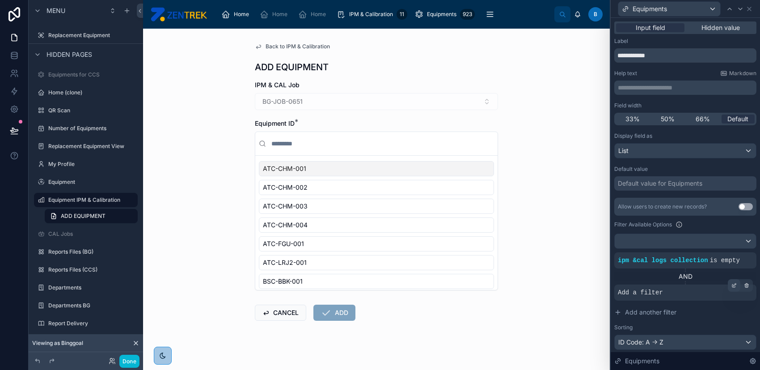
click at [735, 284] on icon at bounding box center [735, 284] width 1 height 1
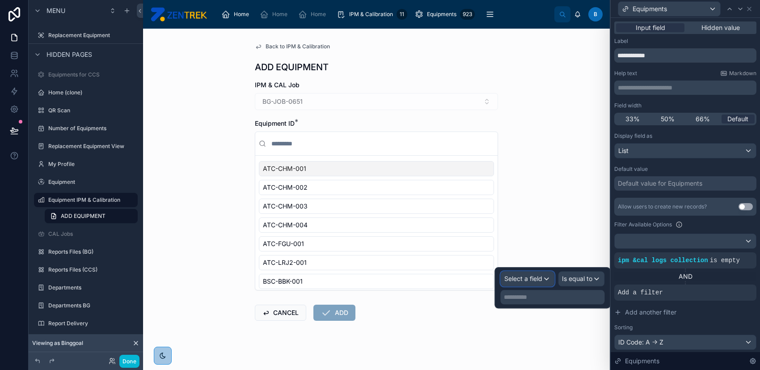
click at [514, 281] on span "Select a field" at bounding box center [524, 279] width 38 height 8
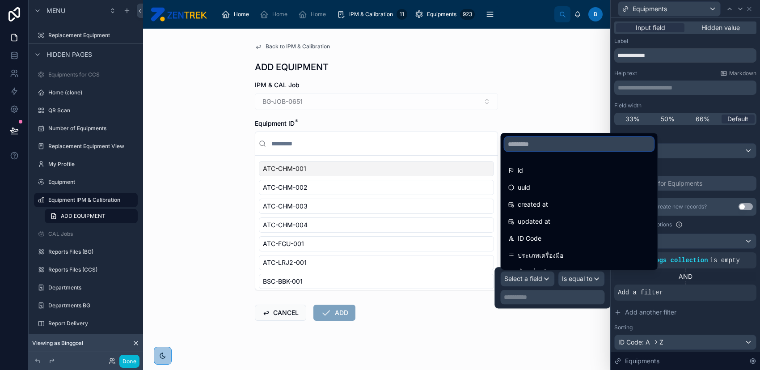
click at [539, 147] on input "text" at bounding box center [579, 144] width 149 height 14
paste input "**********"
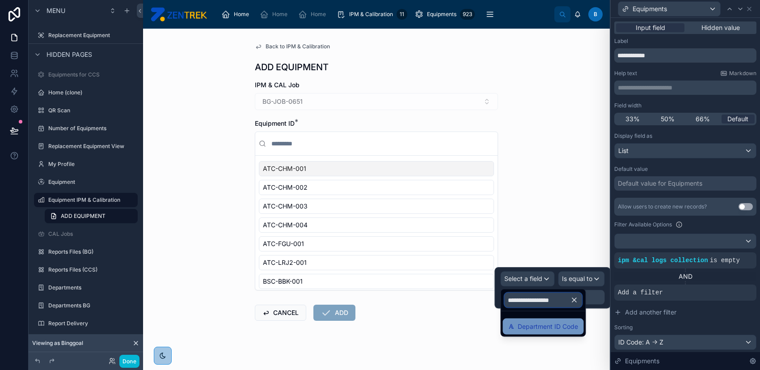
type input "**********"
click at [561, 323] on span "Department ID Code" at bounding box center [548, 326] width 60 height 11
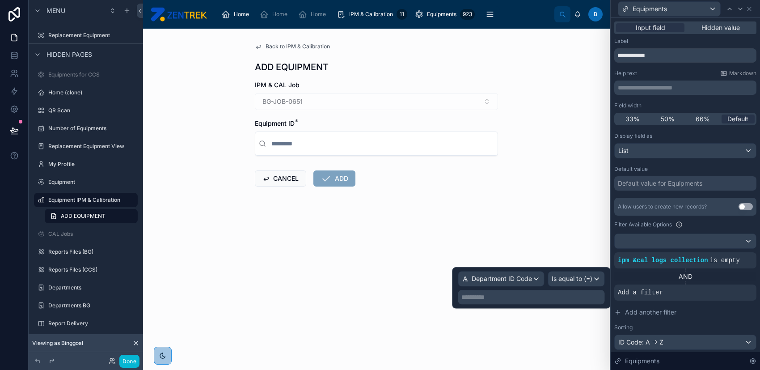
click at [572, 291] on div "**********" at bounding box center [531, 297] width 147 height 14
click at [571, 297] on p "**********" at bounding box center [532, 297] width 141 height 9
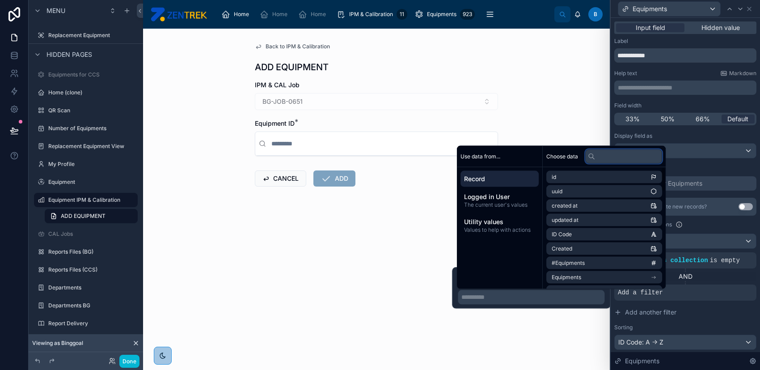
click at [606, 159] on input "text" at bounding box center [624, 156] width 77 height 14
paste input "**********"
type input "**********"
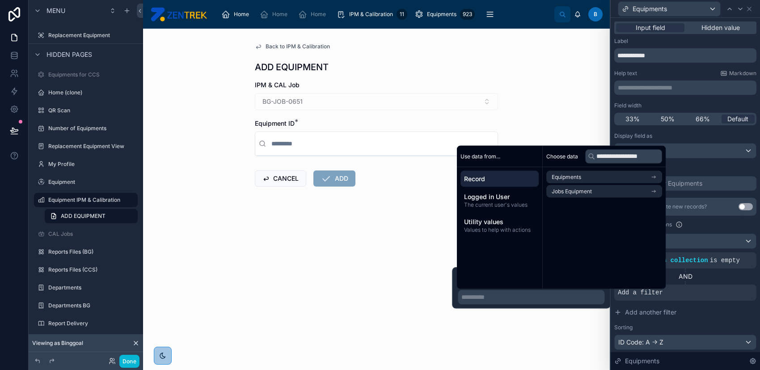
click at [403, 254] on div "Back to IPM & Calibration ADD EQUIPMENT IPM & CAL Job BG-JOB-0651 Equipment ID …" at bounding box center [376, 199] width 467 height 341
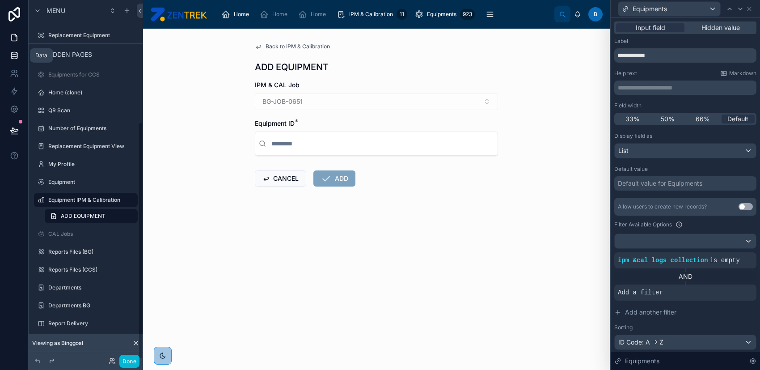
click at [13, 52] on icon at bounding box center [14, 53] width 6 height 2
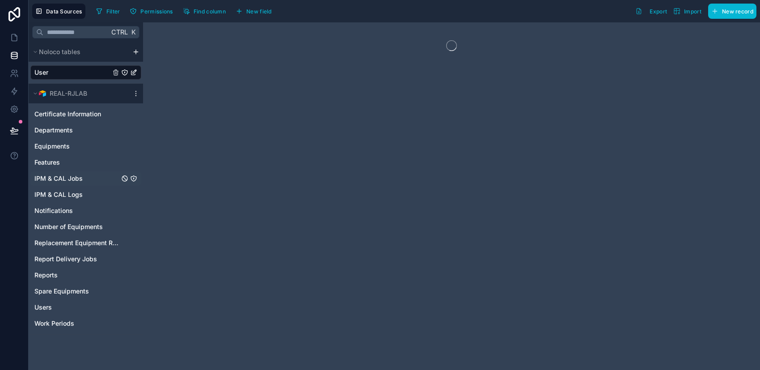
click at [96, 172] on div "IPM & CAL Jobs" at bounding box center [85, 178] width 111 height 14
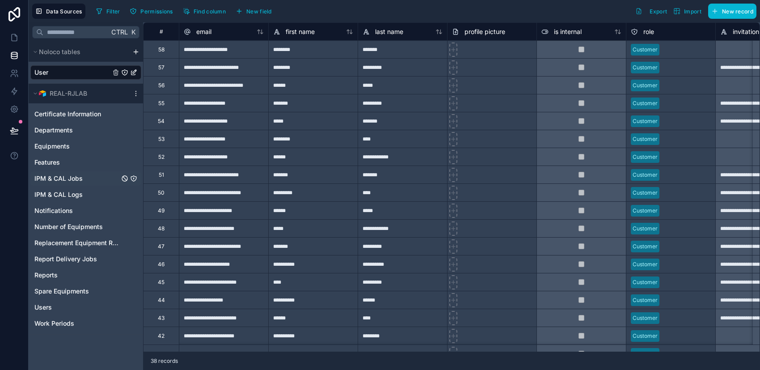
click at [79, 176] on span "IPM & CAL Jobs" at bounding box center [58, 178] width 48 height 9
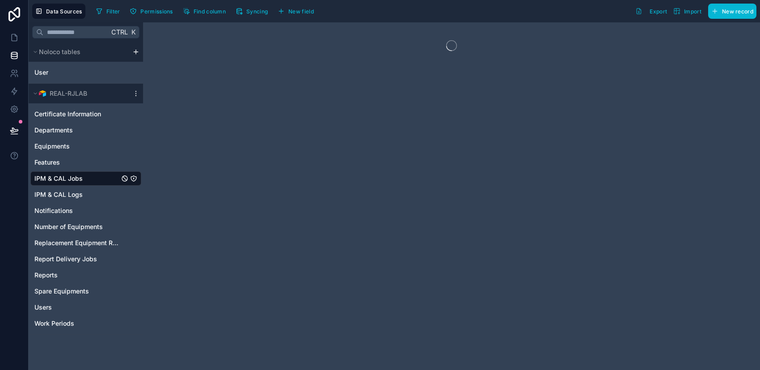
click at [275, 229] on div at bounding box center [451, 196] width 617 height 348
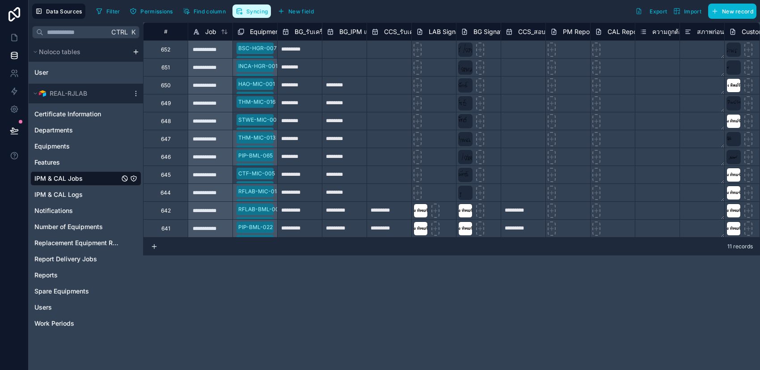
click at [251, 13] on span "Syncing" at bounding box center [256, 11] width 21 height 7
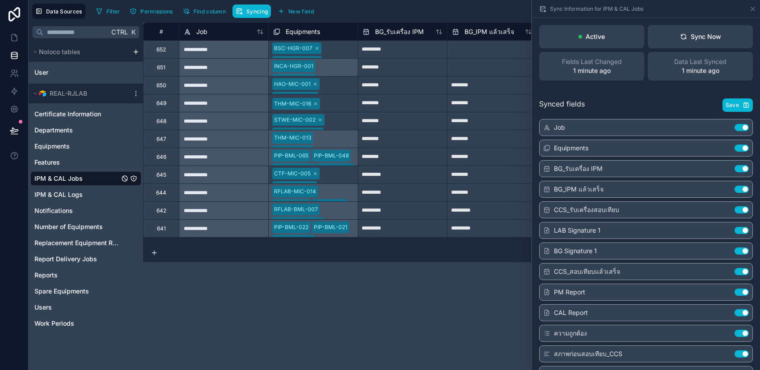
click at [341, 298] on div "**********" at bounding box center [451, 196] width 617 height 348
click at [692, 39] on div "Sync Now" at bounding box center [700, 36] width 41 height 9
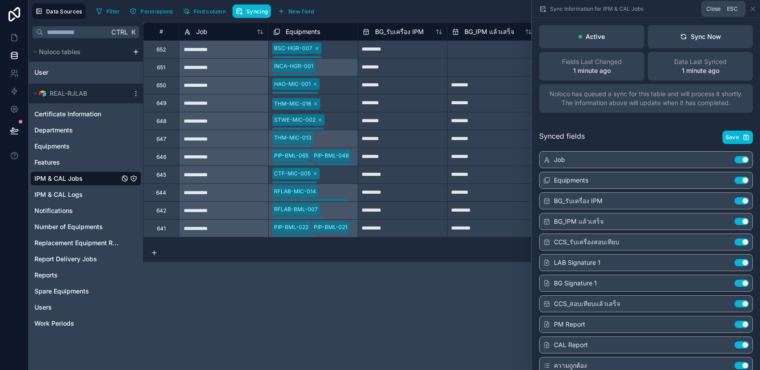
click at [753, 10] on icon at bounding box center [753, 8] width 7 height 7
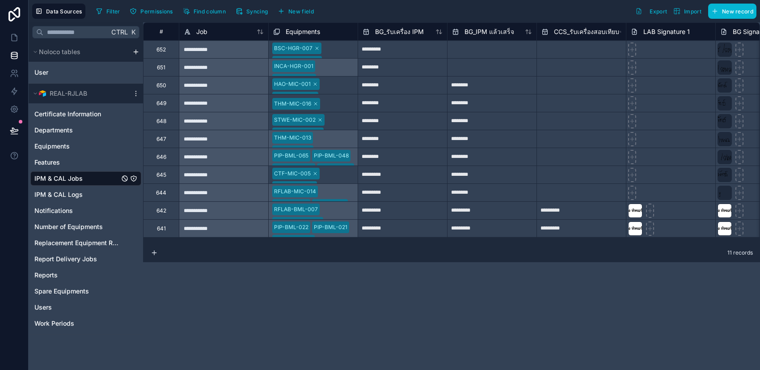
click at [517, 319] on div "**********" at bounding box center [451, 196] width 617 height 348
click at [514, 316] on div "**********" at bounding box center [451, 196] width 617 height 348
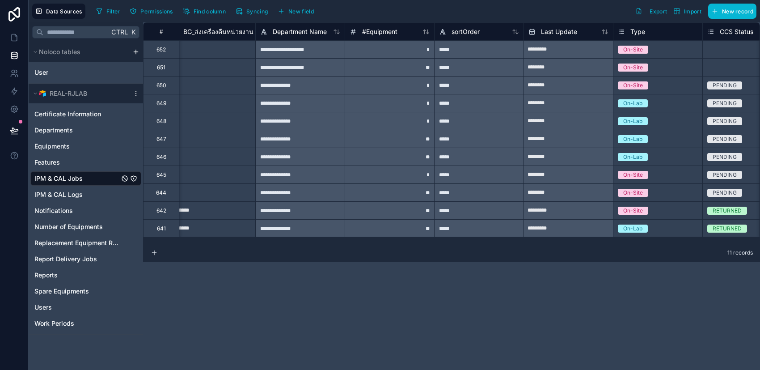
scroll to position [0, 2153]
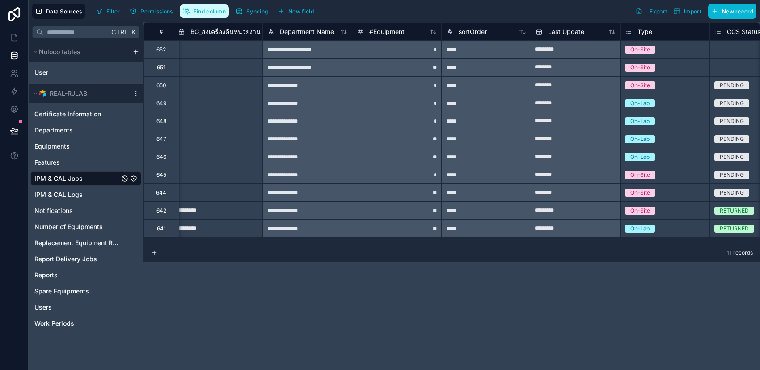
click at [197, 8] on span "Find column" at bounding box center [210, 11] width 32 height 7
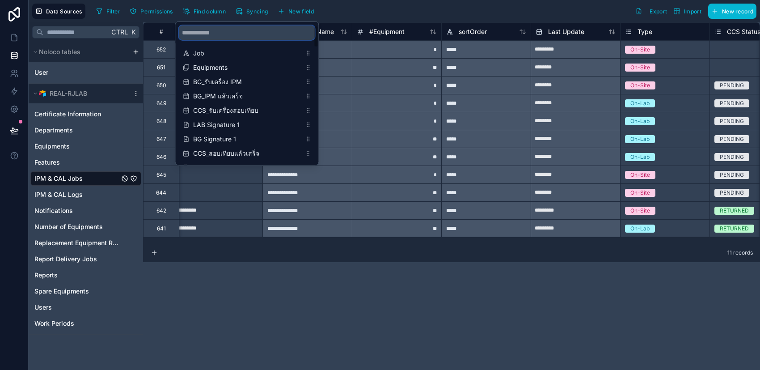
click at [252, 32] on input "scrollable content" at bounding box center [247, 32] width 136 height 14
paste input "**********"
type input "**********"
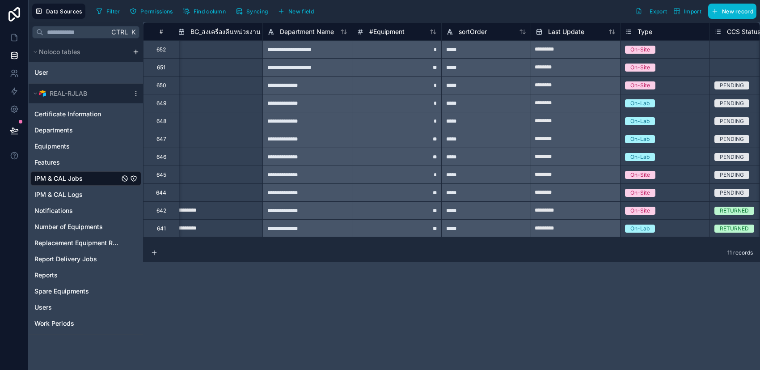
click at [294, 271] on div "**********" at bounding box center [451, 196] width 617 height 348
click at [14, 42] on icon at bounding box center [14, 37] width 9 height 9
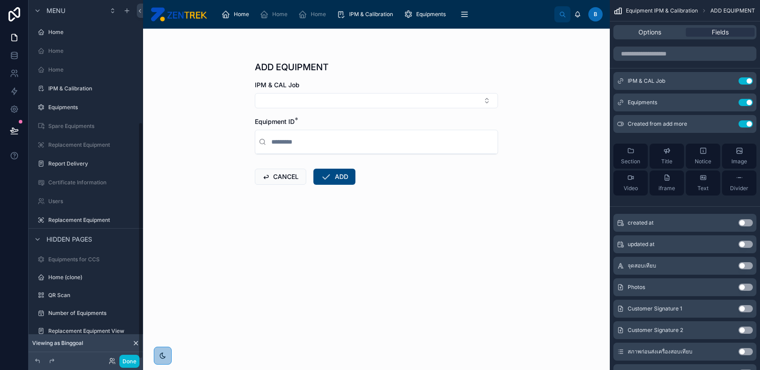
scroll to position [185, 0]
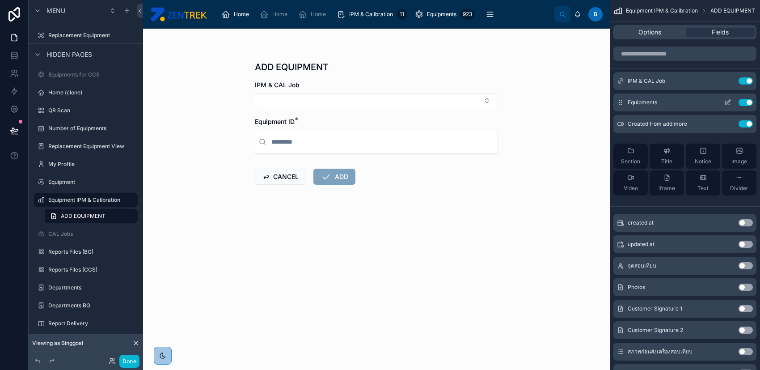
click at [725, 106] on icon "scrollable content" at bounding box center [728, 102] width 7 height 7
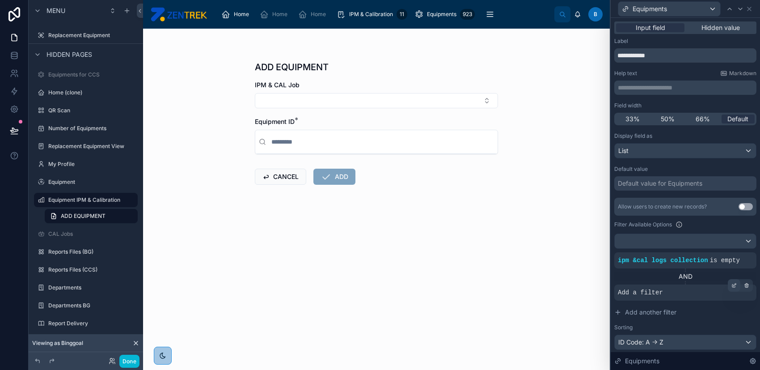
click at [731, 285] on div at bounding box center [734, 285] width 13 height 13
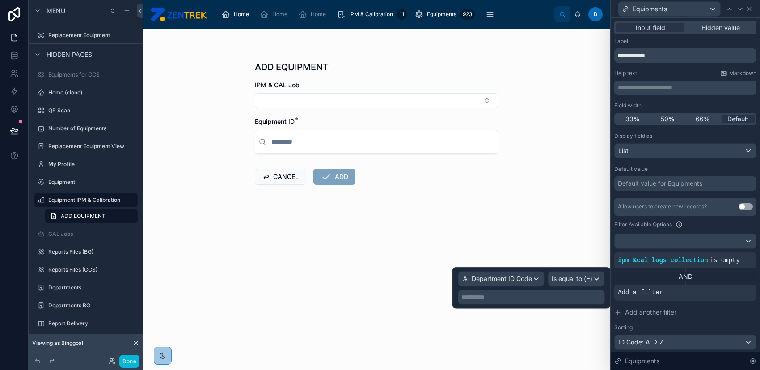
click at [575, 297] on p "**********" at bounding box center [532, 297] width 141 height 9
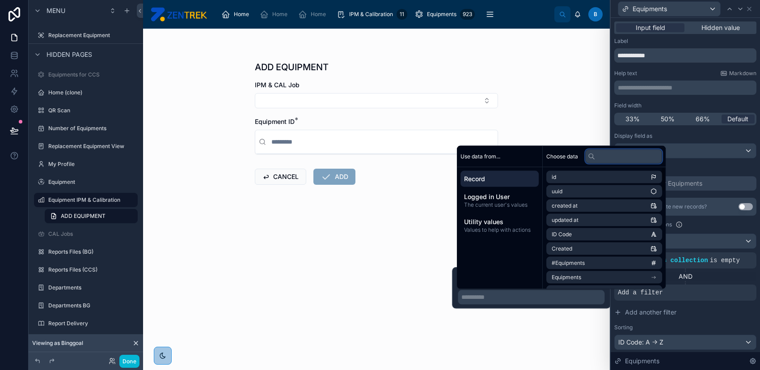
click at [616, 153] on input "text" at bounding box center [624, 156] width 77 height 14
paste input "**********"
type input "**********"
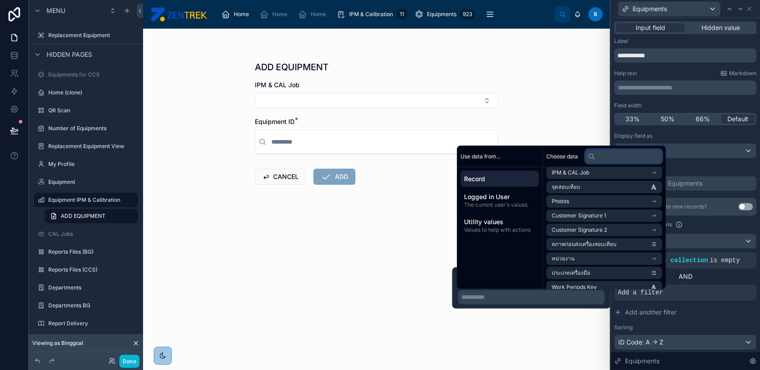
scroll to position [0, 0]
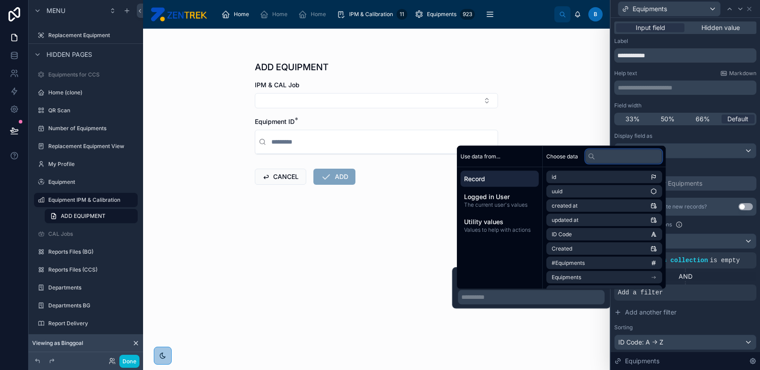
type input "*"
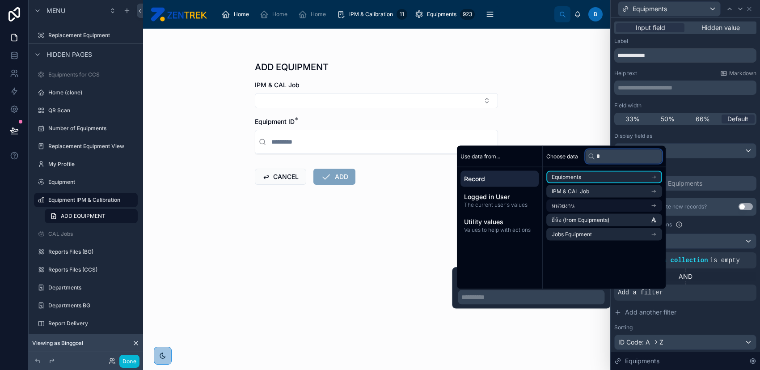
type input "*"
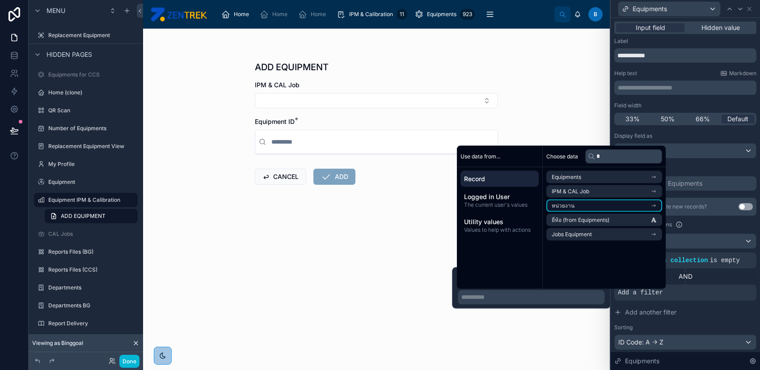
click at [634, 202] on li "หน่วยงาน" at bounding box center [605, 206] width 116 height 13
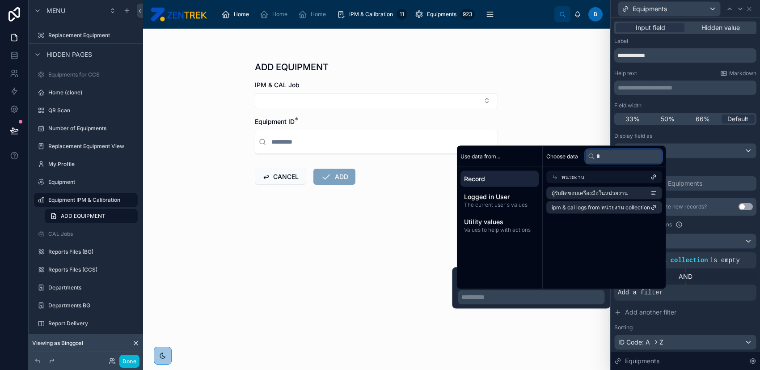
click at [629, 158] on input "*" at bounding box center [624, 156] width 77 height 14
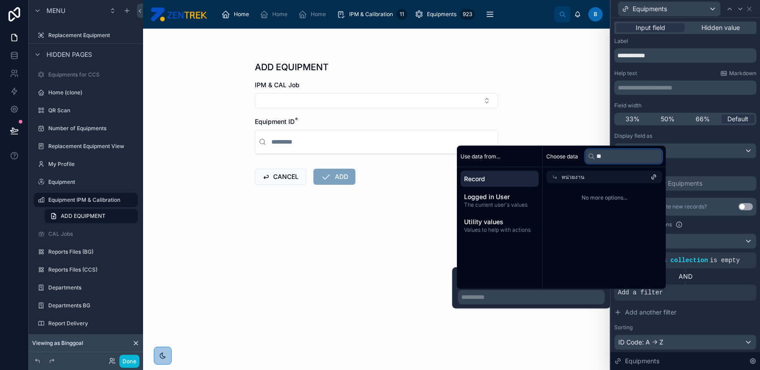
type input "*"
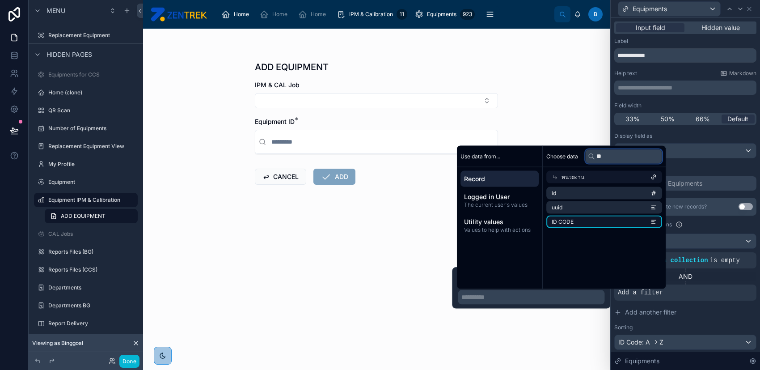
type input "**"
click at [606, 220] on li "ID CODE" at bounding box center [605, 222] width 116 height 13
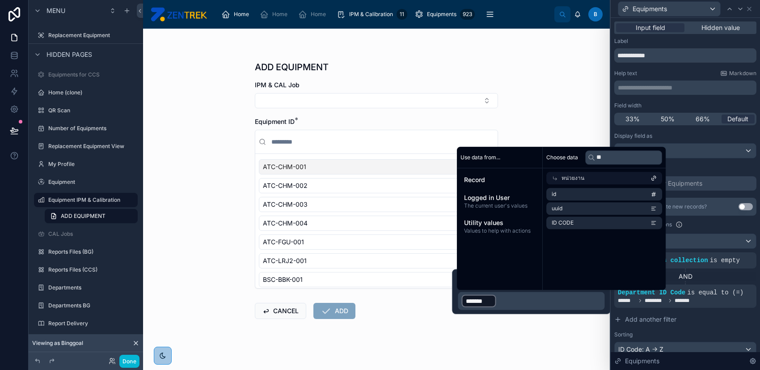
click at [556, 298] on p "﻿ ******* ﻿ ﻿" at bounding box center [532, 301] width 141 height 14
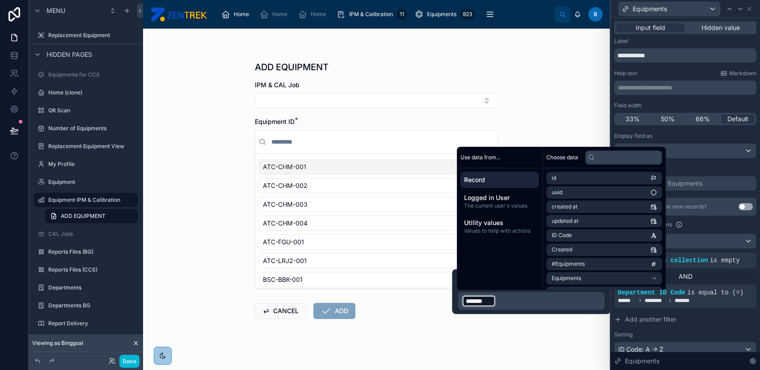
click at [583, 298] on p "﻿ ******* ﻿ ﻿" at bounding box center [532, 301] width 141 height 14
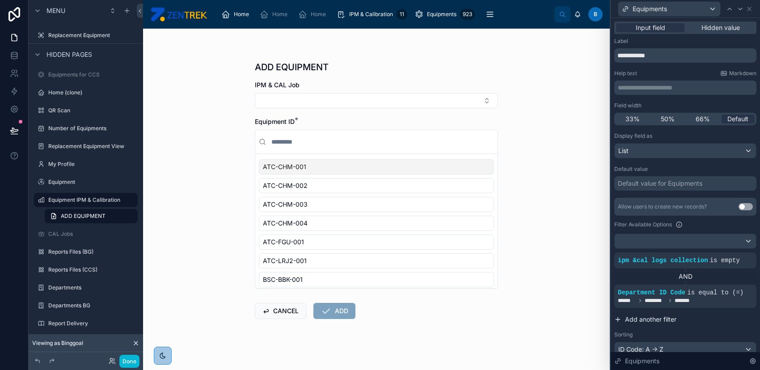
click at [708, 326] on button "Add another filter" at bounding box center [686, 319] width 142 height 16
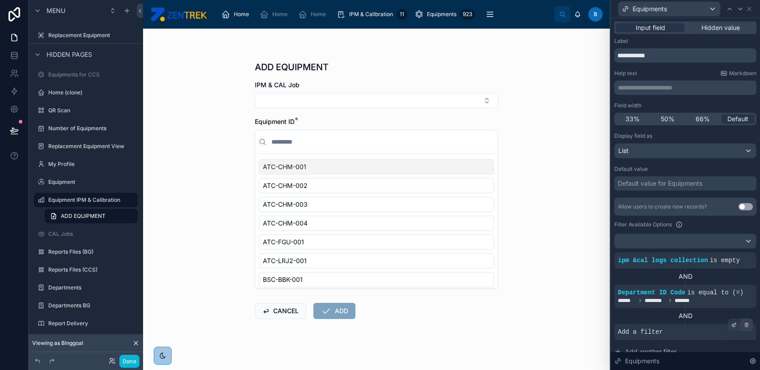
click at [746, 325] on icon at bounding box center [747, 324] width 3 height 3
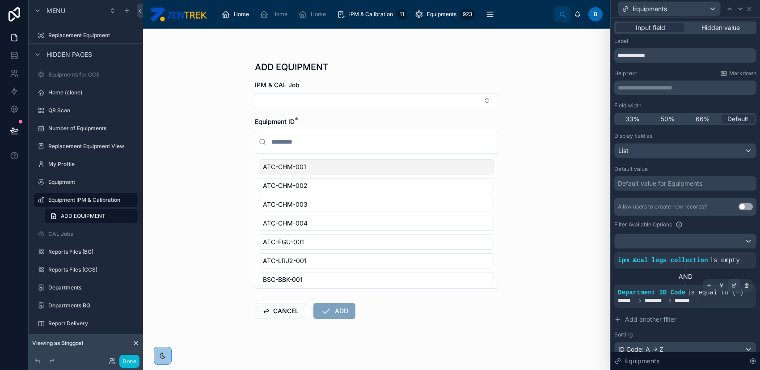
click at [734, 284] on icon at bounding box center [735, 284] width 3 height 3
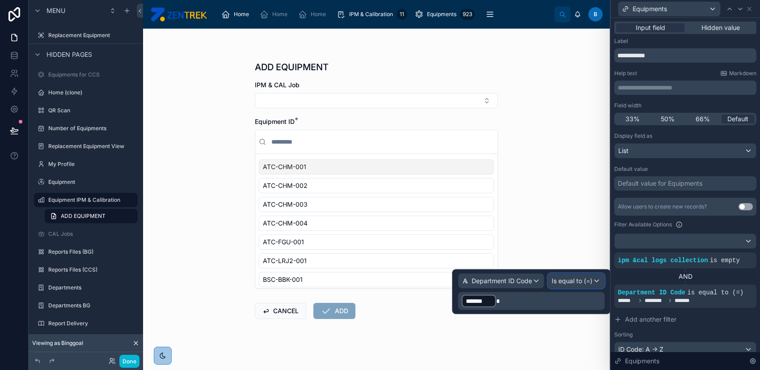
click at [593, 281] on span "Is equal to (=)" at bounding box center [572, 280] width 41 height 9
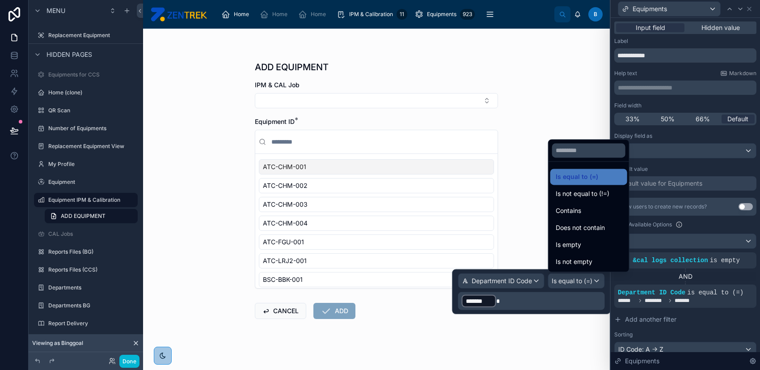
click at [535, 276] on div at bounding box center [531, 291] width 158 height 45
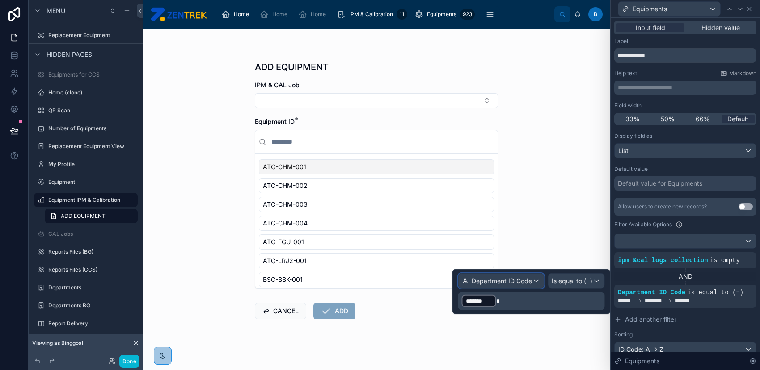
click at [533, 277] on div "Department ID Code" at bounding box center [501, 281] width 85 height 14
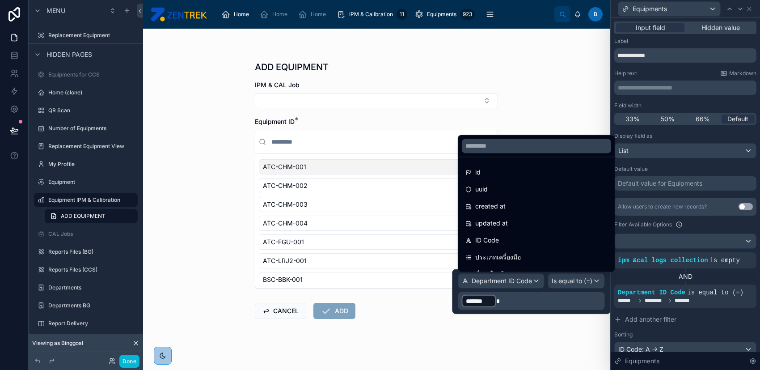
click at [546, 301] on div at bounding box center [531, 291] width 158 height 45
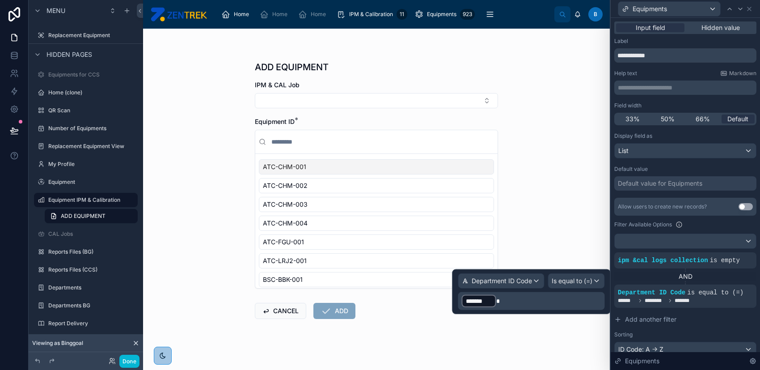
click at [546, 301] on p "﻿ ******* ﻿" at bounding box center [532, 301] width 141 height 14
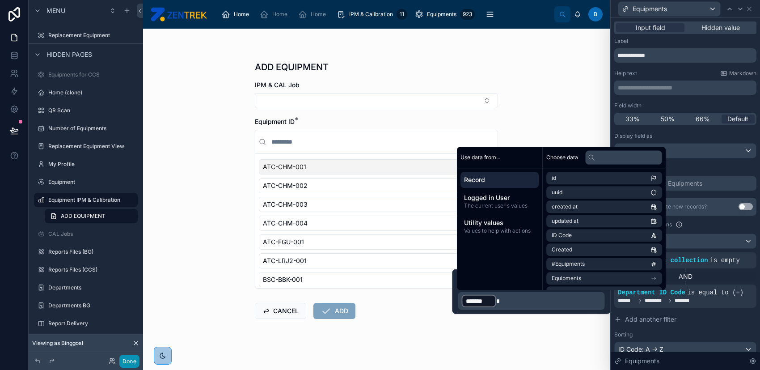
click at [133, 357] on button "Done" at bounding box center [129, 361] width 20 height 13
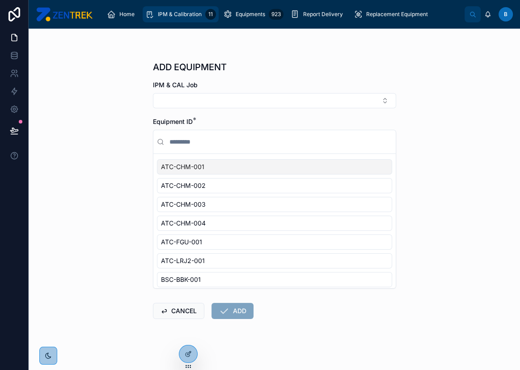
click at [205, 17] on div "11" at bounding box center [210, 14] width 11 height 11
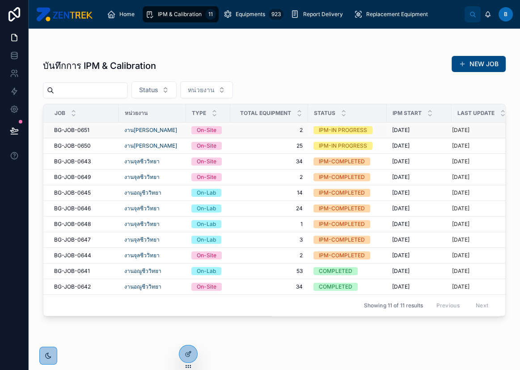
click at [280, 132] on span "2" at bounding box center [269, 130] width 67 height 7
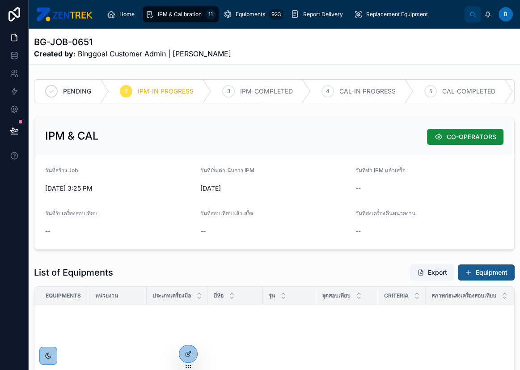
click at [481, 277] on button "Equipment" at bounding box center [486, 272] width 57 height 16
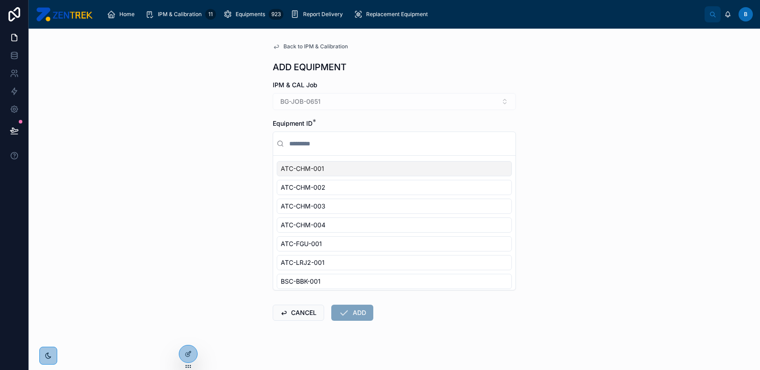
click at [340, 169] on div "ATC-CHM-001" at bounding box center [394, 168] width 235 height 15
click at [340, 161] on div "None" at bounding box center [394, 168] width 235 height 15
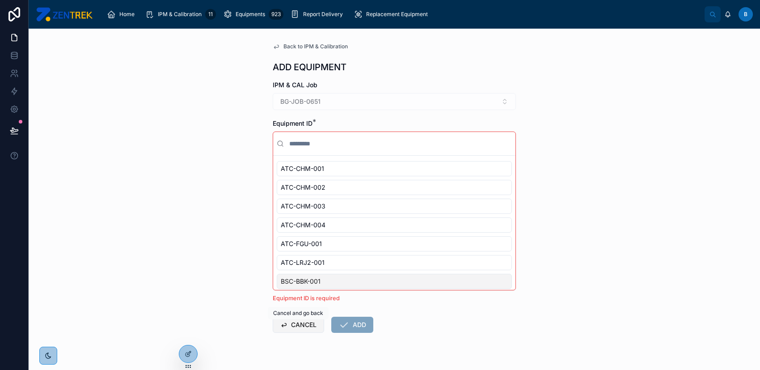
click at [295, 326] on button "CANCEL" at bounding box center [298, 325] width 51 height 16
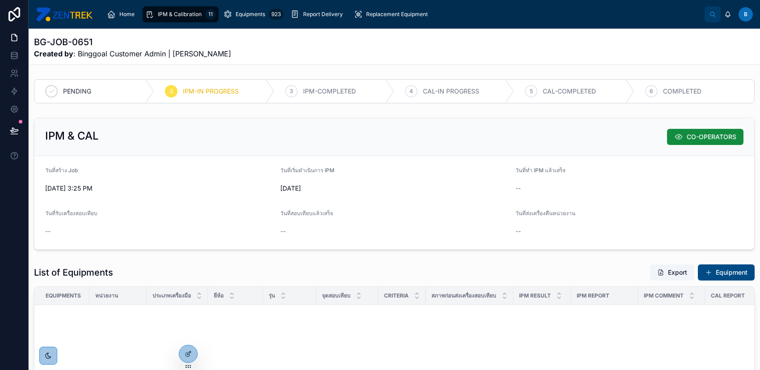
click at [716, 273] on button "Equipment" at bounding box center [726, 272] width 57 height 16
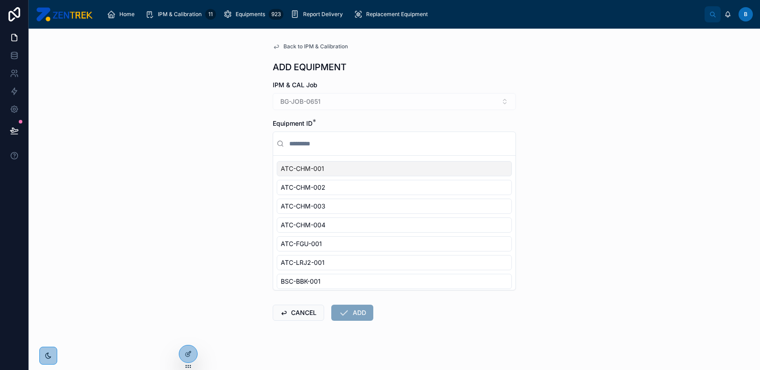
click at [329, 140] on input "text" at bounding box center [400, 144] width 225 height 16
click at [280, 309] on div "Home IPM & Calibration 11 Equipments 923 Report Delivery Replacement Equipment …" at bounding box center [395, 185] width 732 height 370
click at [285, 313] on button "CANCEL" at bounding box center [298, 313] width 51 height 16
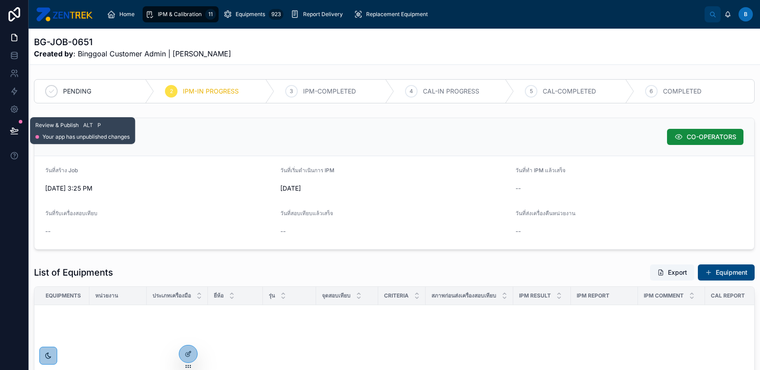
click at [17, 129] on icon at bounding box center [14, 130] width 8 height 4
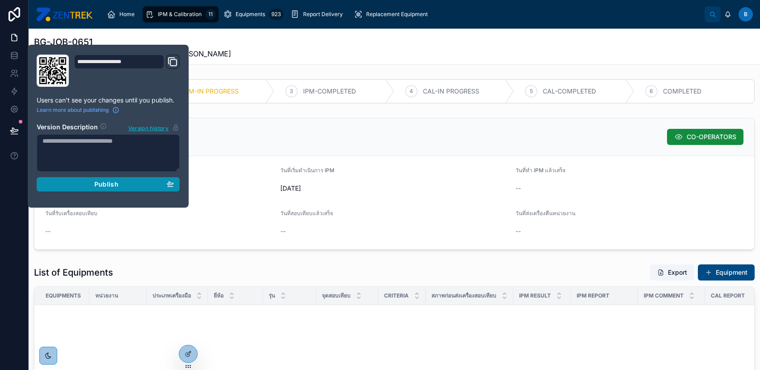
click at [95, 186] on span "Publish" at bounding box center [106, 184] width 24 height 8
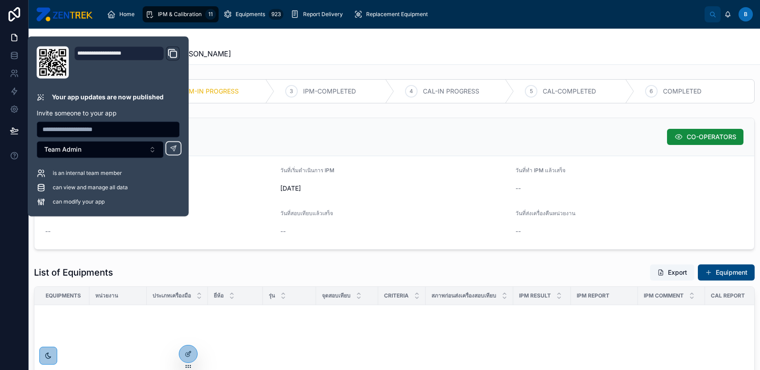
click at [266, 264] on div "List of Equipments Export Equipment" at bounding box center [394, 272] width 721 height 17
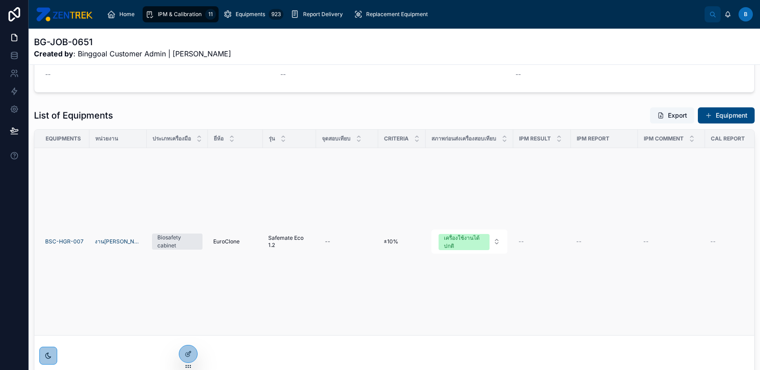
scroll to position [59, 0]
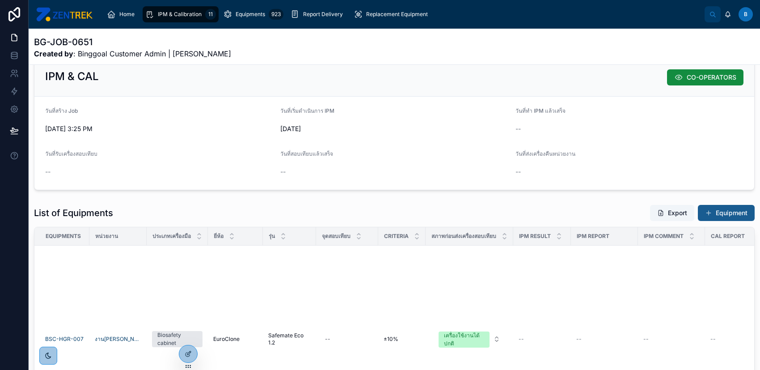
click at [707, 209] on button "Equipment" at bounding box center [726, 213] width 57 height 16
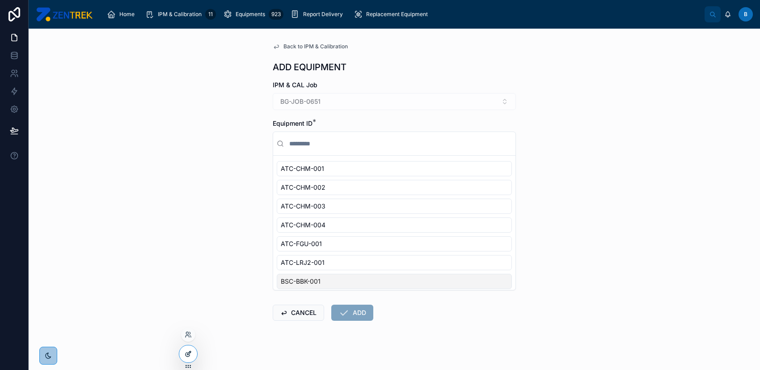
click at [189, 353] on icon at bounding box center [189, 353] width 4 height 4
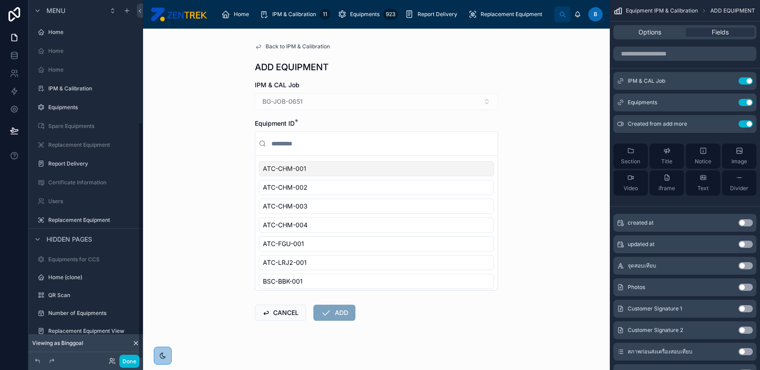
scroll to position [185, 0]
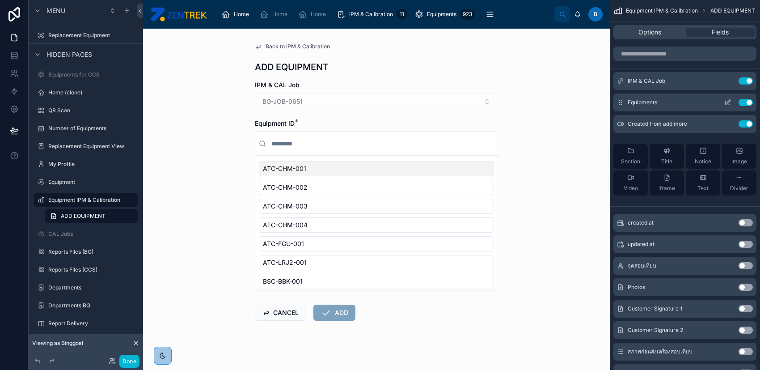
click at [722, 102] on button "scrollable content" at bounding box center [728, 102] width 14 height 7
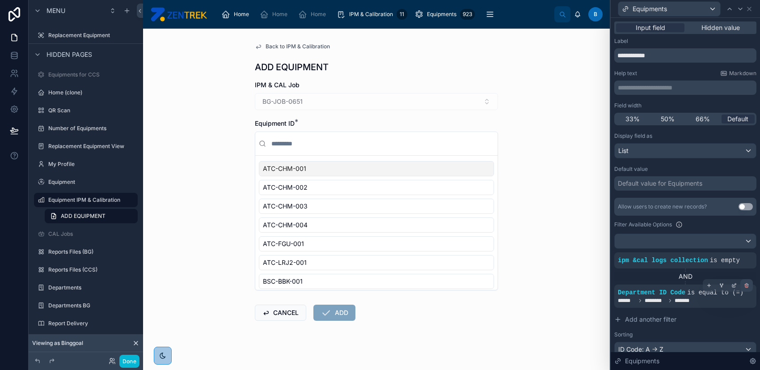
click at [746, 285] on icon at bounding box center [747, 286] width 3 height 3
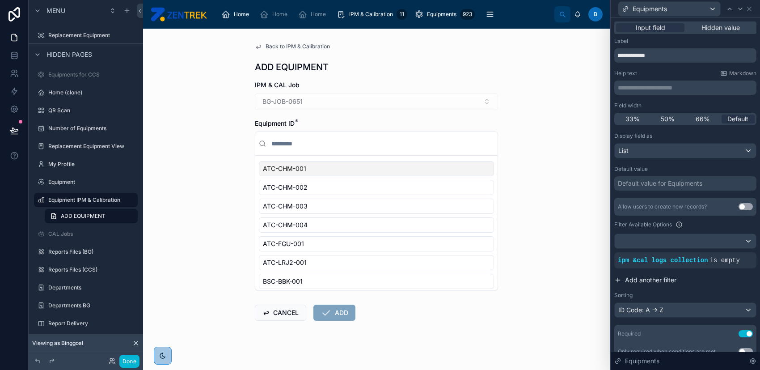
click at [669, 280] on span "Add another filter" at bounding box center [650, 280] width 51 height 9
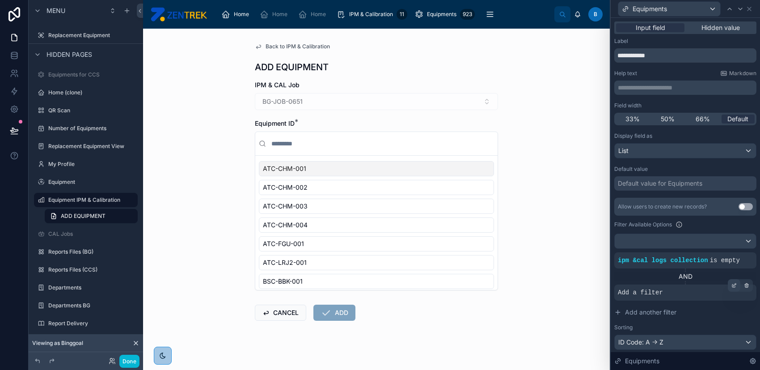
click at [732, 283] on icon at bounding box center [734, 285] width 5 height 5
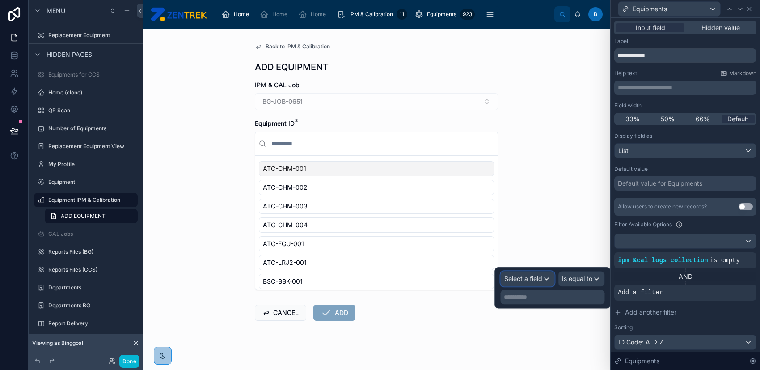
click at [552, 284] on div "Select a field" at bounding box center [527, 279] width 53 height 14
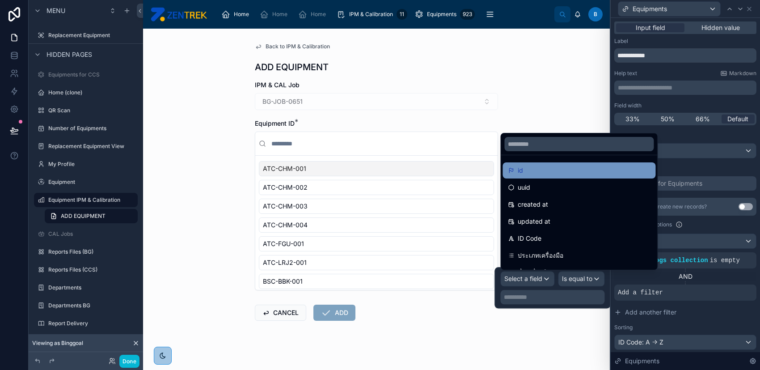
click at [564, 171] on div "id" at bounding box center [579, 170] width 142 height 11
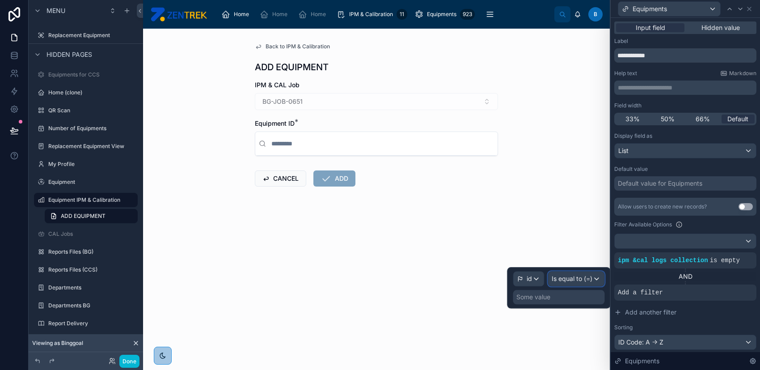
click at [577, 275] on span "Is equal to (=)" at bounding box center [572, 278] width 41 height 9
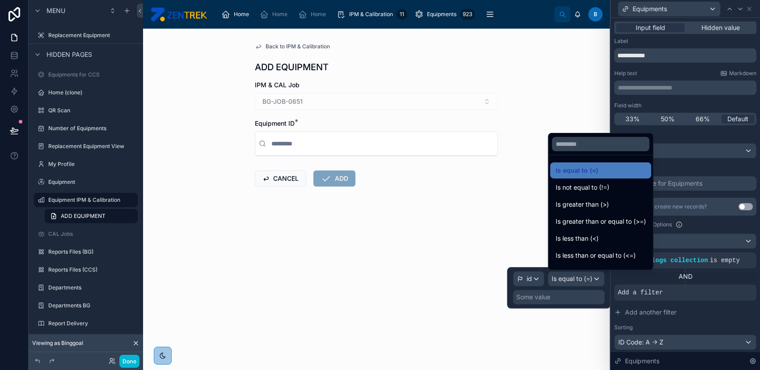
click at [535, 277] on div at bounding box center [558, 287] width 103 height 41
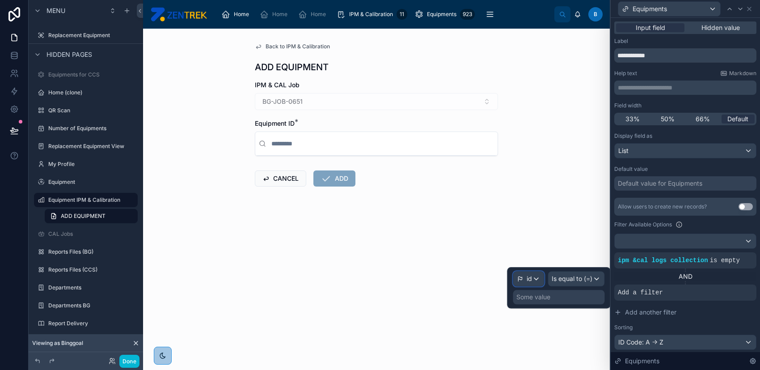
click at [535, 277] on div "id" at bounding box center [529, 279] width 30 height 14
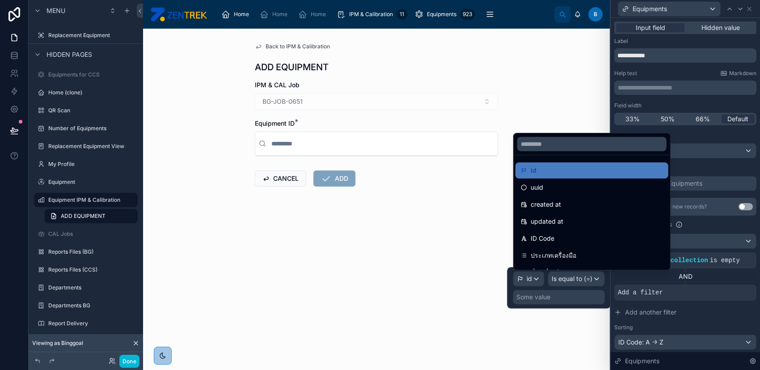
click at [560, 279] on div at bounding box center [558, 287] width 103 height 41
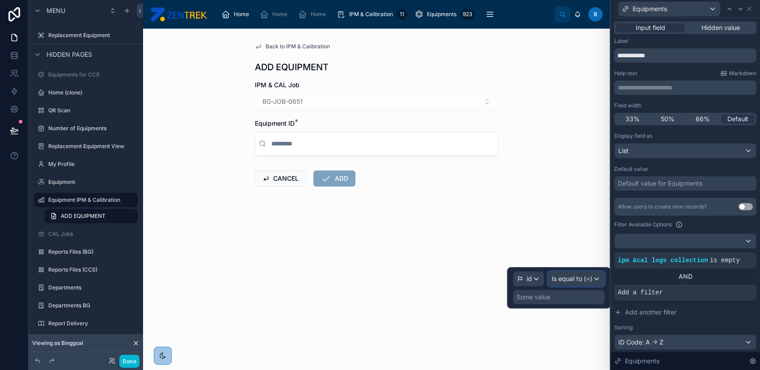
click at [564, 279] on span "Is equal to (=)" at bounding box center [572, 278] width 41 height 9
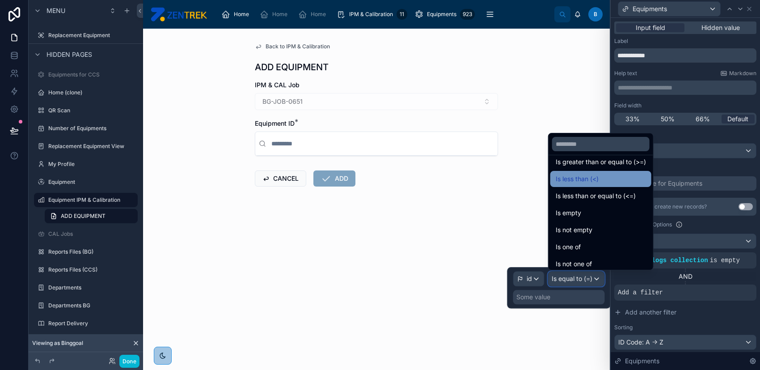
scroll to position [63, 0]
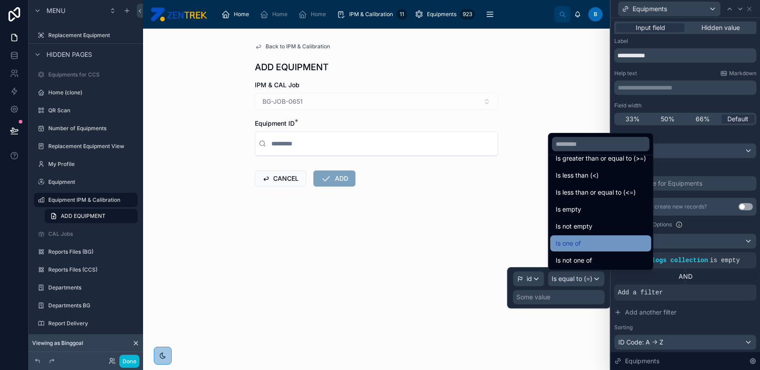
click at [602, 239] on div "Is one of" at bounding box center [601, 243] width 90 height 11
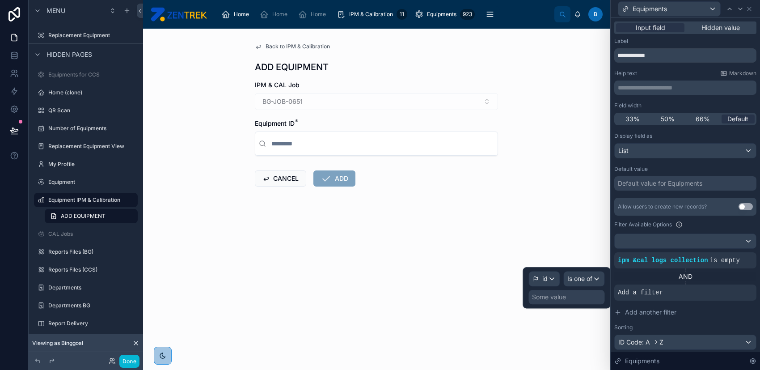
click at [569, 296] on div "Some value" at bounding box center [567, 297] width 76 height 14
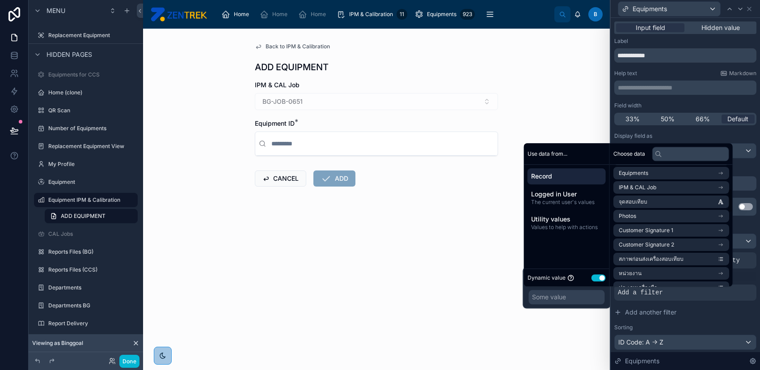
scroll to position [119, 0]
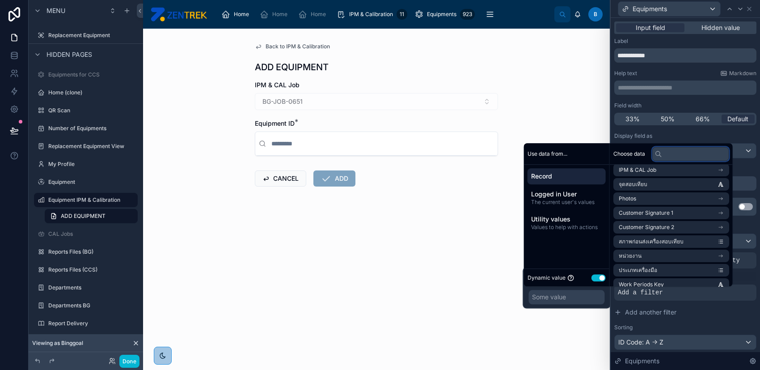
click at [678, 155] on input "text" at bounding box center [691, 154] width 77 height 14
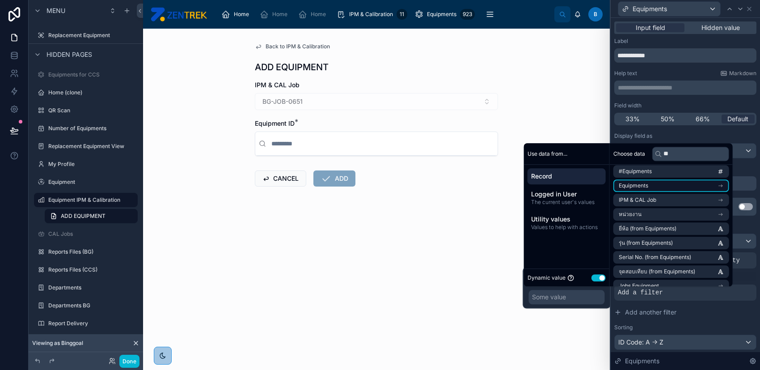
click at [674, 179] on li "Equipments" at bounding box center [672, 185] width 116 height 13
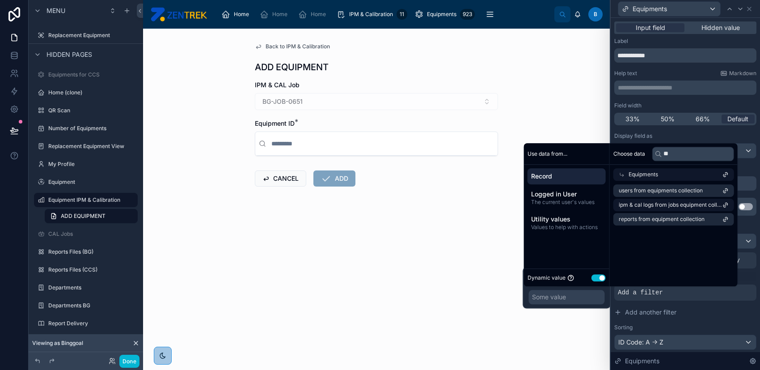
scroll to position [0, 0]
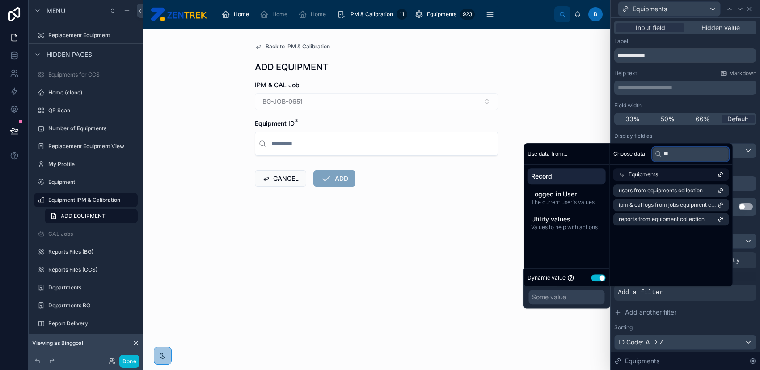
click at [682, 153] on input "**" at bounding box center [691, 154] width 77 height 14
type input "*"
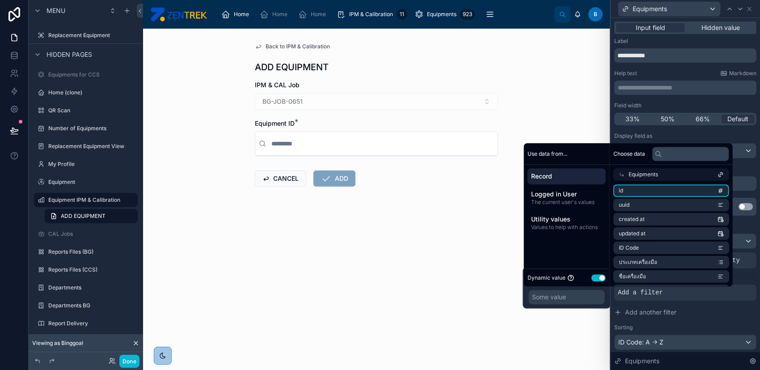
click at [624, 172] on icon at bounding box center [622, 174] width 6 height 6
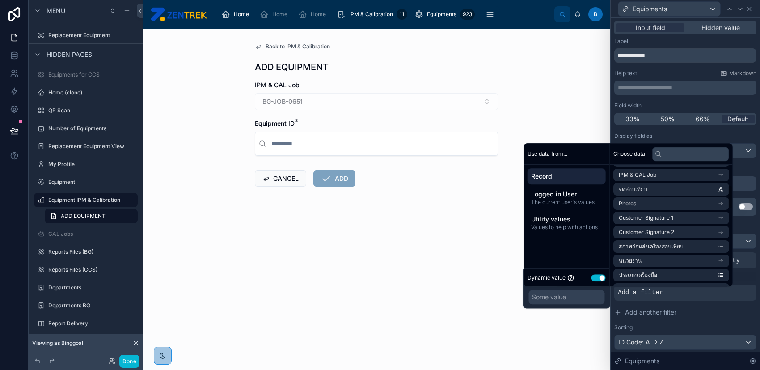
scroll to position [119, 0]
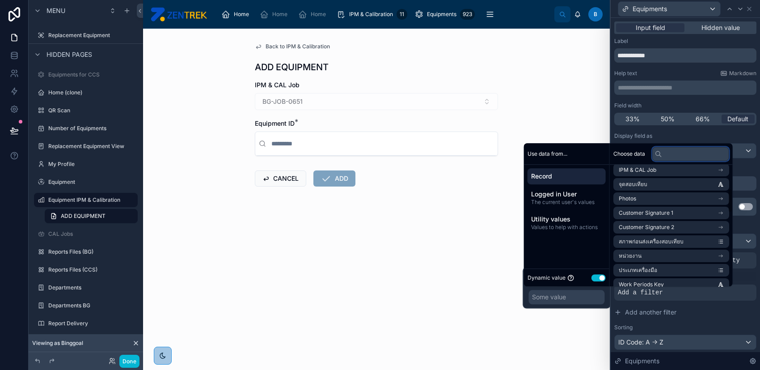
click at [684, 155] on input "text" at bounding box center [691, 154] width 77 height 14
click at [671, 255] on li "หน่วยงาน" at bounding box center [672, 256] width 116 height 13
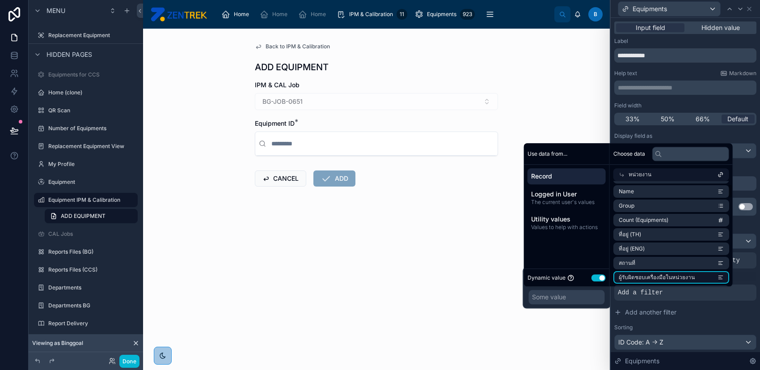
scroll to position [0, 0]
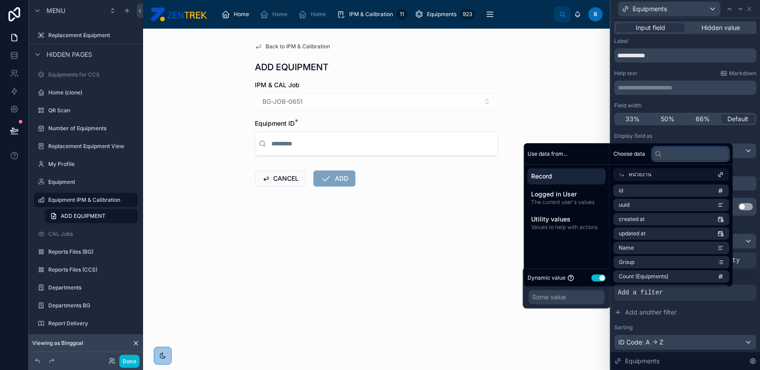
click at [682, 153] on input "text" at bounding box center [691, 154] width 77 height 14
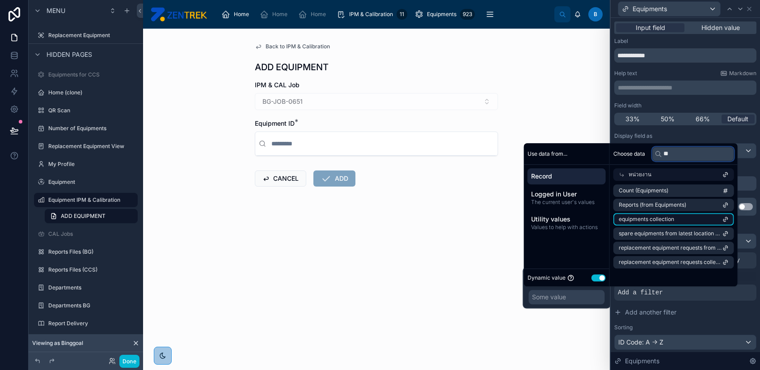
type input "**"
click at [704, 219] on li "equipments collection" at bounding box center [674, 219] width 121 height 13
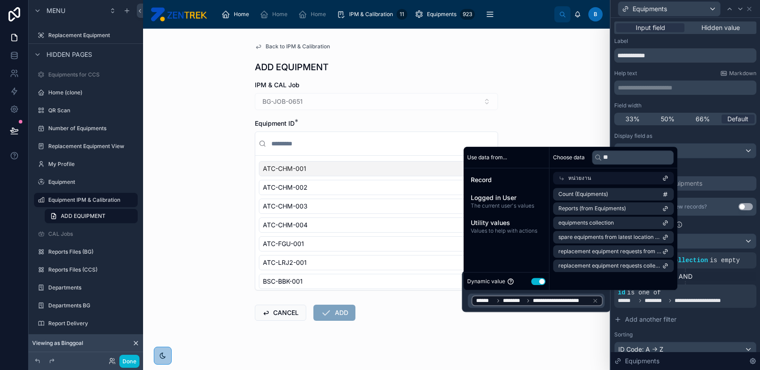
click at [575, 288] on div "Choose data ** หน่วยงาน Count (Equipments) Reports (from Equipments) equipments…" at bounding box center [614, 218] width 128 height 143
click at [697, 315] on button "Add another filter" at bounding box center [686, 319] width 142 height 16
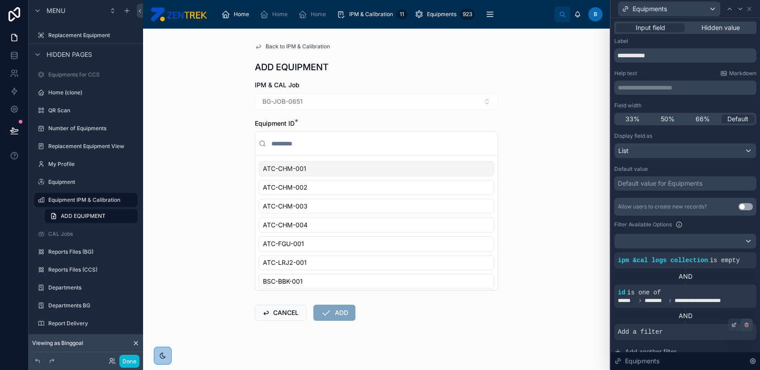
click at [744, 324] on icon at bounding box center [746, 324] width 5 height 5
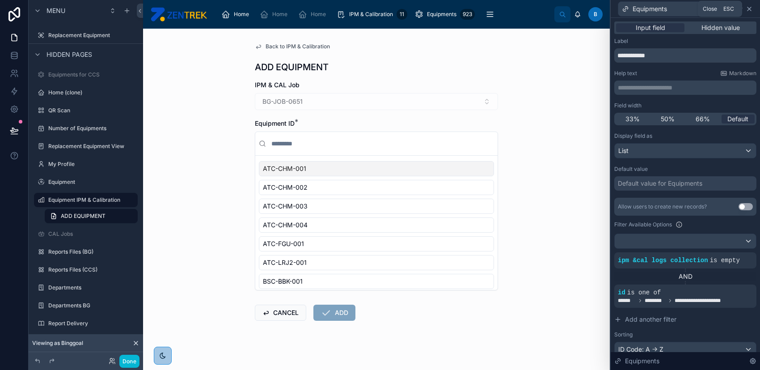
click at [748, 12] on icon at bounding box center [749, 8] width 7 height 7
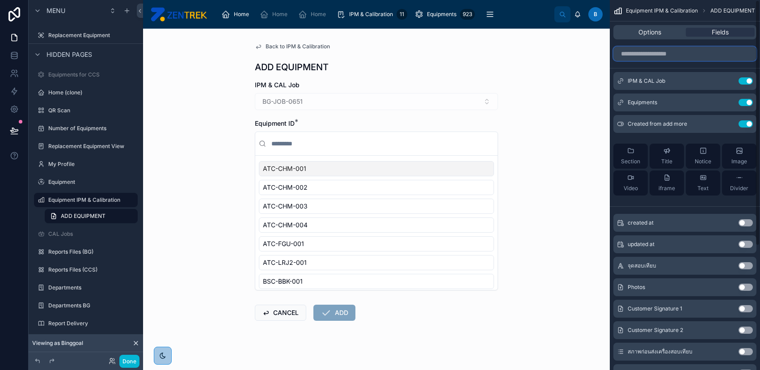
click at [726, 52] on input "scrollable content" at bounding box center [685, 54] width 143 height 14
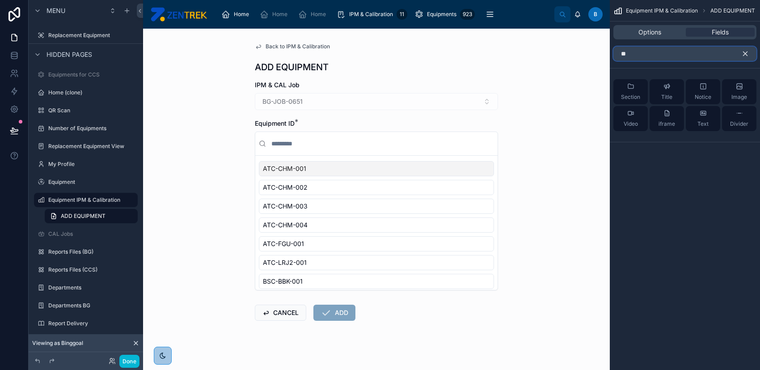
type input "*"
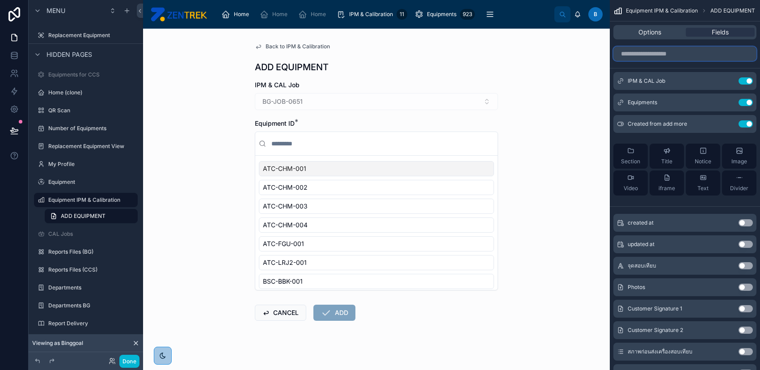
type input "*"
click at [726, 81] on icon "scrollable content" at bounding box center [728, 80] width 7 height 7
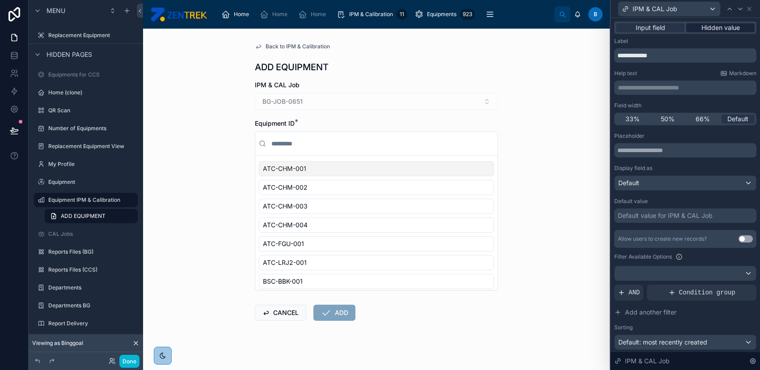
click at [709, 29] on span "Hidden value" at bounding box center [721, 27] width 38 height 9
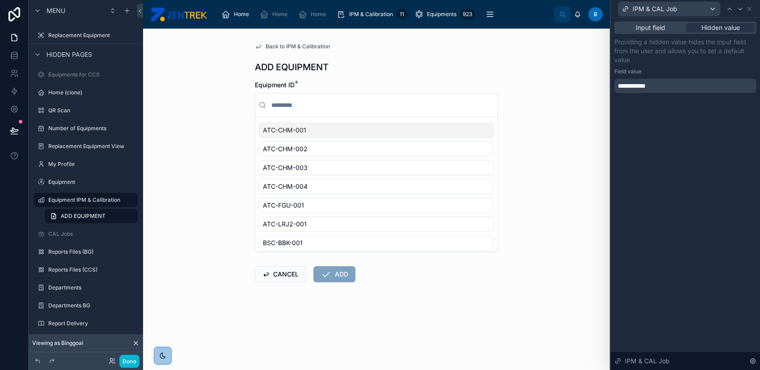
click at [663, 86] on div "**********" at bounding box center [686, 86] width 142 height 14
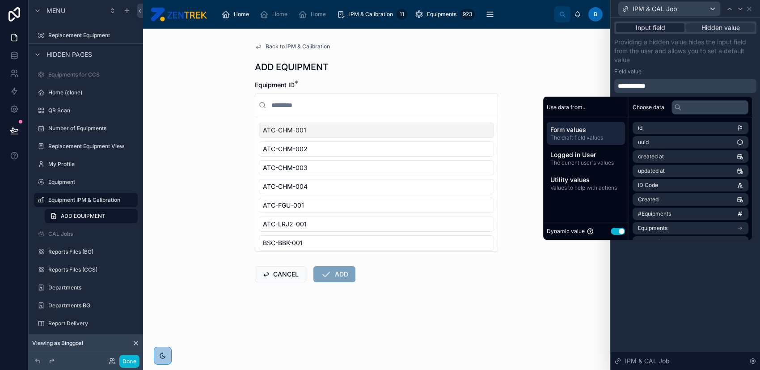
click at [654, 30] on span "Input field" at bounding box center [651, 27] width 30 height 9
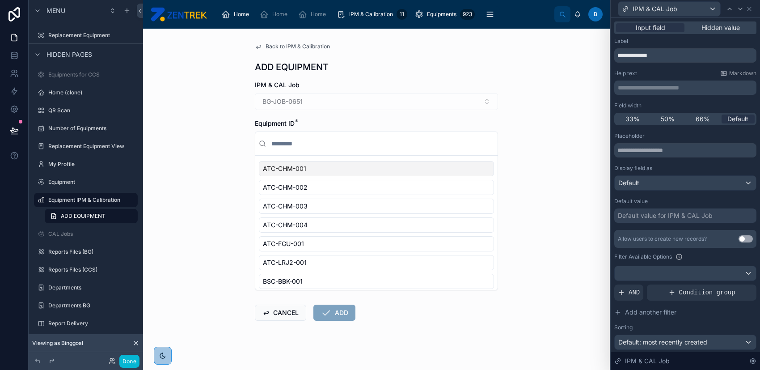
click at [433, 106] on div "BG-JOB-0651" at bounding box center [376, 101] width 243 height 17
click at [750, 11] on icon at bounding box center [749, 8] width 7 height 7
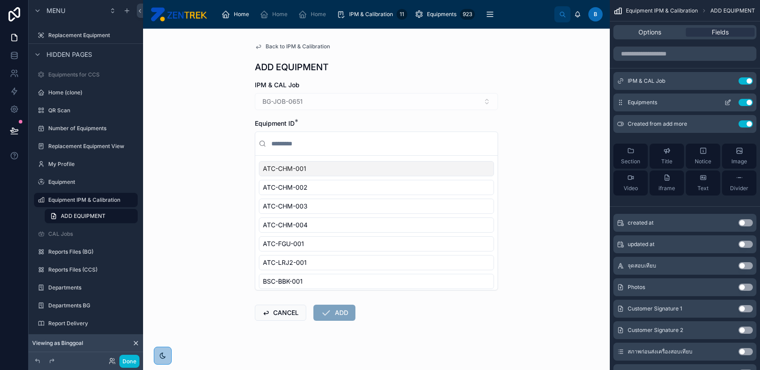
click at [722, 100] on button "scrollable content" at bounding box center [728, 102] width 14 height 7
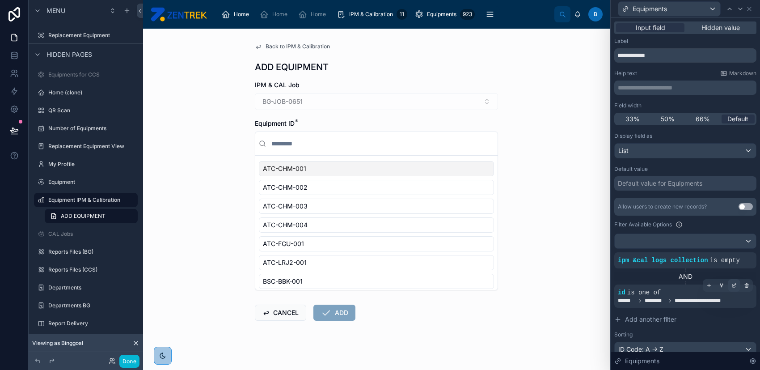
click at [732, 284] on icon at bounding box center [734, 285] width 5 height 5
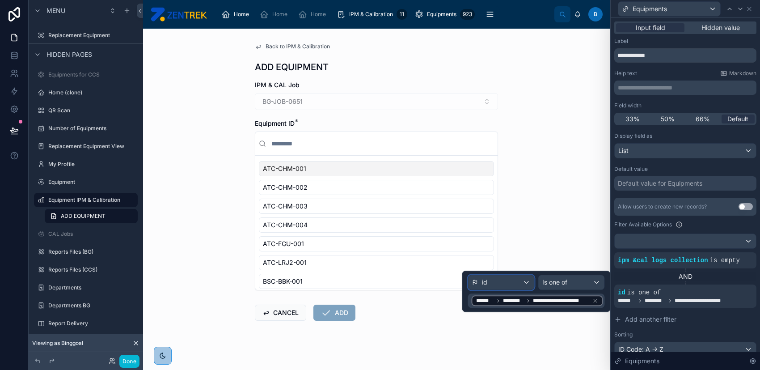
click at [517, 285] on div "id" at bounding box center [502, 282] width 66 height 14
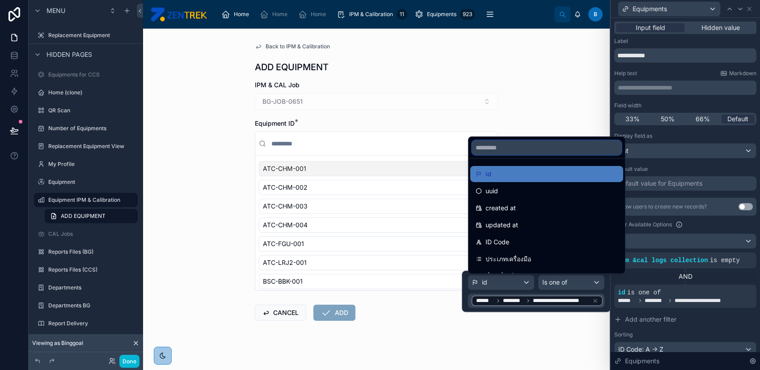
click at [550, 153] on input "text" at bounding box center [546, 147] width 149 height 14
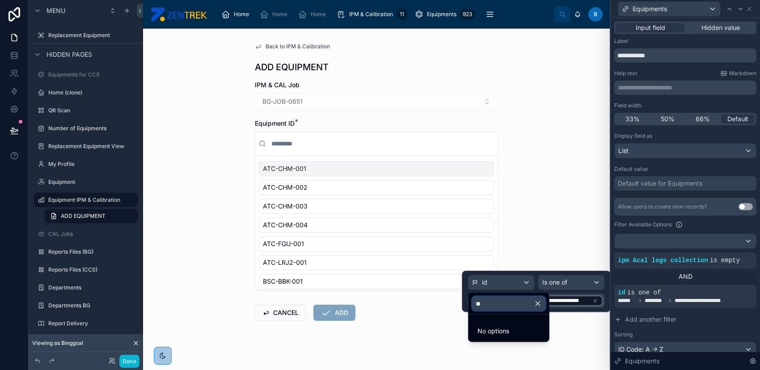
type input "*"
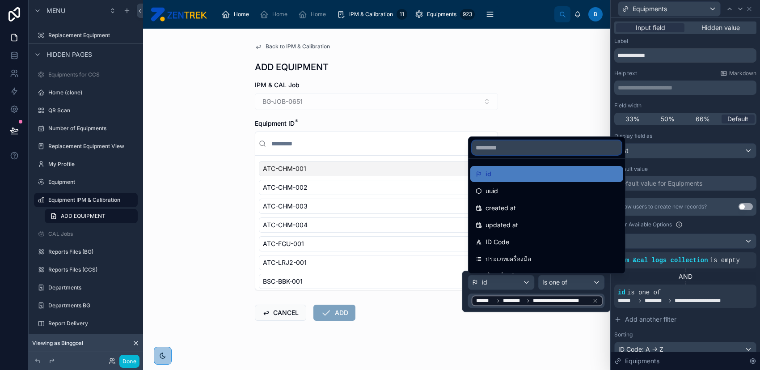
type input "*"
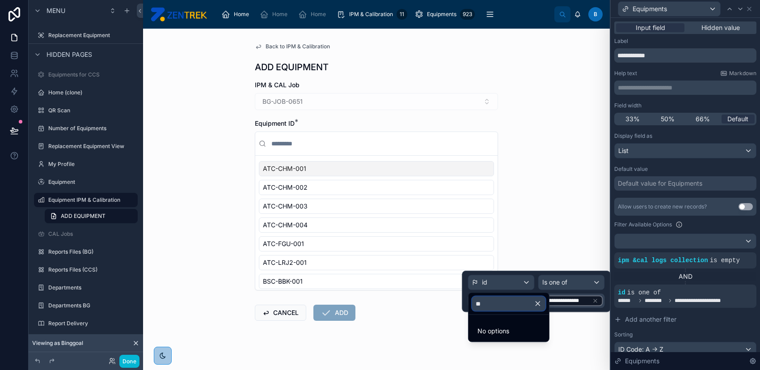
type input "*"
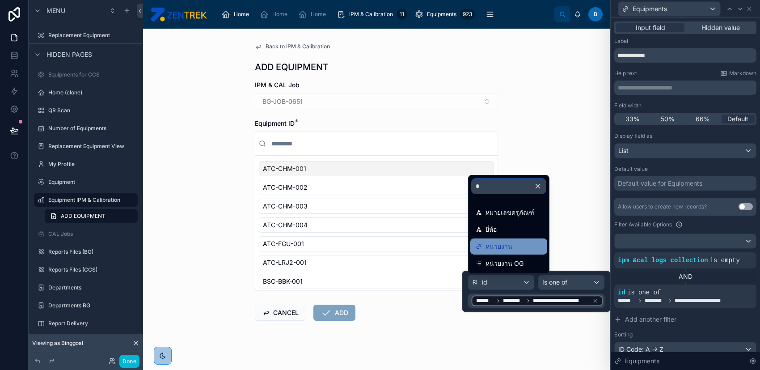
type input "*"
click at [536, 242] on div "หน่วยงาน" at bounding box center [509, 246] width 66 height 11
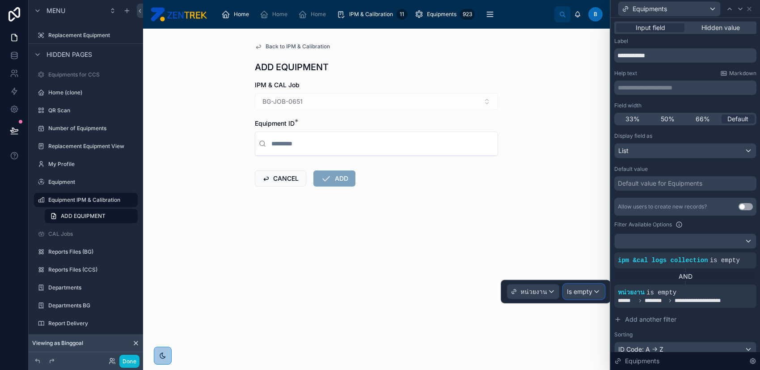
click at [574, 285] on div "Is empty" at bounding box center [584, 292] width 41 height 14
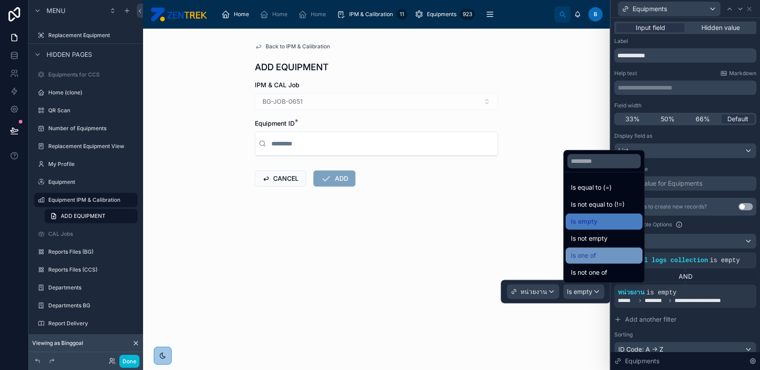
click at [605, 256] on div "Is one of" at bounding box center [604, 255] width 66 height 11
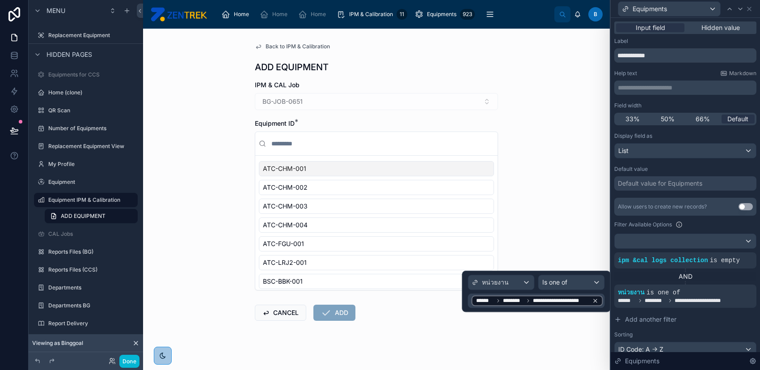
click at [596, 301] on icon at bounding box center [595, 300] width 3 height 3
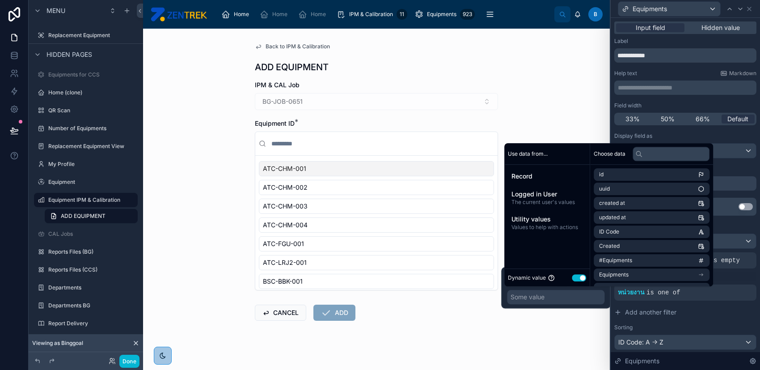
click at [545, 300] on div "Some value" at bounding box center [528, 297] width 34 height 9
click at [667, 151] on input "text" at bounding box center [671, 154] width 77 height 14
click at [563, 191] on span "Logged in User" at bounding box center [547, 194] width 71 height 9
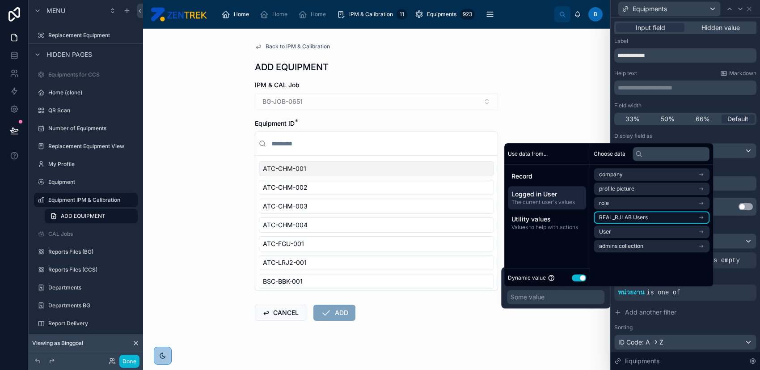
click at [664, 215] on li "REAL_RJLAB Users" at bounding box center [652, 217] width 116 height 13
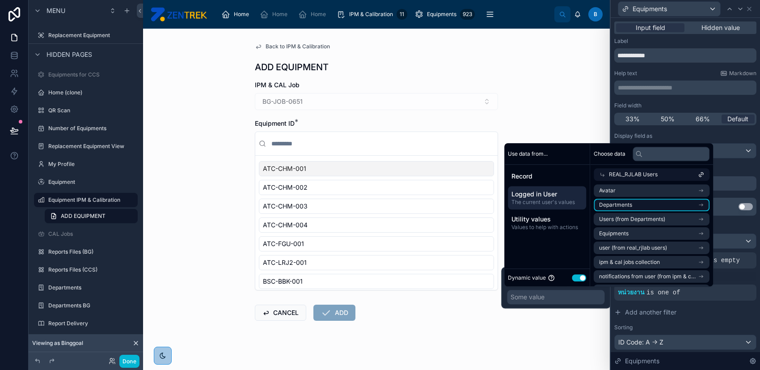
click at [663, 200] on li "Departments" at bounding box center [652, 205] width 116 height 13
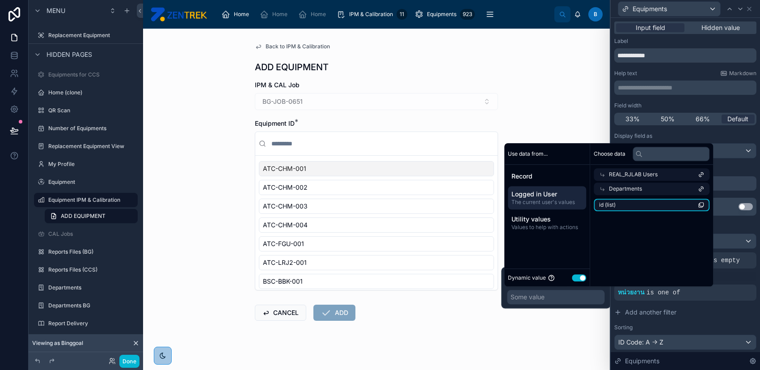
click at [660, 207] on li "id (list)" at bounding box center [652, 205] width 116 height 13
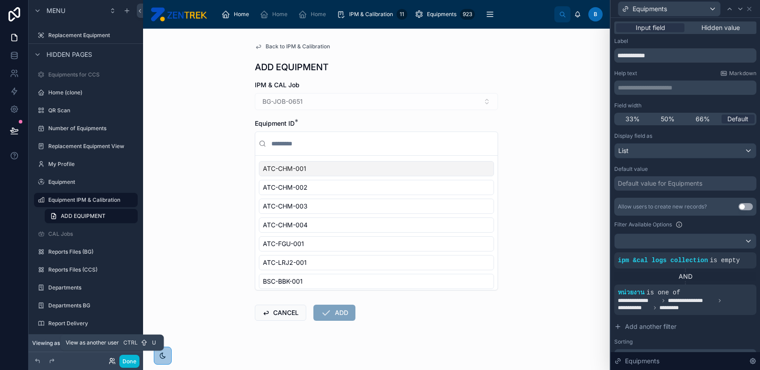
click at [110, 359] on icon at bounding box center [111, 359] width 2 height 2
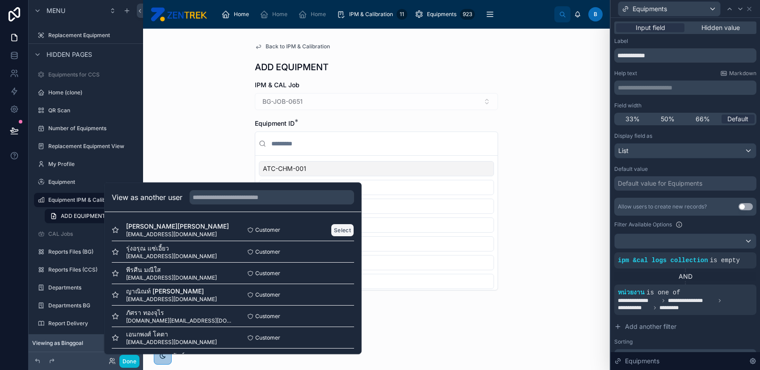
click at [331, 230] on button "Select" at bounding box center [342, 229] width 23 height 13
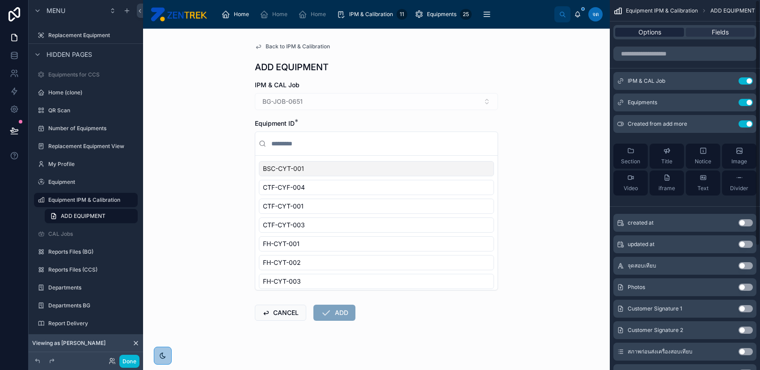
click at [657, 33] on span "Options" at bounding box center [650, 32] width 23 height 9
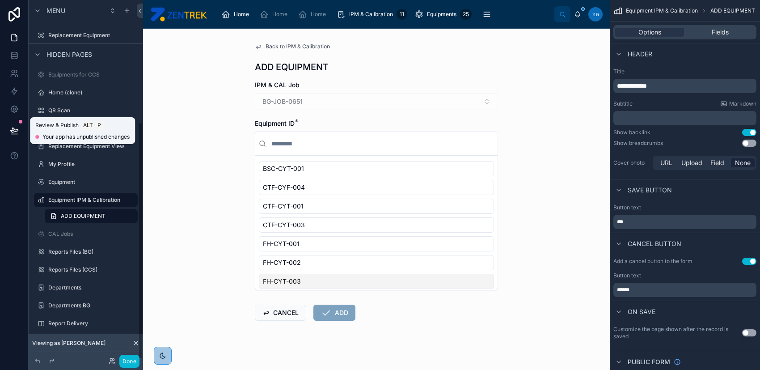
click at [17, 128] on icon at bounding box center [14, 130] width 9 height 9
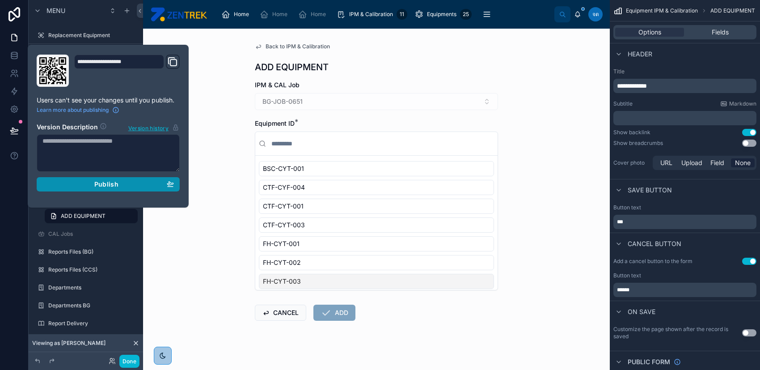
click at [99, 188] on button "Publish" at bounding box center [108, 184] width 143 height 14
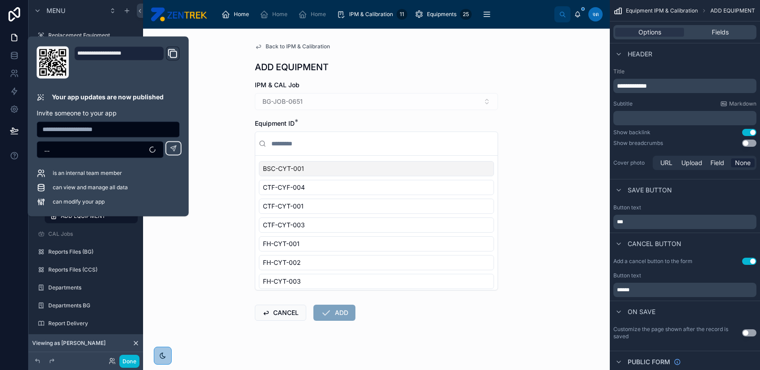
click at [217, 212] on div "Back to IPM & Calibration ADD EQUIPMENT IPM & CAL Job BG-JOB-0651 Equipment ID …" at bounding box center [376, 199] width 467 height 341
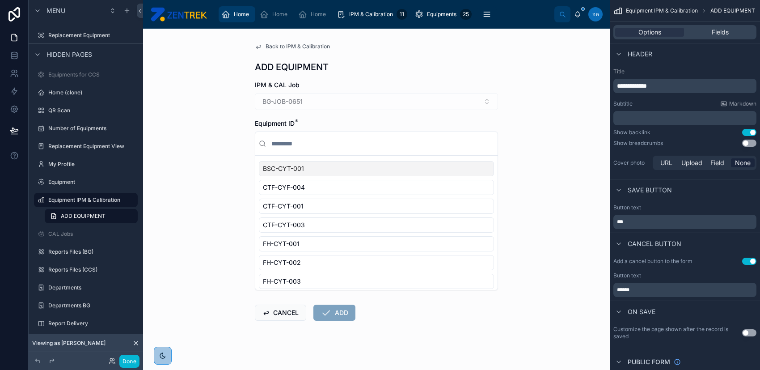
click at [234, 17] on span "Home" at bounding box center [241, 14] width 15 height 7
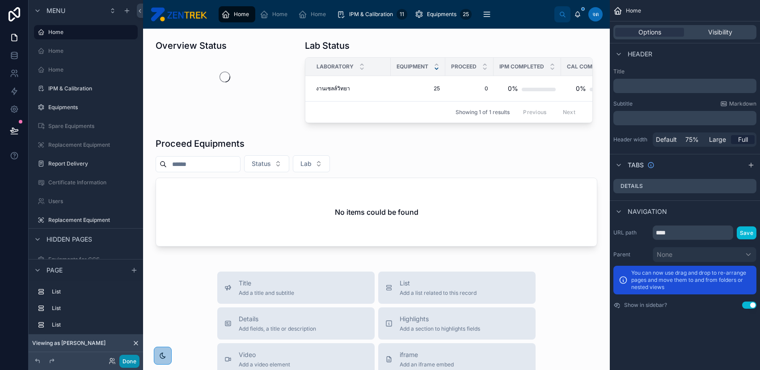
click at [127, 360] on button "Done" at bounding box center [129, 361] width 20 height 13
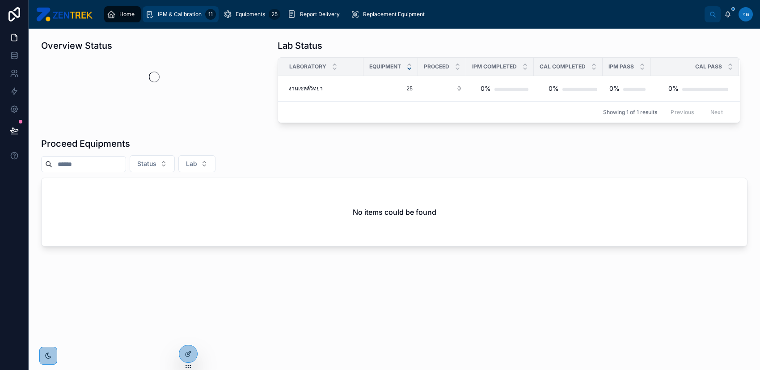
click at [182, 10] on div "IPM & Calibration 11" at bounding box center [180, 14] width 71 height 14
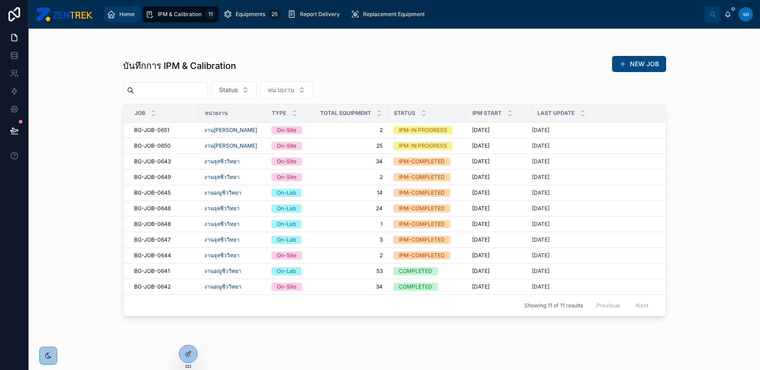
click at [117, 14] on div "Home" at bounding box center [122, 14] width 31 height 14
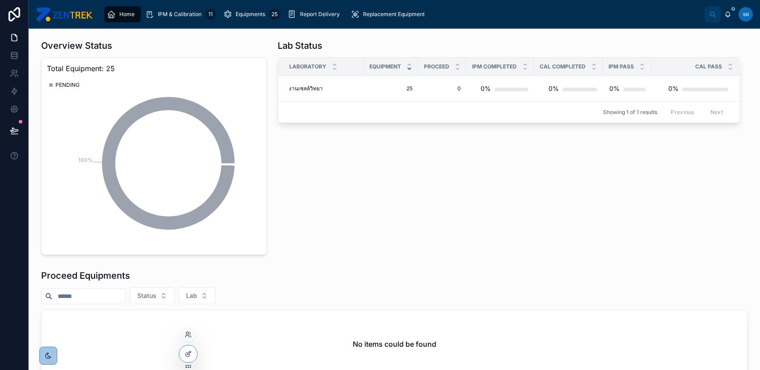
click at [185, 340] on div at bounding box center [188, 334] width 14 height 14
click at [185, 337] on icon at bounding box center [188, 334] width 7 height 7
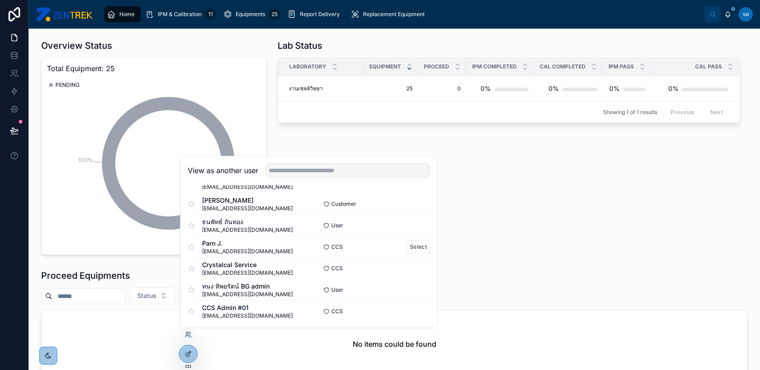
scroll to position [542, 0]
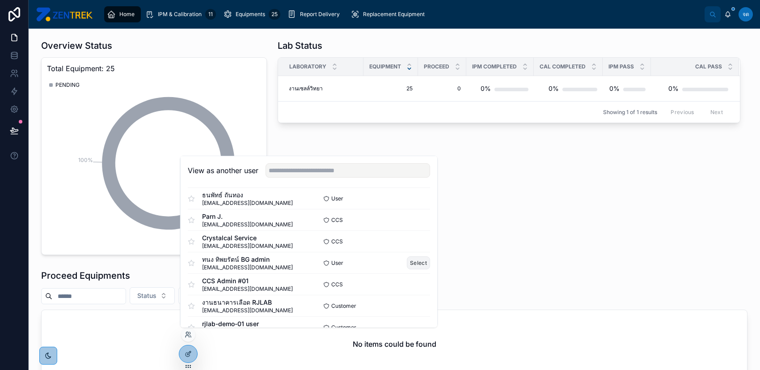
click at [414, 267] on button "Select" at bounding box center [418, 262] width 23 height 13
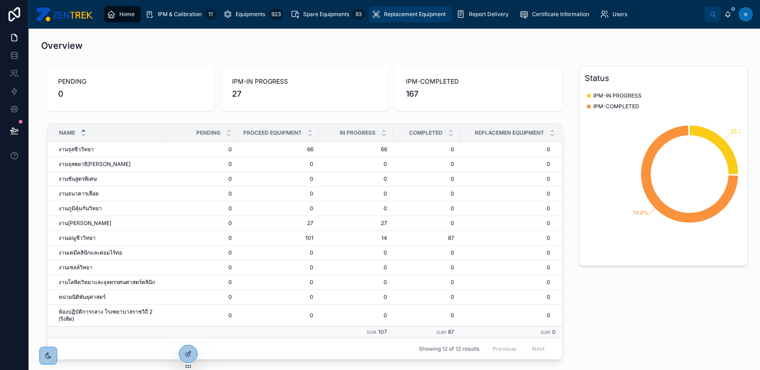
click at [393, 11] on span "Replacement Equipment" at bounding box center [415, 14] width 62 height 7
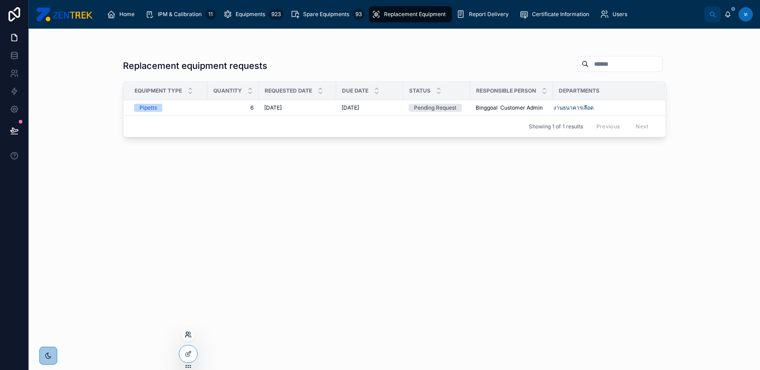
click at [187, 336] on icon at bounding box center [188, 337] width 4 height 2
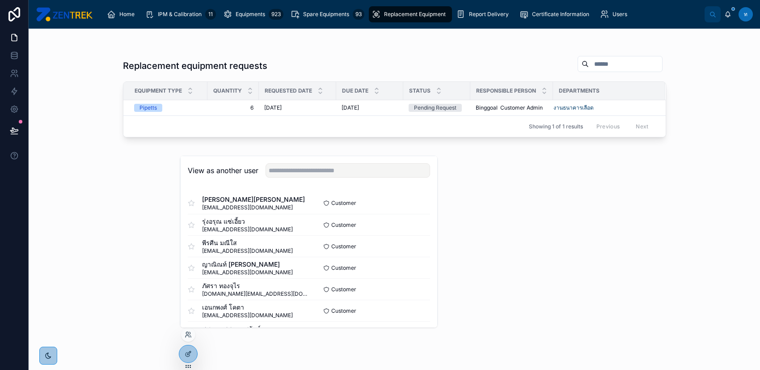
click at [0, 0] on button "Select" at bounding box center [0, 0] width 0 height 0
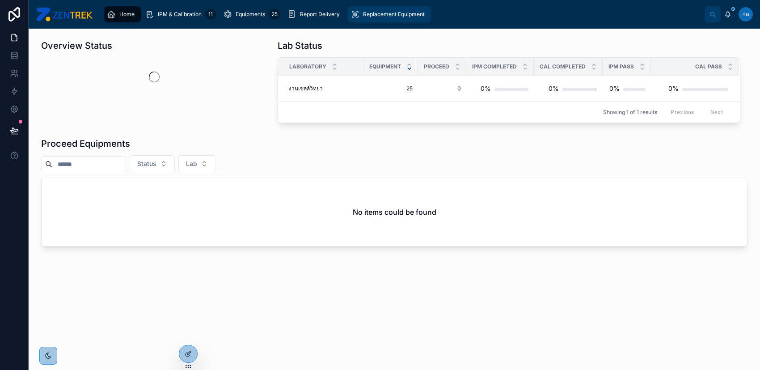
click at [373, 20] on div "Replacement Equipment" at bounding box center [390, 14] width 78 height 14
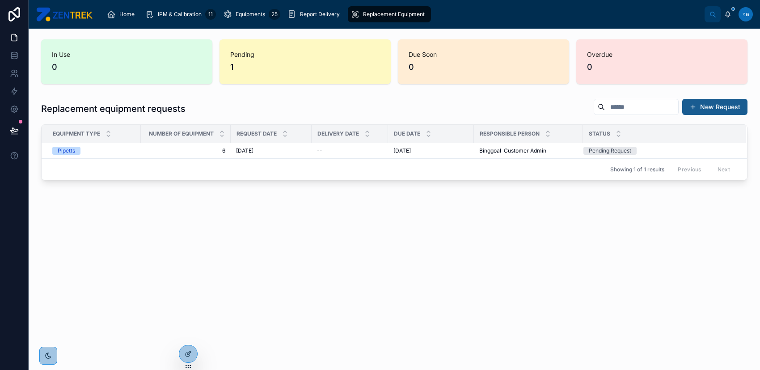
click at [705, 110] on button "New Request" at bounding box center [715, 107] width 65 height 16
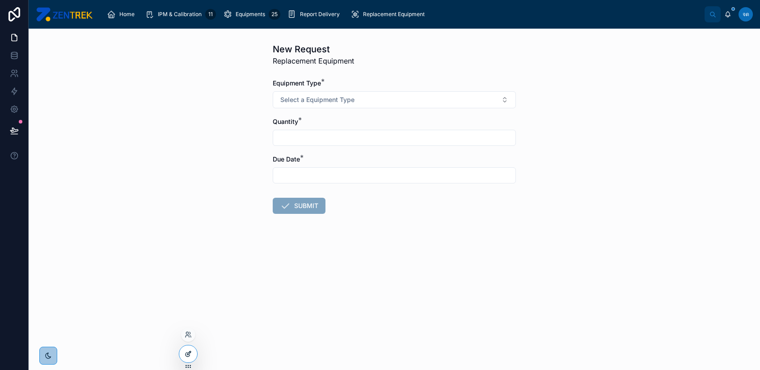
click at [185, 354] on icon at bounding box center [188, 353] width 7 height 7
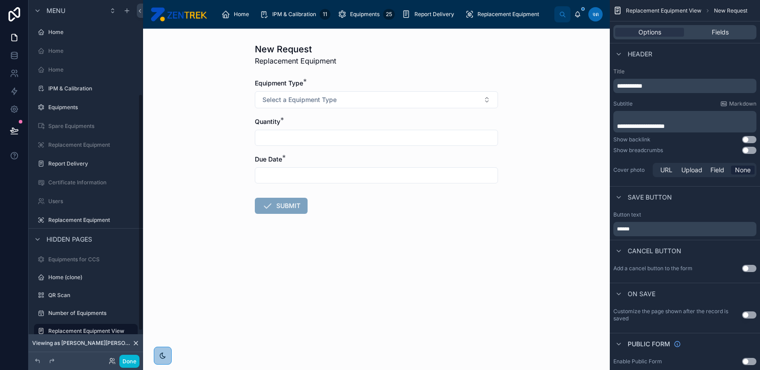
scroll to position [142, 0]
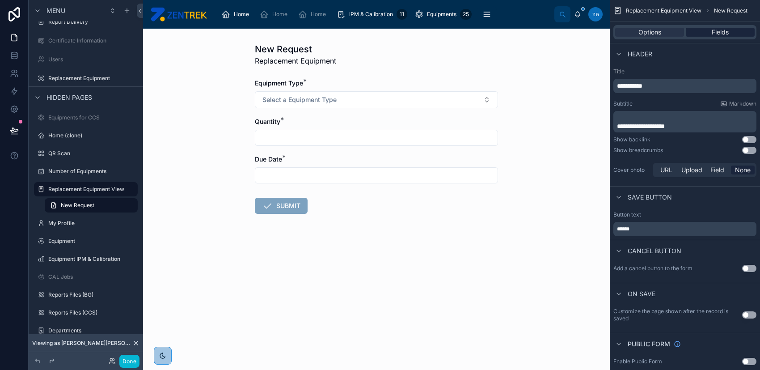
click at [703, 33] on div "Fields" at bounding box center [720, 32] width 69 height 9
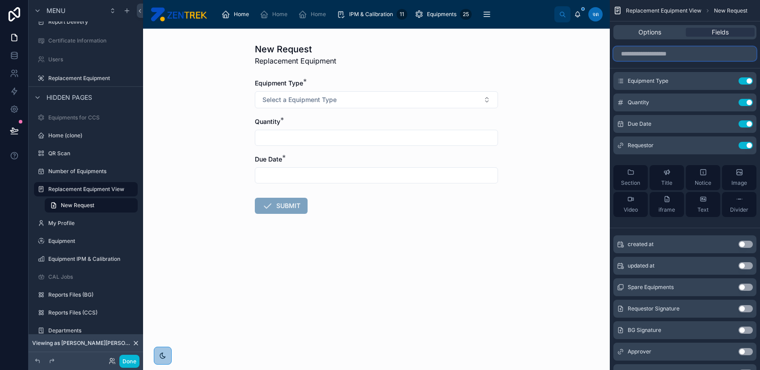
click at [684, 56] on input "scrollable content" at bounding box center [685, 54] width 143 height 14
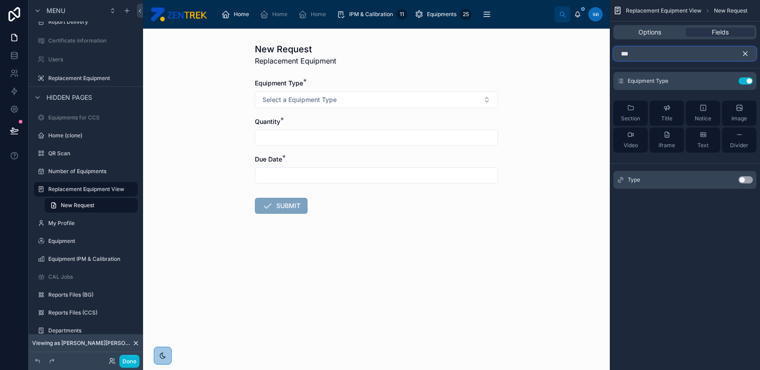
type input "***"
click at [746, 176] on button "Use setting" at bounding box center [746, 179] width 14 height 7
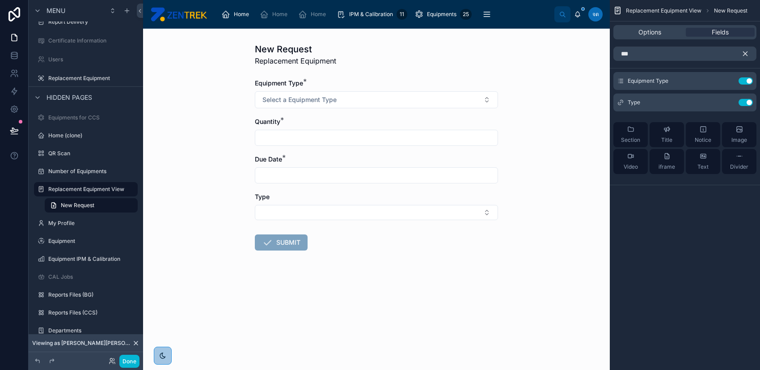
click at [745, 54] on icon "scrollable content" at bounding box center [746, 54] width 8 height 8
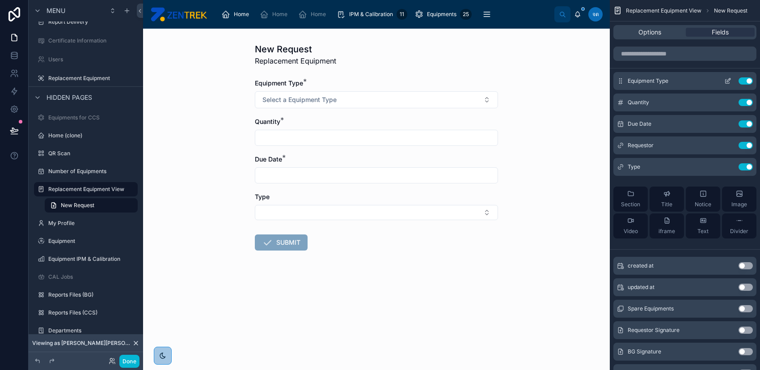
click at [743, 81] on button "Use setting" at bounding box center [746, 80] width 14 height 7
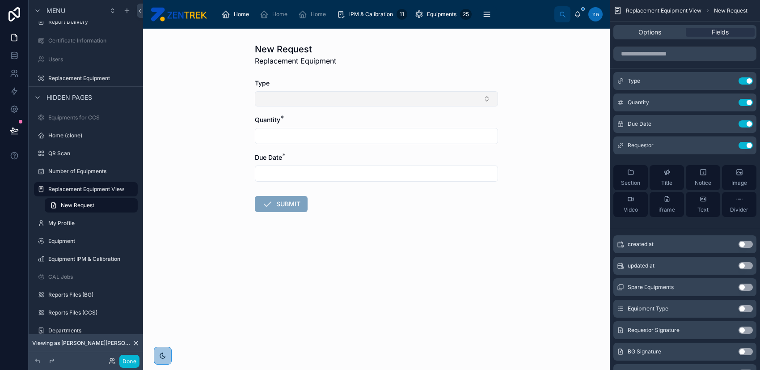
click at [418, 93] on button "Select Button" at bounding box center [376, 98] width 243 height 15
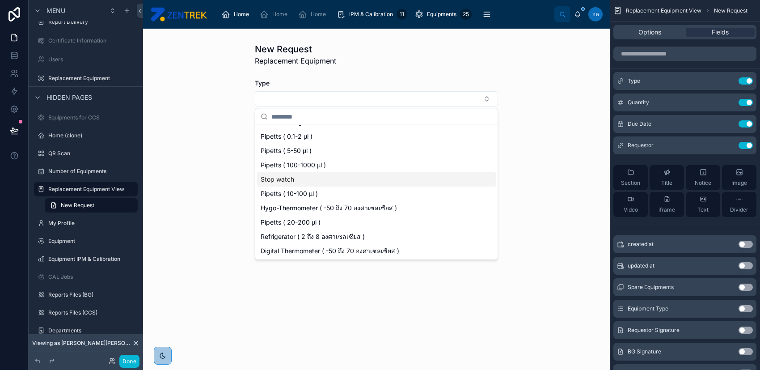
scroll to position [0, 0]
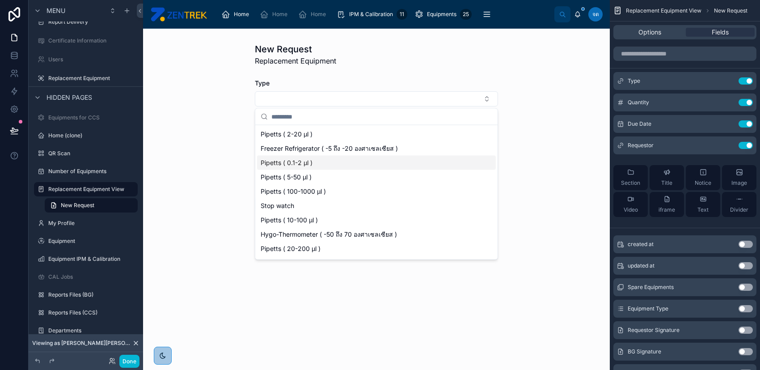
click at [547, 164] on div "New Request Replacement Equipment Type Quantity * Due Date * SUBMIT" at bounding box center [376, 199] width 467 height 341
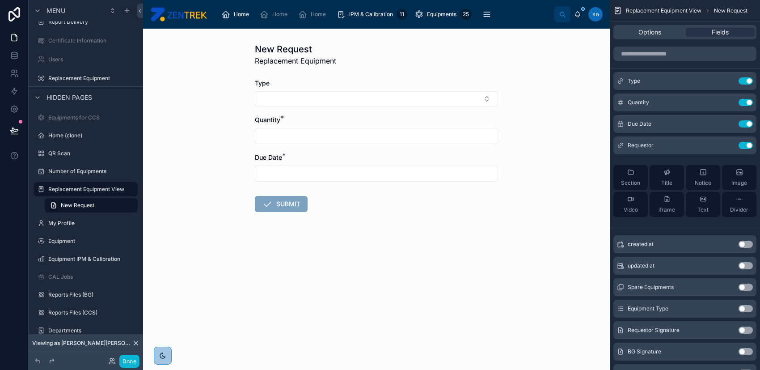
click at [334, 176] on input "text" at bounding box center [376, 173] width 242 height 13
click at [671, 34] on div "Options" at bounding box center [650, 32] width 69 height 9
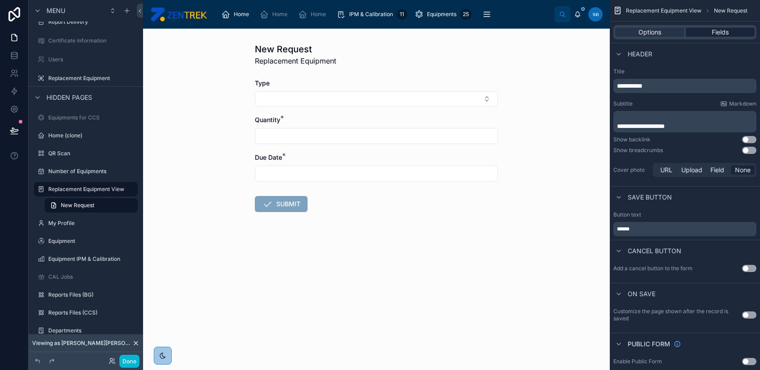
click at [699, 33] on div "Fields" at bounding box center [720, 32] width 69 height 9
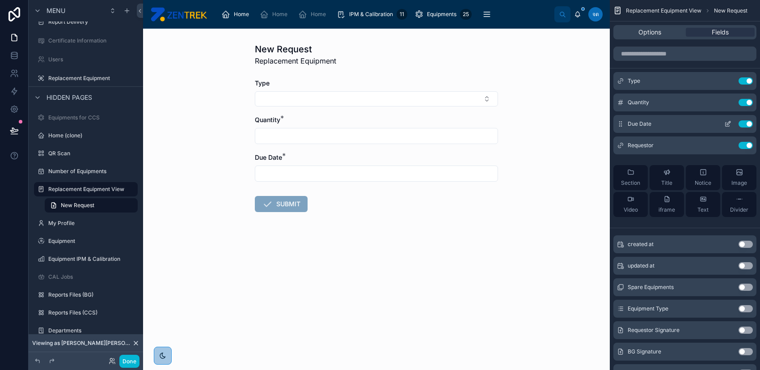
click at [724, 124] on button "scrollable content" at bounding box center [728, 123] width 14 height 7
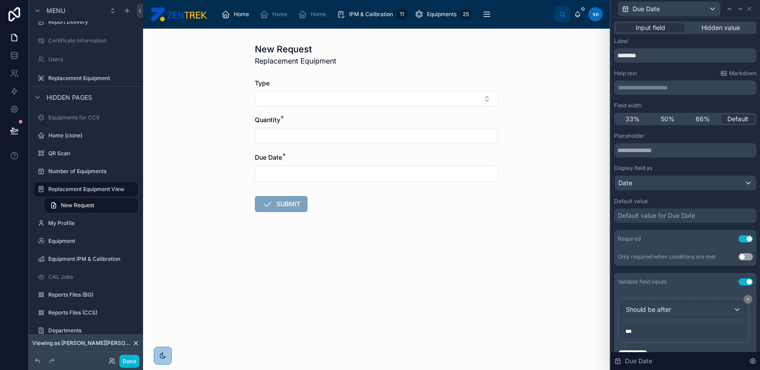
click at [693, 212] on div "Default value for Due Date" at bounding box center [656, 215] width 77 height 9
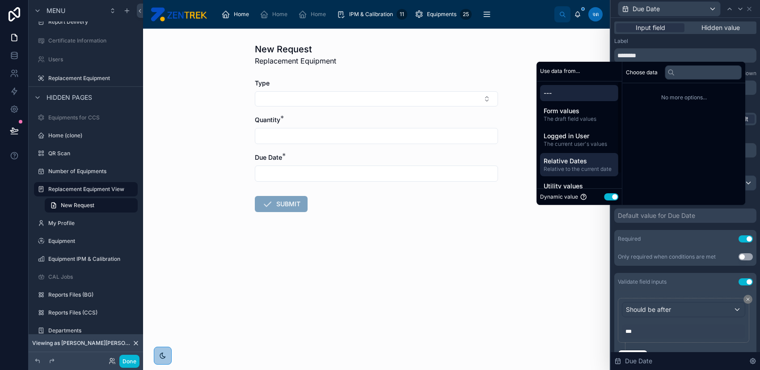
click at [585, 156] on div "Relative Dates Relative to the current date" at bounding box center [579, 164] width 78 height 23
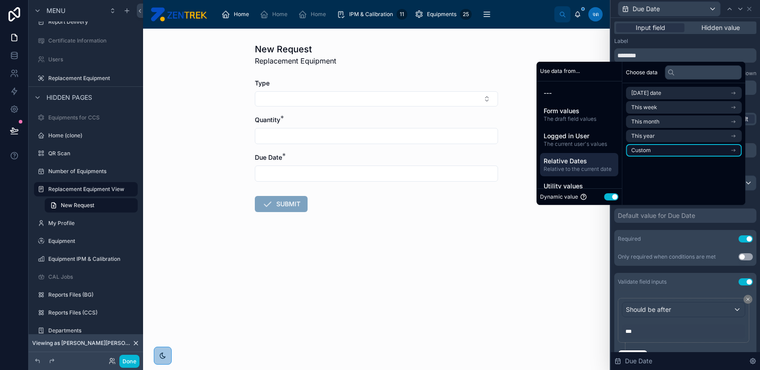
click at [668, 144] on li "Custom" at bounding box center [684, 150] width 116 height 13
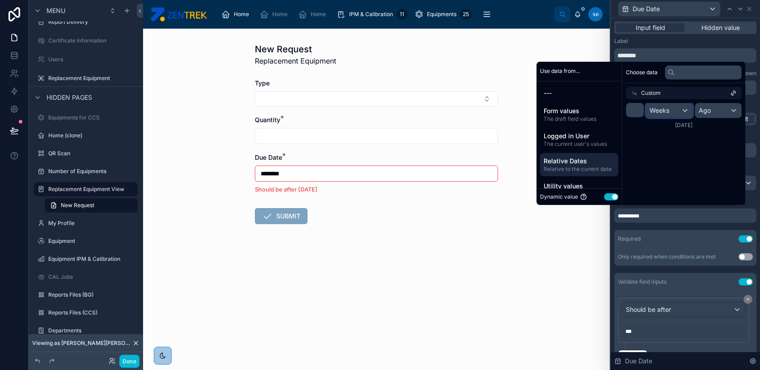
click at [652, 111] on span "Weeks" at bounding box center [660, 110] width 20 height 9
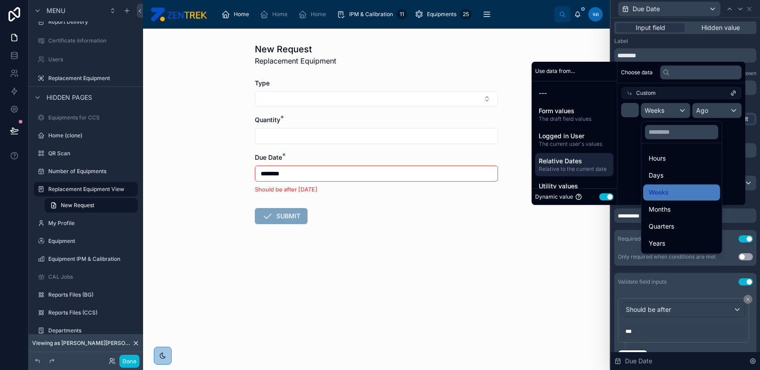
click at [724, 111] on div "scrollable content" at bounding box center [639, 133] width 214 height 143
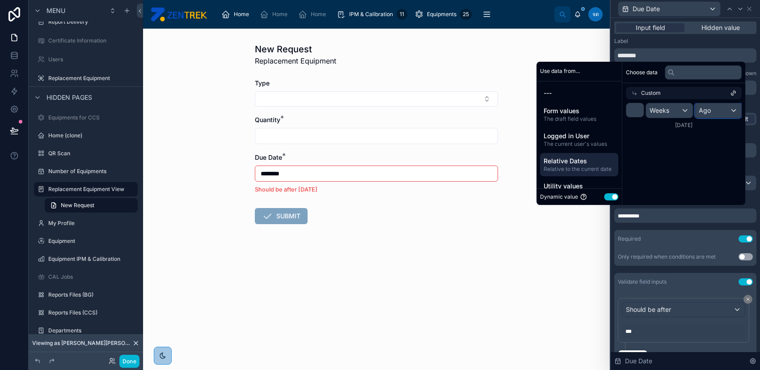
click at [720, 111] on div "Ago" at bounding box center [719, 110] width 47 height 14
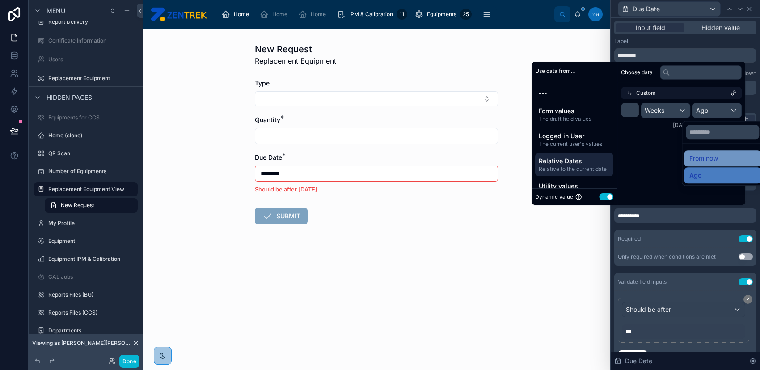
click at [712, 153] on div "From now" at bounding box center [723, 158] width 66 height 11
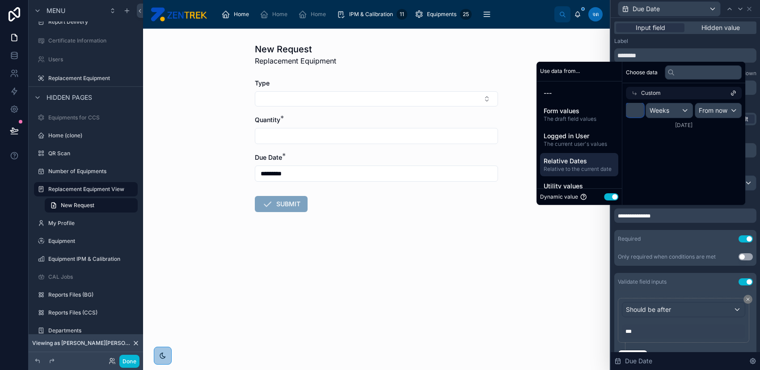
click at [632, 109] on input "*" at bounding box center [635, 110] width 18 height 14
click at [664, 109] on span "Weeks" at bounding box center [660, 110] width 20 height 9
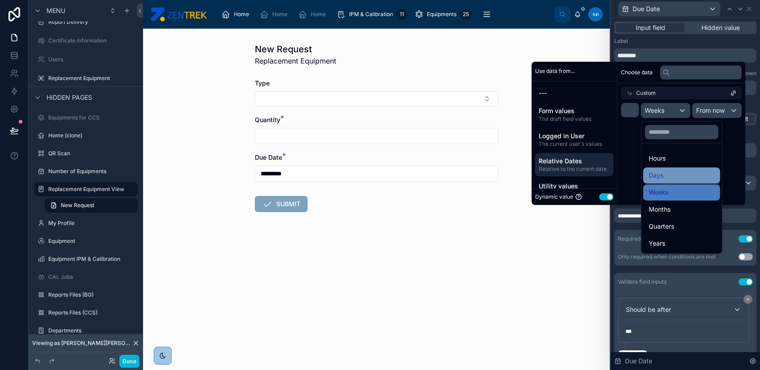
click at [681, 169] on div "Days" at bounding box center [682, 175] width 77 height 16
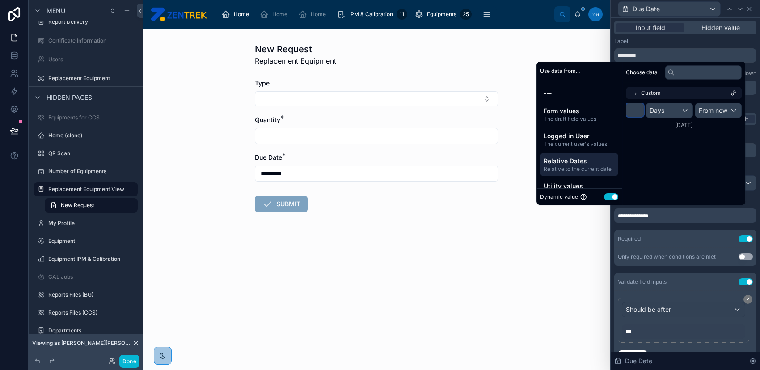
click at [628, 109] on input "*" at bounding box center [635, 110] width 18 height 14
click at [662, 110] on div "Days" at bounding box center [669, 110] width 47 height 14
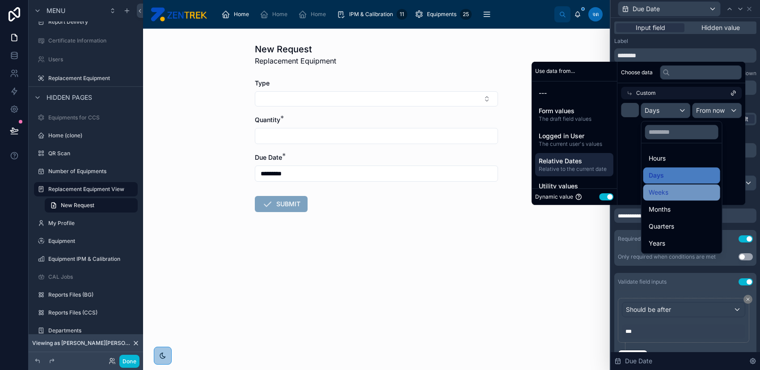
click at [675, 188] on div "Weeks" at bounding box center [682, 192] width 66 height 11
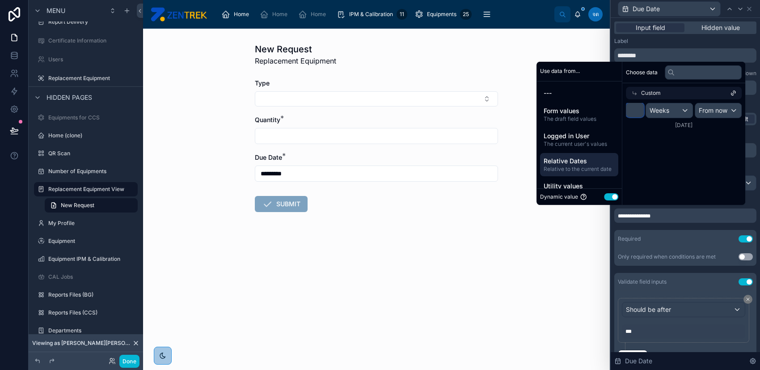
click at [629, 110] on input "*" at bounding box center [635, 110] width 18 height 14
type input "*"
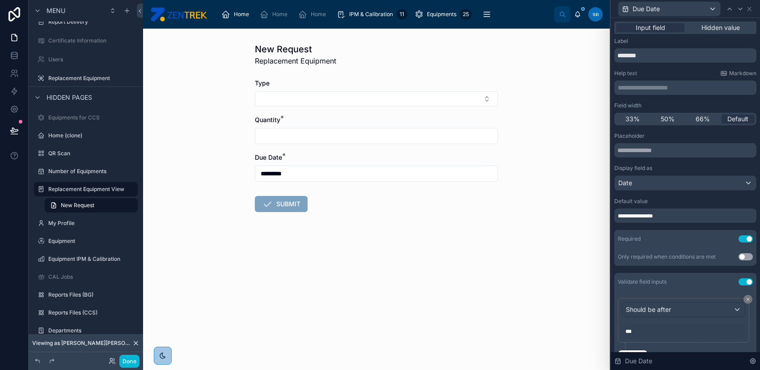
click at [510, 259] on div "New Request Replacement Equipment Type Quantity * Due Date * ********* SUBMIT" at bounding box center [376, 199] width 467 height 341
click at [454, 98] on button "Select Button" at bounding box center [376, 98] width 243 height 15
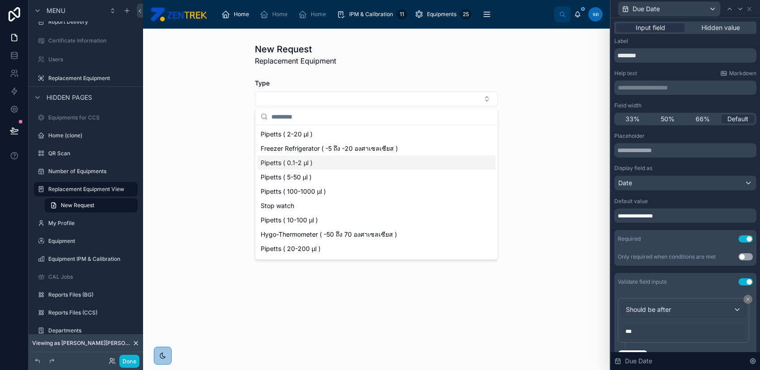
click at [396, 168] on div "Pipetts ( 0.1-2 µl )" at bounding box center [376, 163] width 239 height 14
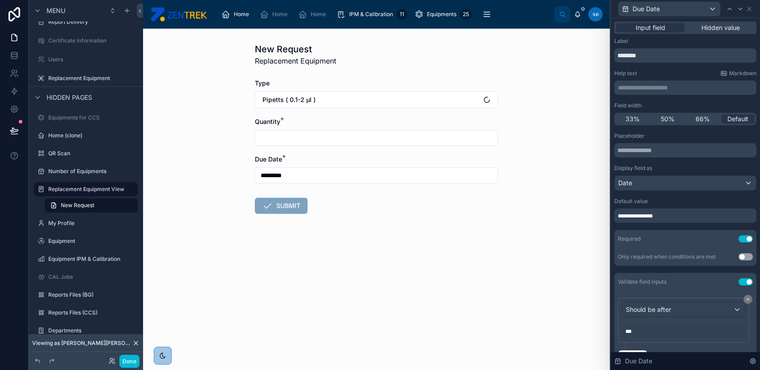
click at [365, 134] on input "text" at bounding box center [376, 138] width 242 height 13
click at [406, 102] on button "Pipetts ( 0.1-2 µl )" at bounding box center [376, 99] width 243 height 17
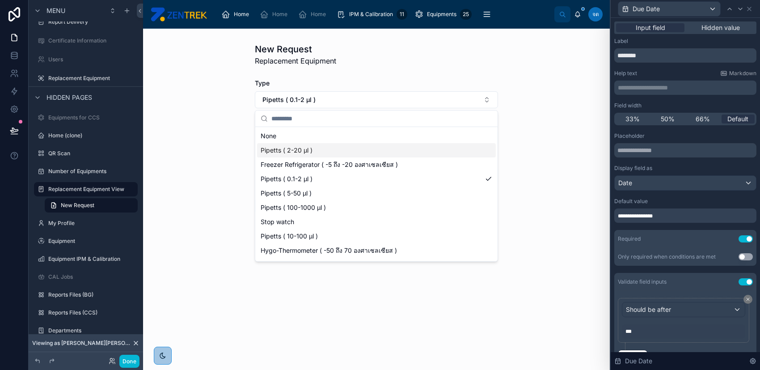
click at [552, 148] on div "New Request Replacement Equipment Type Pipetts ( 0.1-2 µl ) Quantity * Due Date…" at bounding box center [376, 199] width 467 height 341
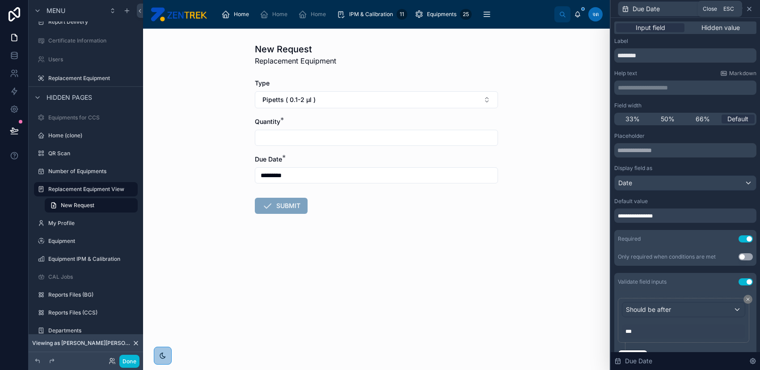
click at [750, 10] on icon at bounding box center [749, 8] width 7 height 7
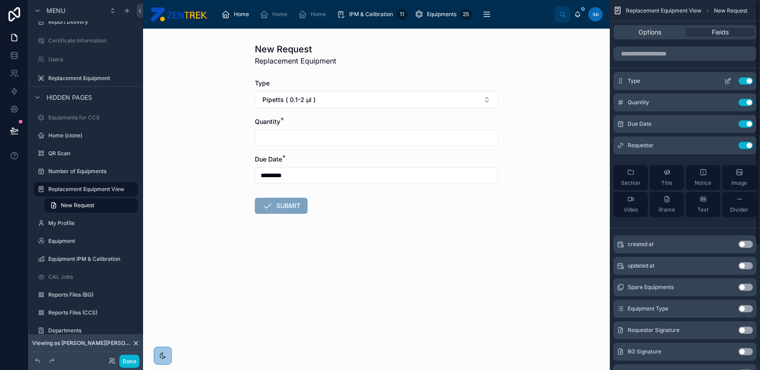
click at [722, 82] on button "scrollable content" at bounding box center [728, 80] width 14 height 7
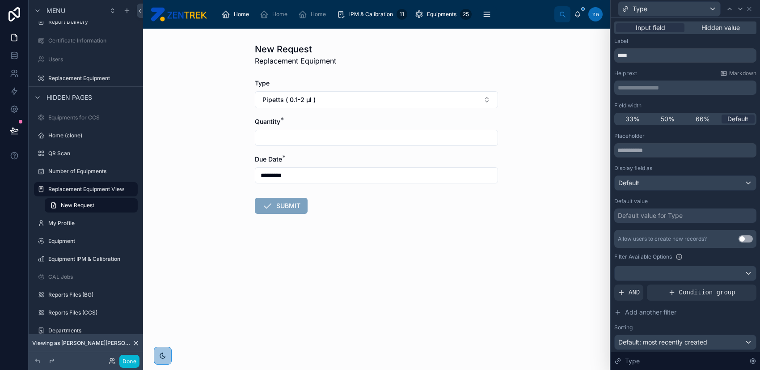
scroll to position [51, 0]
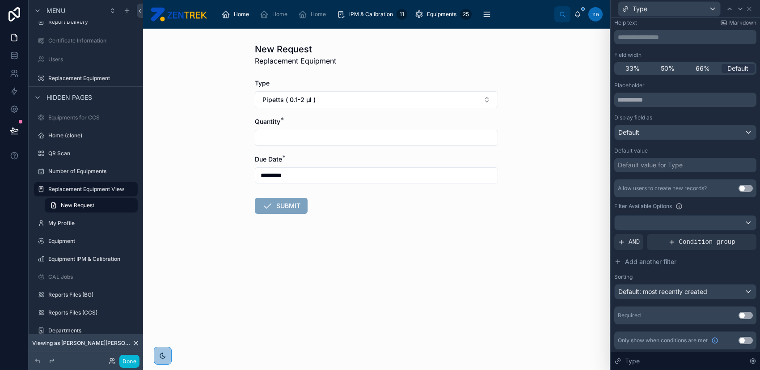
click at [740, 315] on button "Use setting" at bounding box center [746, 315] width 14 height 7
click at [748, 12] on icon at bounding box center [749, 8] width 7 height 7
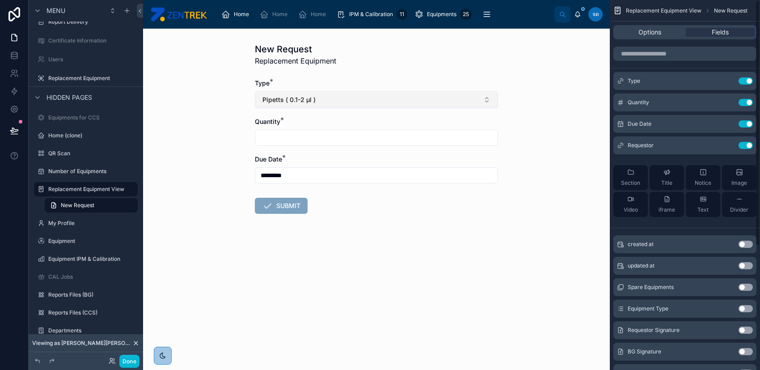
click at [380, 101] on button "Pipetts ( 0.1-2 µl )" at bounding box center [376, 99] width 243 height 17
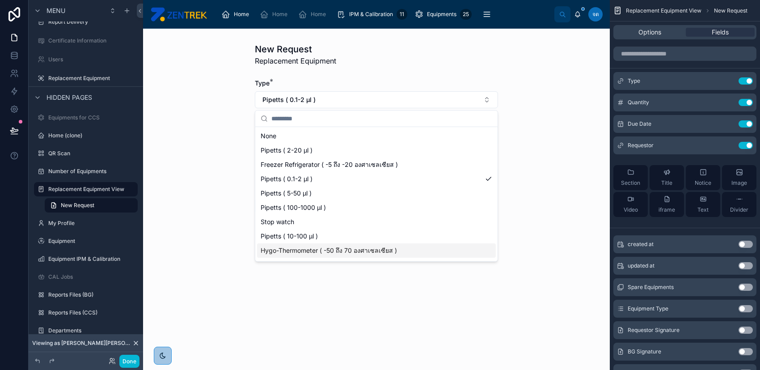
scroll to position [41, 0]
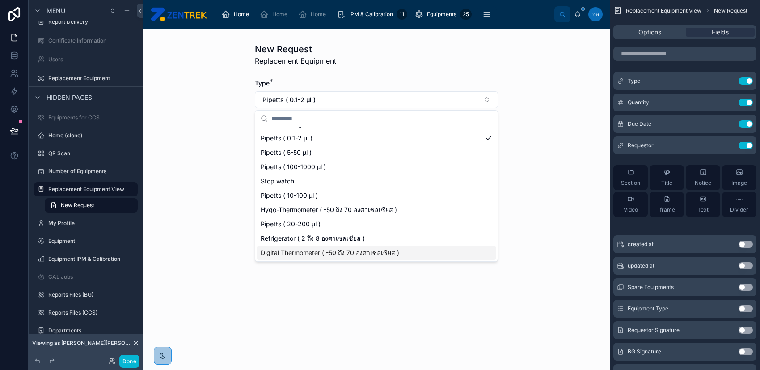
click at [381, 298] on div "New Request Replacement Equipment Type * Pipetts ( 0.1-2 µl ) Quantity * Due Da…" at bounding box center [376, 199] width 467 height 341
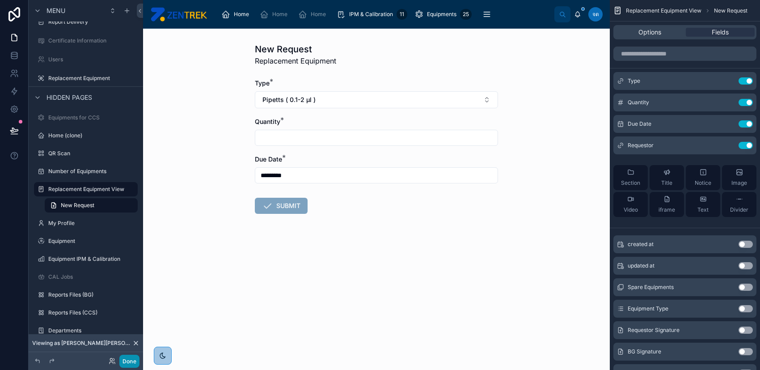
click at [126, 360] on button "Done" at bounding box center [129, 361] width 20 height 13
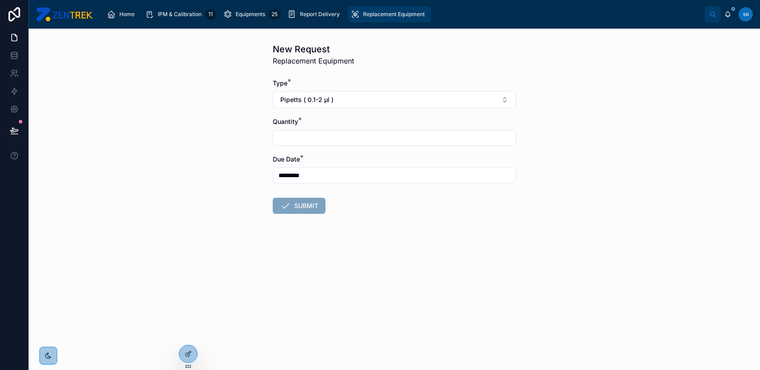
click at [396, 16] on span "Replacement Equipment" at bounding box center [394, 14] width 62 height 7
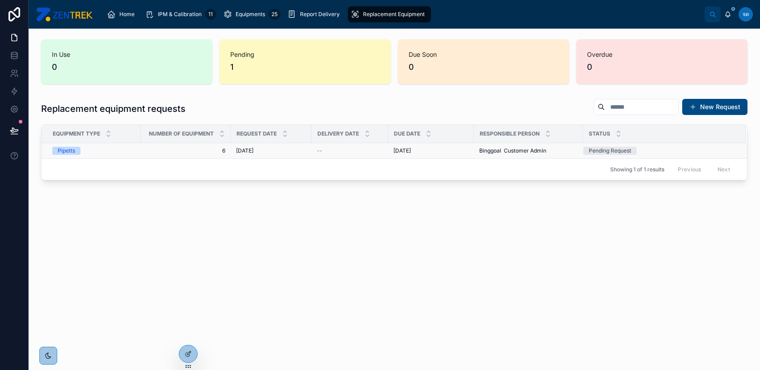
click at [317, 153] on span "--" at bounding box center [319, 150] width 5 height 7
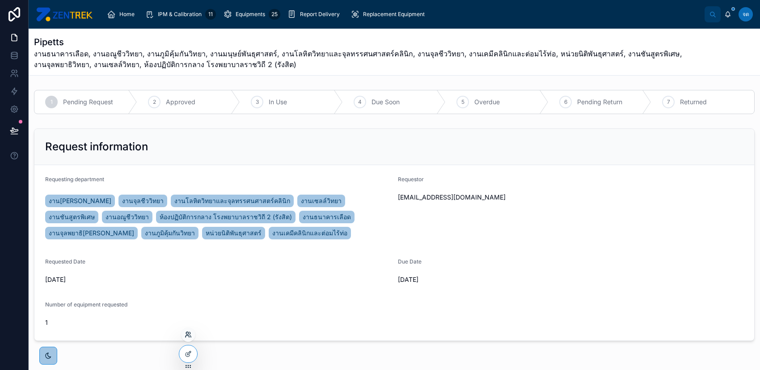
click at [190, 334] on icon at bounding box center [190, 333] width 1 height 2
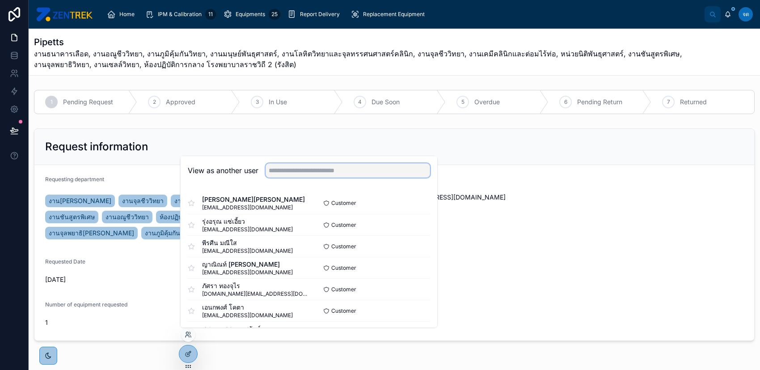
click at [367, 172] on input "text" at bounding box center [348, 170] width 165 height 14
type input "*"
click at [376, 138] on div "Request information" at bounding box center [394, 147] width 720 height 36
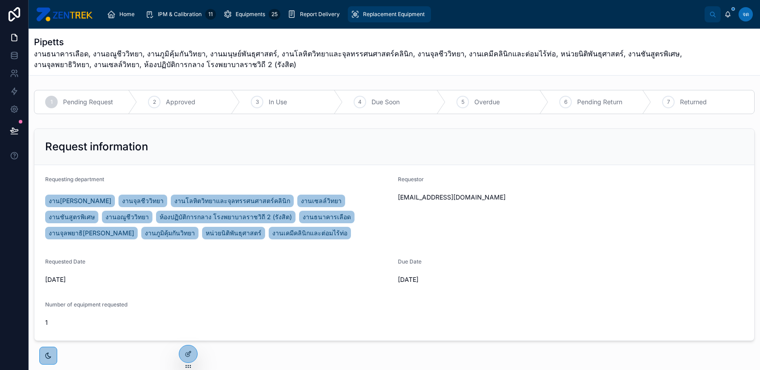
click at [368, 17] on span "Replacement Equipment" at bounding box center [394, 14] width 62 height 7
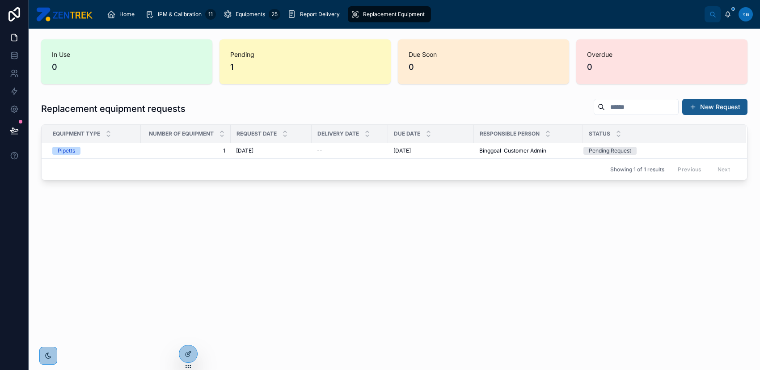
click at [712, 104] on button "New Request" at bounding box center [715, 107] width 65 height 16
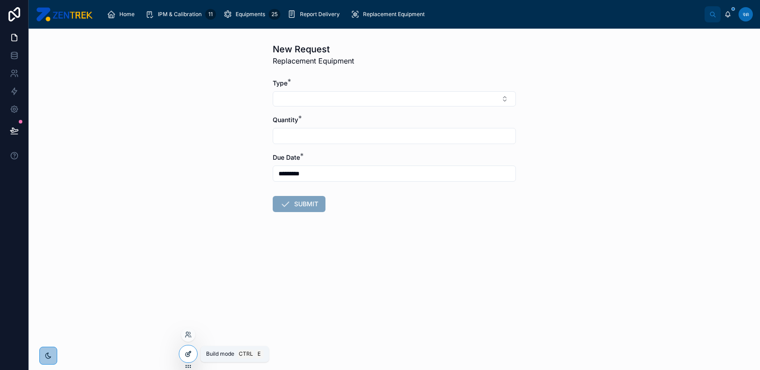
click at [185, 355] on icon at bounding box center [188, 353] width 7 height 7
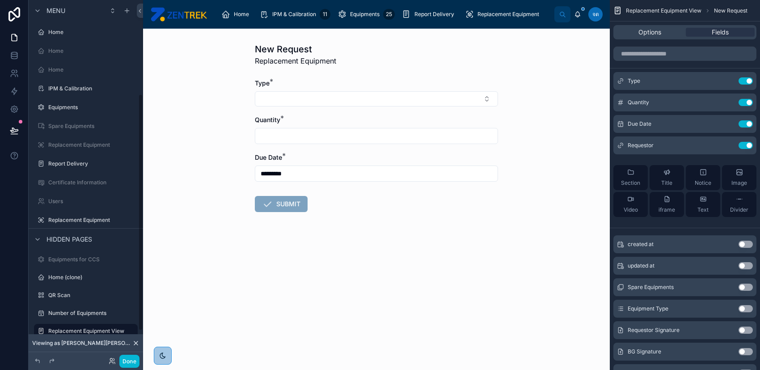
scroll to position [142, 0]
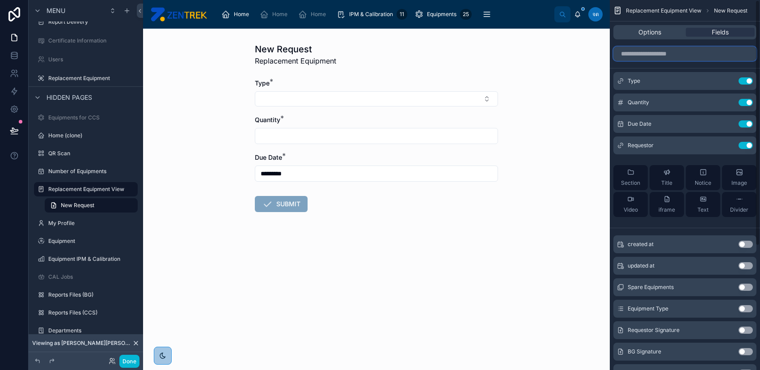
click at [688, 55] on input "scrollable content" at bounding box center [685, 54] width 143 height 14
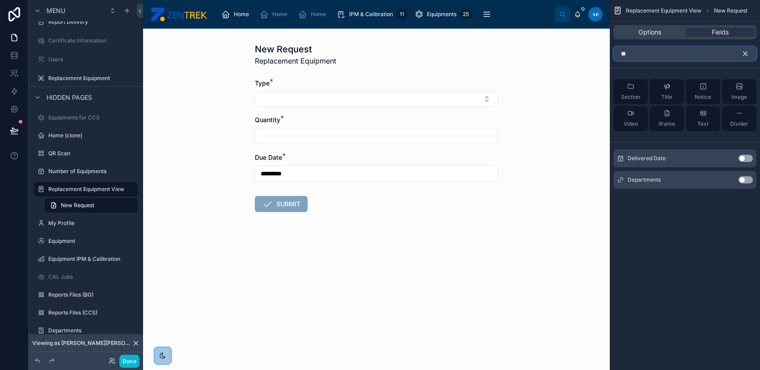
type input "**"
click at [741, 178] on button "Use setting" at bounding box center [746, 179] width 14 height 7
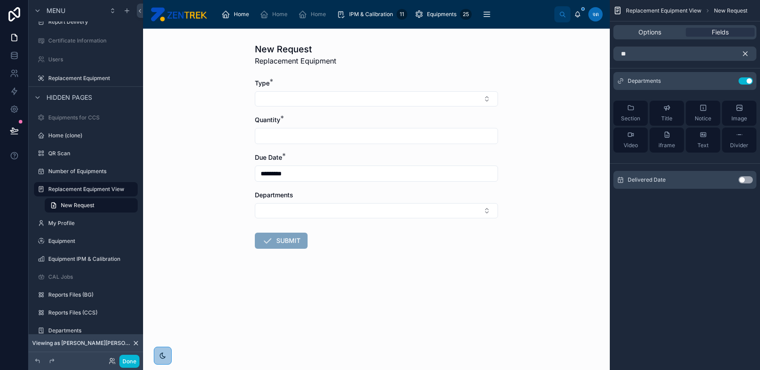
click at [743, 55] on icon "scrollable content" at bounding box center [746, 54] width 8 height 8
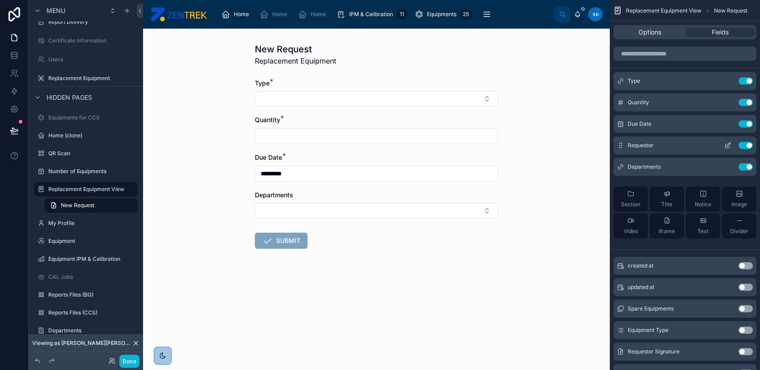
click at [726, 144] on icon "scrollable content" at bounding box center [728, 146] width 4 height 4
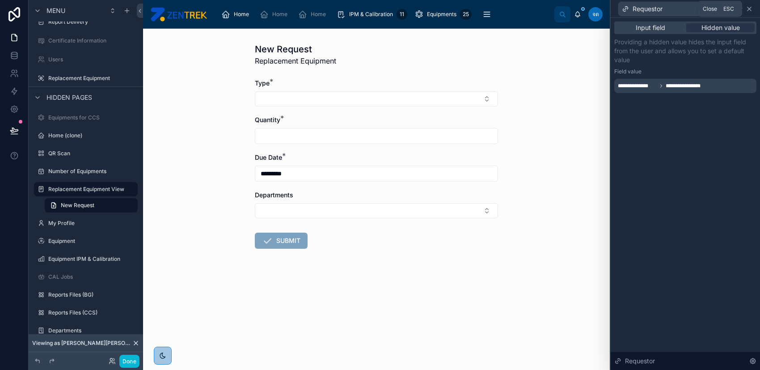
click at [753, 7] on icon at bounding box center [749, 8] width 7 height 7
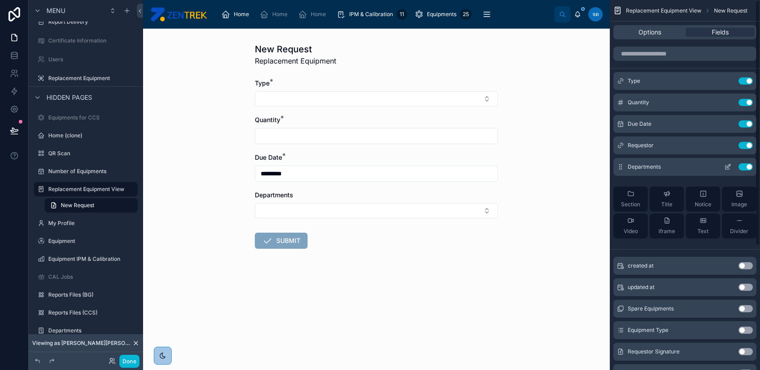
click at [726, 164] on icon "scrollable content" at bounding box center [728, 166] width 7 height 7
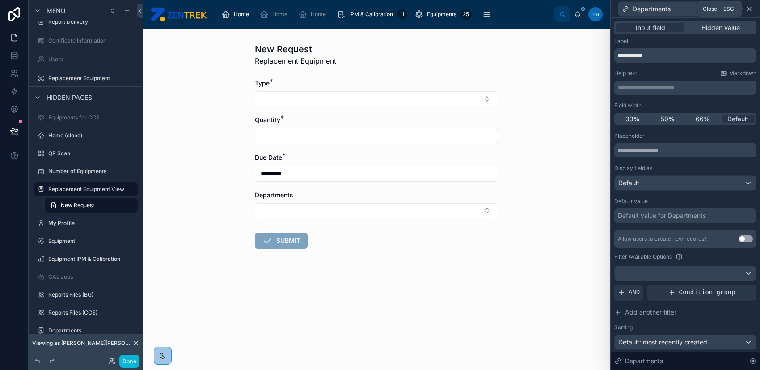
click at [750, 9] on icon at bounding box center [750, 9] width 4 height 4
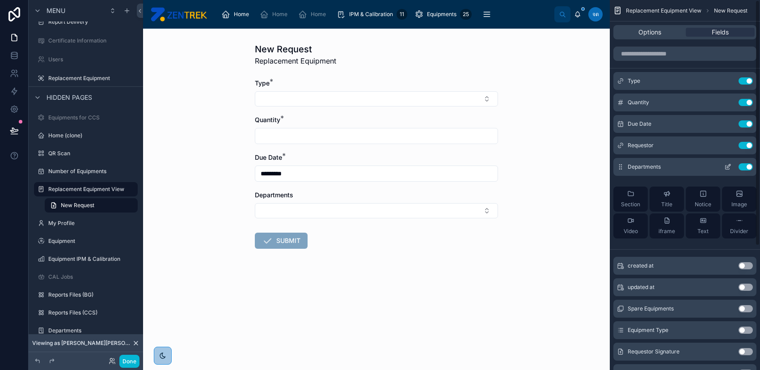
click at [726, 164] on icon "scrollable content" at bounding box center [728, 166] width 7 height 7
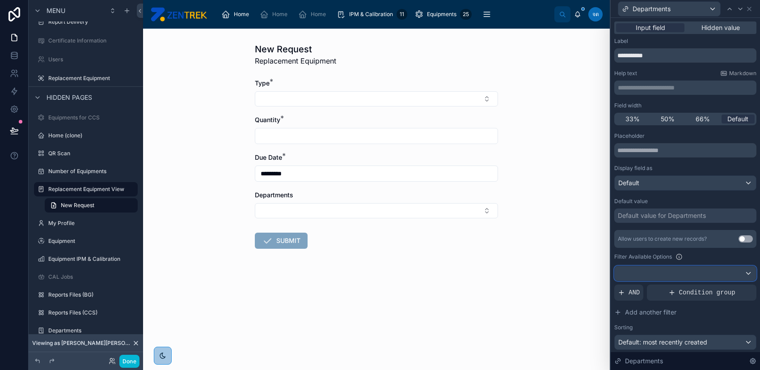
click at [673, 271] on div at bounding box center [685, 273] width 141 height 14
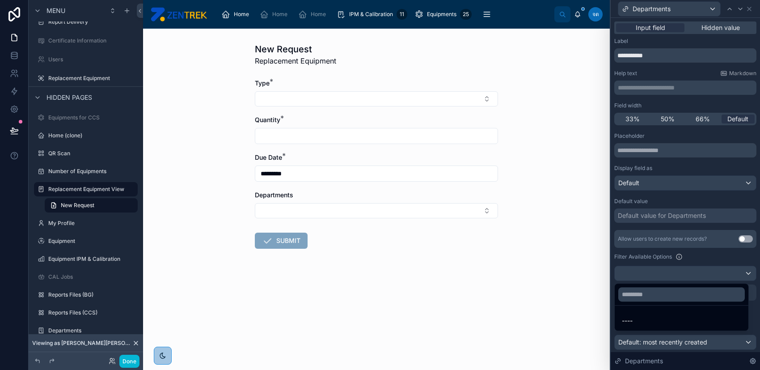
click at [674, 268] on div at bounding box center [685, 185] width 149 height 370
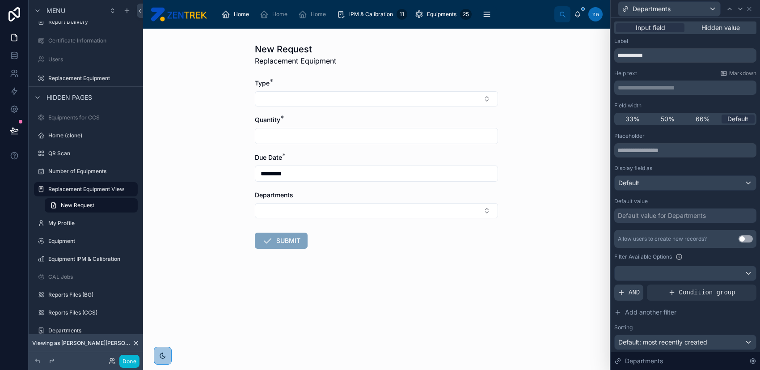
click at [637, 292] on span "AND" at bounding box center [634, 292] width 11 height 9
click at [732, 286] on icon at bounding box center [734, 285] width 5 height 5
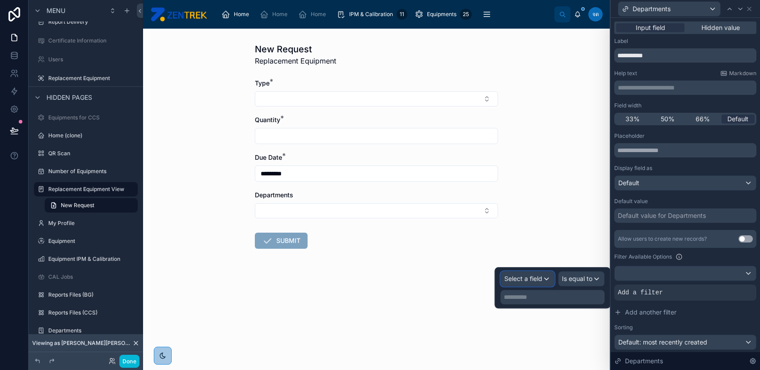
click at [529, 280] on span "Select a field" at bounding box center [524, 279] width 38 height 8
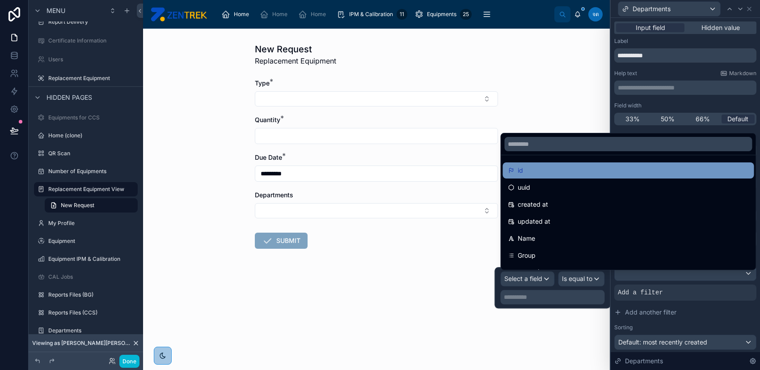
click at [550, 169] on div "id" at bounding box center [628, 170] width 241 height 11
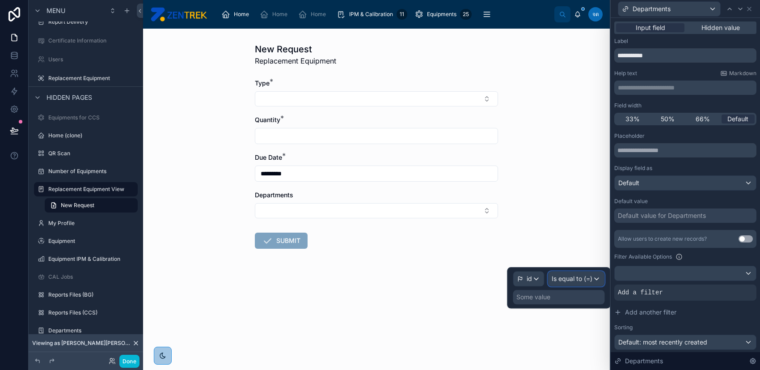
click at [582, 280] on span "Is equal to (=)" at bounding box center [572, 278] width 41 height 9
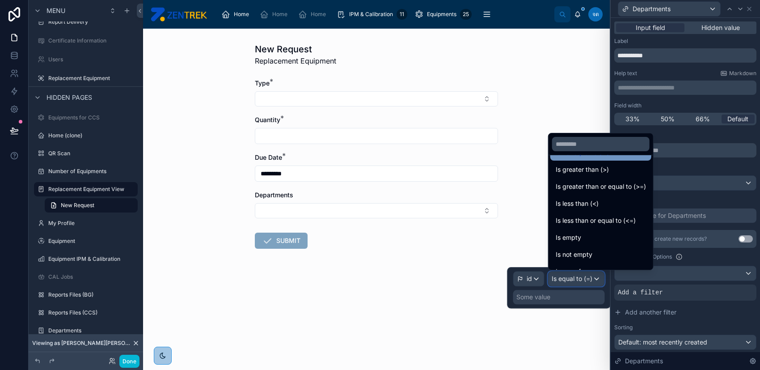
scroll to position [63, 0]
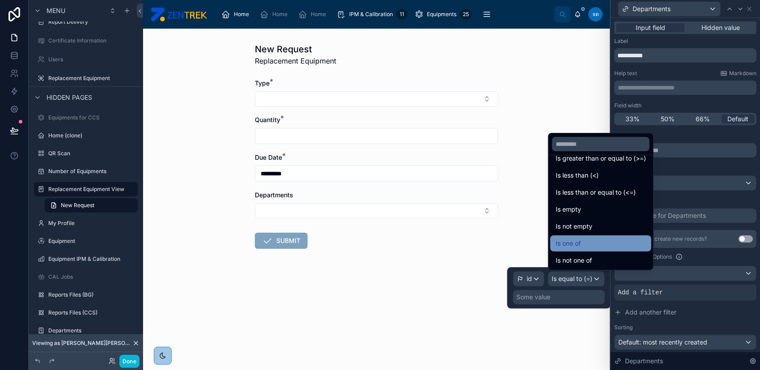
click at [610, 237] on div "Is one of" at bounding box center [601, 243] width 101 height 16
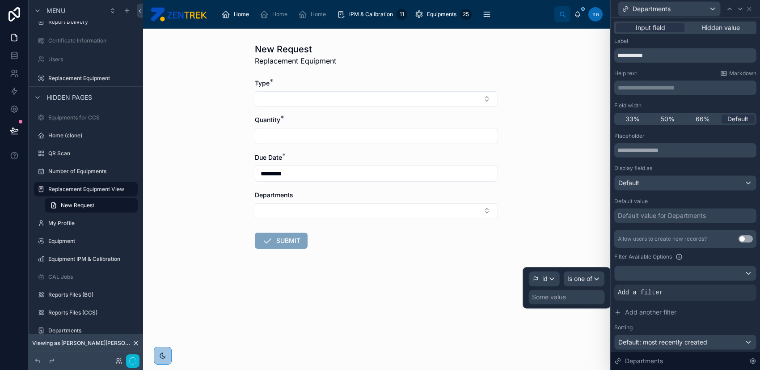
click at [573, 297] on div "Some value" at bounding box center [567, 297] width 76 height 14
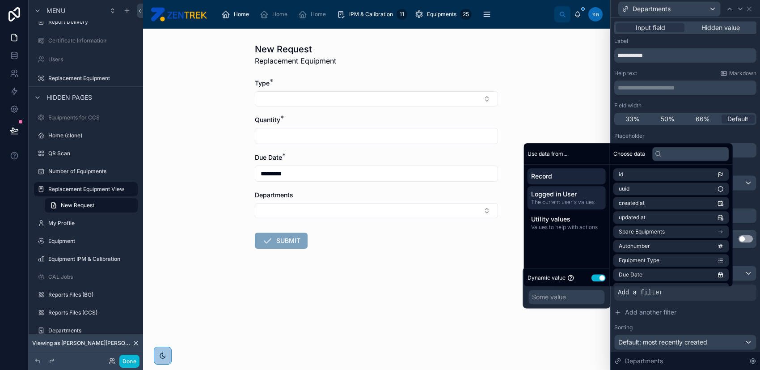
click at [585, 200] on span "The current user's values" at bounding box center [566, 202] width 71 height 7
click at [681, 153] on input "text" at bounding box center [691, 154] width 77 height 14
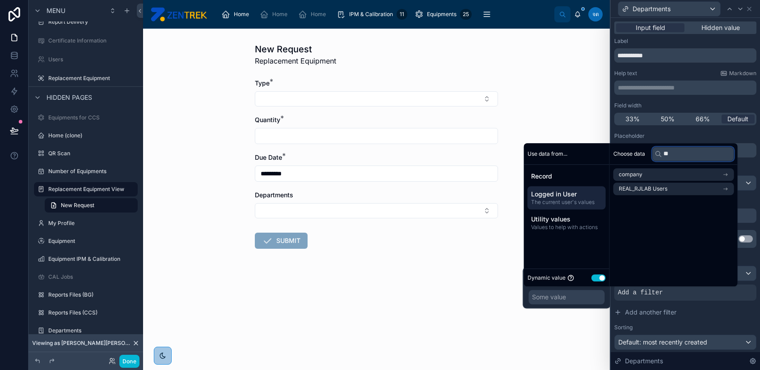
type input "*"
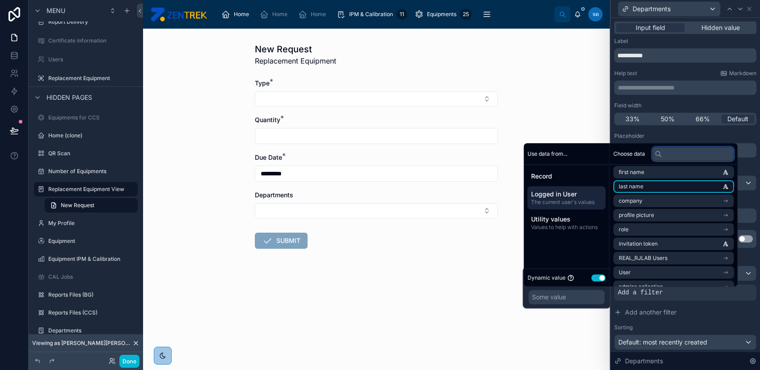
scroll to position [55, 0]
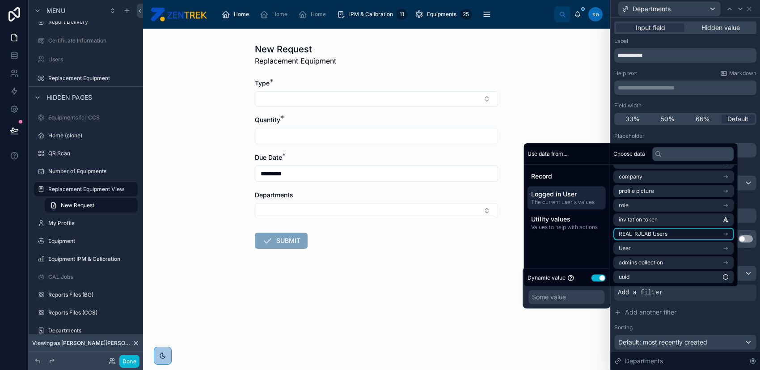
click at [680, 231] on li "REAL_RJLAB Users" at bounding box center [674, 234] width 121 height 13
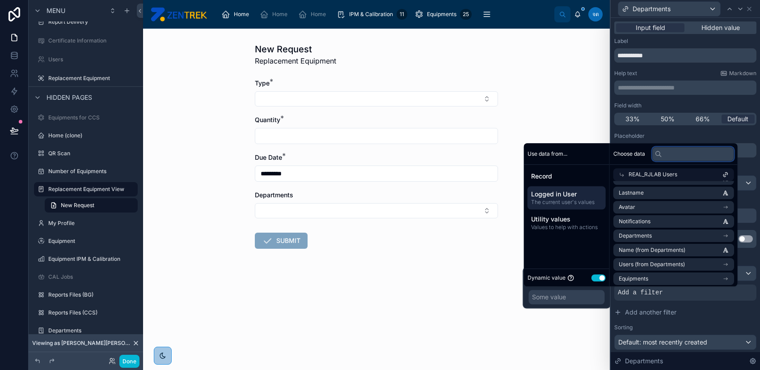
click at [690, 152] on input "text" at bounding box center [694, 154] width 82 height 14
click at [679, 234] on li "Departments" at bounding box center [674, 235] width 121 height 13
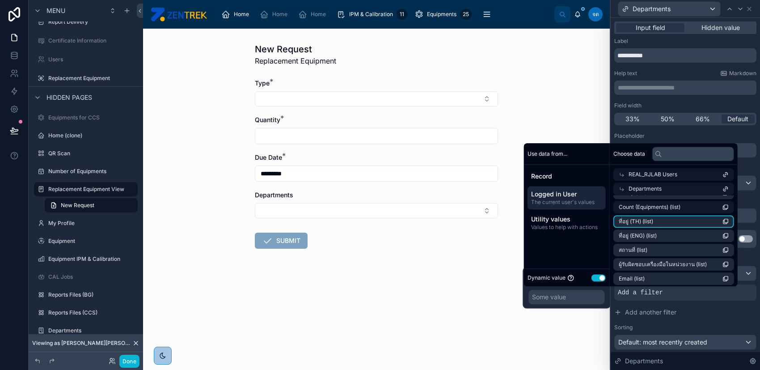
scroll to position [0, 0]
click at [678, 206] on li "id (list)" at bounding box center [674, 205] width 121 height 13
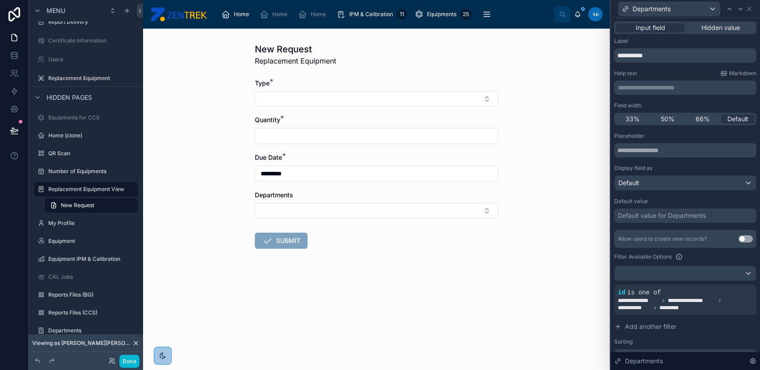
click at [327, 232] on form "Type * Quantity * Due Date * ********* Departments SUBMIT" at bounding box center [376, 192] width 243 height 227
click at [344, 208] on button "Select Button" at bounding box center [376, 210] width 243 height 15
click at [531, 229] on div "New Request Replacement Equipment Type * Quantity * Due Date * ********* Depart…" at bounding box center [376, 199] width 467 height 341
click at [752, 9] on icon at bounding box center [749, 8] width 7 height 7
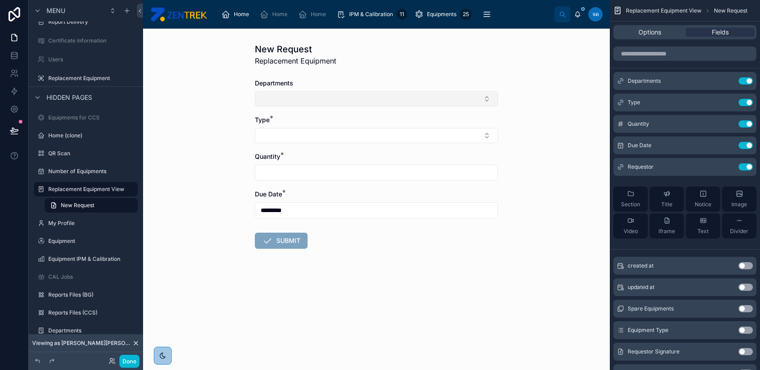
click at [364, 98] on button "Select Button" at bounding box center [376, 98] width 243 height 15
click at [494, 98] on button "Select Button" at bounding box center [376, 98] width 243 height 15
click at [517, 98] on div "New Request Replacement Equipment Departments Type * Quantity * Due Date * ****…" at bounding box center [376, 199] width 467 height 341
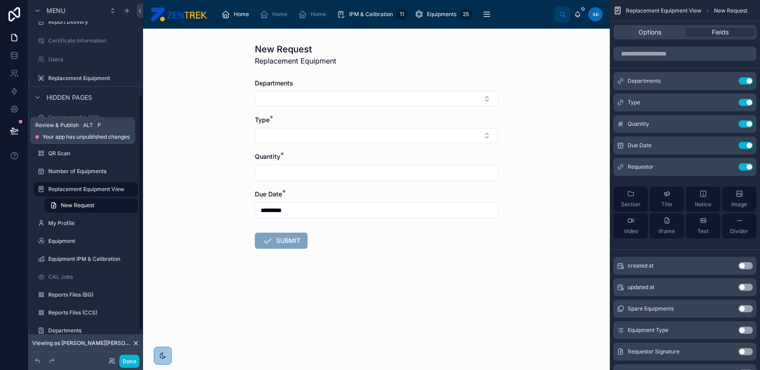
click at [12, 132] on icon at bounding box center [14, 130] width 9 height 9
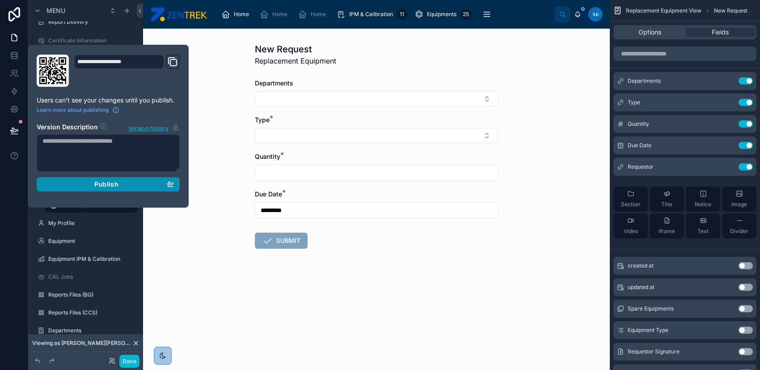
click at [126, 183] on div "Publish" at bounding box center [108, 184] width 132 height 8
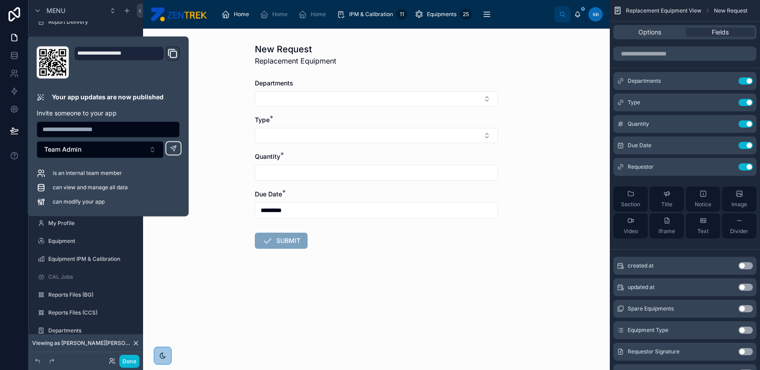
click at [315, 268] on form "Departments Type * Quantity * Due Date * ********* SUBMIT" at bounding box center [376, 192] width 243 height 227
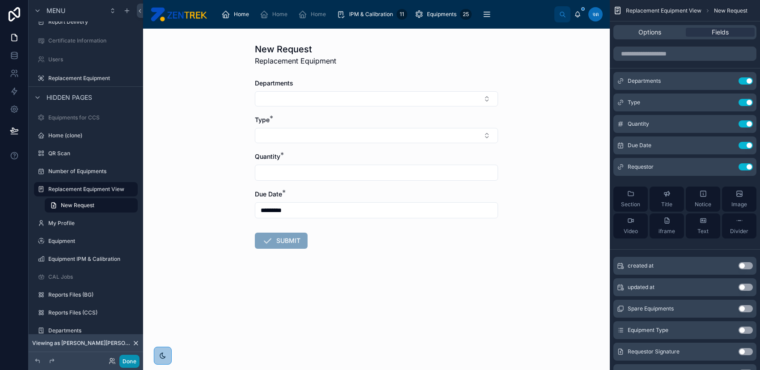
click at [129, 361] on button "Done" at bounding box center [129, 361] width 20 height 13
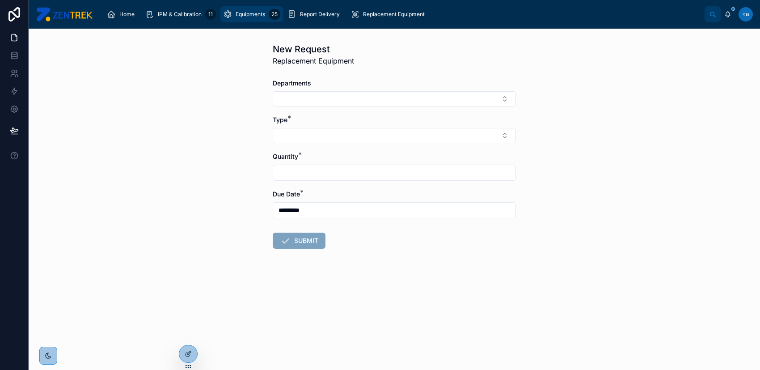
click at [239, 16] on span "Equipments" at bounding box center [251, 14] width 30 height 7
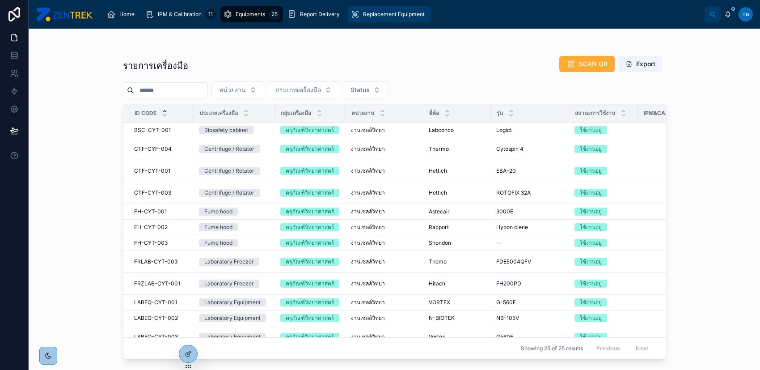
click at [378, 14] on span "Replacement Equipment" at bounding box center [394, 14] width 62 height 7
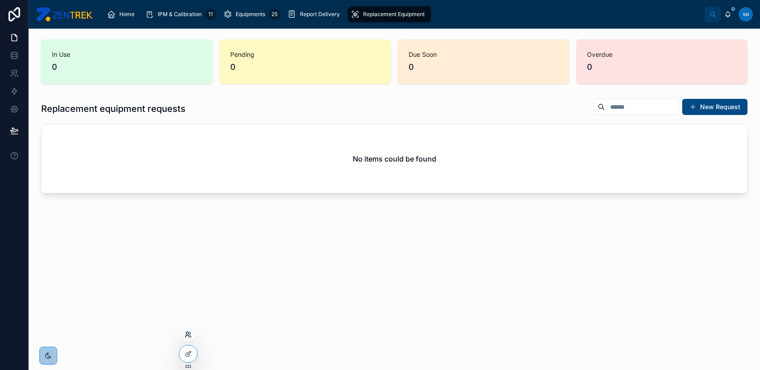
click at [188, 337] on icon at bounding box center [188, 334] width 7 height 7
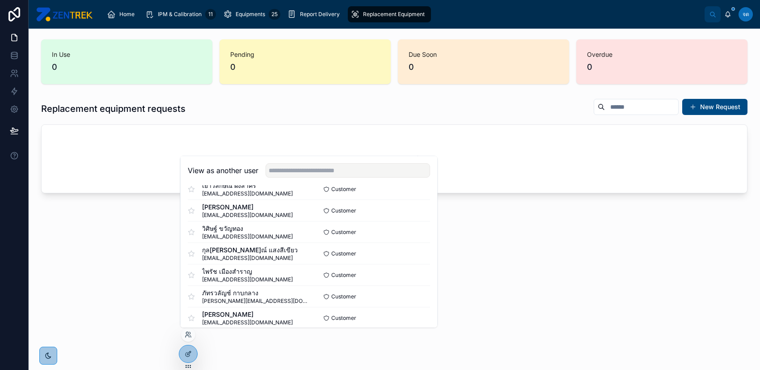
scroll to position [542, 0]
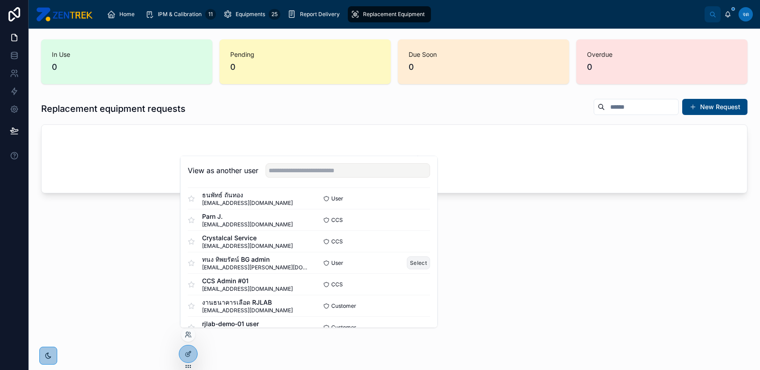
click at [413, 261] on button "Select" at bounding box center [418, 262] width 23 height 13
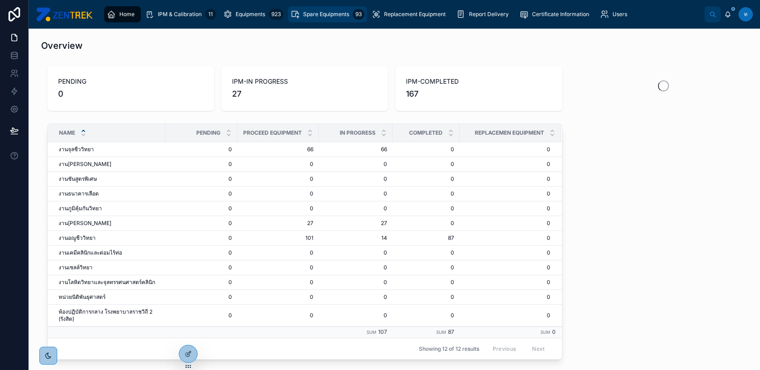
click at [325, 8] on div "Spare Equipments 93" at bounding box center [328, 14] width 74 height 14
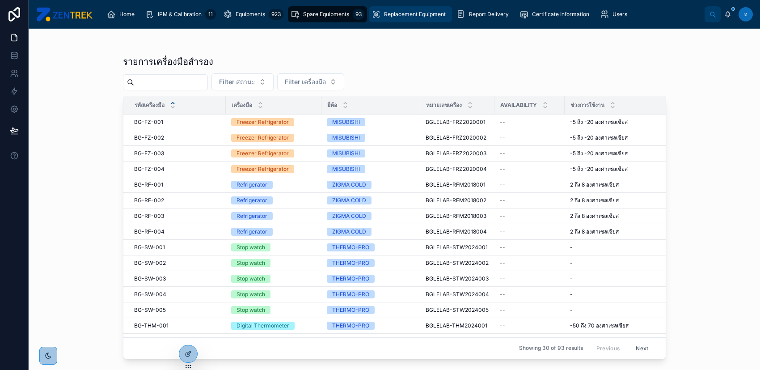
click at [409, 11] on span "Replacement Equipment" at bounding box center [415, 14] width 62 height 7
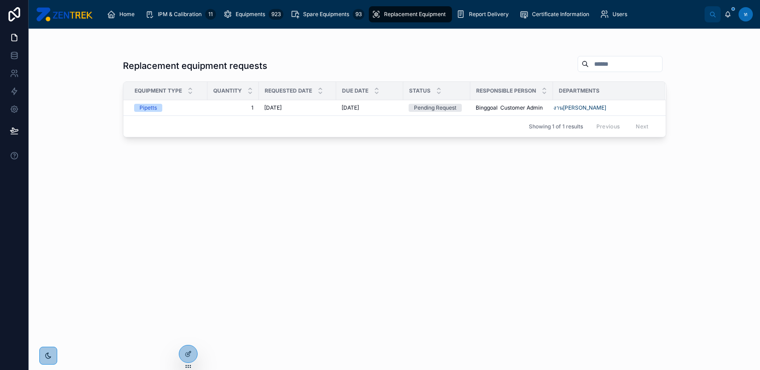
click at [330, 25] on div "Home IPM & Calibration 11 Equipments 923 Spare Equipments 93 Replacement Equipm…" at bounding box center [395, 14] width 732 height 29
click at [323, 8] on div "Spare Equipments 93" at bounding box center [328, 14] width 74 height 14
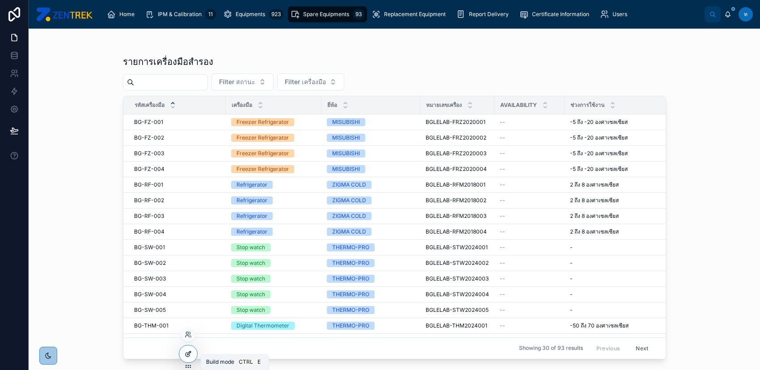
click at [190, 357] on icon at bounding box center [188, 353] width 7 height 7
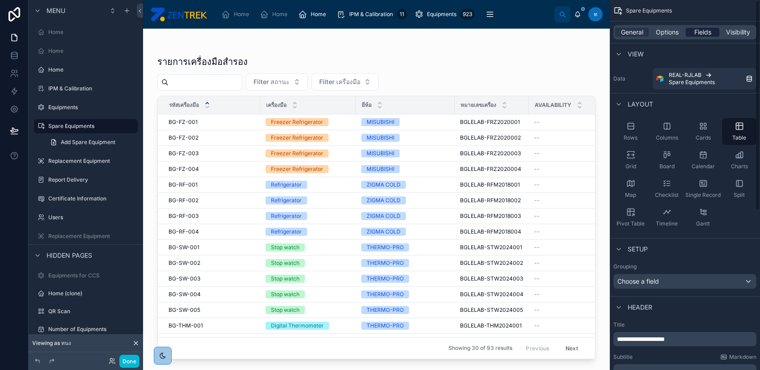
click at [703, 33] on span "Fields" at bounding box center [703, 32] width 17 height 9
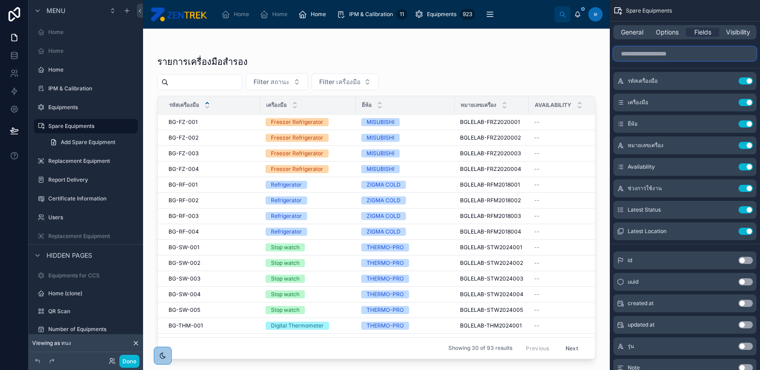
click at [663, 54] on input "scrollable content" at bounding box center [685, 54] width 143 height 14
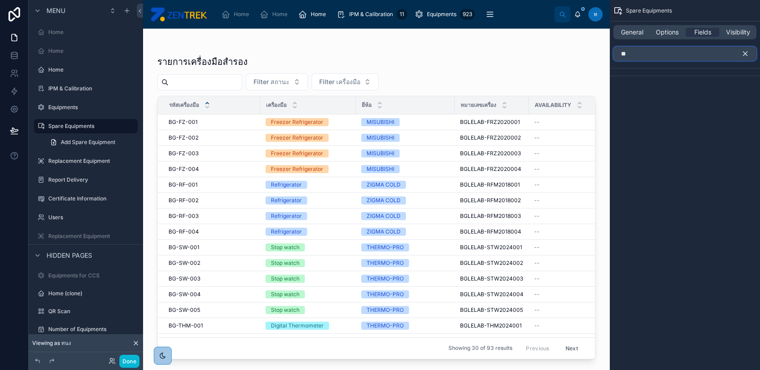
type input "*"
type input "***"
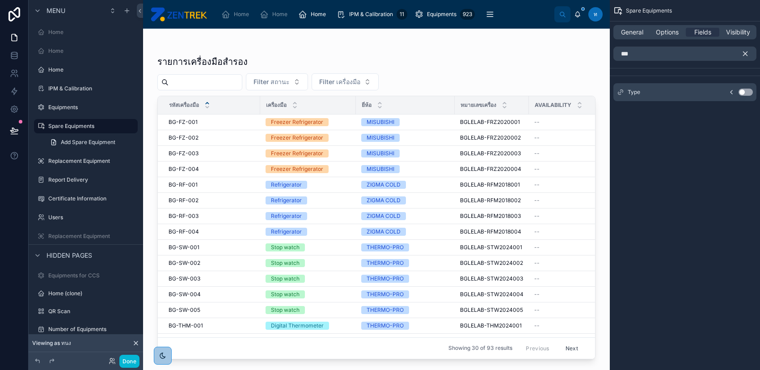
click at [742, 93] on button "Use setting" at bounding box center [746, 92] width 14 height 7
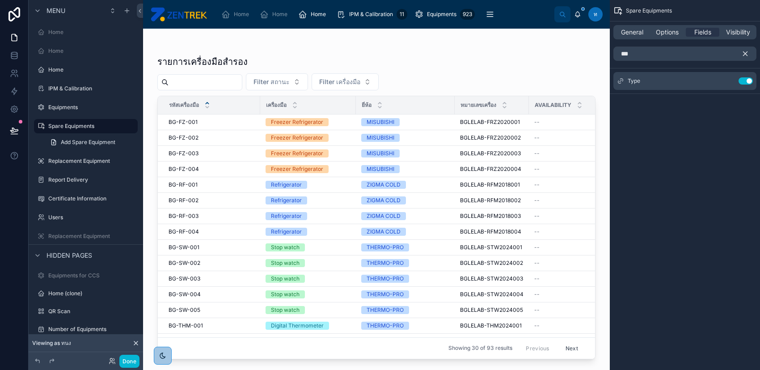
click at [750, 51] on button "scrollable content" at bounding box center [749, 54] width 15 height 14
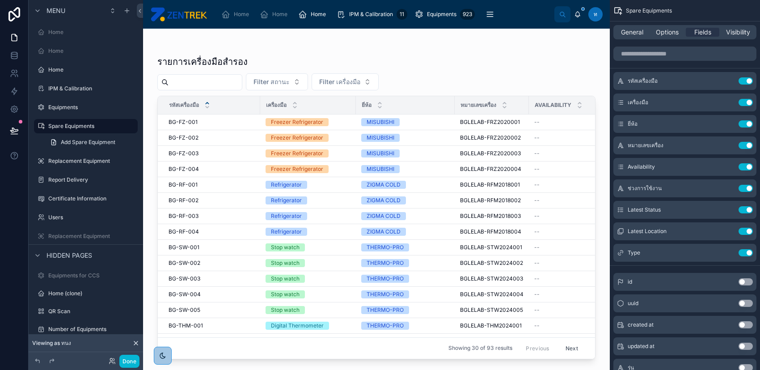
drag, startPoint x: 310, startPoint y: 355, endPoint x: 314, endPoint y: 354, distance: 4.9
click at [314, 354] on div at bounding box center [376, 194] width 467 height 331
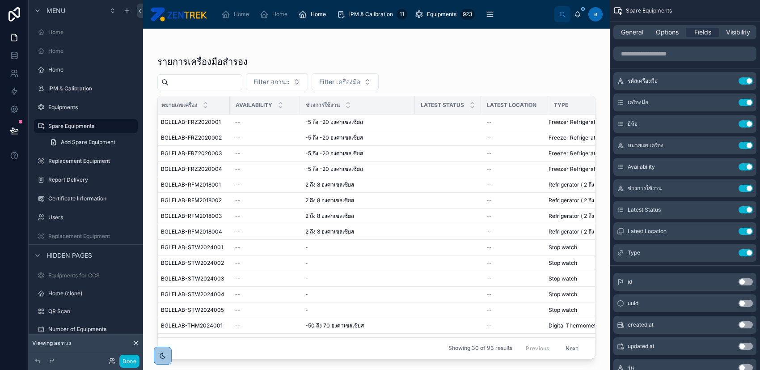
scroll to position [0, 332]
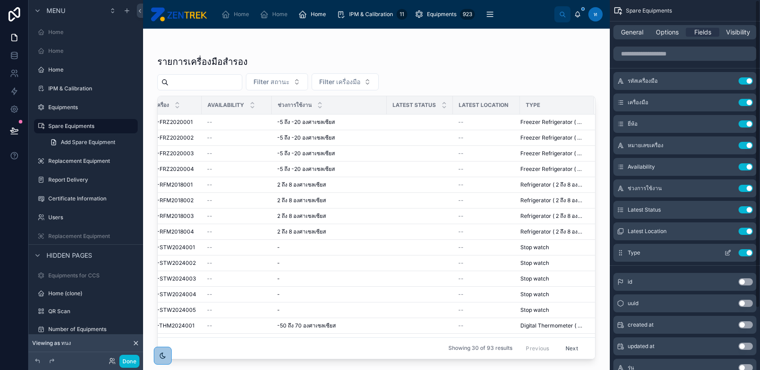
click at [743, 251] on button "Use setting" at bounding box center [746, 252] width 14 height 7
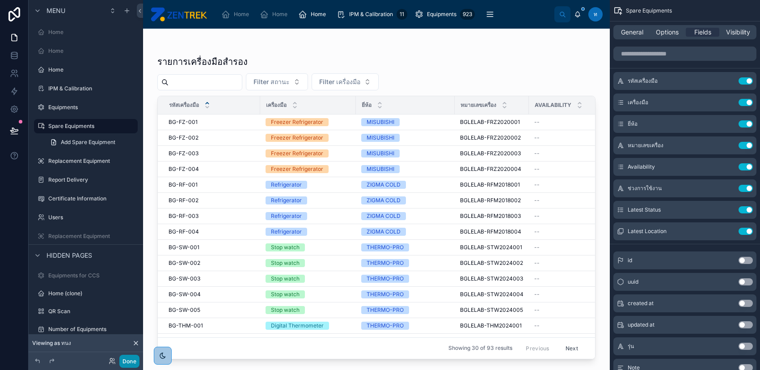
click at [129, 364] on button "Done" at bounding box center [129, 361] width 20 height 13
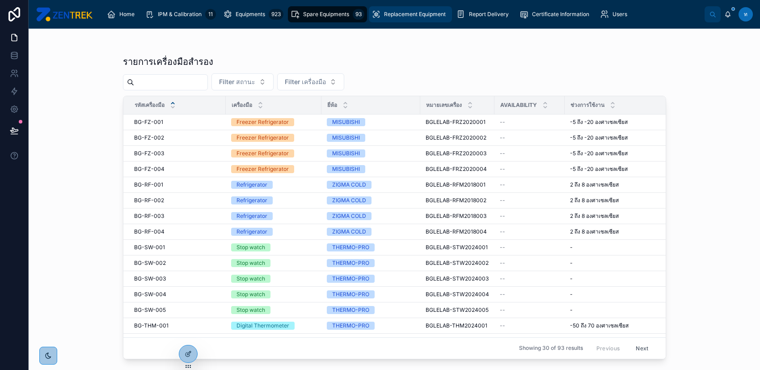
click at [416, 13] on span "Replacement Equipment" at bounding box center [415, 14] width 62 height 7
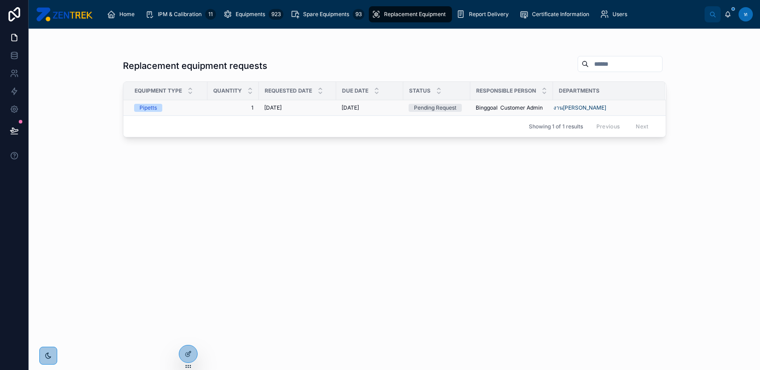
click at [278, 110] on span "[DATE]" at bounding box center [272, 107] width 17 height 7
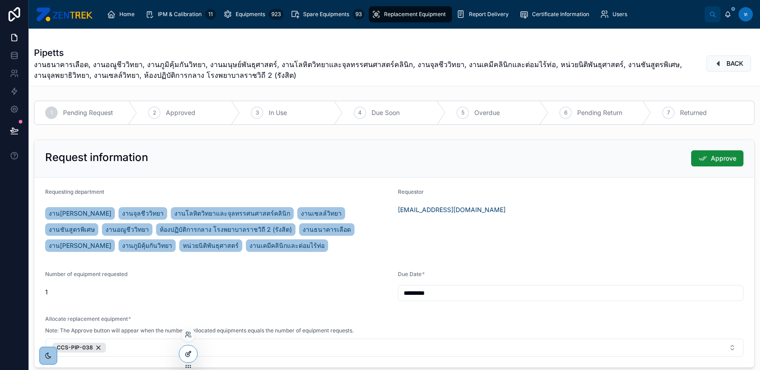
click at [188, 356] on icon at bounding box center [188, 353] width 7 height 7
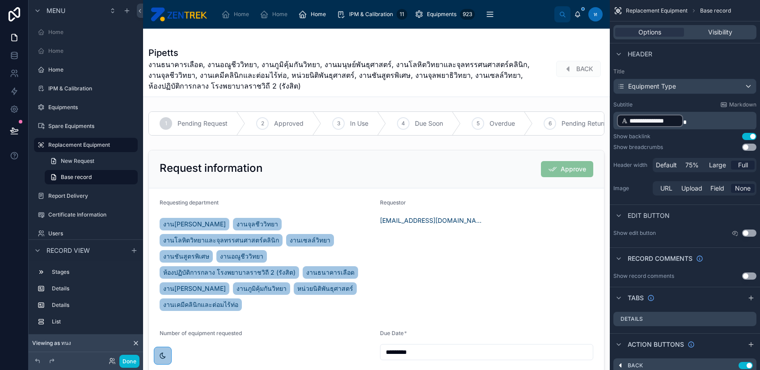
click at [327, 70] on span "งานธนาคารเลือด, งานอณูชีววิทยา, งานภูมิคุ้มกันวิทยา, งานมนุษย์พันธุศาสตร์, งานโ…" at bounding box center [343, 75] width 389 height 32
click at [704, 123] on p "**********" at bounding box center [686, 121] width 138 height 14
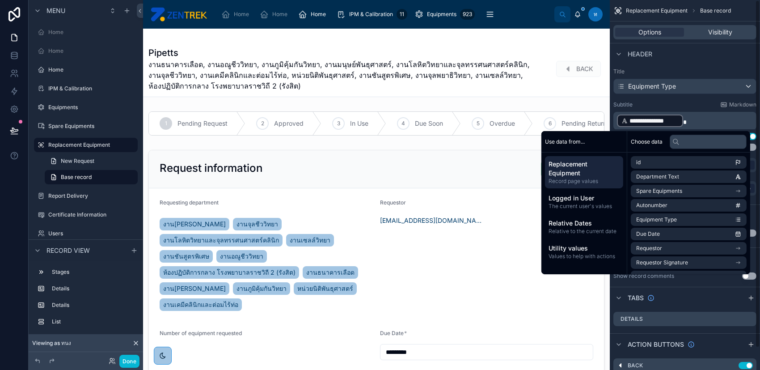
click at [698, 102] on div "Subtitle Markdown" at bounding box center [685, 104] width 143 height 7
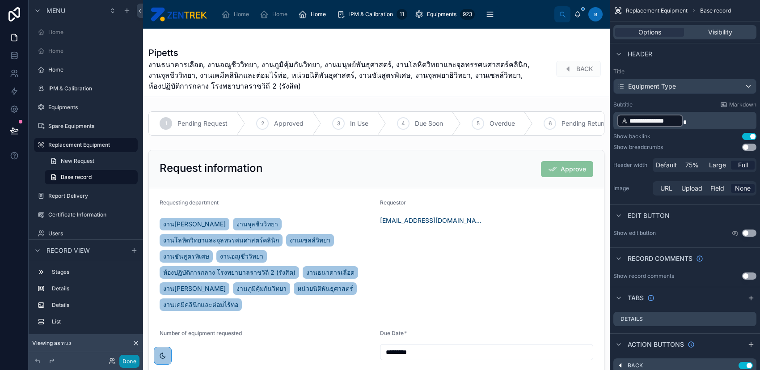
click at [134, 364] on button "Done" at bounding box center [129, 361] width 20 height 13
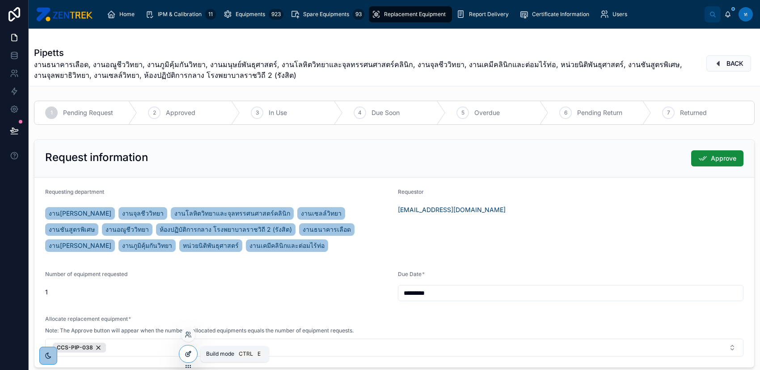
click at [192, 356] on div at bounding box center [188, 353] width 18 height 17
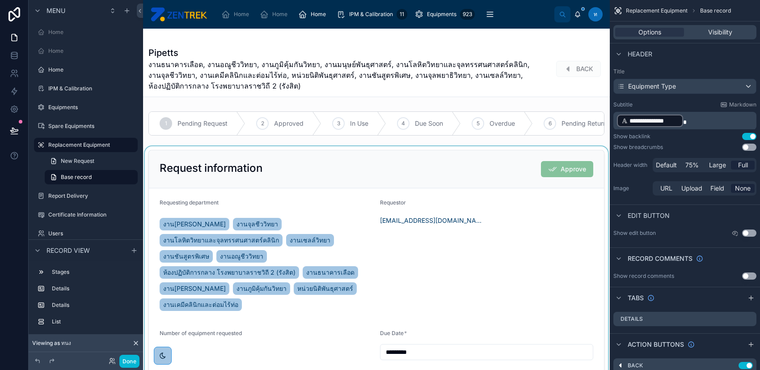
click at [484, 167] on div at bounding box center [376, 288] width 467 height 284
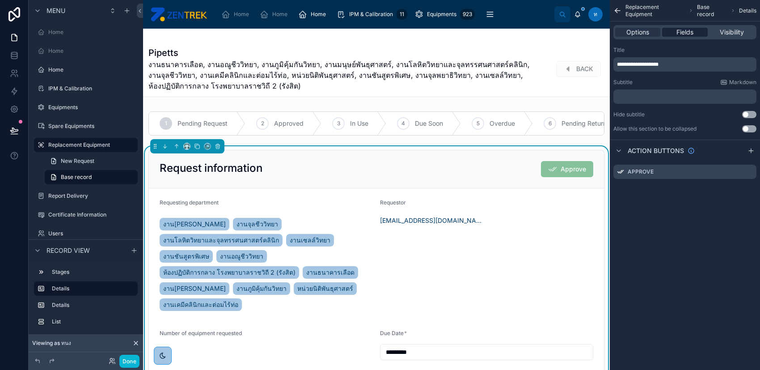
click at [684, 34] on span "Fields" at bounding box center [685, 32] width 17 height 9
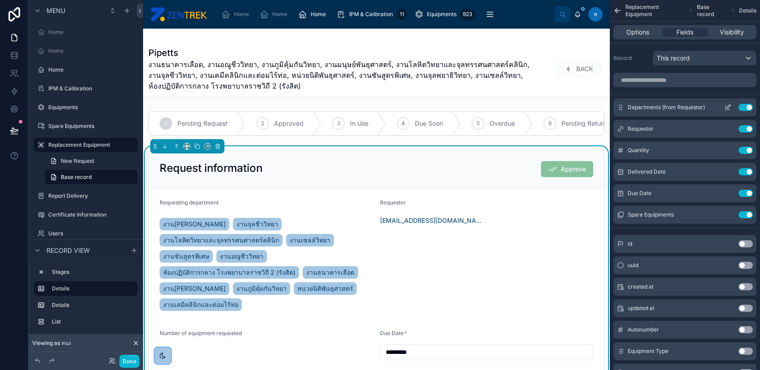
click at [727, 107] on icon "scrollable content" at bounding box center [729, 107] width 4 height 4
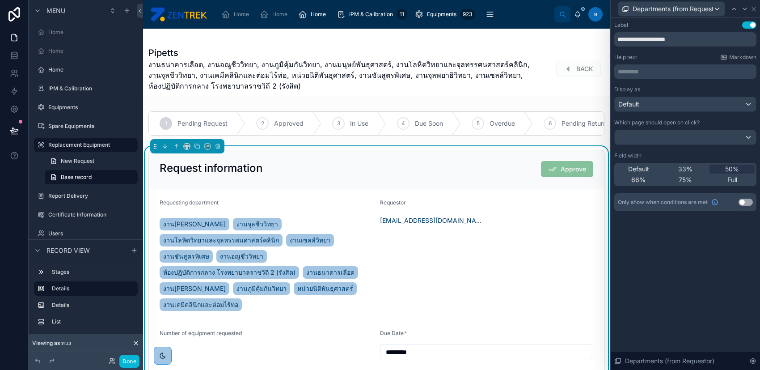
click at [752, 24] on button "Use setting" at bounding box center [750, 24] width 14 height 7
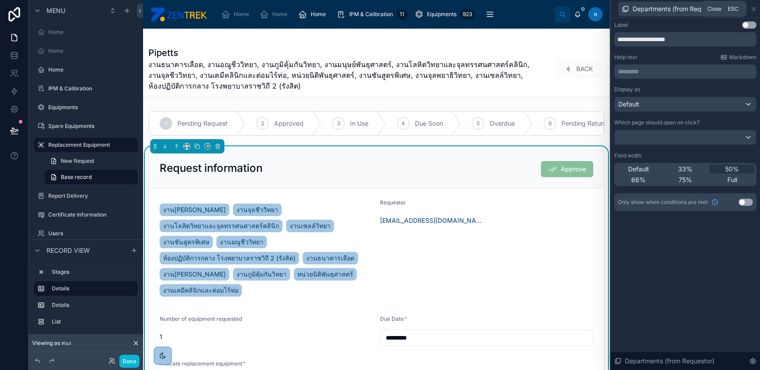
click at [753, 6] on icon at bounding box center [754, 8] width 7 height 7
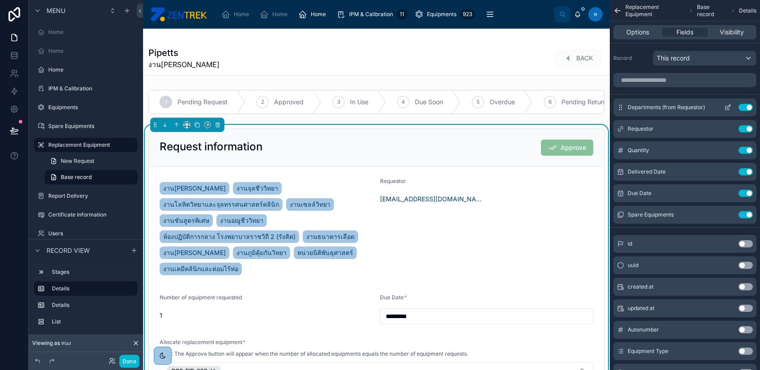
click at [747, 107] on button "Use setting" at bounding box center [746, 107] width 14 height 7
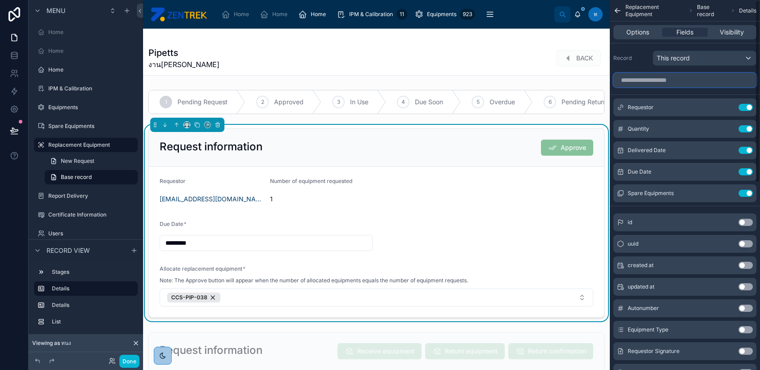
click at [697, 85] on input "scrollable content" at bounding box center [685, 80] width 143 height 14
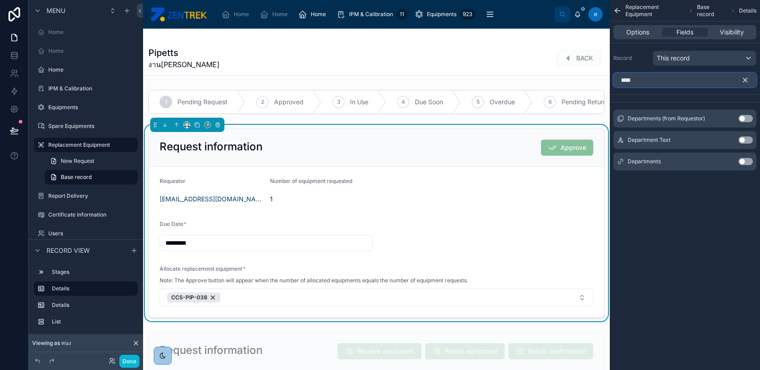
type input "****"
click at [744, 158] on button "Use setting" at bounding box center [746, 161] width 14 height 7
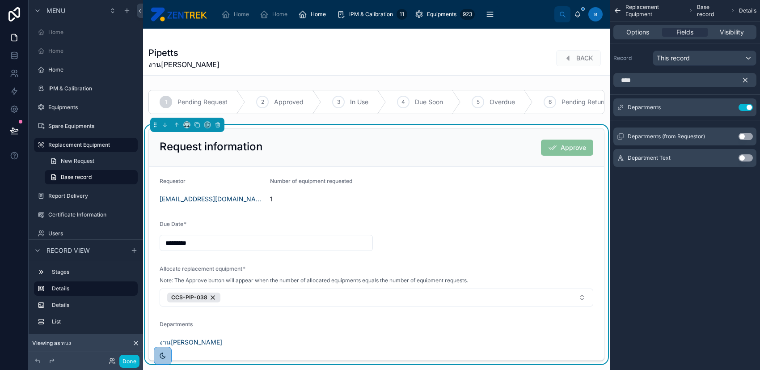
click at [746, 79] on icon "scrollable content" at bounding box center [746, 80] width 4 height 4
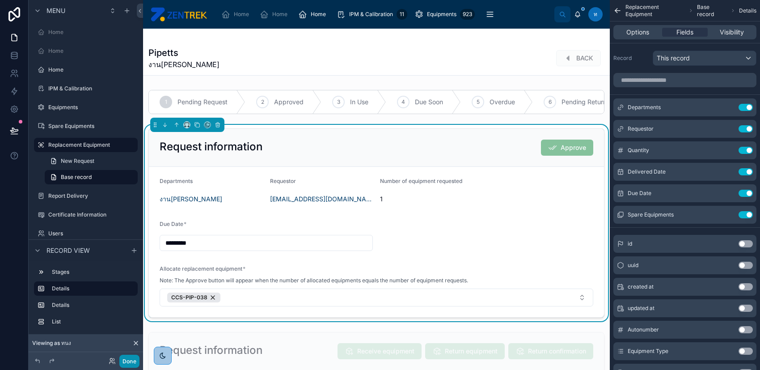
click at [127, 357] on button "Done" at bounding box center [129, 361] width 20 height 13
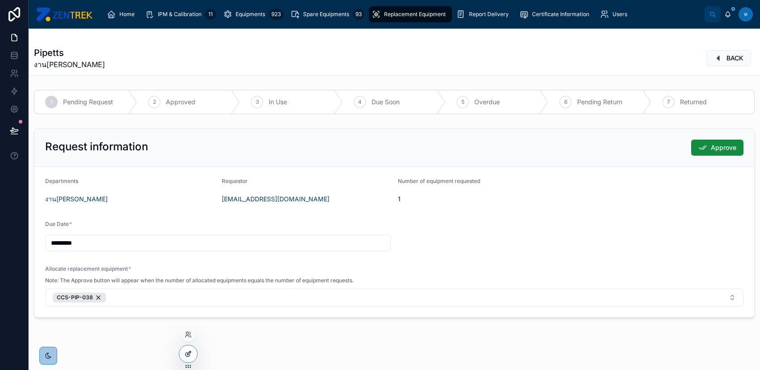
click at [188, 348] on div at bounding box center [188, 353] width 18 height 17
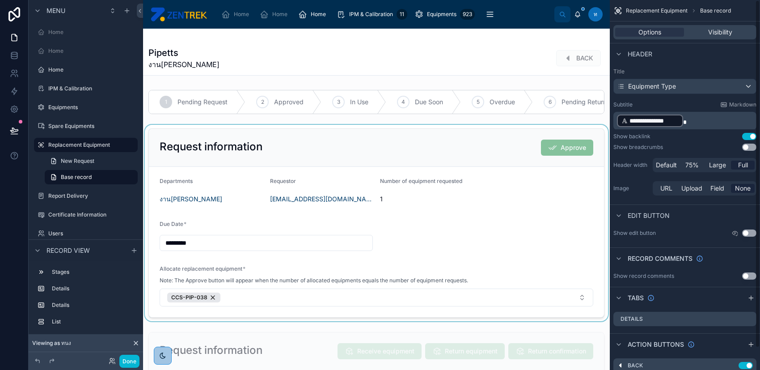
click at [380, 305] on div at bounding box center [376, 223] width 467 height 196
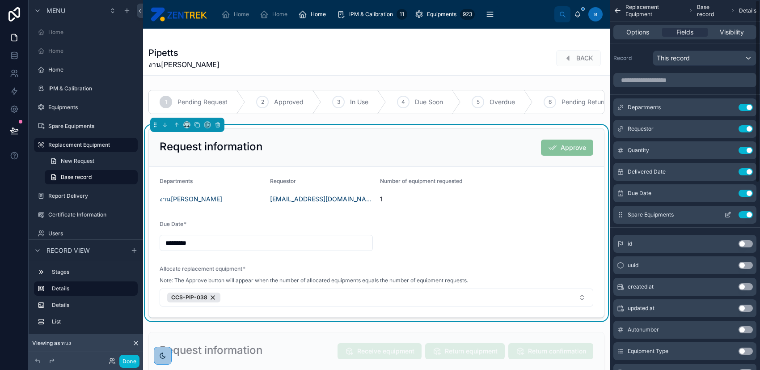
click at [727, 212] on icon "scrollable content" at bounding box center [728, 214] width 7 height 7
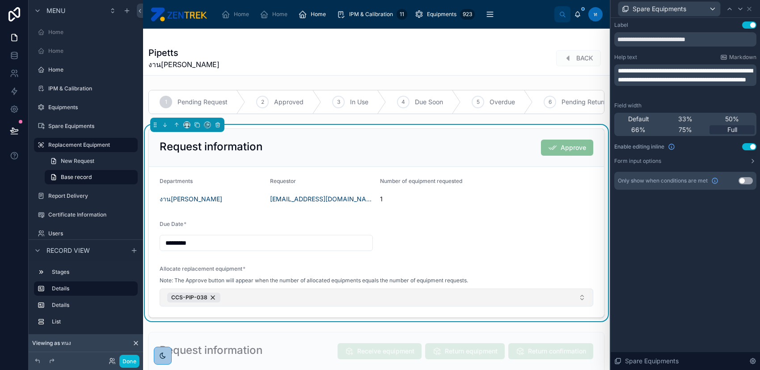
click at [413, 299] on button "CCS-PIP-038" at bounding box center [377, 298] width 434 height 18
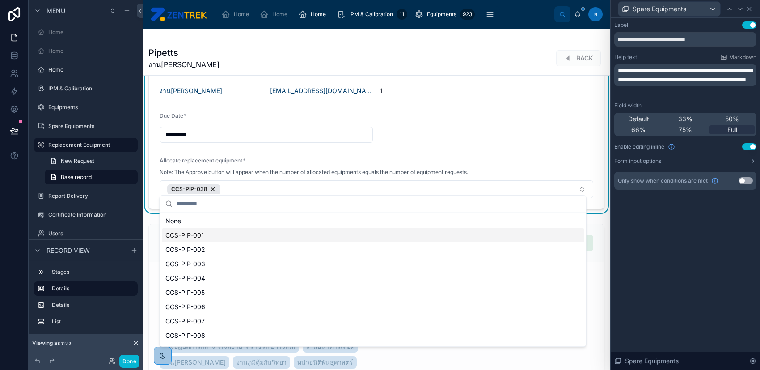
scroll to position [119, 0]
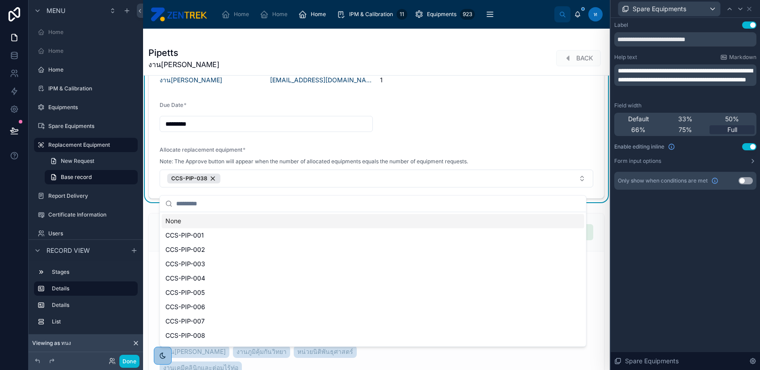
click at [654, 201] on div "**********" at bounding box center [685, 114] width 149 height 193
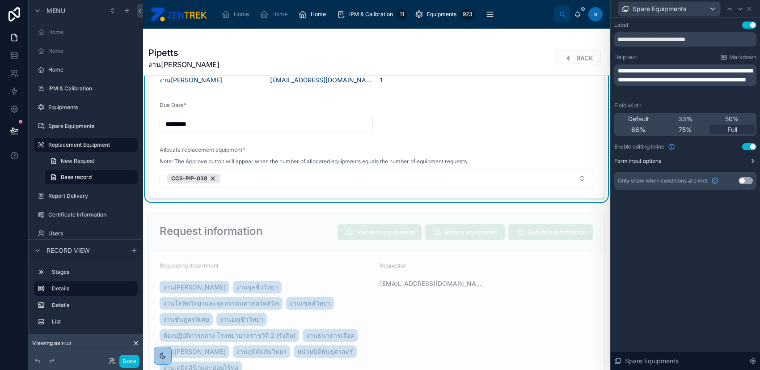
click at [661, 164] on label "Form input options" at bounding box center [638, 160] width 47 height 7
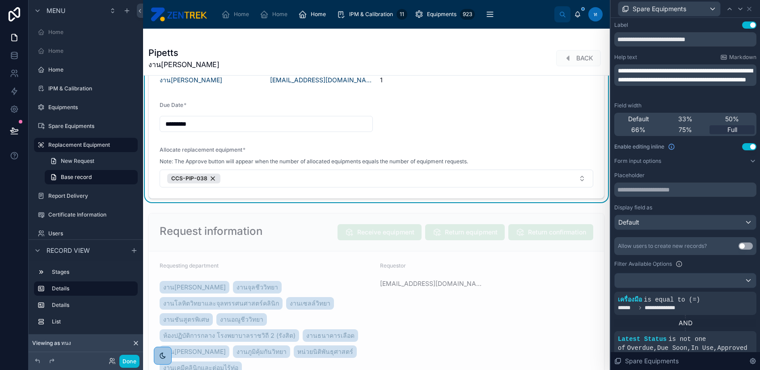
scroll to position [59, 0]
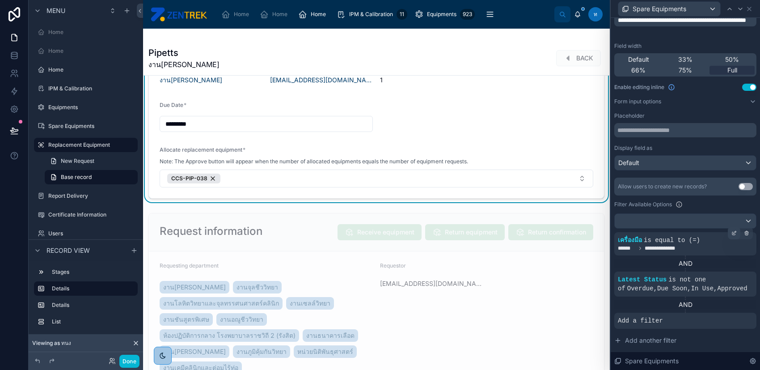
click at [732, 233] on icon at bounding box center [734, 232] width 5 height 5
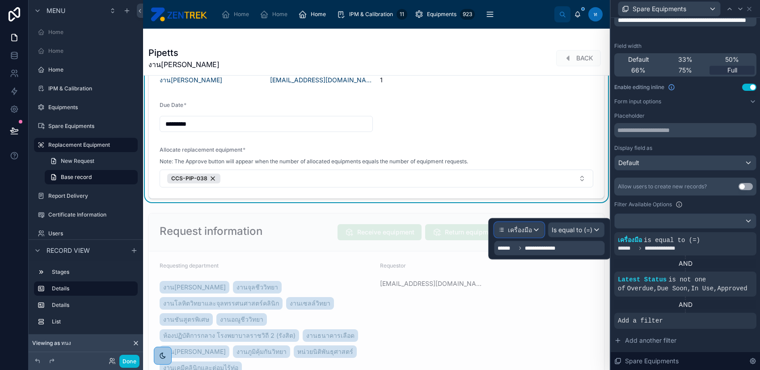
click at [537, 233] on div "เครื่องมือ" at bounding box center [519, 230] width 49 height 14
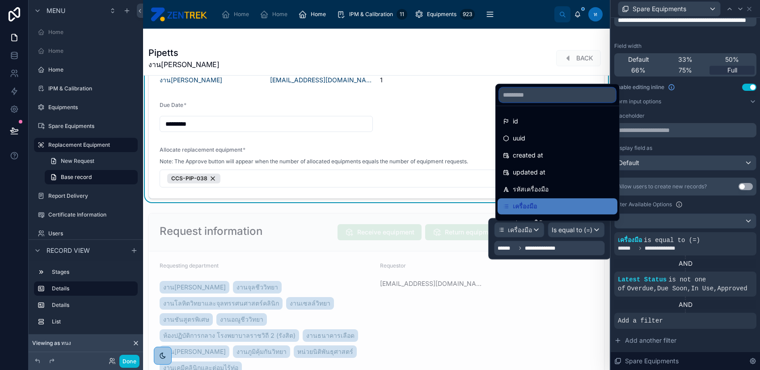
click at [565, 94] on input "text" at bounding box center [558, 95] width 116 height 14
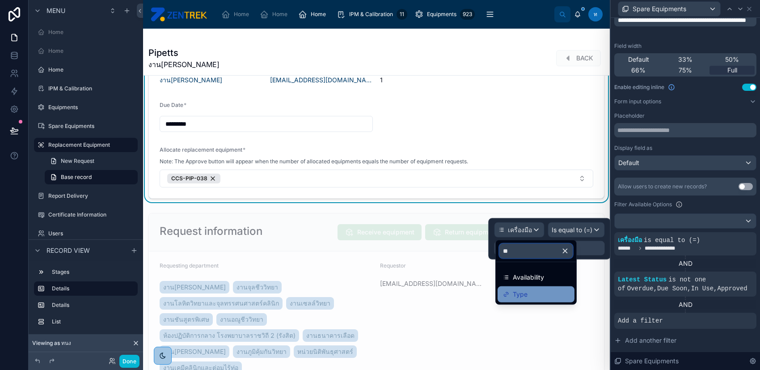
type input "**"
click at [527, 297] on span "Type" at bounding box center [520, 294] width 15 height 11
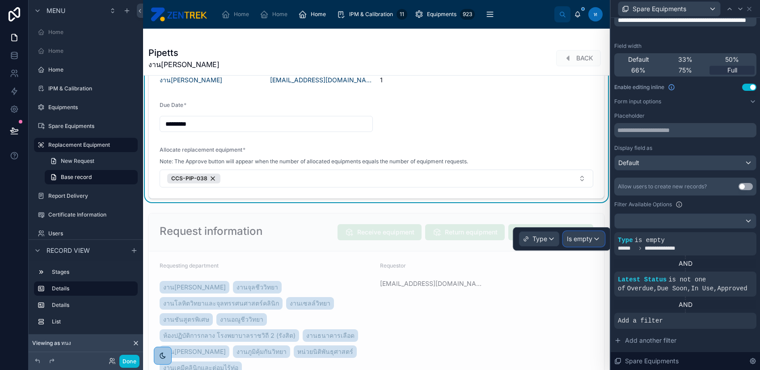
click at [588, 239] on span "Is empty" at bounding box center [579, 238] width 25 height 9
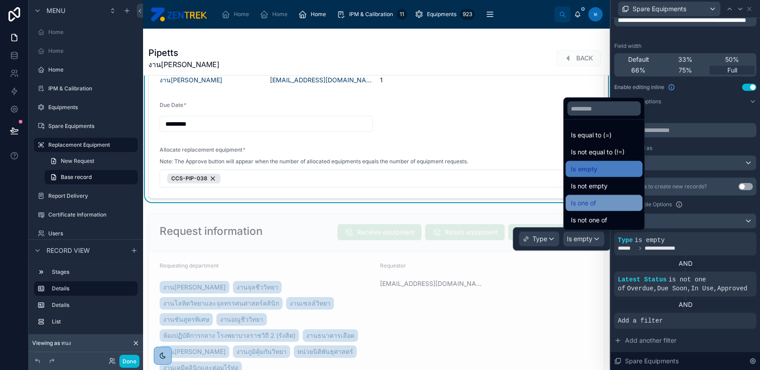
click at [595, 202] on span "Is one of" at bounding box center [583, 203] width 25 height 11
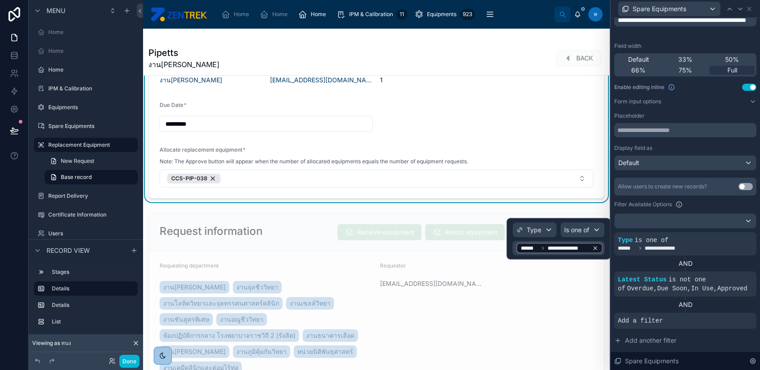
click at [598, 245] on icon at bounding box center [595, 248] width 6 height 6
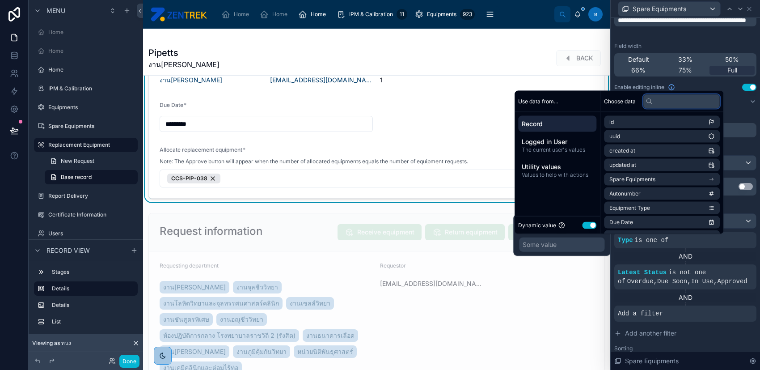
click at [686, 94] on input "text" at bounding box center [681, 101] width 77 height 14
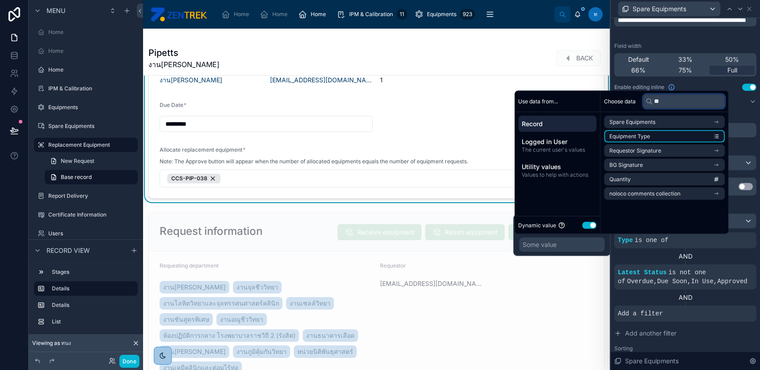
type input "*"
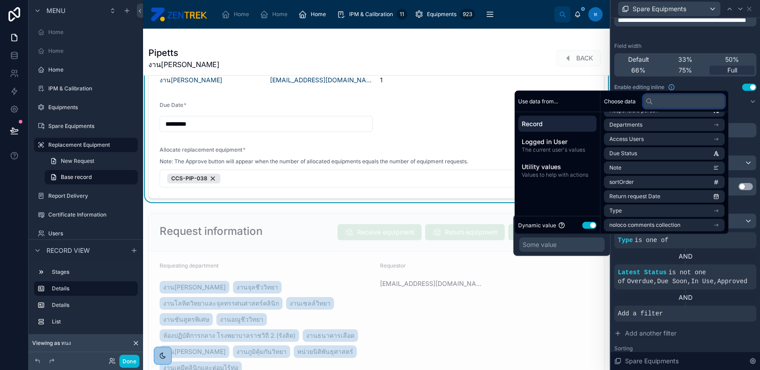
scroll to position [313, 0]
click at [686, 208] on li "Type" at bounding box center [664, 210] width 121 height 13
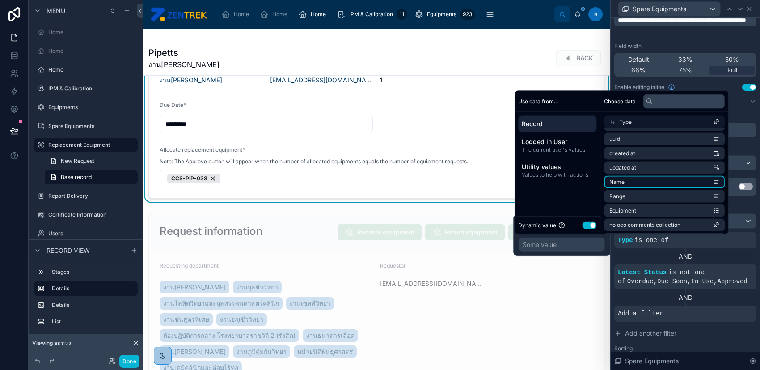
scroll to position [0, 0]
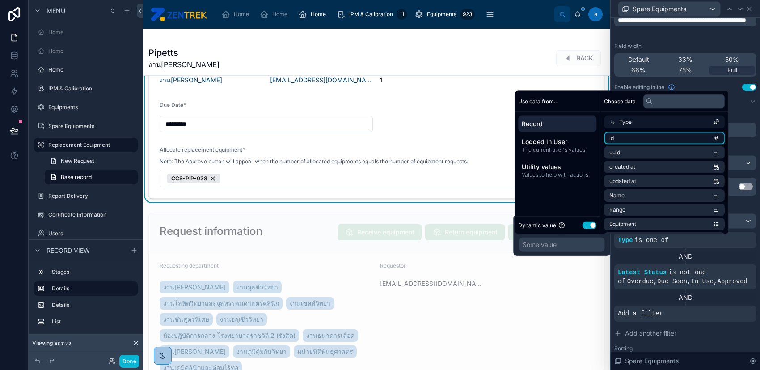
click at [665, 140] on li "id" at bounding box center [664, 138] width 121 height 13
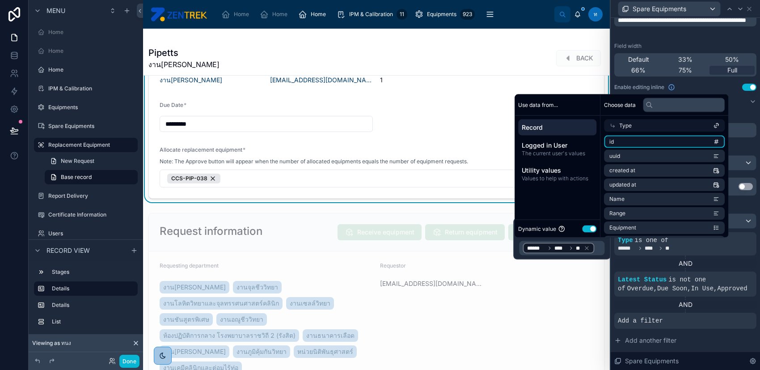
scroll to position [125, 0]
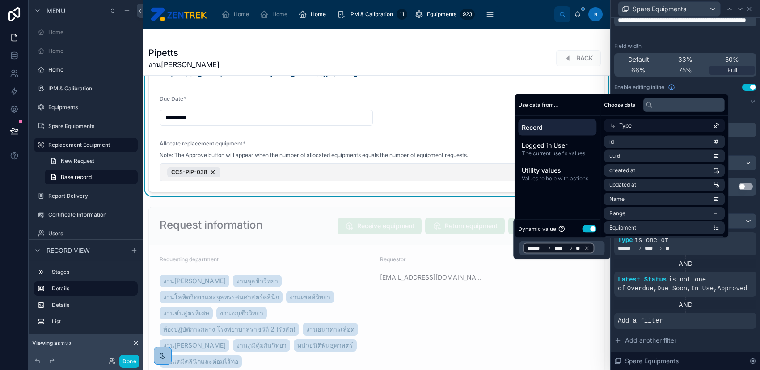
click at [265, 181] on button "CCS-PIP-038" at bounding box center [377, 172] width 434 height 18
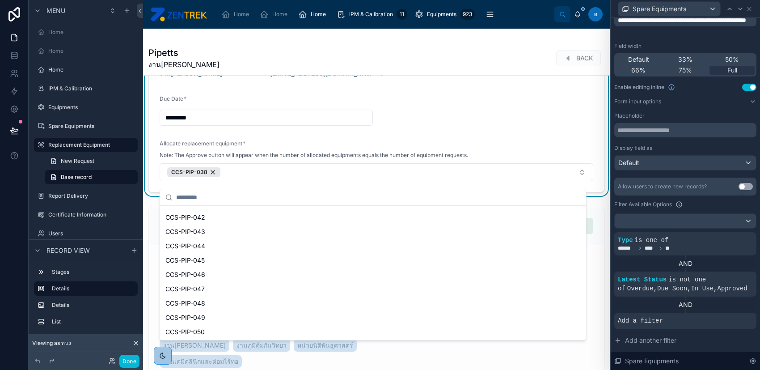
scroll to position [0, 0]
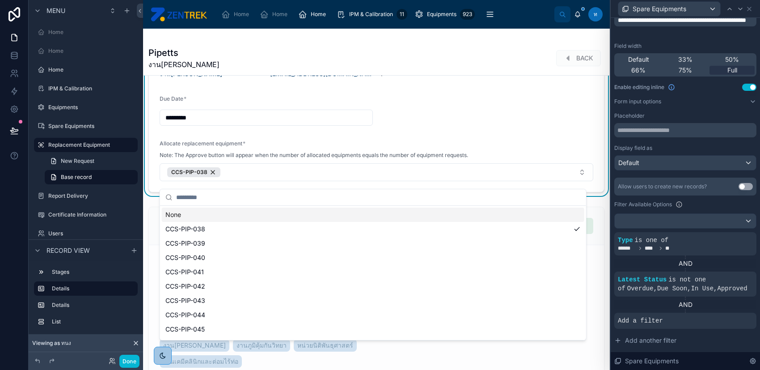
click at [385, 143] on form "Departments งานมนุษย์พันธุศาสตร์ Requestor binggoal.demo01@gmail.com Number of …" at bounding box center [376, 117] width 455 height 150
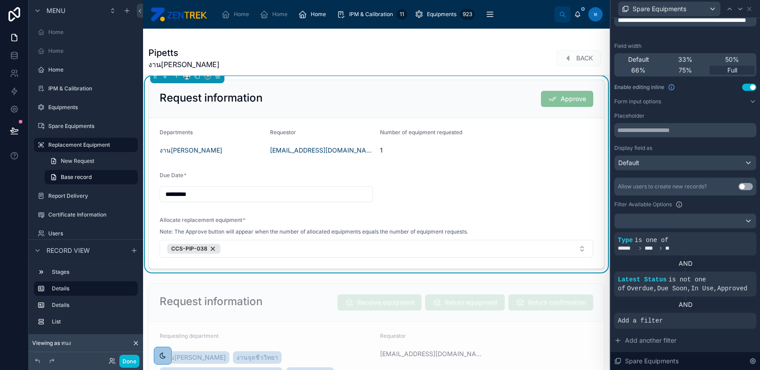
scroll to position [59, 0]
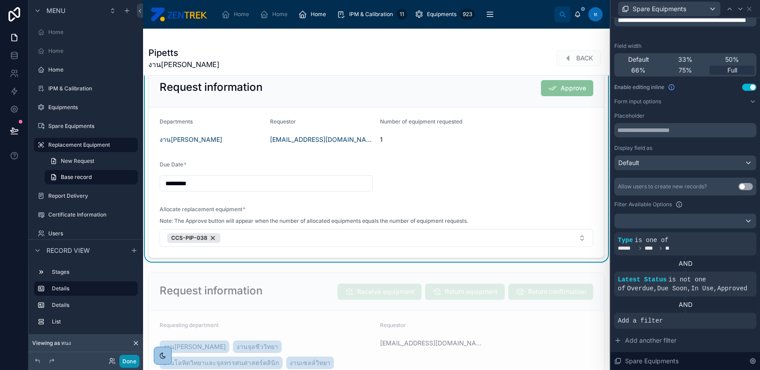
click at [134, 361] on button "Done" at bounding box center [129, 361] width 20 height 13
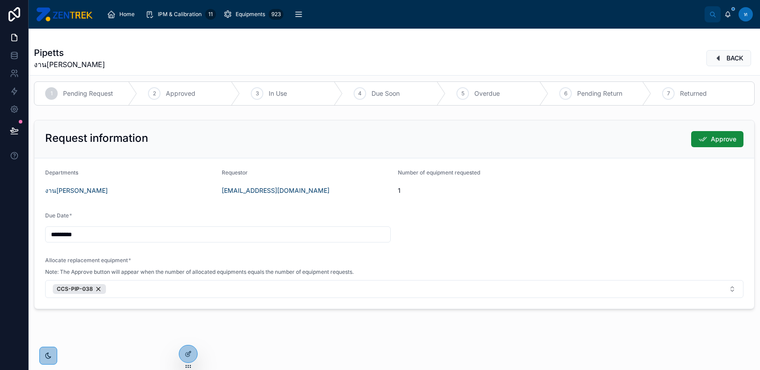
scroll to position [7, 0]
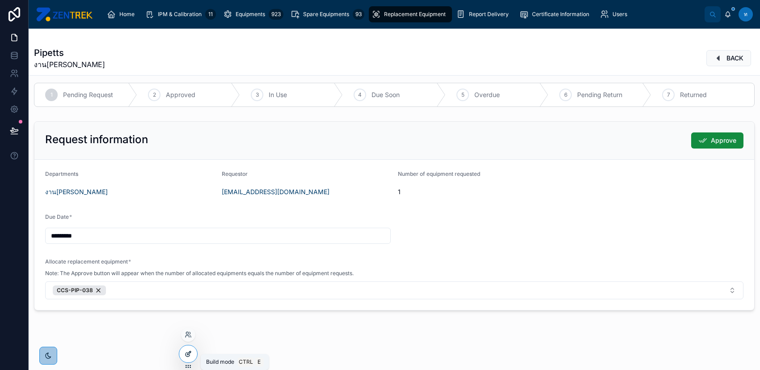
click at [191, 350] on icon at bounding box center [188, 353] width 7 height 7
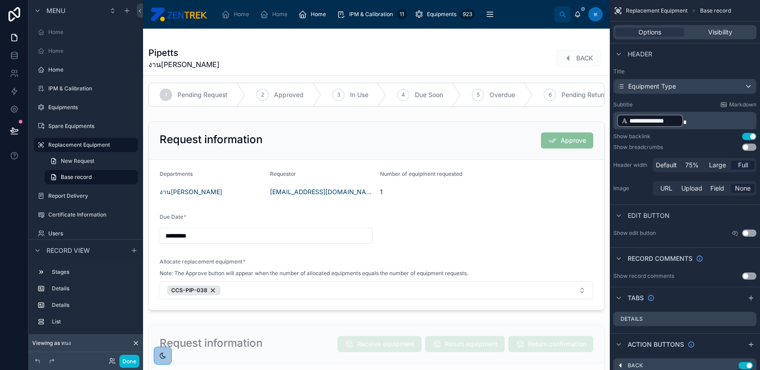
click at [747, 139] on button "Use setting" at bounding box center [750, 136] width 14 height 7
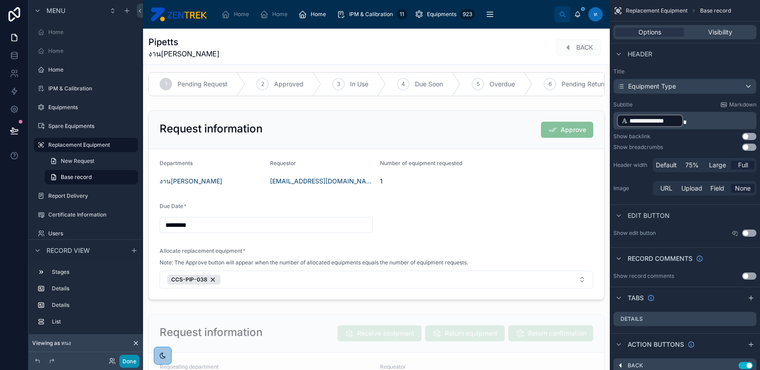
click at [138, 363] on button "Done" at bounding box center [129, 361] width 20 height 13
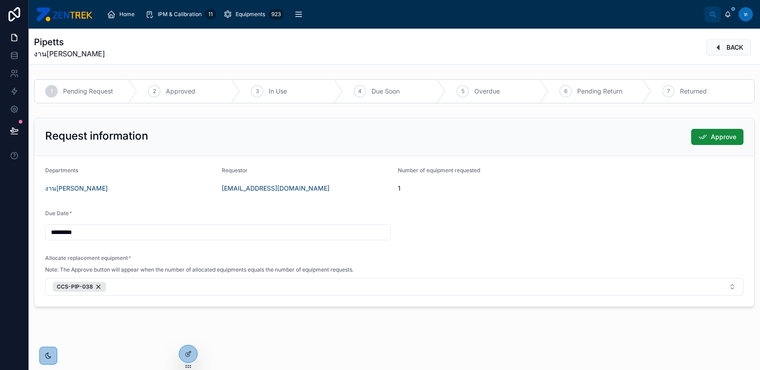
scroll to position [0, 0]
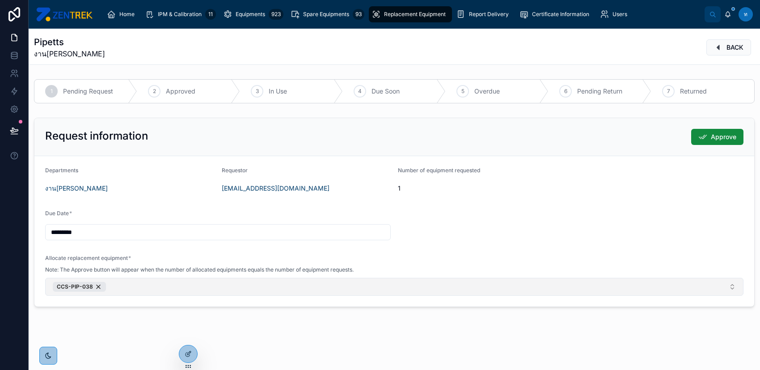
click at [157, 284] on button "CCS-PIP-038" at bounding box center [394, 287] width 699 height 18
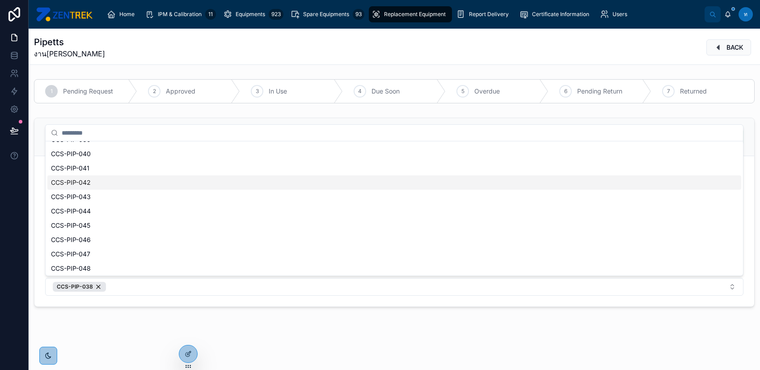
scroll to position [69, 0]
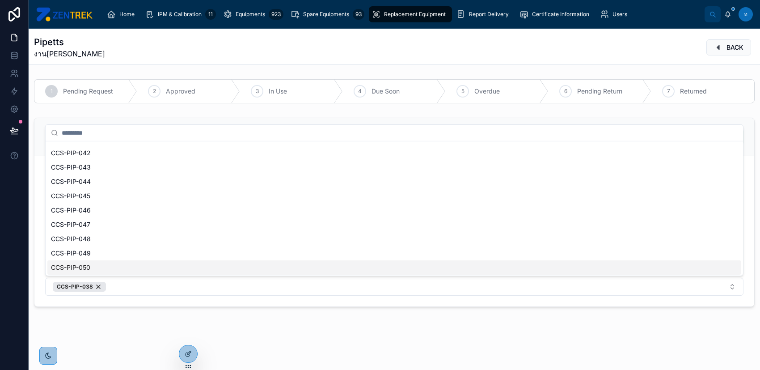
click at [158, 316] on div "Home IPM & Calibration 11 Equipments 923 Spare Equipments 93 Replacement Equipm…" at bounding box center [395, 185] width 732 height 370
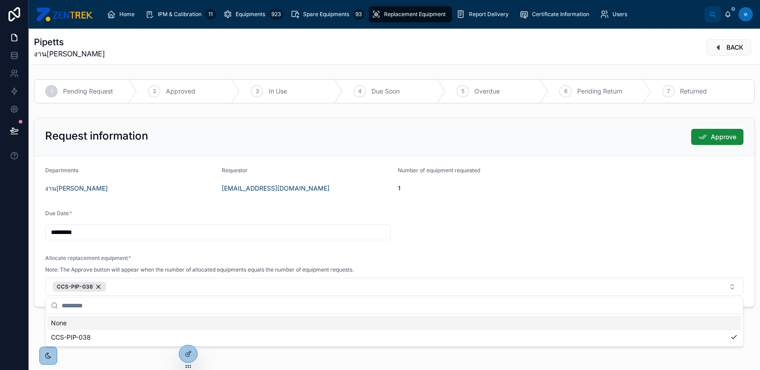
scroll to position [0, 0]
click at [191, 350] on icon at bounding box center [188, 353] width 7 height 7
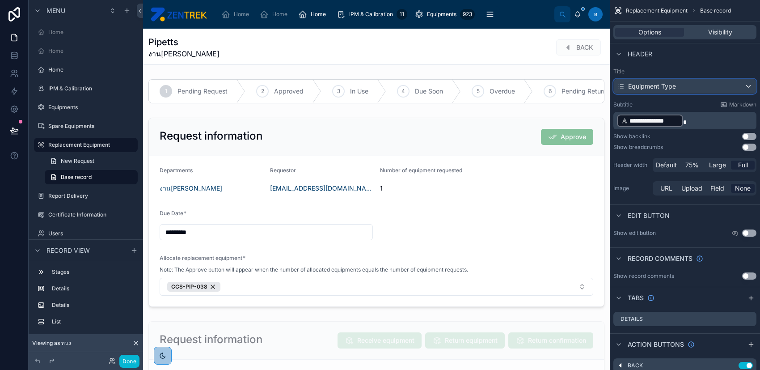
click at [688, 88] on div "Equipment Type" at bounding box center [685, 86] width 142 height 14
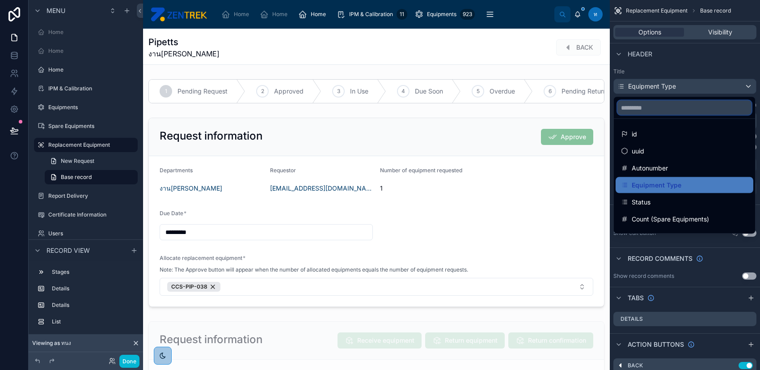
click at [681, 105] on input "scrollable content" at bounding box center [685, 108] width 134 height 14
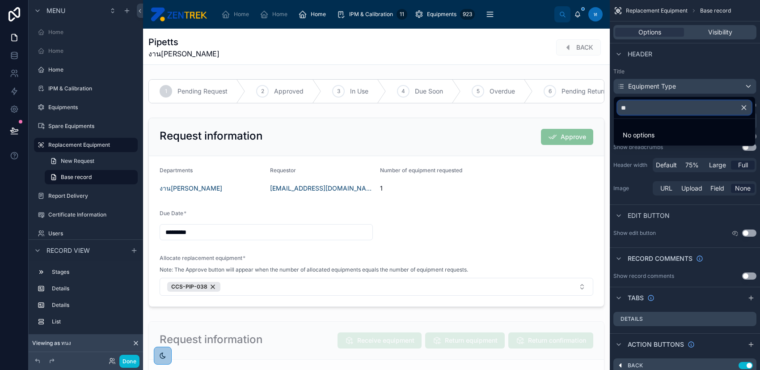
type input "*"
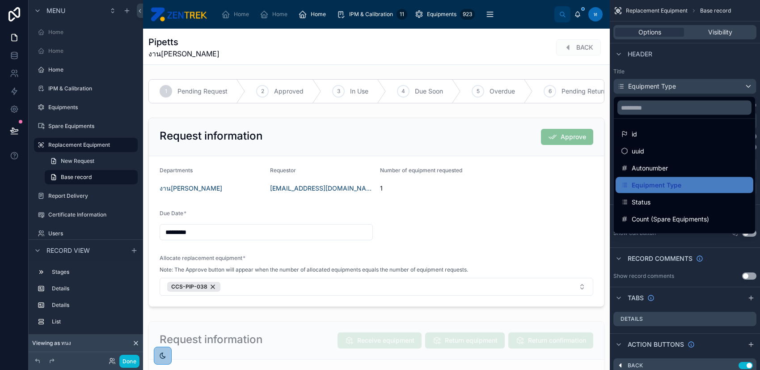
click at [707, 71] on div "scrollable content" at bounding box center [380, 185] width 760 height 370
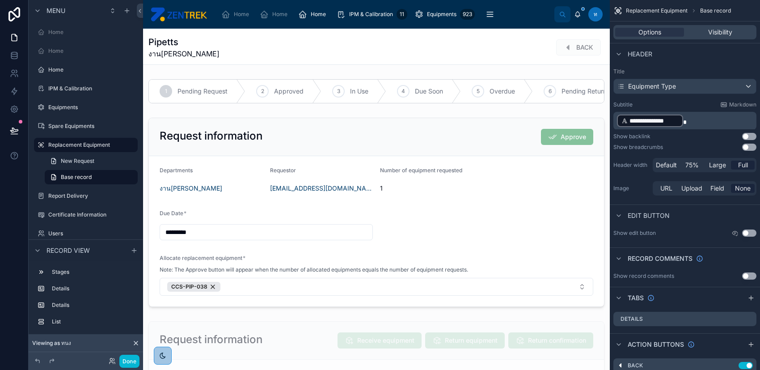
click at [697, 117] on p "**********" at bounding box center [686, 121] width 138 height 14
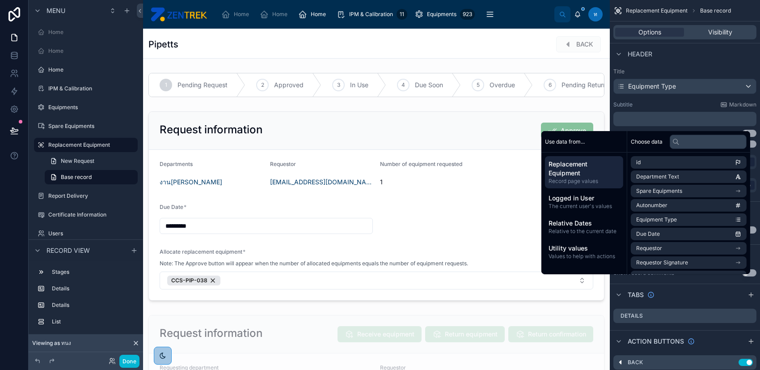
click at [689, 109] on div "Subtitle Markdown ﻿" at bounding box center [685, 113] width 143 height 25
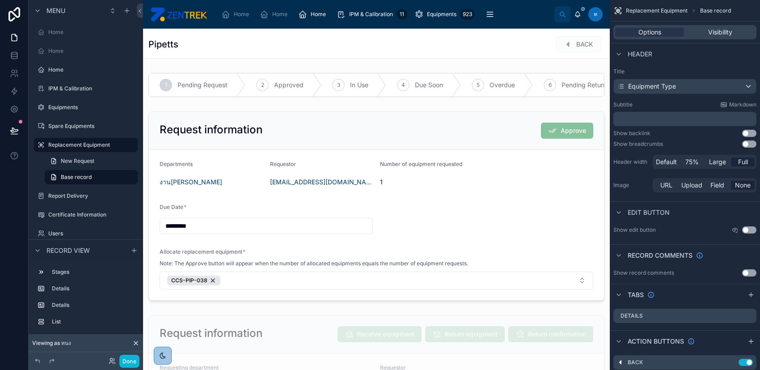
click at [692, 123] on div "﻿" at bounding box center [685, 119] width 143 height 14
click at [692, 122] on p "﻿" at bounding box center [686, 119] width 138 height 9
click at [659, 113] on div "﻿" at bounding box center [685, 119] width 143 height 14
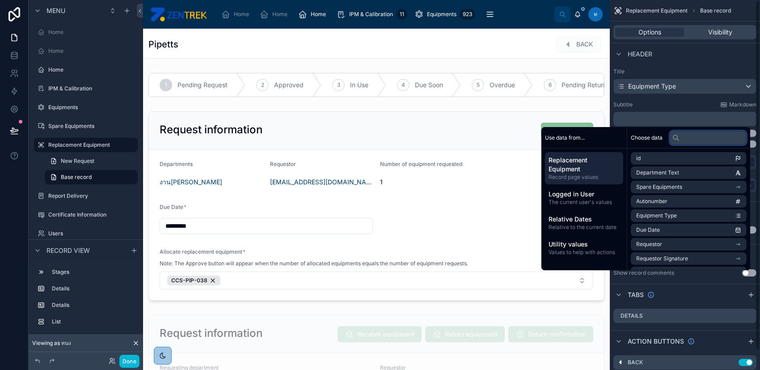
click at [695, 137] on input "text" at bounding box center [708, 138] width 77 height 14
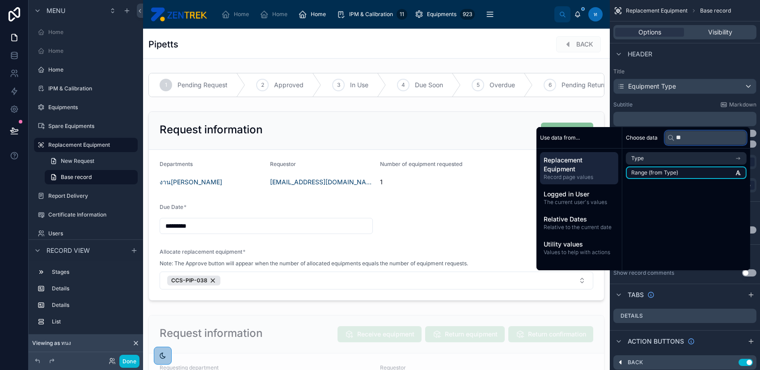
type input "**"
click at [696, 166] on li "Range (from Type)" at bounding box center [686, 172] width 121 height 13
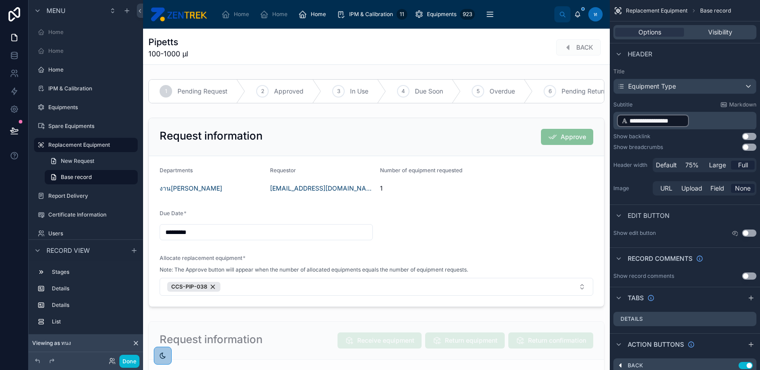
click at [682, 102] on div "Subtitle Markdown" at bounding box center [685, 104] width 143 height 7
click at [694, 120] on p "**********" at bounding box center [686, 121] width 138 height 14
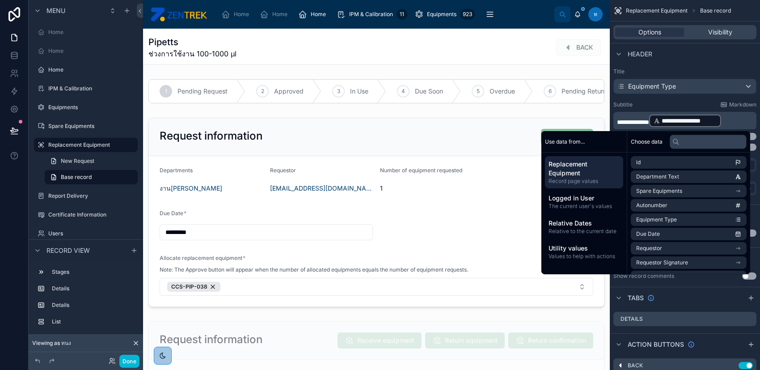
click at [616, 119] on div "**********" at bounding box center [685, 121] width 143 height 18
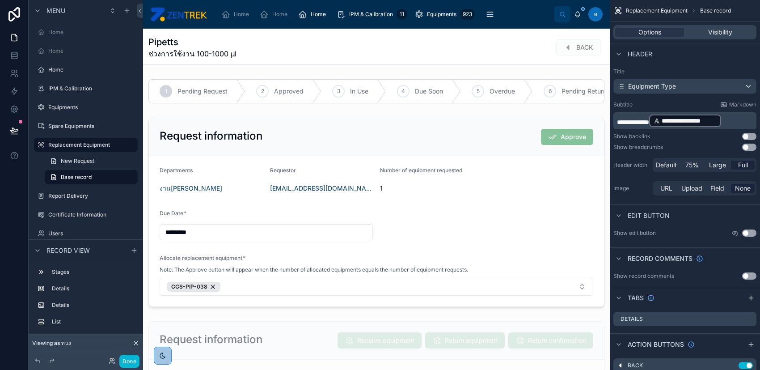
click at [619, 120] on span "**********" at bounding box center [633, 122] width 32 height 6
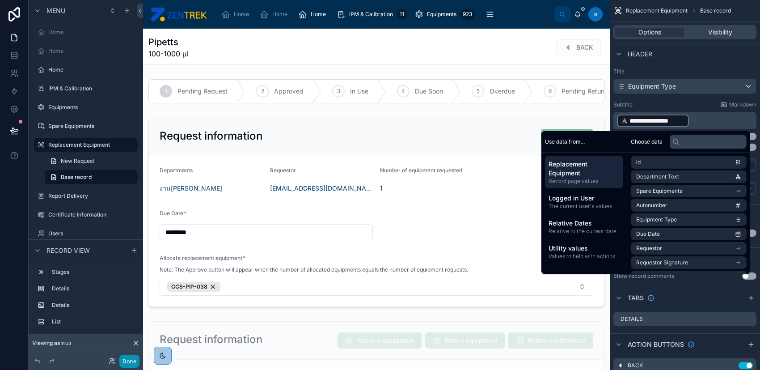
click at [127, 364] on button "Done" at bounding box center [129, 361] width 20 height 13
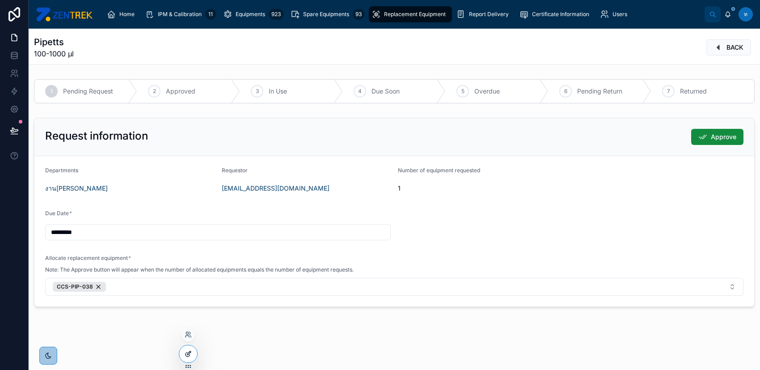
click at [190, 353] on icon at bounding box center [189, 353] width 4 height 4
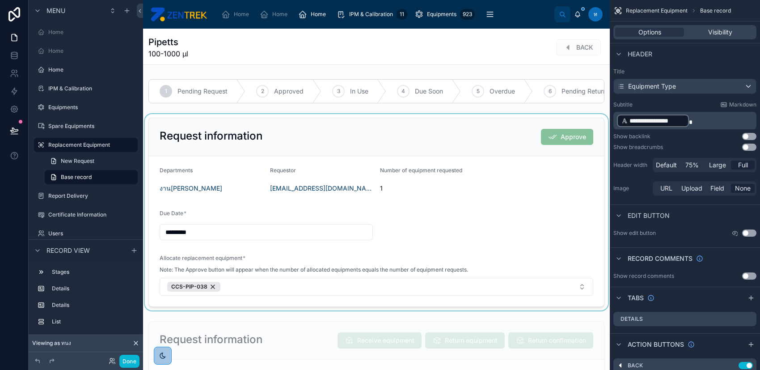
click at [501, 134] on div at bounding box center [376, 212] width 467 height 196
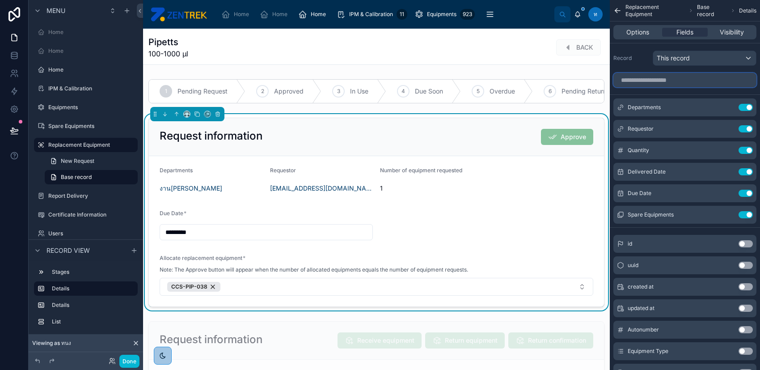
click at [698, 84] on input "scrollable content" at bounding box center [685, 80] width 143 height 14
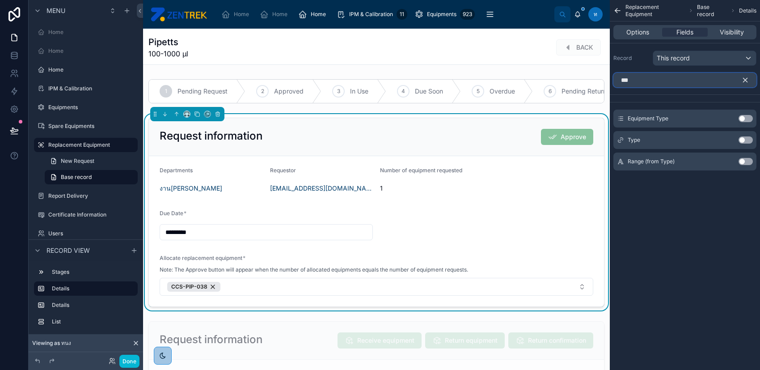
type input "***"
click at [748, 138] on button "Use setting" at bounding box center [746, 139] width 14 height 7
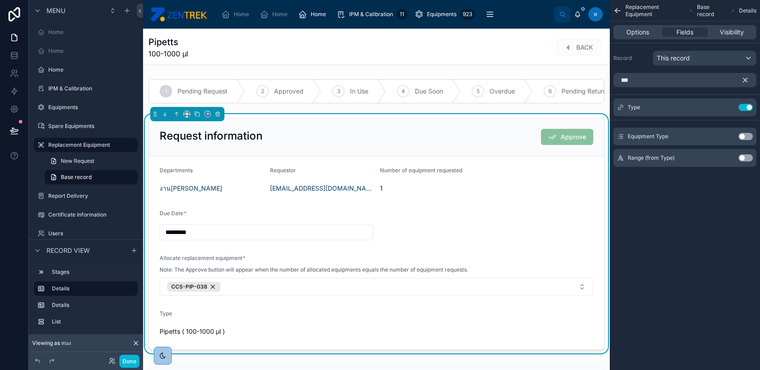
click at [747, 76] on icon "scrollable content" at bounding box center [746, 80] width 8 height 8
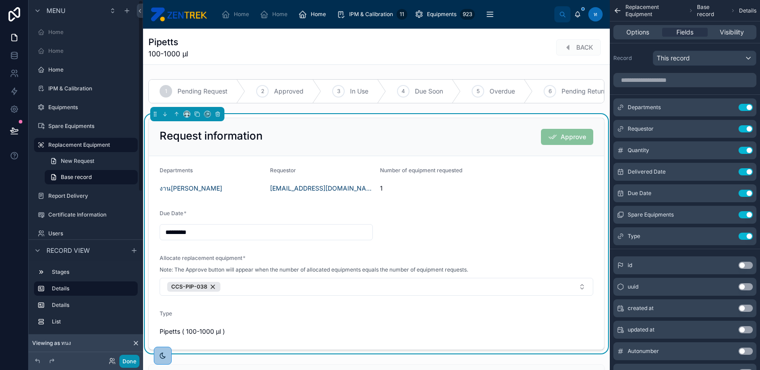
click at [123, 360] on button "Done" at bounding box center [129, 361] width 20 height 13
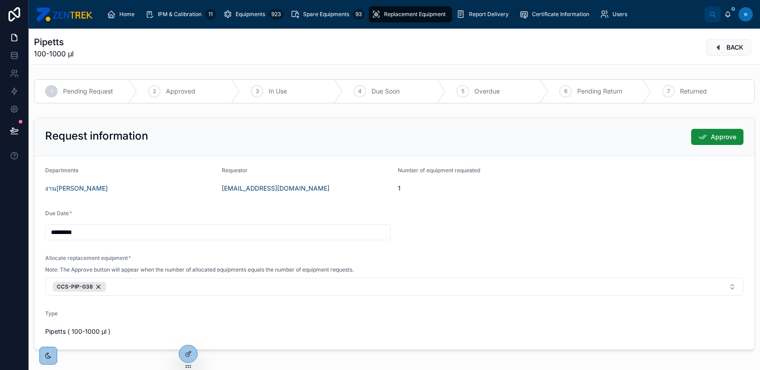
click at [59, 333] on span "Pipetts ( 100-1000 µl )" at bounding box center [77, 331] width 65 height 9
click at [193, 357] on div at bounding box center [188, 353] width 18 height 17
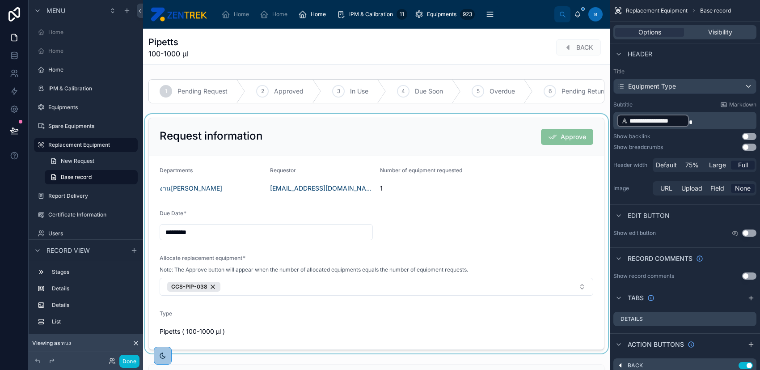
click at [429, 160] on div at bounding box center [376, 233] width 467 height 239
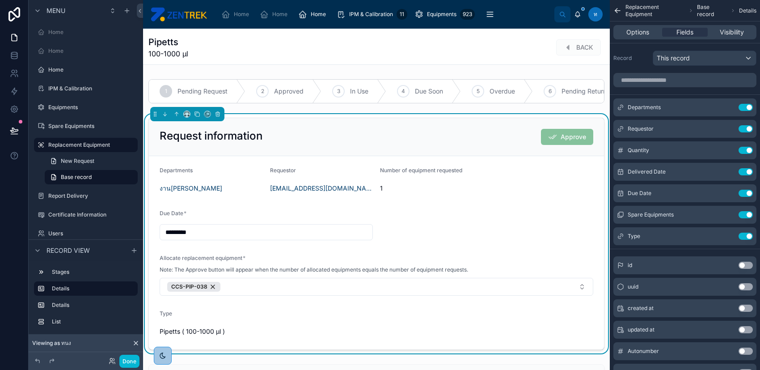
click at [435, 144] on div "Request information Approve" at bounding box center [377, 137] width 434 height 16
click at [439, 133] on div "Request information Approve" at bounding box center [376, 137] width 455 height 38
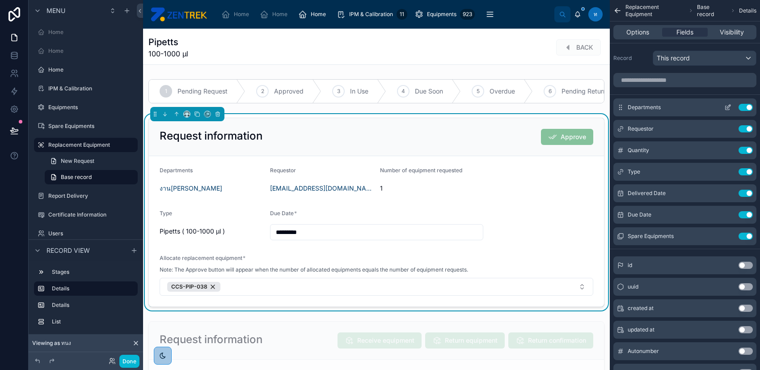
click at [723, 109] on button "scrollable content" at bounding box center [728, 107] width 14 height 7
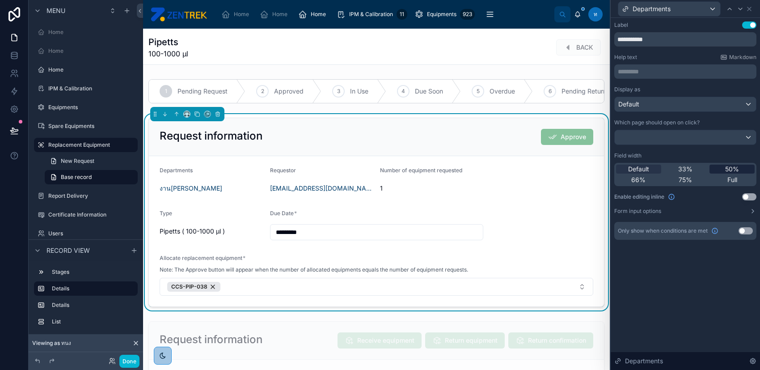
click at [723, 170] on div "50%" at bounding box center [732, 169] width 45 height 9
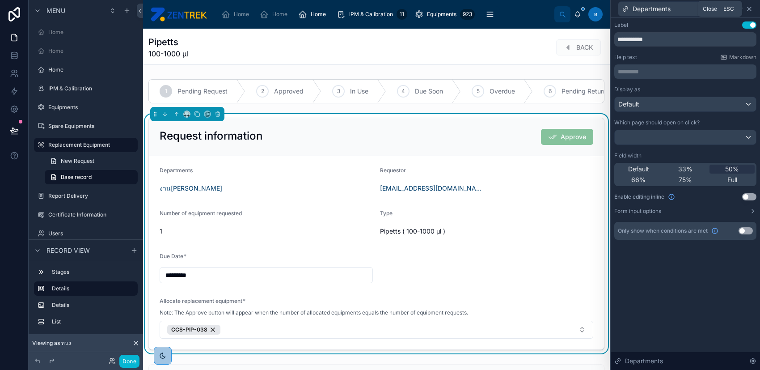
click at [752, 6] on icon at bounding box center [749, 8] width 7 height 7
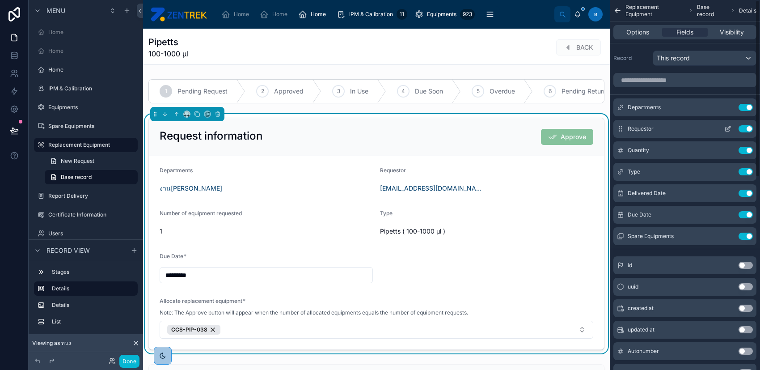
click at [726, 129] on icon "scrollable content" at bounding box center [728, 128] width 7 height 7
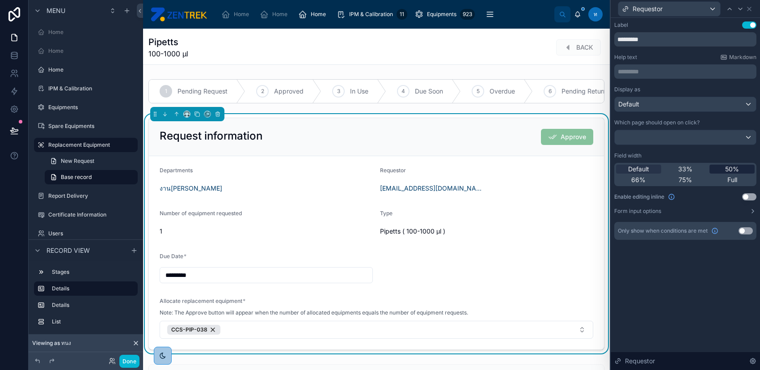
click at [731, 168] on span "50%" at bounding box center [733, 169] width 14 height 9
click at [751, 10] on icon at bounding box center [750, 9] width 4 height 4
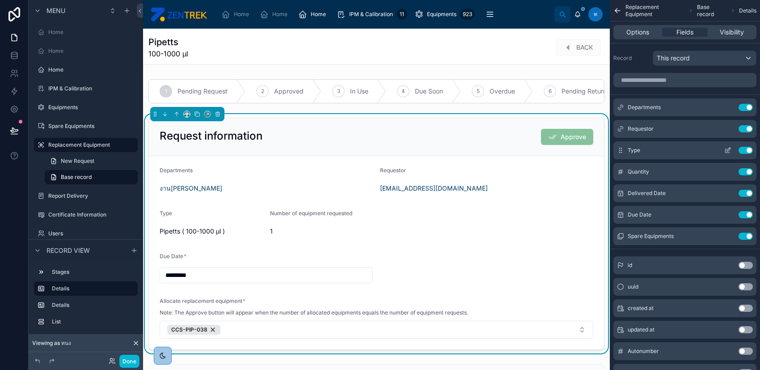
click at [725, 153] on icon "scrollable content" at bounding box center [728, 150] width 7 height 7
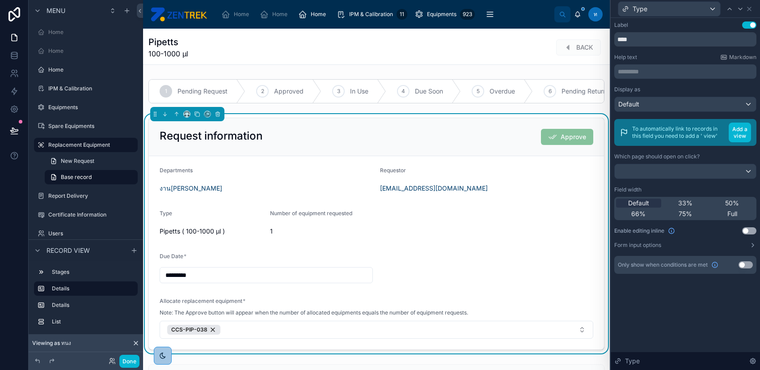
drag, startPoint x: 729, startPoint y: 203, endPoint x: 760, endPoint y: 21, distance: 184.2
click at [730, 202] on span "50%" at bounding box center [733, 203] width 14 height 9
click at [750, 3] on div "Type" at bounding box center [686, 8] width 142 height 17
click at [749, 8] on icon at bounding box center [750, 9] width 4 height 4
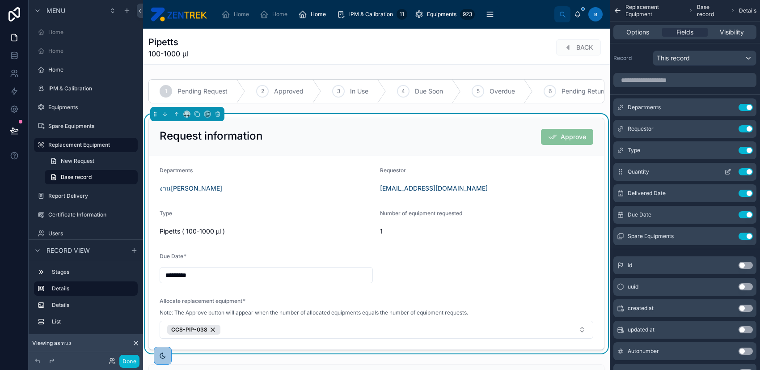
click at [728, 171] on icon "scrollable content" at bounding box center [728, 171] width 7 height 7
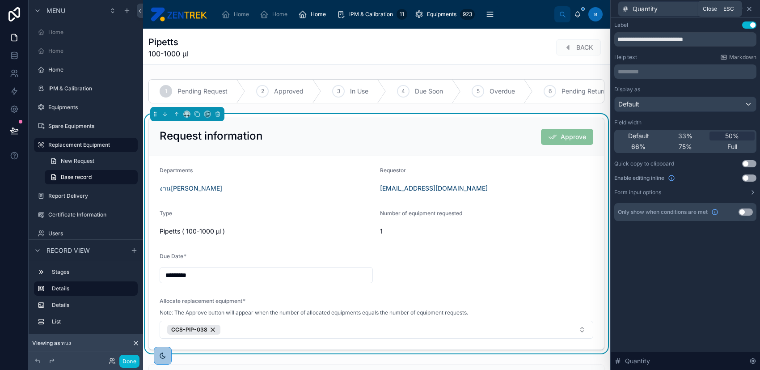
click at [749, 5] on icon at bounding box center [749, 8] width 7 height 7
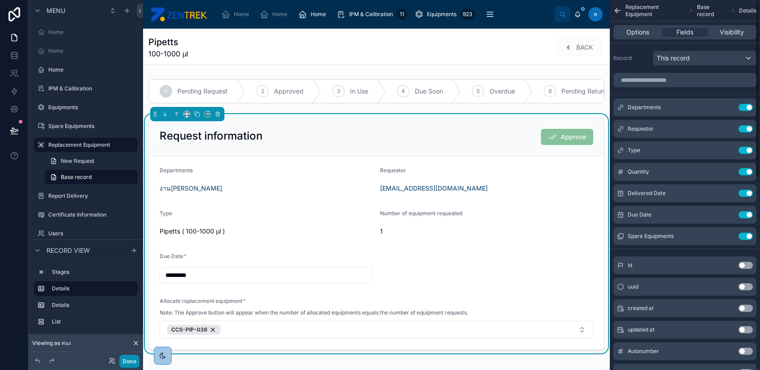
click at [132, 360] on button "Done" at bounding box center [129, 361] width 20 height 13
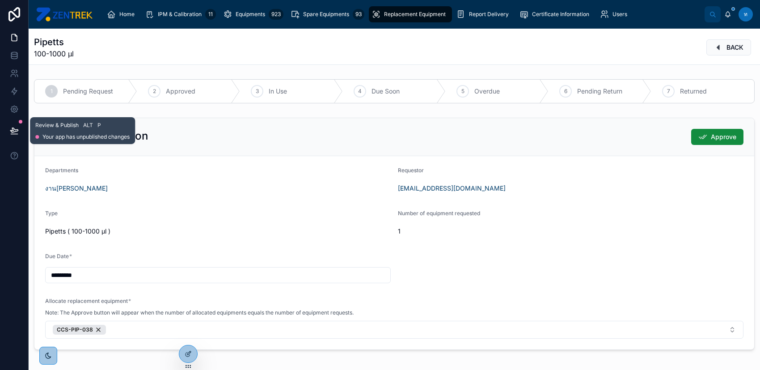
click at [18, 131] on icon at bounding box center [14, 130] width 9 height 9
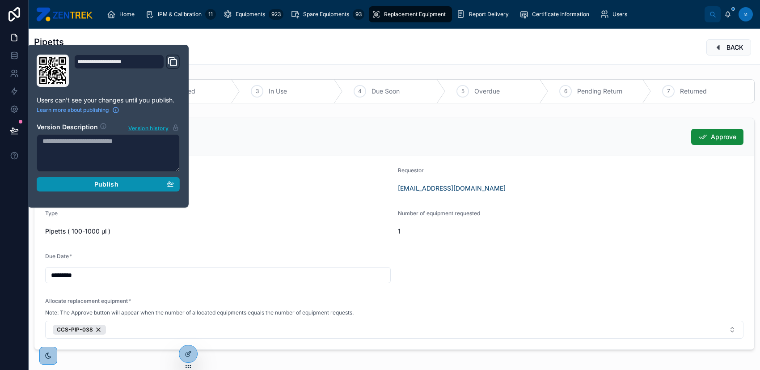
click at [86, 180] on div "Publish" at bounding box center [108, 184] width 132 height 8
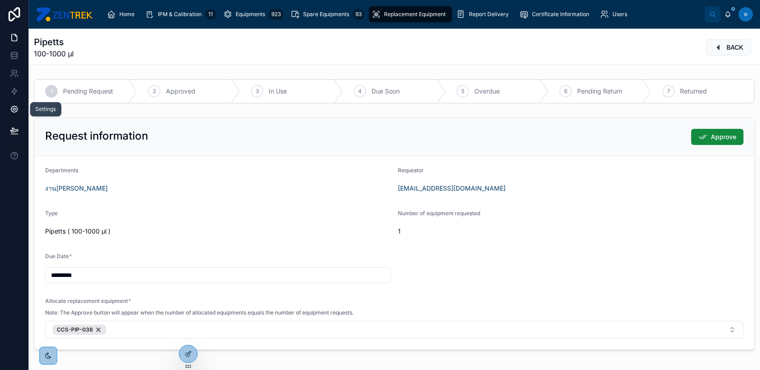
click at [14, 106] on icon at bounding box center [14, 109] width 7 height 7
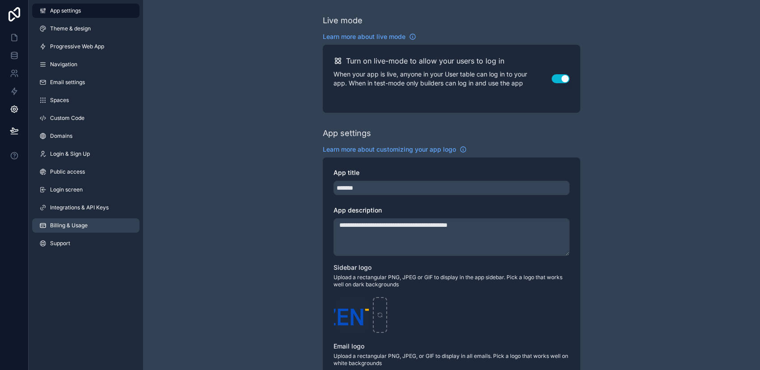
click at [95, 227] on link "Billing & Usage" at bounding box center [85, 225] width 107 height 14
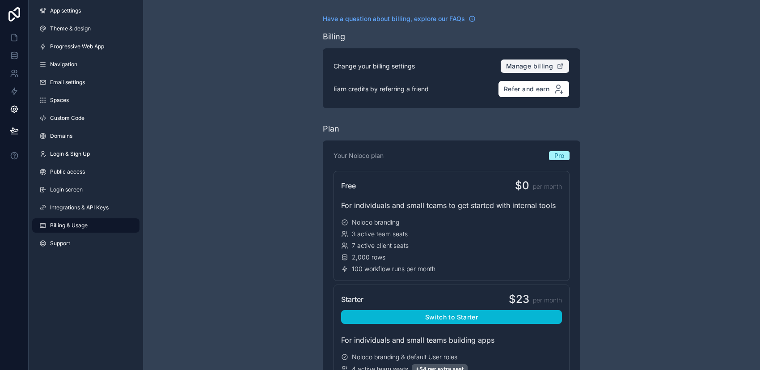
click at [526, 65] on span "Manage billing" at bounding box center [529, 66] width 47 height 8
click at [18, 37] on link at bounding box center [14, 38] width 28 height 18
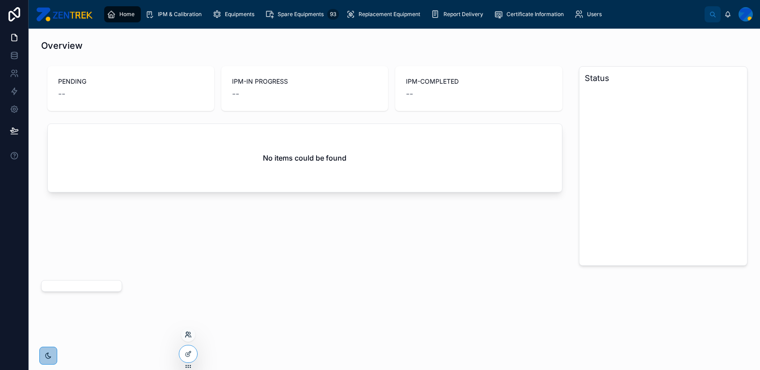
click at [186, 334] on icon at bounding box center [188, 334] width 7 height 7
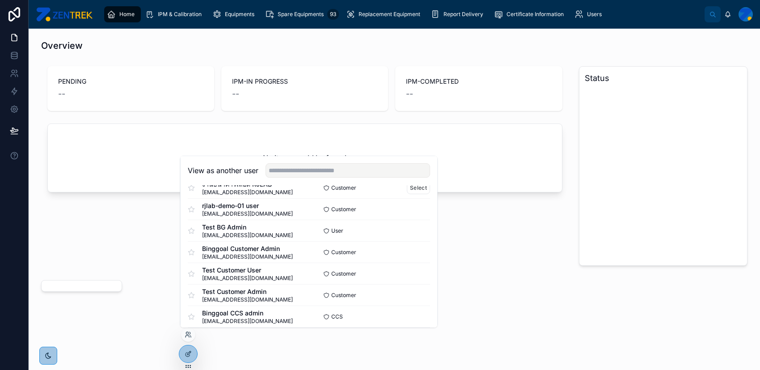
scroll to position [688, 0]
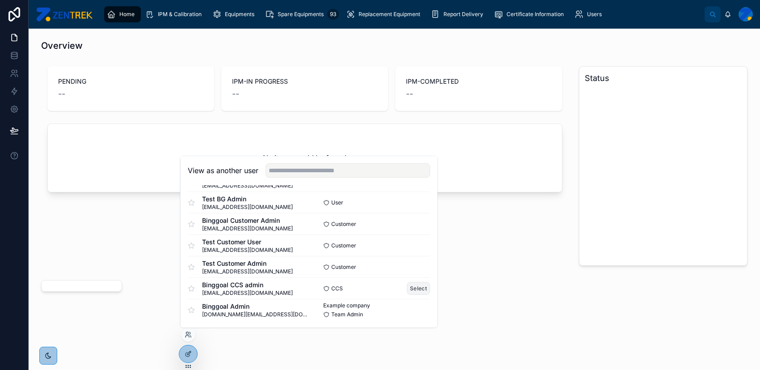
click at [413, 285] on button "Select" at bounding box center [418, 288] width 23 height 13
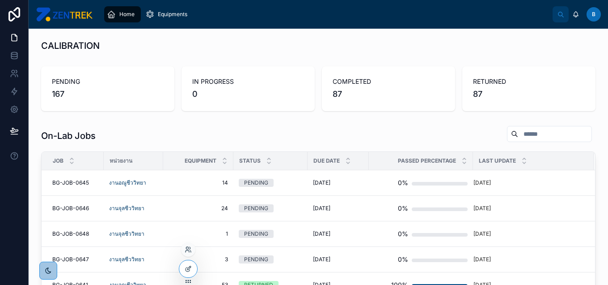
click at [186, 243] on div at bounding box center [188, 249] width 14 height 14
click at [187, 249] on icon at bounding box center [187, 247] width 2 height 2
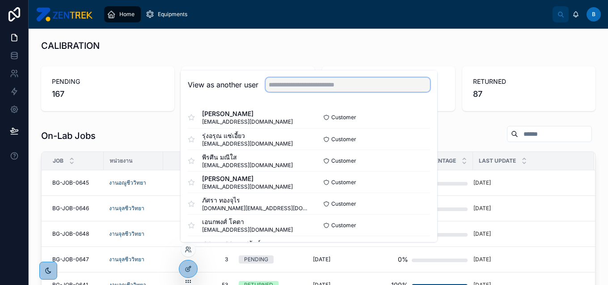
click at [334, 83] on input "text" at bounding box center [348, 84] width 165 height 14
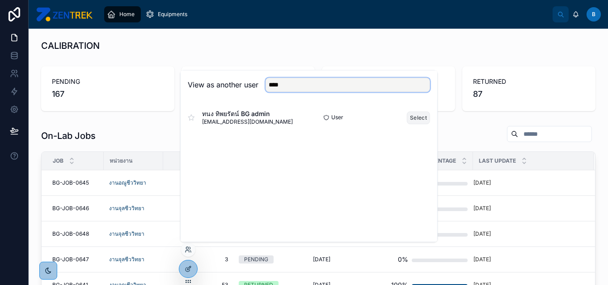
type input "****"
click at [409, 115] on button "Select" at bounding box center [418, 117] width 23 height 13
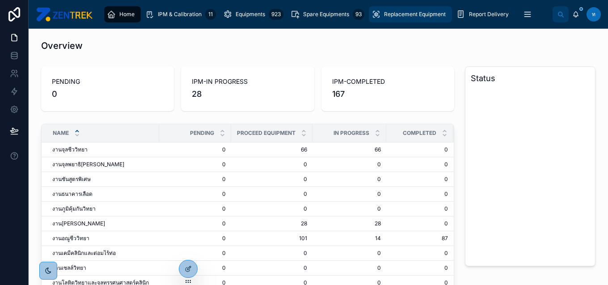
click at [376, 18] on icon "scrollable content" at bounding box center [376, 14] width 9 height 9
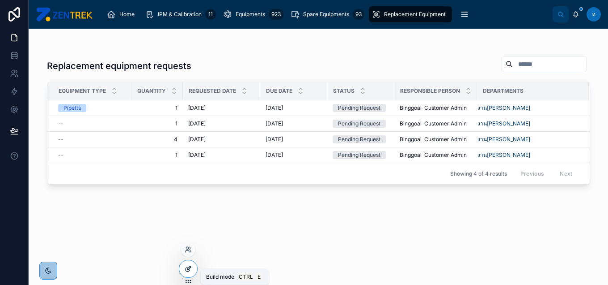
click at [187, 275] on div at bounding box center [188, 268] width 18 height 17
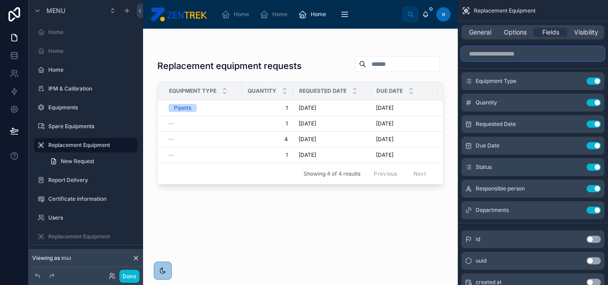
click at [550, 58] on input "scrollable content" at bounding box center [533, 54] width 143 height 14
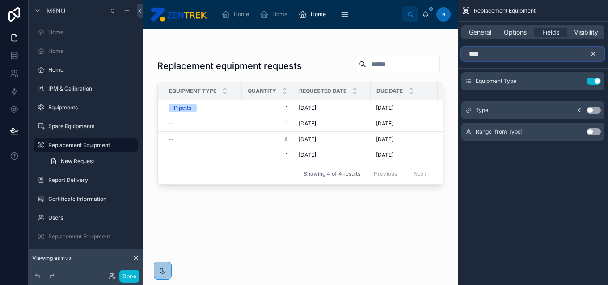
type input "****"
click at [592, 106] on button "Use setting" at bounding box center [594, 109] width 14 height 7
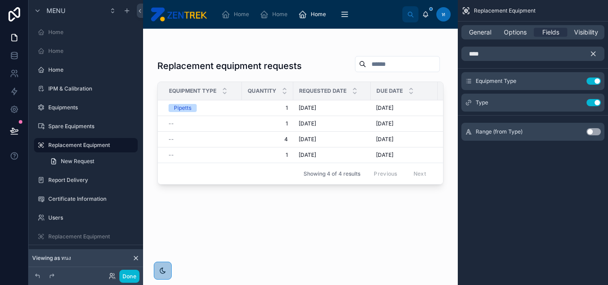
click at [591, 51] on icon "scrollable content" at bounding box center [594, 54] width 8 height 8
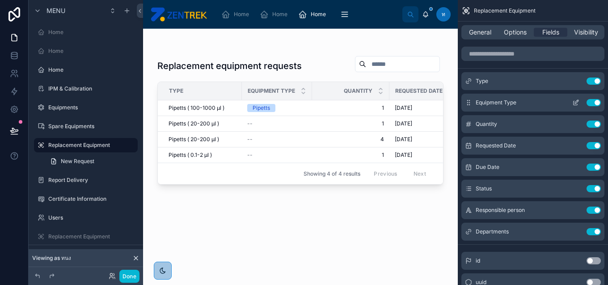
click at [594, 102] on button "Use setting" at bounding box center [594, 102] width 14 height 7
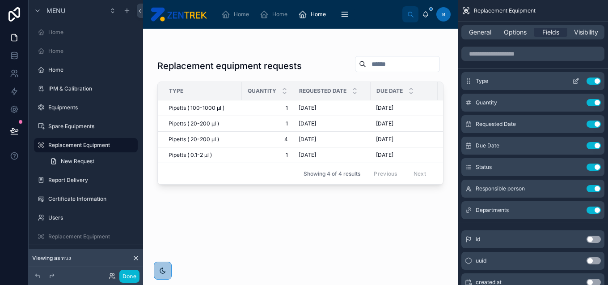
click at [574, 80] on icon "scrollable content" at bounding box center [576, 82] width 4 height 4
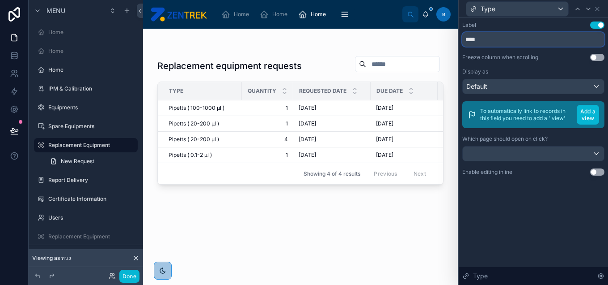
click at [477, 46] on input "****" at bounding box center [534, 39] width 142 height 14
type input "*********"
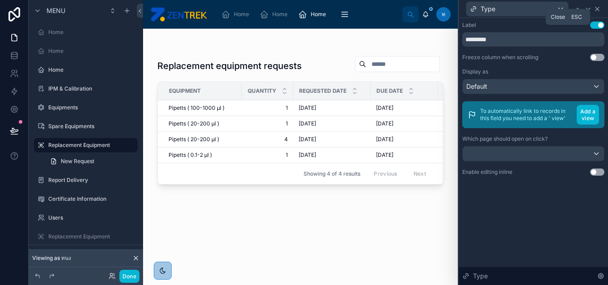
click at [599, 8] on icon at bounding box center [597, 8] width 7 height 7
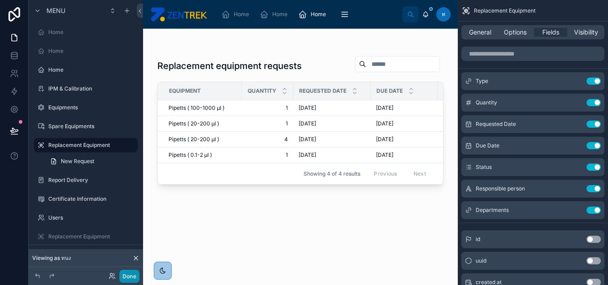
click at [129, 281] on button "Done" at bounding box center [129, 275] width 20 height 13
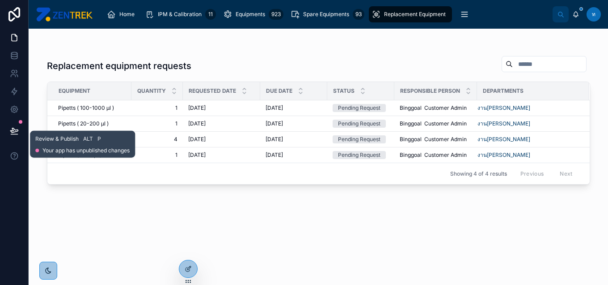
click at [13, 127] on icon at bounding box center [14, 130] width 9 height 9
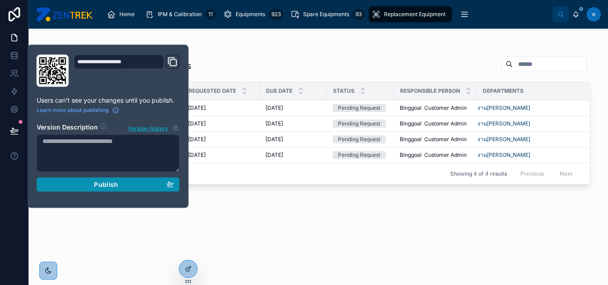
click at [93, 178] on button "Publish" at bounding box center [108, 184] width 143 height 14
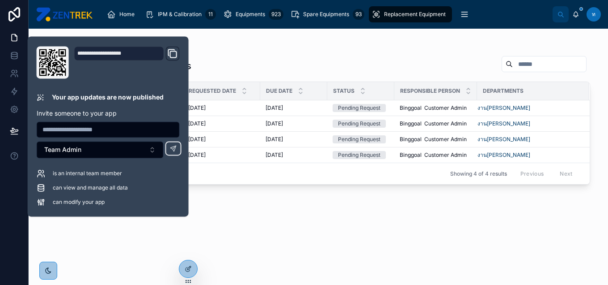
click at [251, 207] on div "Replacement equipment requests Equipment Quantity Requested Date Due Date Statu…" at bounding box center [319, 162] width 544 height 224
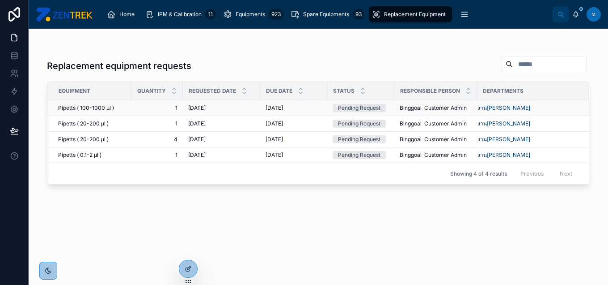
click at [310, 108] on div "[DATE] [DATE]" at bounding box center [294, 107] width 56 height 7
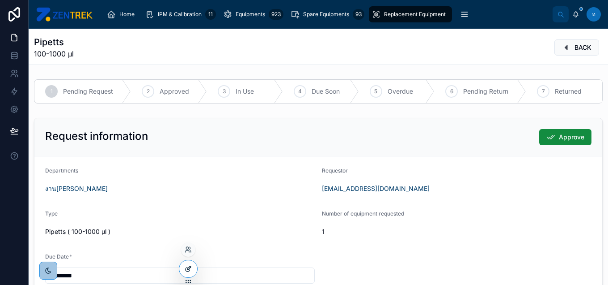
click at [190, 273] on div at bounding box center [188, 268] width 18 height 17
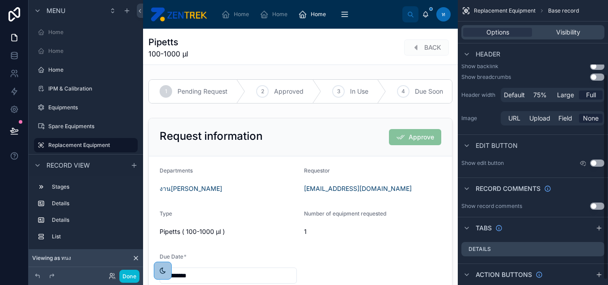
scroll to position [109, 0]
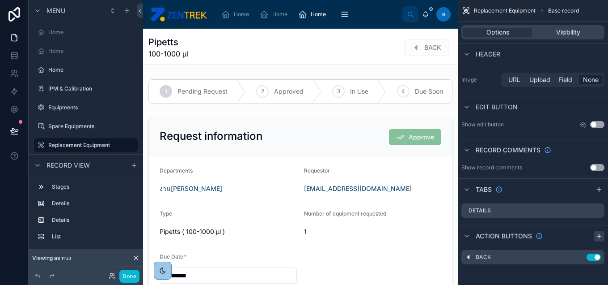
click at [598, 236] on icon "scrollable content" at bounding box center [599, 236] width 4 height 0
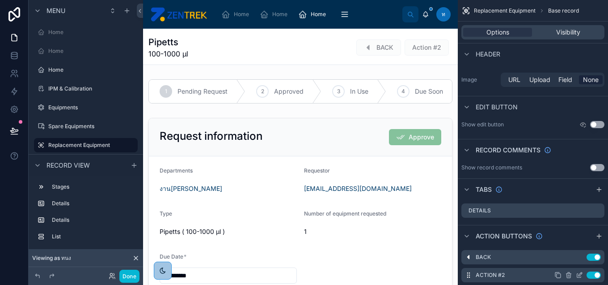
click at [579, 272] on icon "scrollable content" at bounding box center [579, 274] width 7 height 7
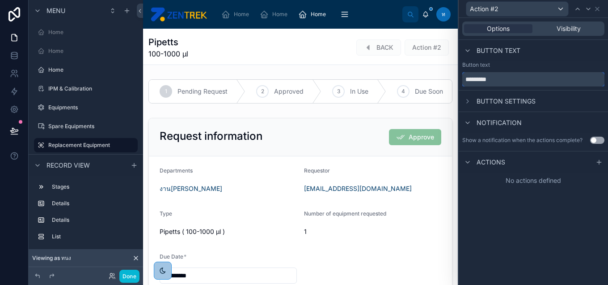
click at [544, 81] on input "*********" at bounding box center [534, 79] width 142 height 14
type input "******"
click at [599, 163] on icon at bounding box center [599, 161] width 7 height 7
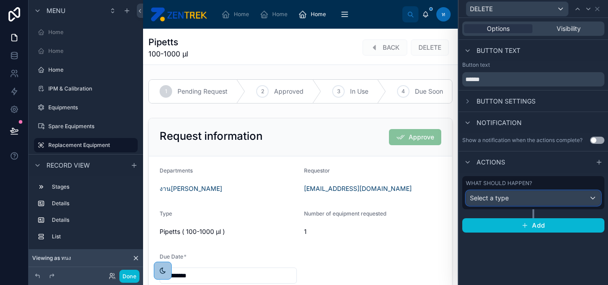
click at [529, 194] on div "Select a type" at bounding box center [534, 198] width 134 height 14
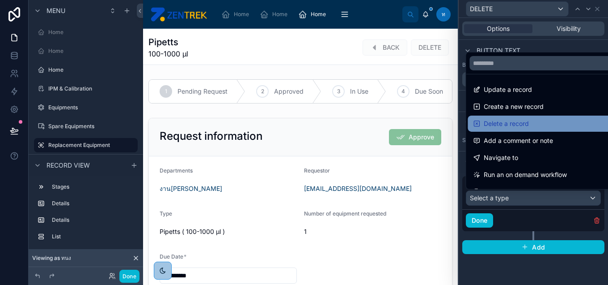
click at [527, 128] on span "Delete a record" at bounding box center [506, 123] width 45 height 11
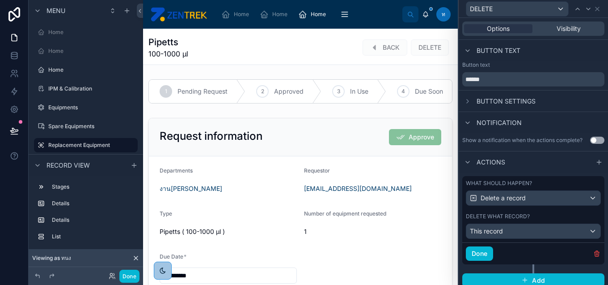
scroll to position [4, 0]
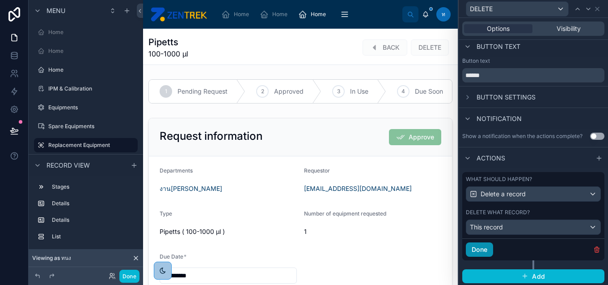
click at [480, 246] on button "Done" at bounding box center [479, 249] width 27 height 14
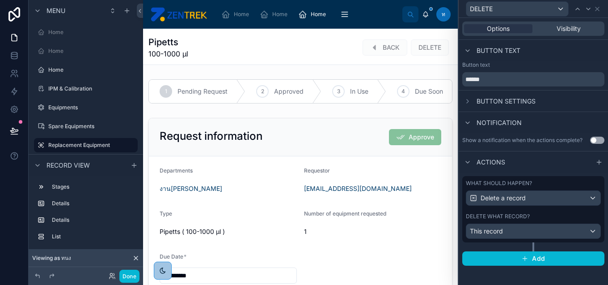
scroll to position [0, 0]
click at [130, 274] on button "Done" at bounding box center [129, 275] width 20 height 13
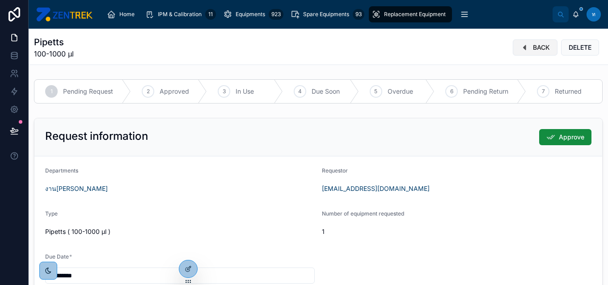
click at [513, 48] on button "BACK" at bounding box center [535, 47] width 45 height 16
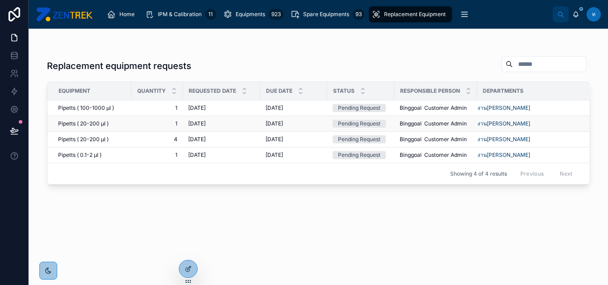
click at [233, 124] on div "[DATE] [DATE]" at bounding box center [221, 123] width 67 height 7
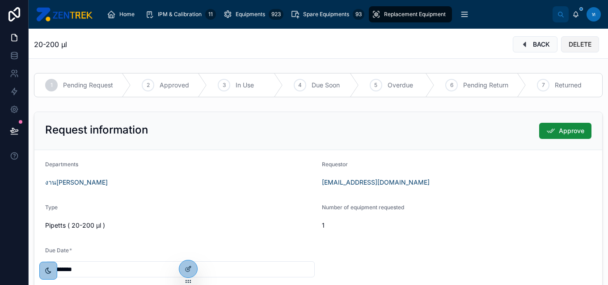
click at [569, 47] on span "DELETE" at bounding box center [580, 44] width 23 height 9
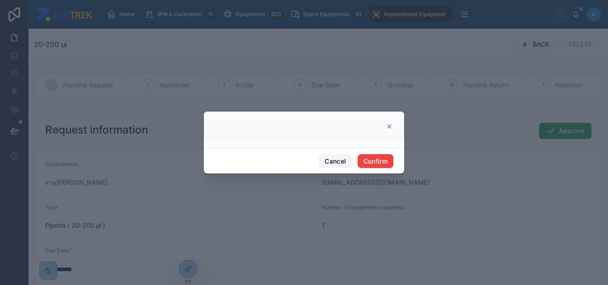
click at [331, 161] on button "Cancel" at bounding box center [335, 161] width 33 height 14
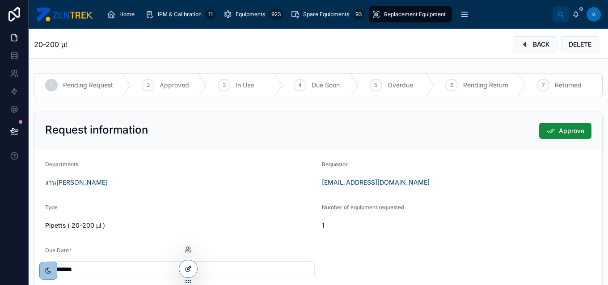
click at [184, 274] on div at bounding box center [188, 268] width 18 height 17
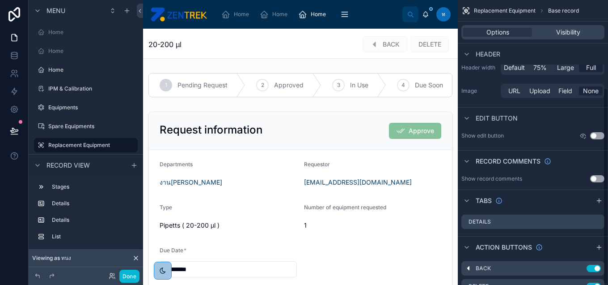
scroll to position [127, 0]
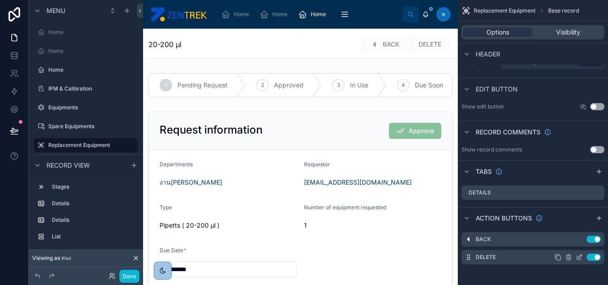
click at [580, 255] on icon "scrollable content" at bounding box center [579, 256] width 7 height 7
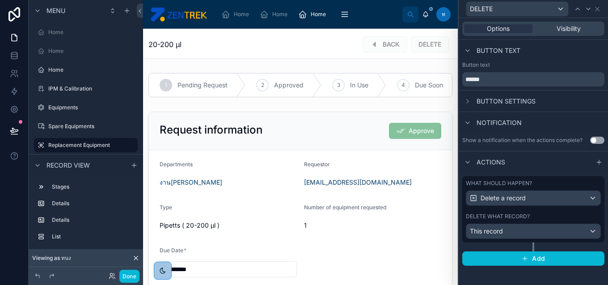
click at [521, 104] on span "Button settings" at bounding box center [506, 101] width 59 height 9
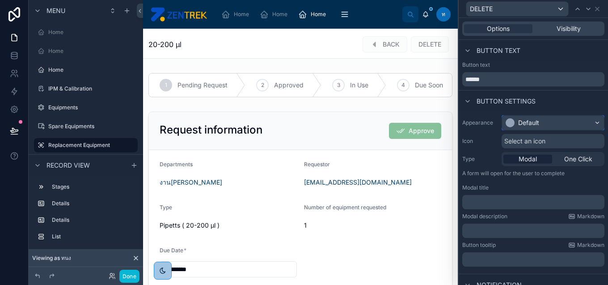
click at [531, 118] on div "Default" at bounding box center [528, 122] width 21 height 9
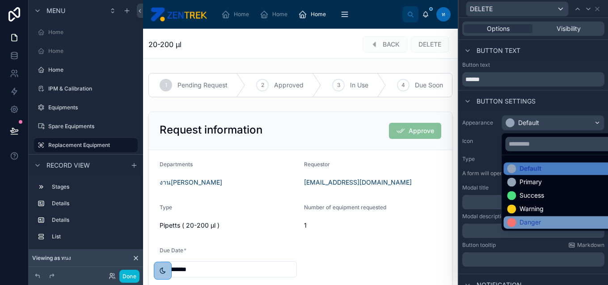
click at [535, 220] on div "Danger" at bounding box center [530, 221] width 21 height 9
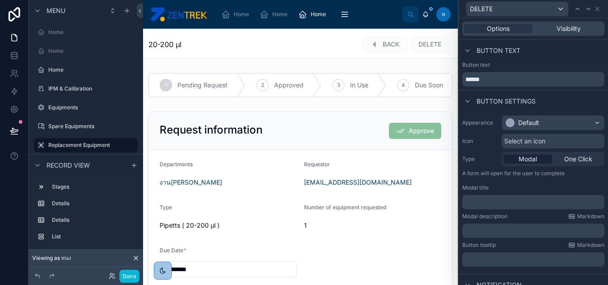
click at [554, 146] on div "Select an icon" at bounding box center [553, 141] width 103 height 14
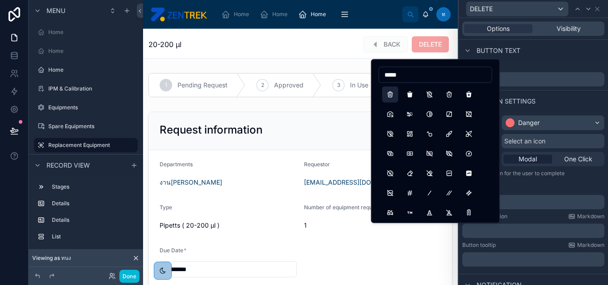
type input "*****"
click at [387, 87] on button "Trash" at bounding box center [390, 94] width 16 height 16
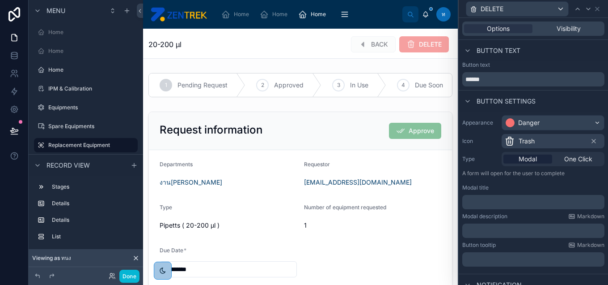
click at [518, 206] on div "﻿" at bounding box center [534, 202] width 142 height 14
click at [523, 203] on p "﻿" at bounding box center [534, 201] width 137 height 9
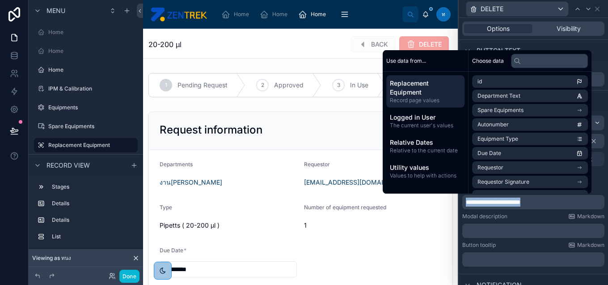
copy span "**********"
click at [556, 199] on p "**********" at bounding box center [534, 201] width 137 height 9
click at [546, 47] on div "Button text" at bounding box center [533, 50] width 149 height 21
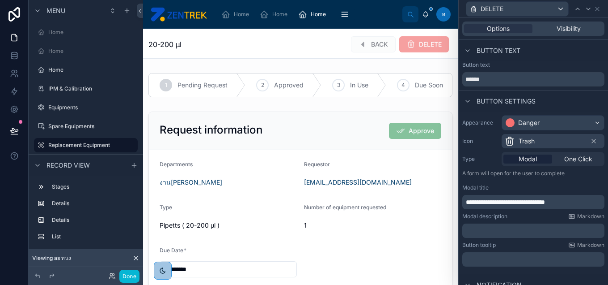
scroll to position [62, 0]
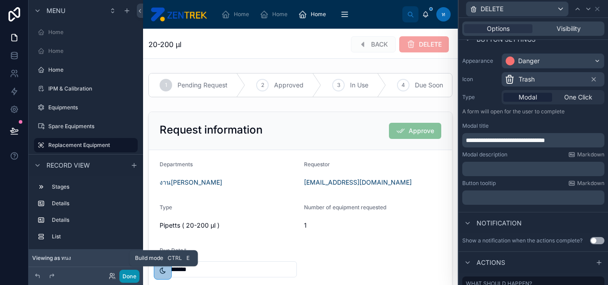
click at [133, 276] on button "Done" at bounding box center [129, 275] width 20 height 13
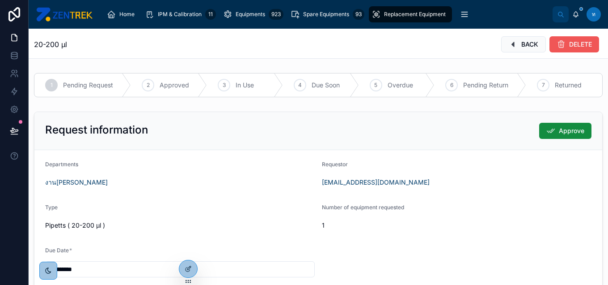
click at [557, 48] on icon at bounding box center [561, 44] width 9 height 9
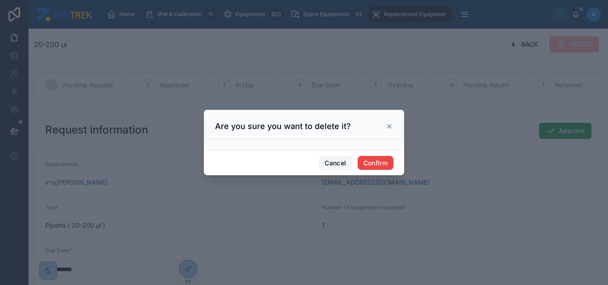
click at [340, 162] on button "Cancel" at bounding box center [335, 163] width 33 height 14
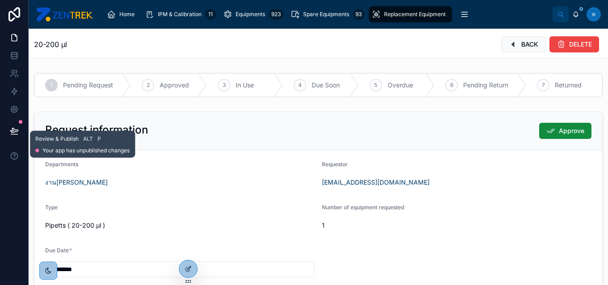
click at [17, 125] on button at bounding box center [14, 130] width 20 height 25
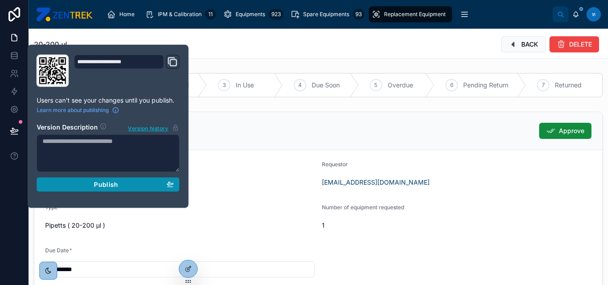
click at [107, 185] on span "Publish" at bounding box center [106, 184] width 24 height 8
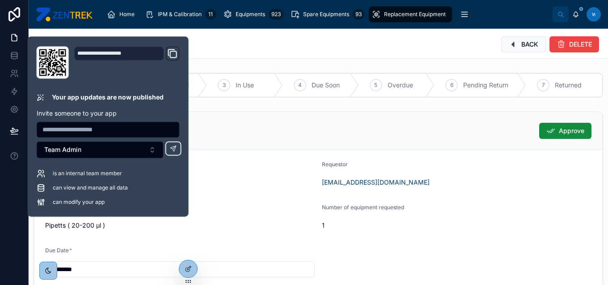
click at [301, 119] on div "Request information Approve" at bounding box center [318, 131] width 568 height 38
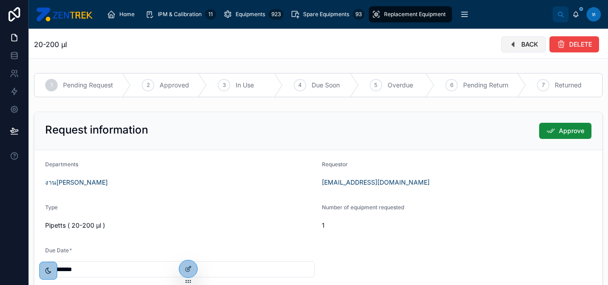
click at [522, 47] on span "BACK" at bounding box center [530, 44] width 17 height 9
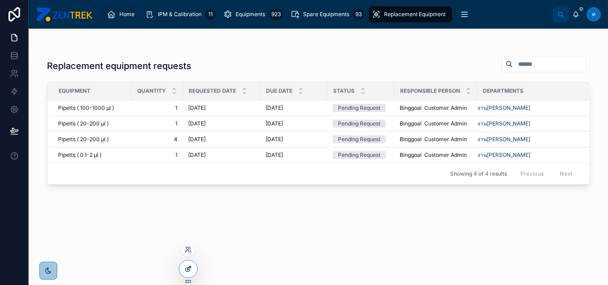
click at [186, 270] on icon at bounding box center [188, 269] width 4 height 4
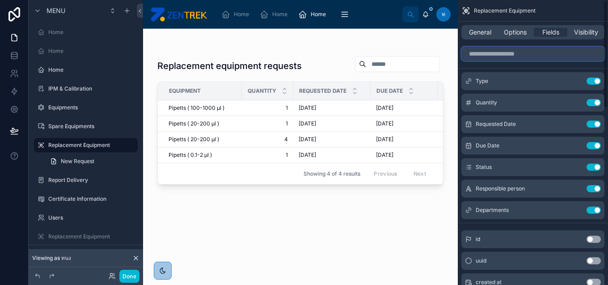
click at [500, 56] on input "scrollable content" at bounding box center [533, 54] width 143 height 14
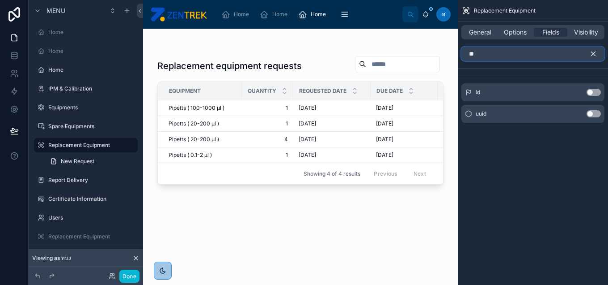
type input "*"
type input "**"
click at [588, 92] on button "Use setting" at bounding box center [594, 92] width 14 height 7
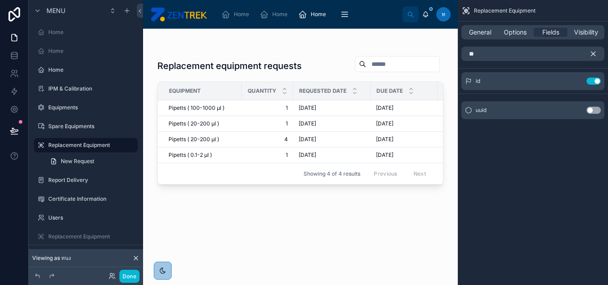
click at [593, 50] on icon "scrollable content" at bounding box center [594, 54] width 8 height 8
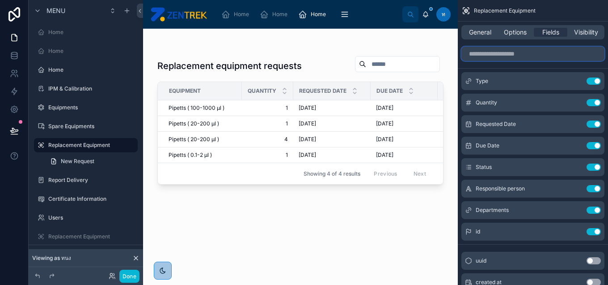
click at [565, 49] on input "scrollable content" at bounding box center [533, 54] width 143 height 14
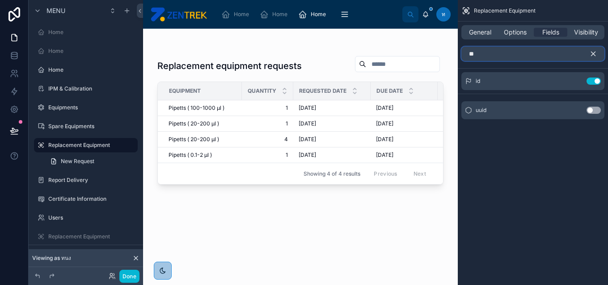
type input "*"
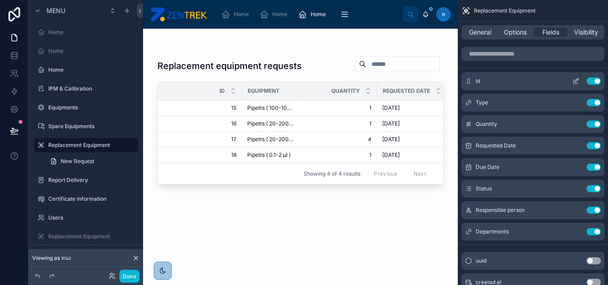
click at [595, 81] on button "Use setting" at bounding box center [594, 80] width 14 height 7
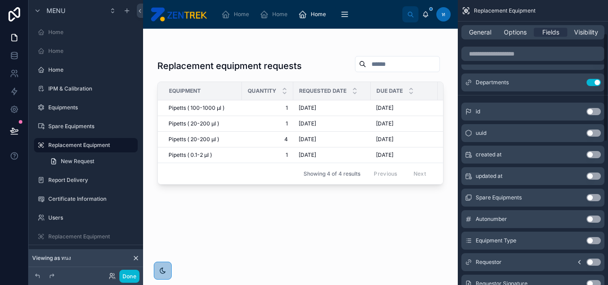
scroll to position [82, 0]
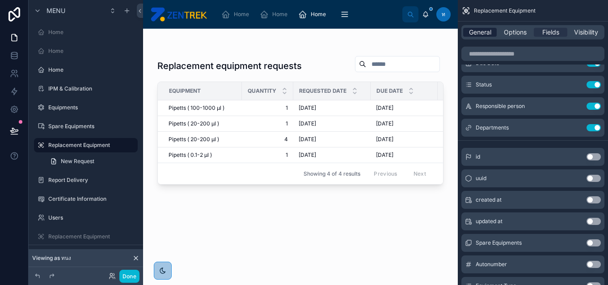
click at [484, 31] on span "General" at bounding box center [480, 32] width 22 height 9
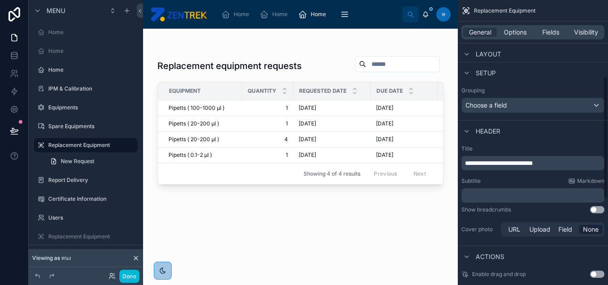
scroll to position [196, 0]
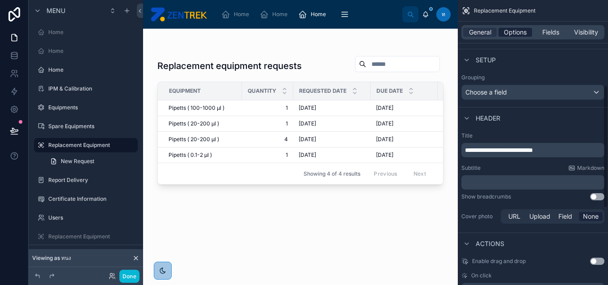
click at [522, 36] on span "Options" at bounding box center [515, 32] width 23 height 9
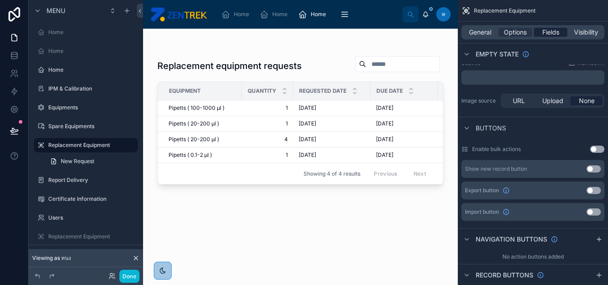
click at [544, 34] on span "Fields" at bounding box center [551, 32] width 17 height 9
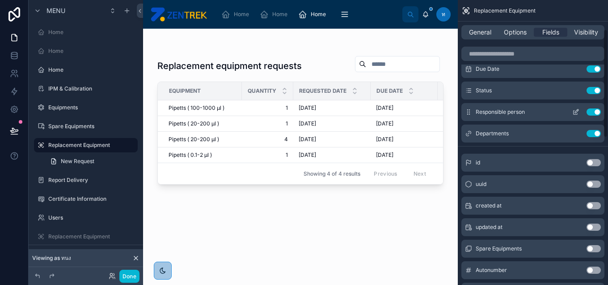
scroll to position [0, 0]
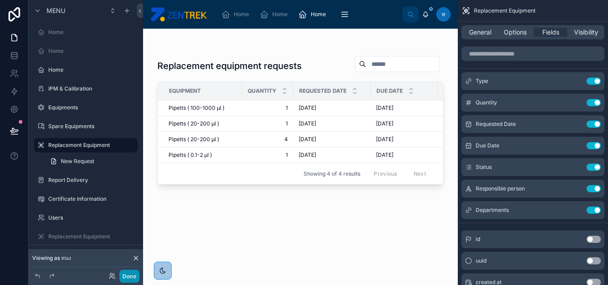
click at [122, 279] on button "Done" at bounding box center [129, 275] width 20 height 13
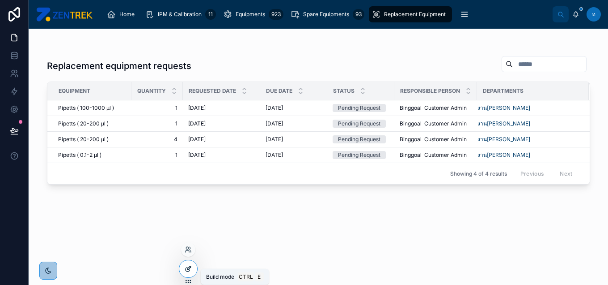
click at [190, 271] on icon at bounding box center [188, 268] width 7 height 7
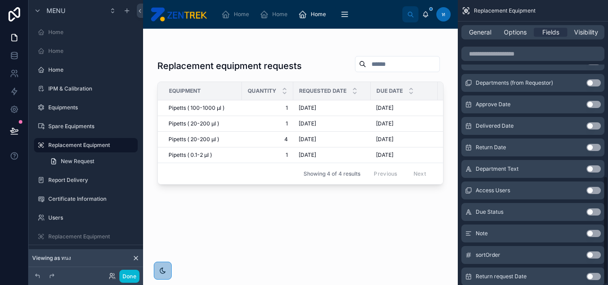
scroll to position [459, 0]
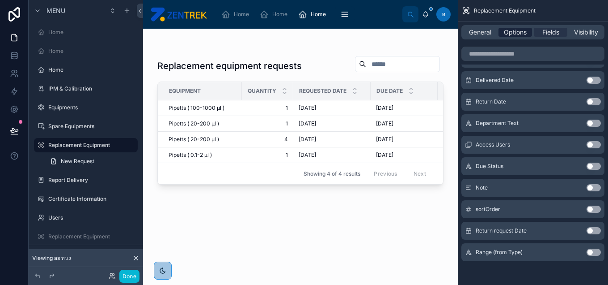
click at [523, 31] on span "Options" at bounding box center [515, 32] width 23 height 9
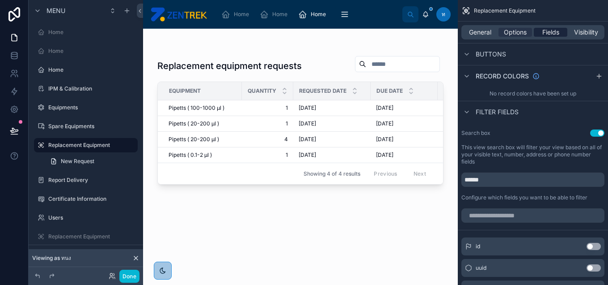
click at [557, 33] on span "Fields" at bounding box center [551, 32] width 17 height 9
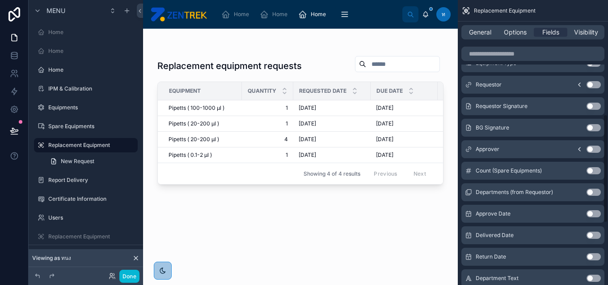
scroll to position [293, 0]
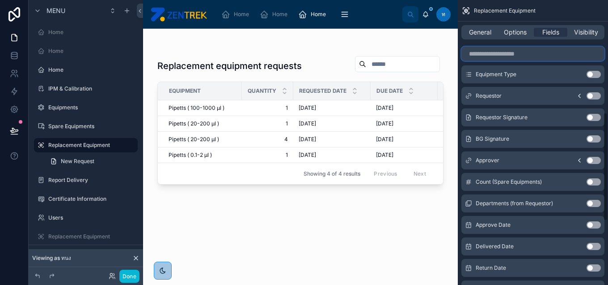
click at [559, 56] on input "scrollable content" at bounding box center [533, 54] width 143 height 14
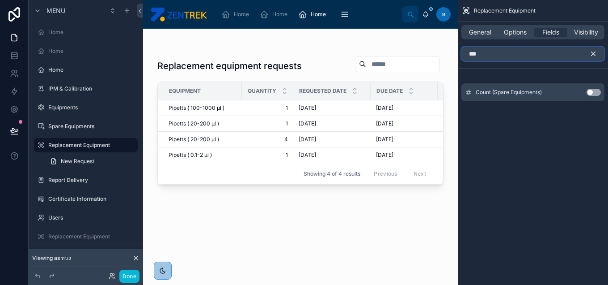
type input "****"
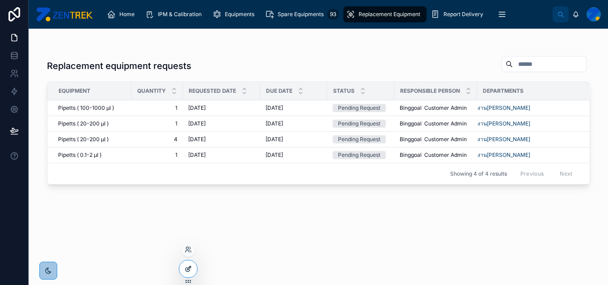
click at [185, 263] on div at bounding box center [188, 268] width 18 height 17
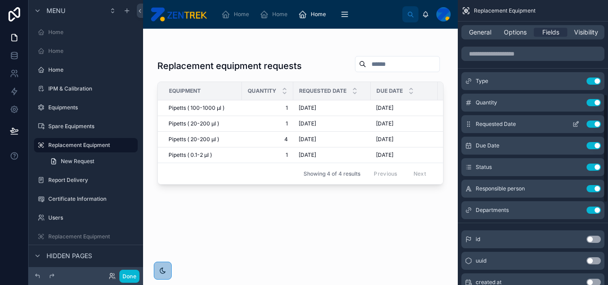
scroll to position [459, 0]
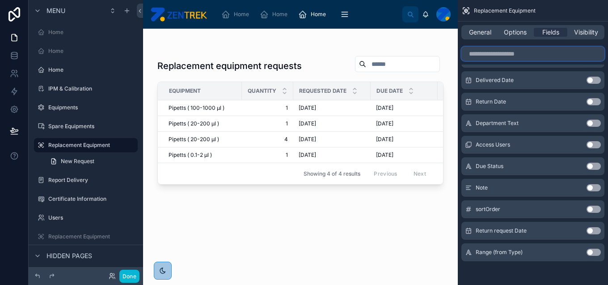
click at [535, 47] on input "scrollable content" at bounding box center [533, 54] width 143 height 14
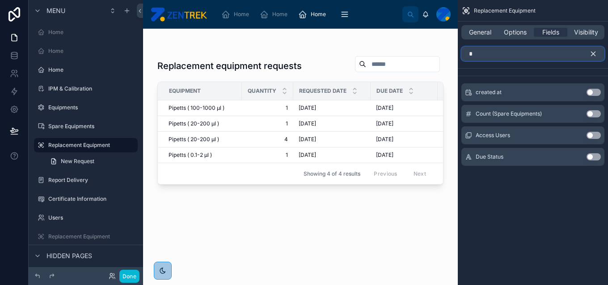
scroll to position [0, 0]
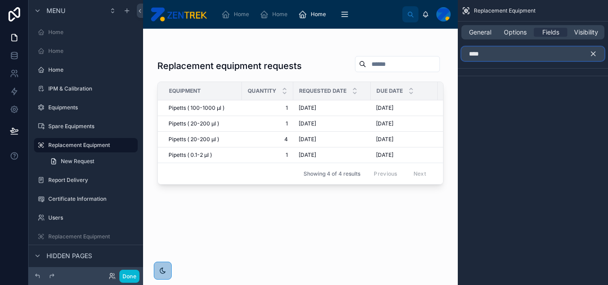
type input "****"
click at [240, 108] on div at bounding box center [300, 151] width 315 height 245
click at [240, 108] on td "Pipetts ( 100-1000 µl )" at bounding box center [200, 108] width 84 height 16
click at [127, 277] on button "Done" at bounding box center [129, 275] width 20 height 13
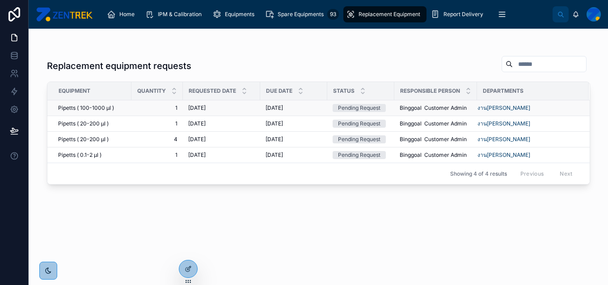
click at [409, 108] on span "Binggoal Customer Admin" at bounding box center [433, 107] width 67 height 7
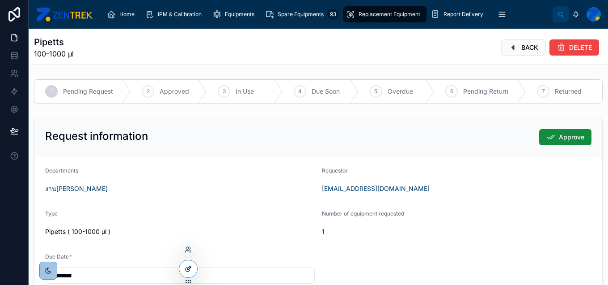
click at [188, 265] on icon at bounding box center [188, 268] width 7 height 7
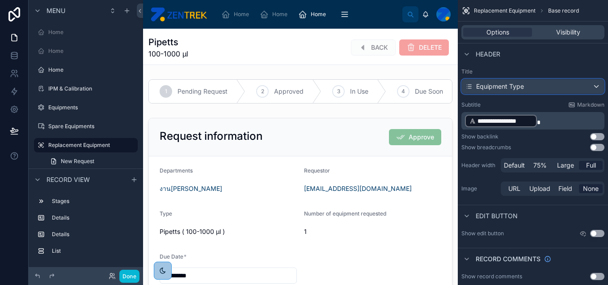
click at [561, 83] on div "Equipment Type" at bounding box center [533, 86] width 142 height 14
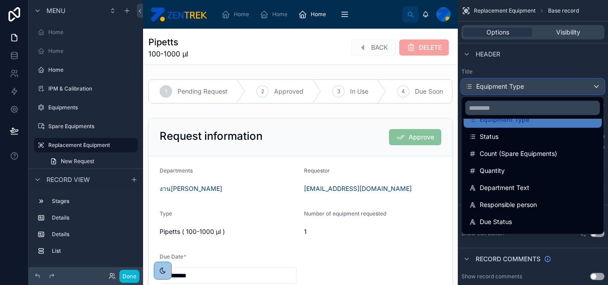
scroll to position [114, 0]
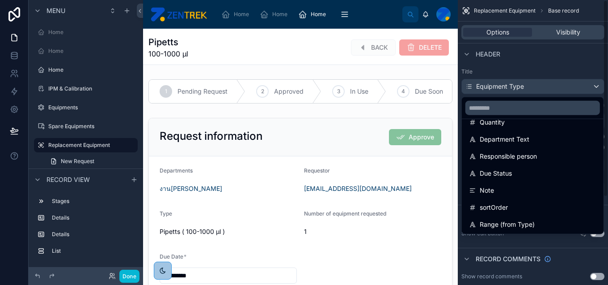
click at [17, 55] on div "scrollable content" at bounding box center [304, 142] width 608 height 285
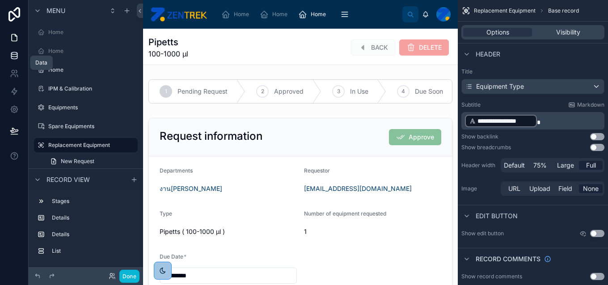
click at [17, 55] on icon at bounding box center [14, 57] width 6 height 4
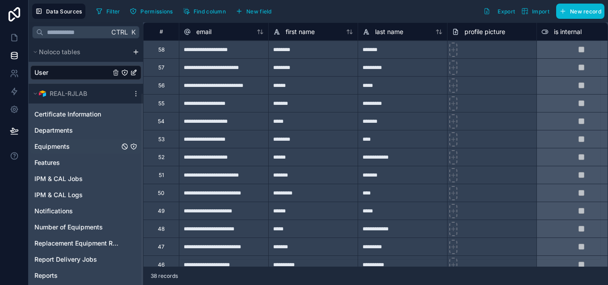
scroll to position [65, 0]
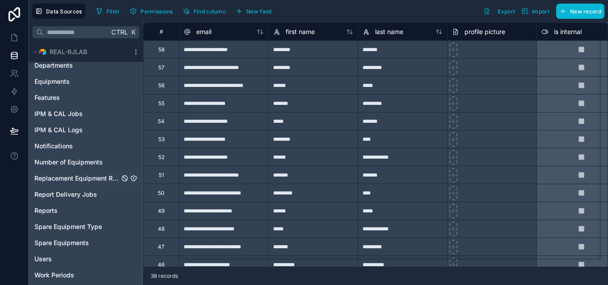
click at [92, 181] on span "Replacement Equipment Requests" at bounding box center [76, 178] width 85 height 9
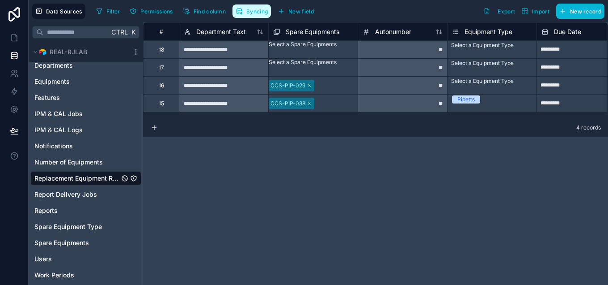
click at [253, 11] on span "Syncing" at bounding box center [256, 11] width 21 height 7
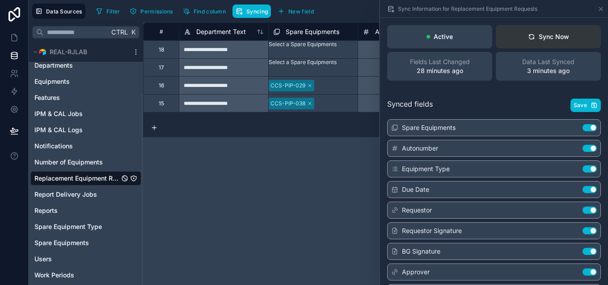
click at [545, 38] on div "Sync Now" at bounding box center [548, 36] width 41 height 9
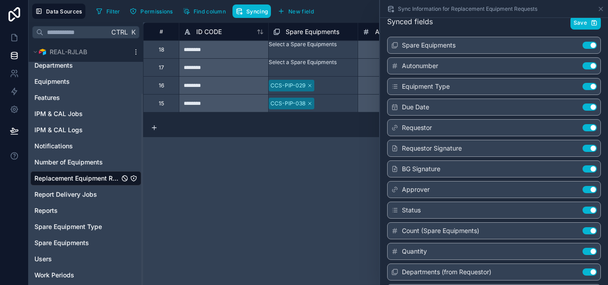
scroll to position [82, 0]
drag, startPoint x: 302, startPoint y: 181, endPoint x: 213, endPoint y: -2, distance: 203.9
click at [213, 0] on html "Data Sources Filter Permissions Find column Syncing New field Export Import New…" at bounding box center [304, 142] width 608 height 285
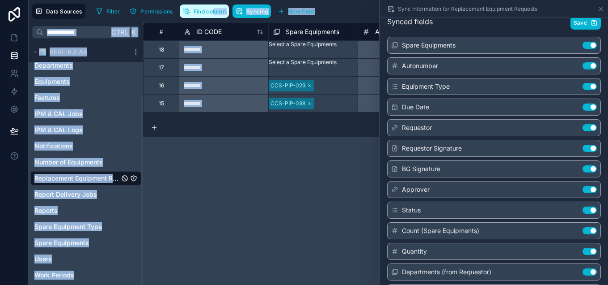
click at [215, 10] on span "Find column" at bounding box center [210, 11] width 32 height 7
click at [13, 40] on icon at bounding box center [14, 37] width 5 height 7
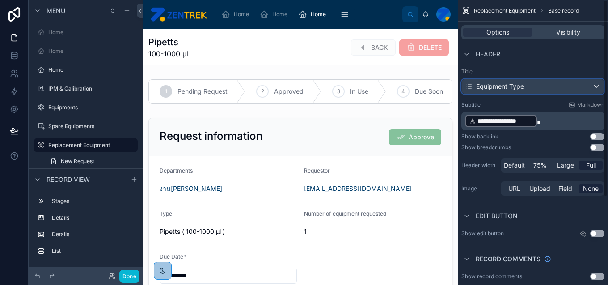
drag, startPoint x: 487, startPoint y: 93, endPoint x: 518, endPoint y: 82, distance: 32.5
click at [518, 82] on div "Equipment Type" at bounding box center [533, 86] width 142 height 14
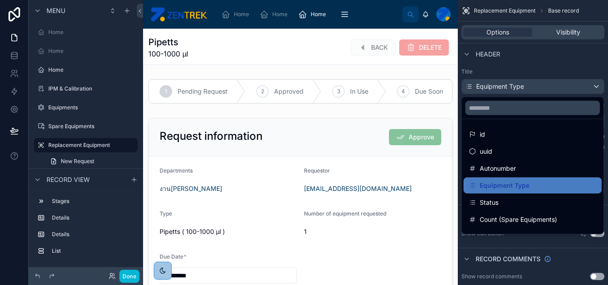
click at [518, 82] on div "scrollable content" at bounding box center [304, 142] width 608 height 285
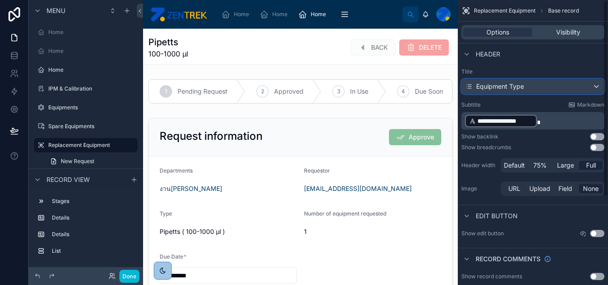
click at [518, 82] on span "Equipment Type" at bounding box center [500, 86] width 48 height 9
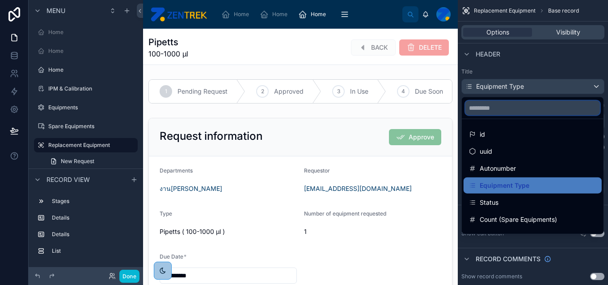
click at [538, 110] on input "scrollable content" at bounding box center [533, 108] width 135 height 14
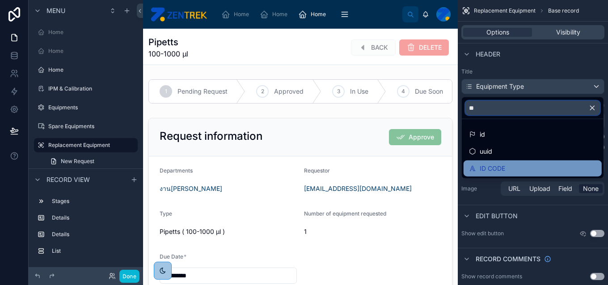
type input "**"
click at [526, 168] on div "ID CODE" at bounding box center [532, 168] width 127 height 11
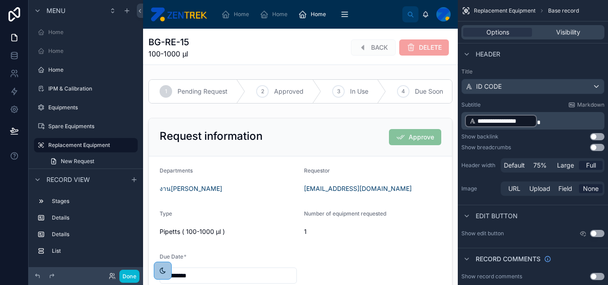
click at [569, 123] on p "**********" at bounding box center [534, 121] width 138 height 14
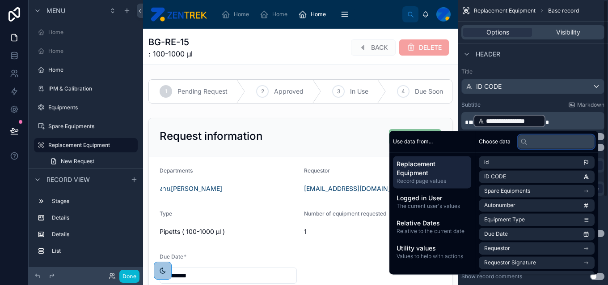
click at [569, 146] on input "text" at bounding box center [556, 141] width 77 height 14
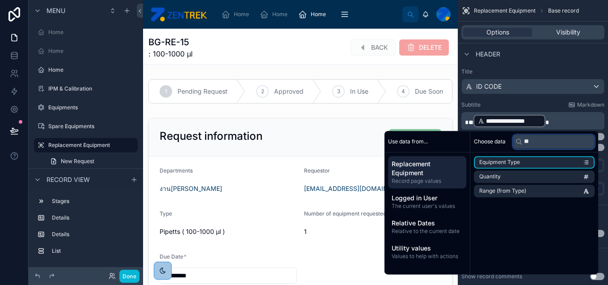
type input "*"
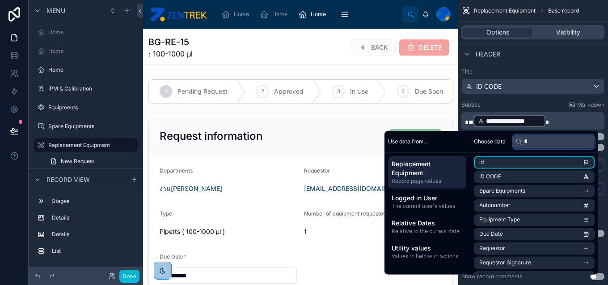
type input "**"
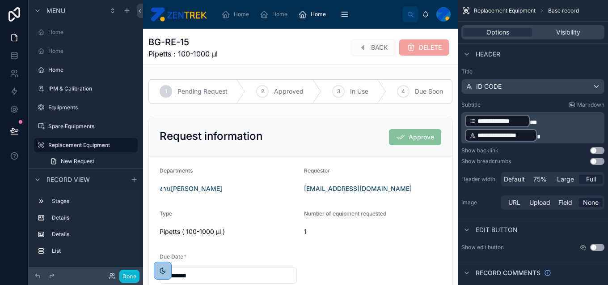
click at [531, 120] on span "*" at bounding box center [533, 122] width 7 height 6
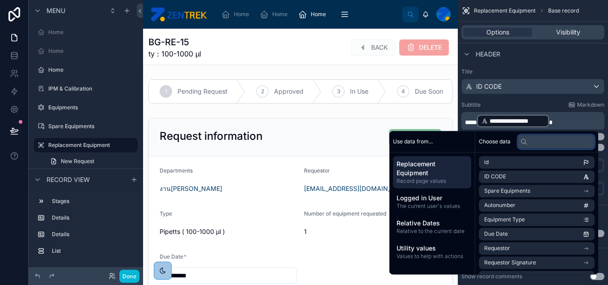
click at [530, 140] on input "text" at bounding box center [556, 141] width 77 height 14
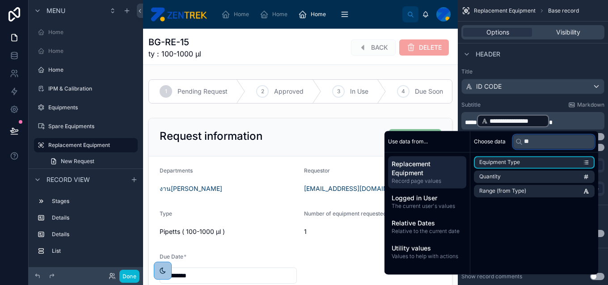
type input "*"
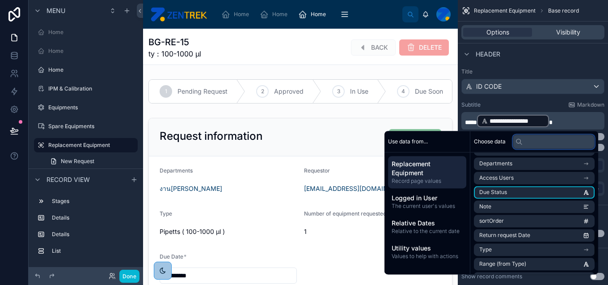
scroll to position [283, 0]
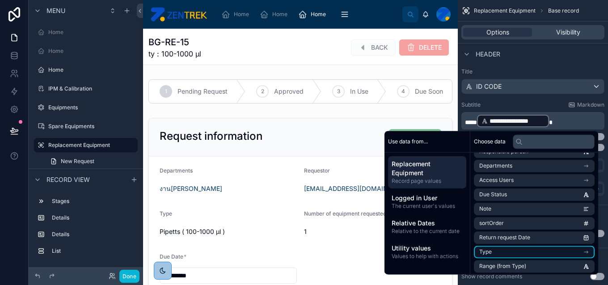
click at [540, 249] on li "Type" at bounding box center [534, 251] width 121 height 13
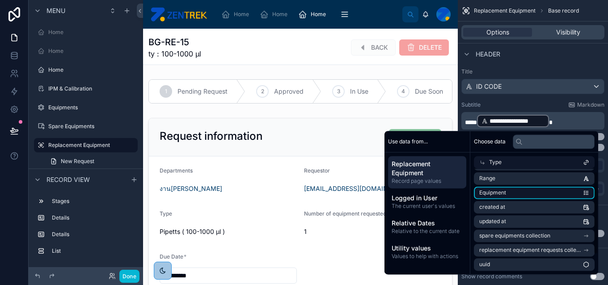
scroll to position [0, 0]
click at [541, 189] on li "Name" at bounding box center [534, 192] width 121 height 13
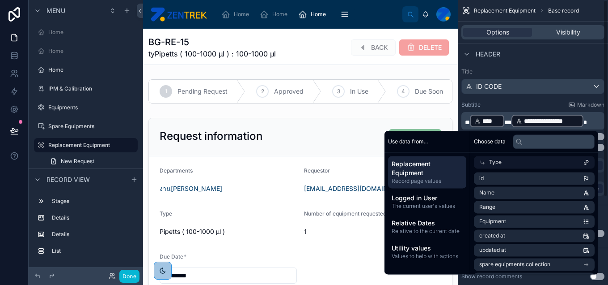
click at [466, 121] on span "**" at bounding box center [467, 122] width 5 height 6
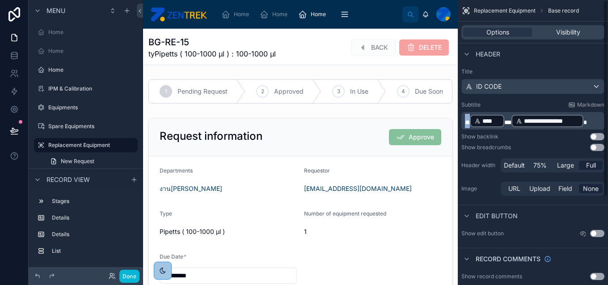
click at [466, 121] on span "**" at bounding box center [467, 122] width 5 height 6
click at [580, 117] on p "**********" at bounding box center [534, 121] width 138 height 14
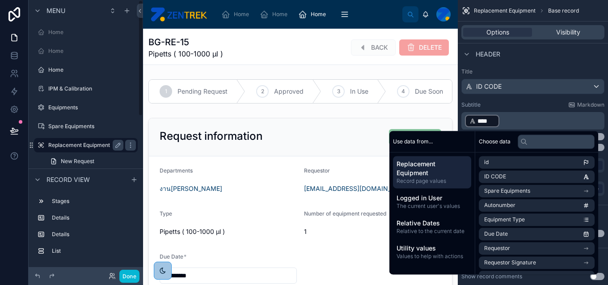
click at [102, 144] on label "Replacement Equipment" at bounding box center [84, 144] width 72 height 7
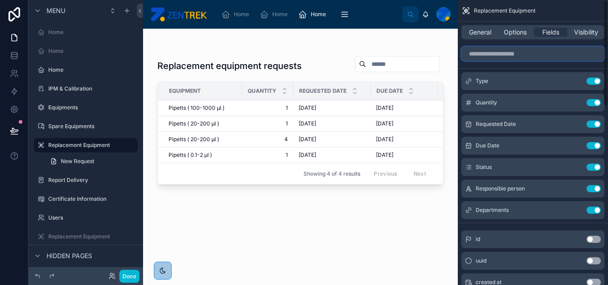
click at [511, 54] on input "scrollable content" at bounding box center [533, 54] width 143 height 14
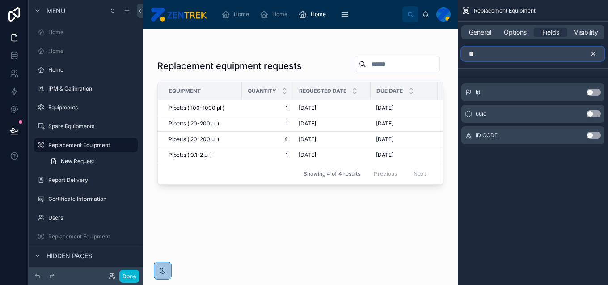
type input "**"
click at [595, 136] on button "Use setting" at bounding box center [594, 135] width 14 height 7
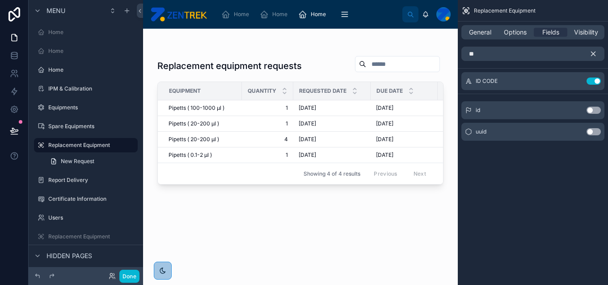
click at [594, 50] on icon "scrollable content" at bounding box center [594, 54] width 8 height 8
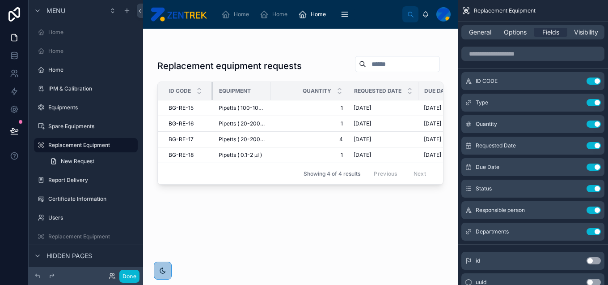
drag, startPoint x: 240, startPoint y: 93, endPoint x: 211, endPoint y: 93, distance: 28.6
click at [212, 93] on div at bounding box center [214, 91] width 4 height 18
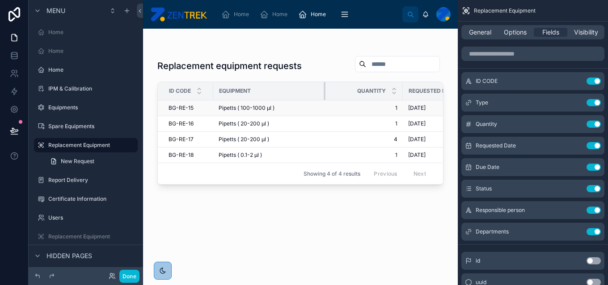
drag, startPoint x: 269, startPoint y: 93, endPoint x: 331, endPoint y: 101, distance: 62.3
click at [331, 101] on table "ID CODE Equipment Quantity Requested Date Due Date Status Responsible person De…" at bounding box center [461, 122] width 607 height 81
drag, startPoint x: 324, startPoint y: 94, endPoint x: 307, endPoint y: 94, distance: 16.6
click at [307, 94] on div at bounding box center [309, 91] width 4 height 18
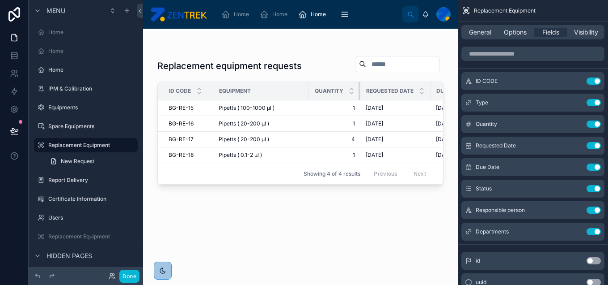
drag, startPoint x: 385, startPoint y: 91, endPoint x: 339, endPoint y: 93, distance: 46.1
click at [339, 93] on th "Quantity" at bounding box center [334, 91] width 51 height 18
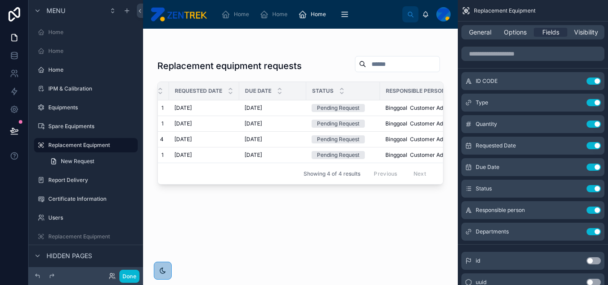
scroll to position [0, 279]
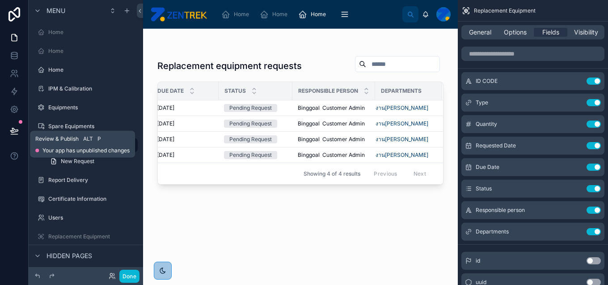
click at [18, 128] on icon at bounding box center [14, 130] width 9 height 9
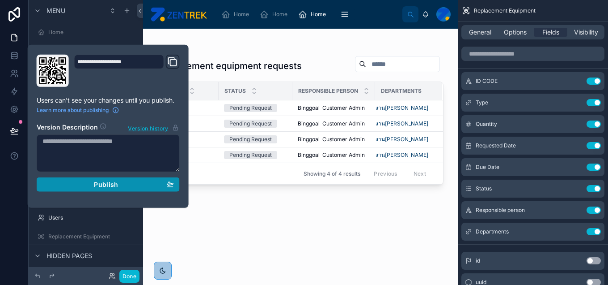
drag, startPoint x: 102, startPoint y: 176, endPoint x: 102, endPoint y: 186, distance: 9.8
click at [102, 186] on section "Version Description Version history Publish" at bounding box center [108, 154] width 143 height 74
click at [102, 186] on span "Publish" at bounding box center [106, 184] width 24 height 8
